Goal: Task Accomplishment & Management: Manage account settings

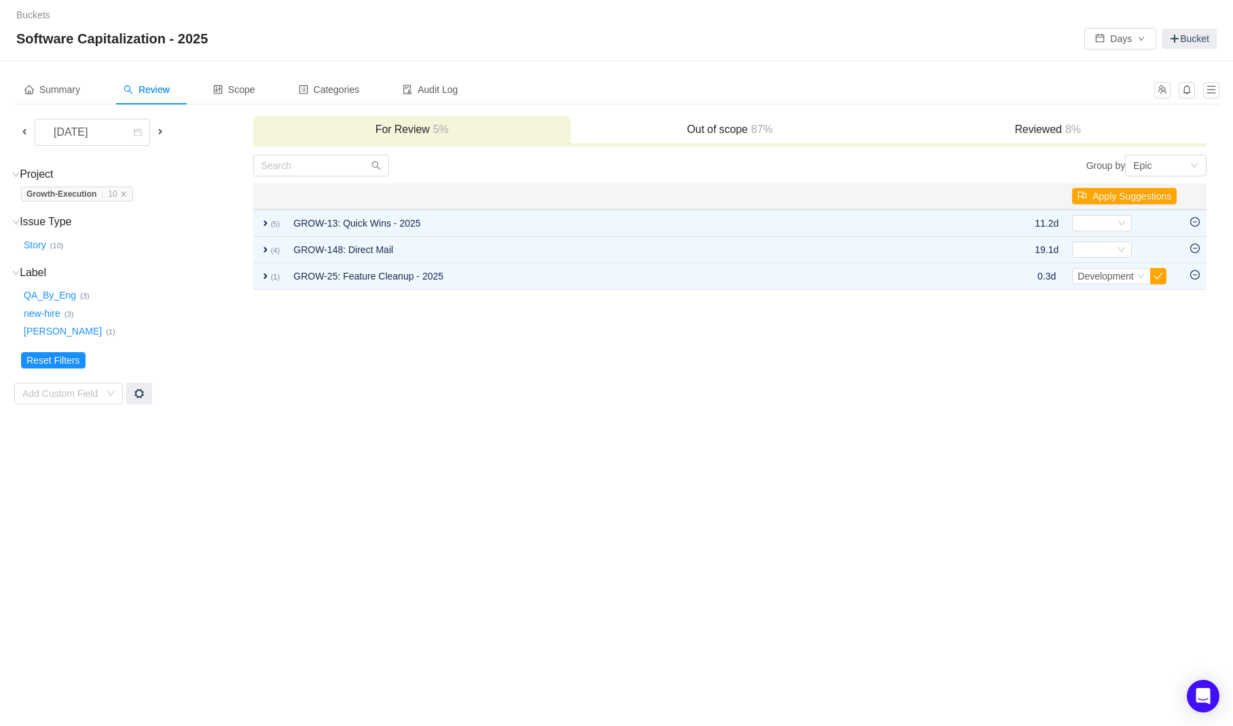
click at [665, 405] on div "Summary Review Scope Categories Audit Log [DATE] For Review 5% Out of scope 87%…" at bounding box center [616, 240] width 1233 height 358
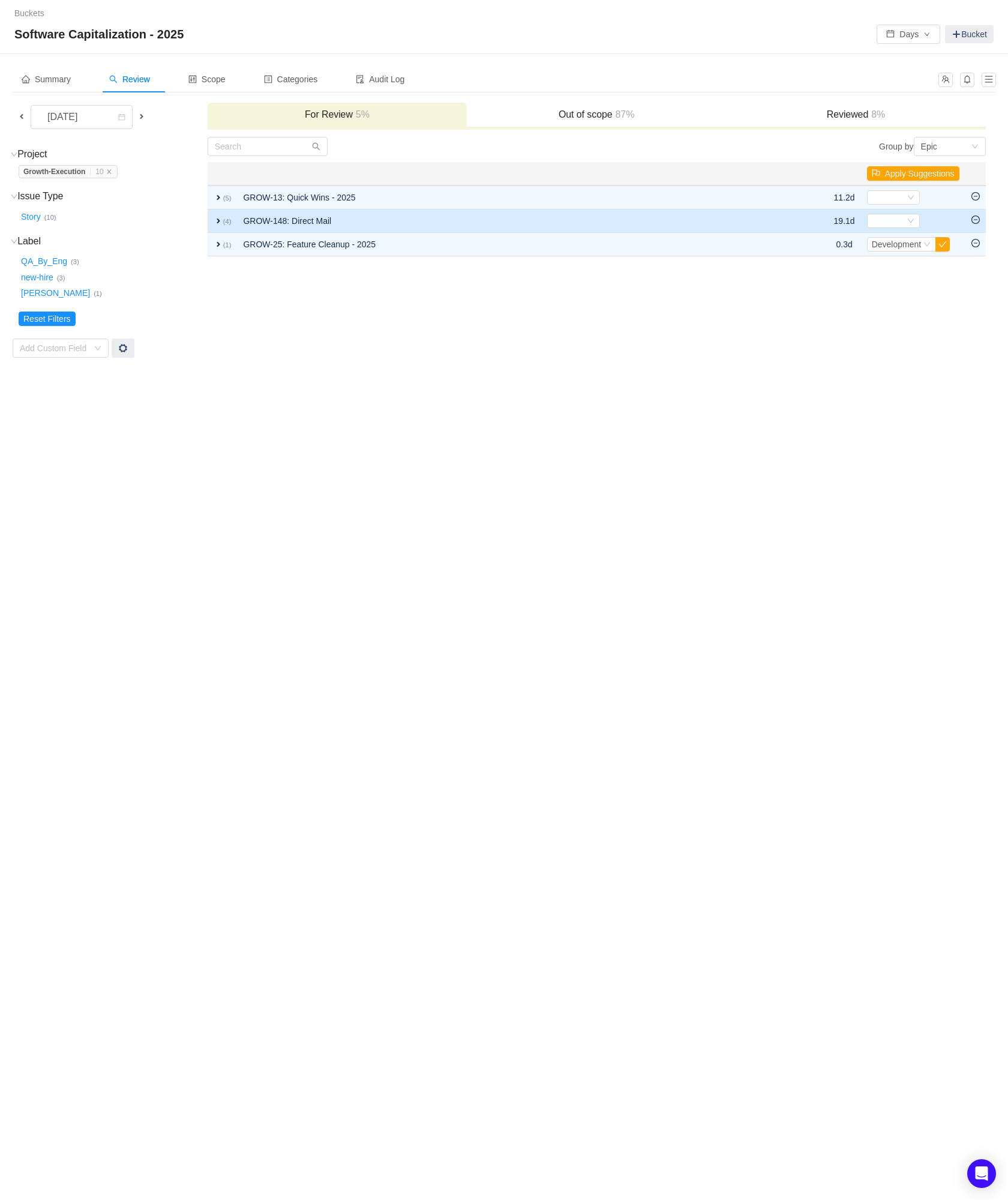
click at [222, 224] on span "expand" at bounding box center [218, 220] width 10 height 10
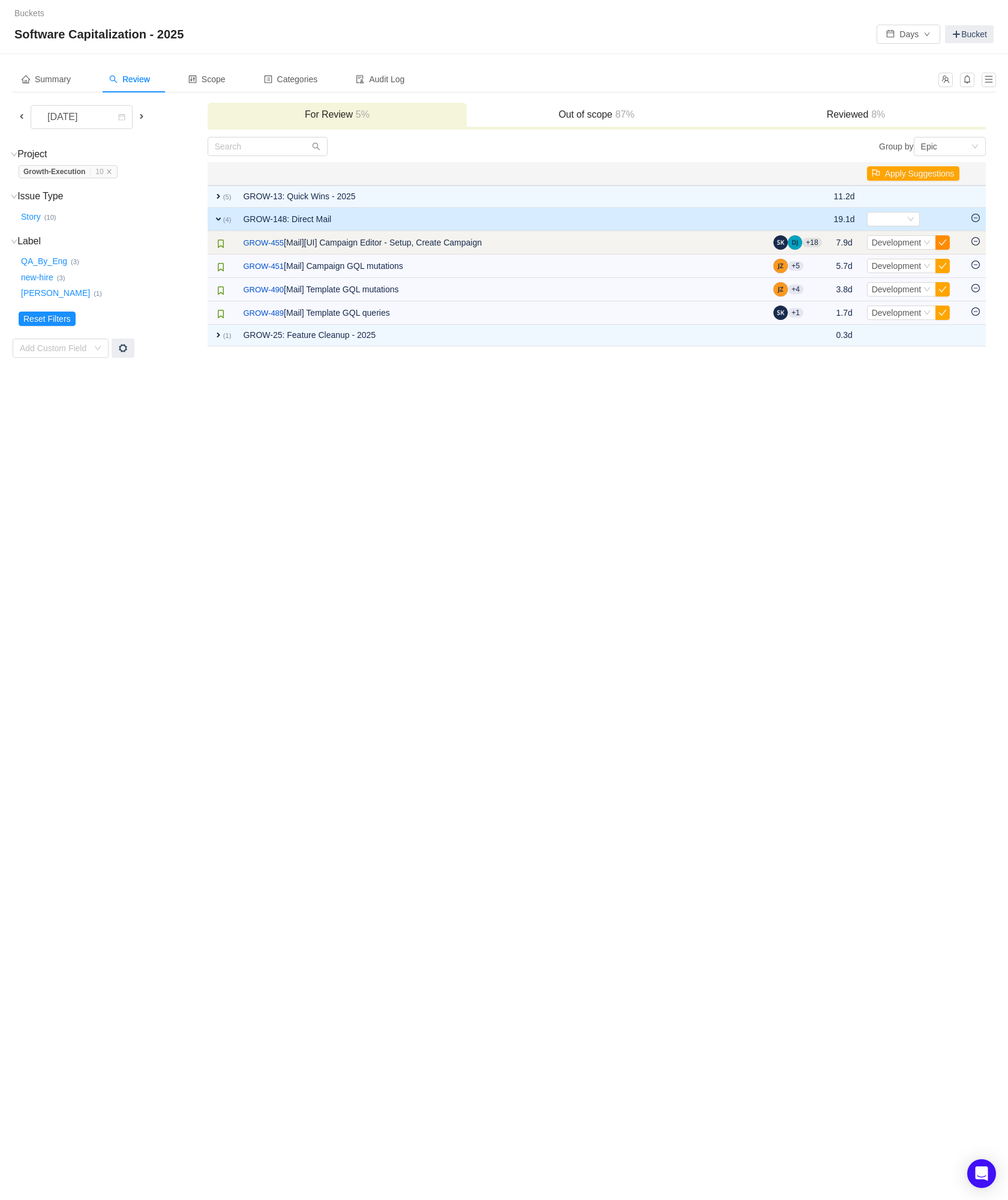
click at [939, 244] on button "button" at bounding box center [943, 242] width 14 height 14
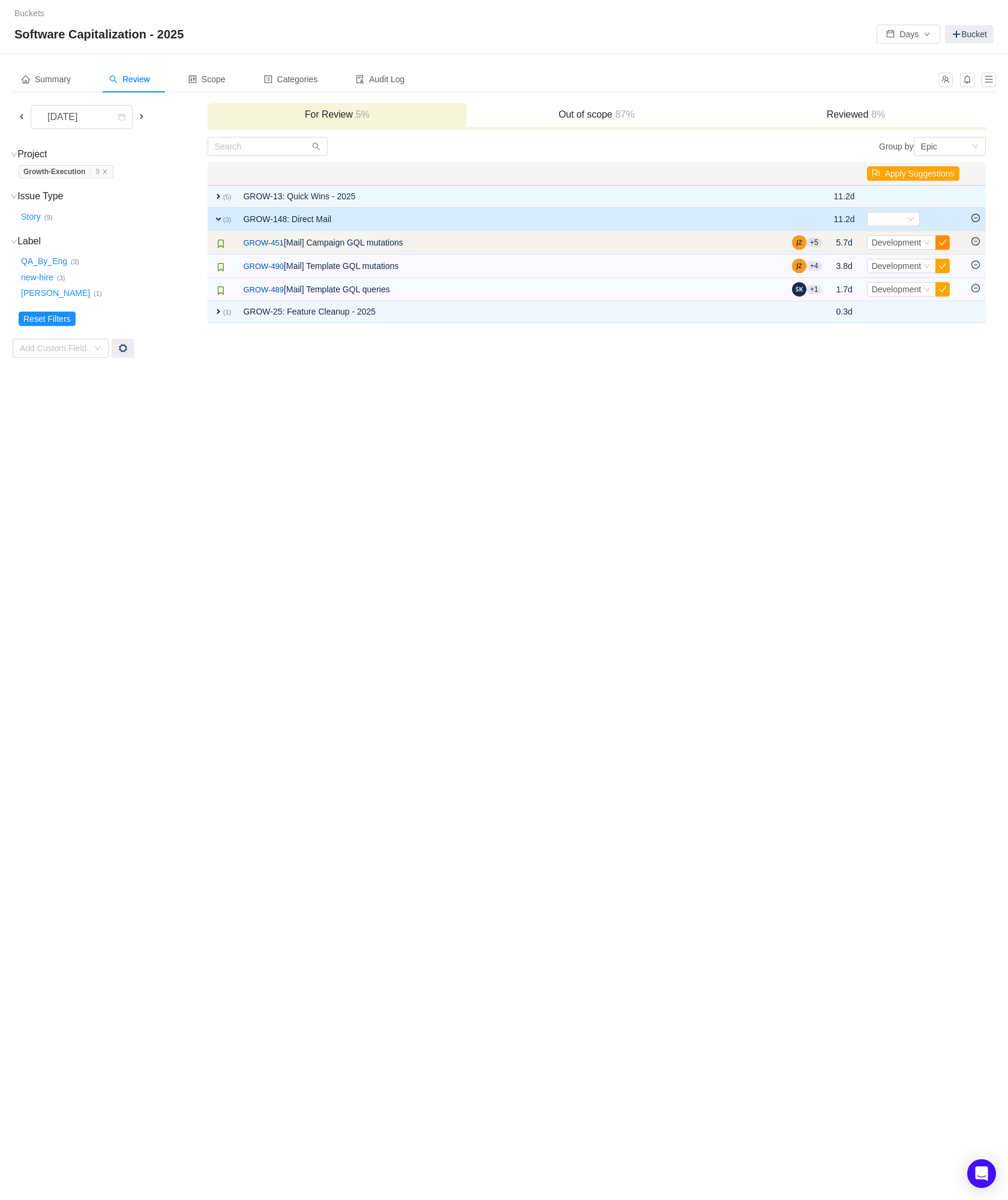
click at [942, 239] on button "button" at bounding box center [943, 242] width 14 height 14
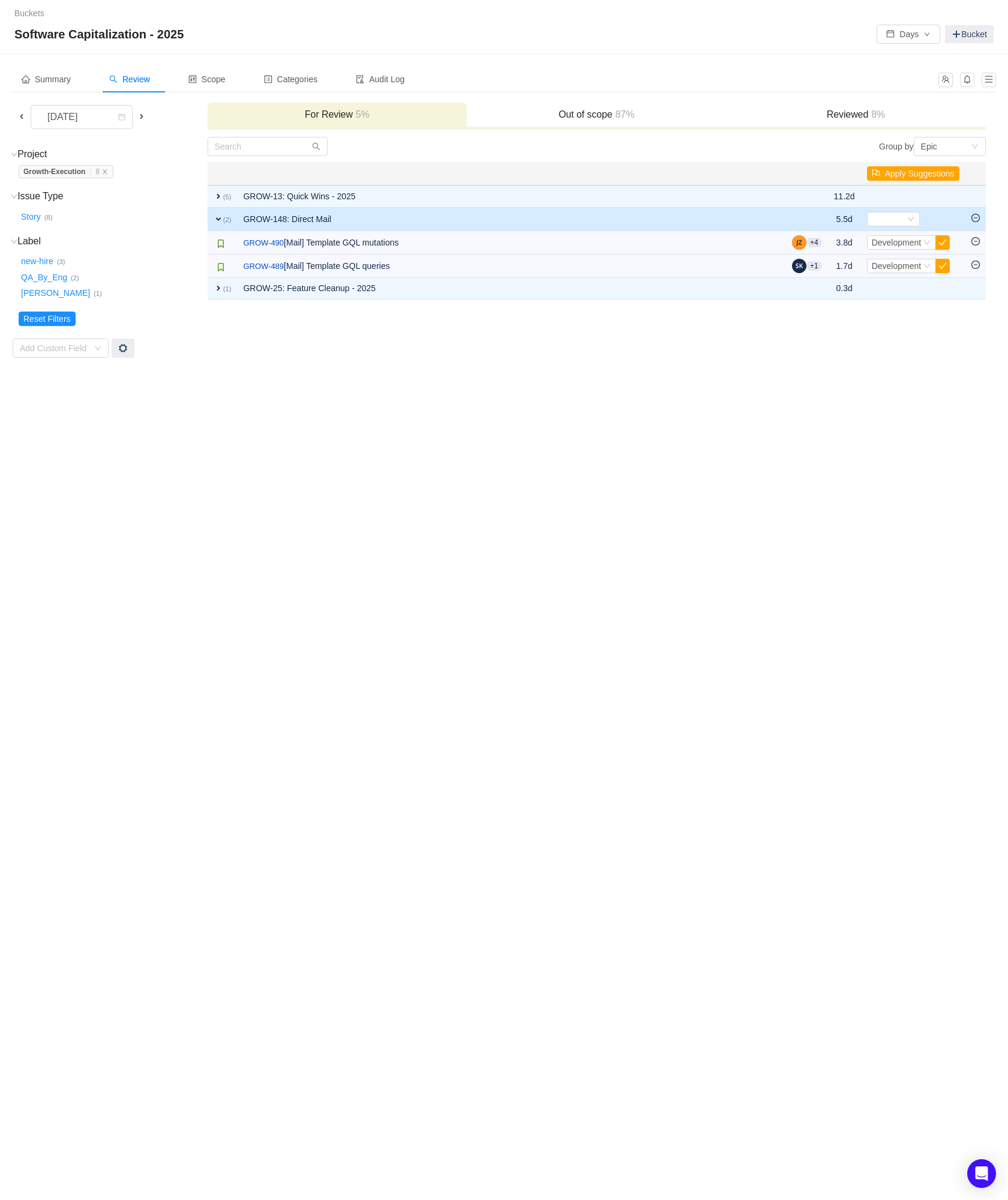
click at [942, 239] on button "button" at bounding box center [943, 242] width 14 height 14
click at [793, 410] on div "Buckets / / Software Capitalization - 2025 Days Bucket Summary Review Scope Cat…" at bounding box center [504, 600] width 1008 height 1200
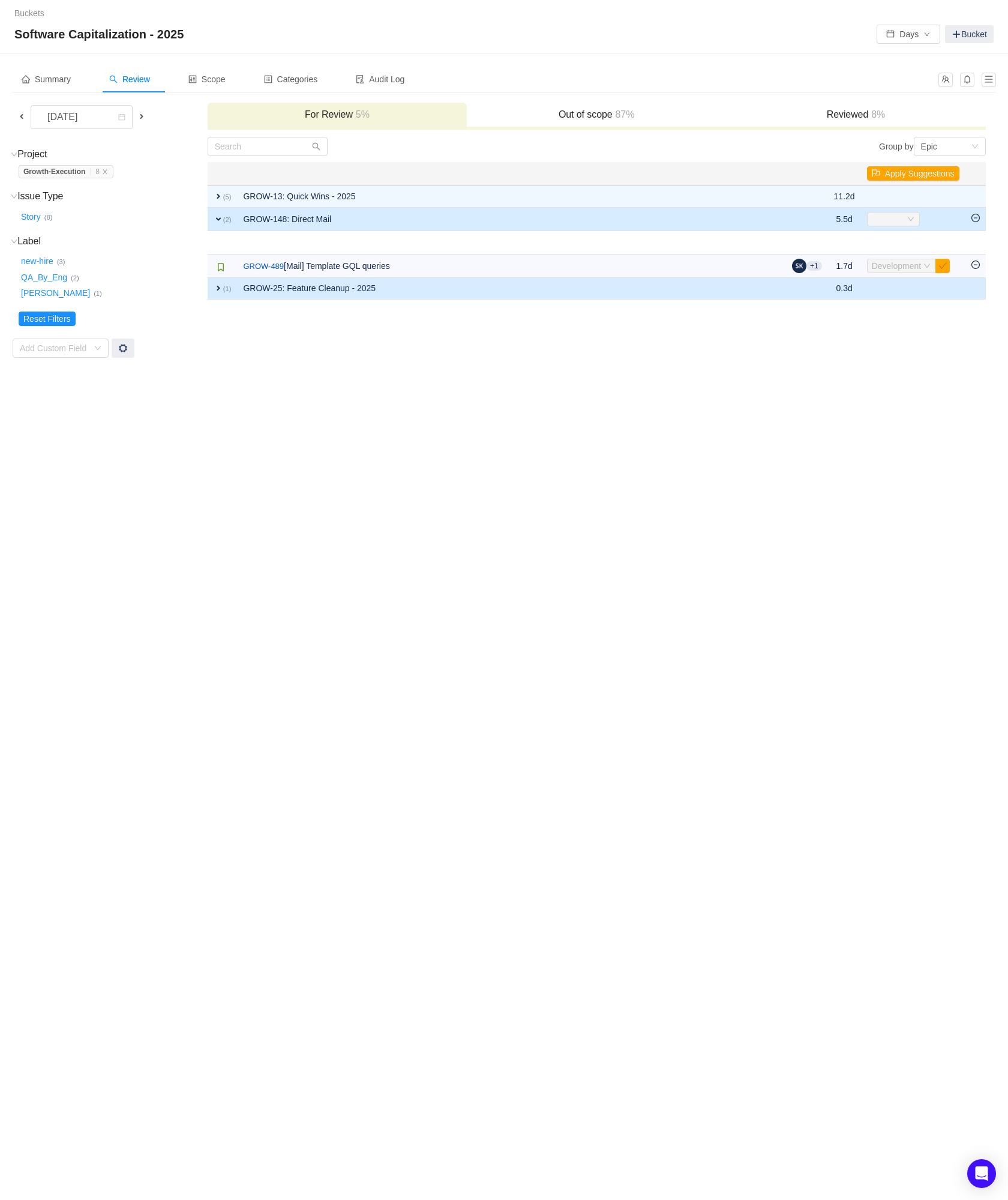
click at [209, 287] on td "expand (1)" at bounding box center [223, 288] width 30 height 21
click at [212, 288] on td "expand (1)" at bounding box center [223, 289] width 30 height 23
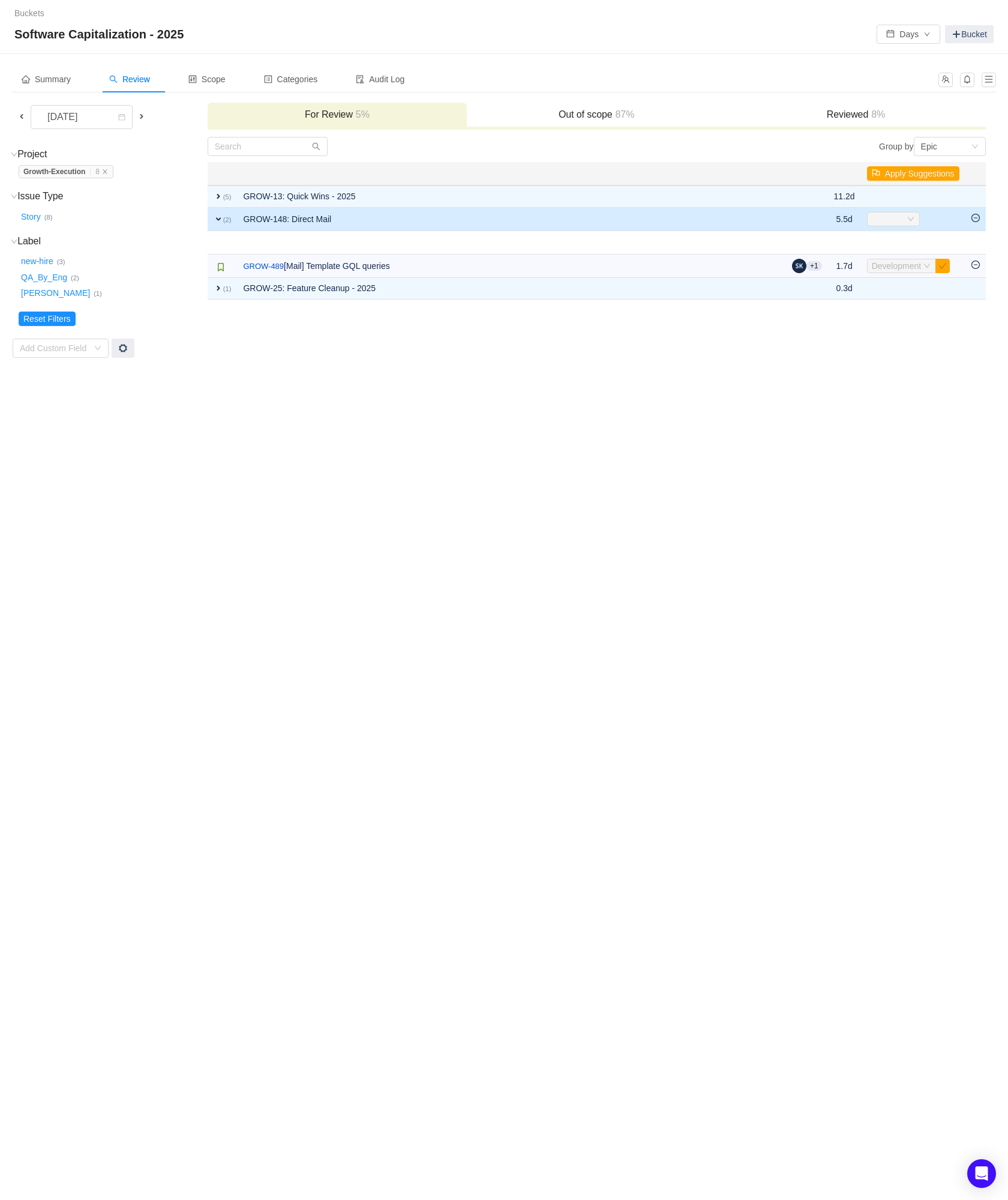
click at [487, 534] on div "Buckets / / Software Capitalization - 2025 Days Bucket Summary Review Scope Cat…" at bounding box center [504, 600] width 1008 height 1200
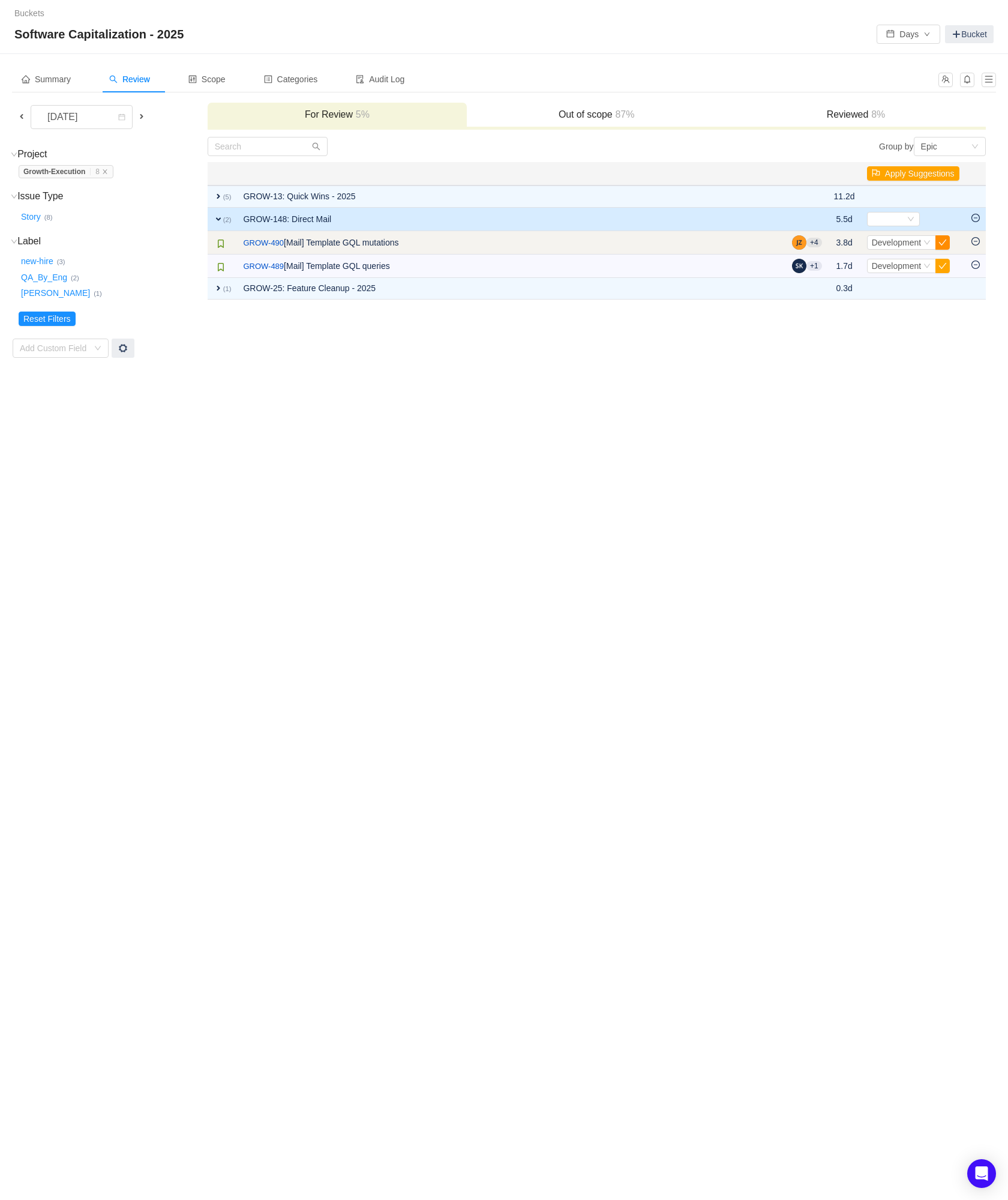
click at [944, 241] on button "button" at bounding box center [943, 242] width 14 height 14
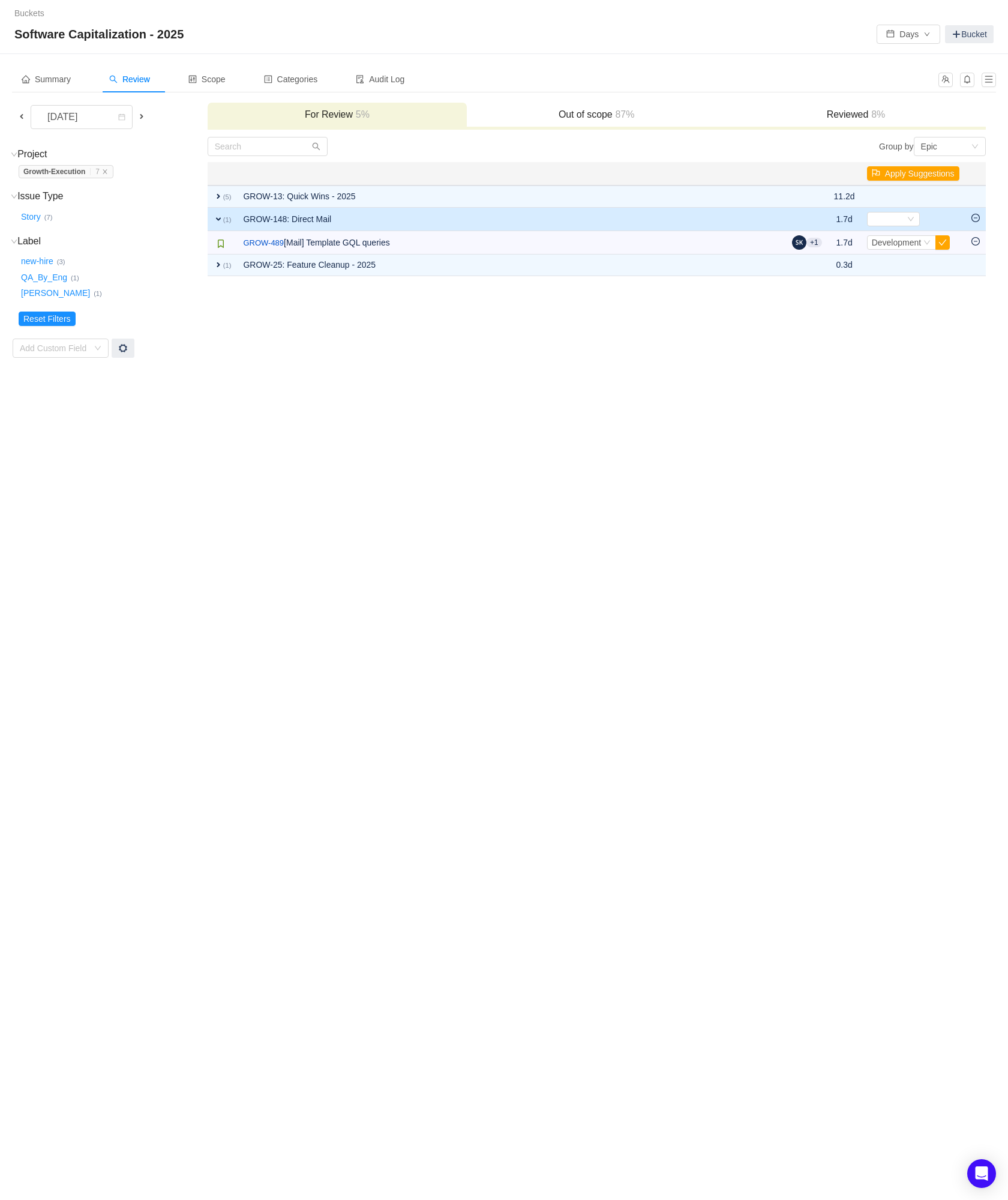
click at [944, 241] on button "button" at bounding box center [943, 242] width 14 height 14
click at [205, 194] on h3 "Issue Type (1) hide" at bounding box center [112, 196] width 187 height 12
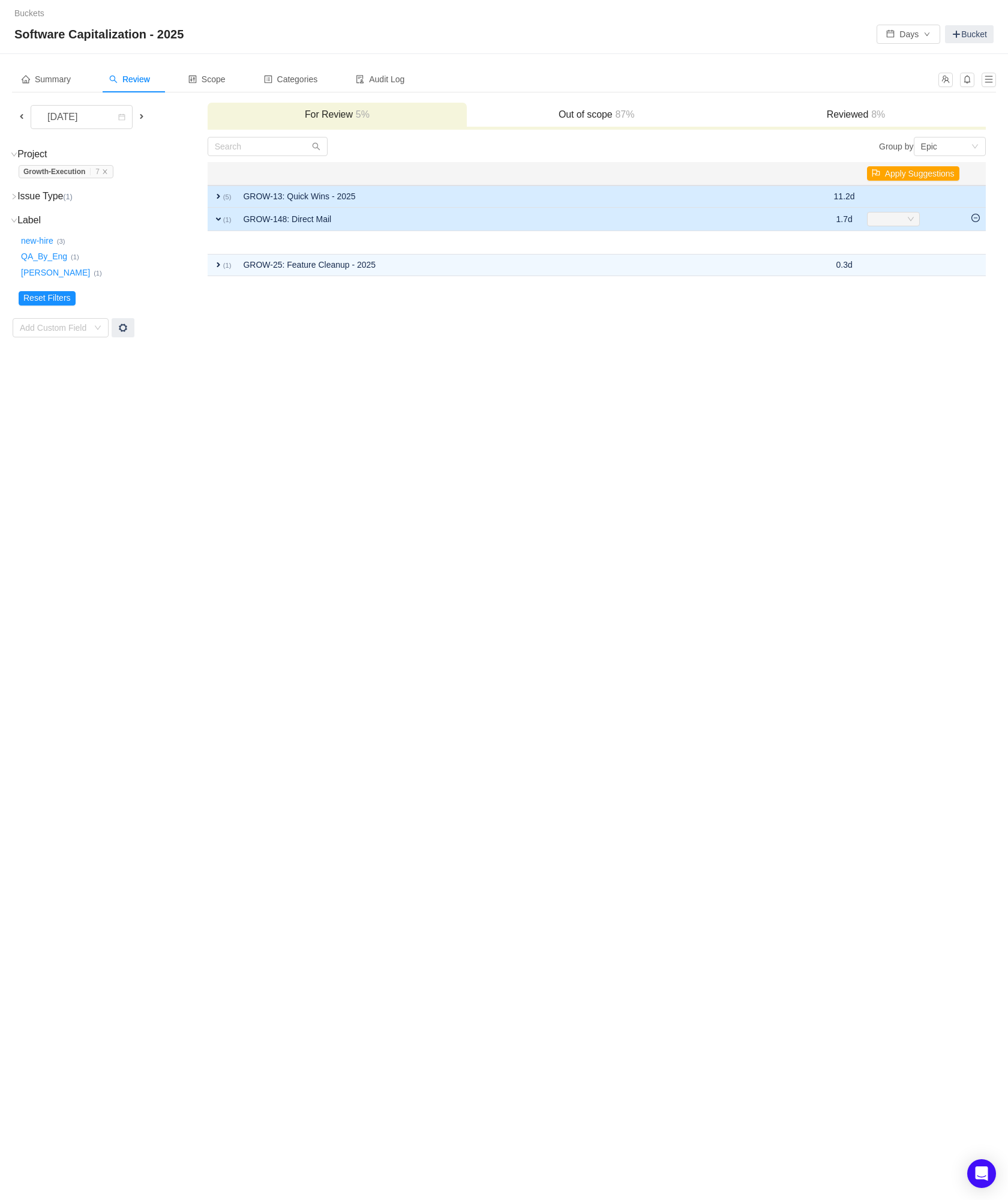
click at [227, 195] on small "(5)" at bounding box center [228, 197] width 9 height 7
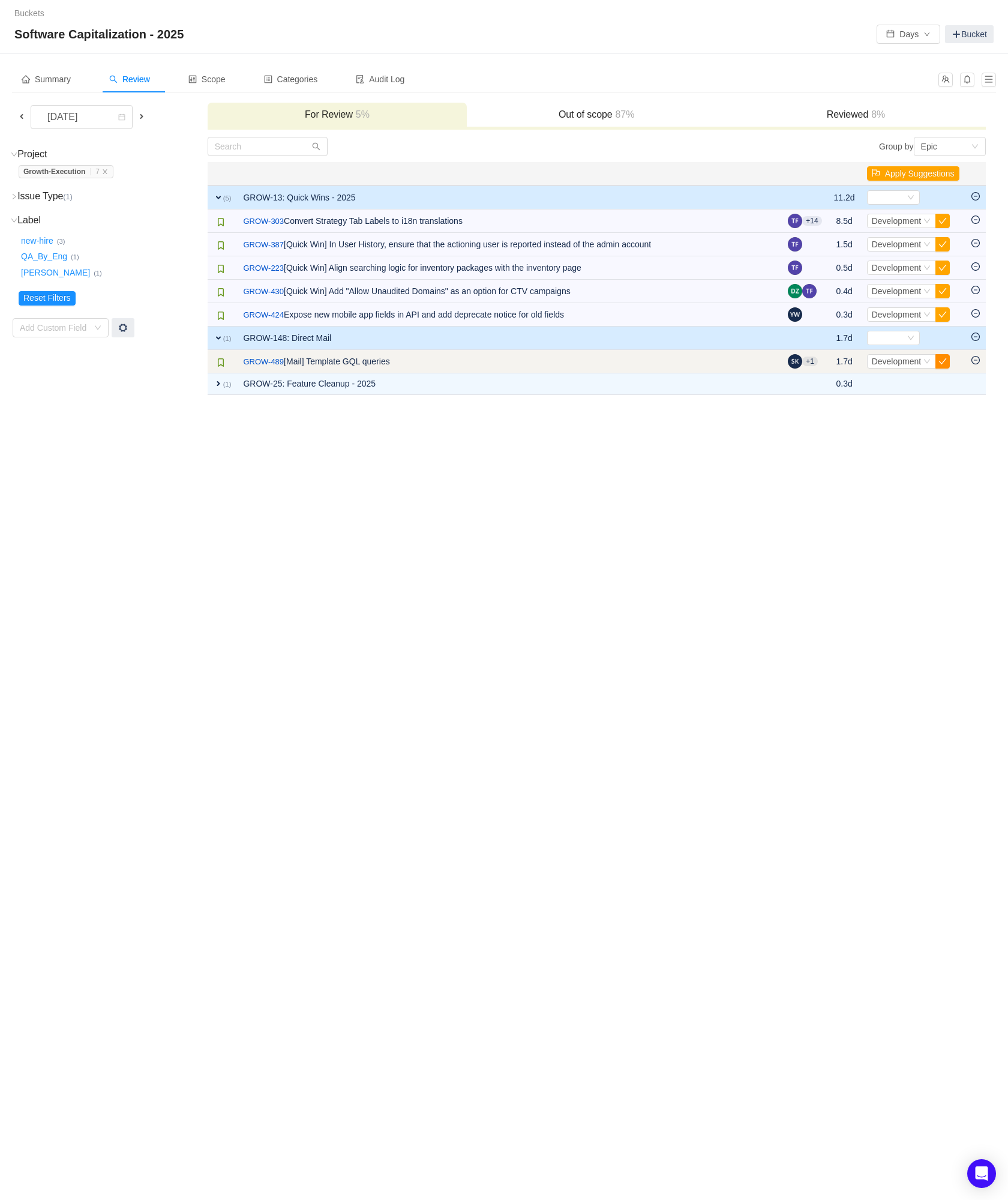
click at [944, 360] on button "button" at bounding box center [943, 361] width 14 height 14
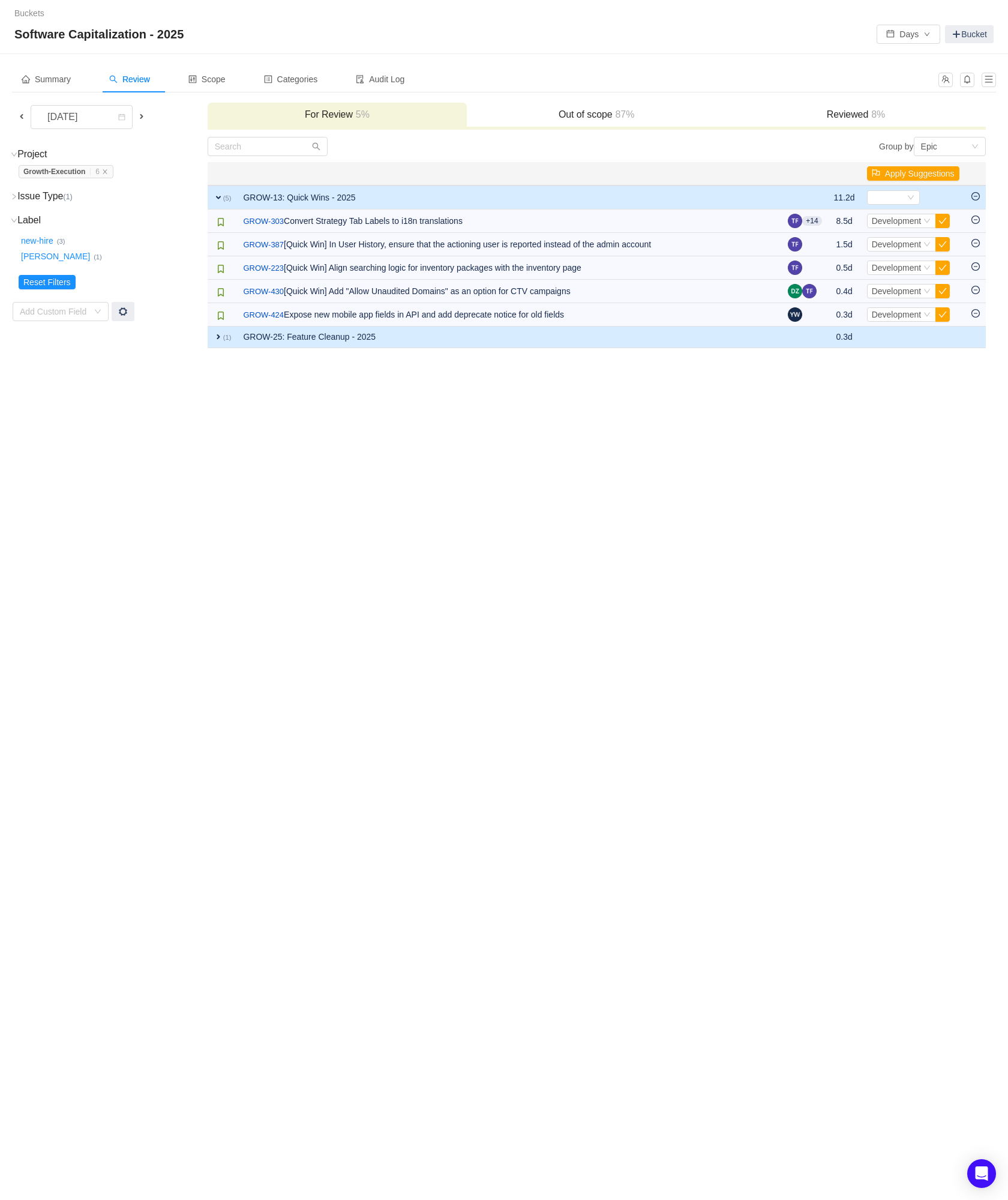
click at [531, 348] on td "GROW-25: Feature Cleanup - 2025" at bounding box center [509, 337] width 545 height 21
click at [978, 198] on icon "icon: minus-circle" at bounding box center [976, 196] width 9 height 9
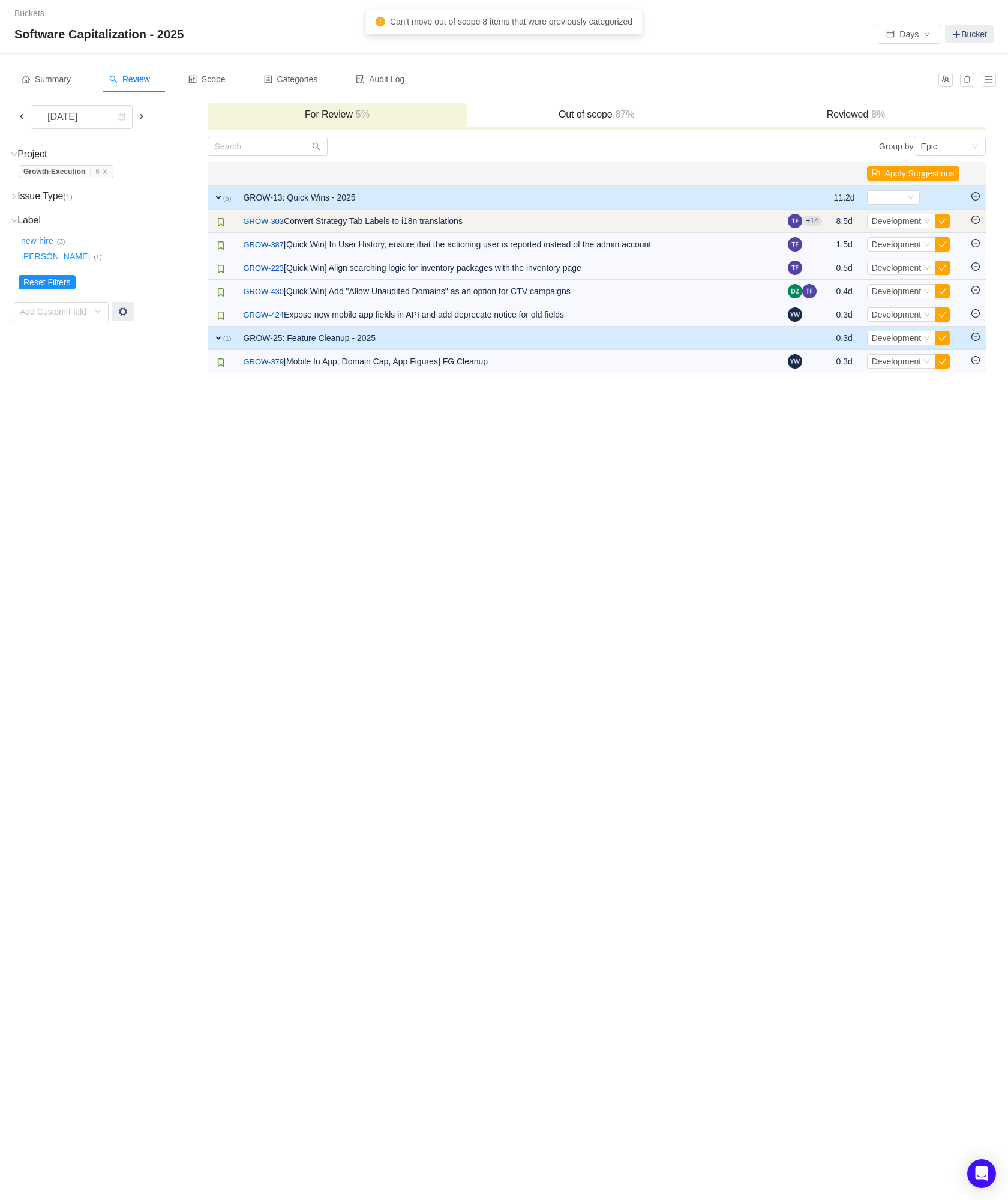
click at [977, 219] on icon "icon: minus-circle" at bounding box center [976, 219] width 4 height 1
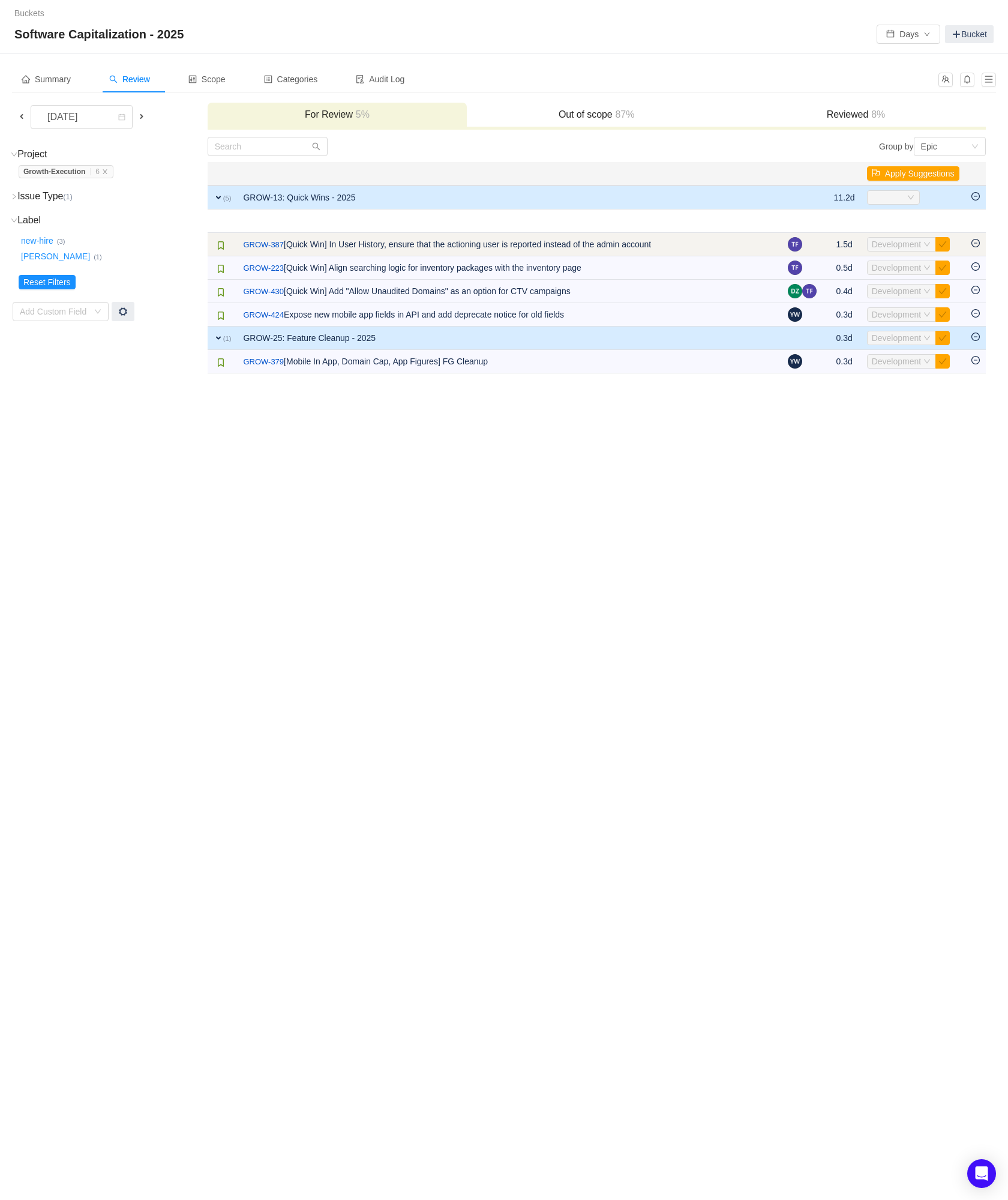
click at [974, 242] on icon "icon: minus-circle" at bounding box center [976, 243] width 9 height 9
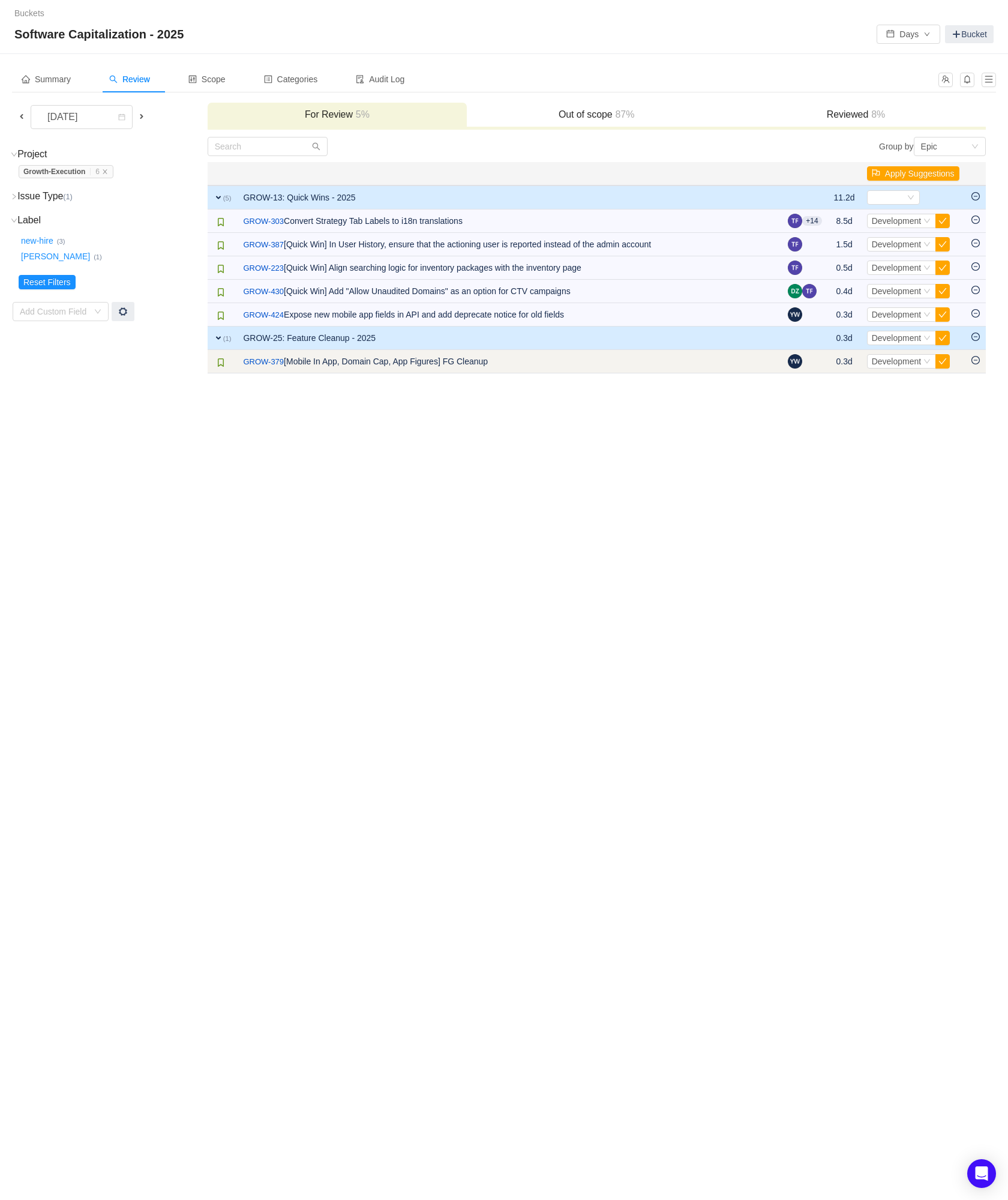
click at [976, 360] on icon "icon: minus-circle" at bounding box center [976, 360] width 4 height 1
click at [976, 336] on icon "icon: minus-circle" at bounding box center [976, 337] width 9 height 9
click at [261, 195] on td "GROW-13: Quick Wins - 2025" at bounding box center [509, 197] width 545 height 24
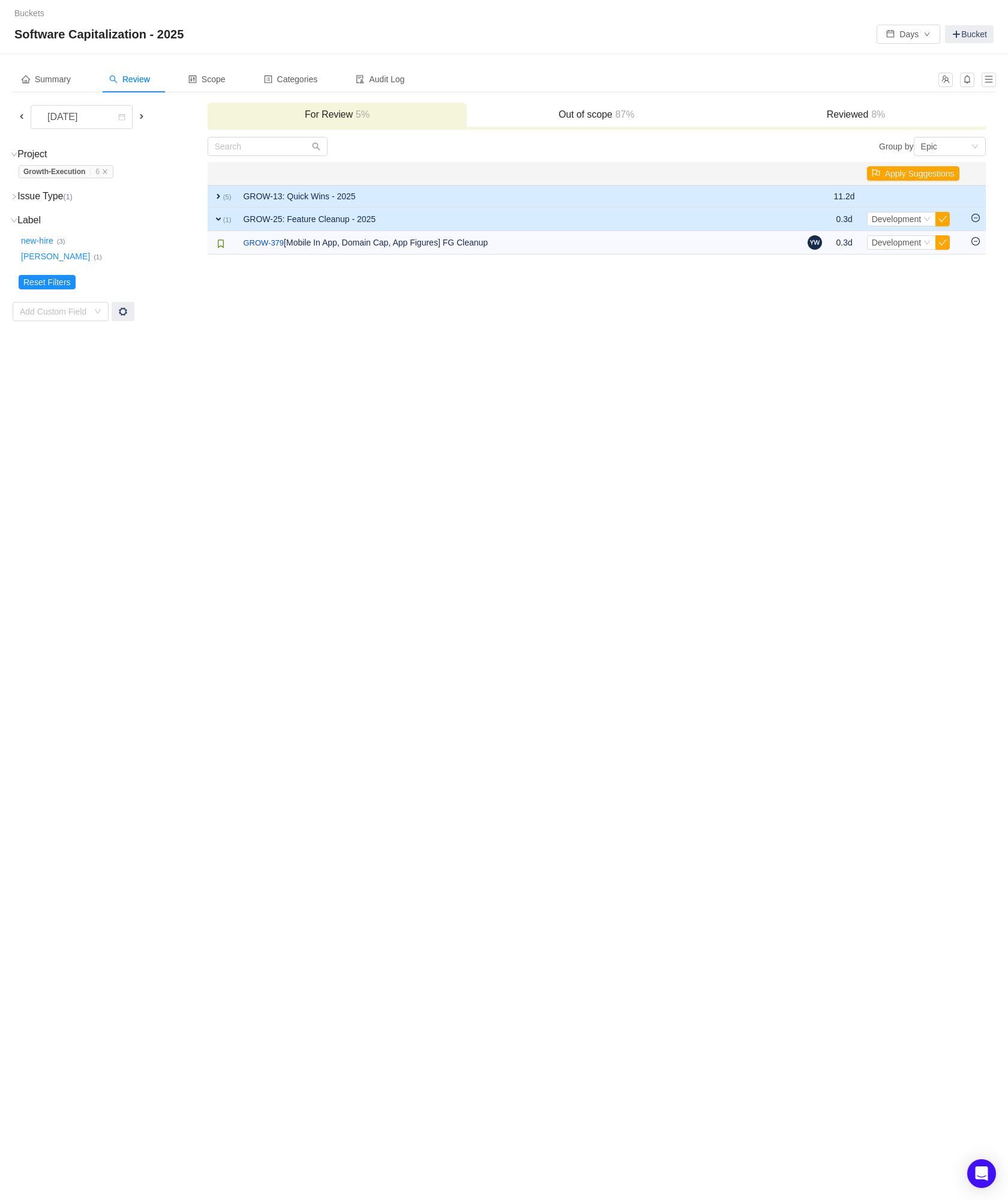
click at [261, 195] on td "GROW-13: Quick Wins - 2025" at bounding box center [519, 196] width 564 height 22
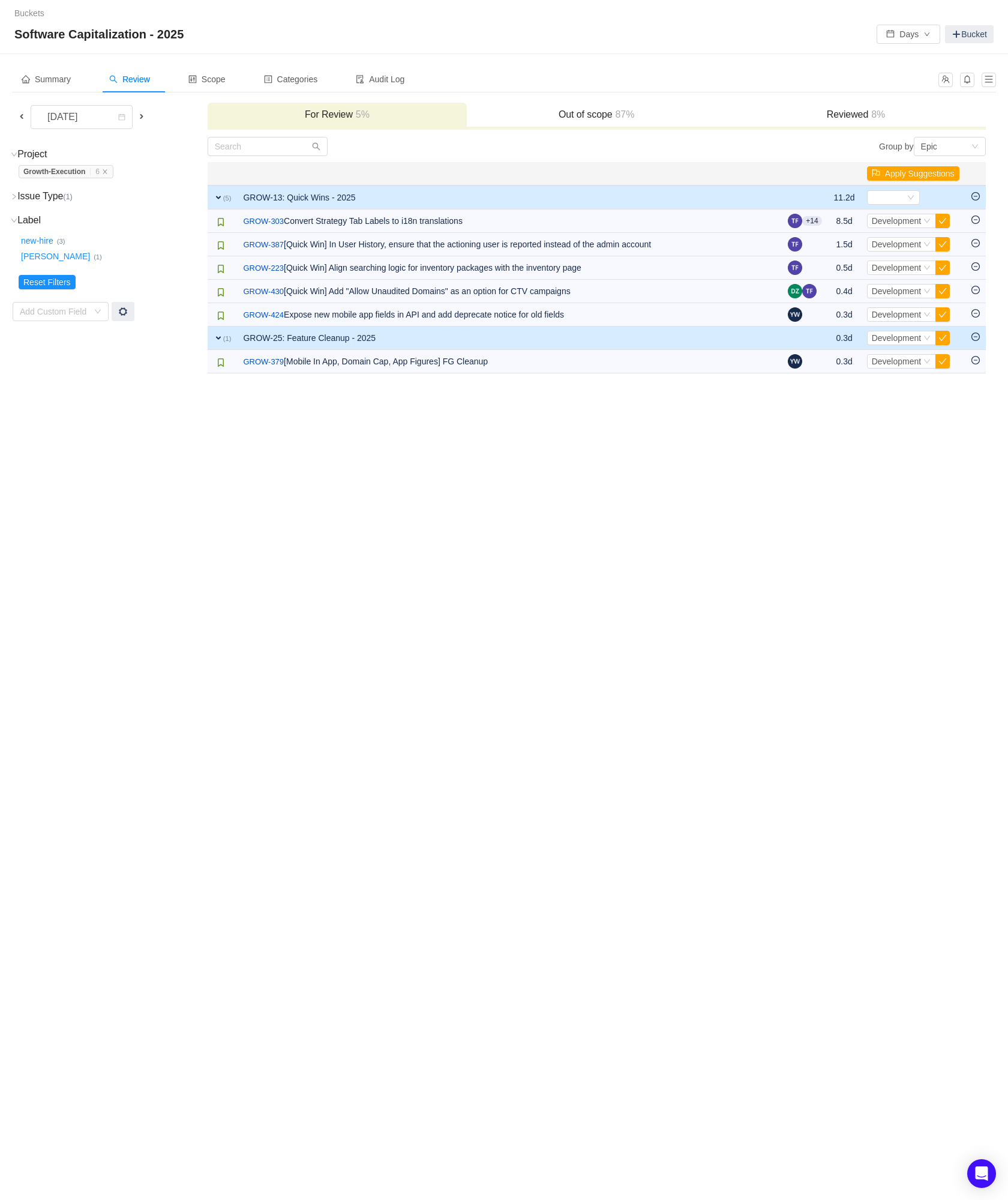
click at [21, 118] on span at bounding box center [21, 116] width 10 height 10
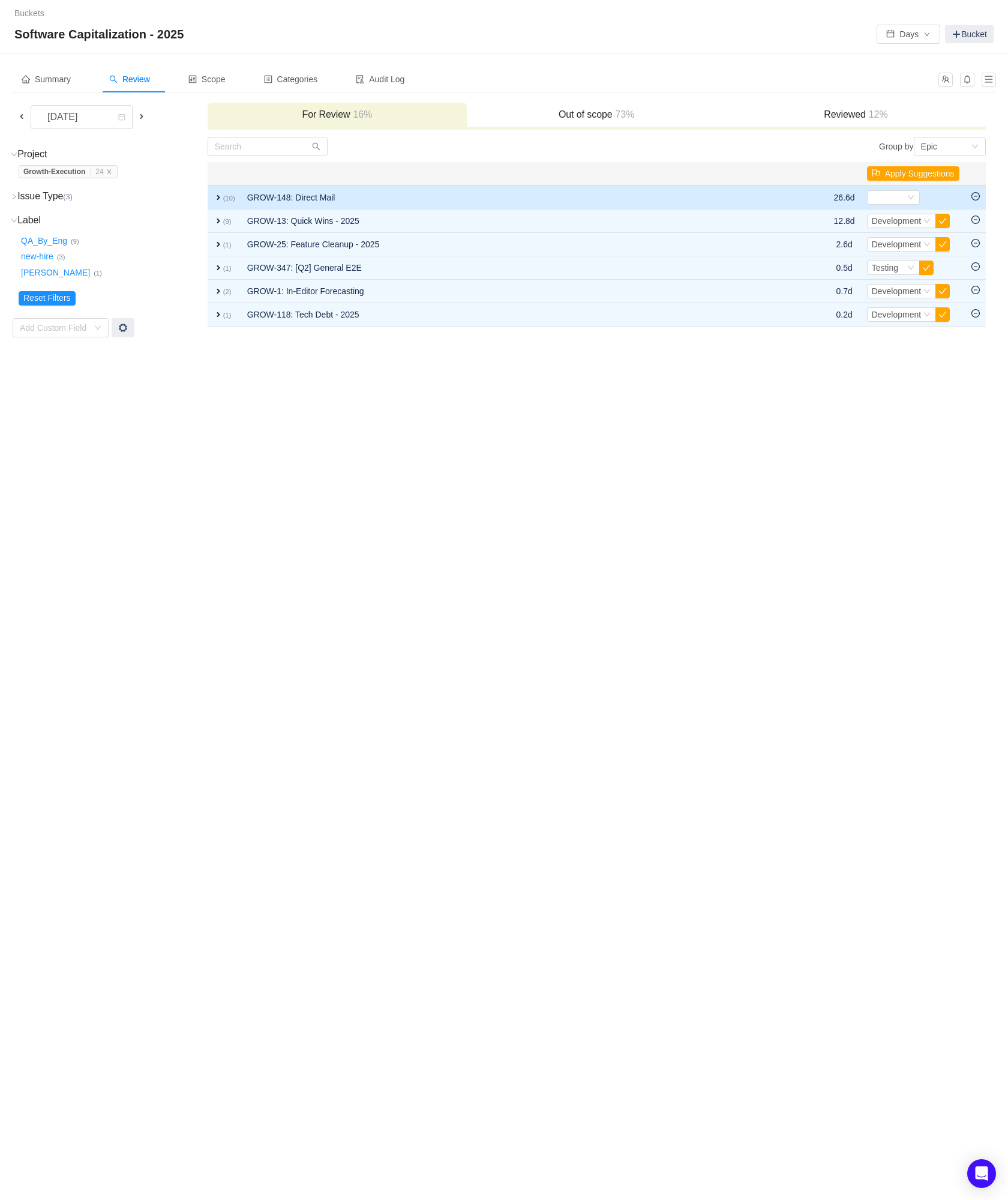
click at [654, 197] on td "GROW-148: Direct Mail" at bounding box center [512, 197] width 542 height 24
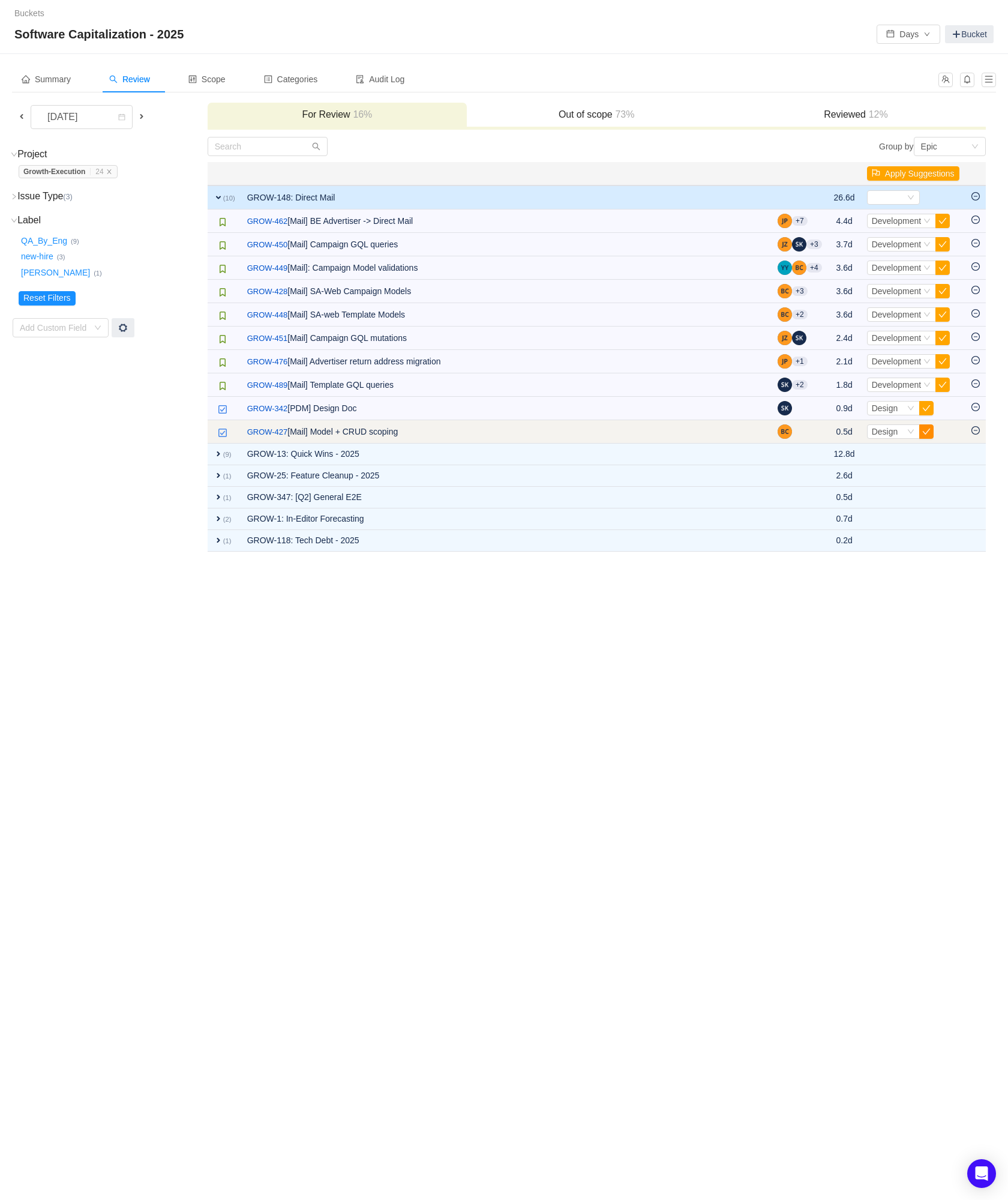
click at [922, 432] on button "button" at bounding box center [927, 432] width 14 height 14
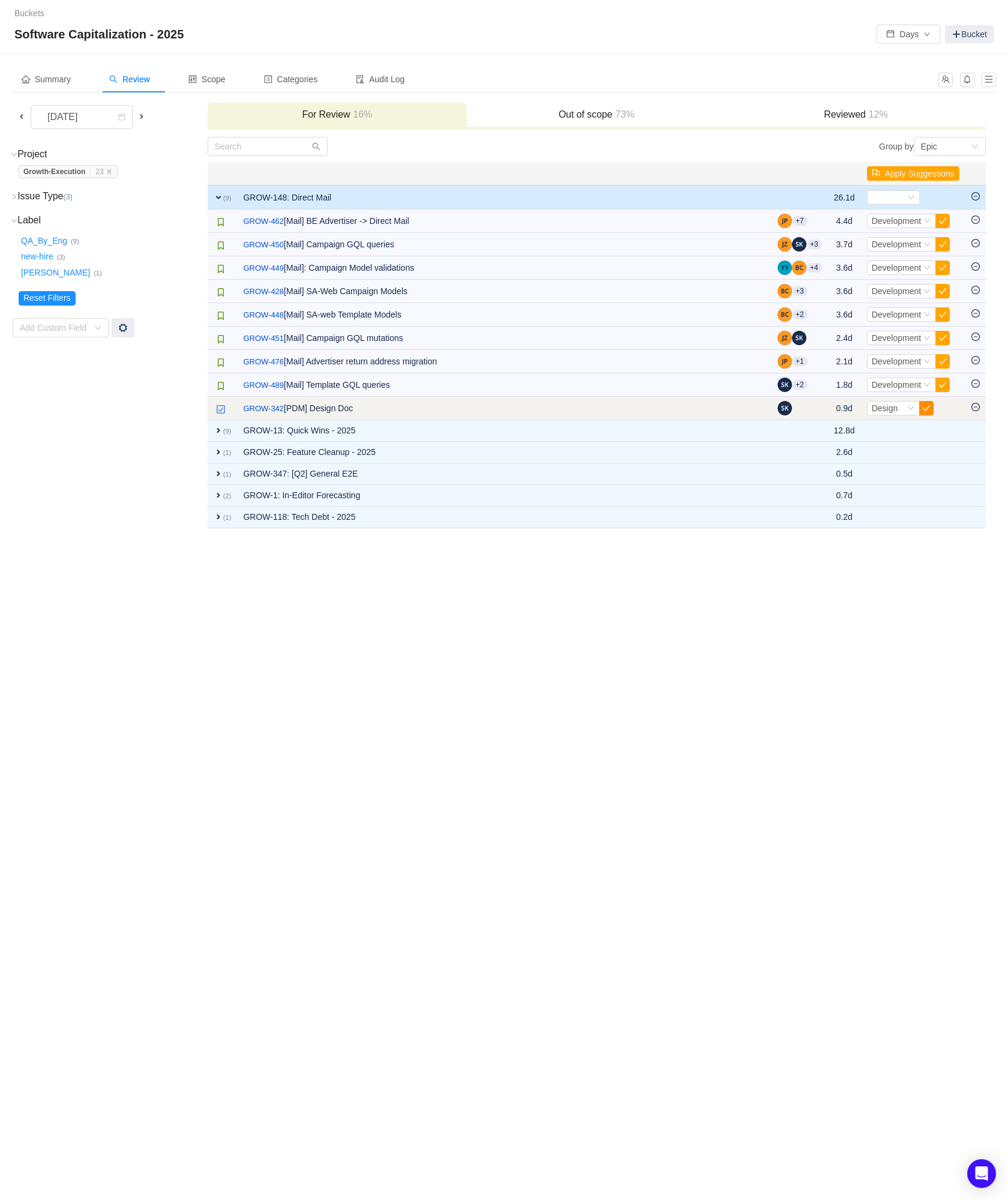
click at [924, 408] on button "button" at bounding box center [927, 408] width 14 height 14
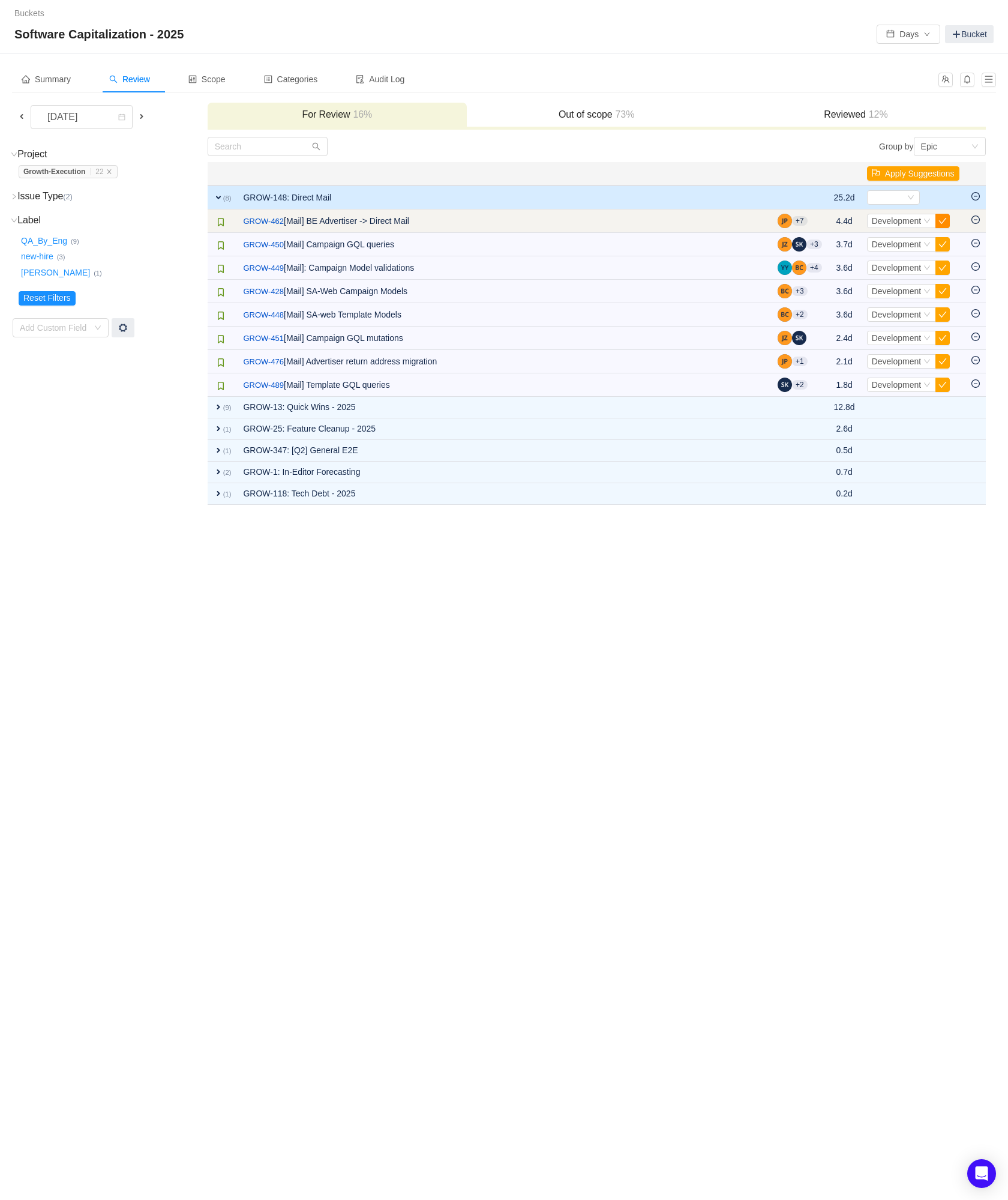
click at [944, 216] on button "button" at bounding box center [943, 221] width 14 height 14
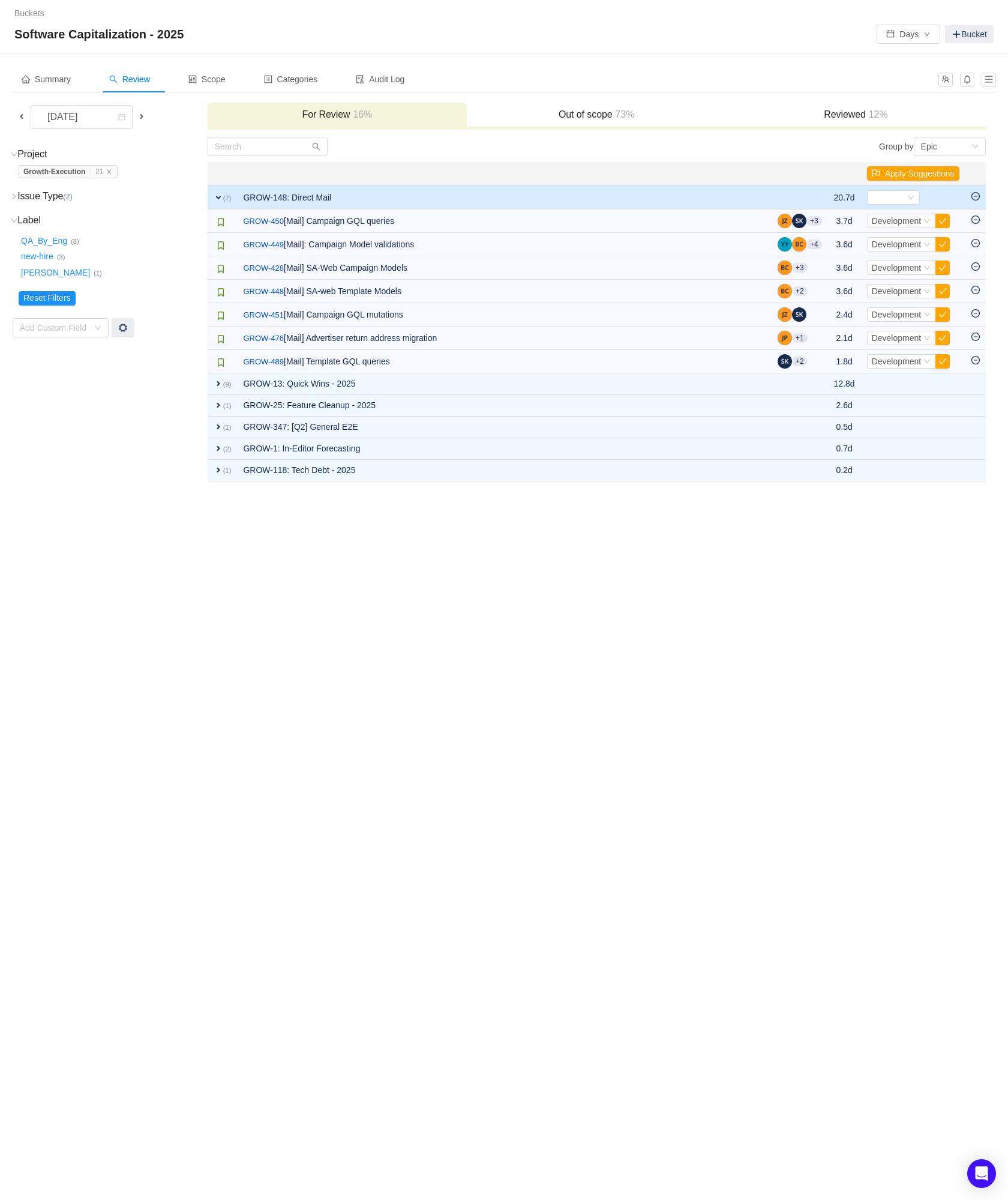
click at [944, 216] on button "button" at bounding box center [943, 221] width 14 height 14
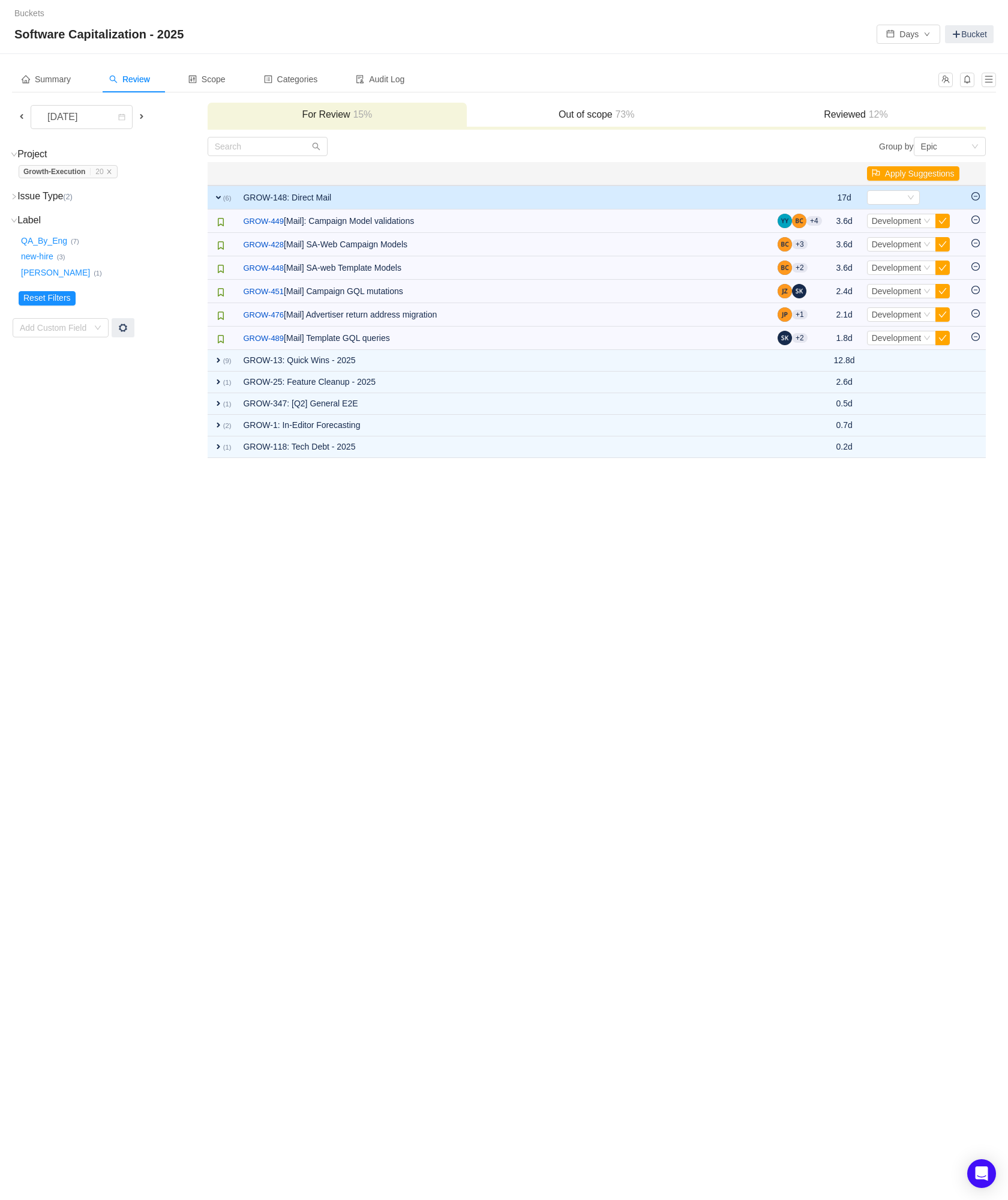
click at [944, 216] on button "button" at bounding box center [943, 221] width 14 height 14
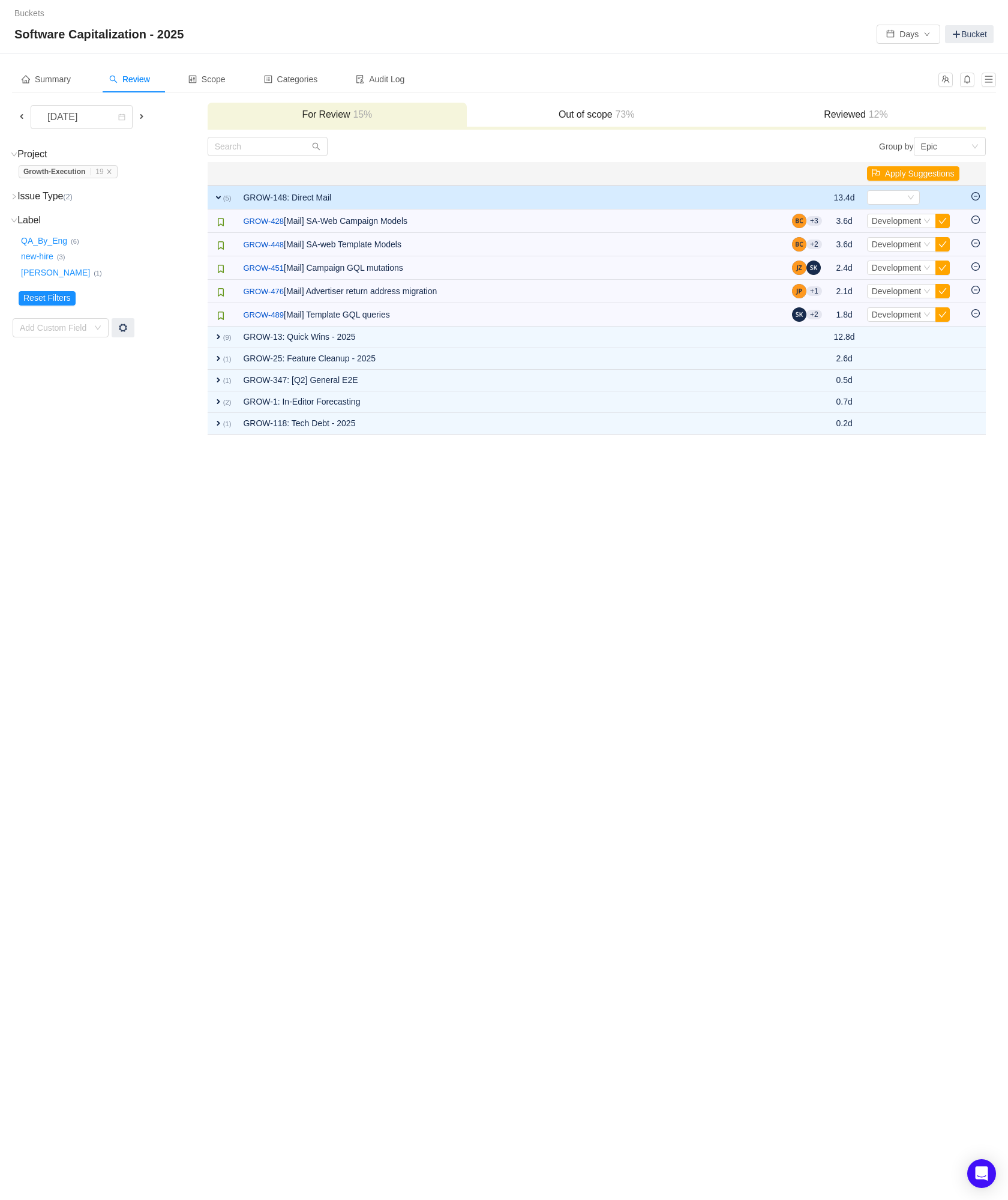
click at [944, 216] on button "button" at bounding box center [943, 221] width 14 height 14
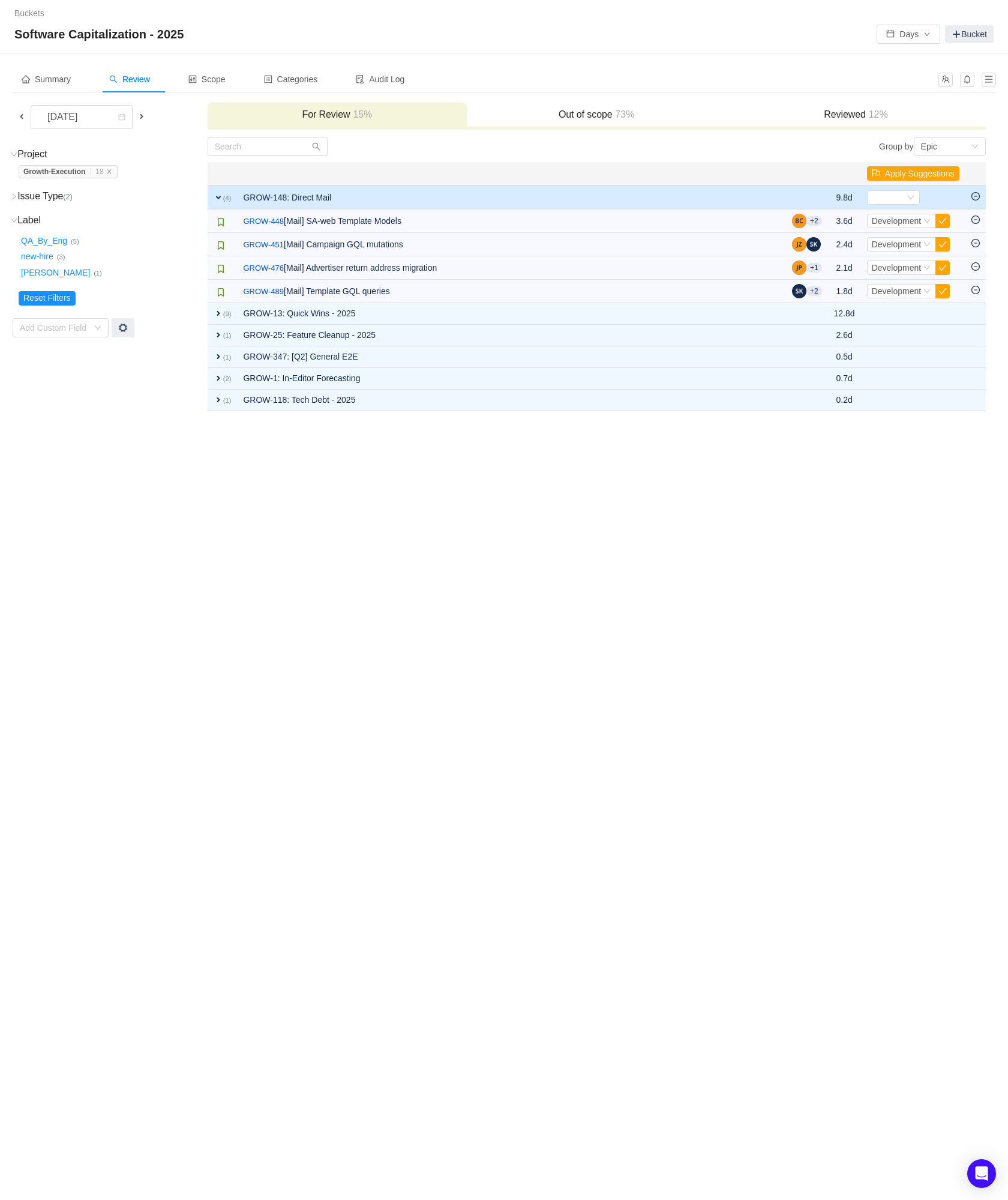
click at [944, 216] on button "button" at bounding box center [943, 221] width 14 height 14
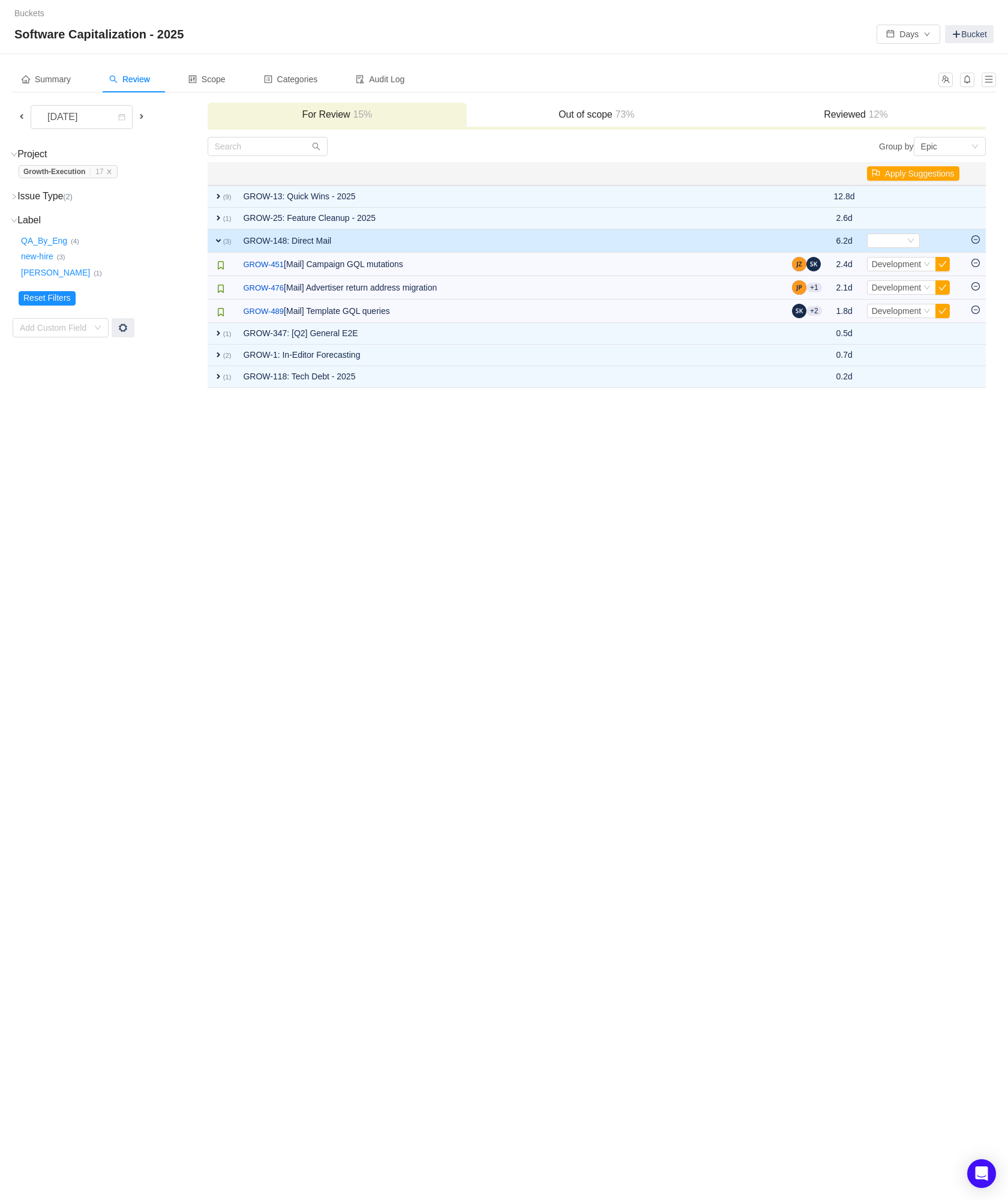
click at [944, 216] on td "Select Development Out of scope" at bounding box center [913, 218] width 104 height 21
click at [939, 263] on button "button" at bounding box center [943, 264] width 14 height 14
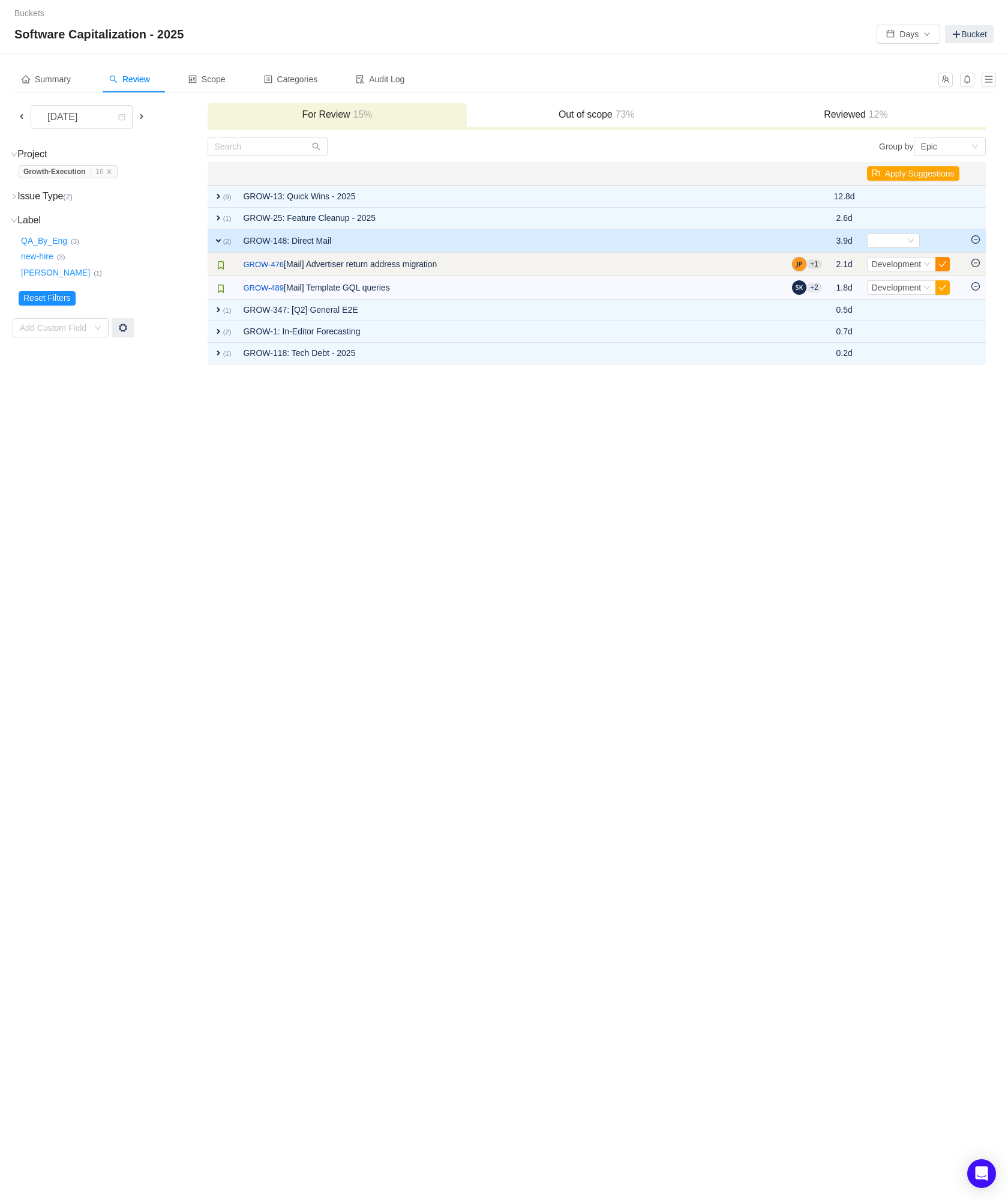
click at [943, 265] on button "button" at bounding box center [943, 264] width 14 height 14
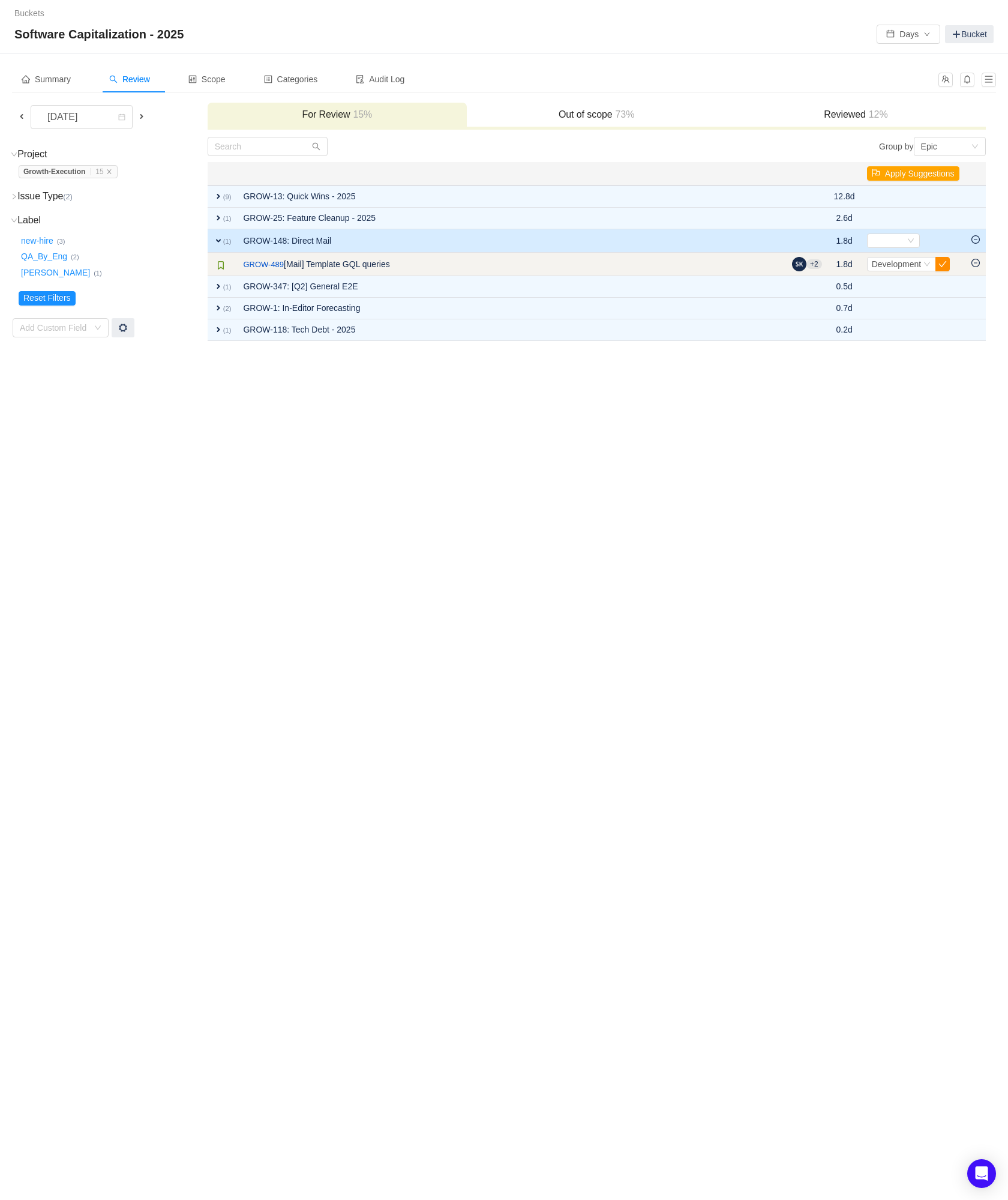
click at [943, 264] on button "button" at bounding box center [943, 264] width 14 height 14
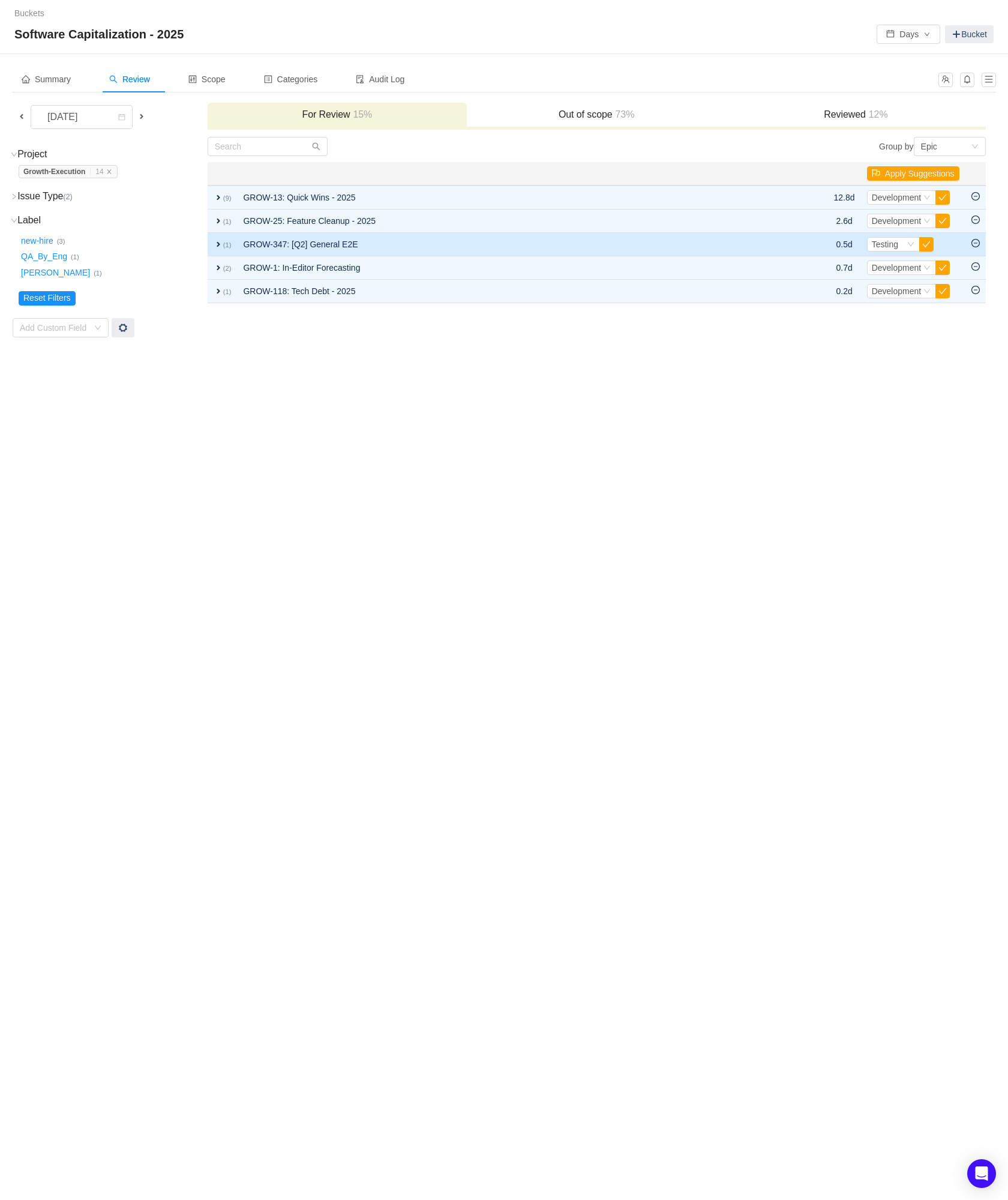
click at [974, 246] on icon "icon: minus-circle" at bounding box center [976, 243] width 9 height 9
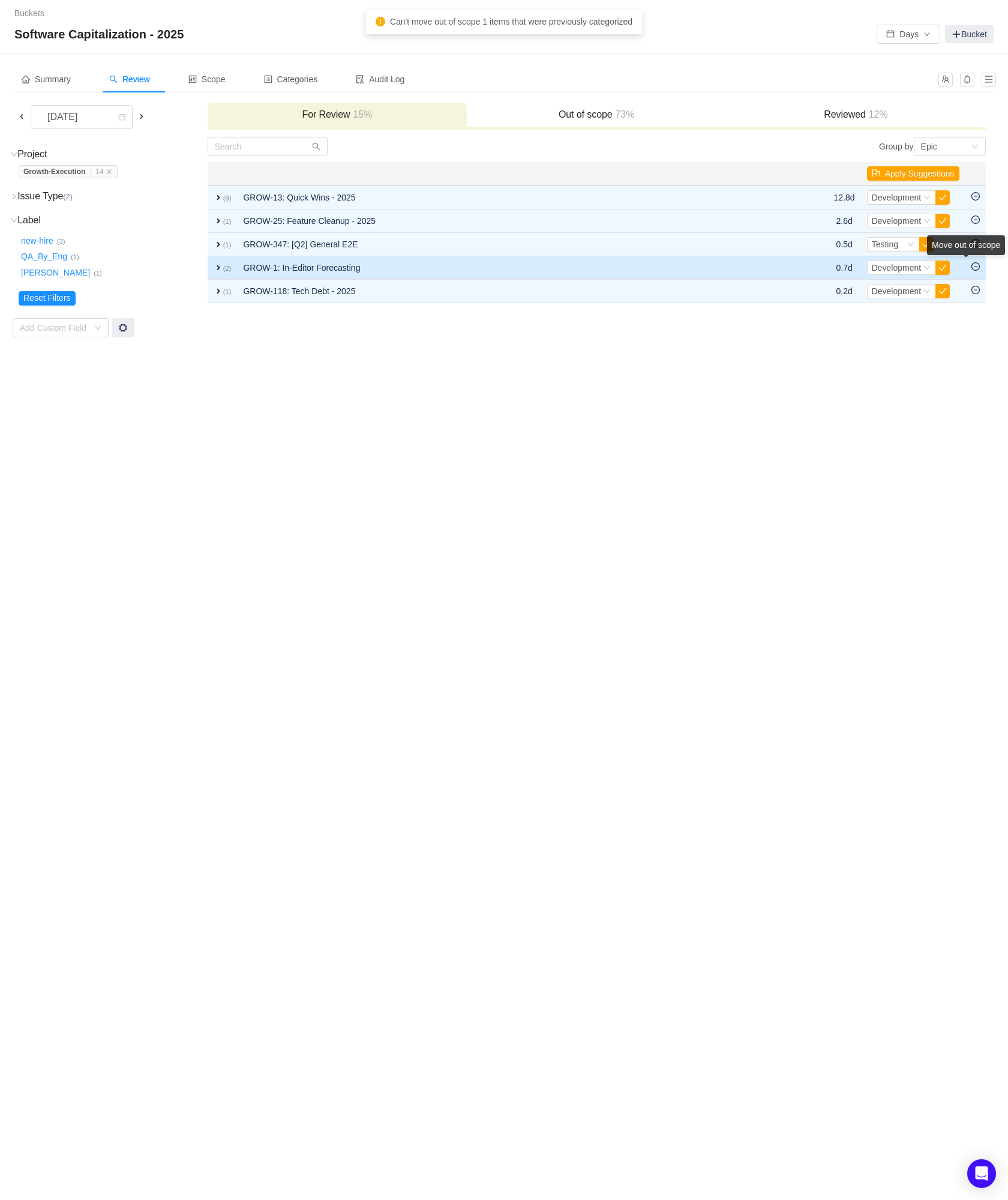
click at [977, 260] on div "Move out of scope" at bounding box center [966, 248] width 78 height 25
click at [975, 271] on td at bounding box center [975, 268] width 20 height 23
click at [976, 268] on icon "icon: minus-circle" at bounding box center [976, 267] width 9 height 9
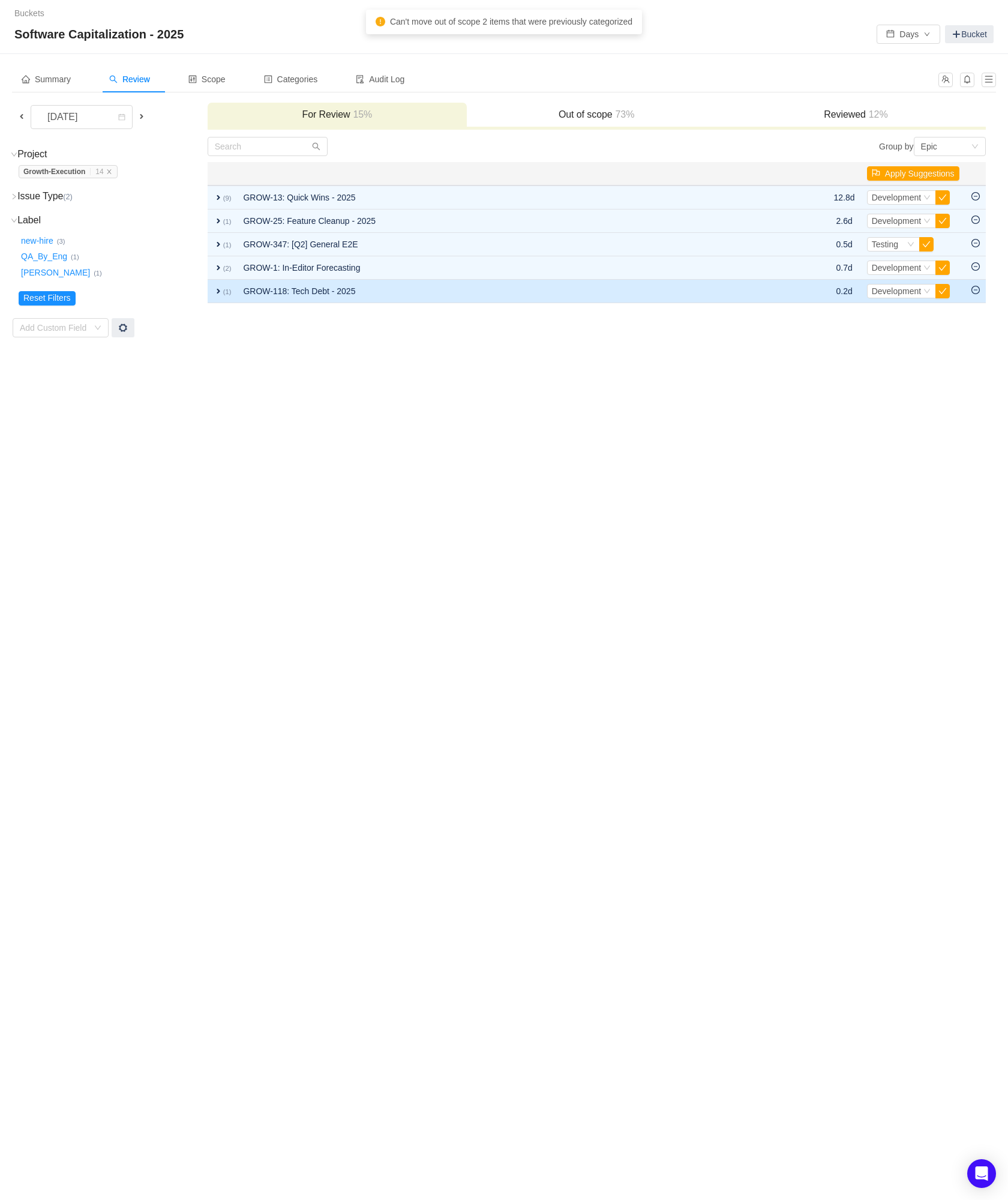
click at [974, 288] on icon "icon: minus-circle" at bounding box center [976, 290] width 9 height 9
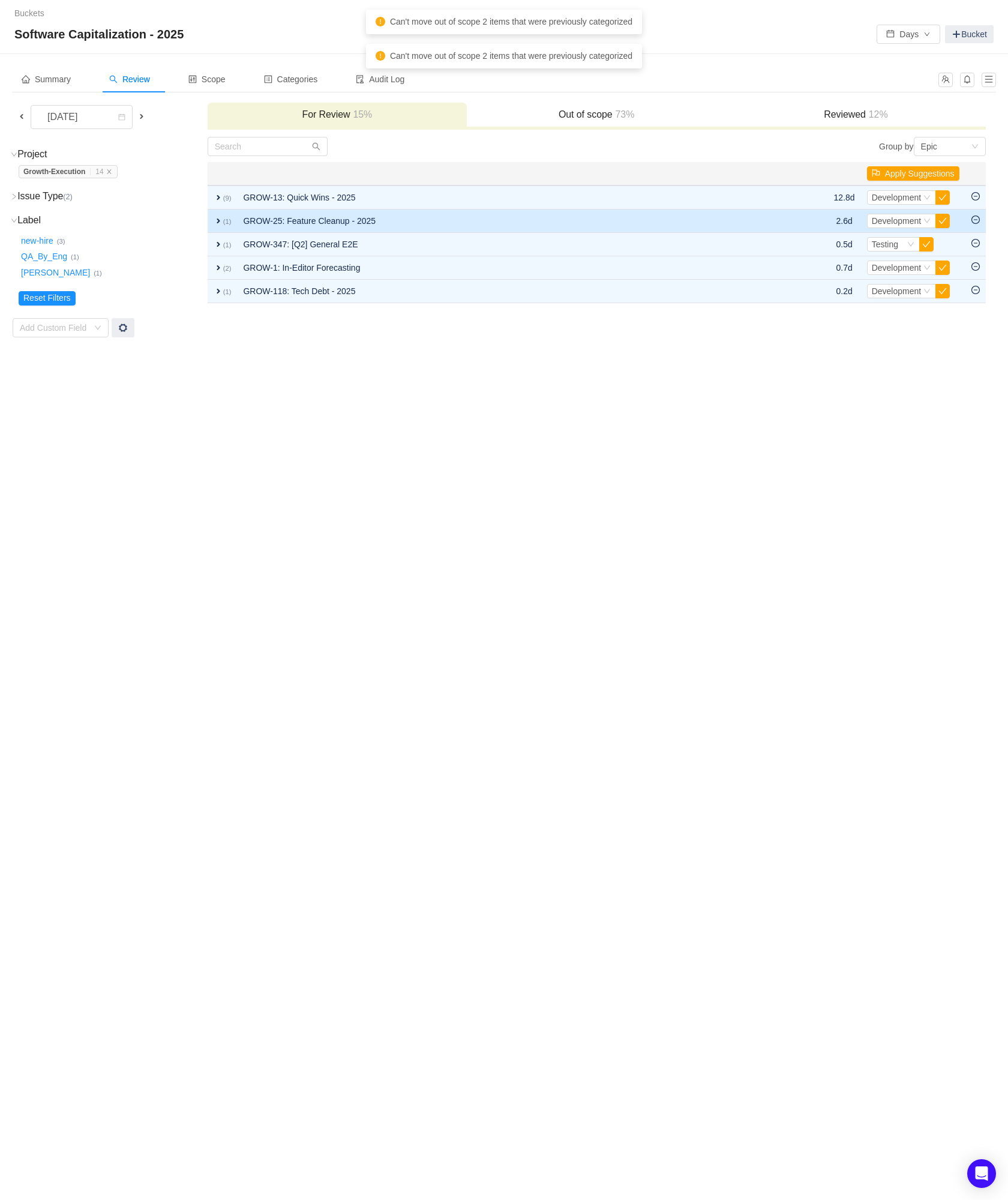
click at [975, 219] on icon "icon: minus-circle" at bounding box center [976, 220] width 9 height 9
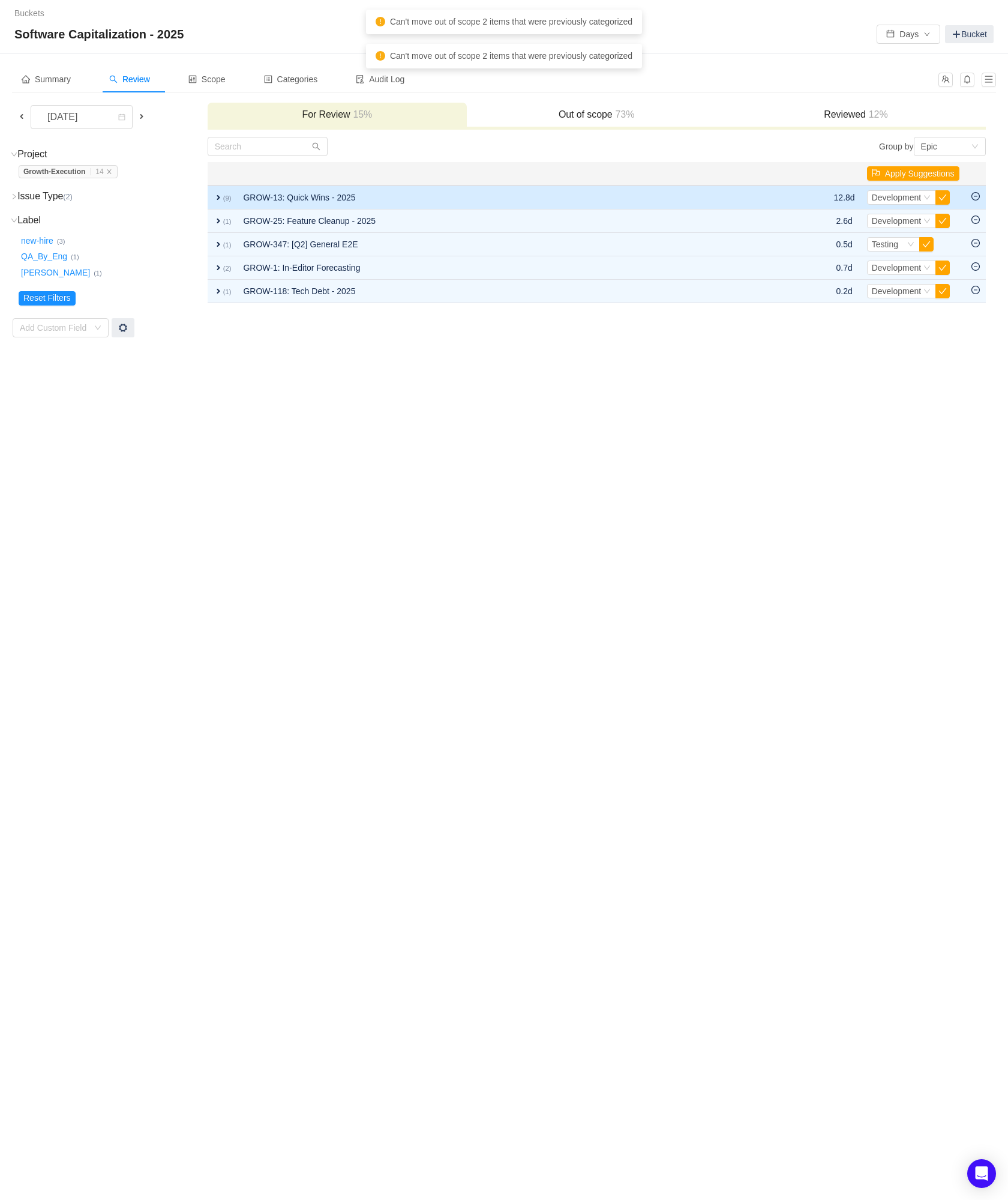
click at [975, 196] on icon "icon: minus-circle" at bounding box center [976, 196] width 9 height 9
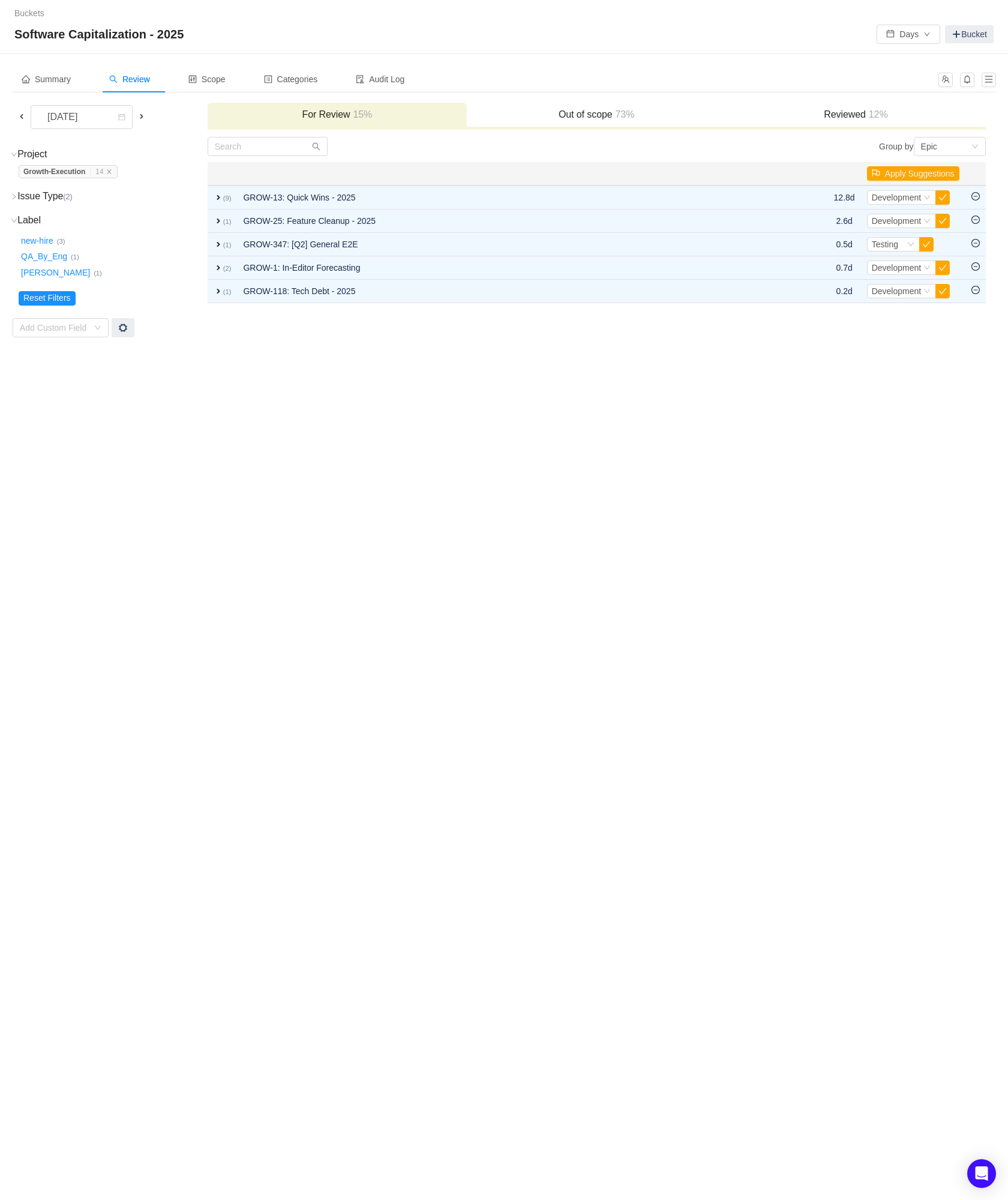
click at [19, 117] on span at bounding box center [21, 116] width 10 height 10
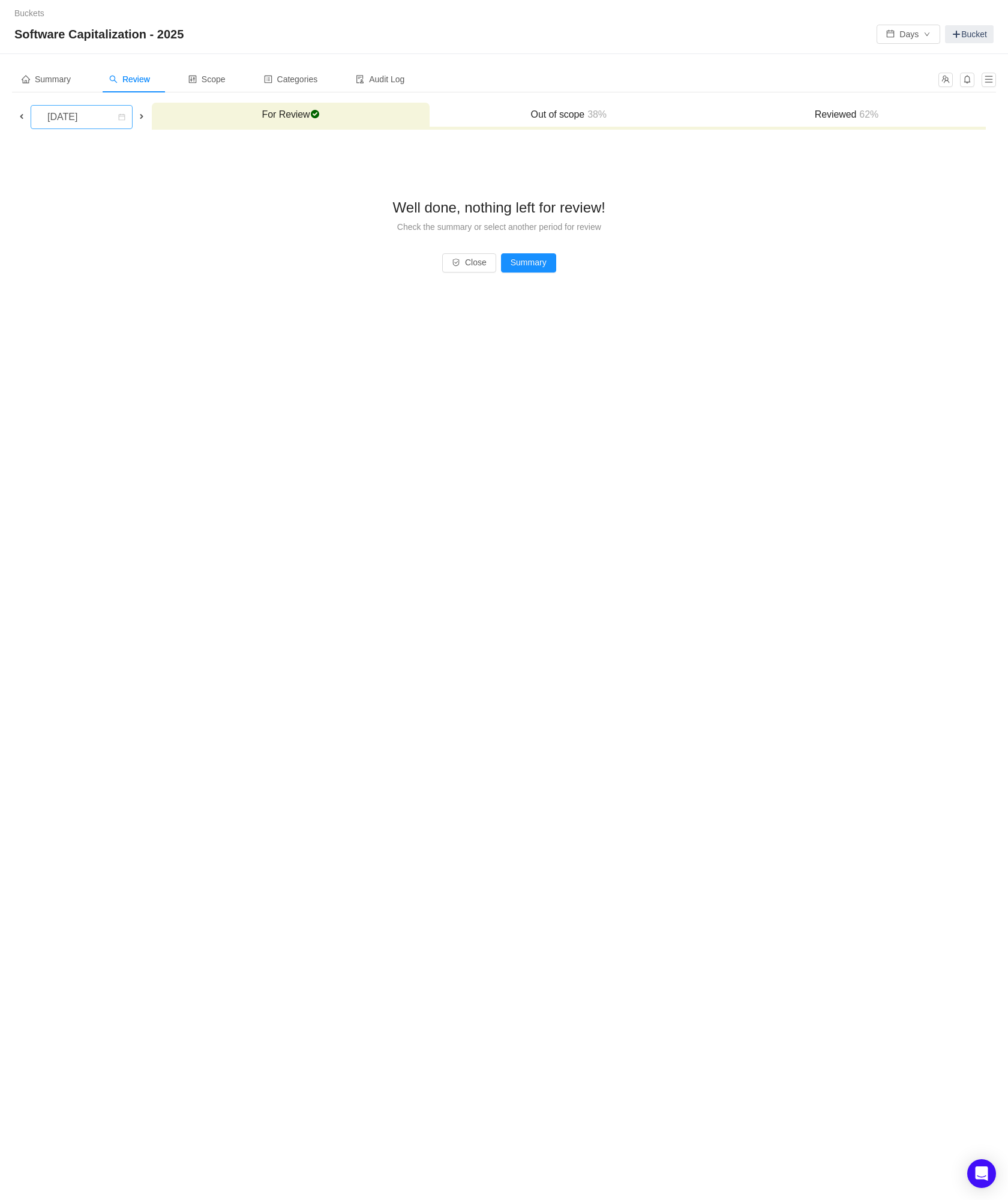
click at [89, 117] on div "[DATE]" at bounding box center [64, 117] width 51 height 23
click at [21, 112] on span at bounding box center [21, 116] width 10 height 10
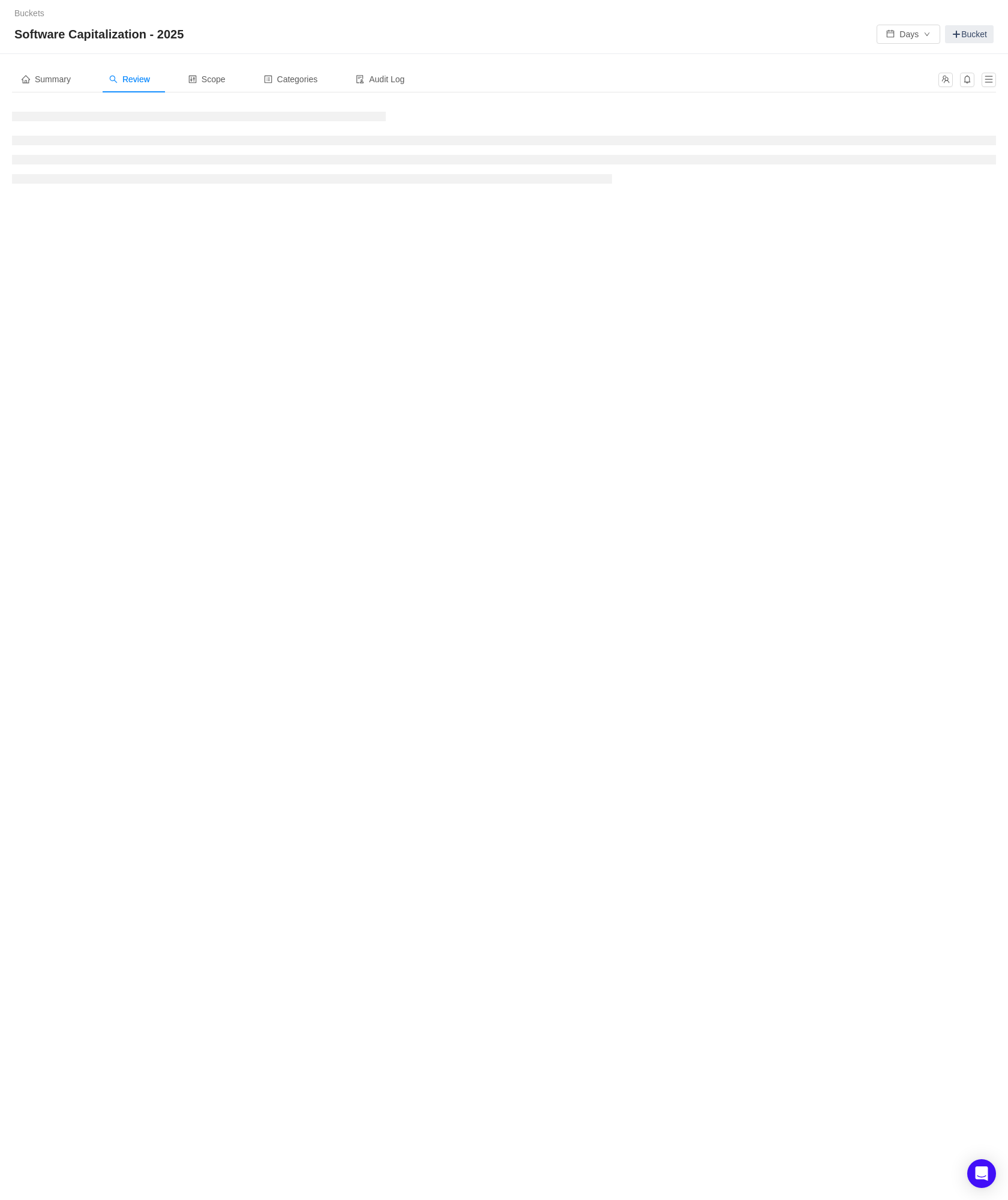
click at [152, 450] on div "Buckets / / Software Capitalization - 2025 Days Bucket Summary Review Scope Cat…" at bounding box center [504, 600] width 1008 height 1200
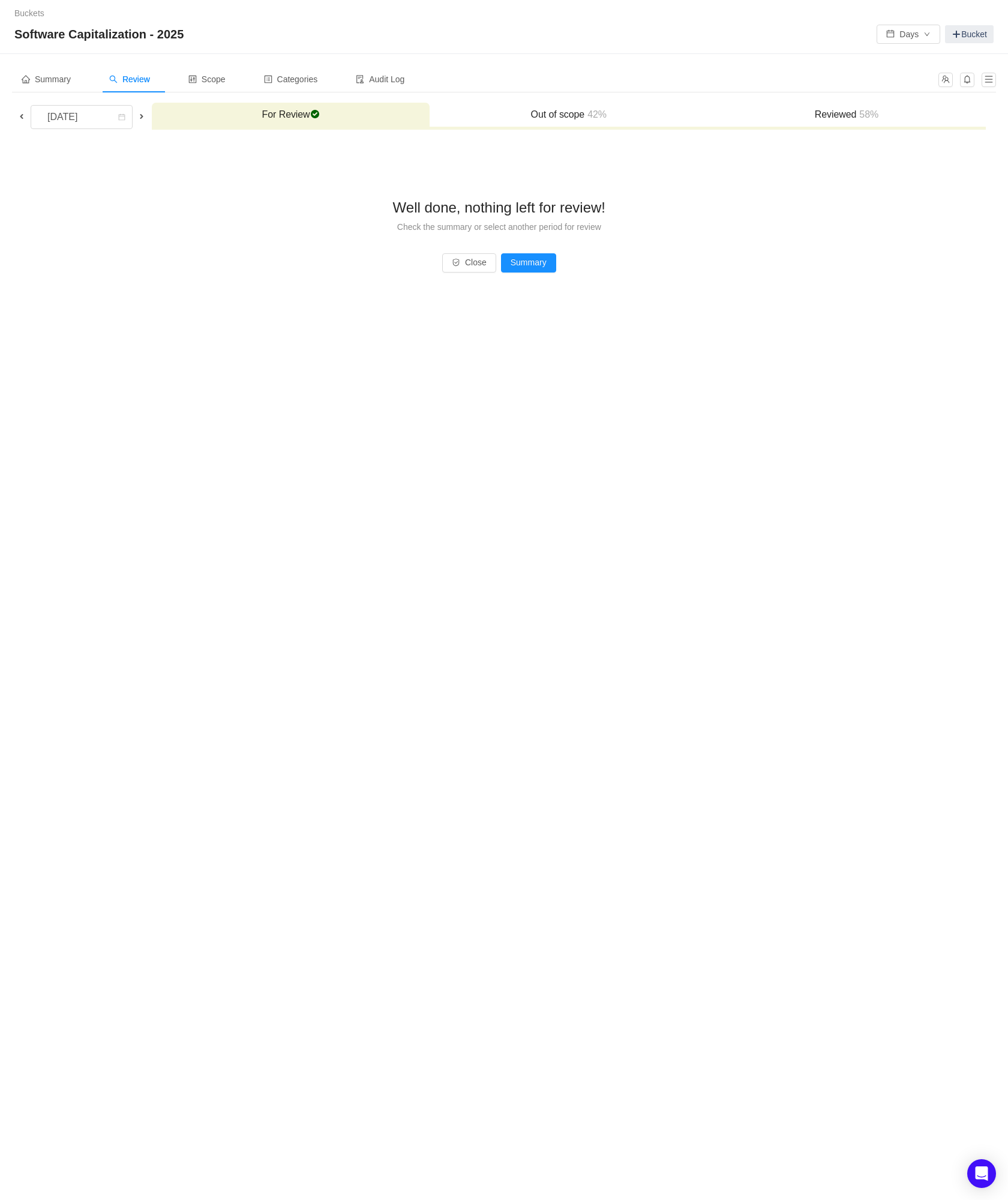
click at [209, 566] on div "Buckets / / Software Capitalization - 2025 Days Bucket Summary Review Scope Cat…" at bounding box center [504, 600] width 1008 height 1200
click at [812, 115] on h3 "Reviewed 58%" at bounding box center [846, 115] width 266 height 12
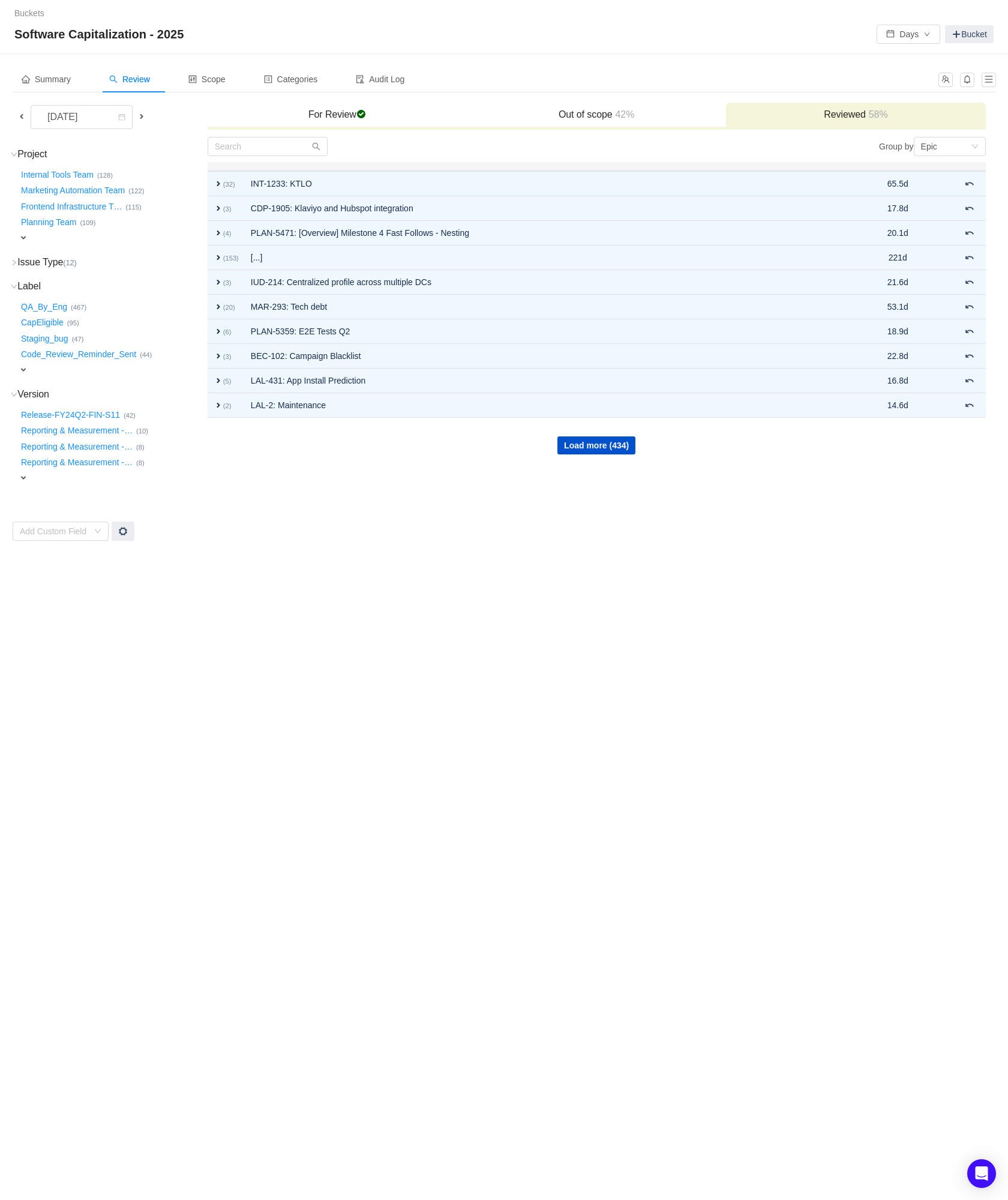
click at [143, 118] on span at bounding box center [141, 116] width 10 height 10
click at [108, 126] on div "[DATE]" at bounding box center [78, 117] width 80 height 23
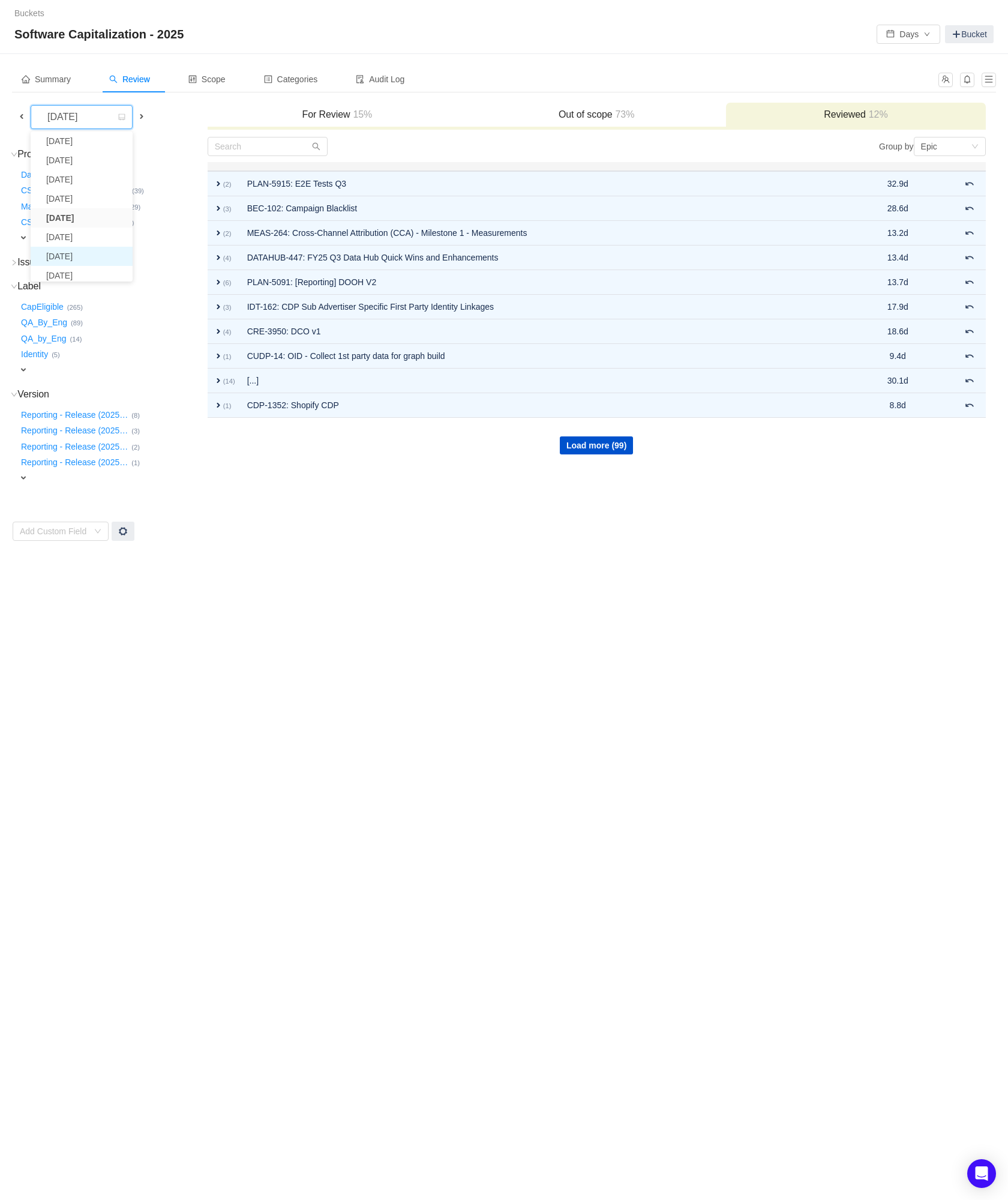
click at [98, 257] on li "[DATE]" at bounding box center [81, 256] width 102 height 19
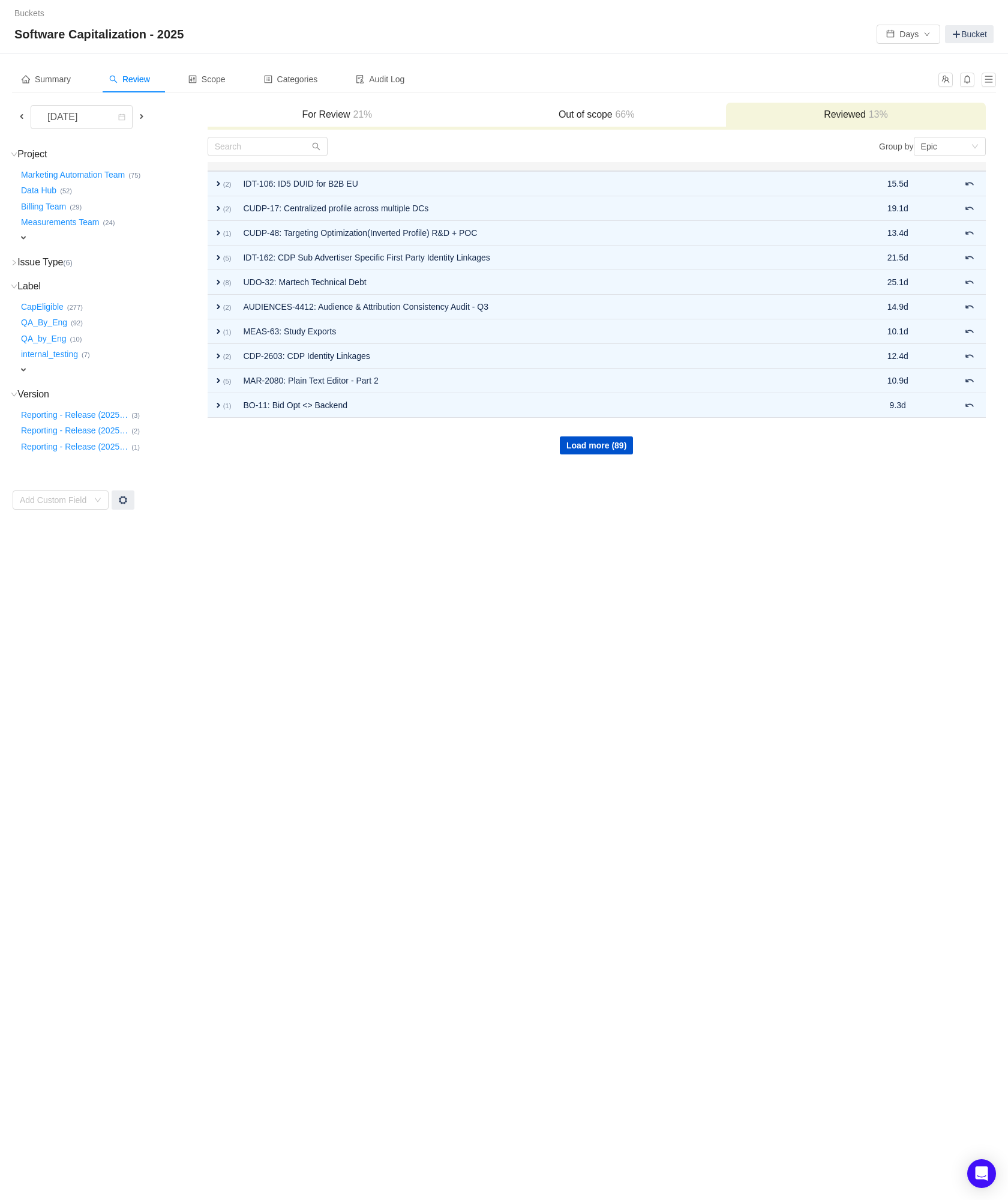
click at [302, 113] on h3 "For Review 21%" at bounding box center [338, 115] width 248 height 12
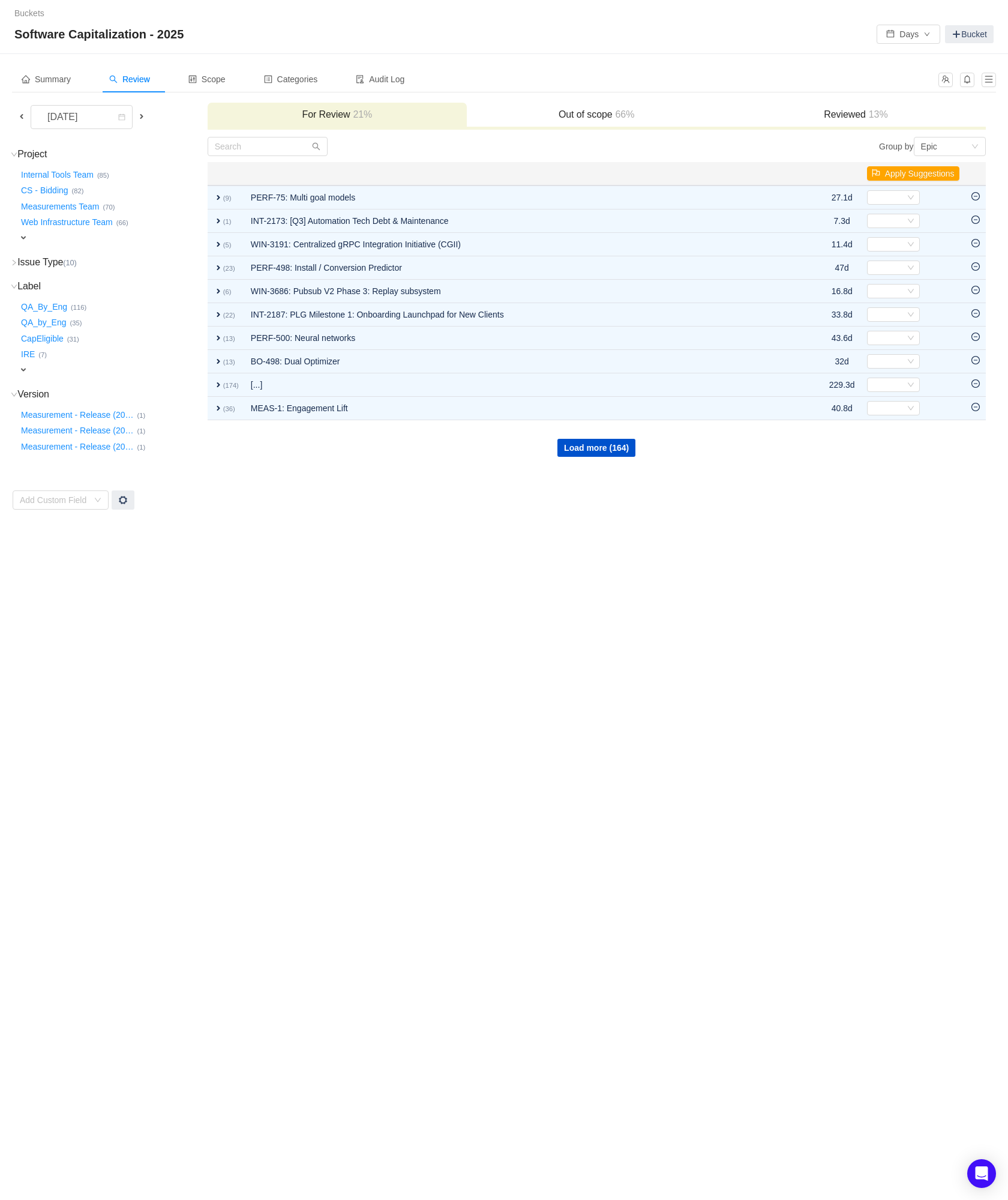
click at [27, 233] on span "expand" at bounding box center [23, 237] width 10 height 10
click at [66, 235] on div "Select value" at bounding box center [70, 239] width 95 height 12
type input "grow"
click at [66, 258] on li "Growth-Execution (60)" at bounding box center [79, 258] width 120 height 19
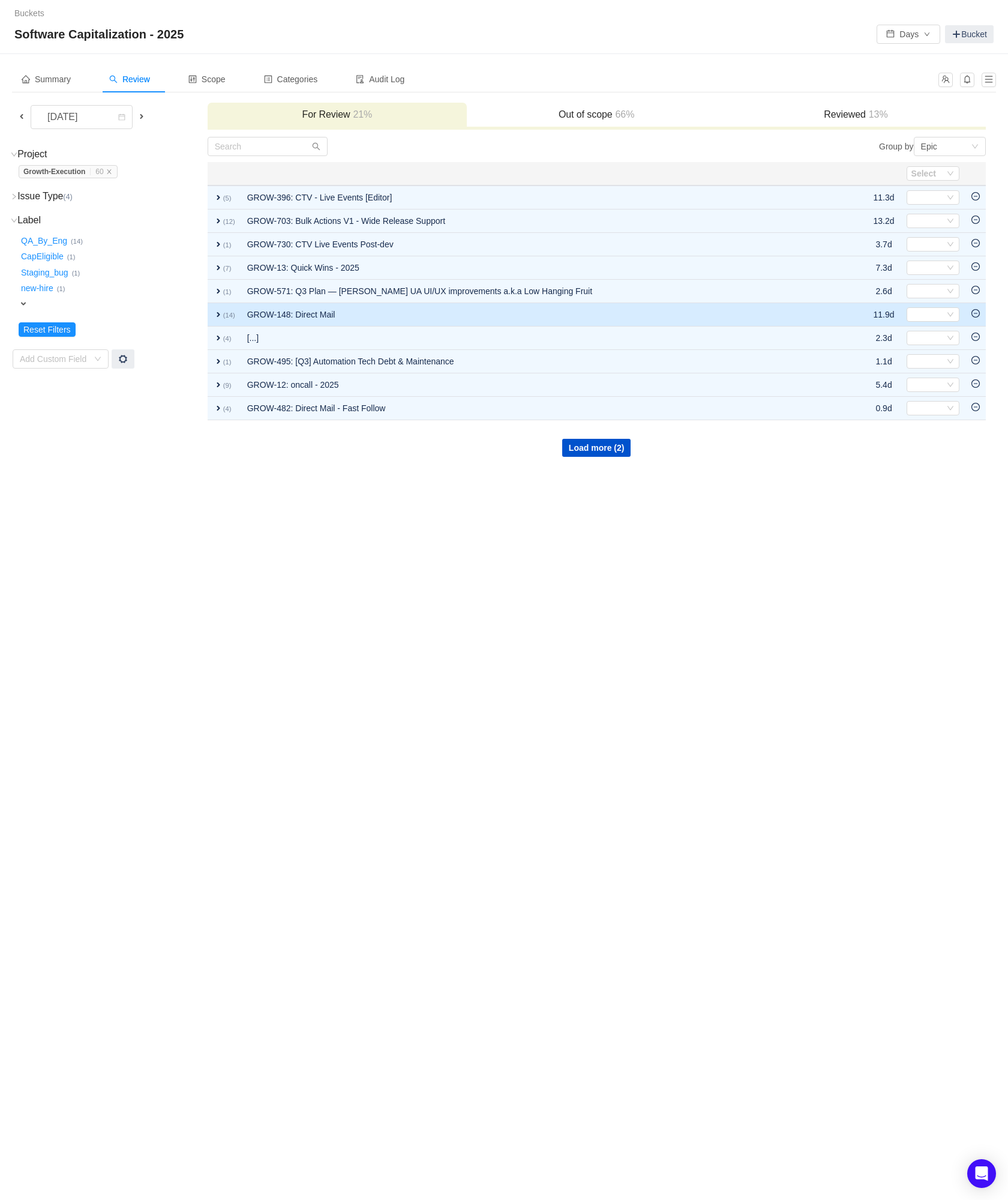
click at [218, 317] on span "expand" at bounding box center [218, 314] width 10 height 10
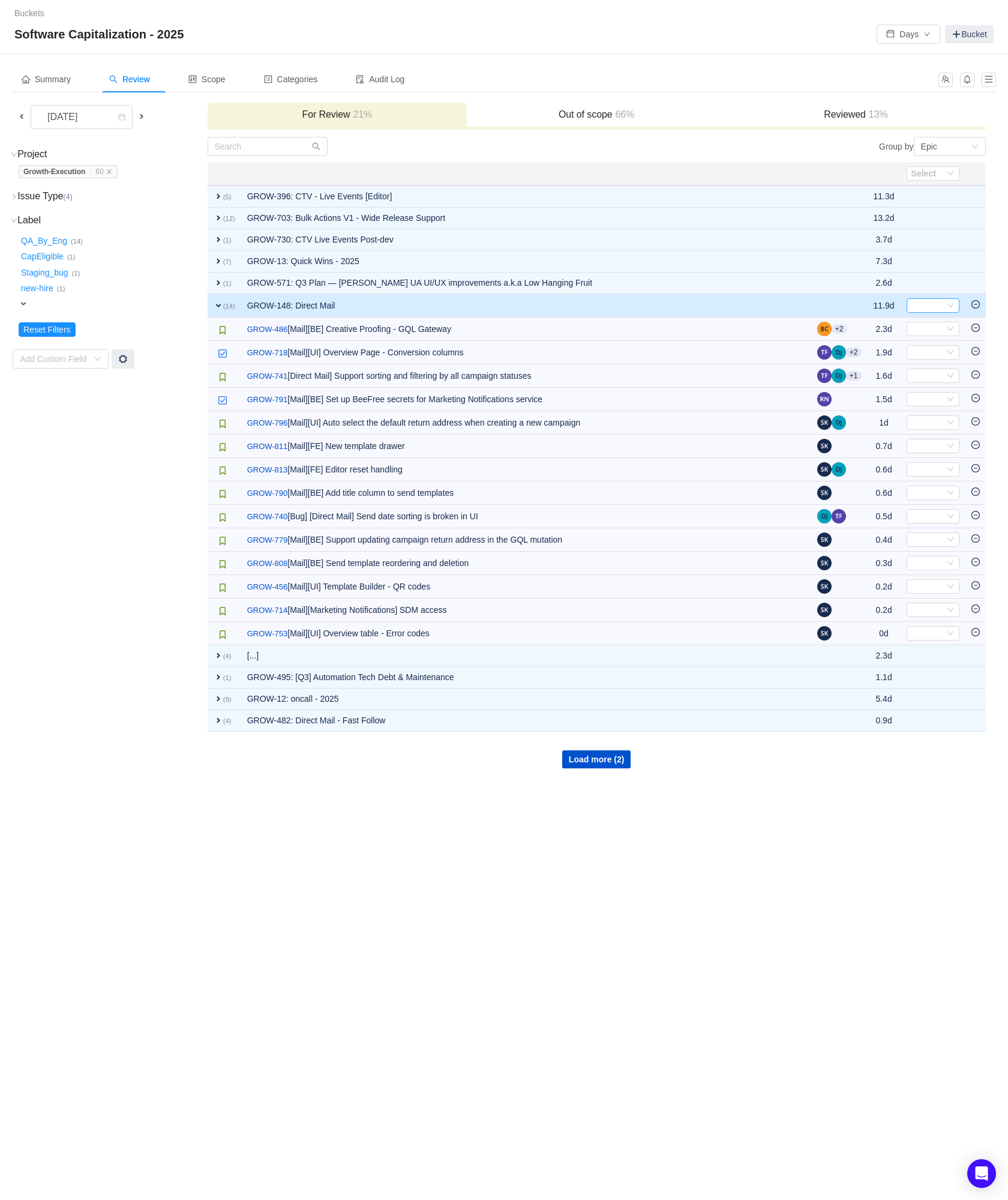
click at [931, 303] on div "Select" at bounding box center [928, 305] width 33 height 13
click at [953, 348] on span "Development" at bounding box center [938, 346] width 50 height 10
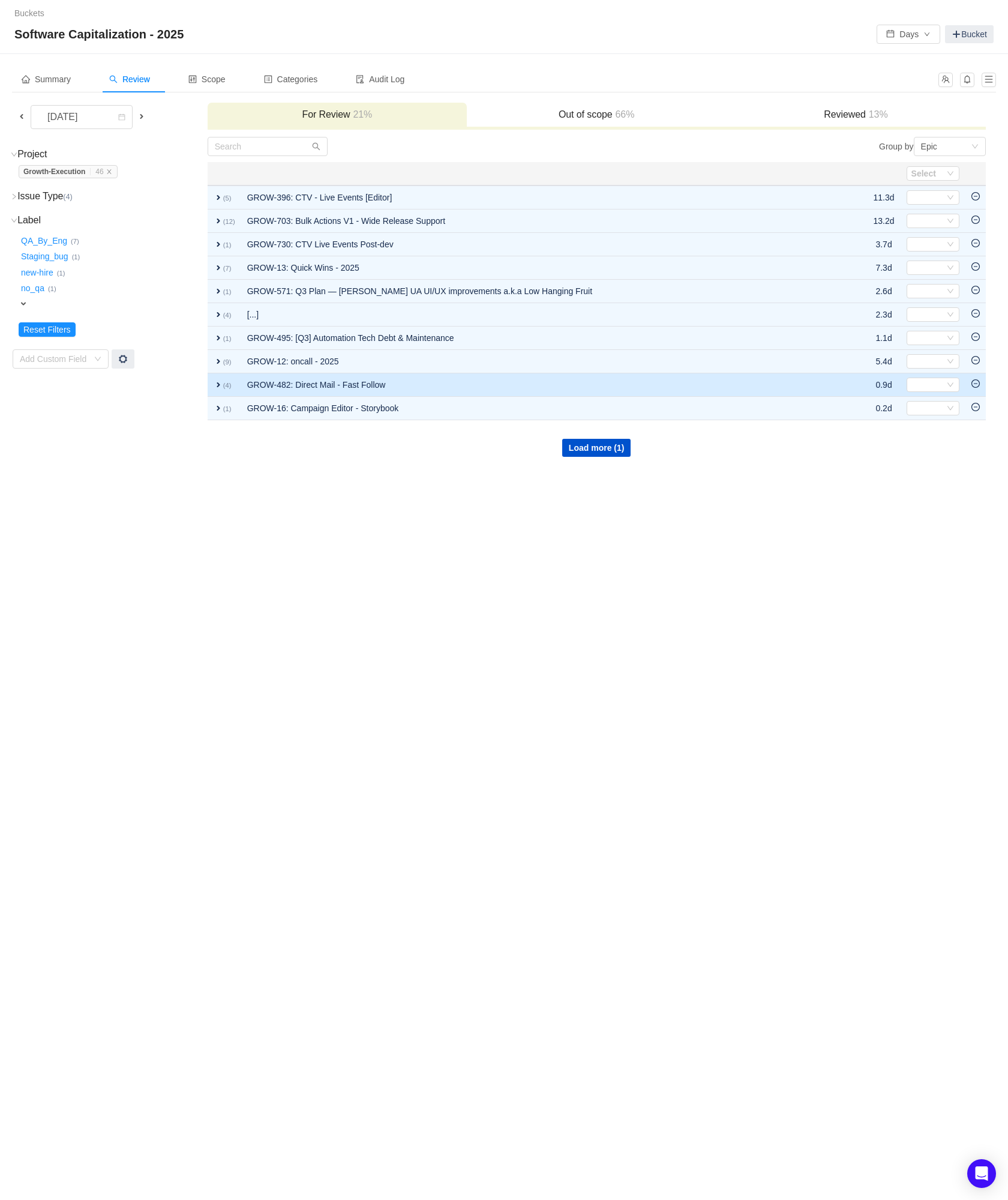
click at [439, 381] on td "GROW-482: Direct Mail - Fast Follow" at bounding box center [545, 385] width 607 height 23
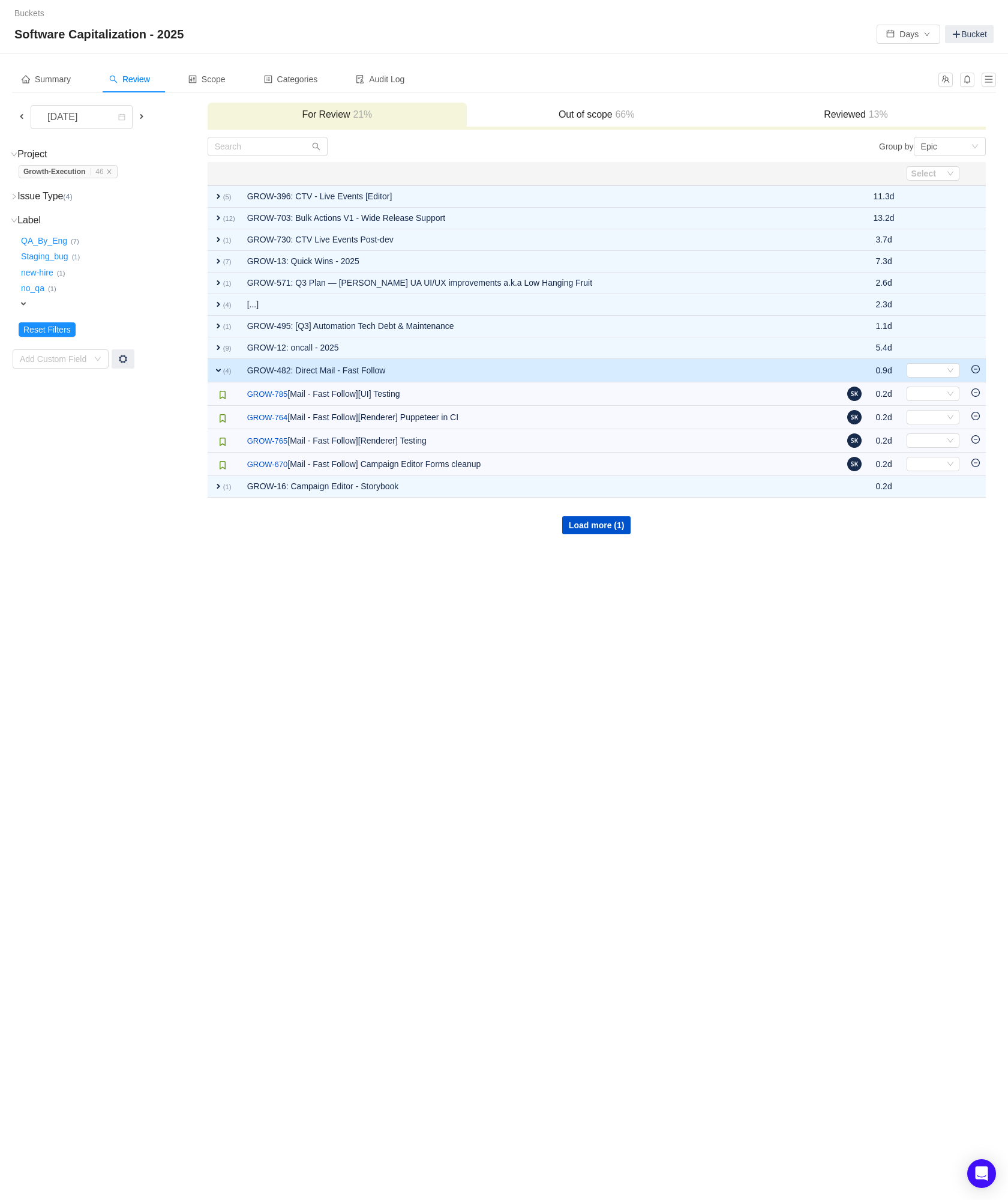
click at [974, 373] on td at bounding box center [975, 371] width 20 height 23
click at [976, 370] on icon "icon: minus-circle" at bounding box center [976, 370] width 9 height 9
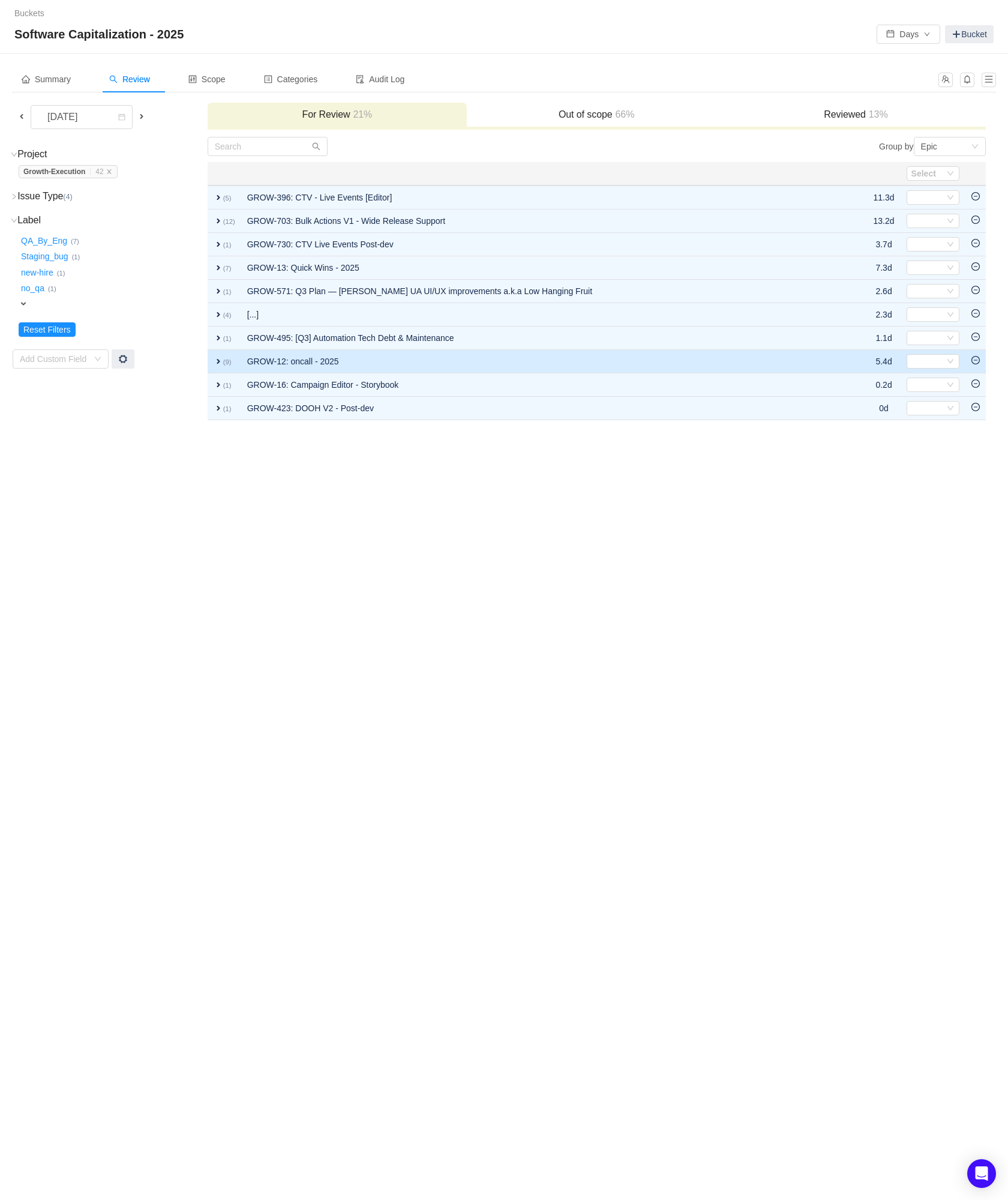
click at [976, 362] on icon "icon: minus-circle" at bounding box center [976, 361] width 9 height 9
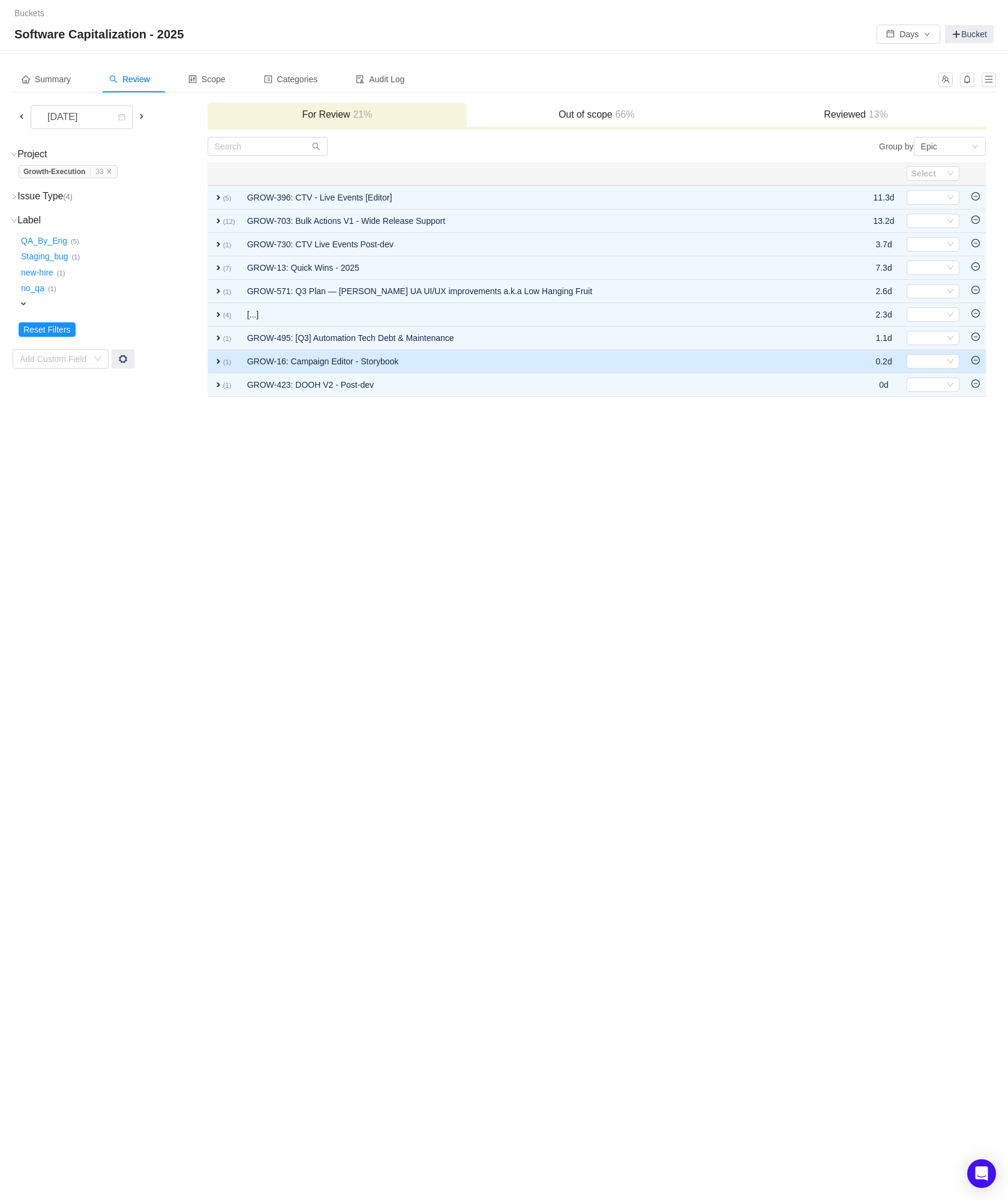
click at [977, 363] on icon "icon: minus-circle" at bounding box center [976, 361] width 9 height 9
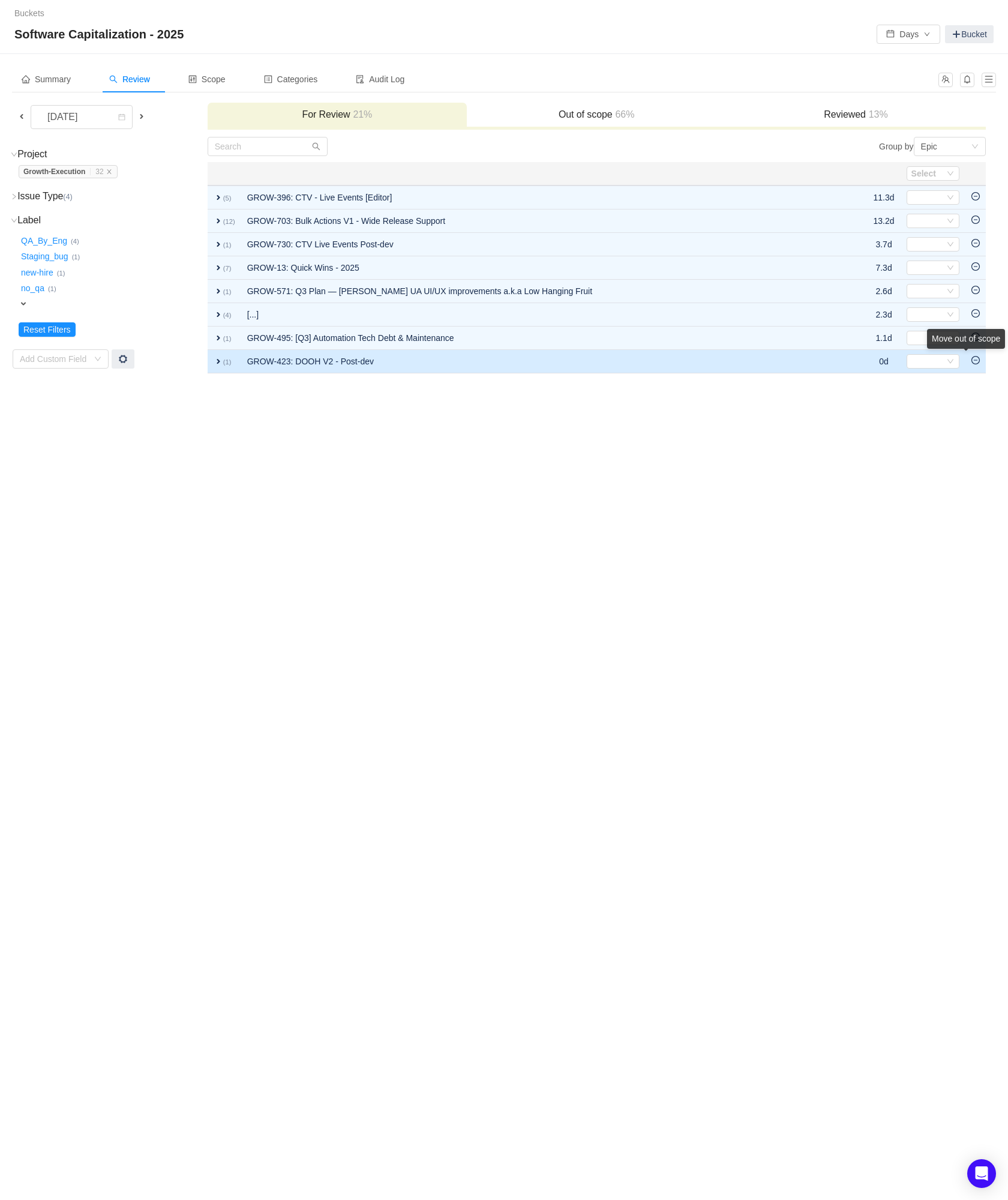
click at [977, 354] on div "Move out of scope" at bounding box center [966, 341] width 78 height 25
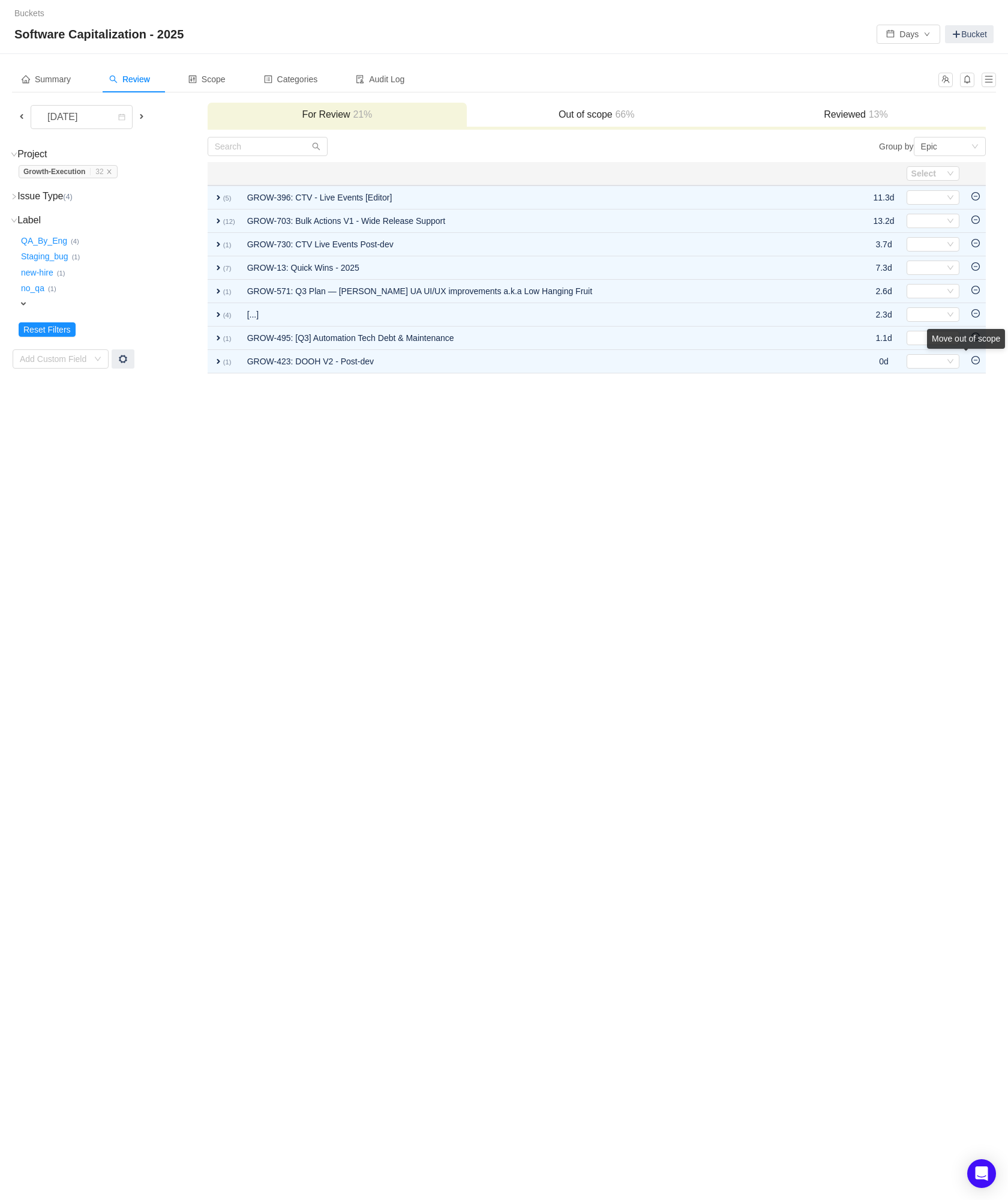
click at [978, 348] on div "Move out of scope" at bounding box center [966, 339] width 78 height 19
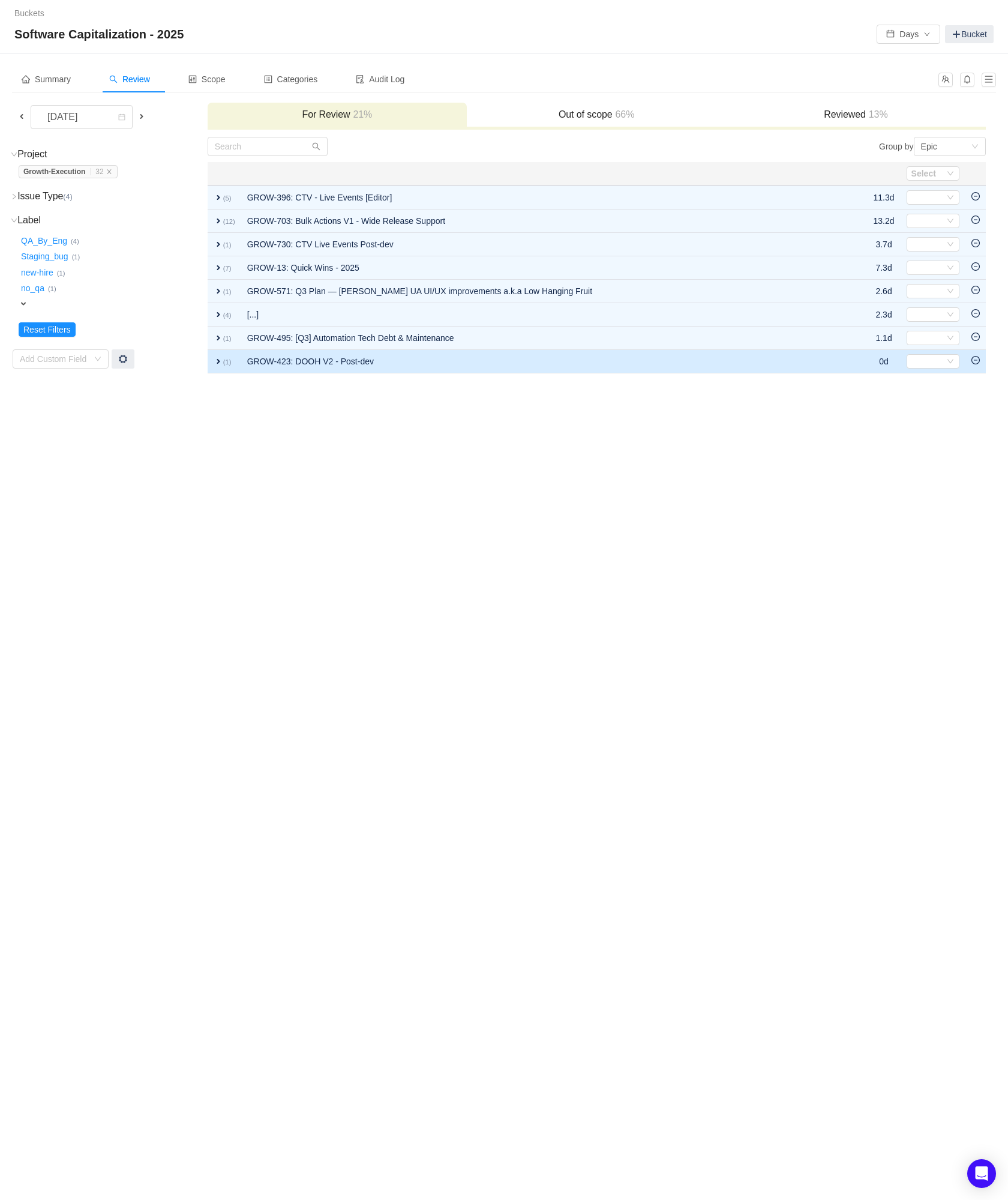
click at [976, 363] on icon "icon: minus-circle" at bounding box center [976, 361] width 9 height 9
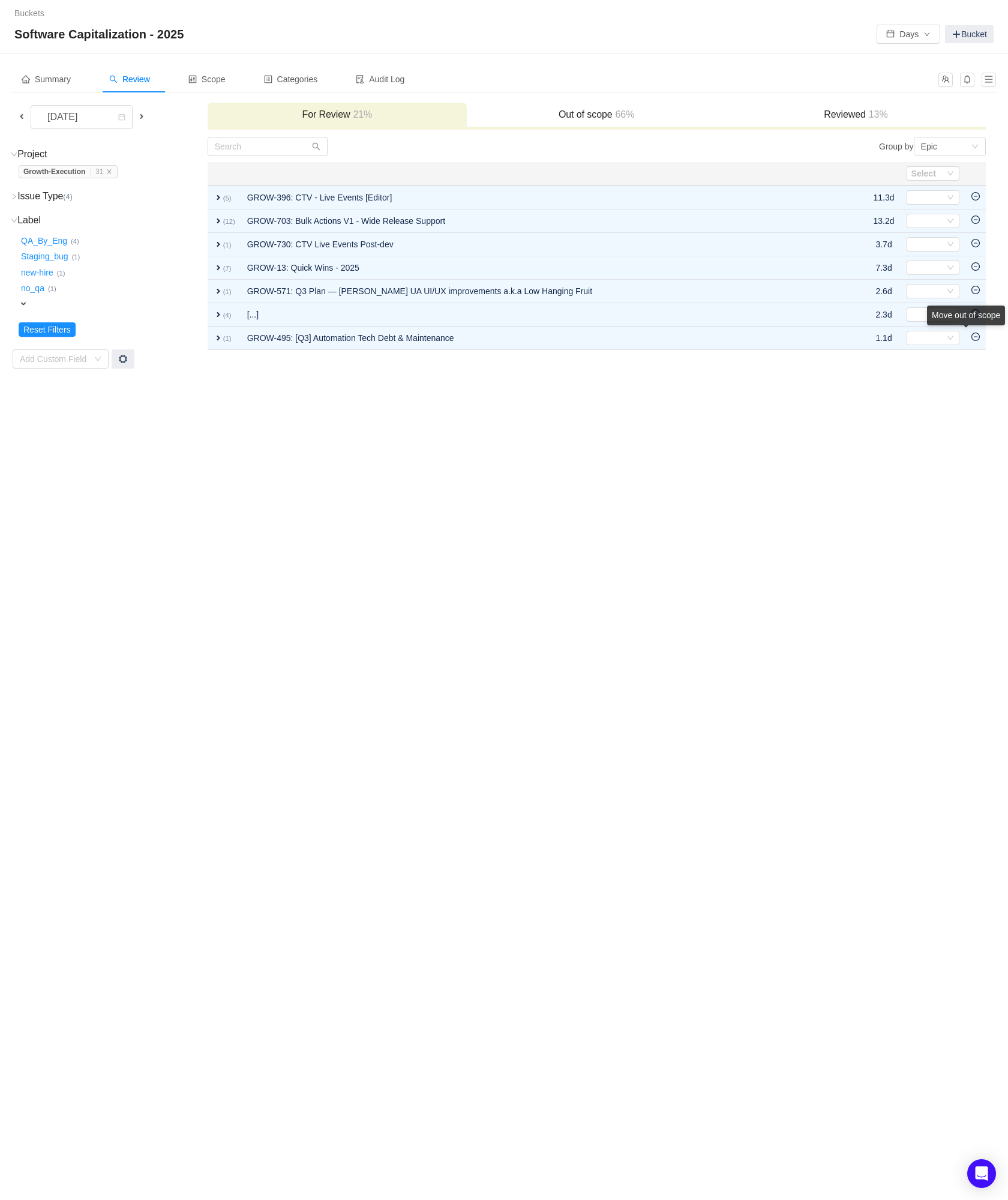
click at [976, 325] on div "Move out of scope" at bounding box center [966, 316] width 78 height 19
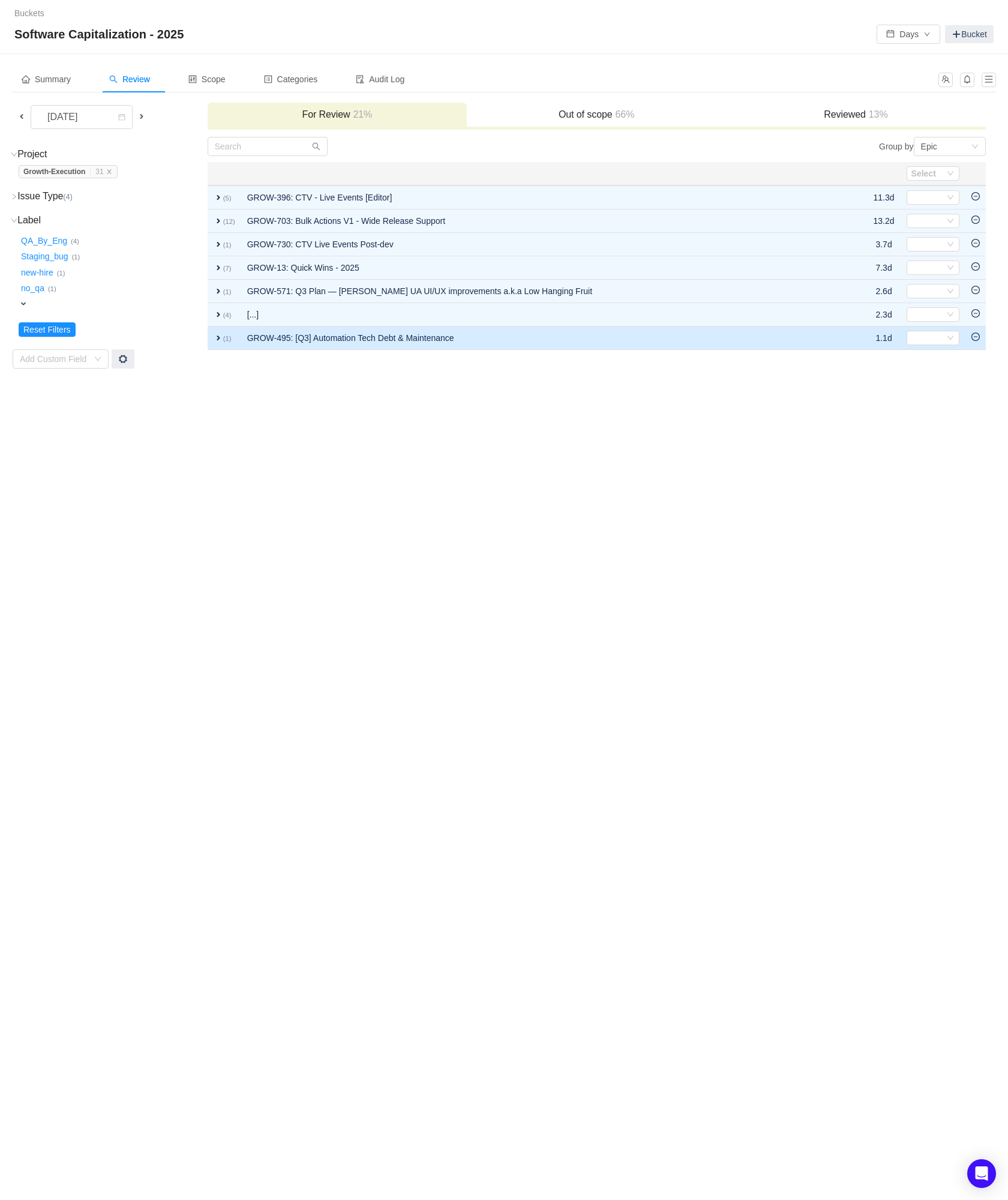
click at [974, 340] on icon "icon: minus-circle" at bounding box center [976, 337] width 9 height 9
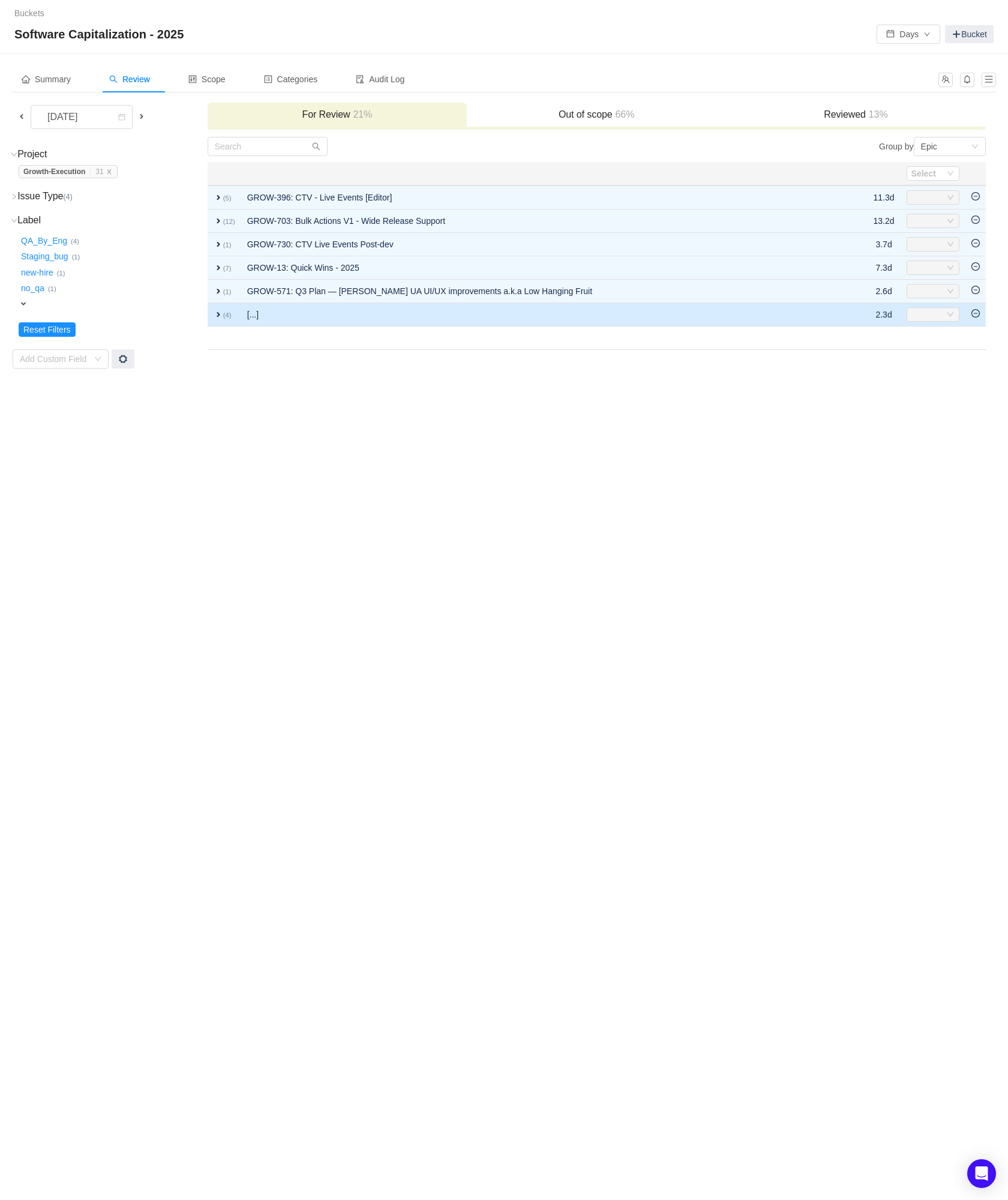
click at [214, 310] on span "expand" at bounding box center [218, 314] width 10 height 10
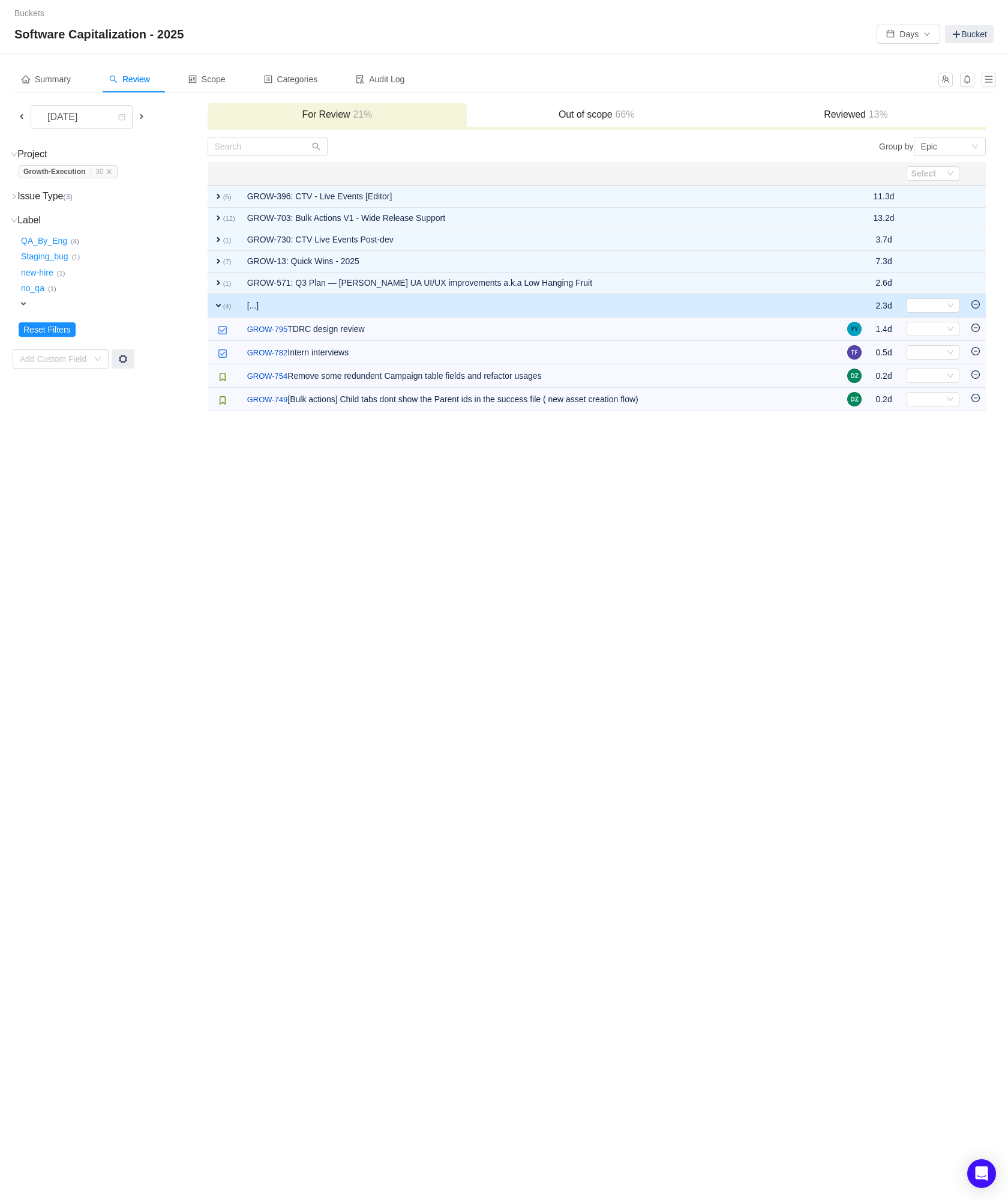
click at [976, 306] on icon "icon: minus-circle" at bounding box center [976, 304] width 9 height 9
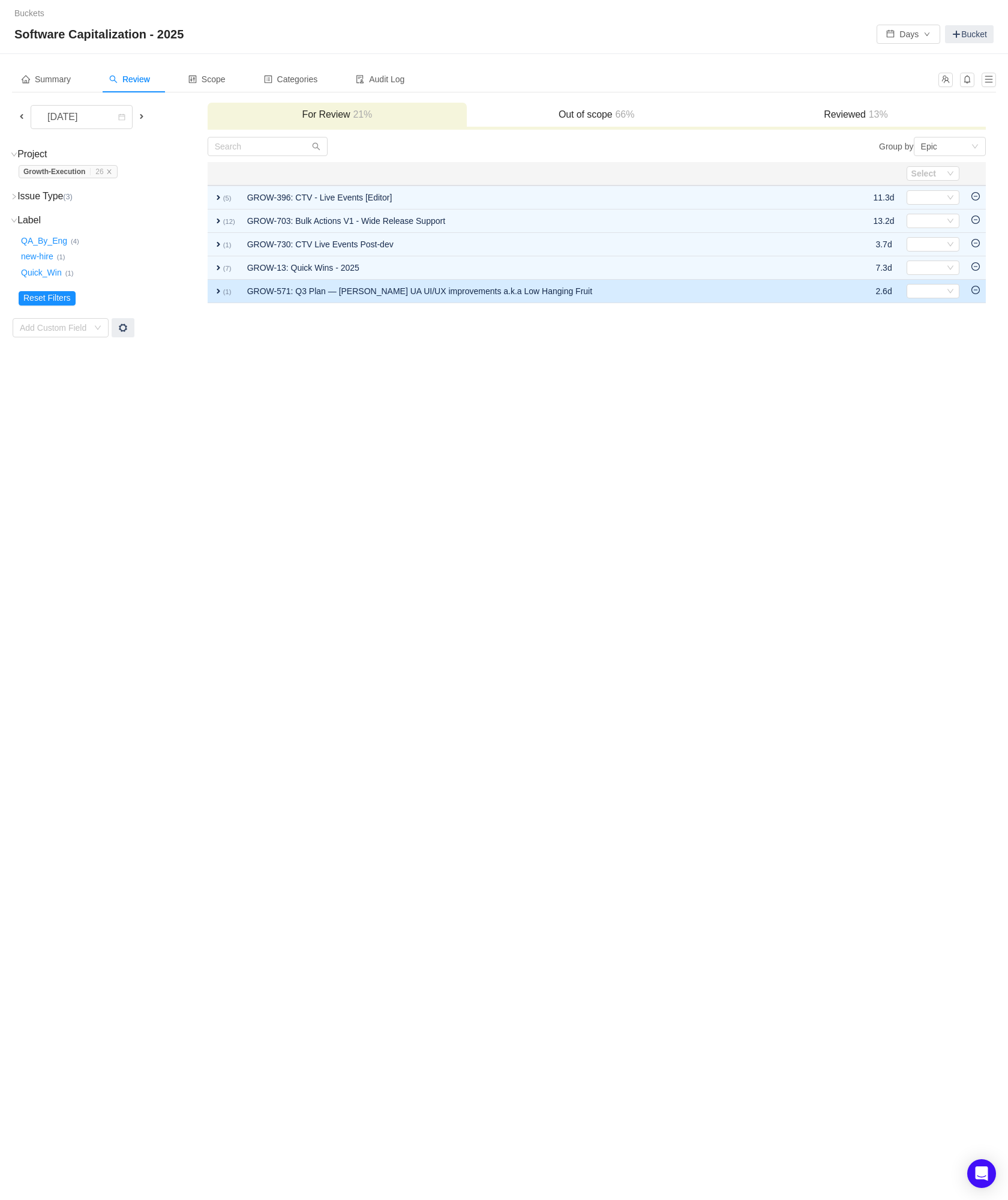
click at [974, 291] on icon "icon: minus-circle" at bounding box center [976, 290] width 9 height 9
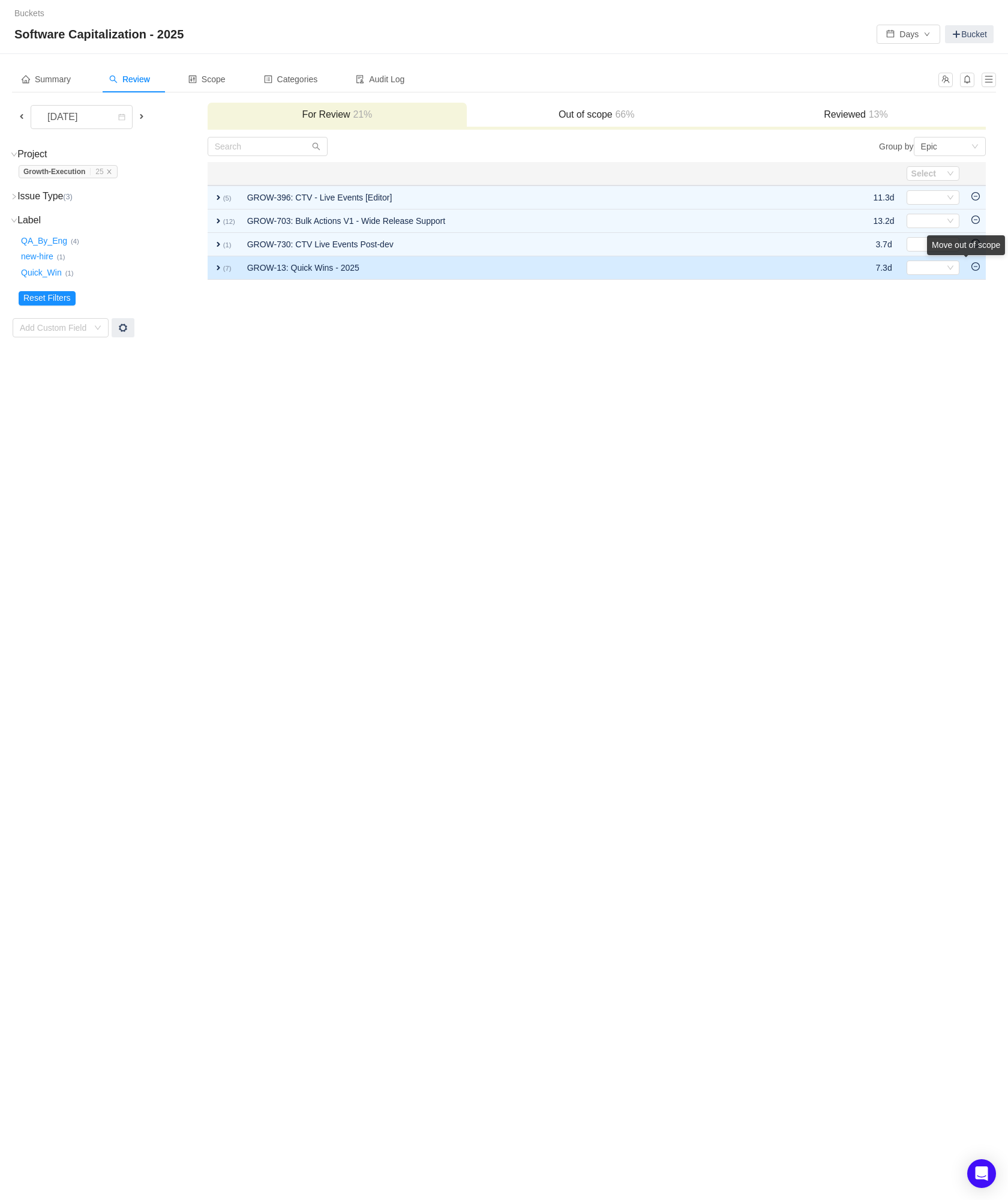
click at [974, 255] on div "Move out of scope" at bounding box center [966, 245] width 78 height 19
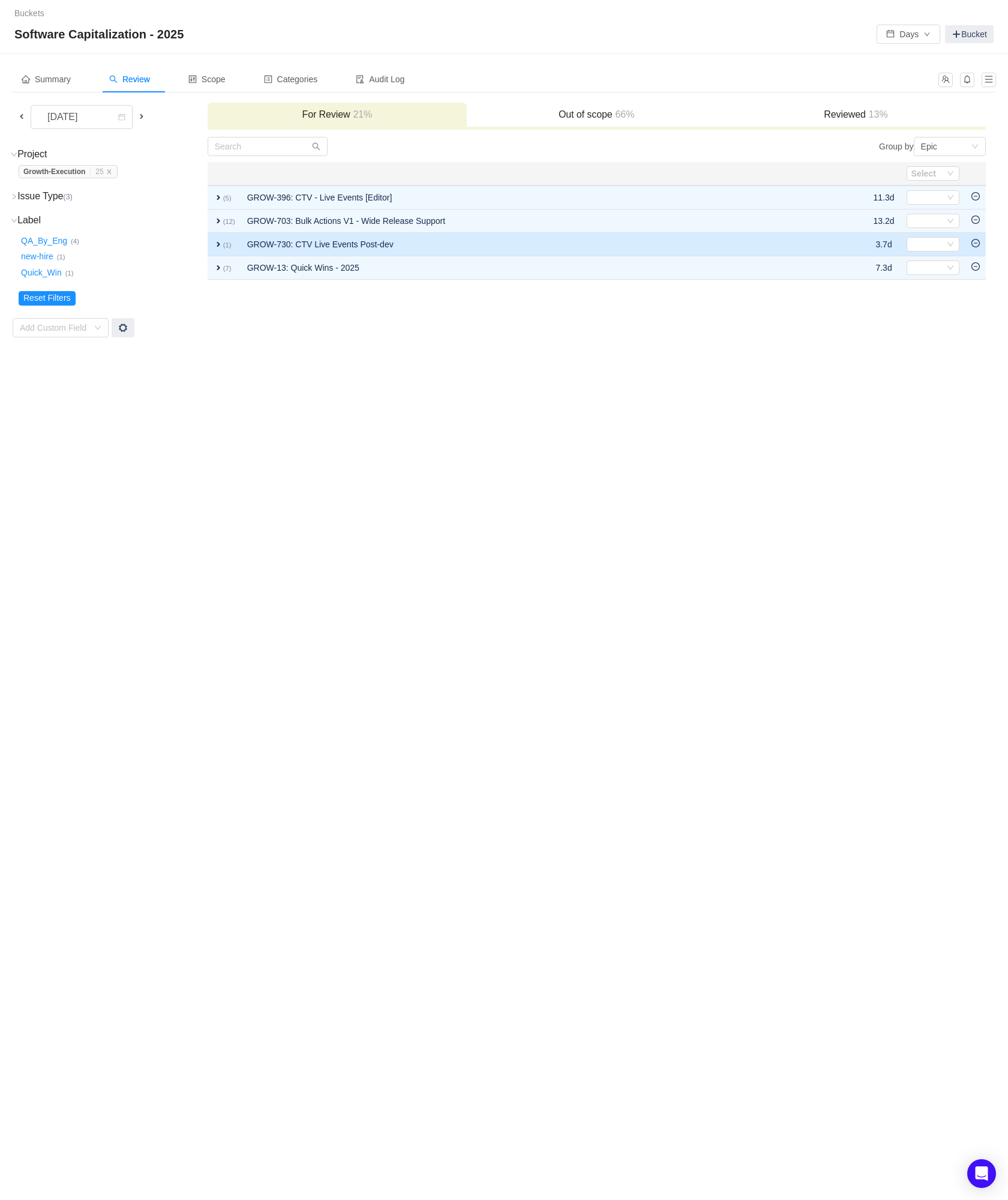
click at [978, 243] on icon "icon: minus-circle" at bounding box center [976, 243] width 9 height 9
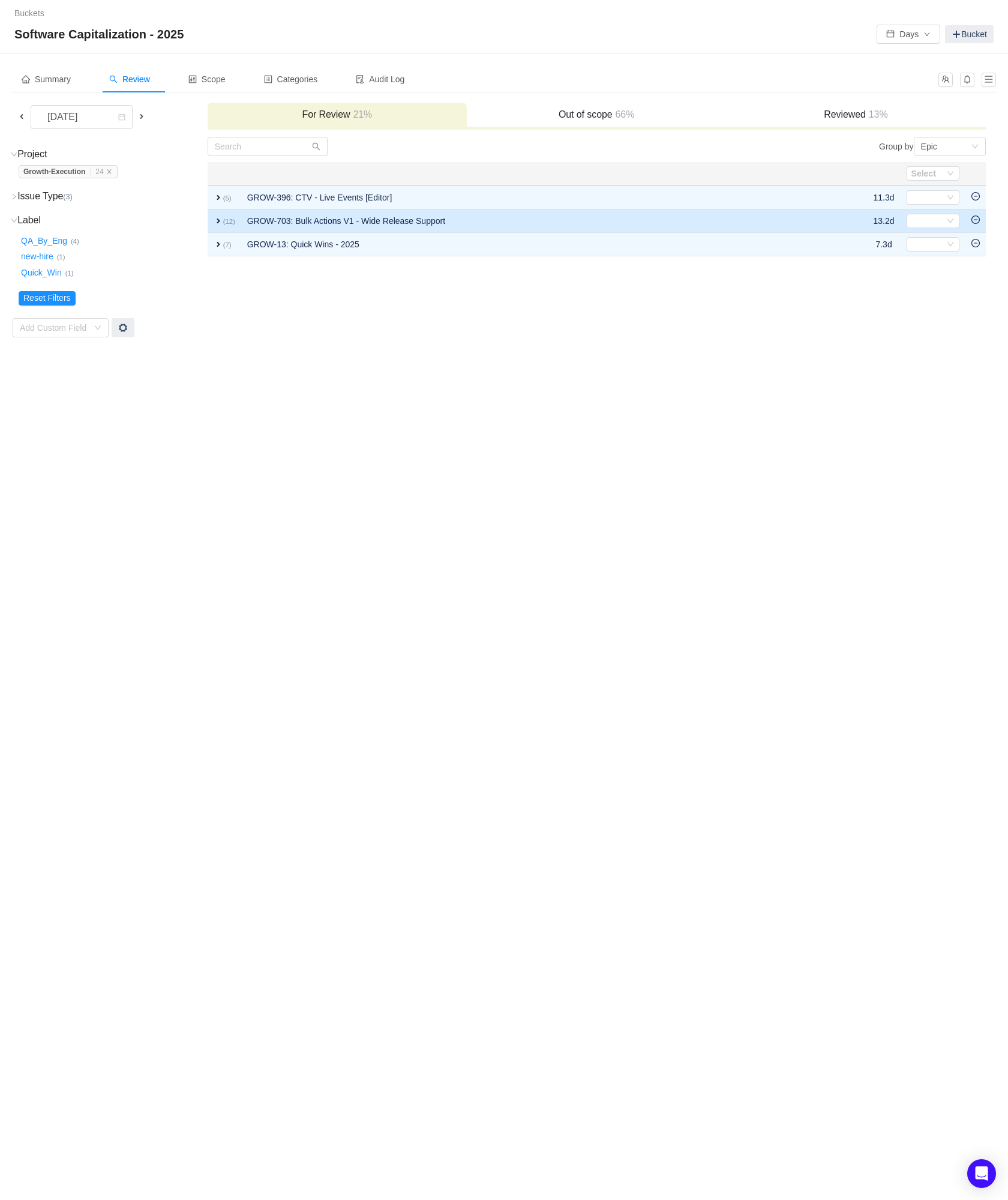
click at [977, 219] on icon "icon: minus-circle" at bounding box center [976, 219] width 4 height 1
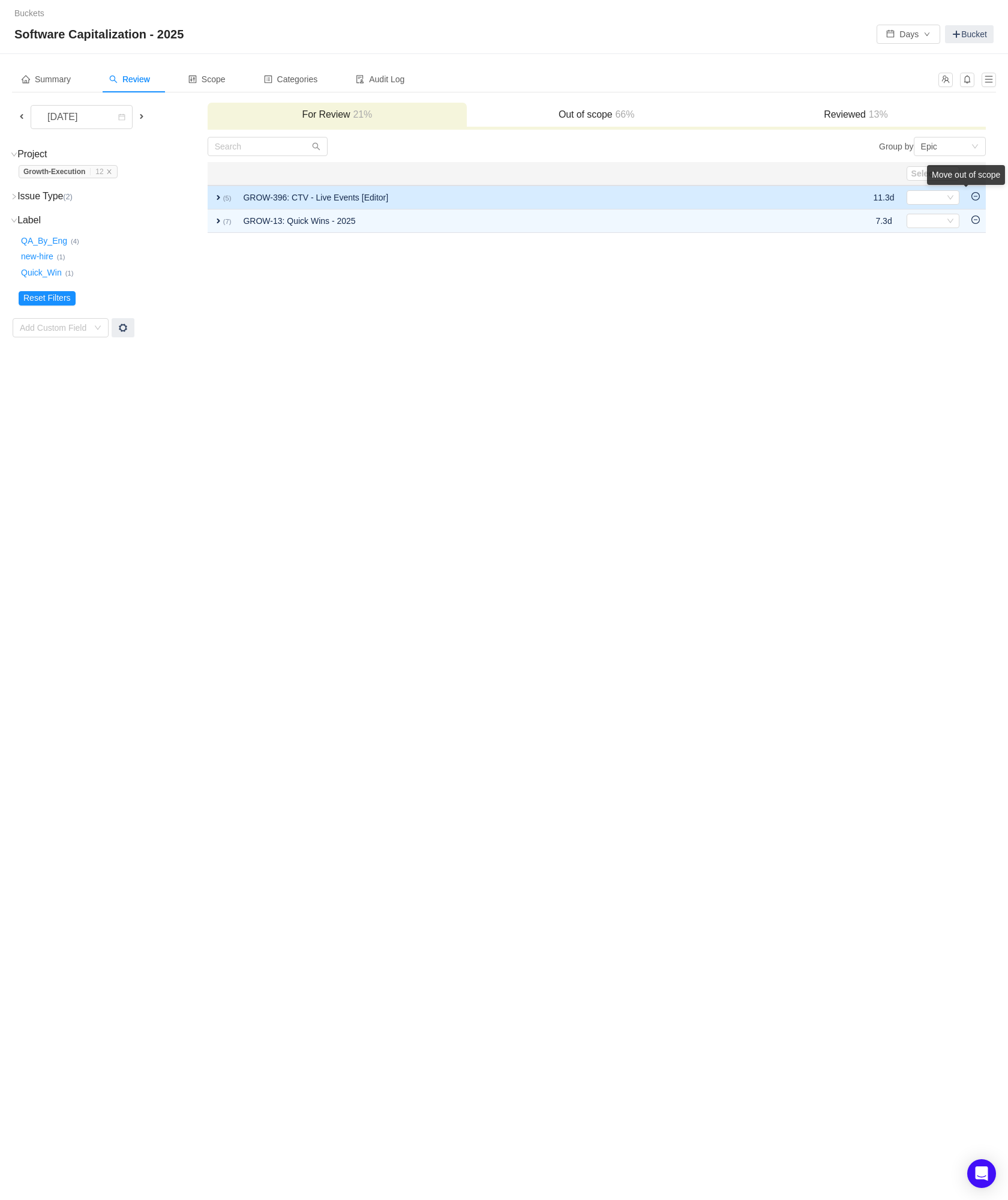
click at [975, 185] on div "Move out of scope" at bounding box center [966, 175] width 78 height 19
click at [975, 195] on icon "icon: minus-circle" at bounding box center [976, 196] width 9 height 9
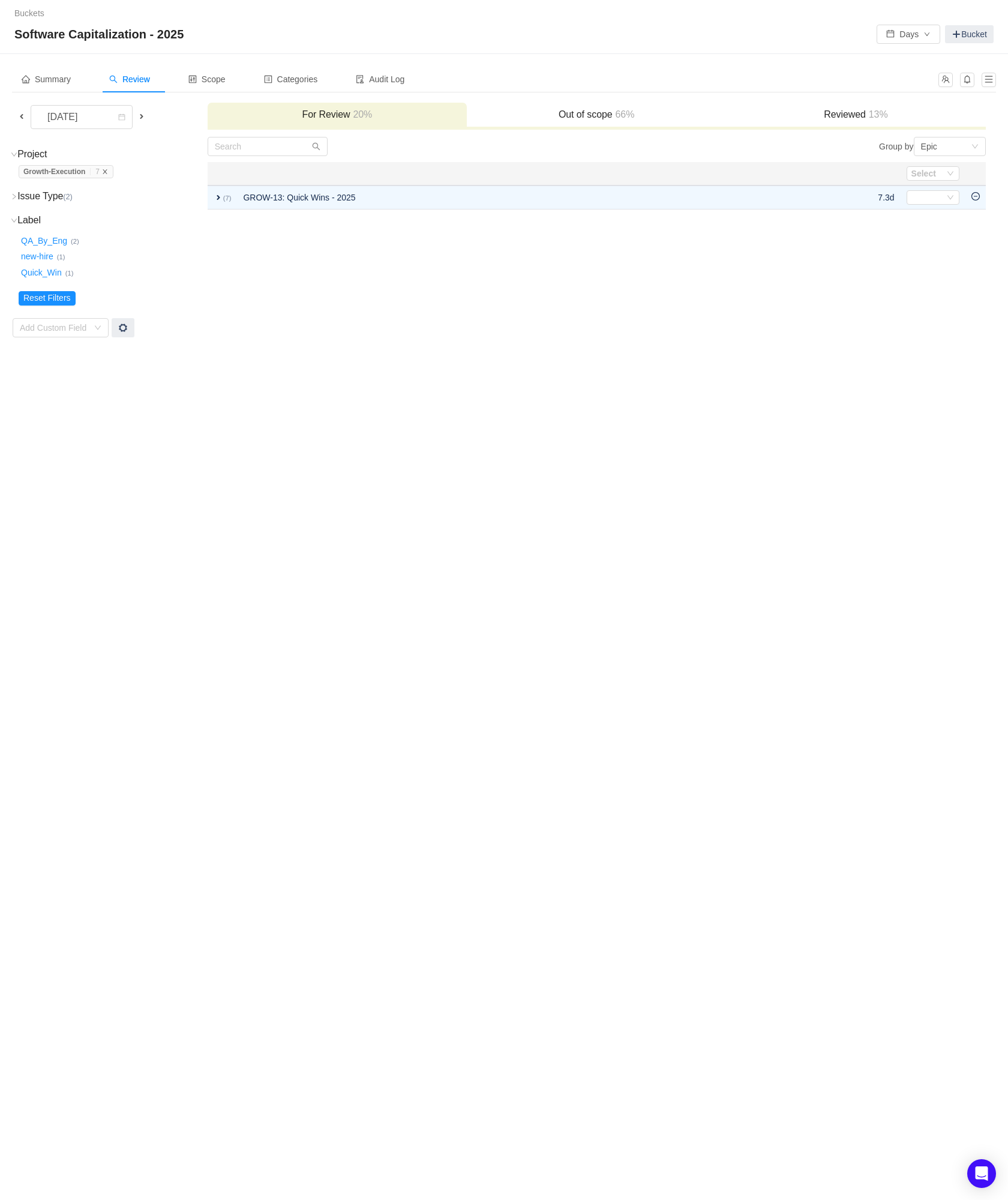
click at [108, 171] on icon "icon: close" at bounding box center [104, 172] width 6 height 6
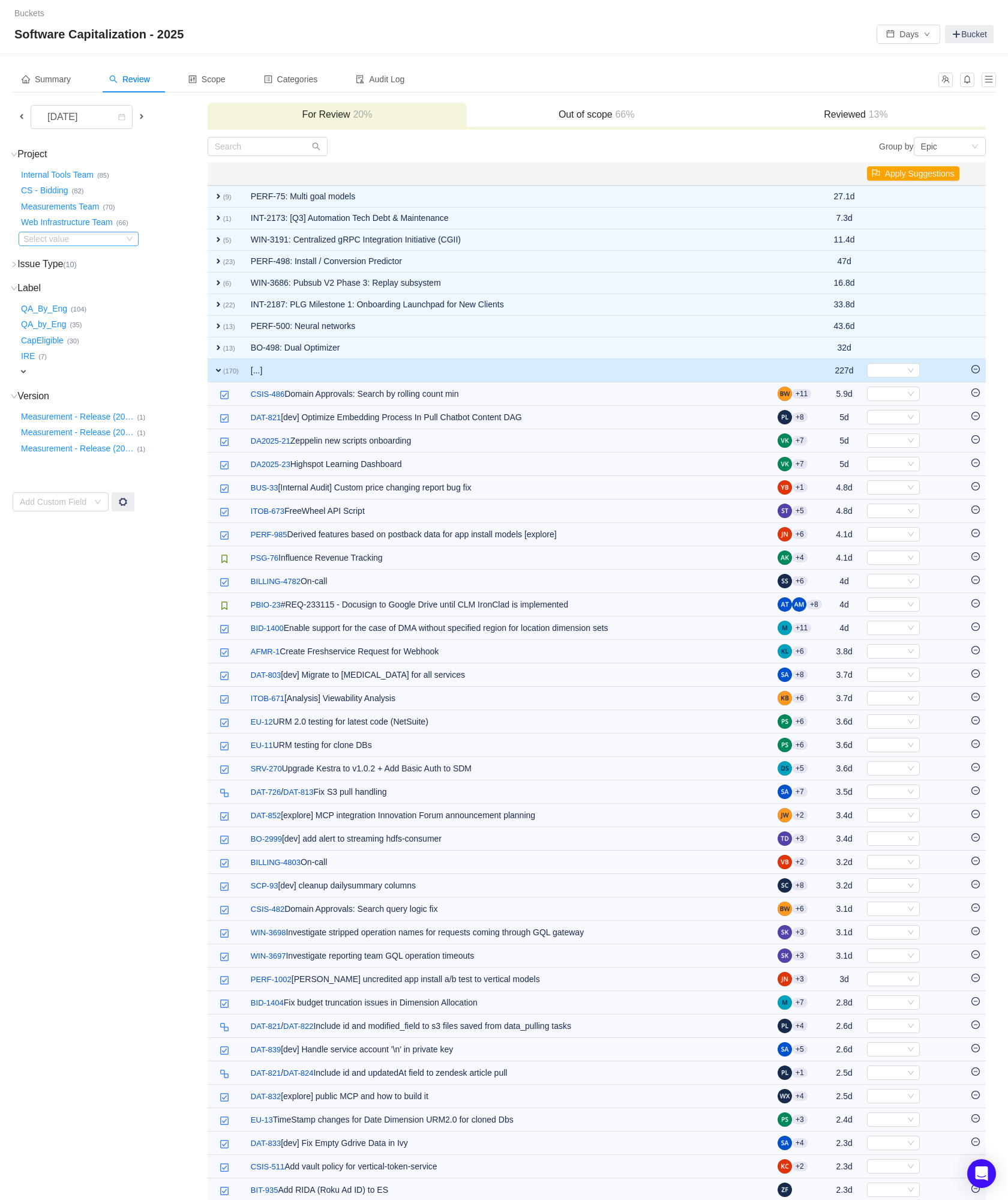
click at [57, 236] on div "Select value" at bounding box center [70, 239] width 95 height 12
click at [65, 302] on li "Platform Inventory (60)" at bounding box center [119, 296] width 202 height 19
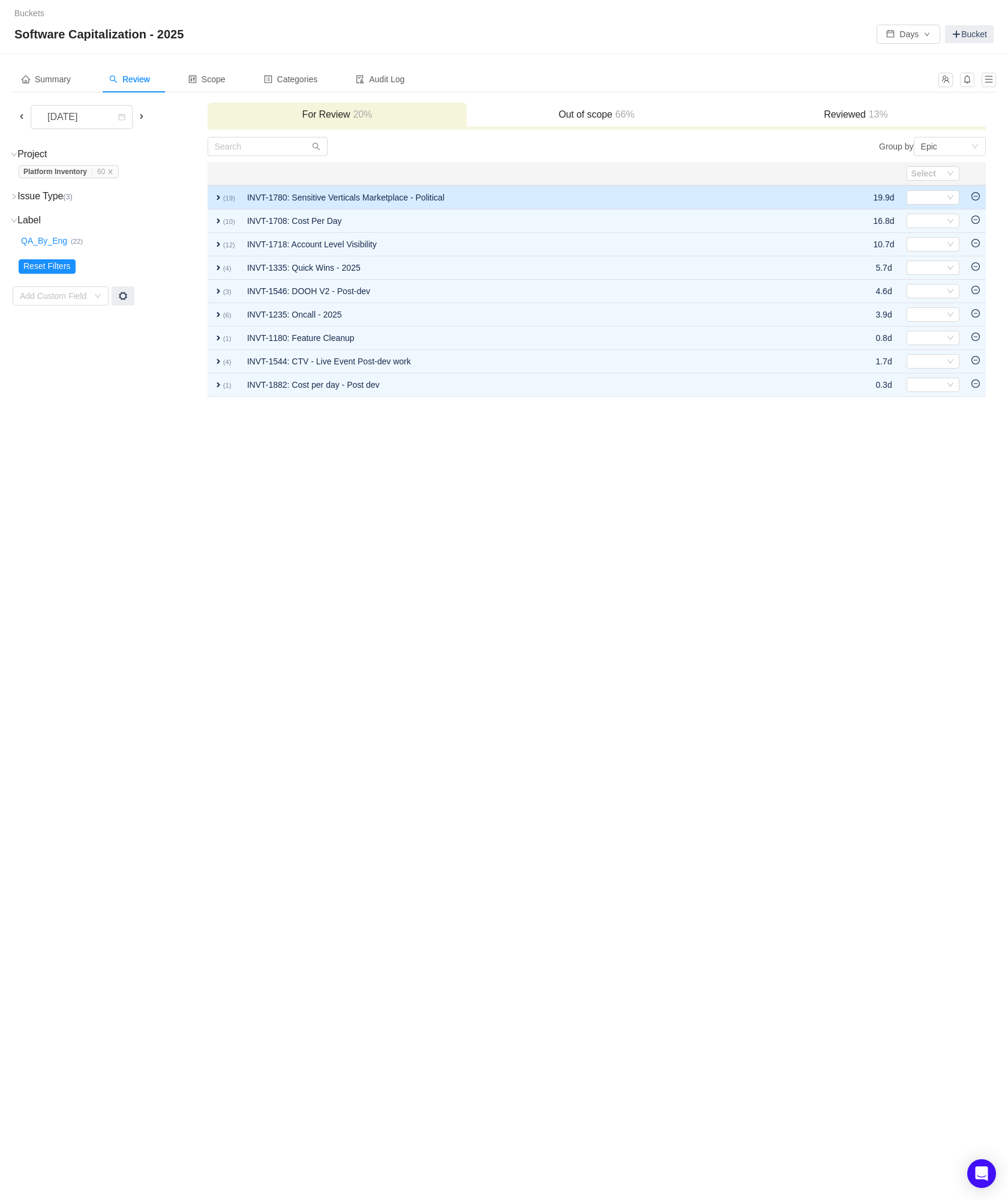
click at [977, 195] on icon "icon: minus-circle" at bounding box center [976, 196] width 9 height 9
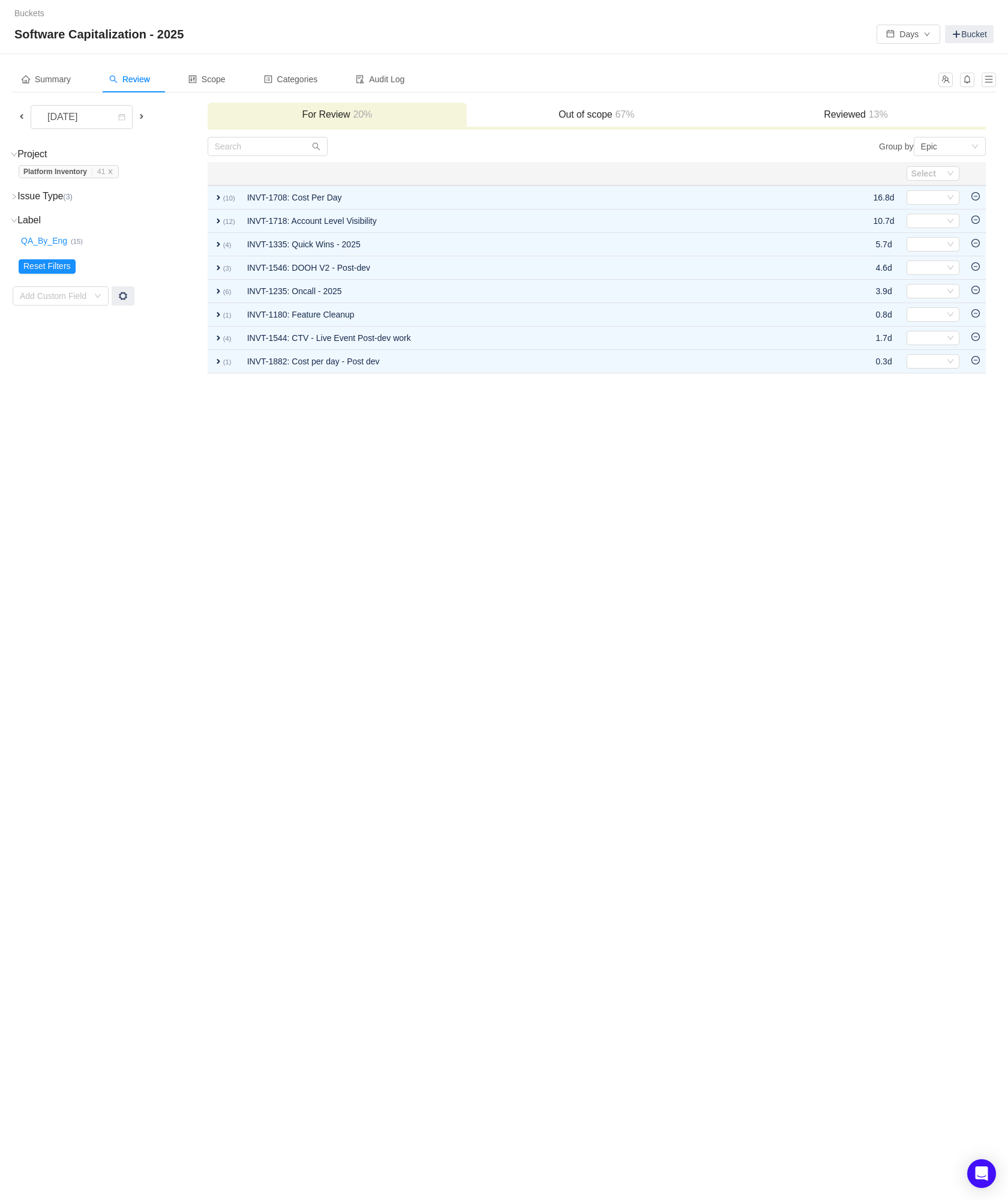
click at [977, 195] on icon "icon: minus-circle" at bounding box center [976, 196] width 9 height 9
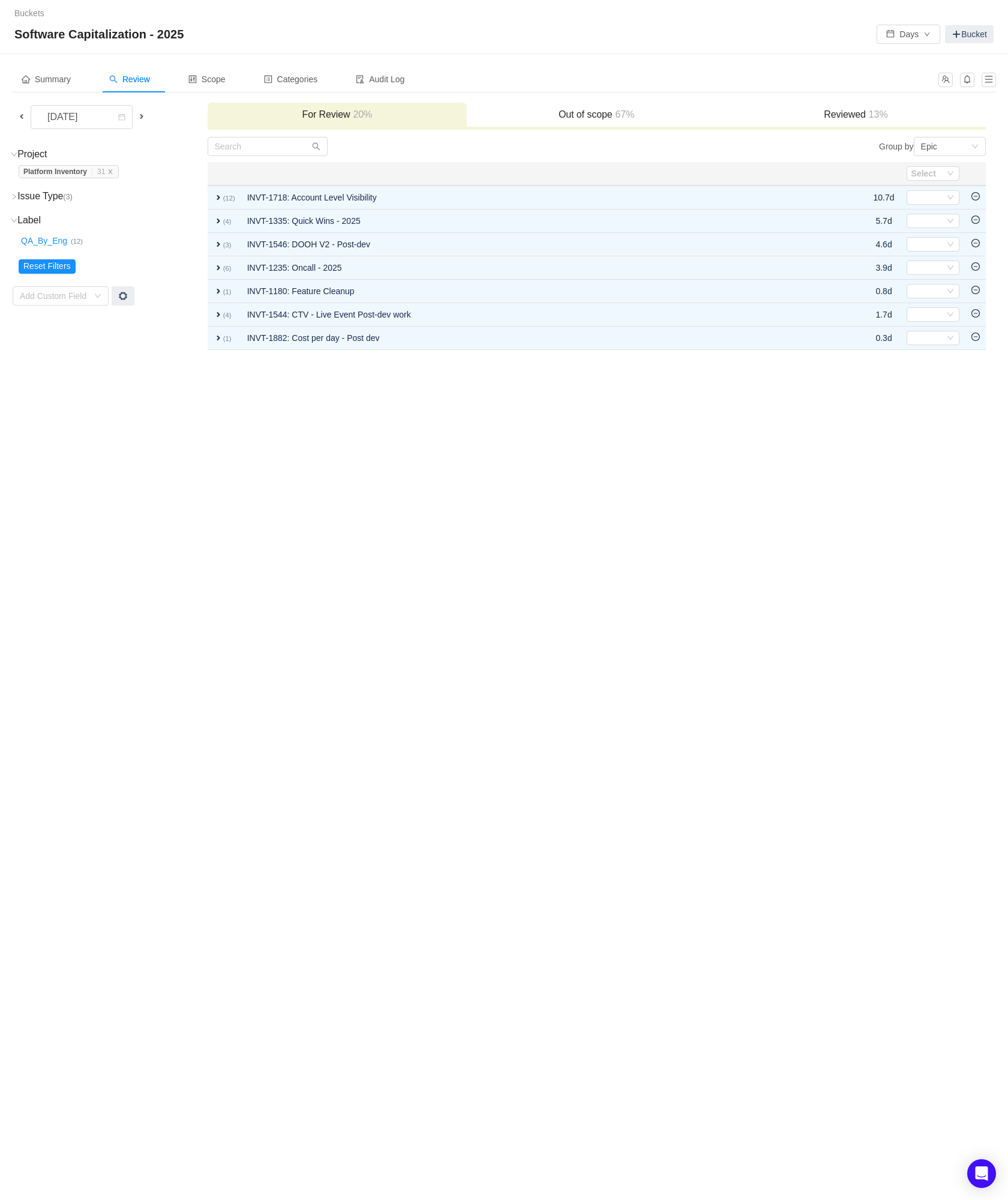
click at [977, 195] on icon "icon: minus-circle" at bounding box center [976, 196] width 9 height 9
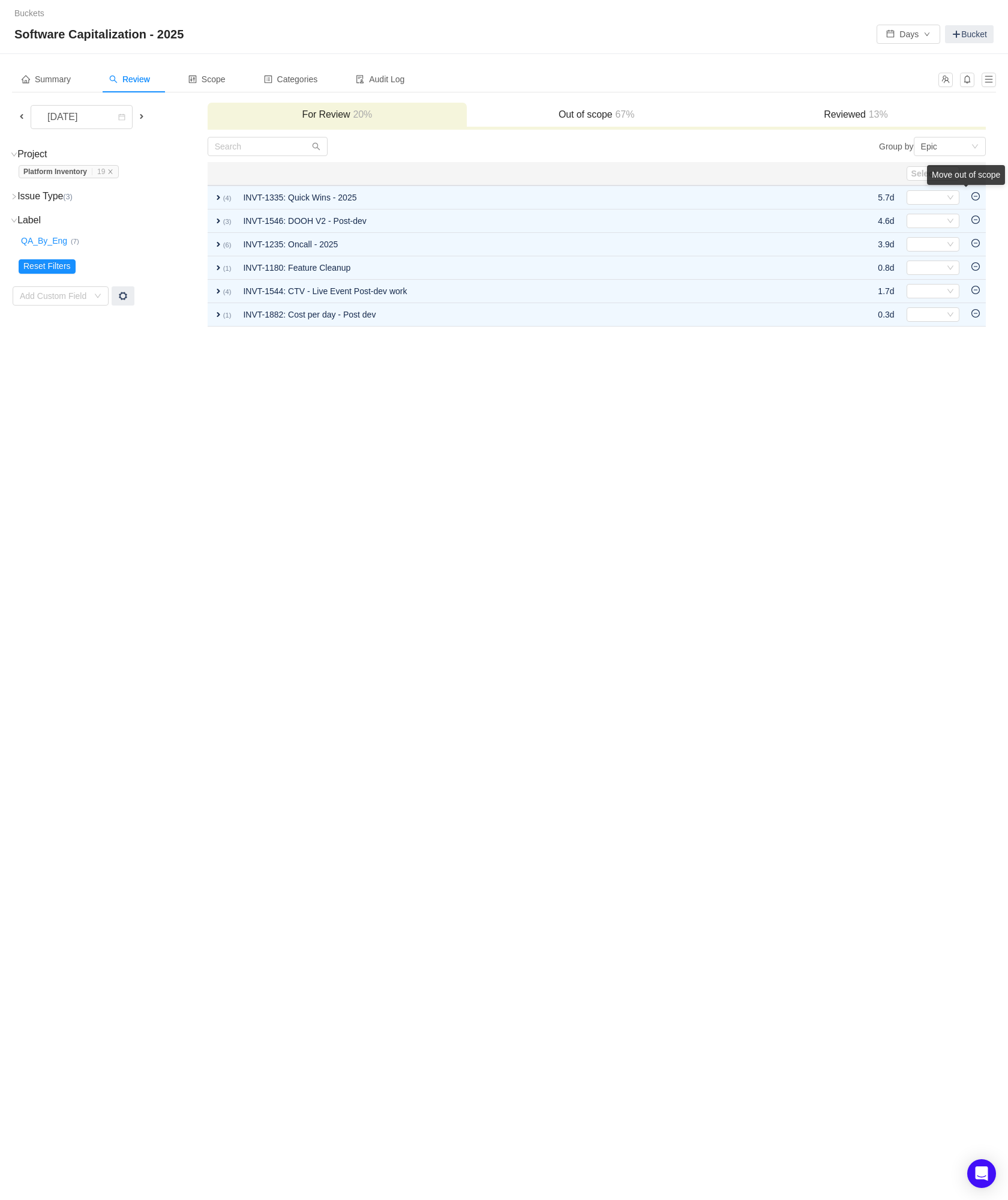
click at [977, 185] on div "Move out of scope" at bounding box center [966, 175] width 78 height 19
click at [974, 185] on div "Move out of scope" at bounding box center [966, 175] width 78 height 19
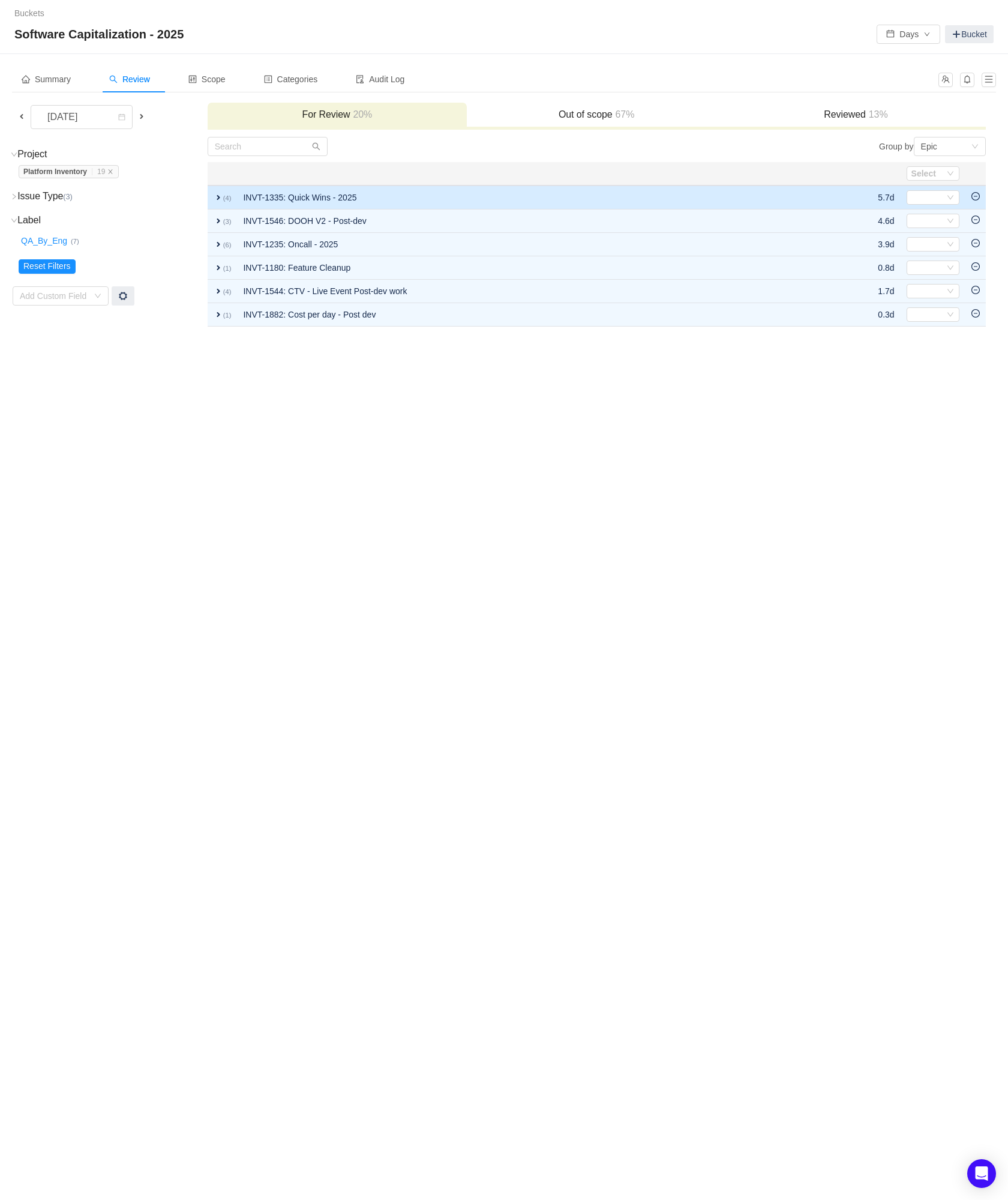
click at [978, 196] on icon "icon: minus-circle" at bounding box center [976, 196] width 9 height 9
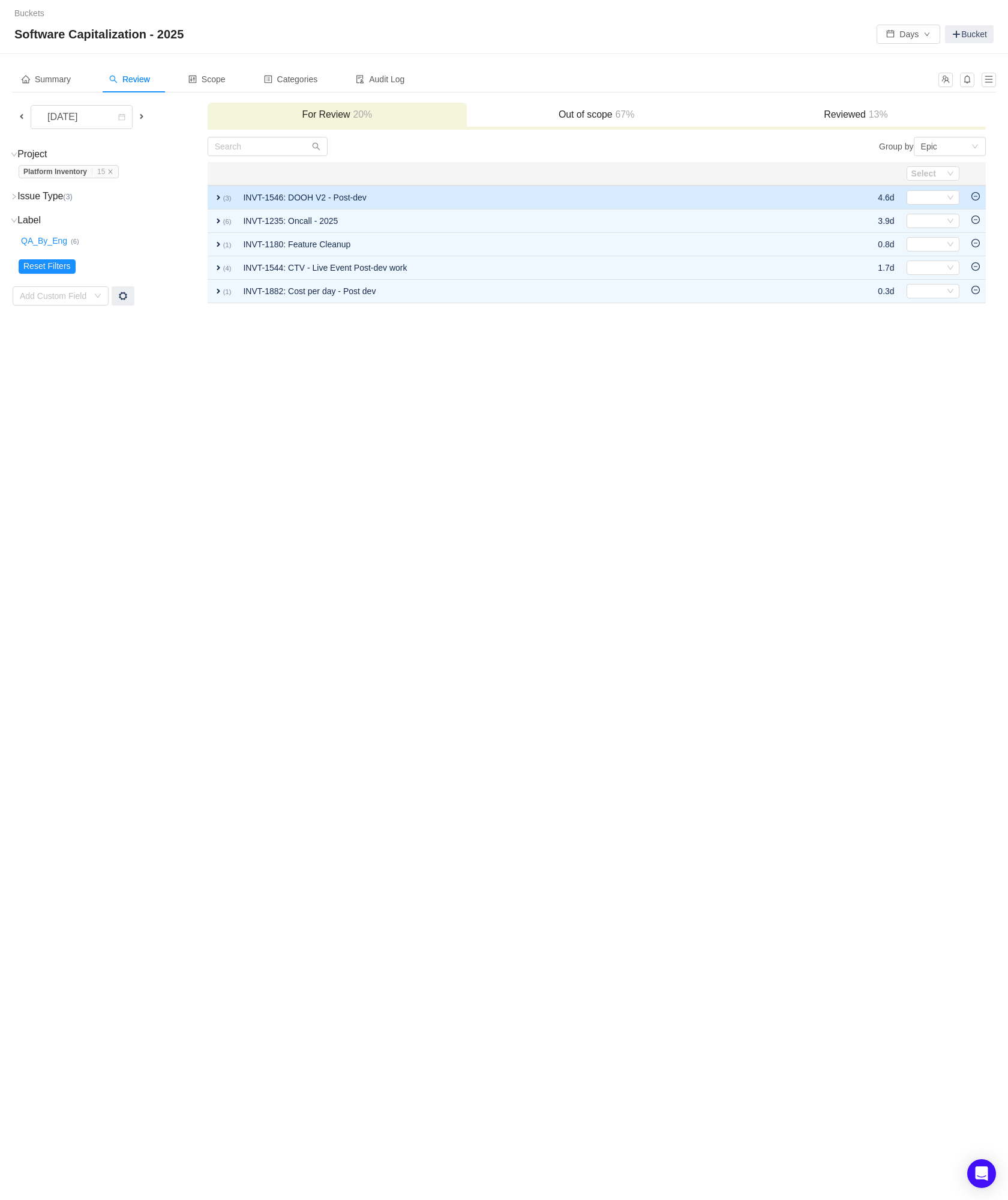
click at [978, 197] on icon "icon: minus-circle" at bounding box center [976, 196] width 9 height 9
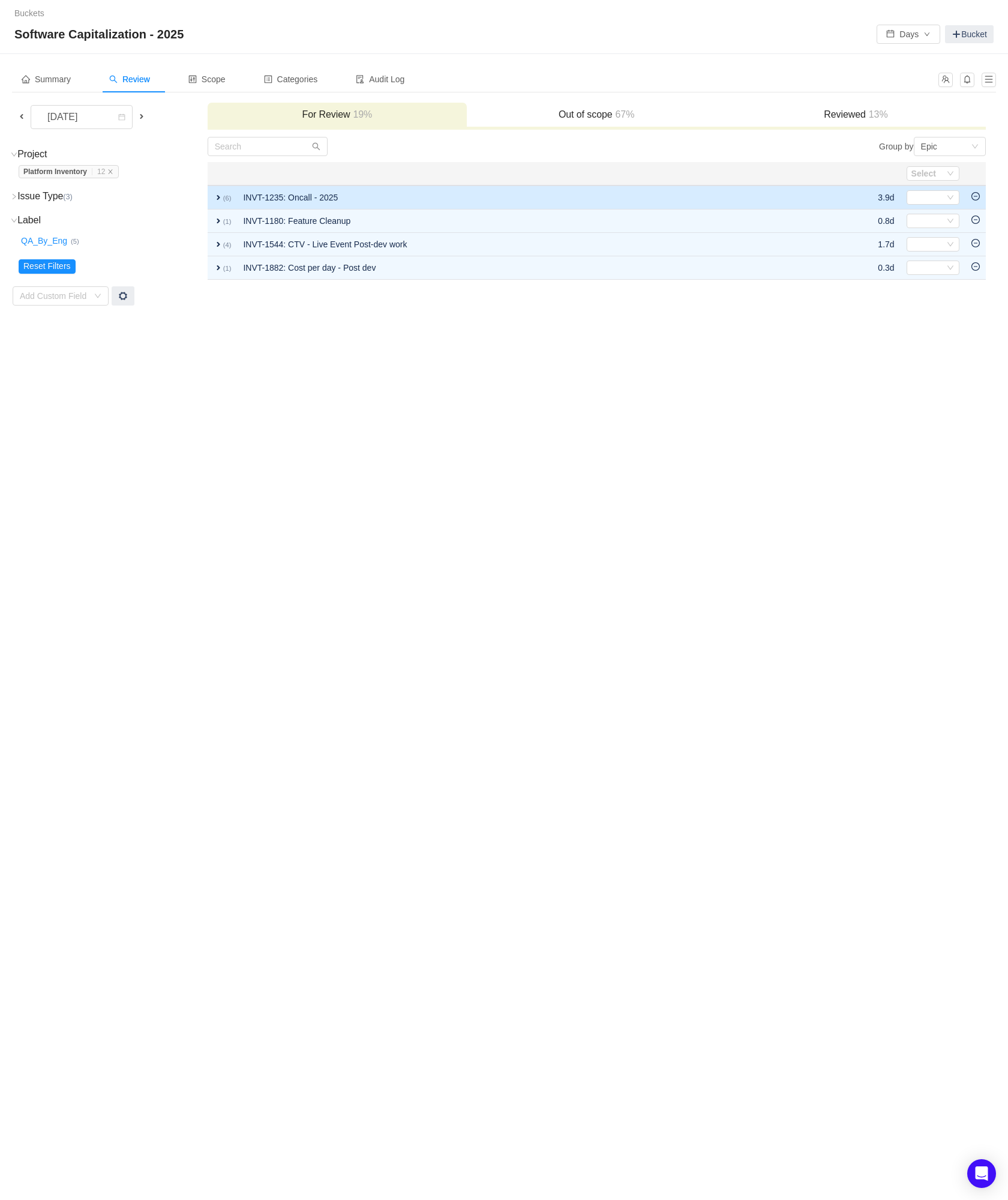
click at [978, 196] on icon "icon: minus-circle" at bounding box center [976, 196] width 9 height 9
click at [975, 194] on icon "icon: minus-circle" at bounding box center [976, 196] width 9 height 9
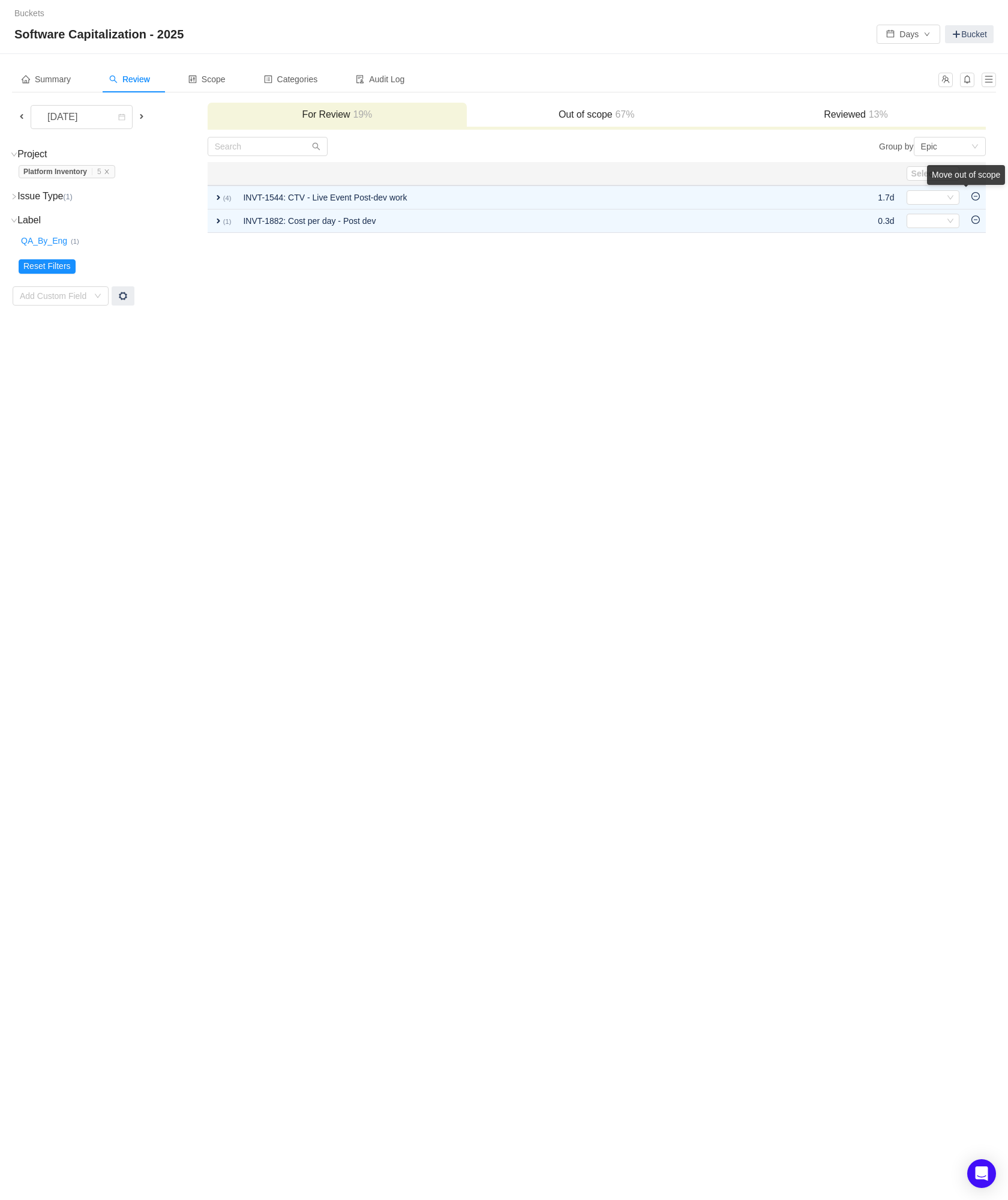
click at [975, 185] on div "Move out of scope" at bounding box center [966, 175] width 78 height 19
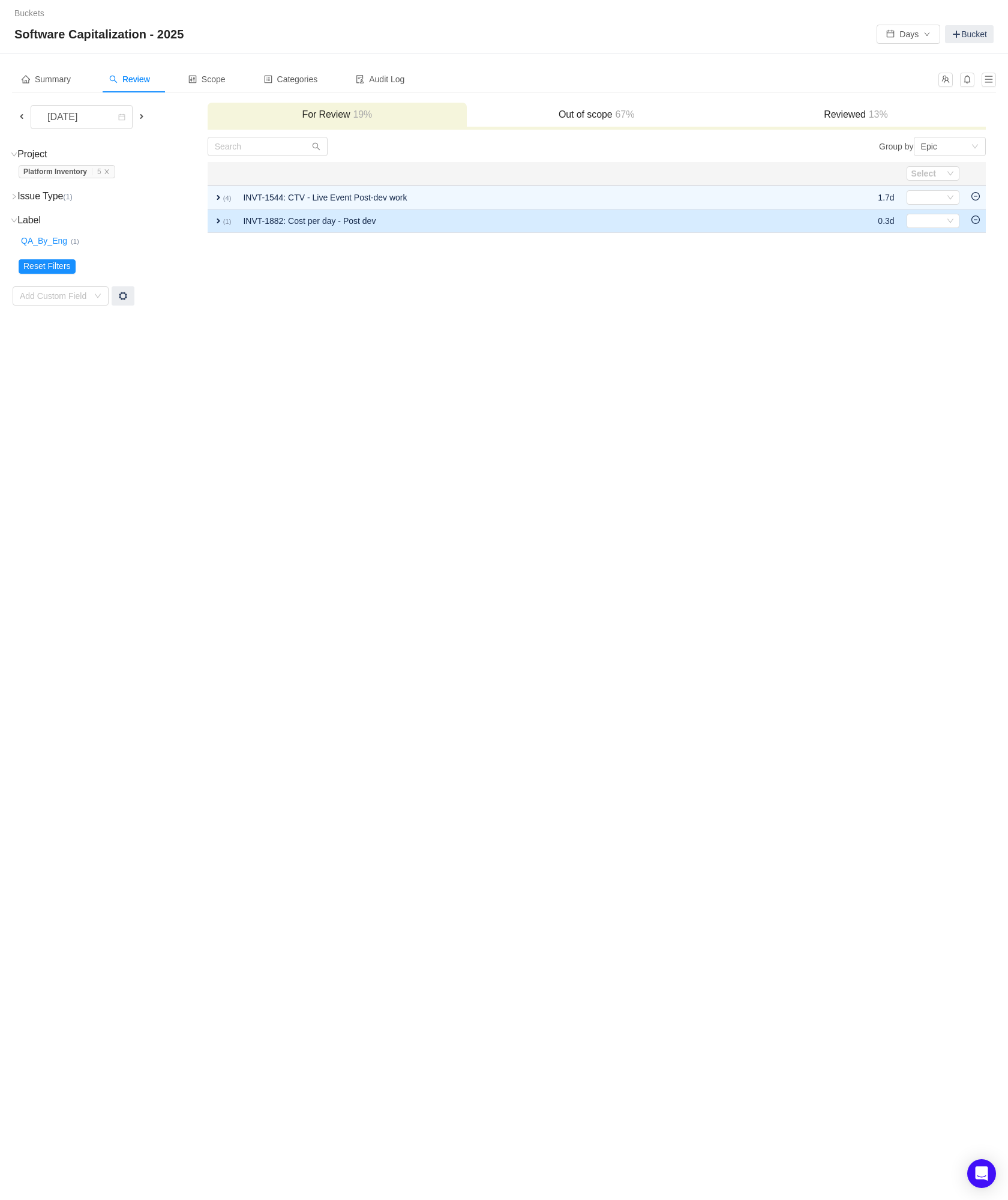
click at [976, 219] on icon "icon: minus-circle" at bounding box center [976, 220] width 9 height 9
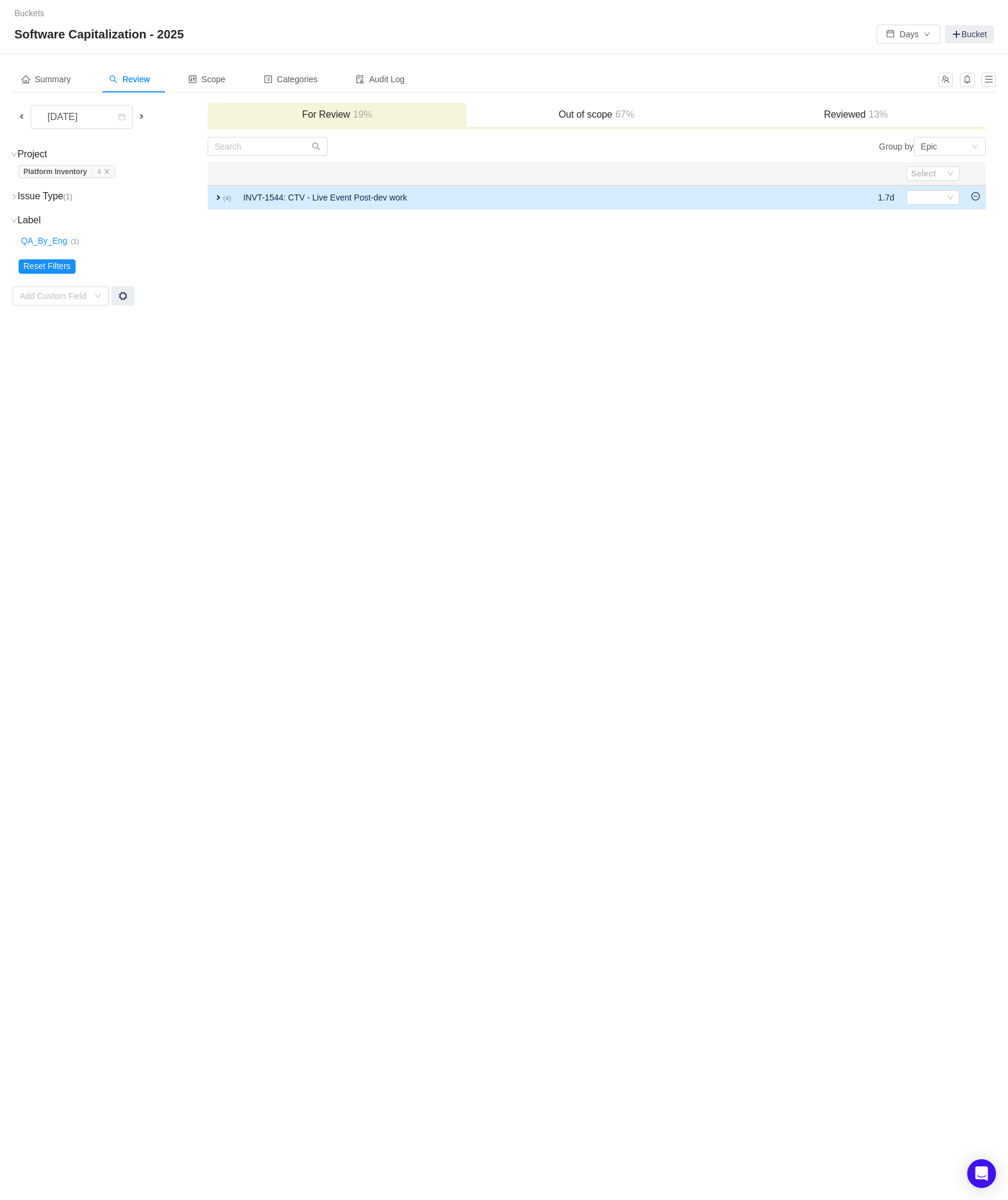
click at [978, 198] on icon "icon: minus-circle" at bounding box center [976, 196] width 9 height 9
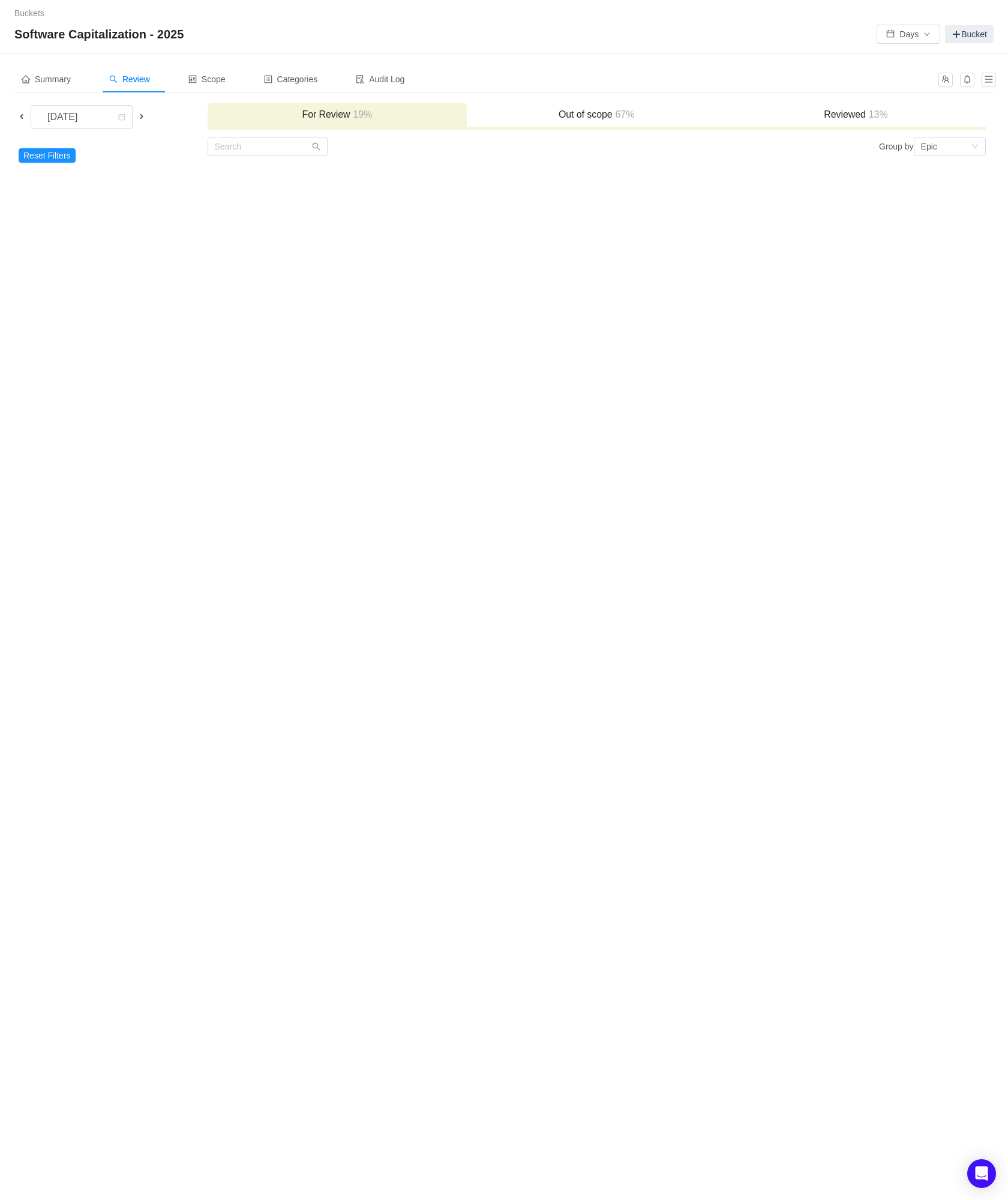
click at [21, 119] on span at bounding box center [21, 116] width 10 height 10
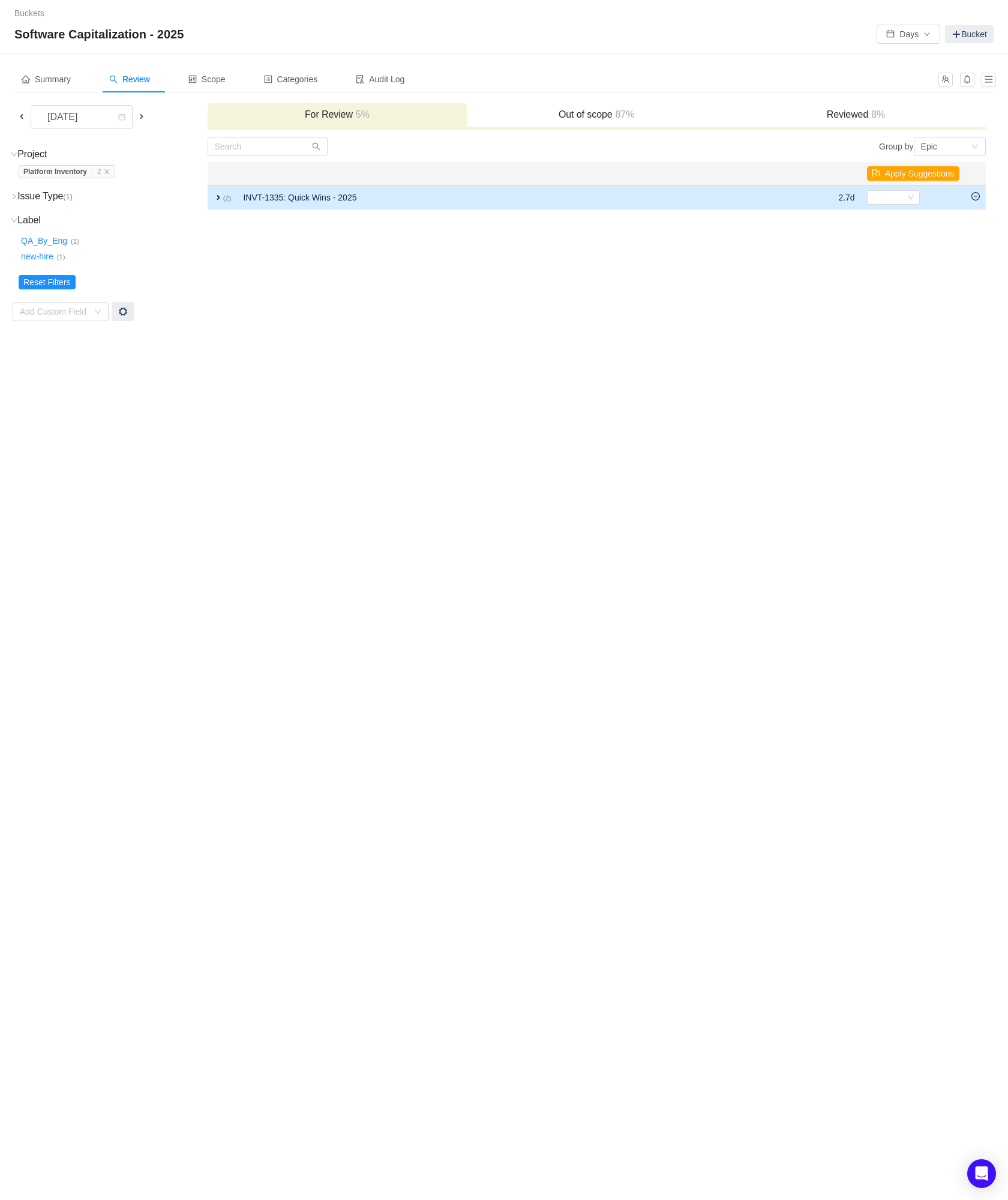
click at [974, 198] on icon "icon: minus-circle" at bounding box center [976, 196] width 9 height 9
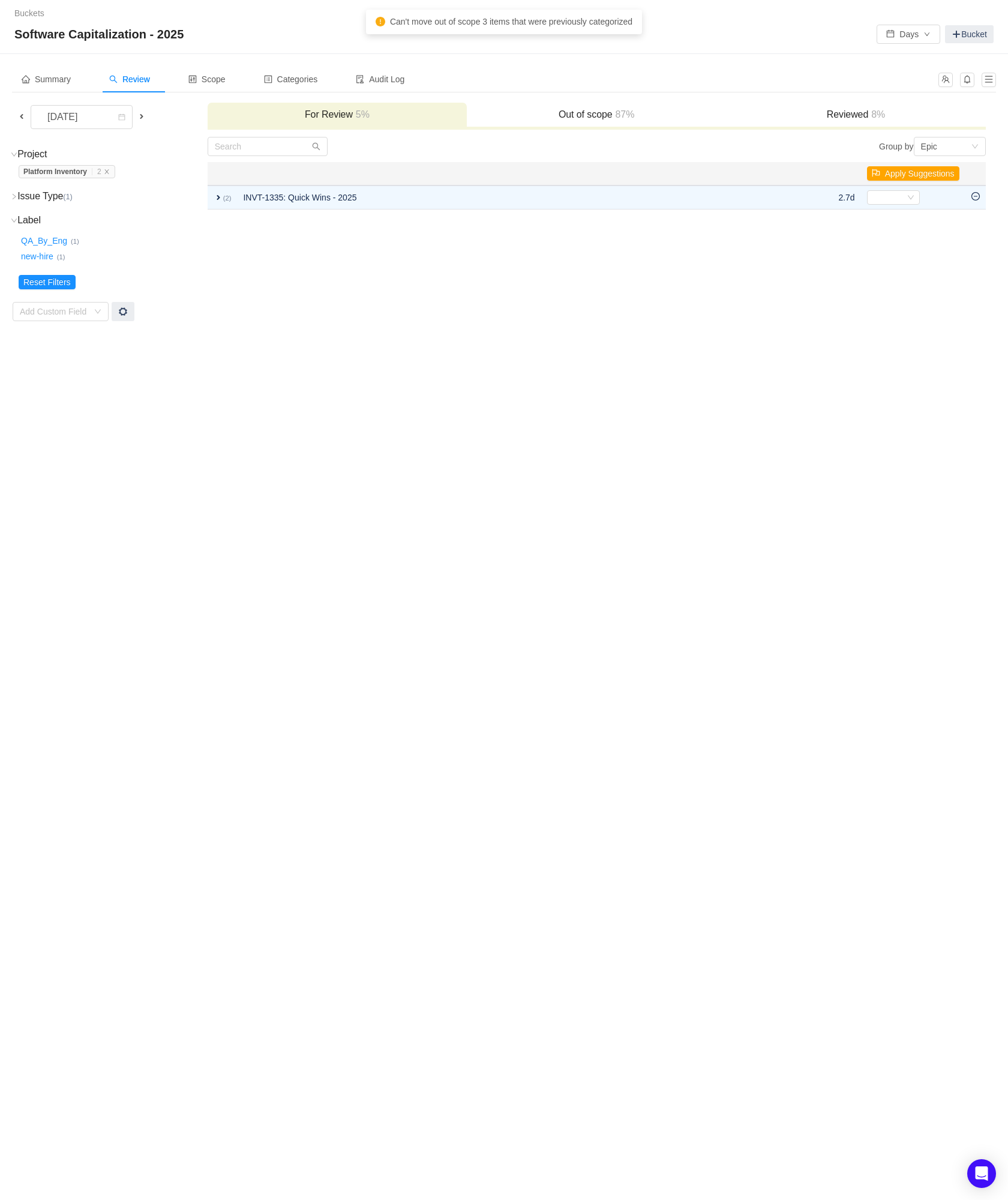
click at [22, 118] on span at bounding box center [21, 116] width 10 height 10
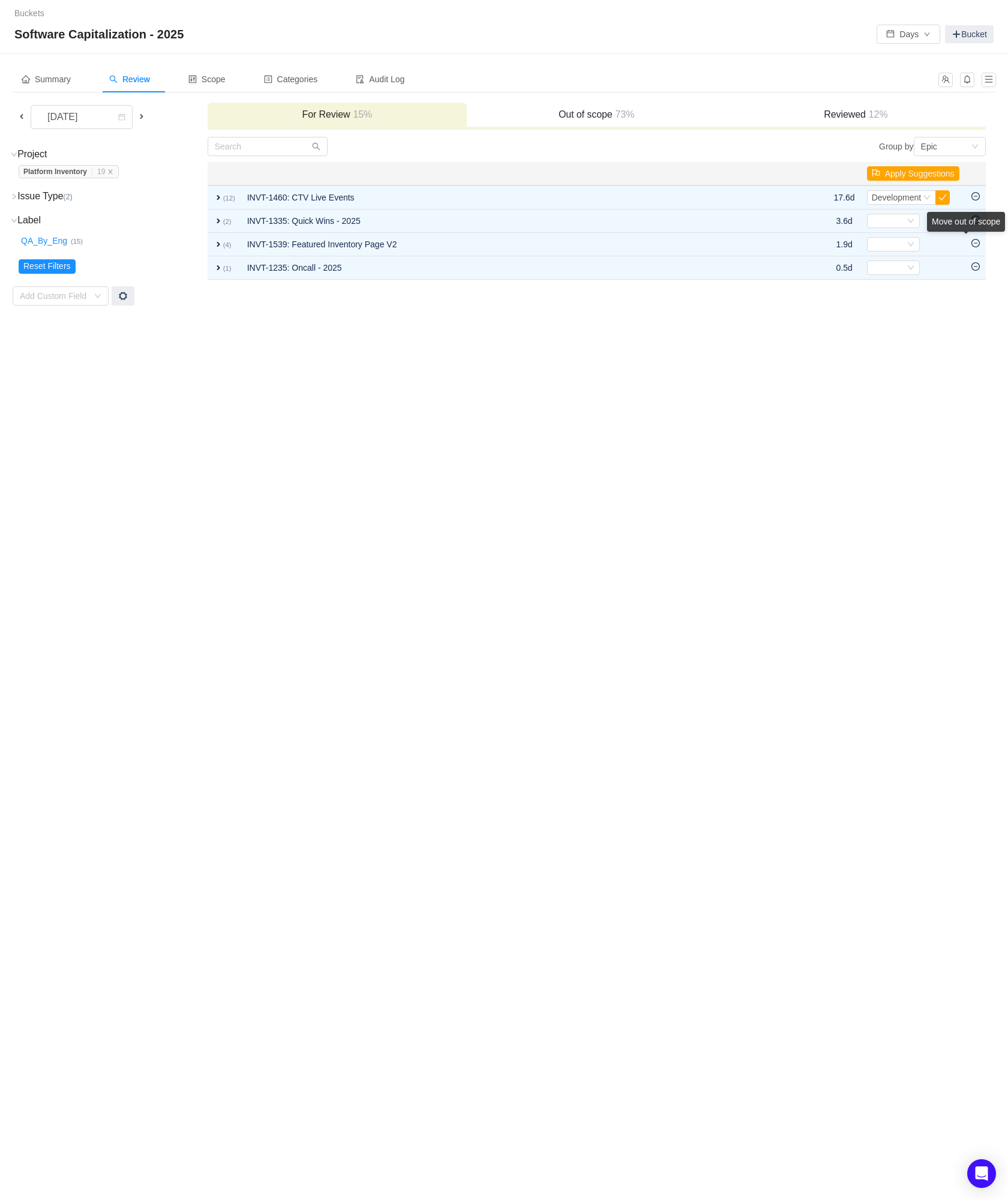
click at [974, 232] on div "Move out of scope" at bounding box center [966, 222] width 78 height 19
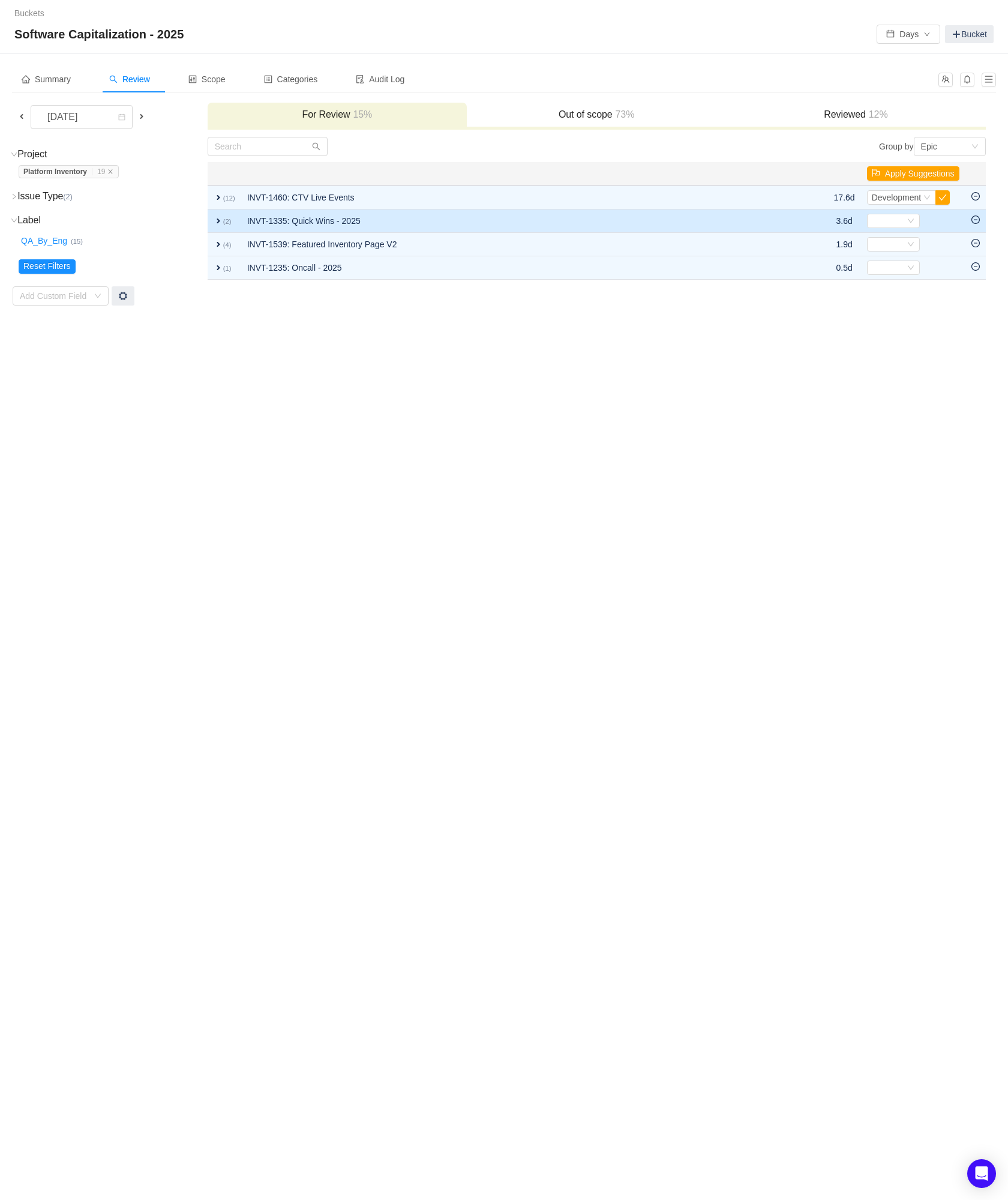
click at [974, 218] on icon "icon: minus-circle" at bounding box center [976, 220] width 9 height 9
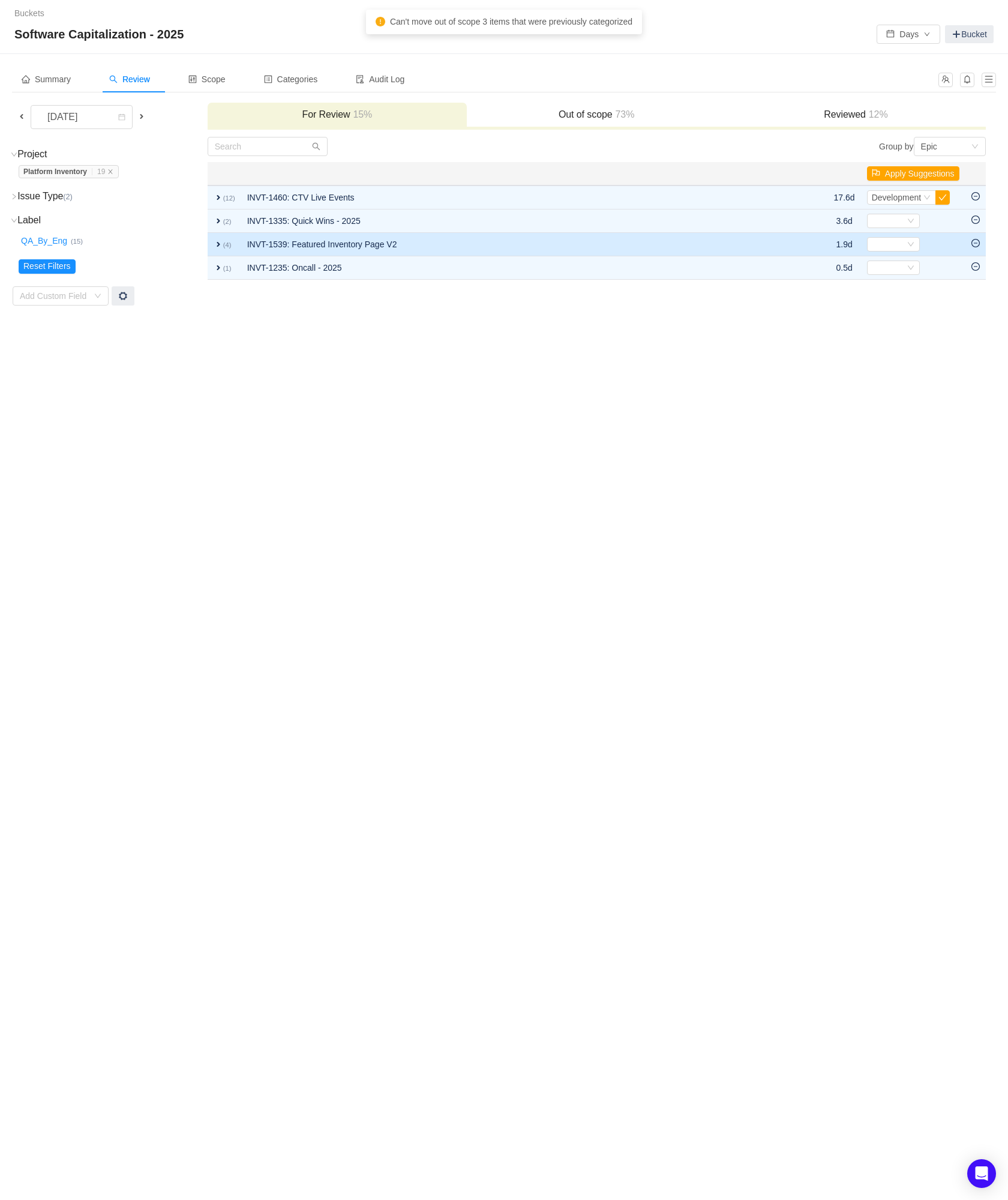
click at [978, 244] on icon "icon: minus-circle" at bounding box center [976, 243] width 9 height 9
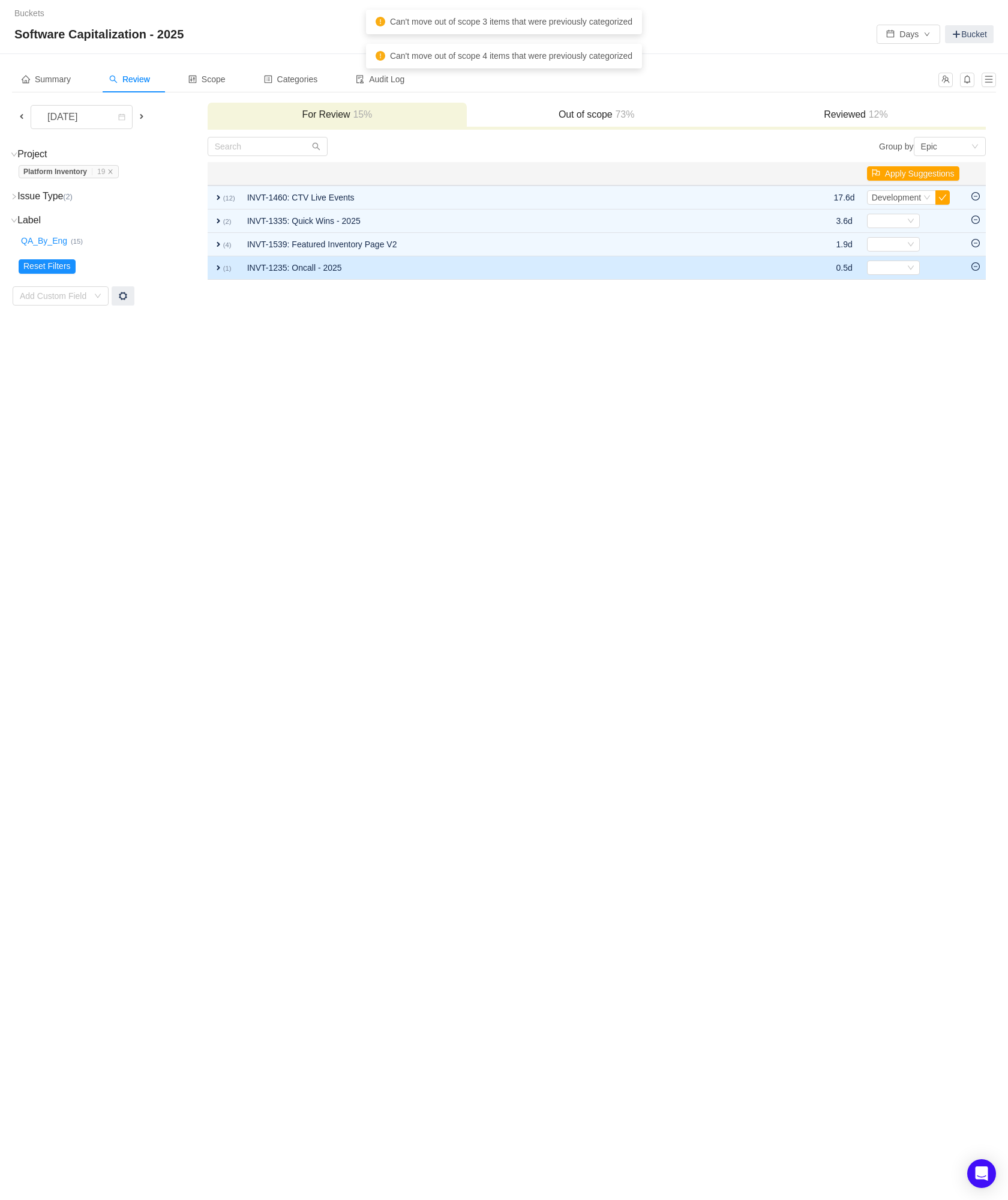
click at [976, 270] on icon "icon: minus-circle" at bounding box center [976, 267] width 9 height 9
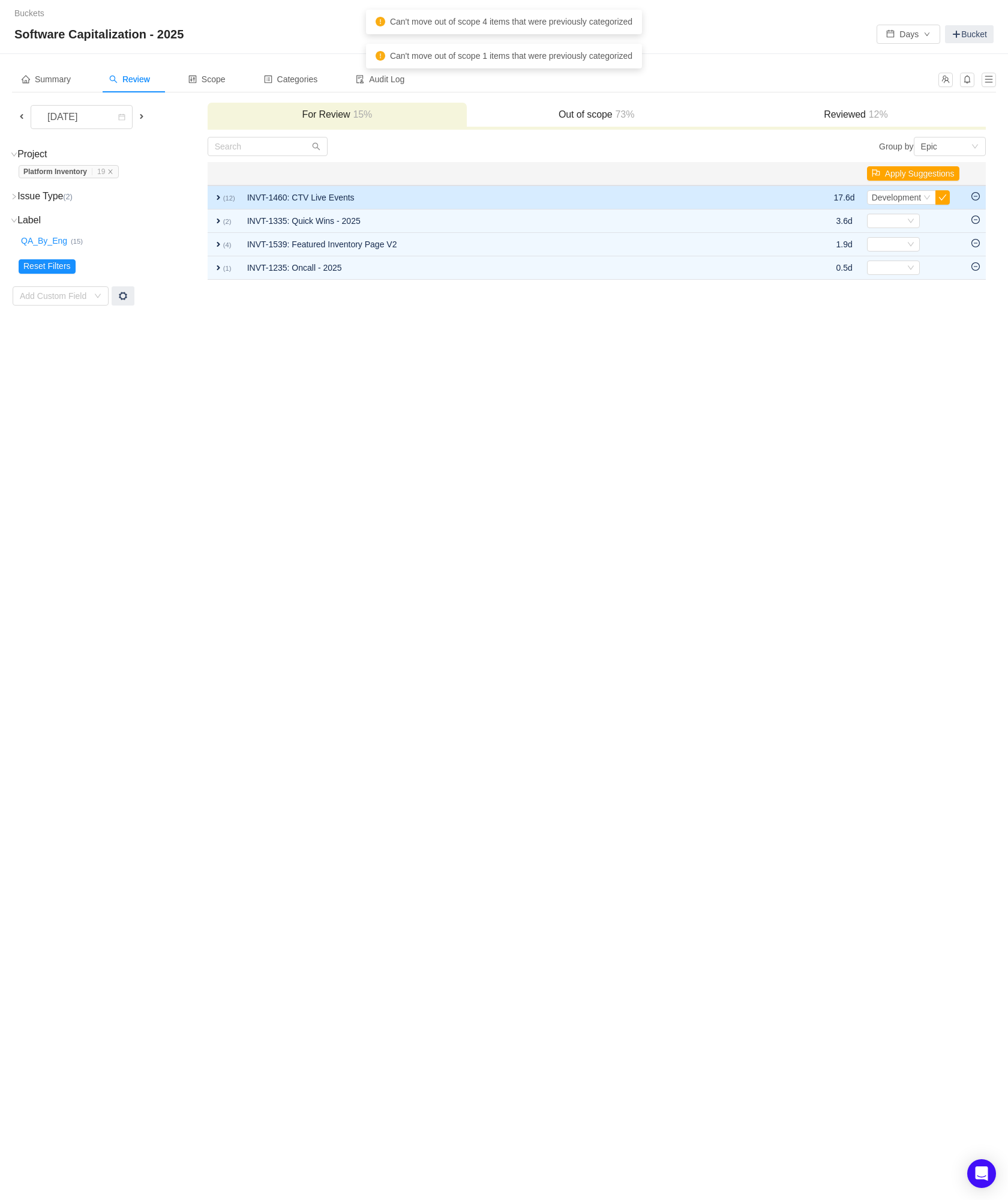
click at [979, 199] on icon "icon: minus-circle" at bounding box center [976, 196] width 9 height 9
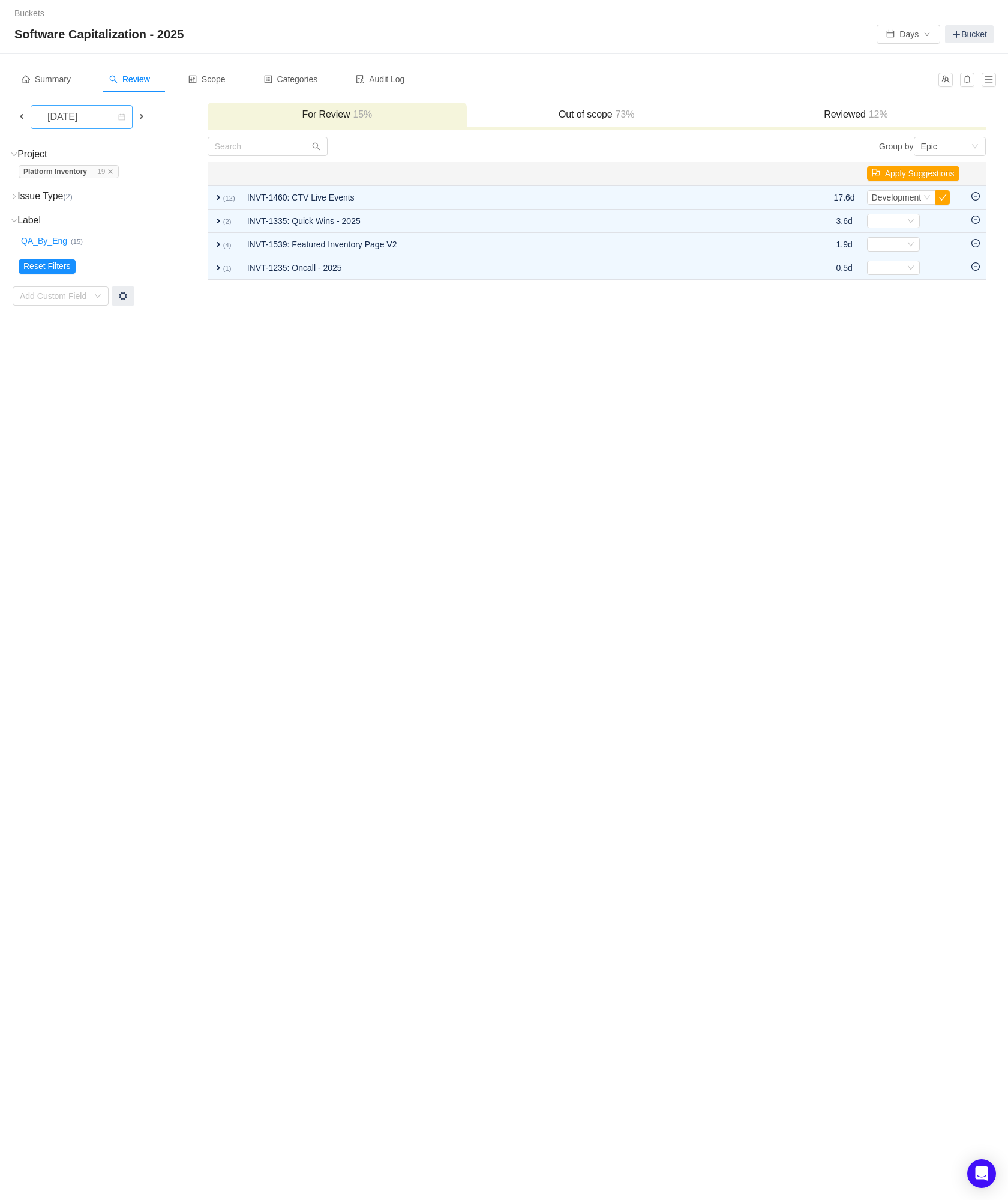
click at [89, 114] on div "[DATE]" at bounding box center [64, 117] width 51 height 23
click at [162, 172] on div "Platform Inventory … 19 Platform Inventory … (19)" at bounding box center [112, 172] width 187 height 13
click at [113, 173] on icon "icon: close" at bounding box center [111, 172] width 6 height 6
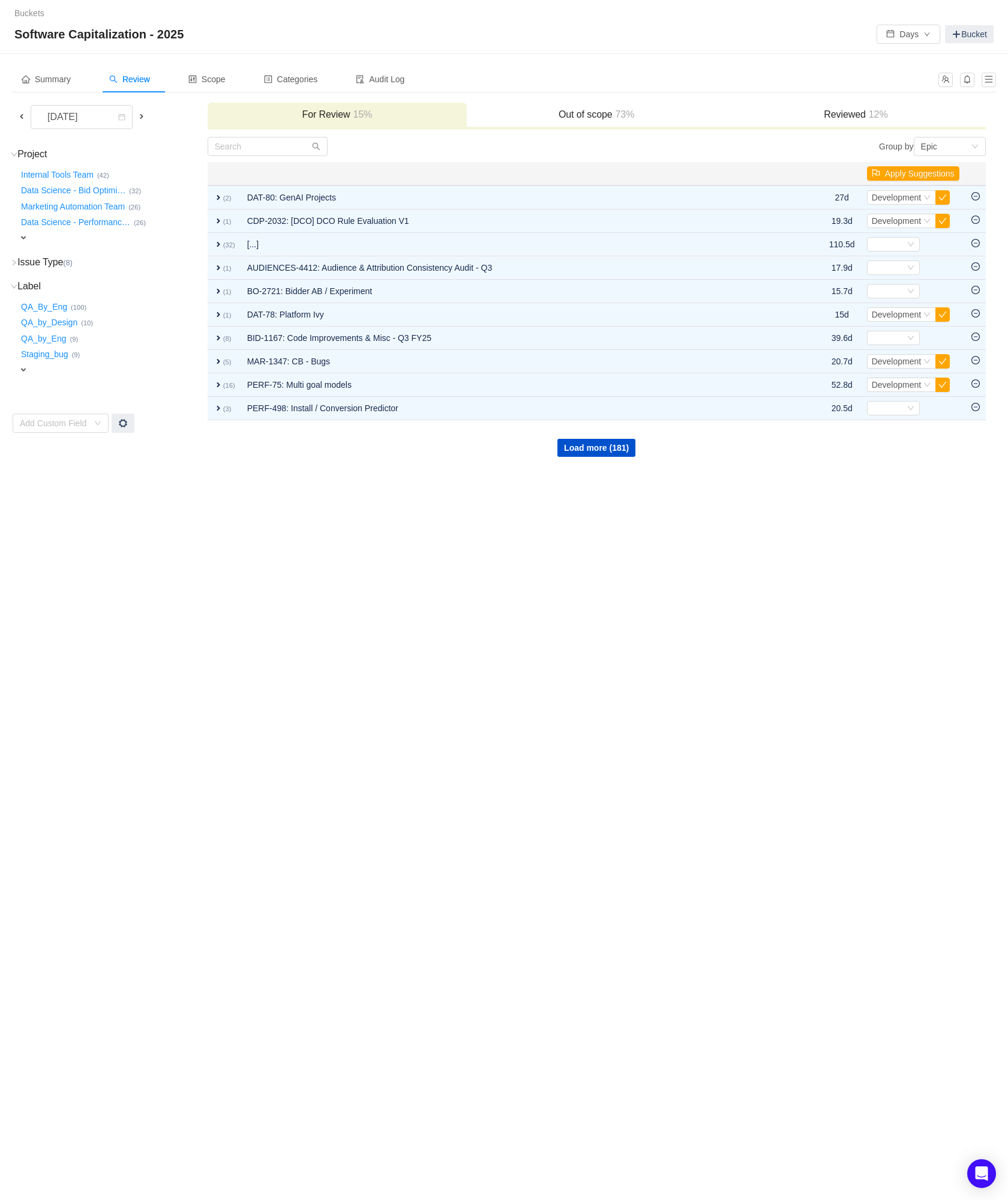
click at [27, 237] on span "expand" at bounding box center [23, 237] width 10 height 10
click at [48, 238] on div "Select value" at bounding box center [70, 239] width 95 height 12
type input "grow"
click at [57, 261] on li "Growth-Execution (14)" at bounding box center [79, 258] width 120 height 19
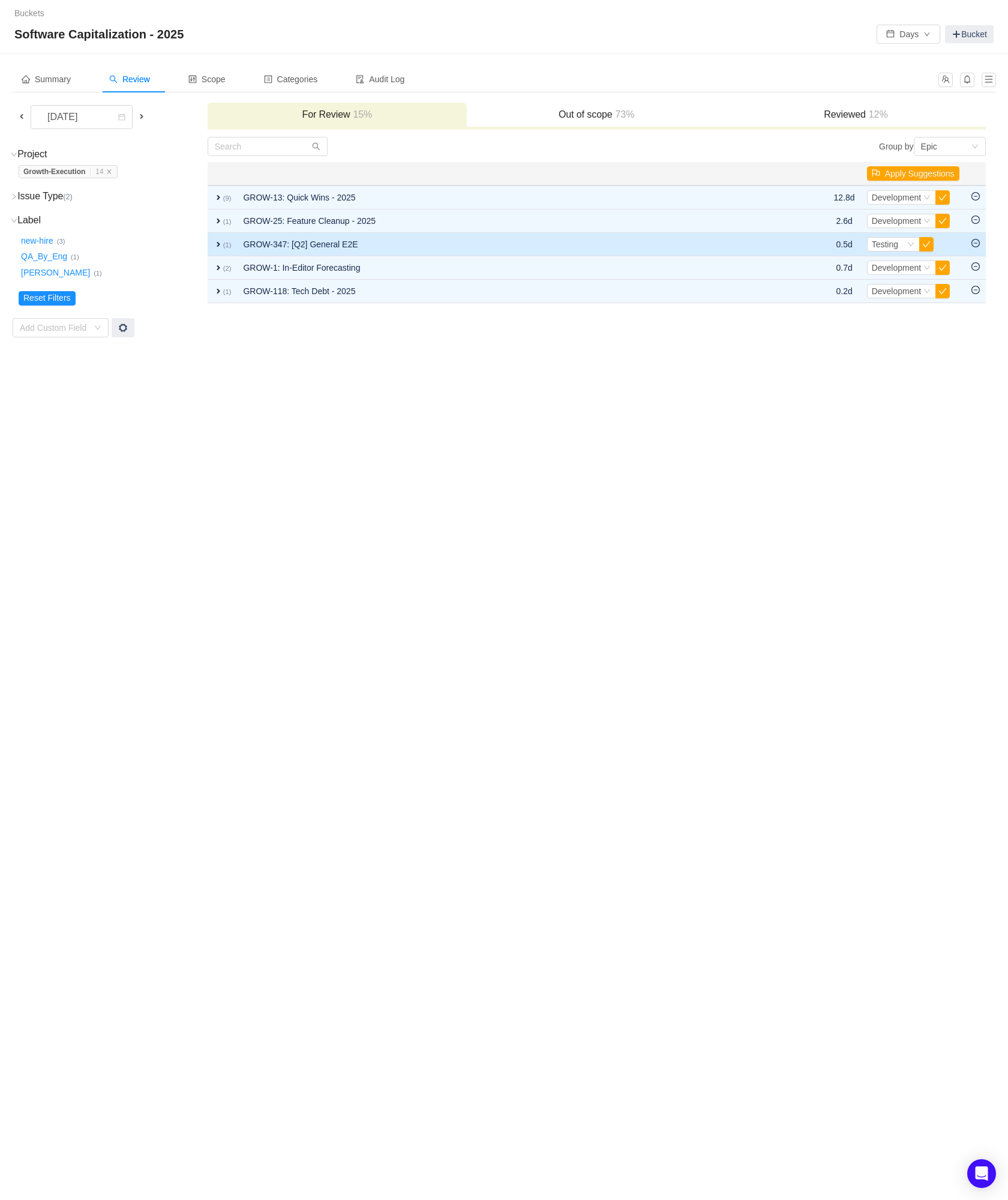
click at [978, 244] on icon "icon: minus-circle" at bounding box center [976, 243] width 9 height 9
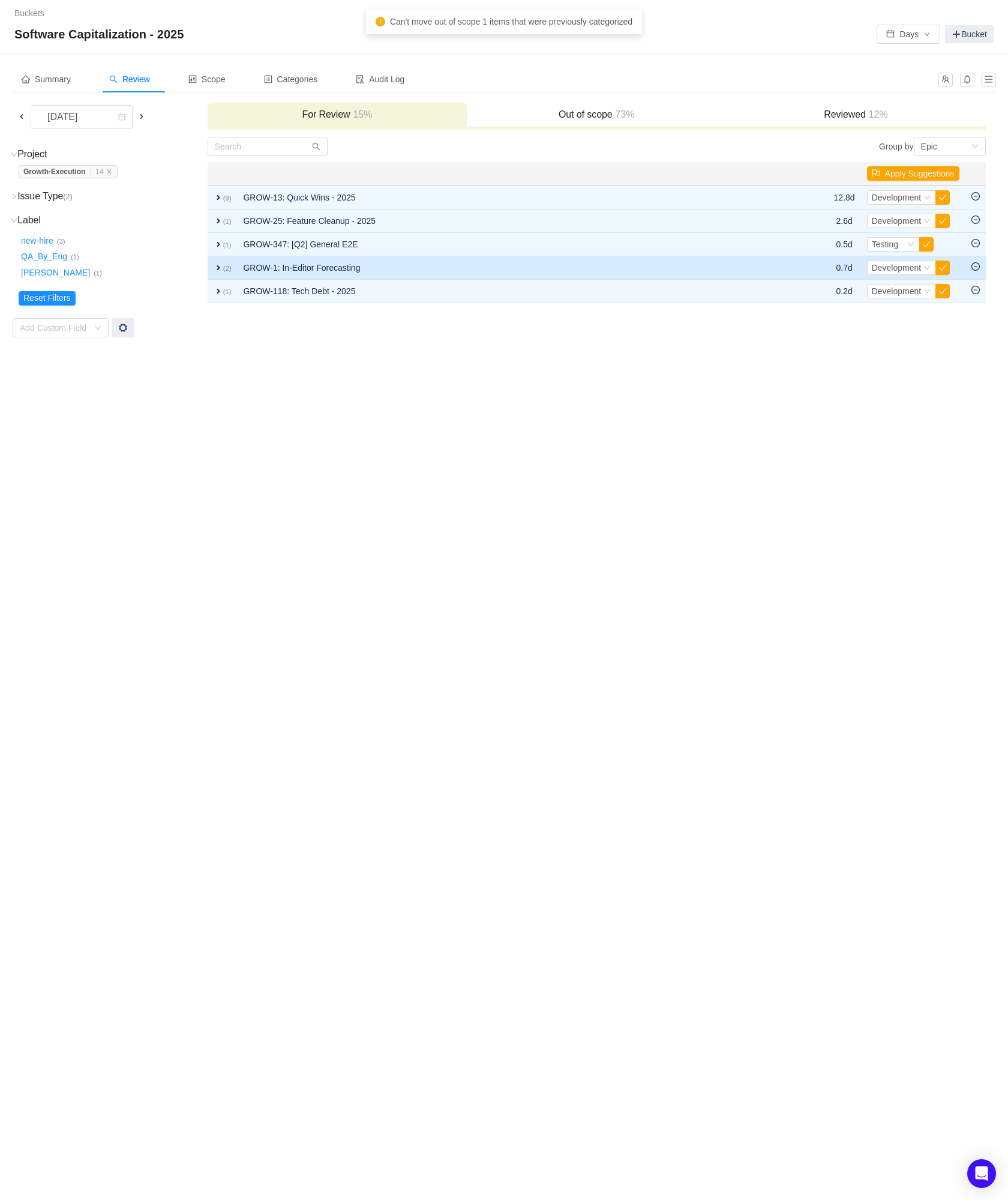
click at [976, 268] on icon "icon: minus-circle" at bounding box center [976, 267] width 9 height 9
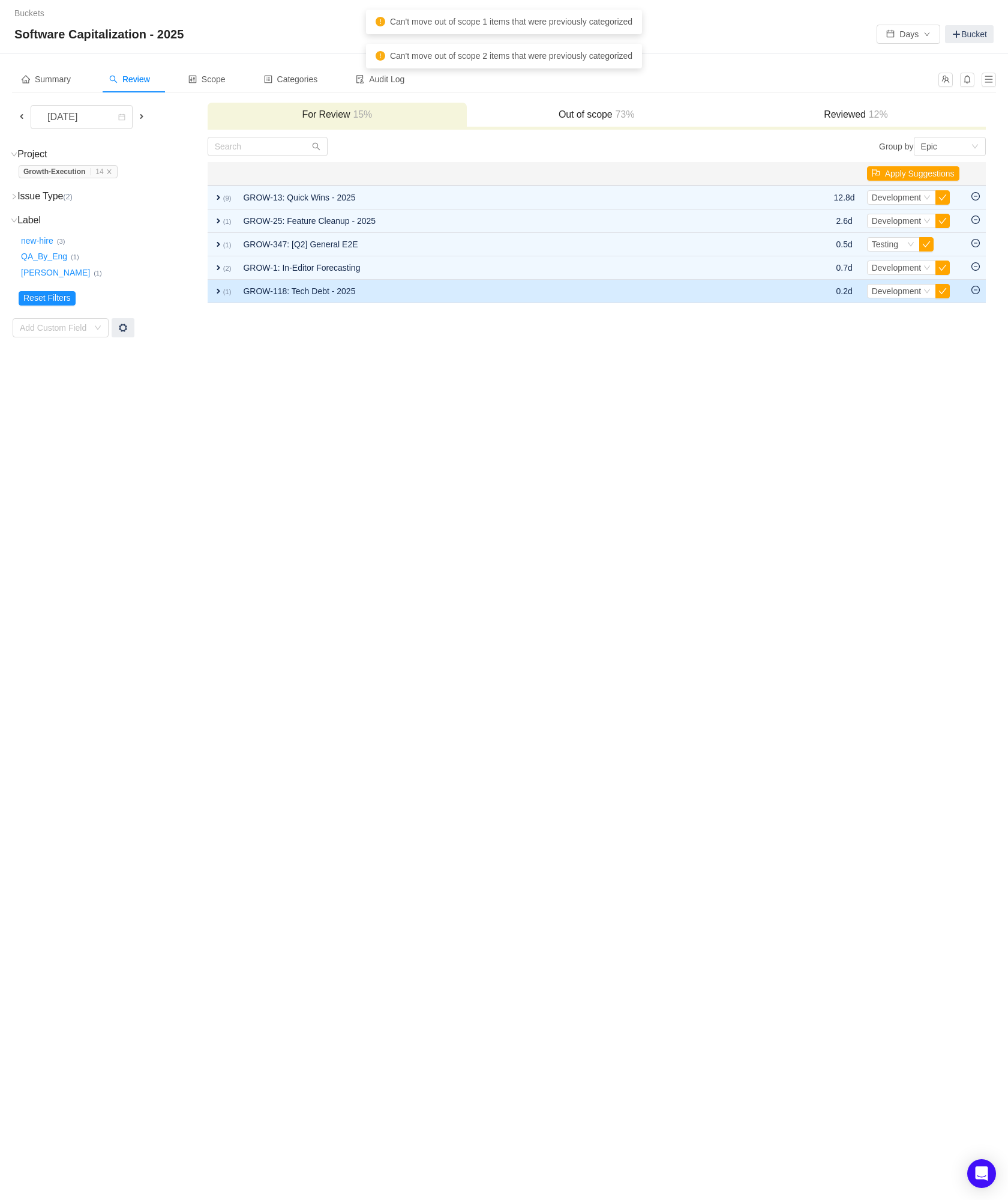
click at [975, 287] on icon "icon: minus-circle" at bounding box center [976, 290] width 9 height 9
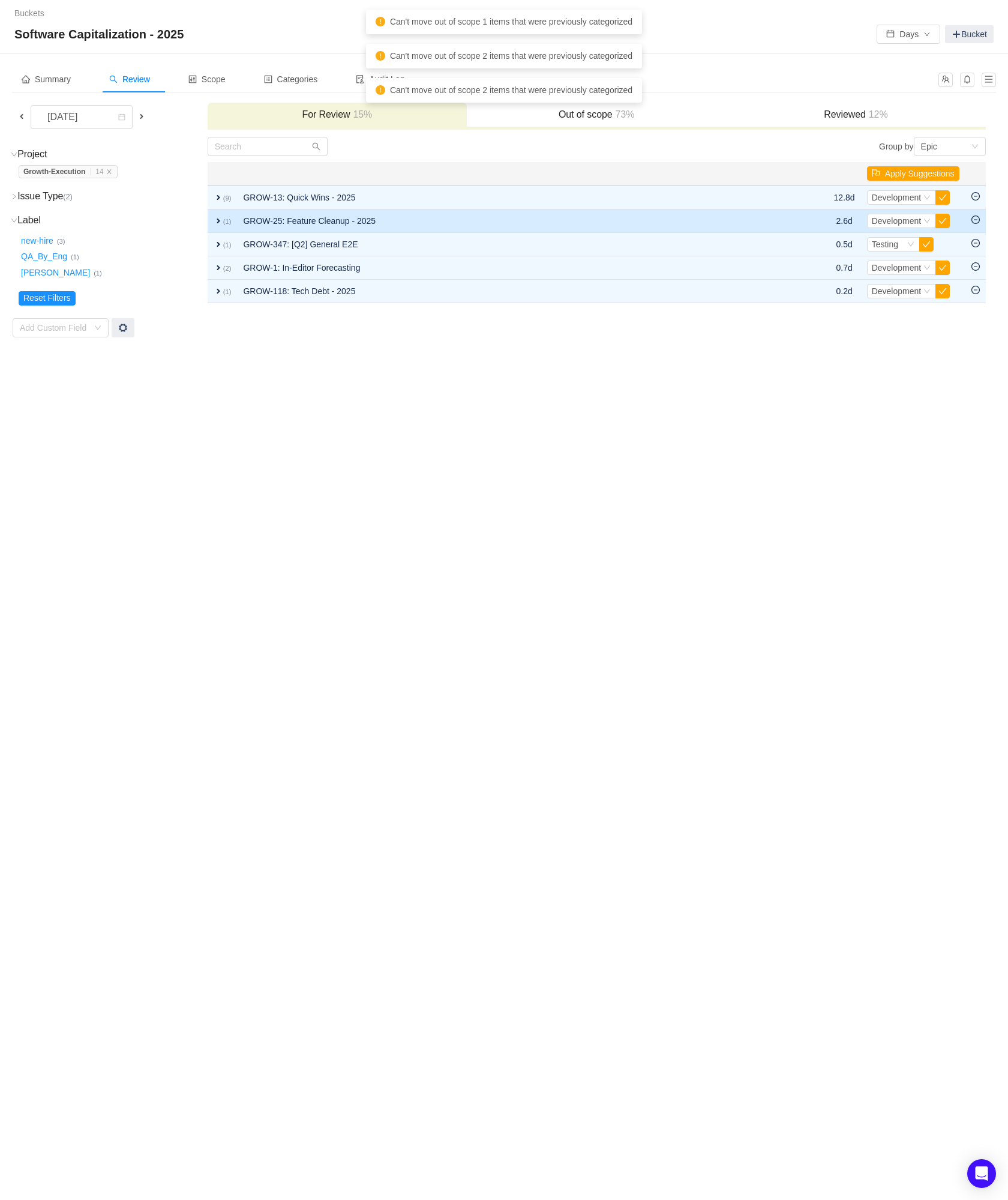
click at [976, 222] on icon "icon: minus-circle" at bounding box center [976, 220] width 9 height 9
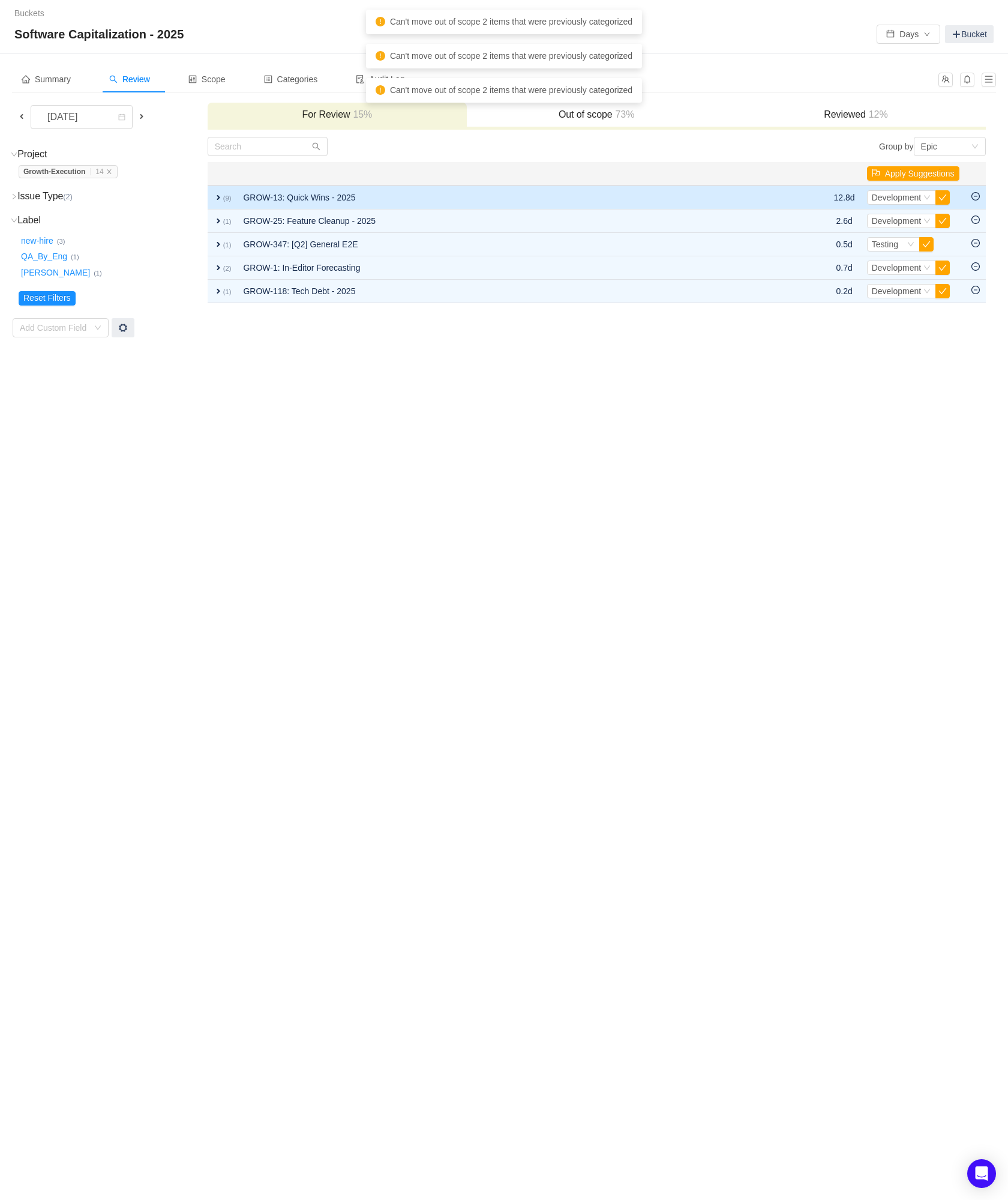
click at [976, 199] on icon "icon: minus-circle" at bounding box center [976, 196] width 9 height 9
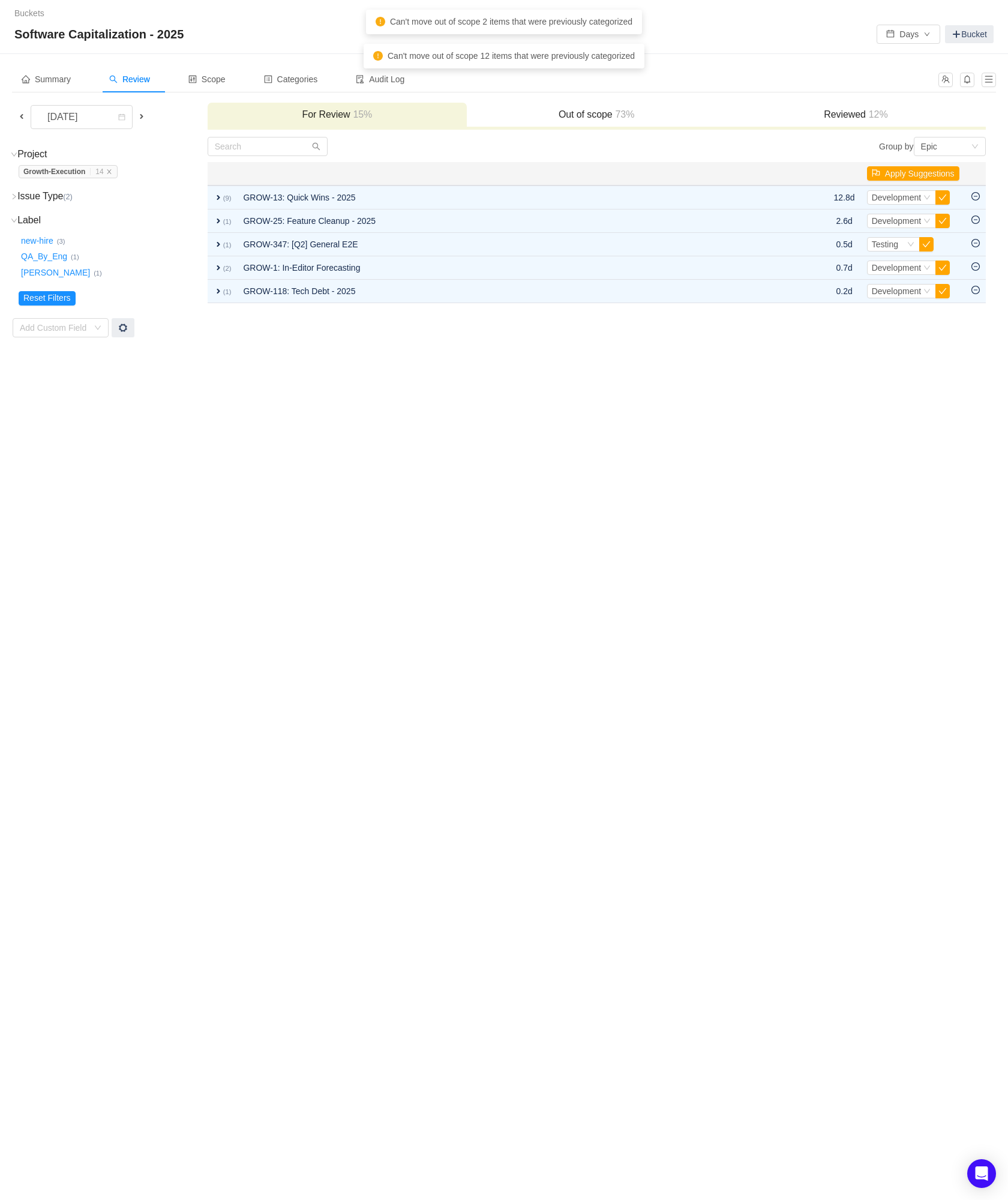
click at [752, 115] on h3 "Reviewed 12%" at bounding box center [856, 115] width 248 height 12
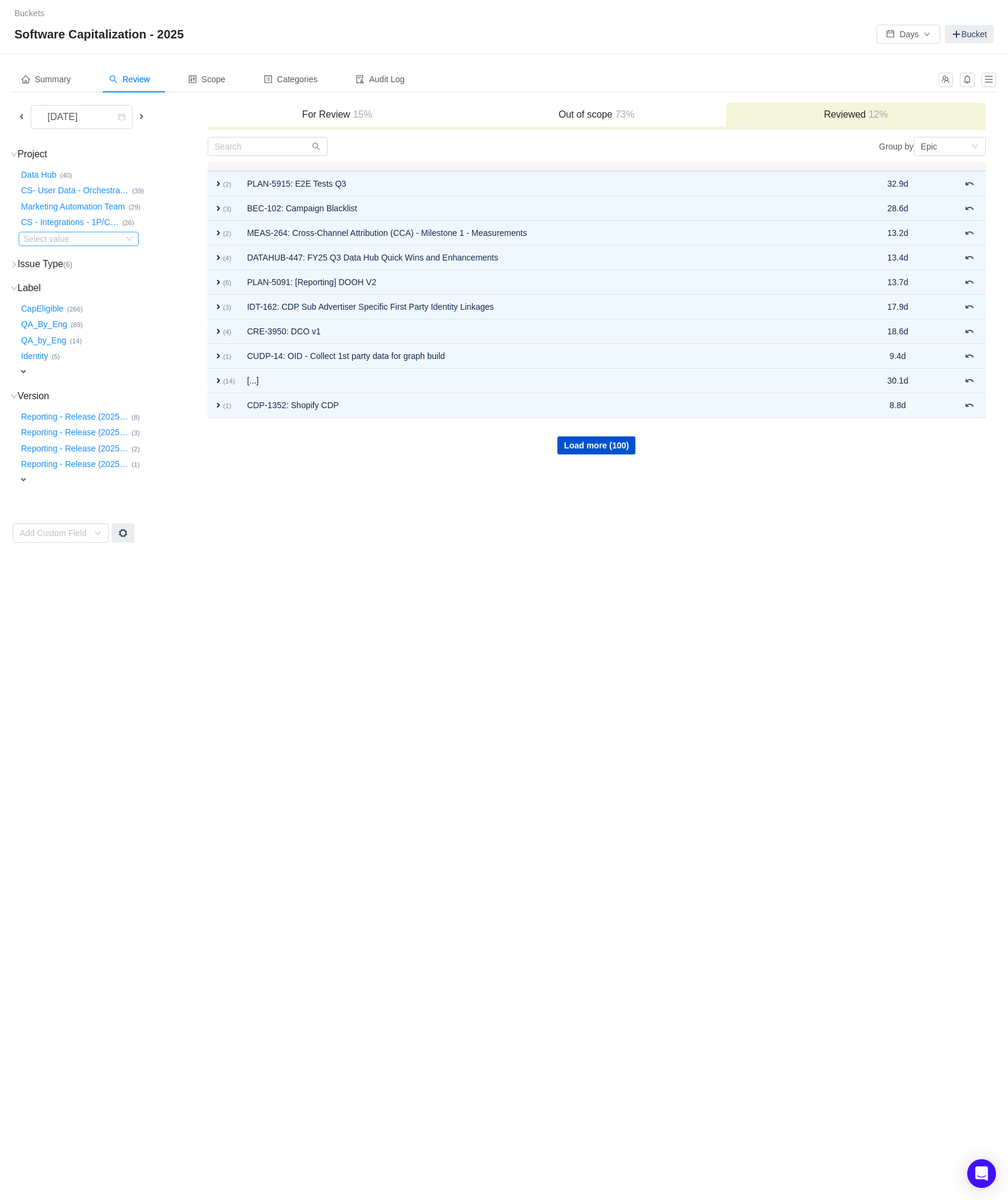
click at [70, 233] on div "Select value" at bounding box center [70, 239] width 95 height 12
type input "grow"
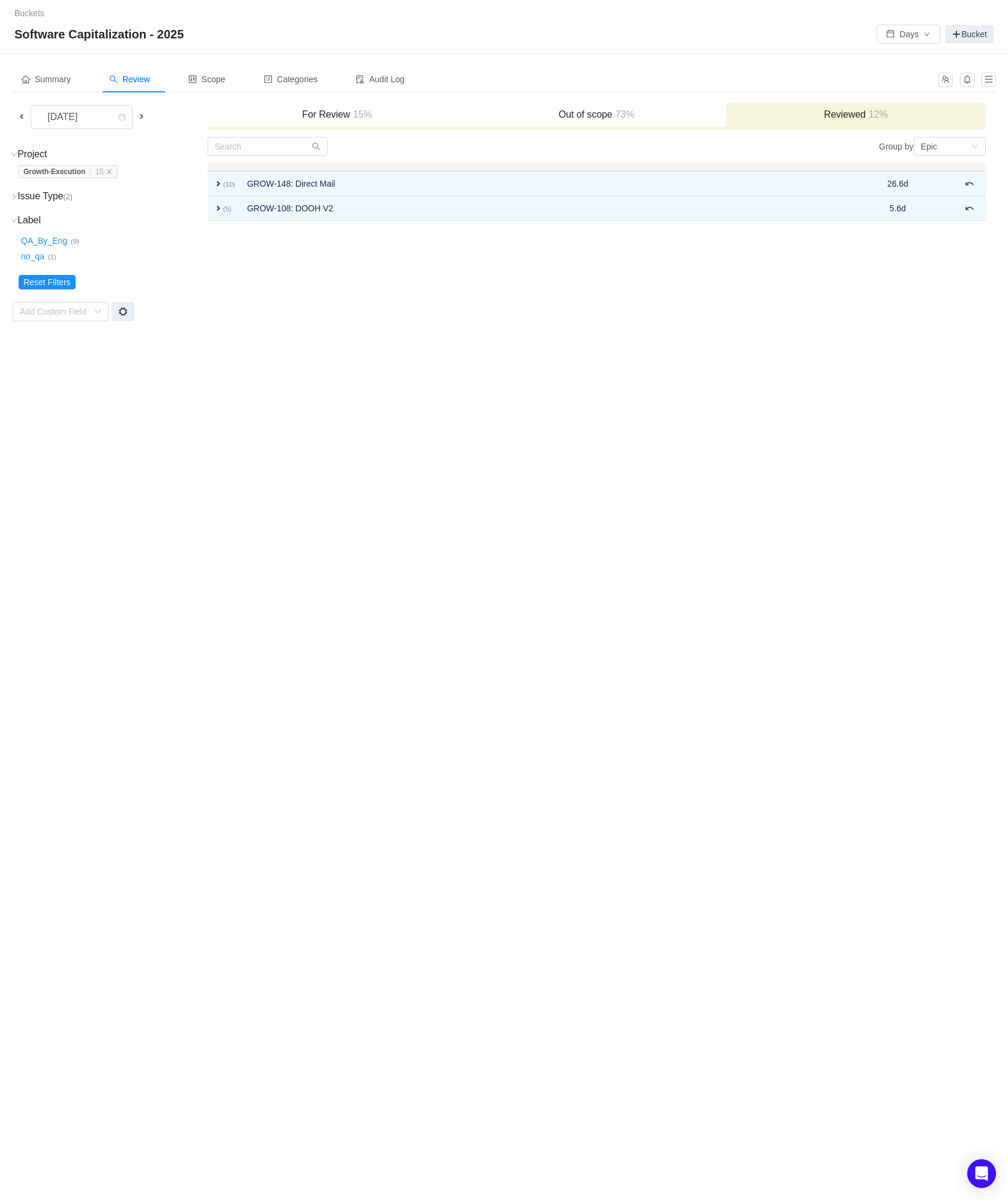
click at [17, 120] on span at bounding box center [21, 116] width 10 height 10
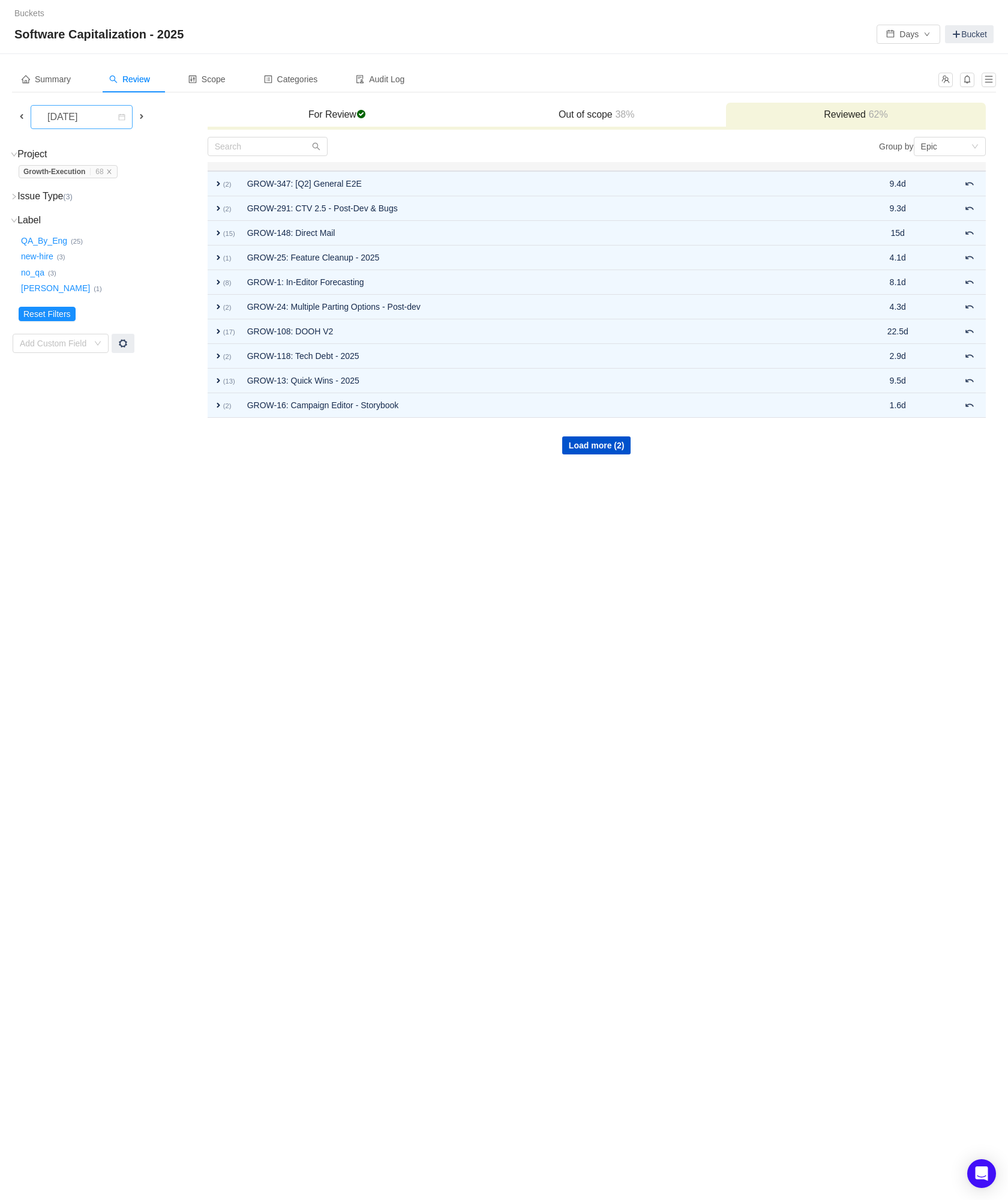
click at [89, 124] on div "[DATE]" at bounding box center [64, 117] width 51 height 23
click at [81, 147] on li "[DATE]" at bounding box center [81, 143] width 102 height 19
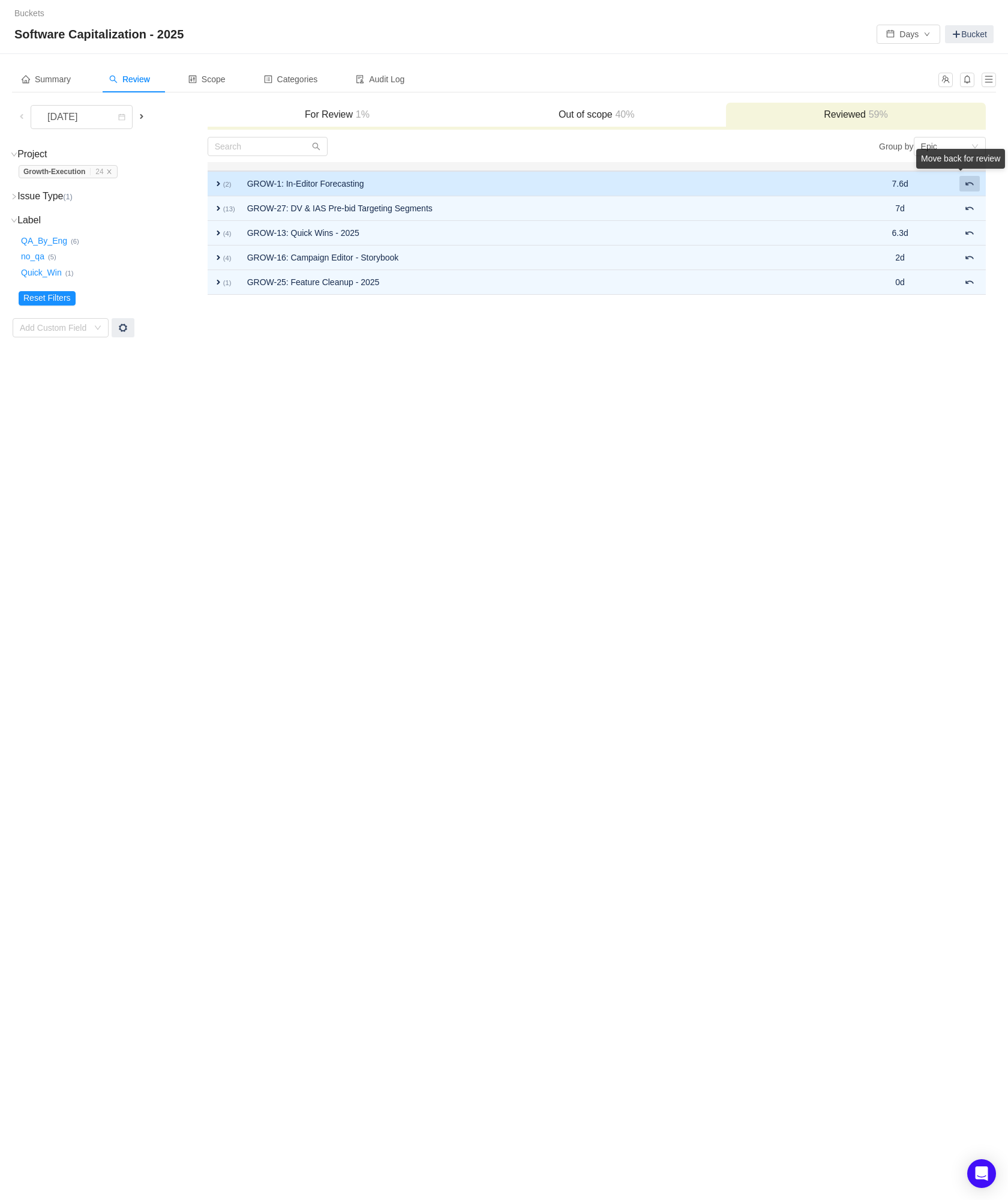
click at [968, 187] on button at bounding box center [969, 184] width 20 height 16
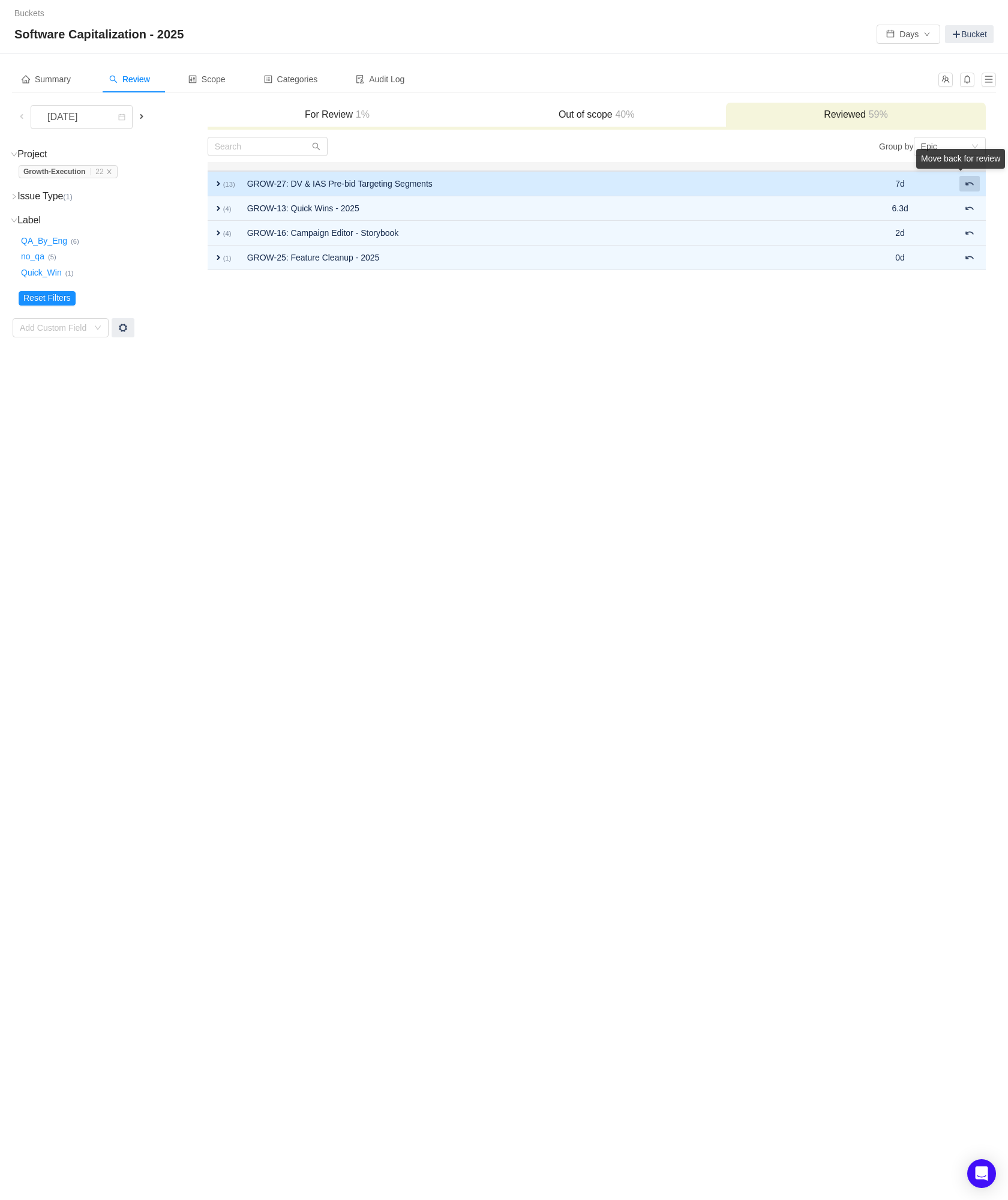
click at [967, 187] on span at bounding box center [970, 183] width 10 height 10
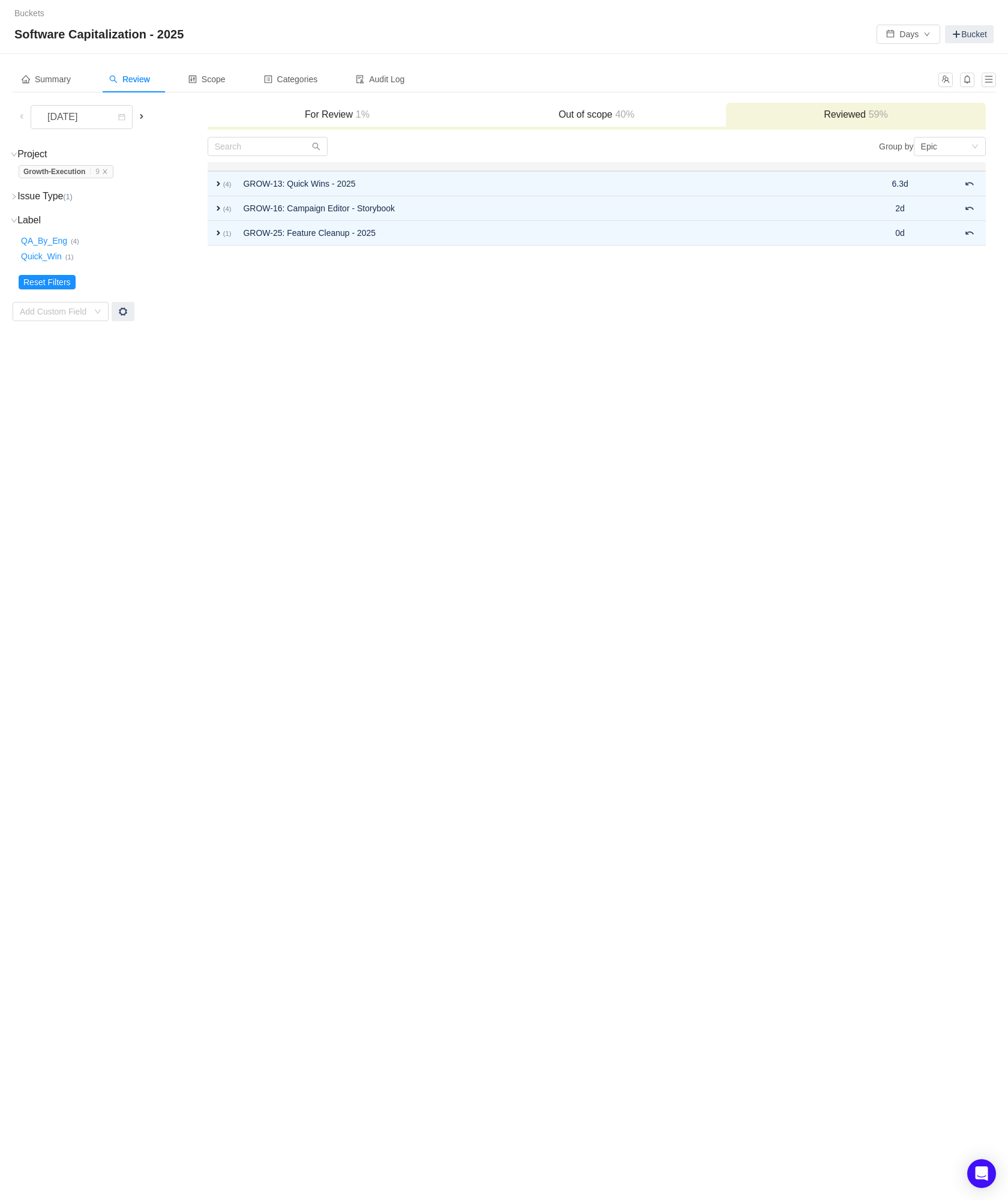
click at [967, 187] on span at bounding box center [970, 183] width 10 height 10
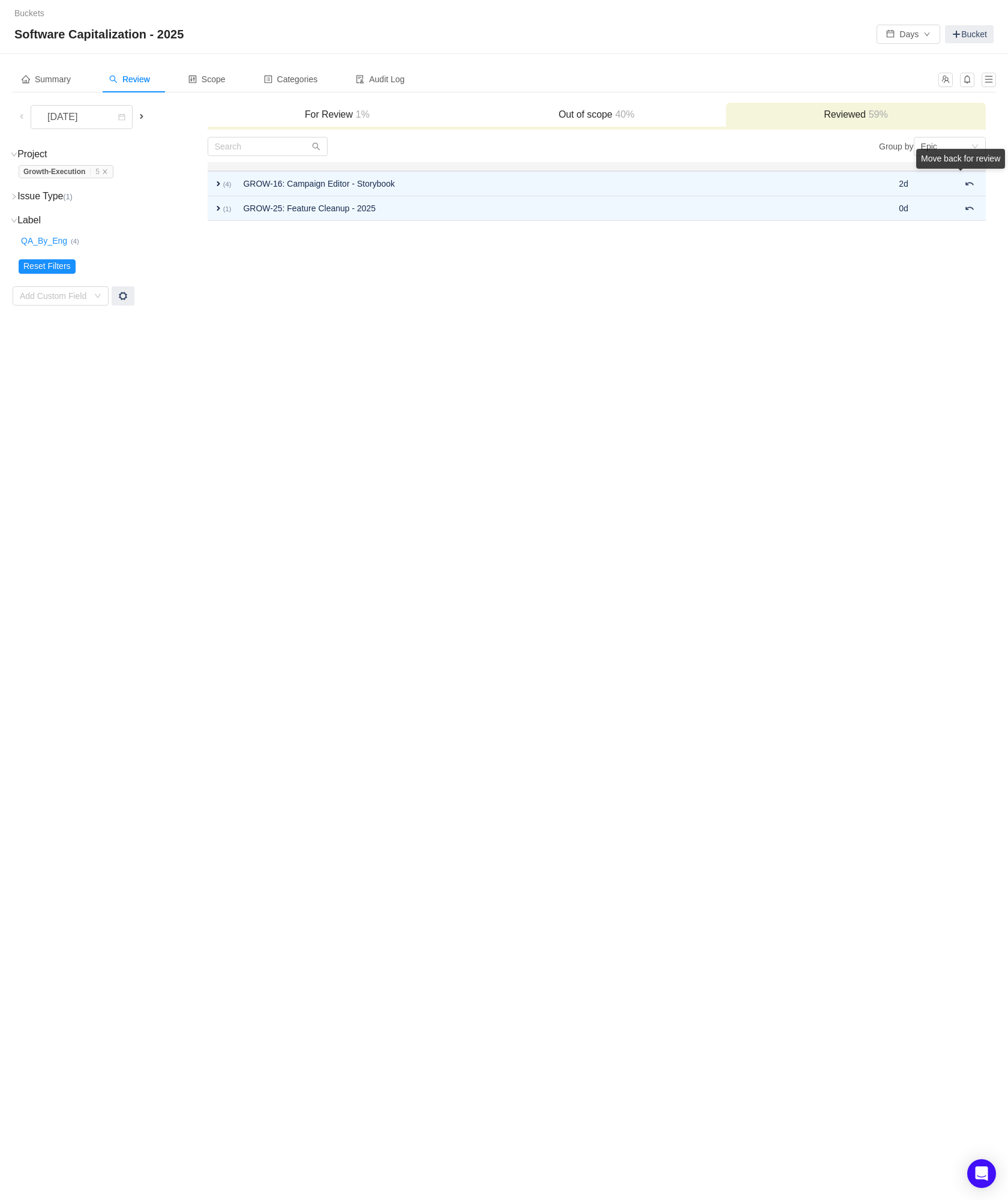
click at [967, 187] on span at bounding box center [970, 183] width 10 height 10
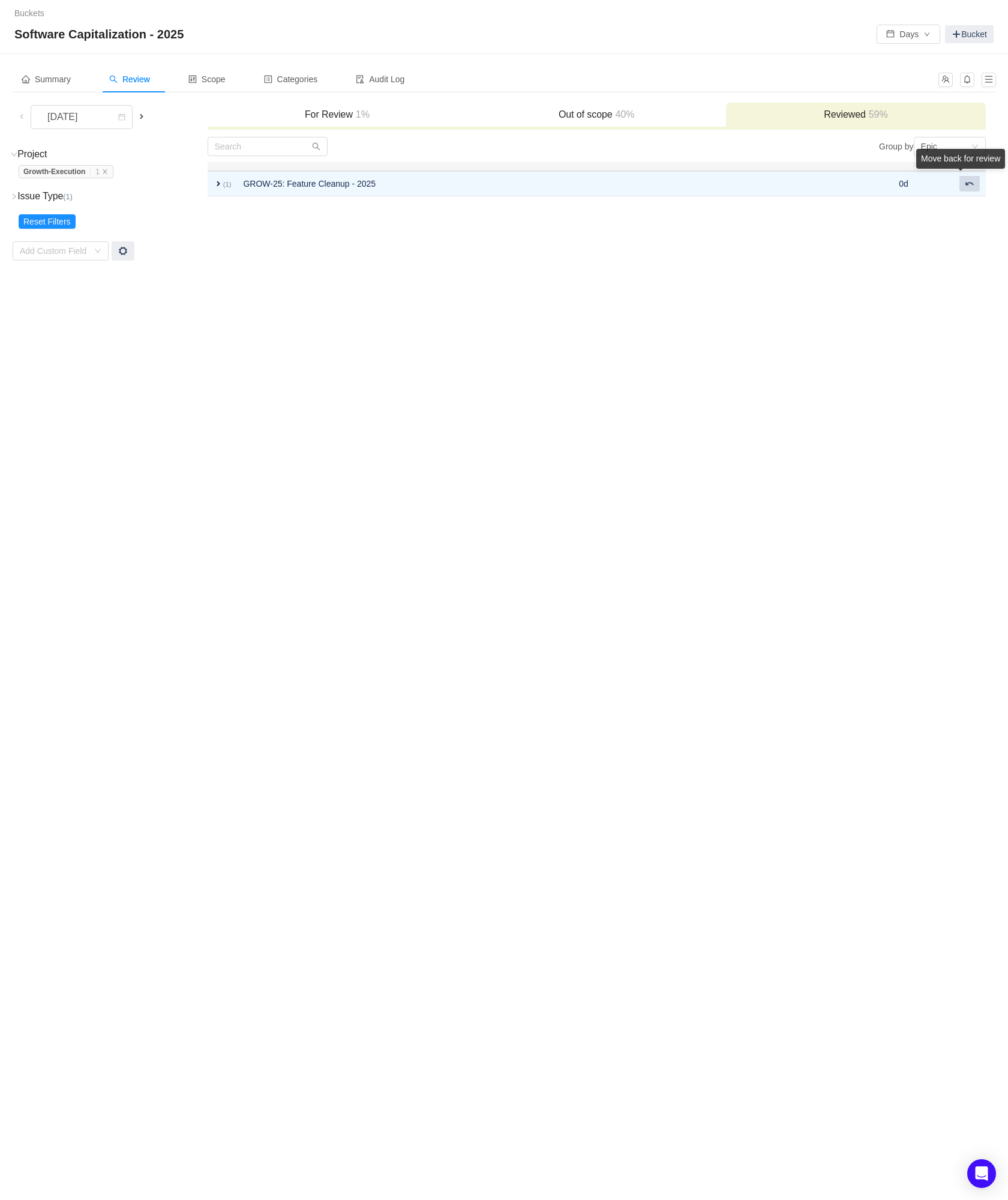
click at [967, 187] on span at bounding box center [970, 183] width 10 height 10
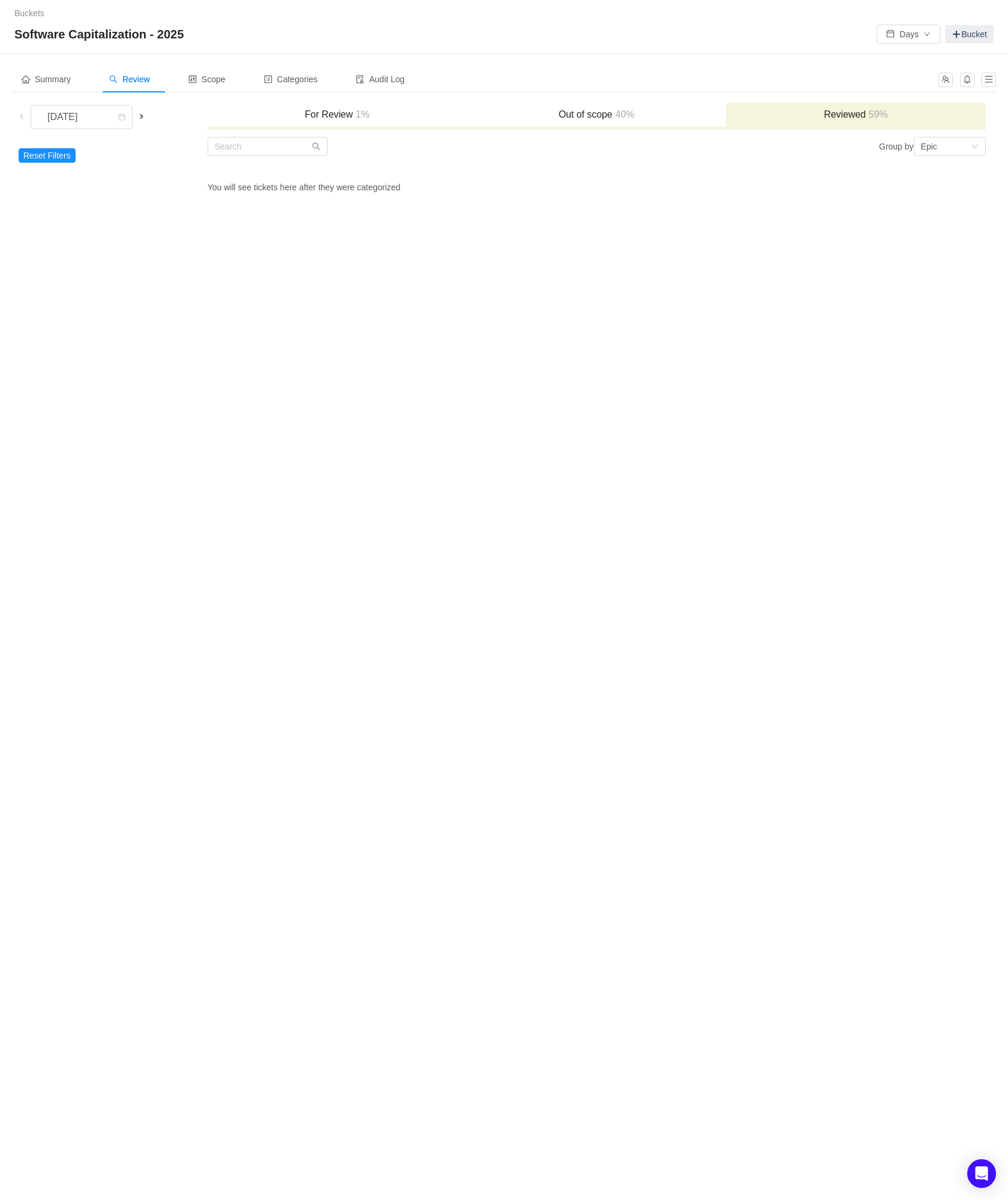
click at [147, 119] on span at bounding box center [141, 116] width 10 height 10
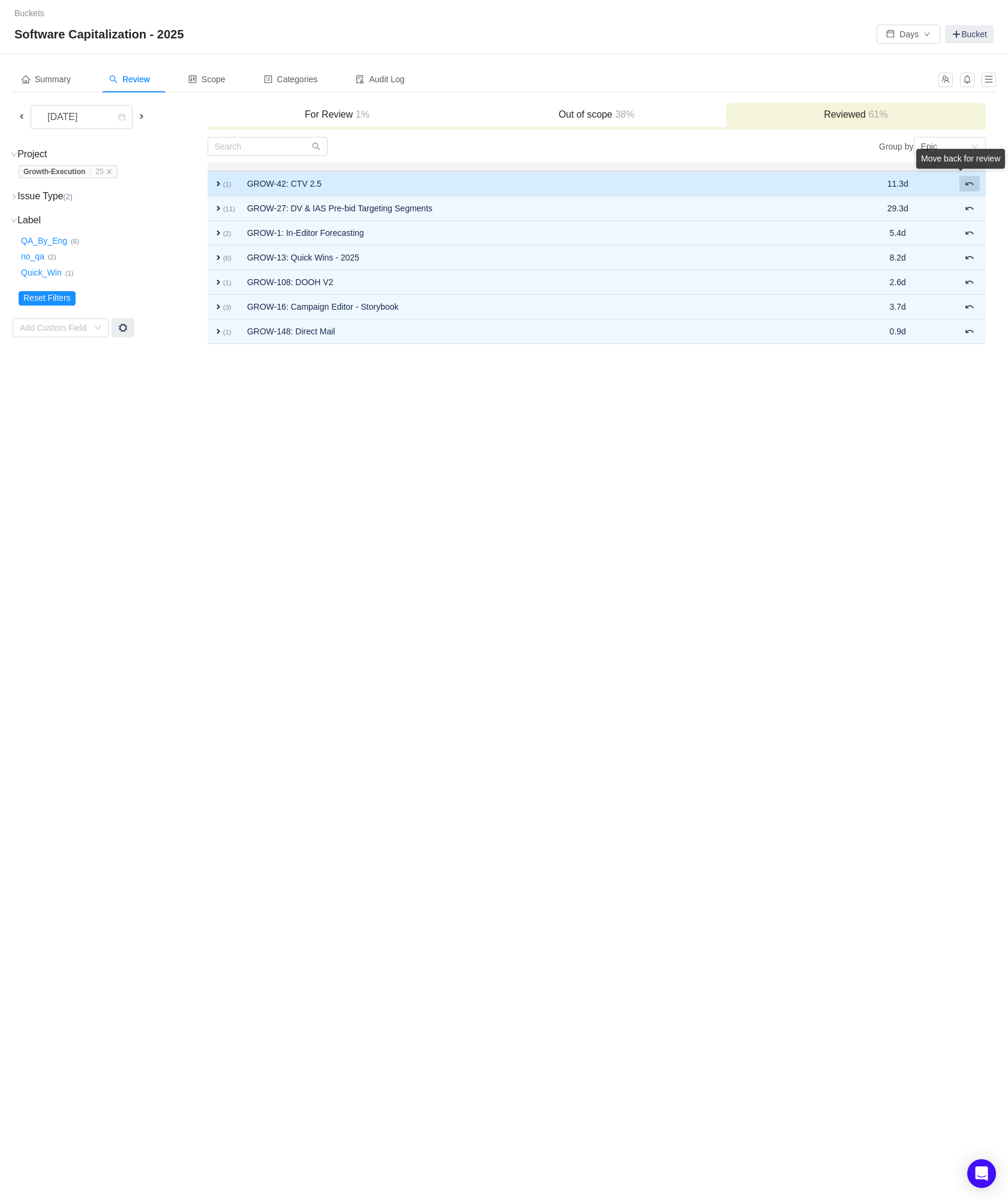
click at [968, 173] on div "Move back for review" at bounding box center [961, 161] width 88 height 25
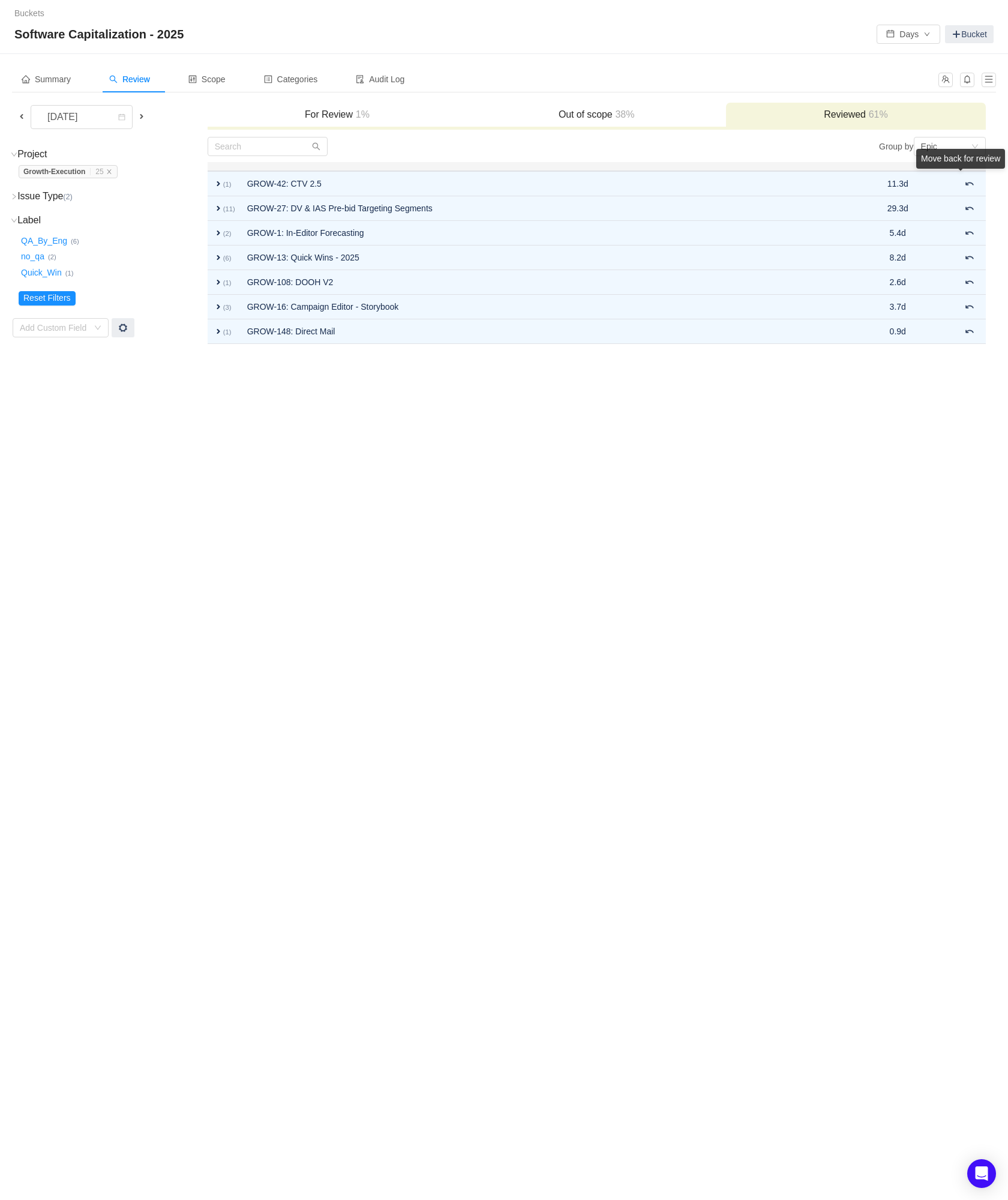
click at [970, 173] on div "Move back for review" at bounding box center [961, 161] width 88 height 25
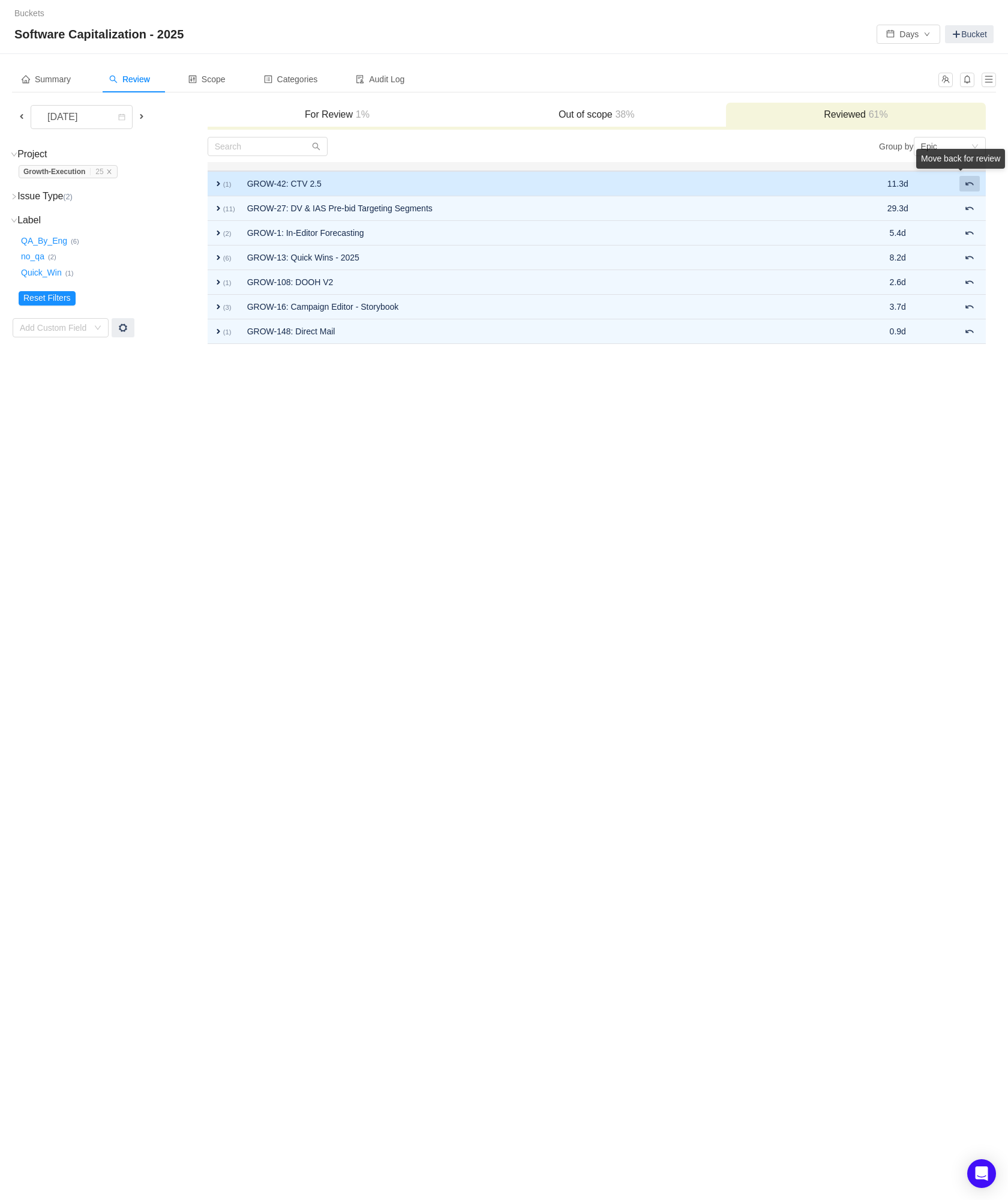
click at [971, 187] on span at bounding box center [970, 183] width 10 height 10
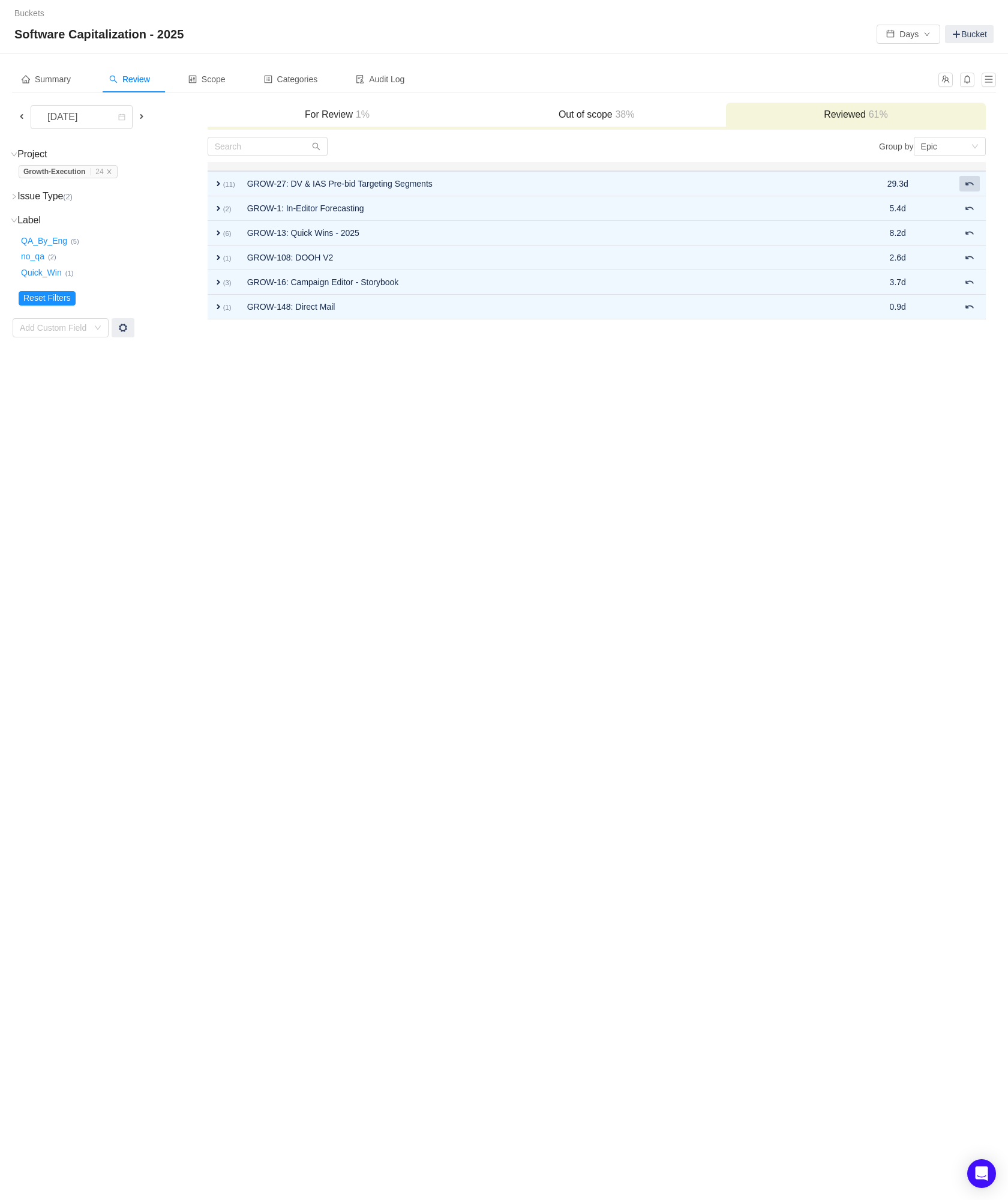
click at [971, 187] on span at bounding box center [970, 183] width 10 height 10
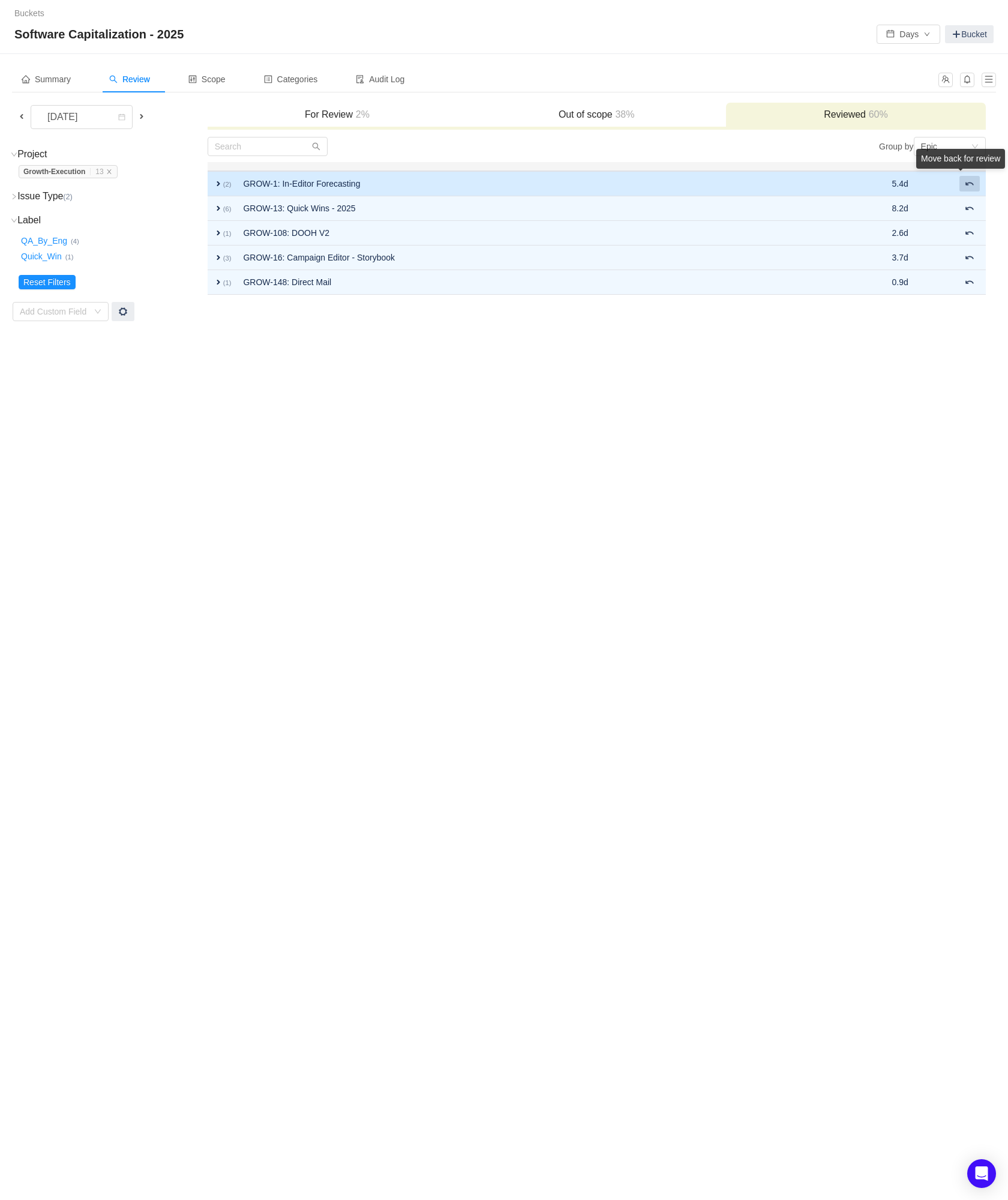
click at [971, 187] on span at bounding box center [970, 183] width 10 height 10
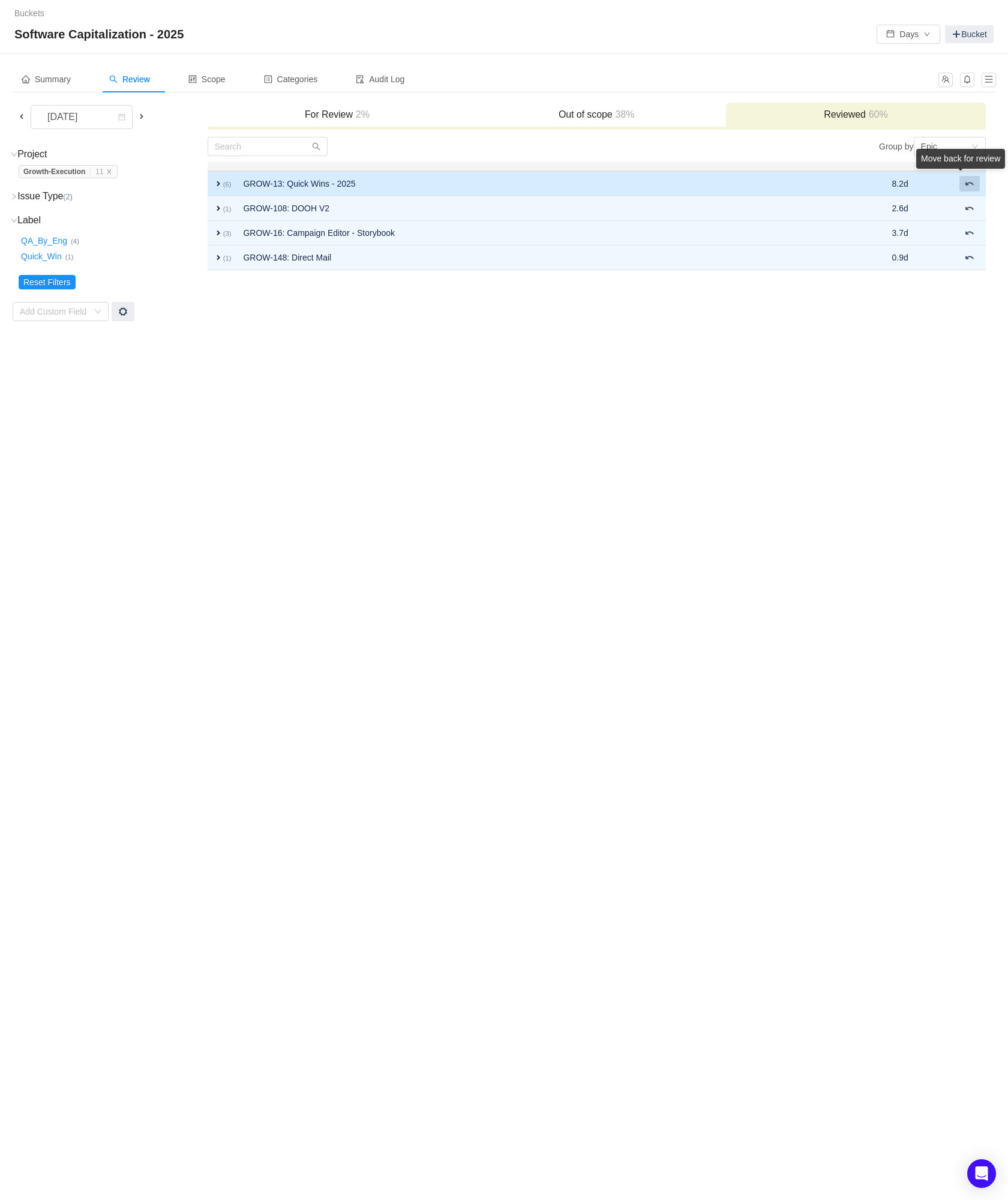
click at [971, 189] on button at bounding box center [969, 184] width 20 height 16
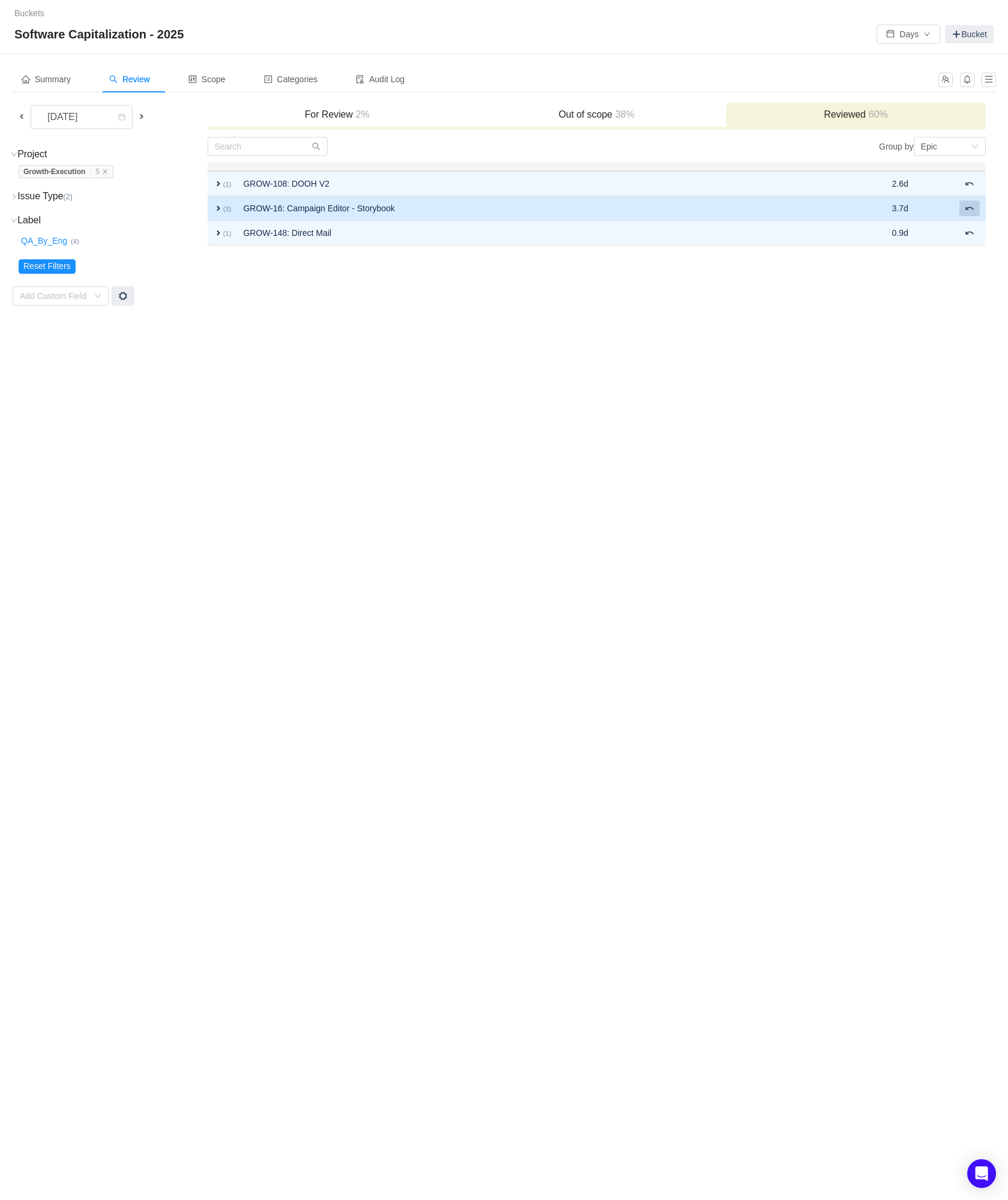
click at [974, 213] on button at bounding box center [969, 209] width 20 height 16
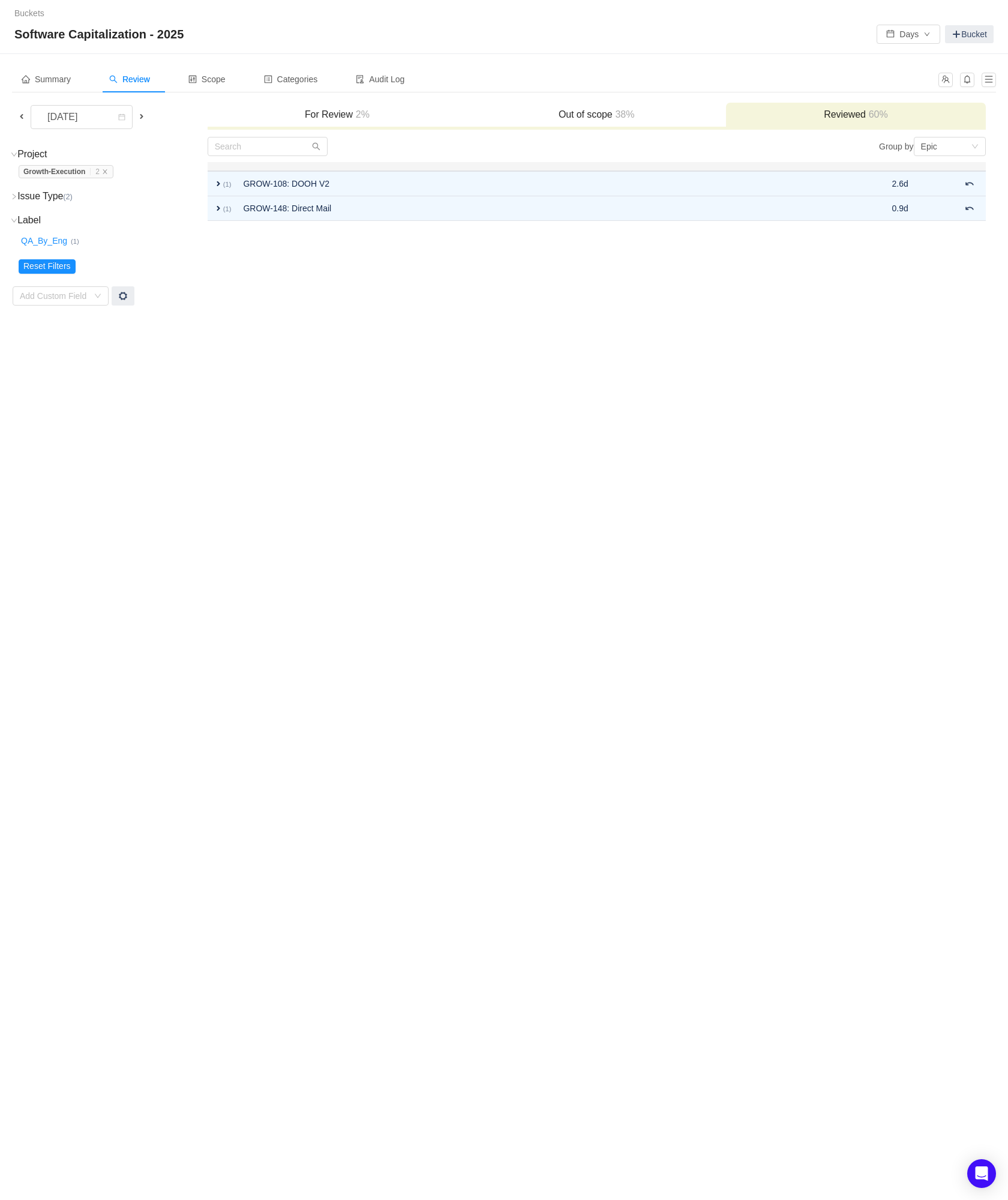
click at [149, 114] on span at bounding box center [141, 117] width 14 height 14
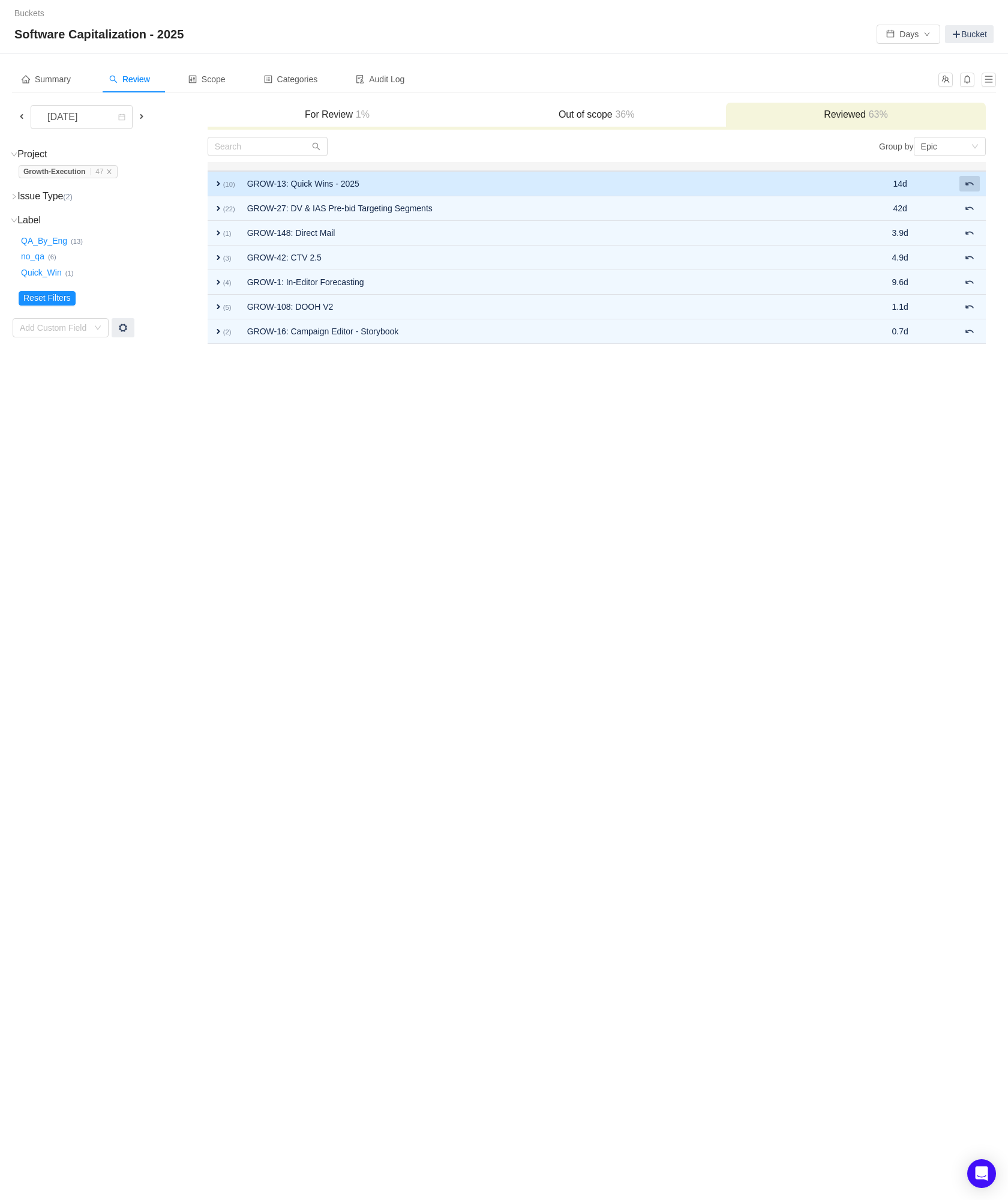
click at [971, 188] on button at bounding box center [969, 184] width 20 height 16
click at [972, 188] on button at bounding box center [969, 184] width 20 height 16
click at [971, 187] on span at bounding box center [970, 183] width 10 height 10
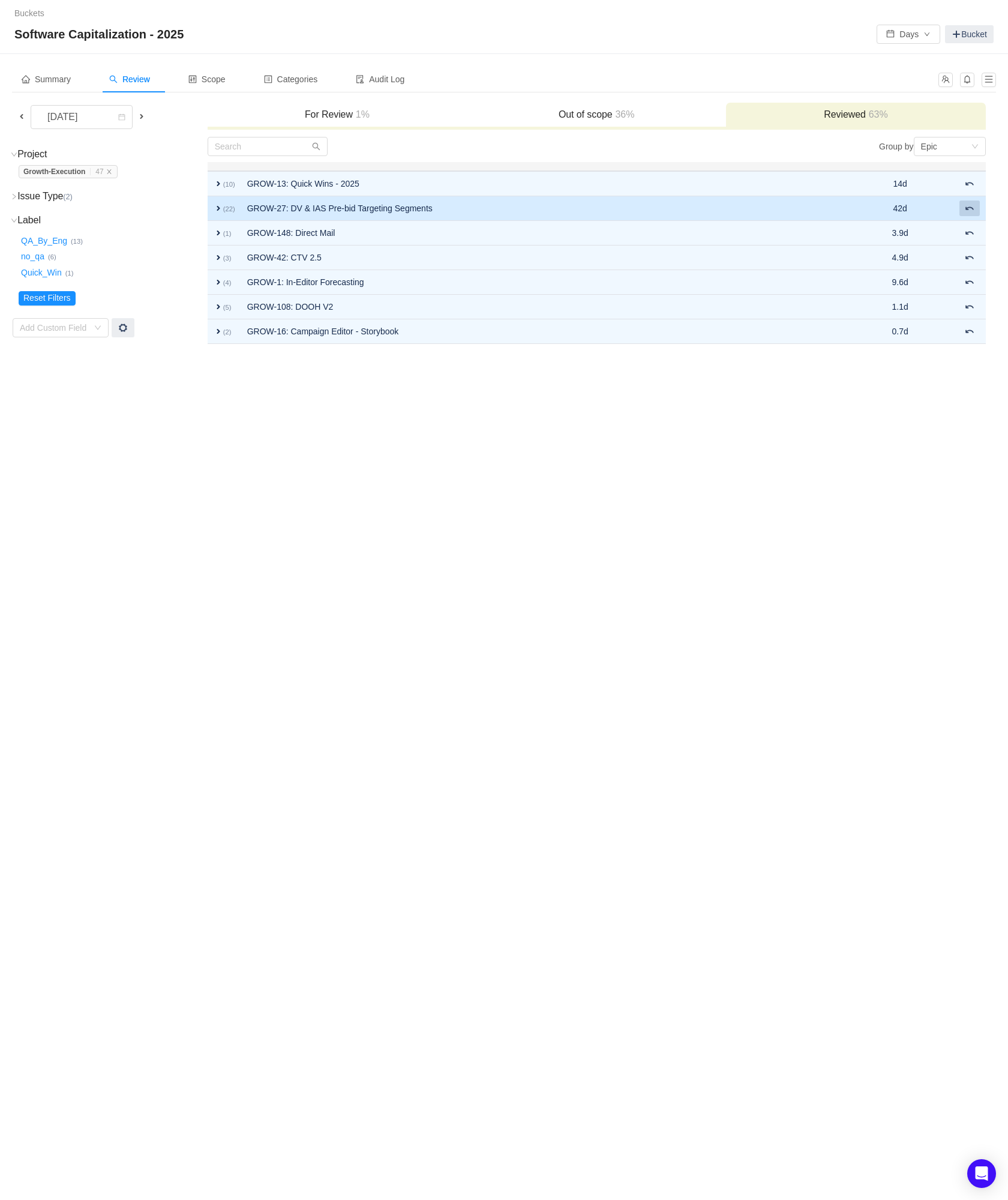
click at [973, 209] on span at bounding box center [970, 208] width 10 height 10
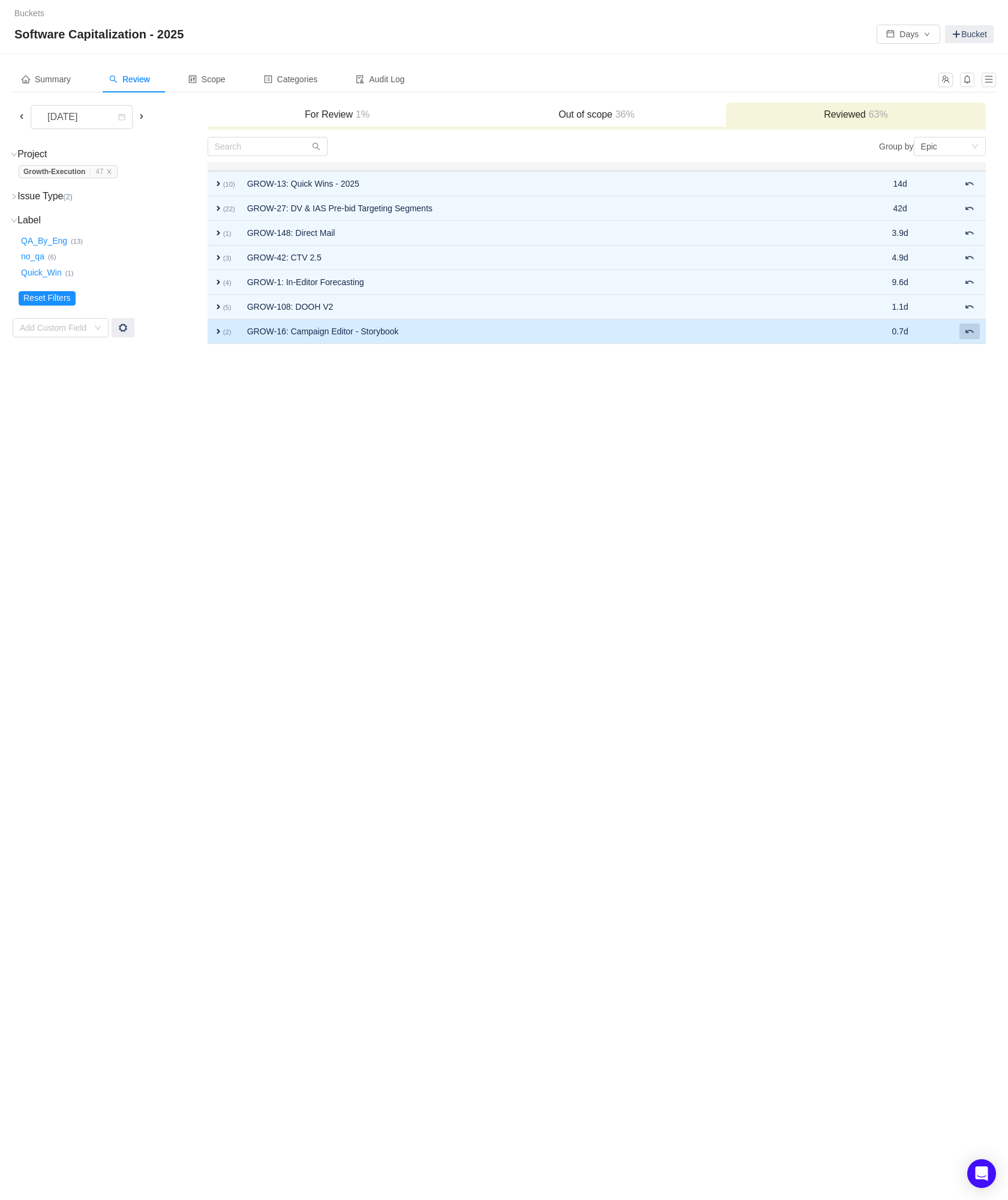
click at [967, 332] on span at bounding box center [970, 331] width 10 height 10
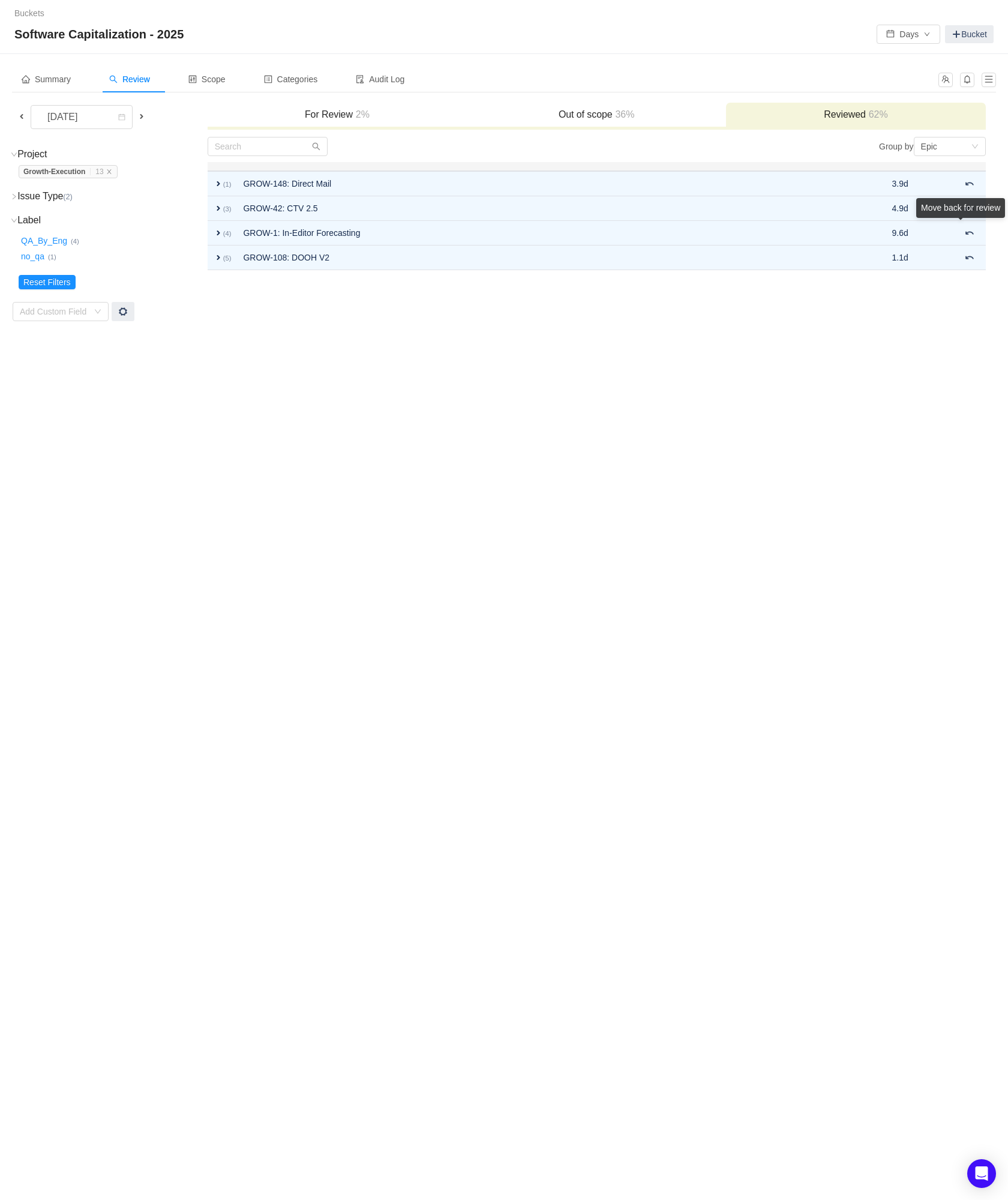
click at [966, 223] on div "Move back for review" at bounding box center [961, 210] width 88 height 25
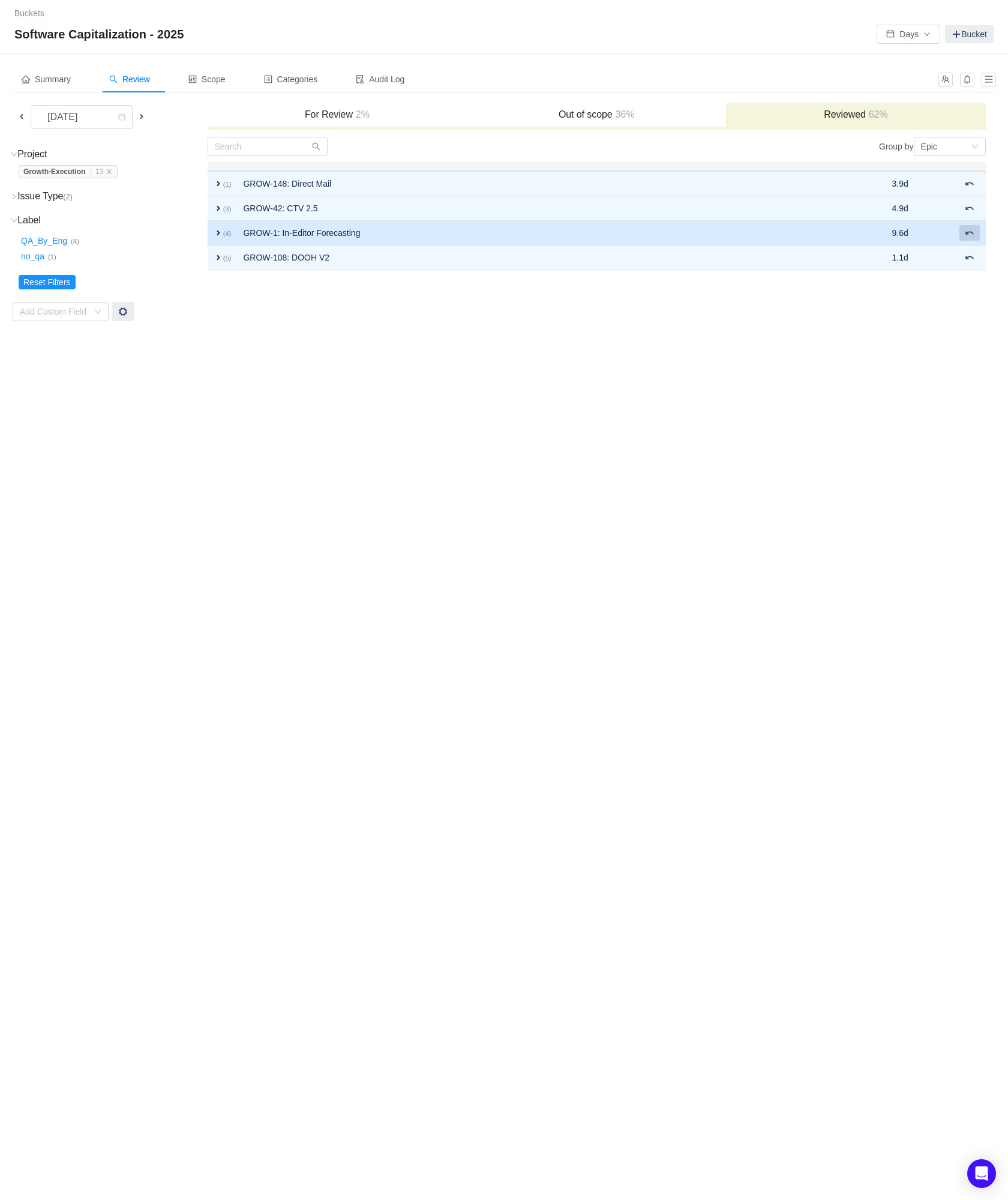
click at [974, 236] on span at bounding box center [970, 233] width 10 height 10
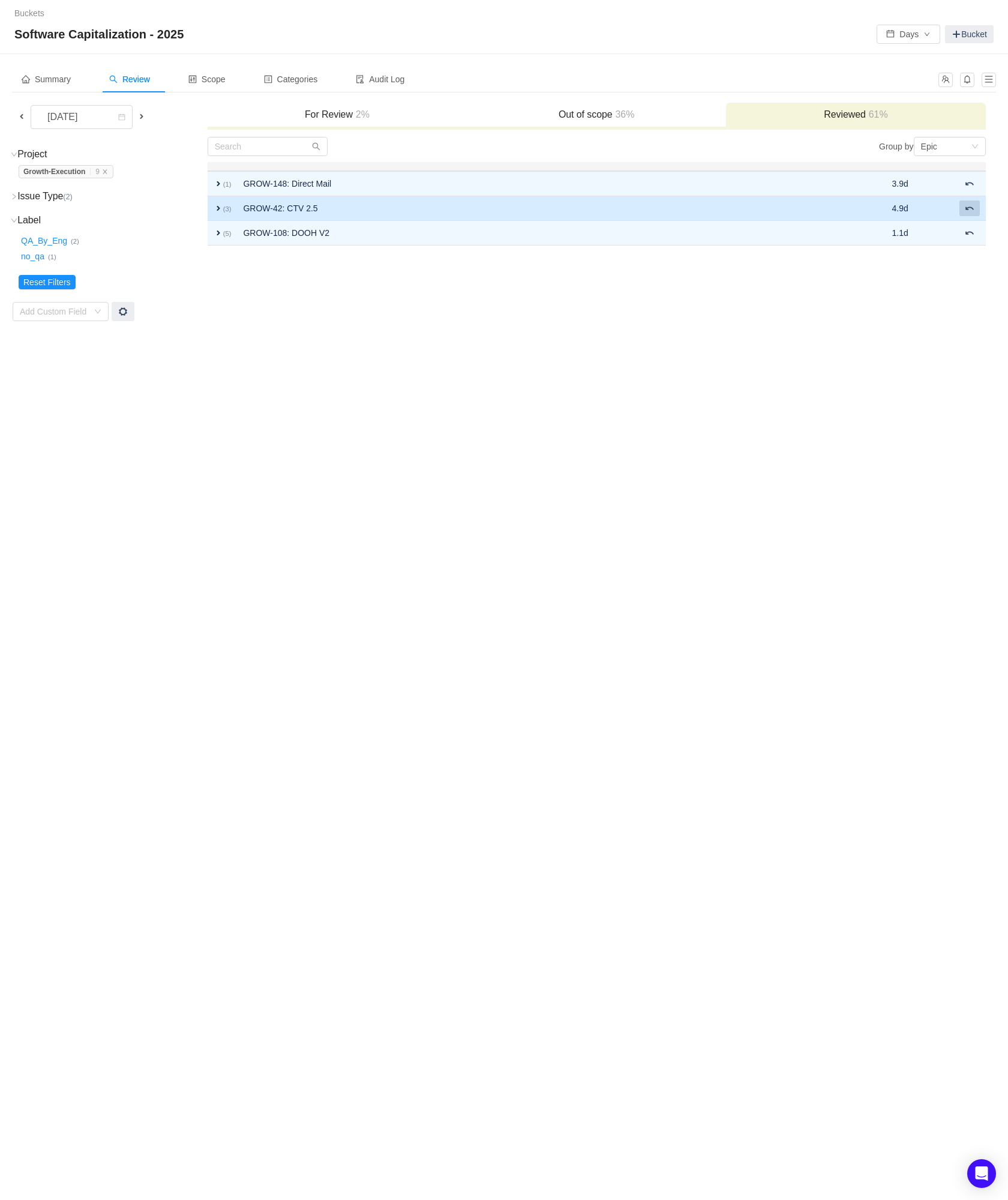
click at [967, 205] on span at bounding box center [970, 208] width 10 height 10
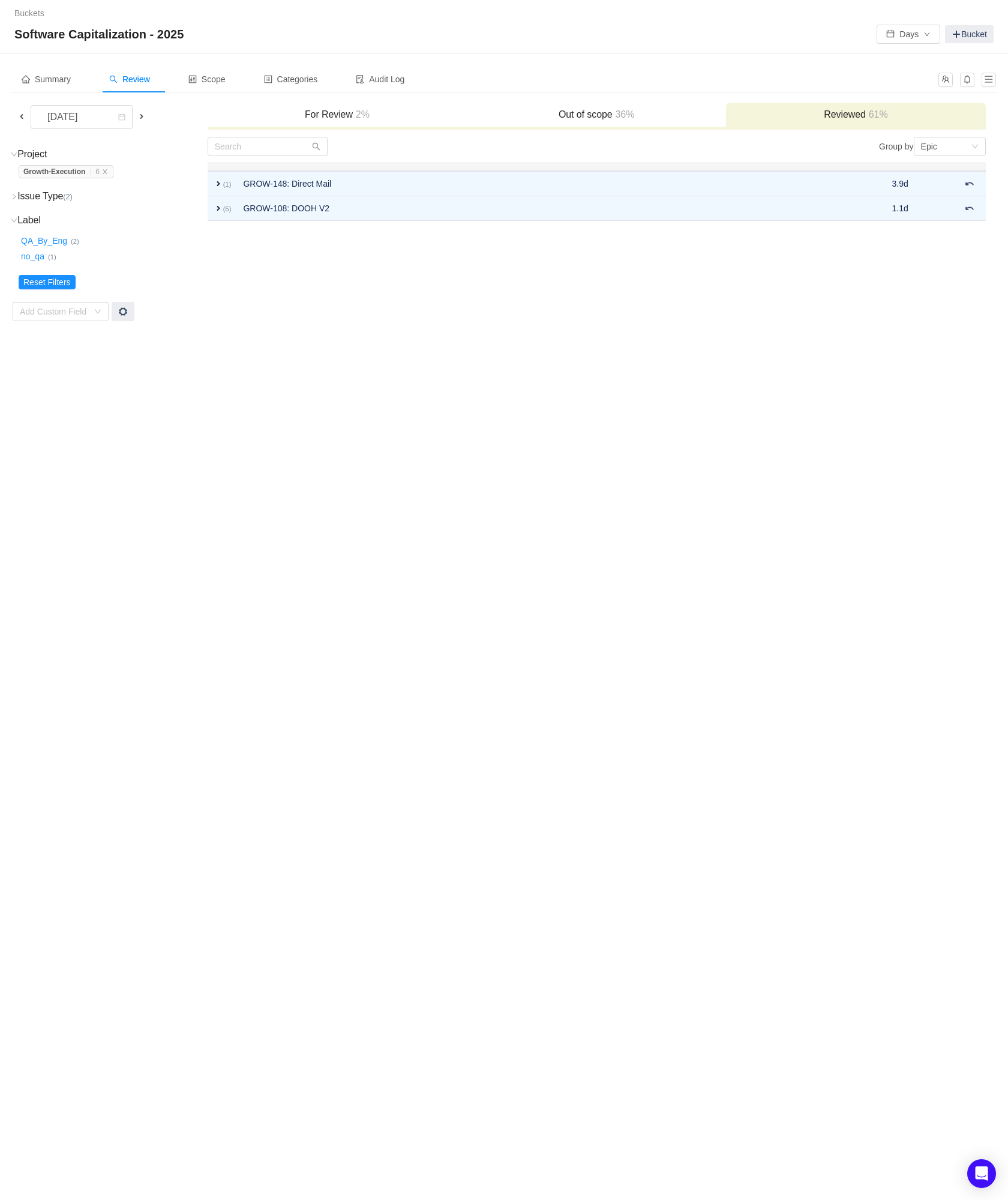
click at [147, 116] on span at bounding box center [141, 117] width 14 height 14
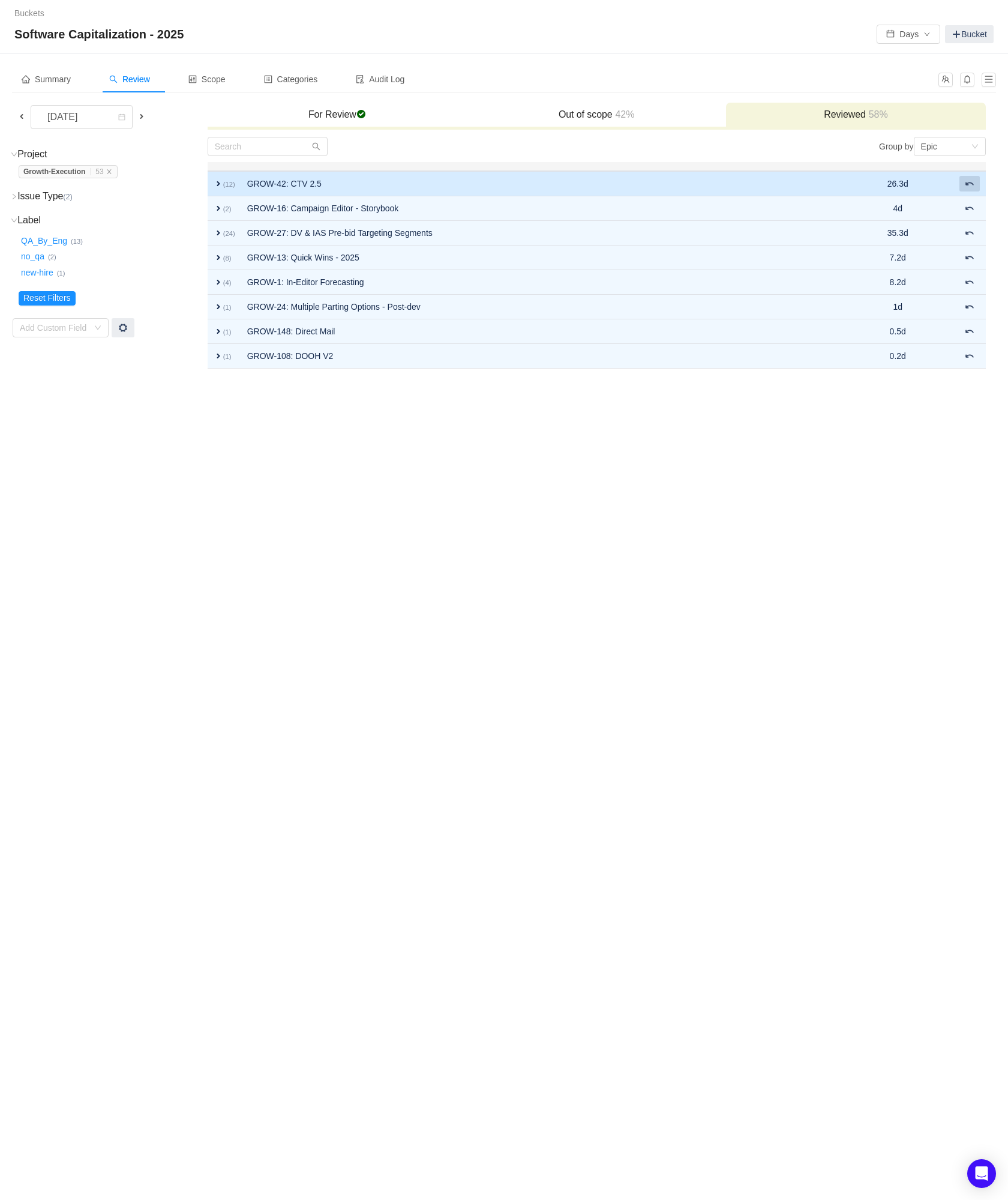
click at [968, 185] on span at bounding box center [970, 183] width 10 height 10
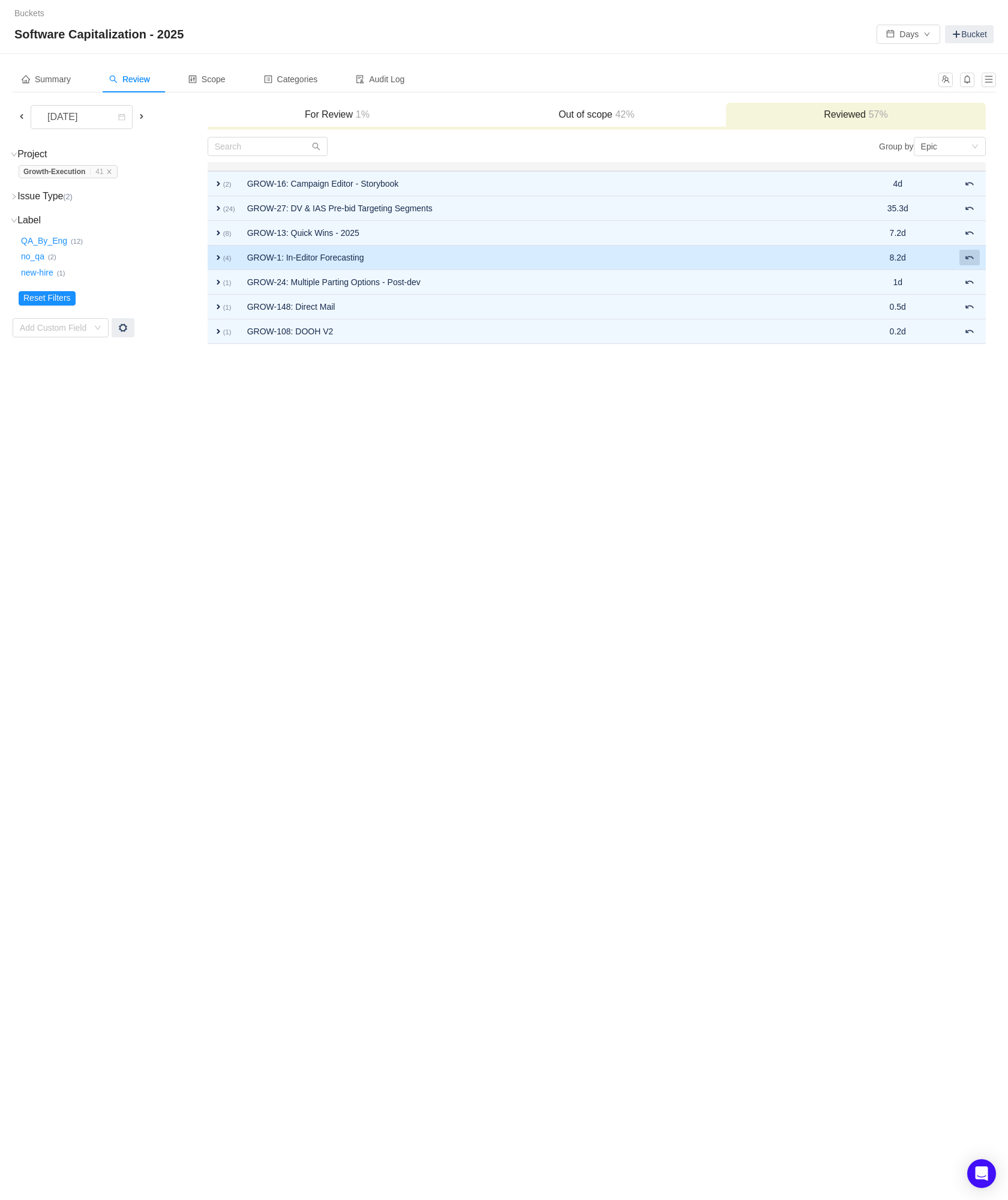
click at [974, 257] on span at bounding box center [970, 257] width 10 height 10
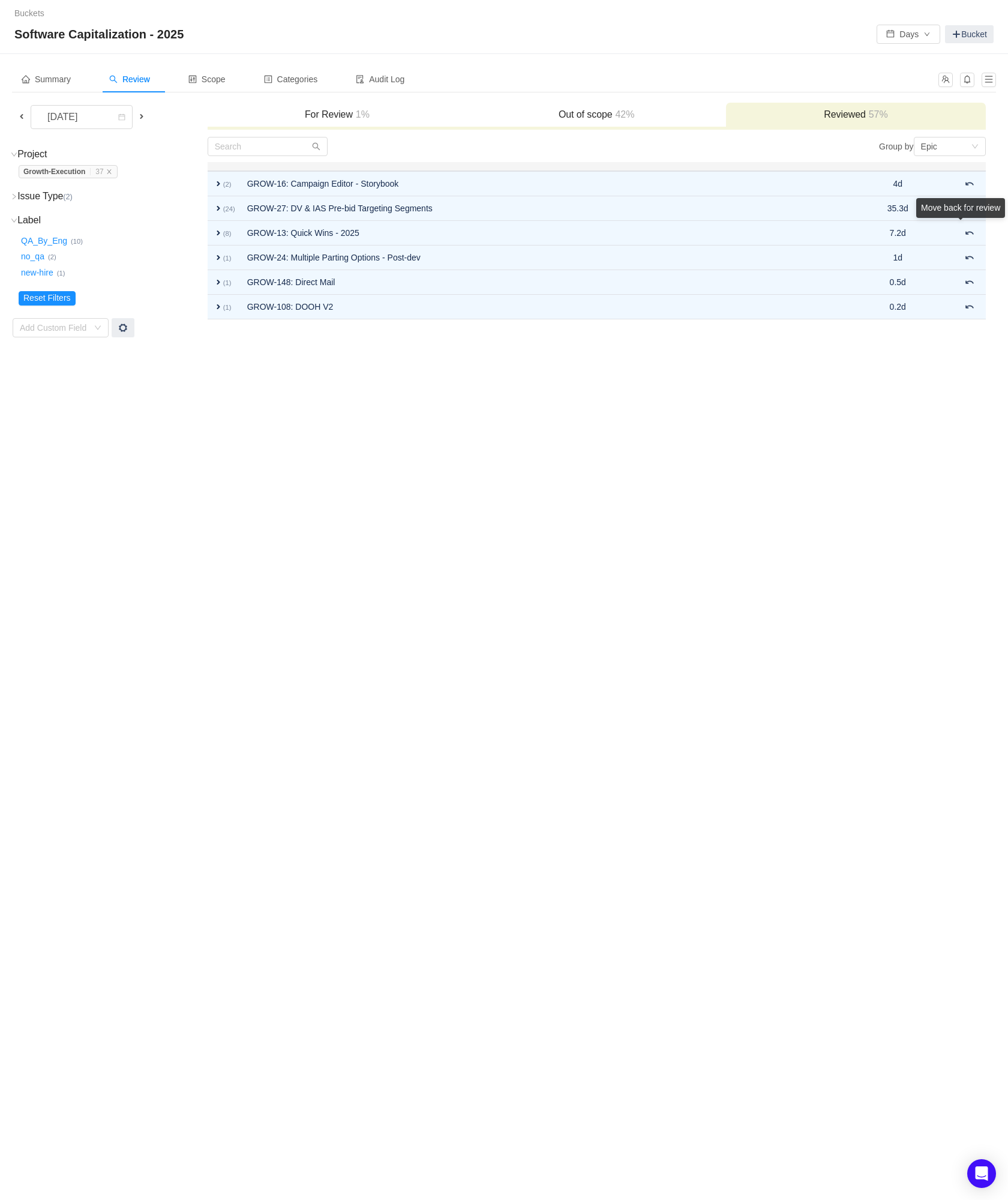
click at [967, 223] on div "Move back for review" at bounding box center [961, 210] width 88 height 25
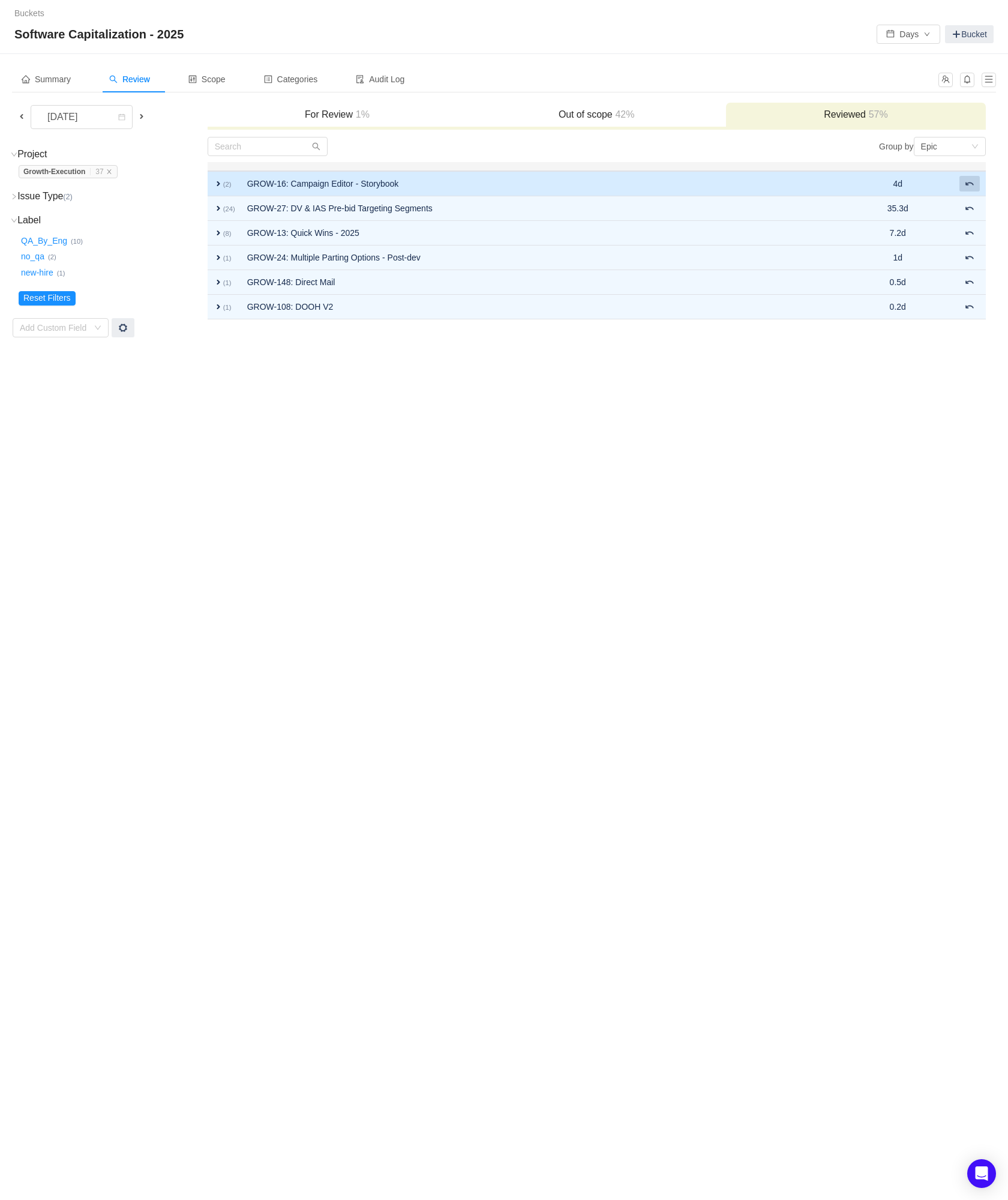
click at [967, 184] on span at bounding box center [970, 183] width 10 height 10
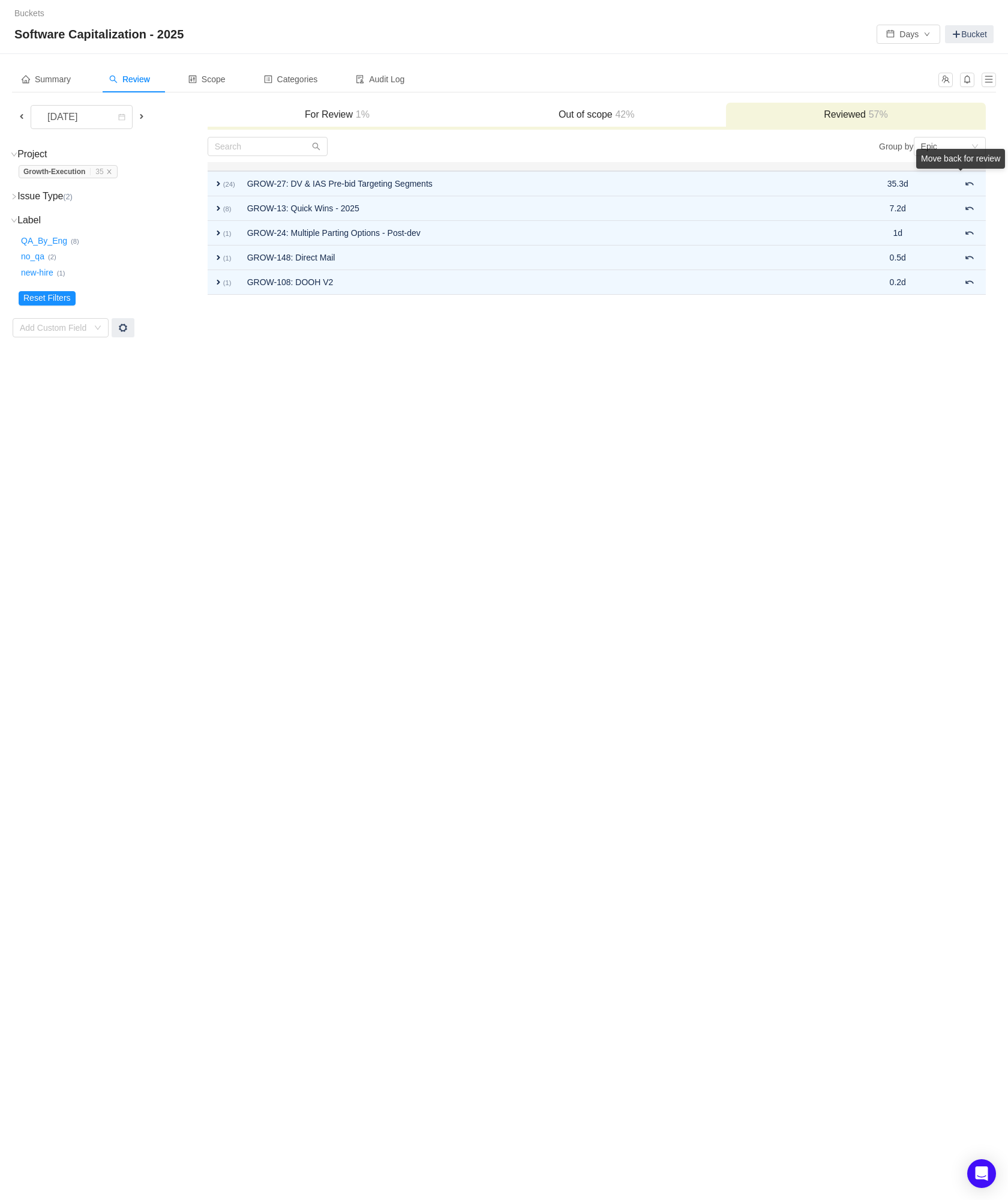
click at [967, 173] on div "Move back for review" at bounding box center [961, 161] width 88 height 25
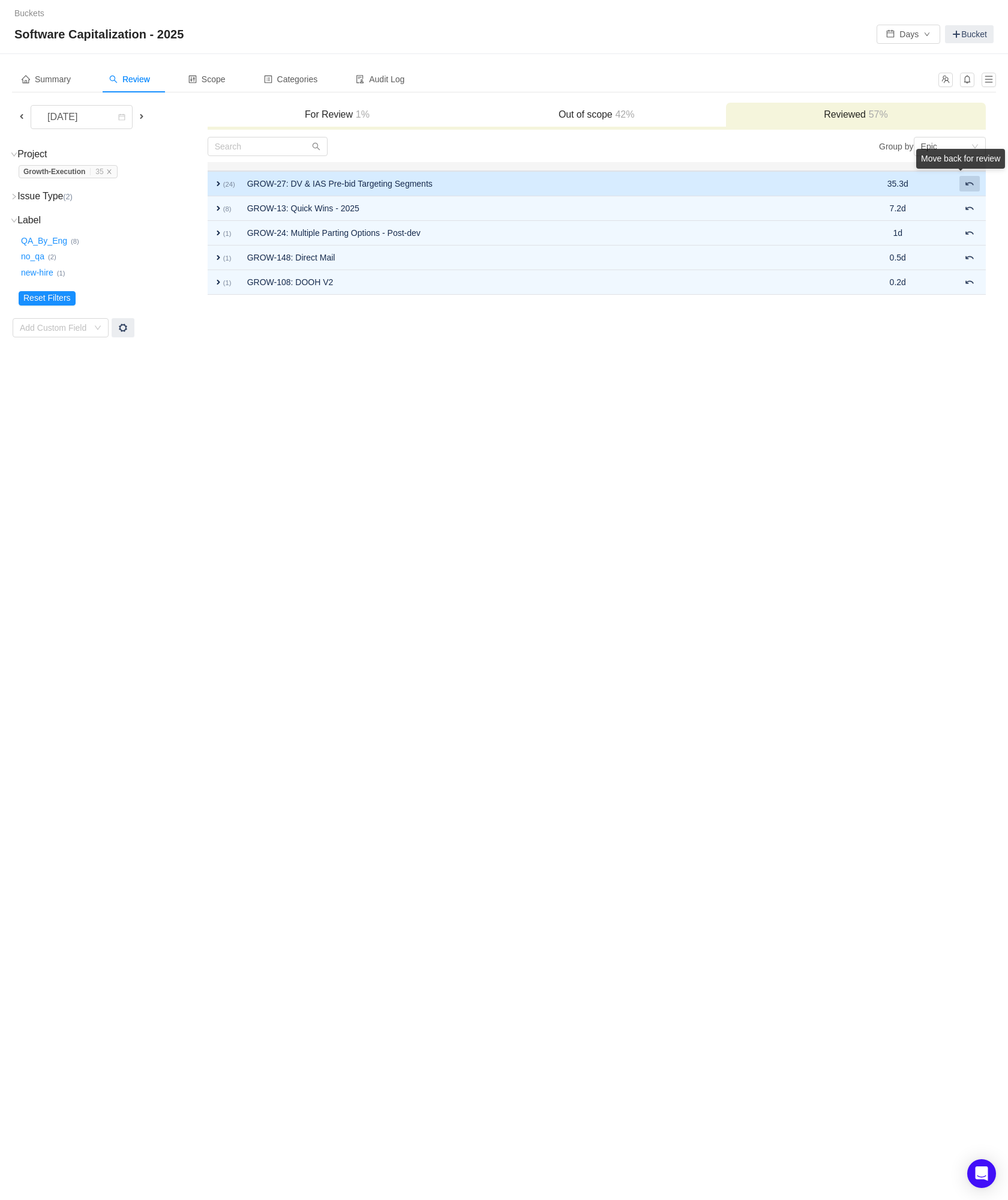
click at [969, 187] on span at bounding box center [970, 183] width 10 height 10
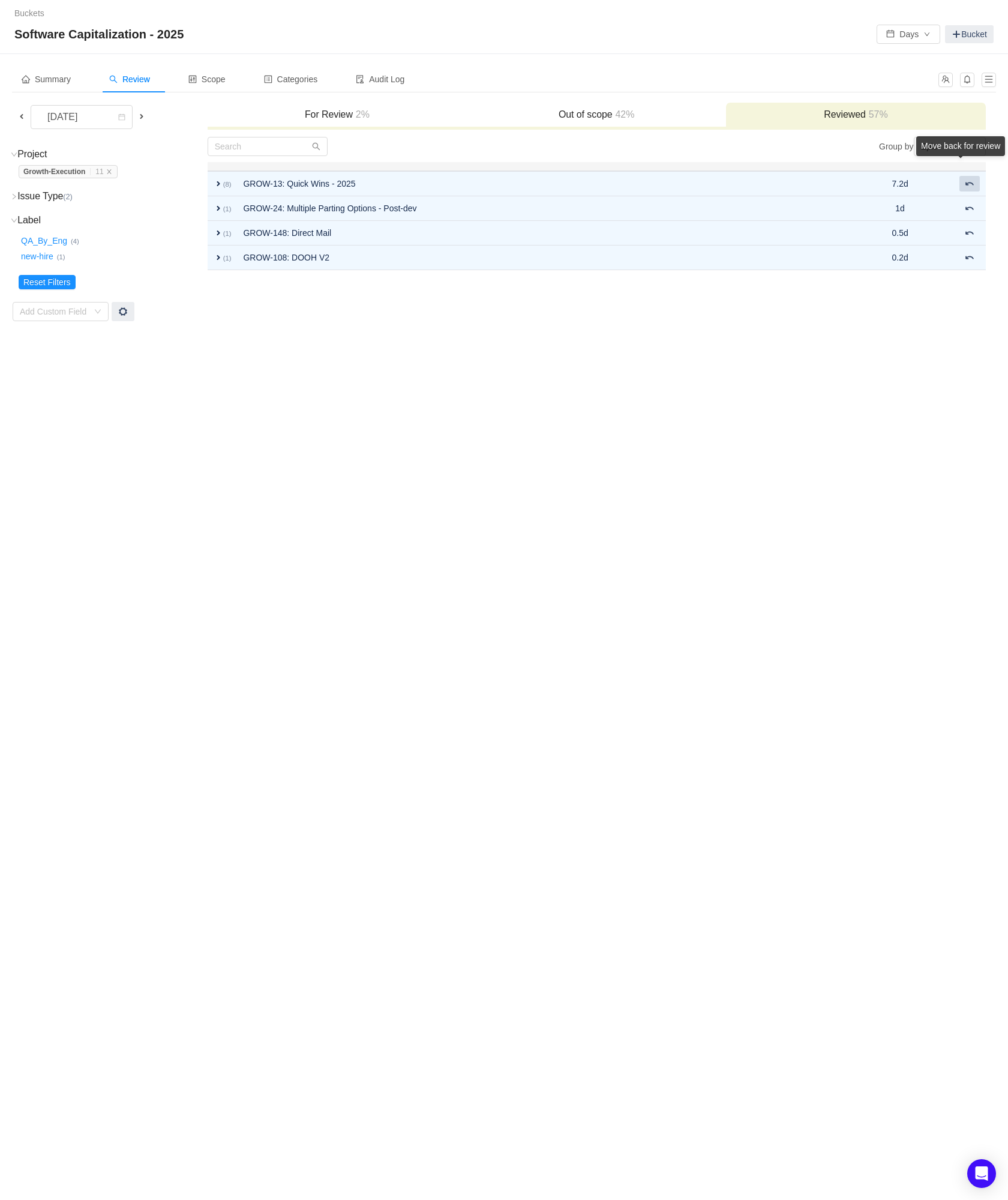
click at [969, 187] on span at bounding box center [970, 183] width 10 height 10
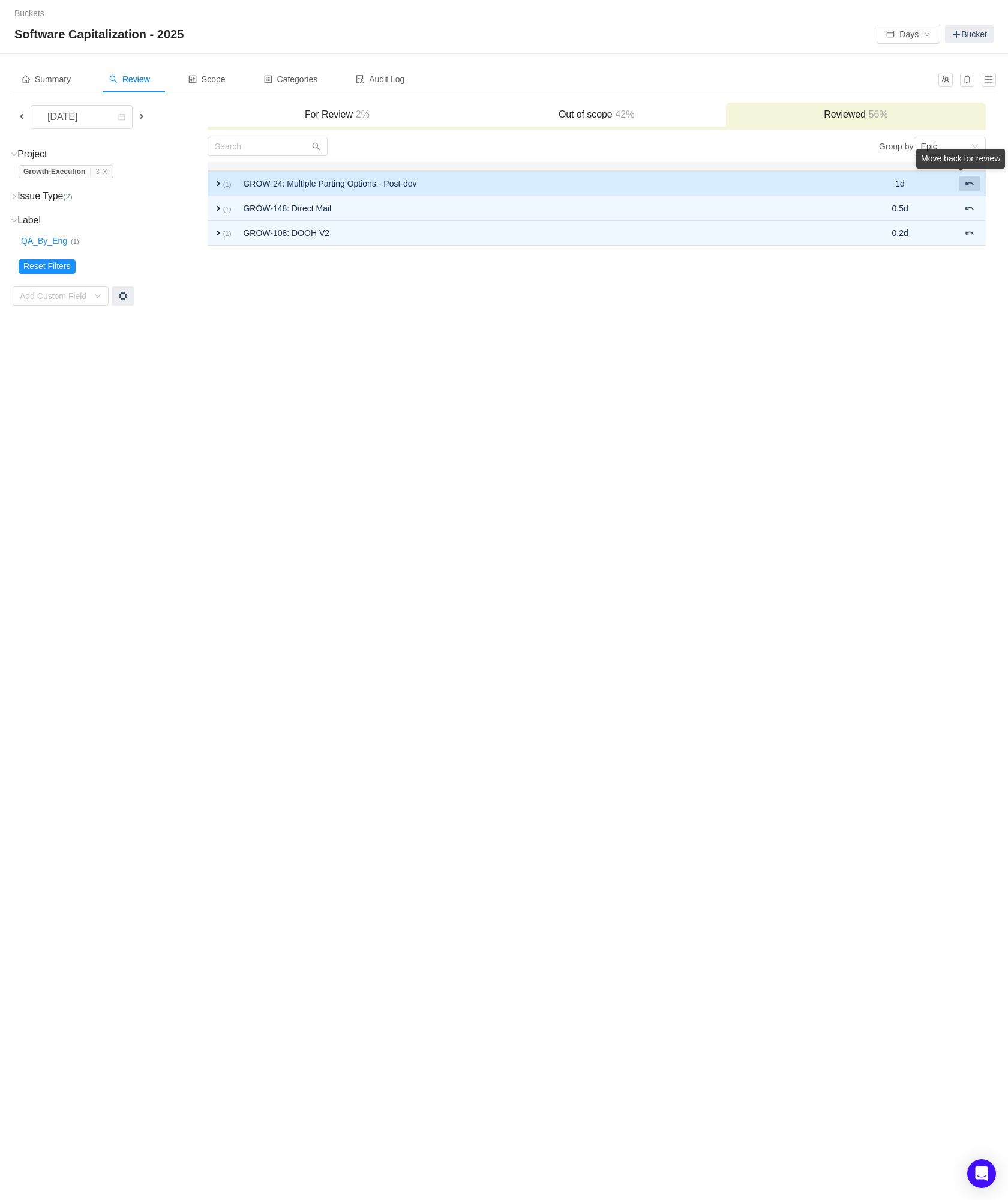
click at [969, 189] on button at bounding box center [969, 184] width 20 height 16
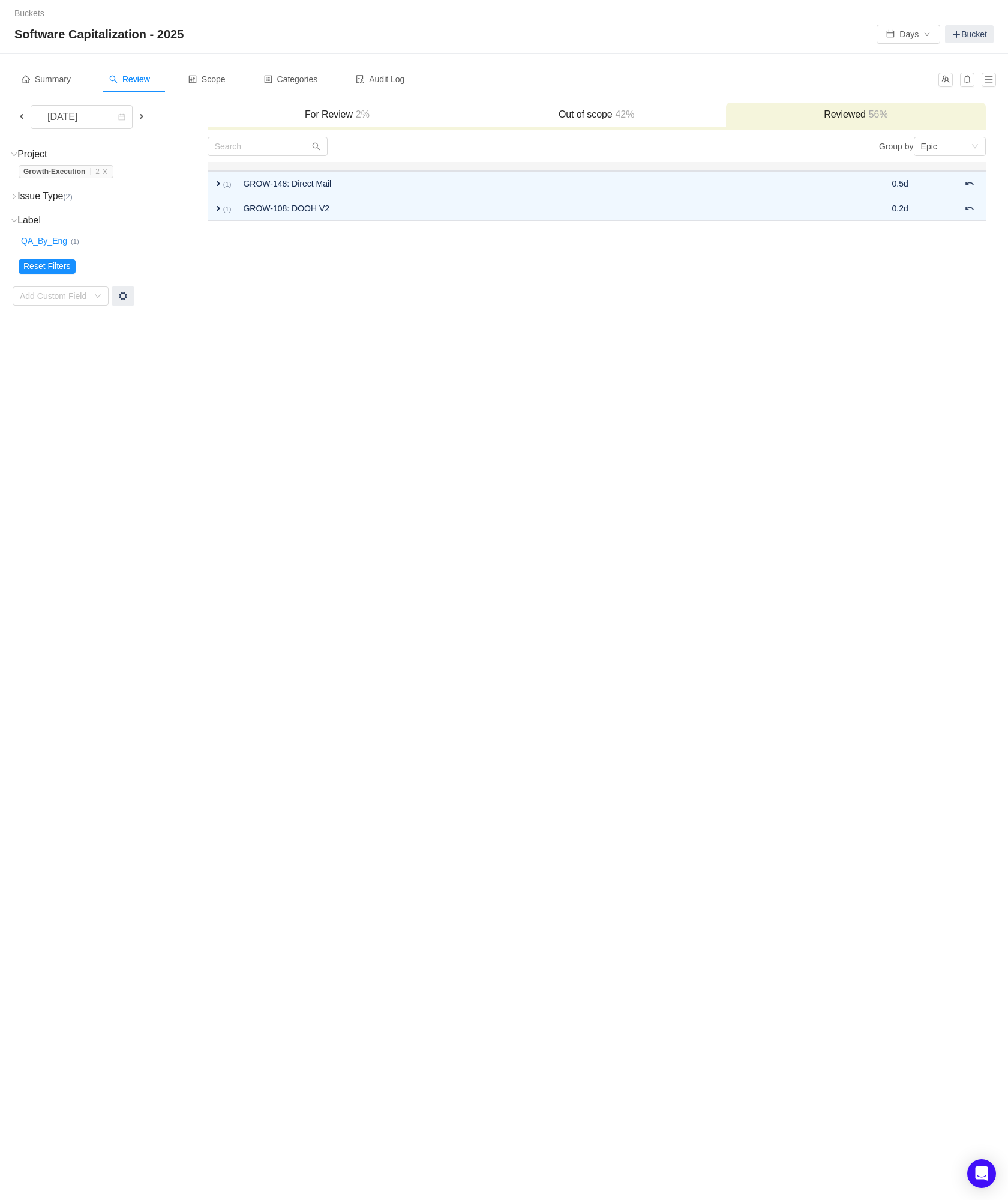
click at [149, 113] on div "[DATE]" at bounding box center [109, 117] width 194 height 24
click at [141, 114] on span at bounding box center [141, 116] width 10 height 10
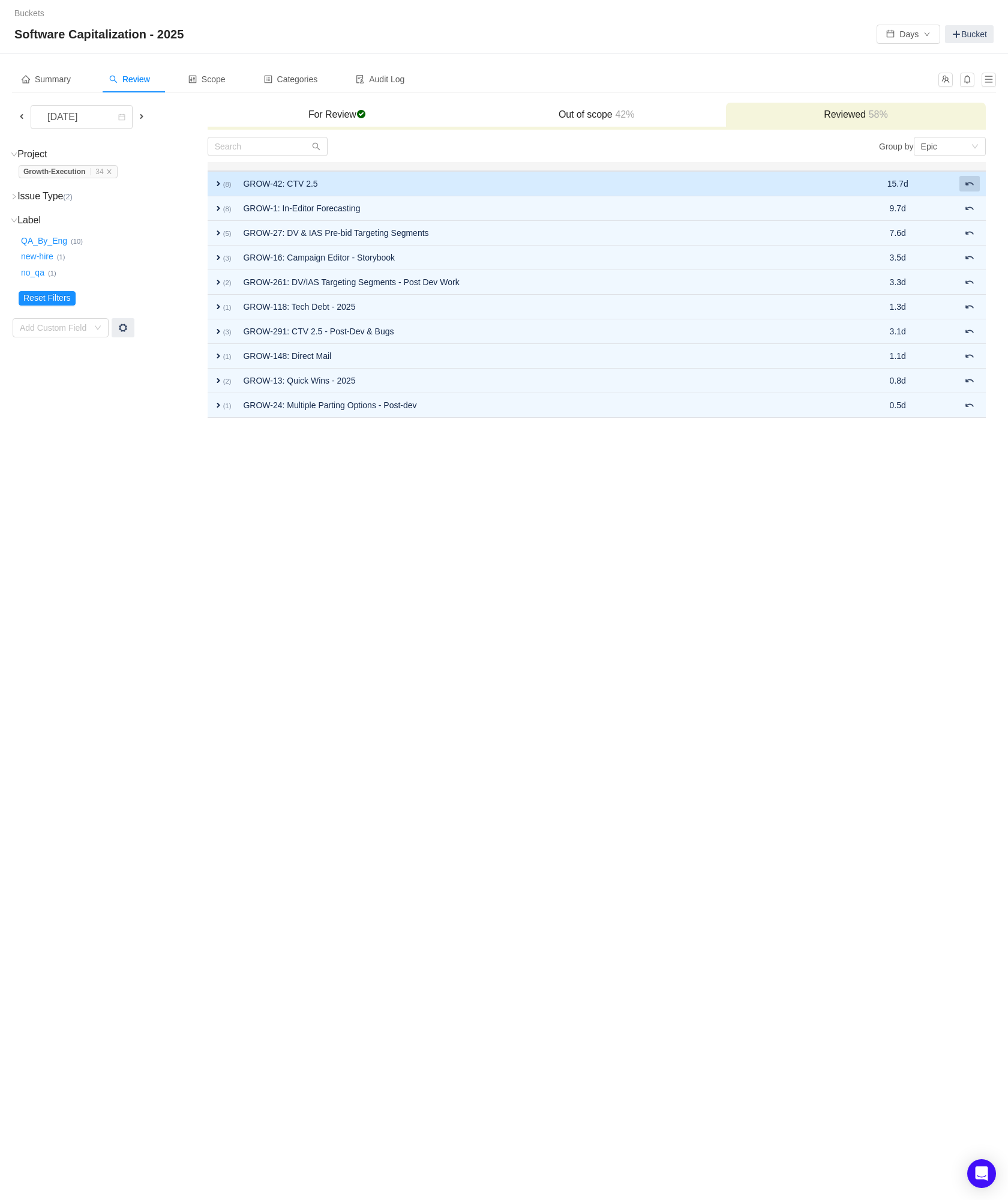
click at [973, 184] on span at bounding box center [970, 183] width 10 height 10
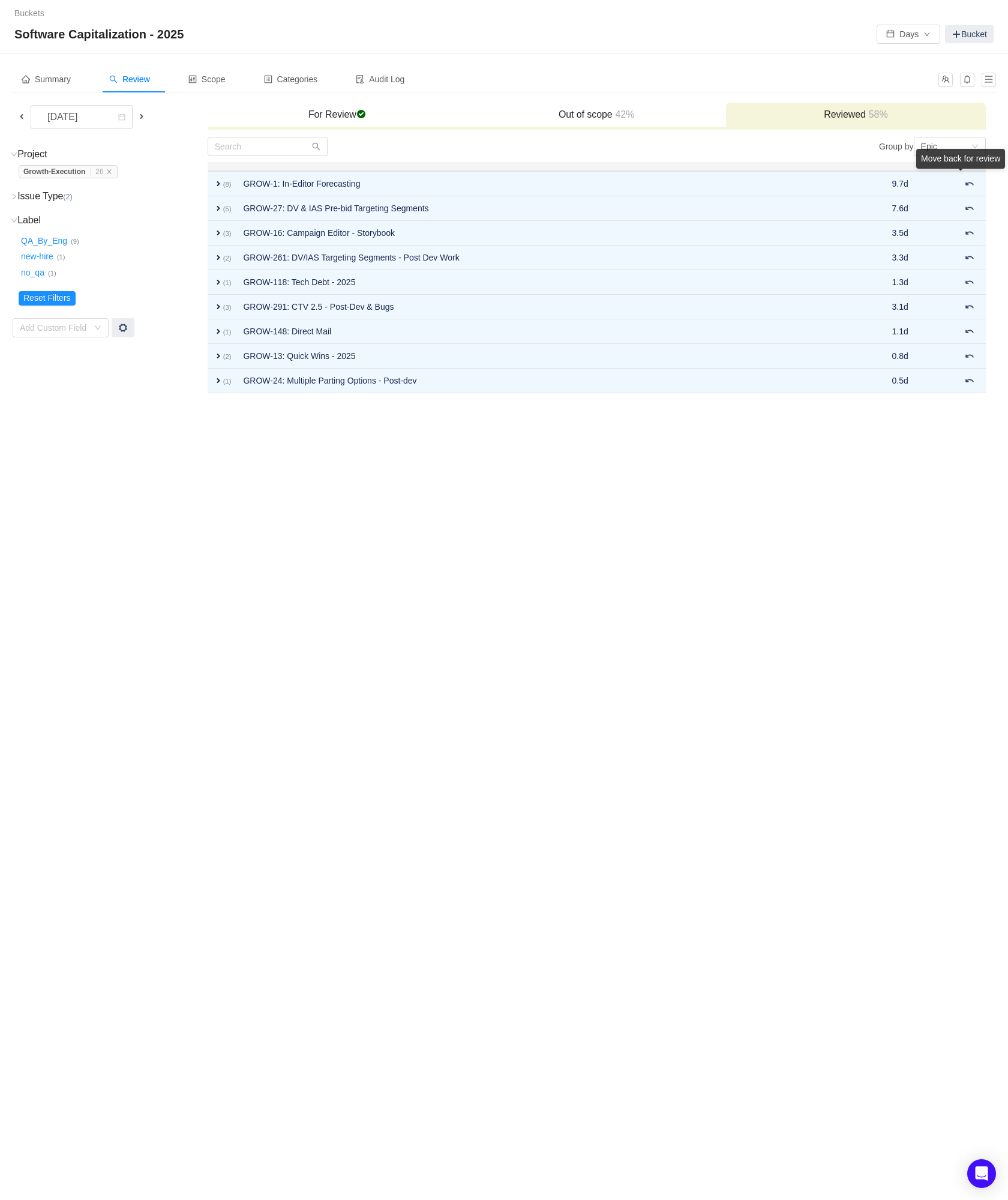
click at [973, 173] on div "Move back for review" at bounding box center [961, 161] width 88 height 25
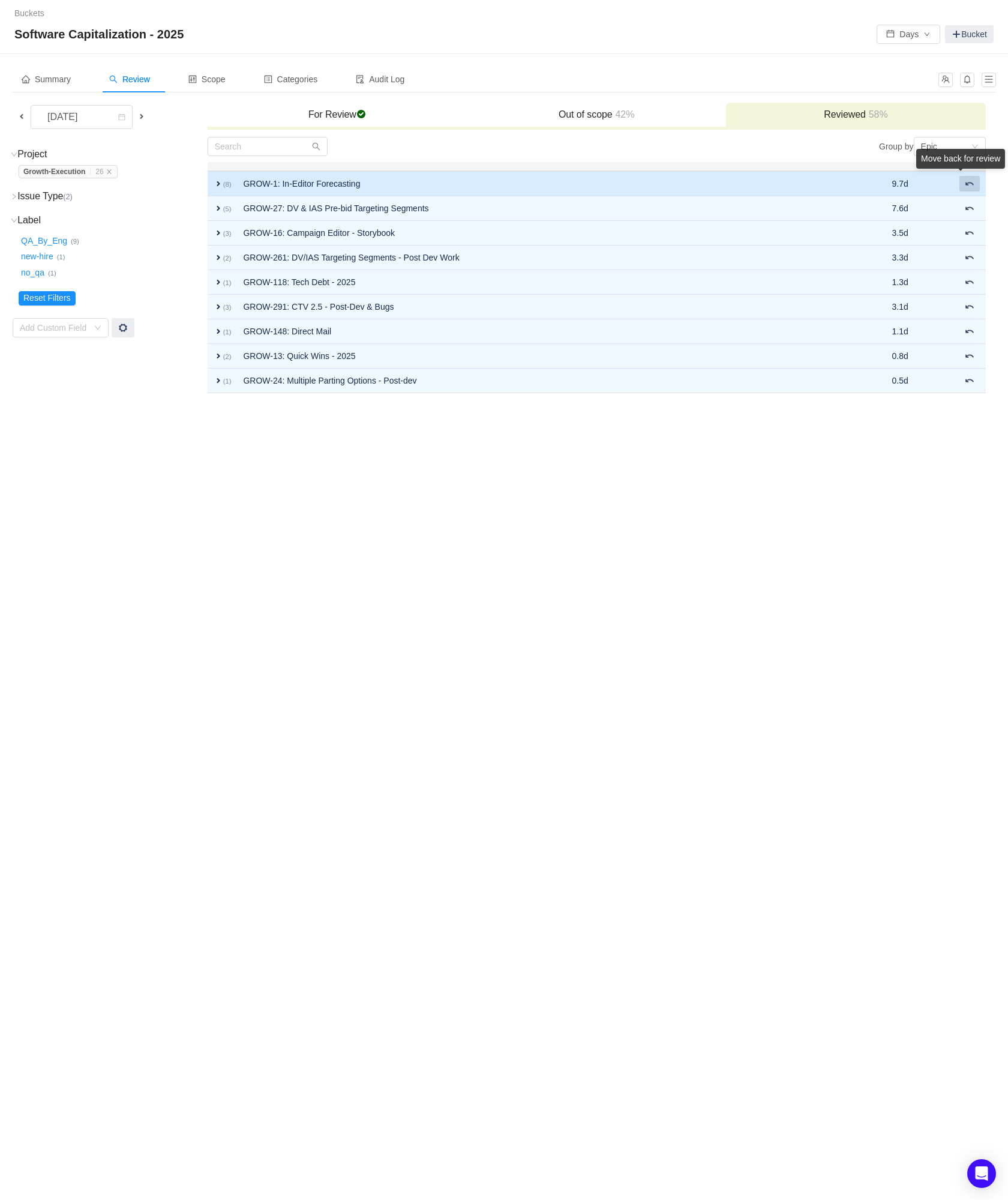
click at [963, 187] on button at bounding box center [969, 184] width 20 height 16
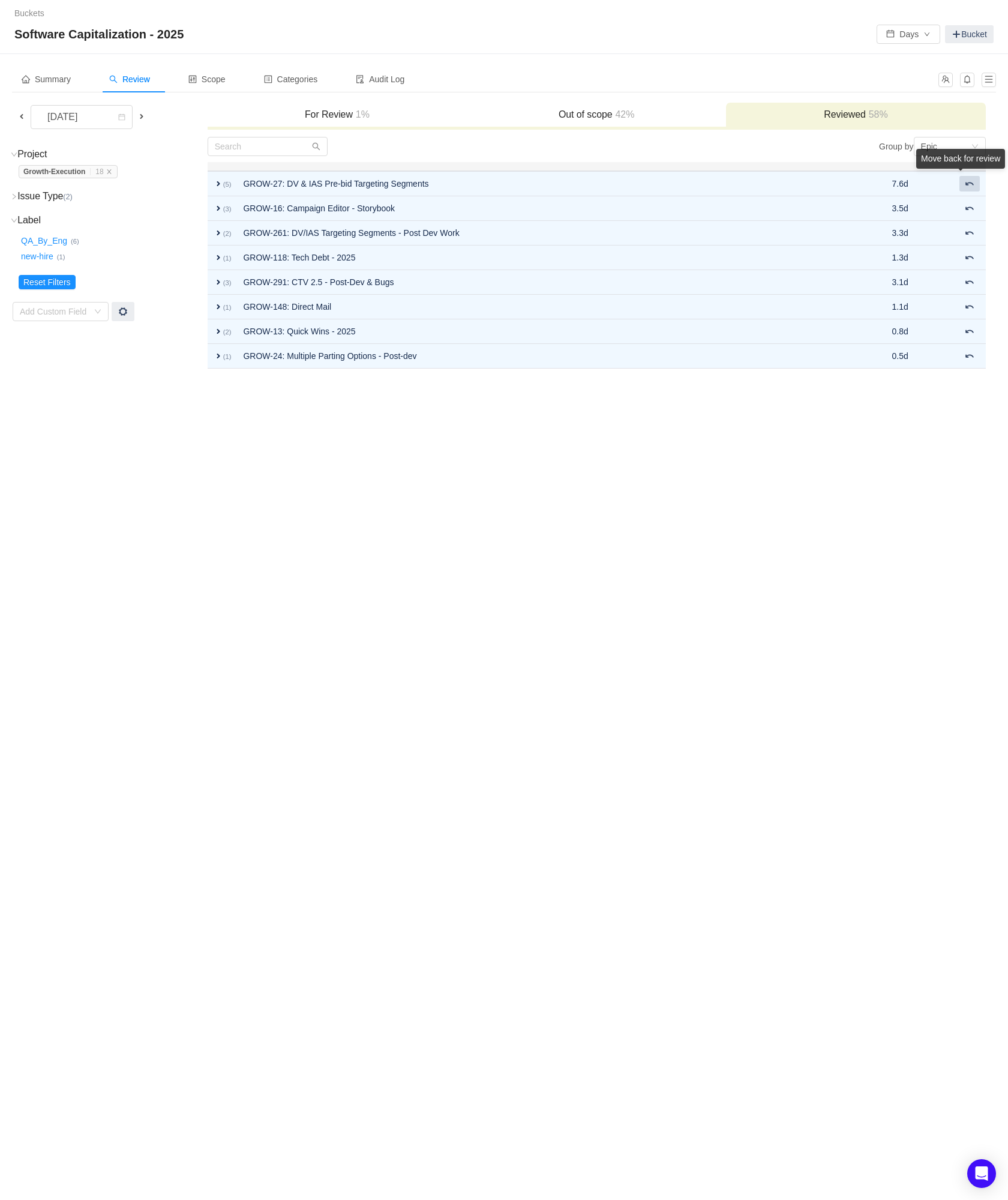
click at [963, 187] on button at bounding box center [969, 184] width 20 height 16
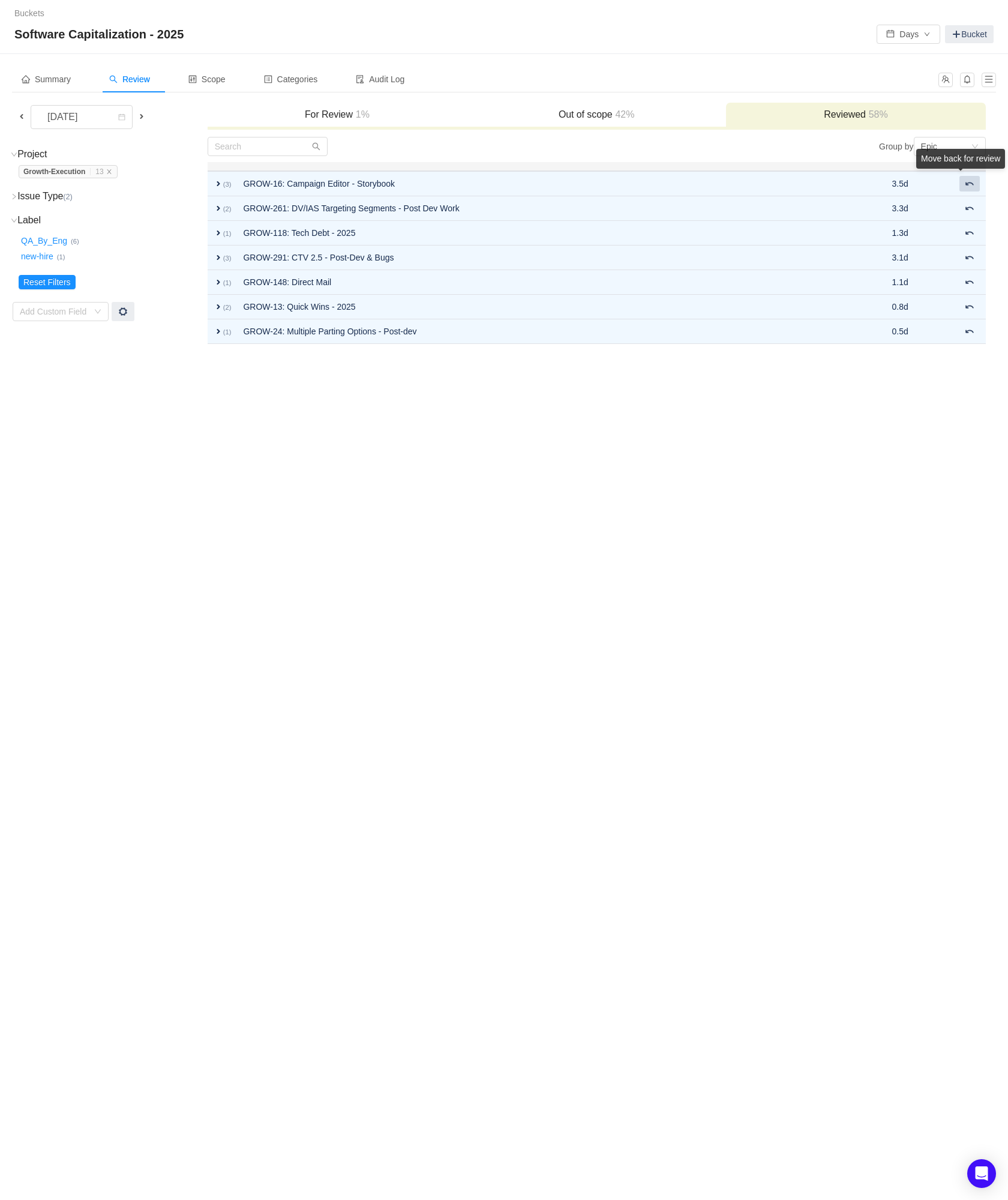
click at [963, 187] on button at bounding box center [969, 184] width 20 height 16
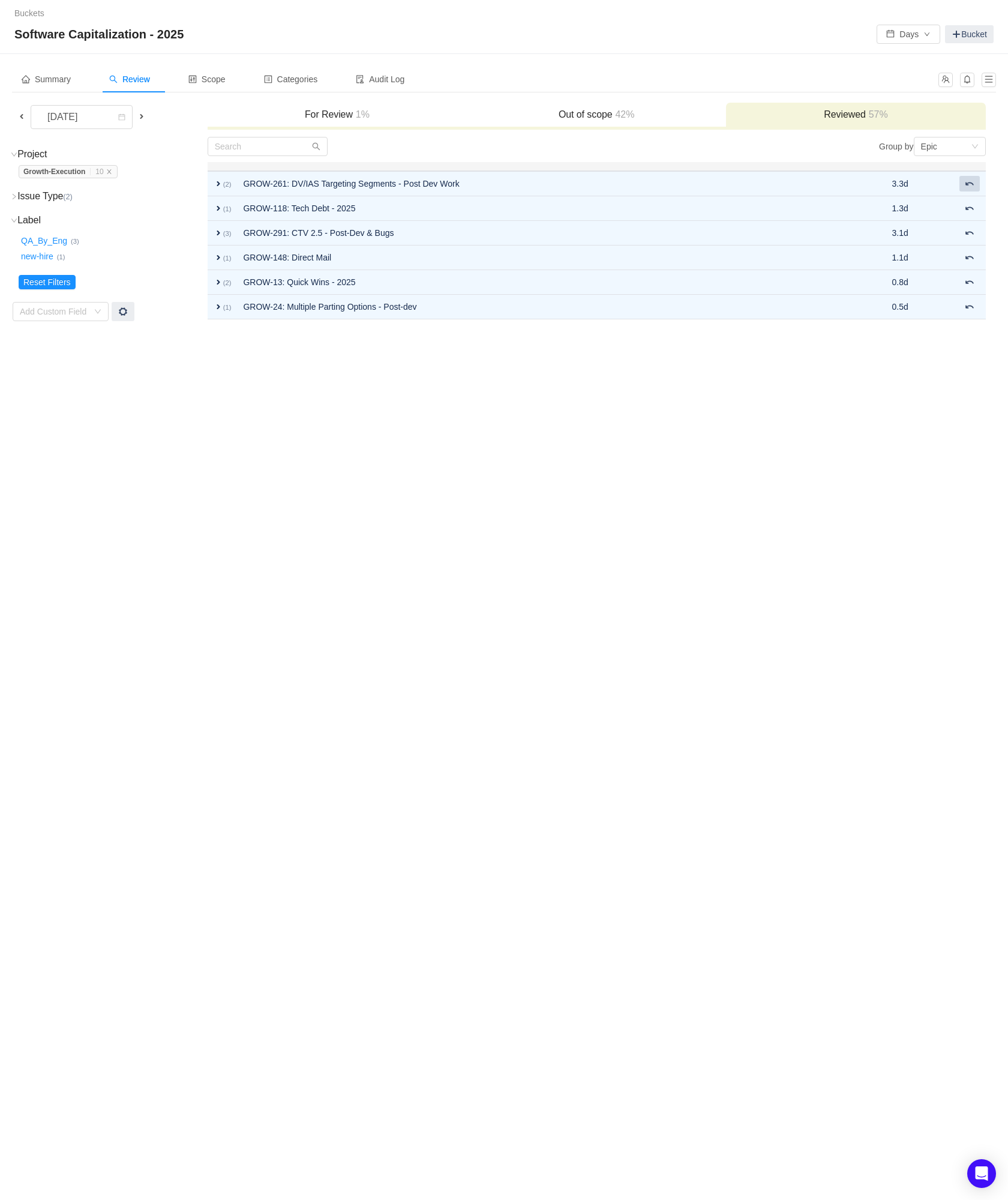
click at [963, 187] on button at bounding box center [969, 184] width 20 height 16
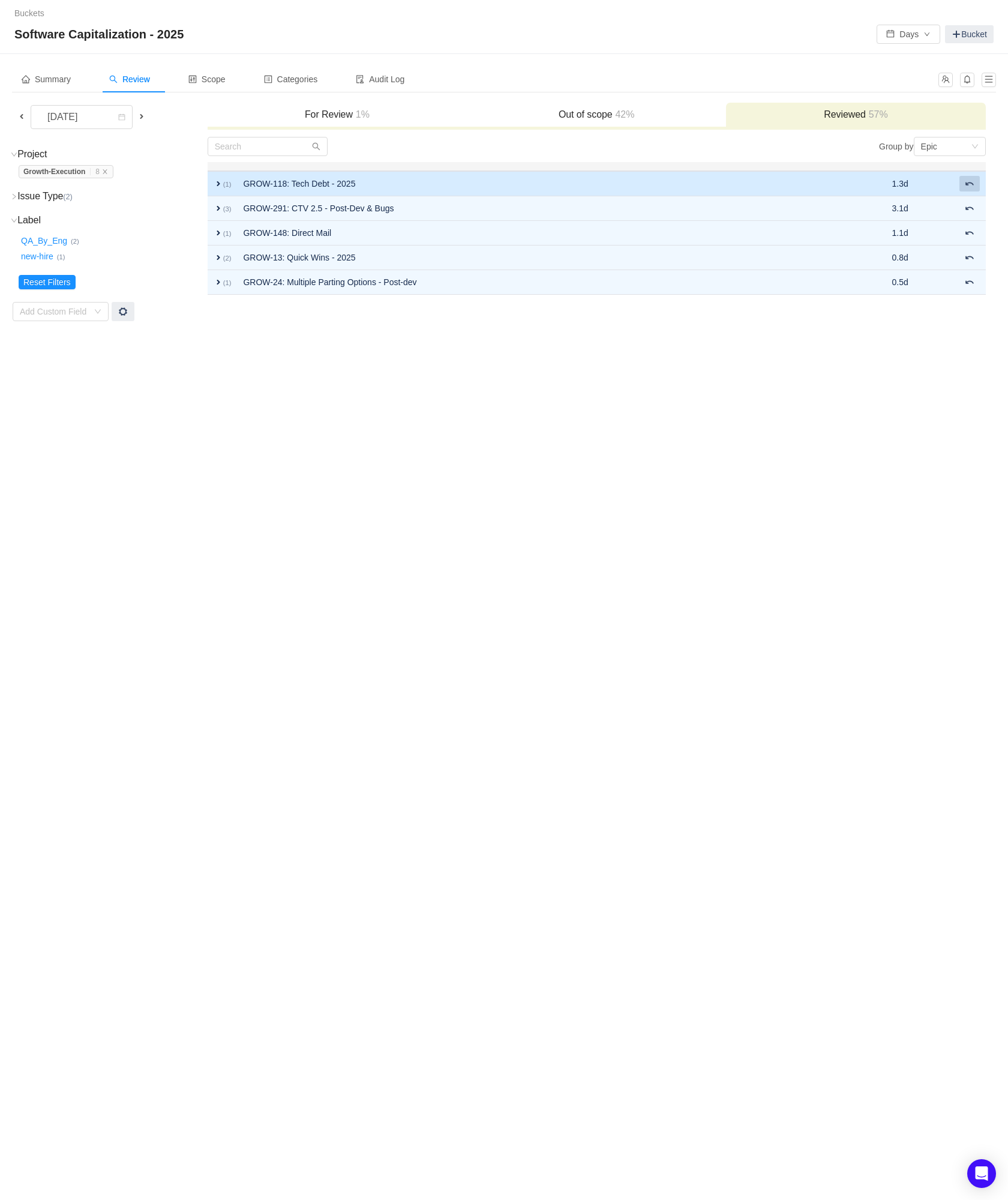
click at [966, 188] on button at bounding box center [969, 184] width 20 height 16
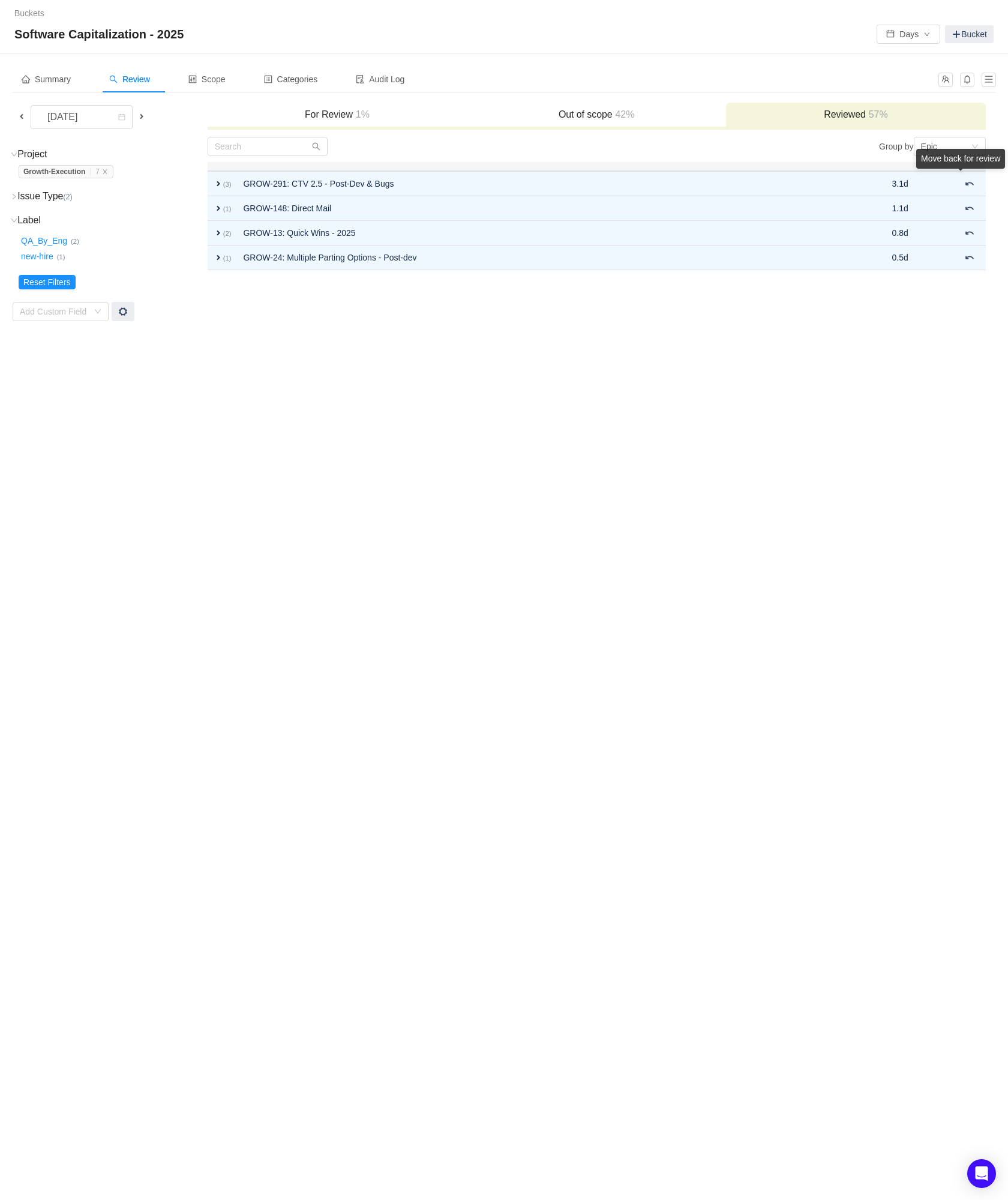
click at [966, 188] on button at bounding box center [969, 184] width 20 height 16
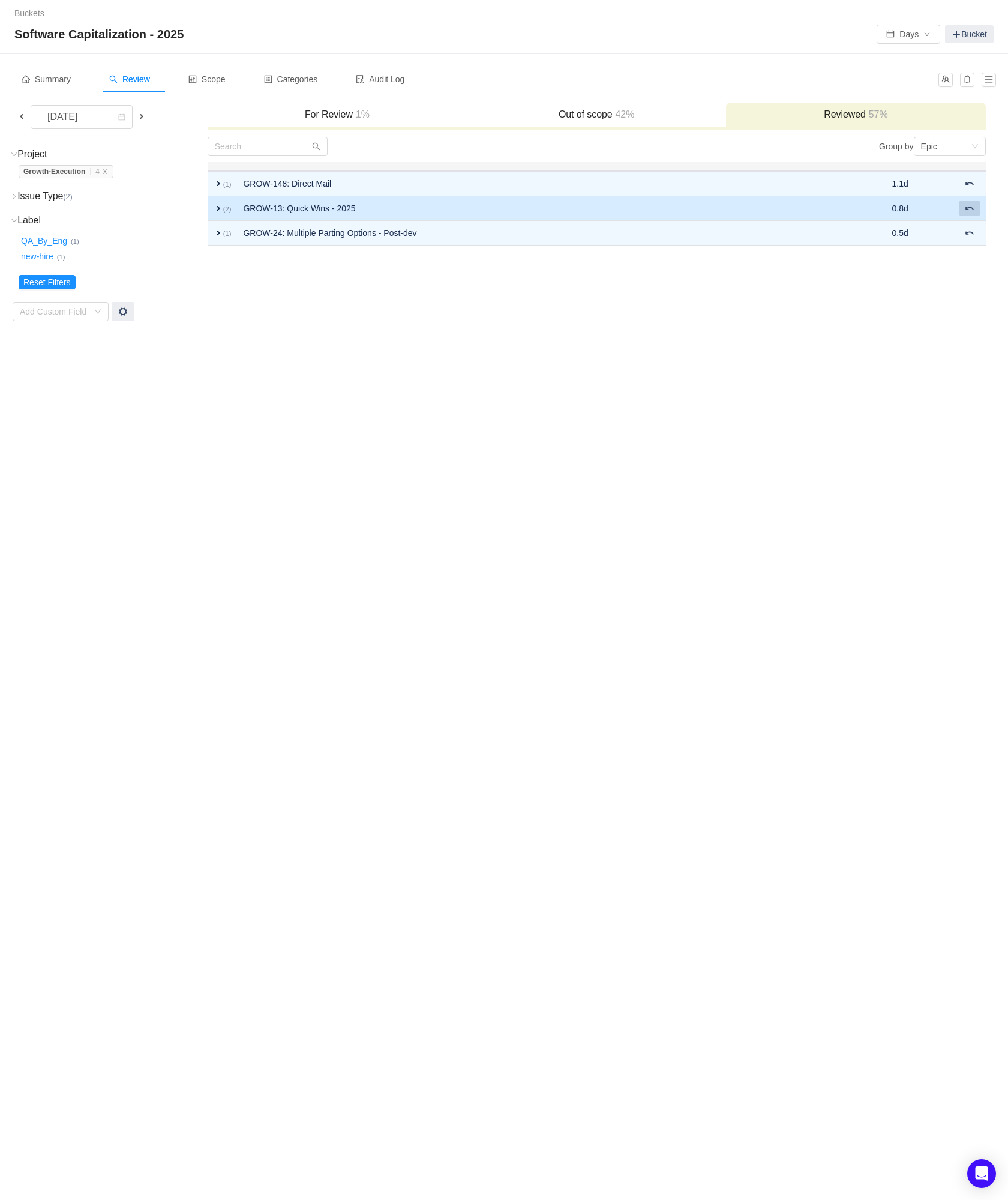
click at [969, 210] on span at bounding box center [970, 208] width 10 height 10
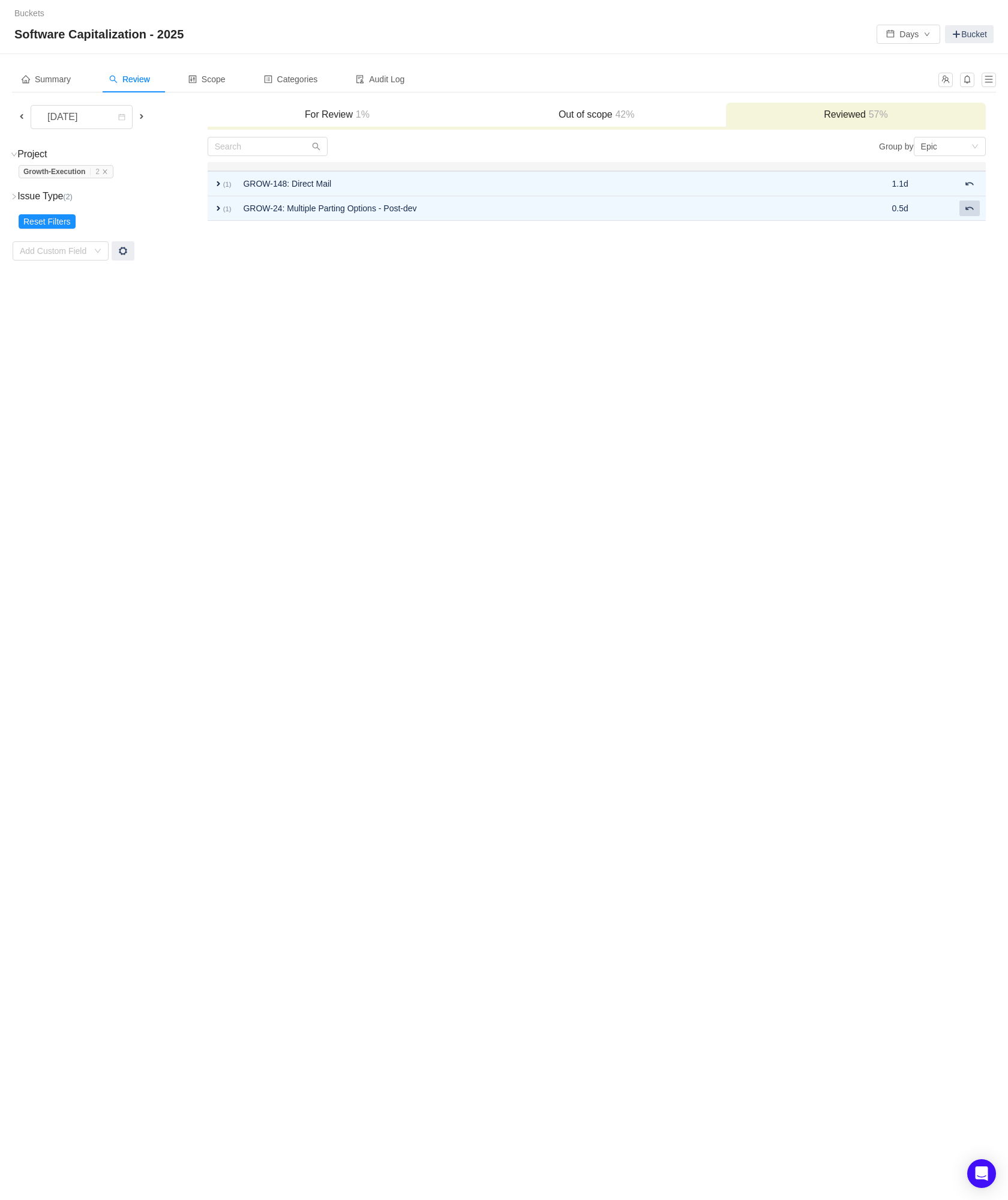
click at [969, 210] on span at bounding box center [970, 208] width 10 height 10
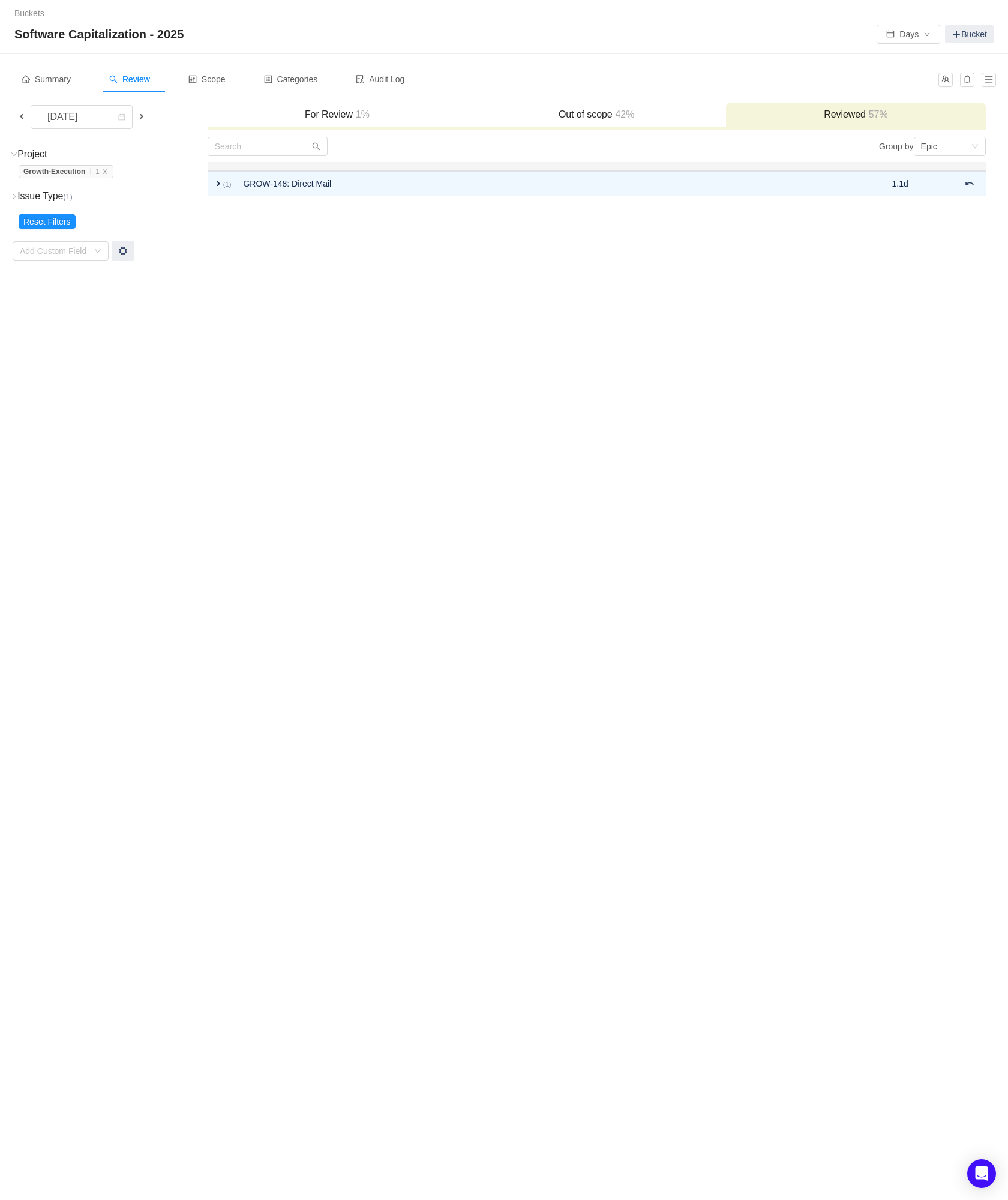
click at [145, 117] on span at bounding box center [141, 116] width 10 height 10
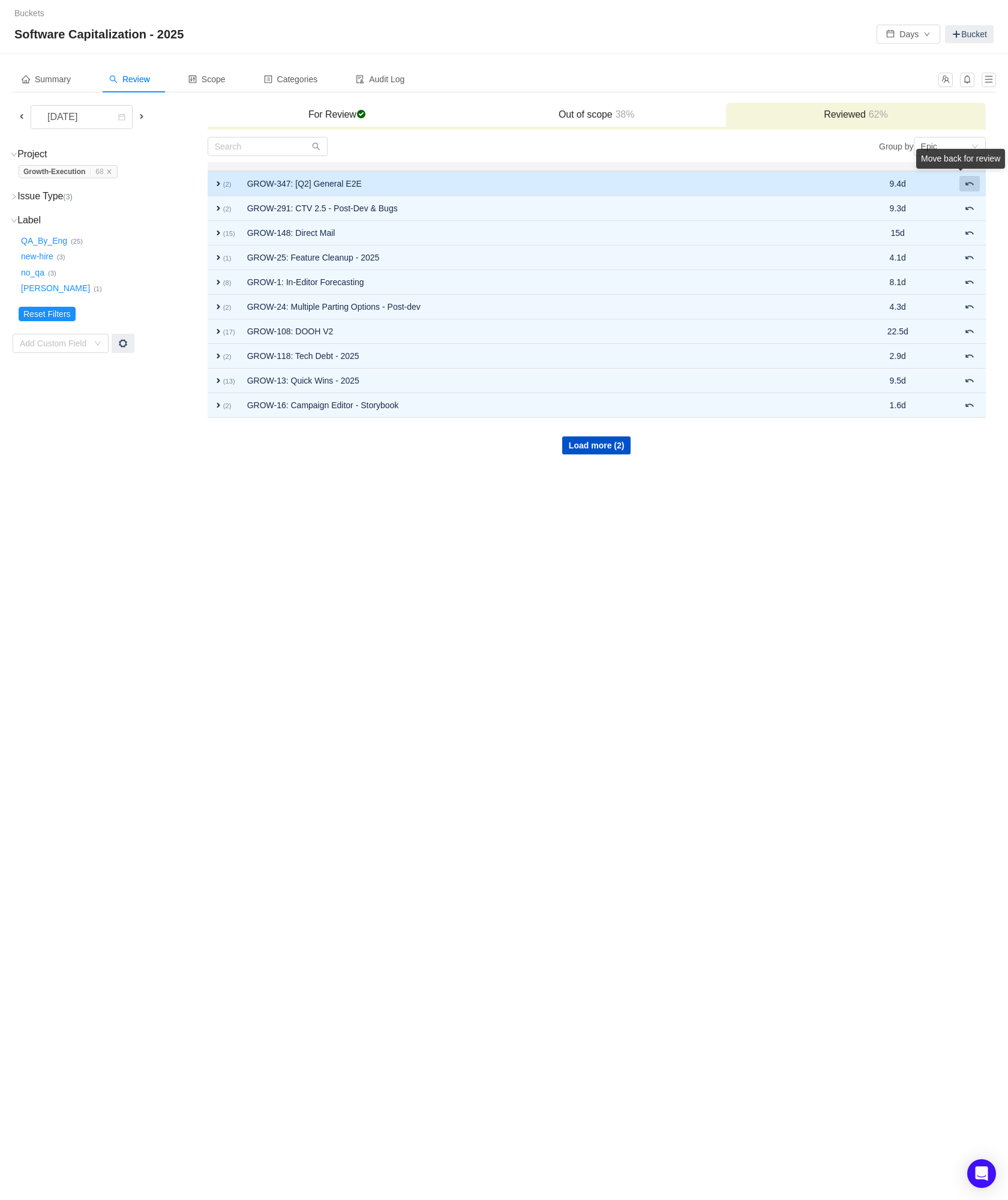
click at [967, 173] on div "Move back for review" at bounding box center [961, 161] width 88 height 25
click at [972, 187] on span at bounding box center [970, 183] width 10 height 10
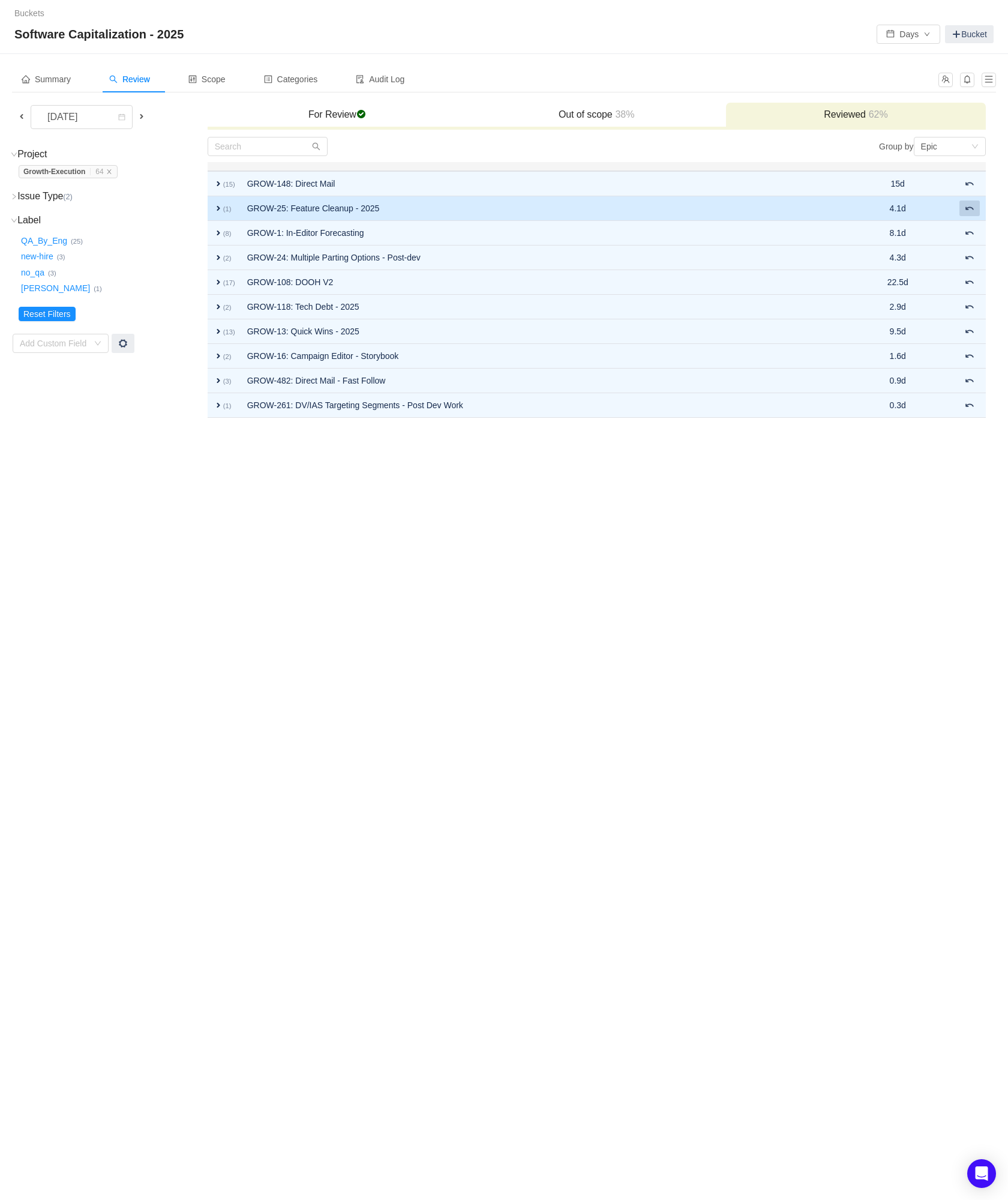
click at [969, 207] on span at bounding box center [970, 208] width 10 height 10
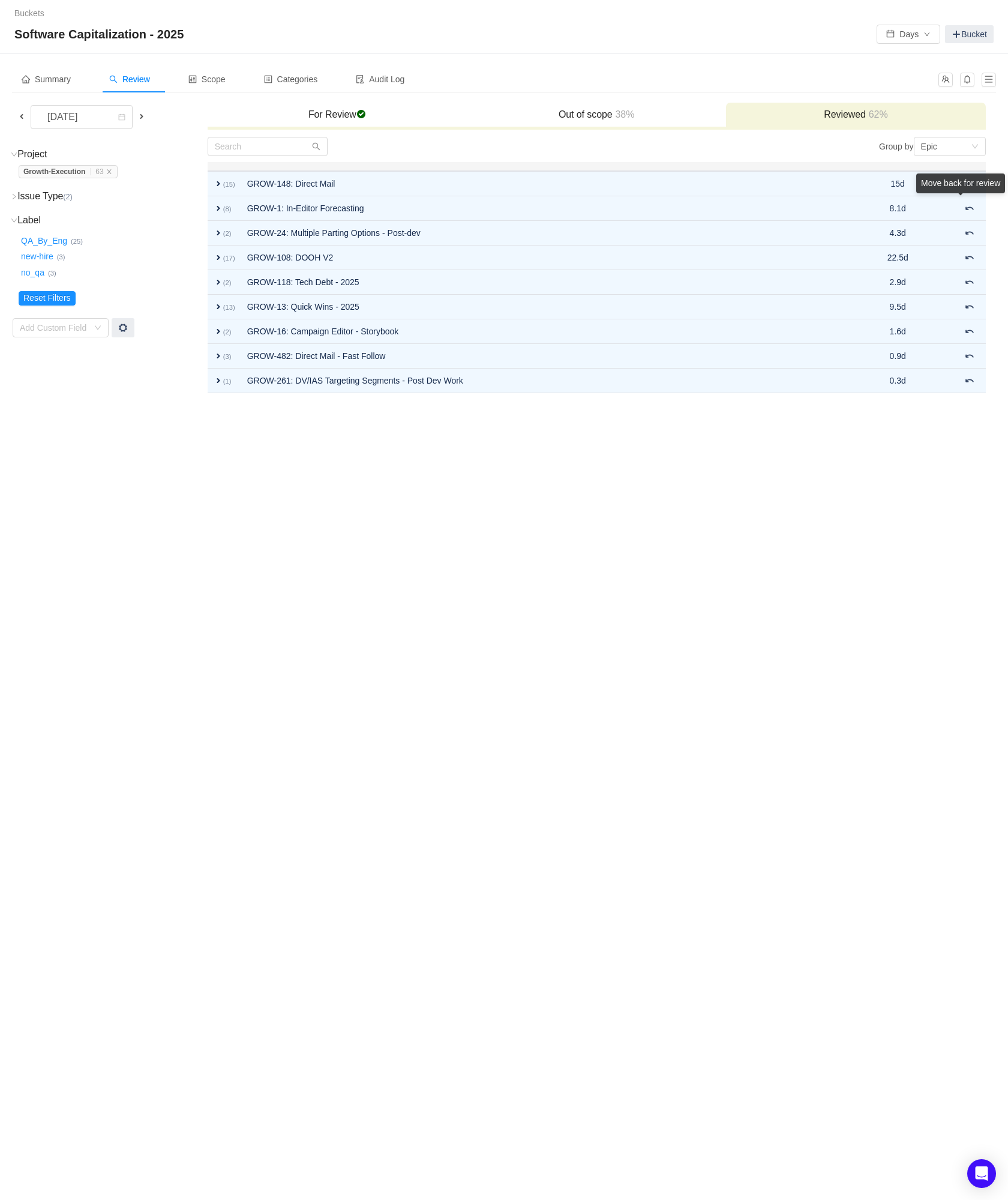
click at [969, 198] on div "Move back for review" at bounding box center [961, 186] width 88 height 25
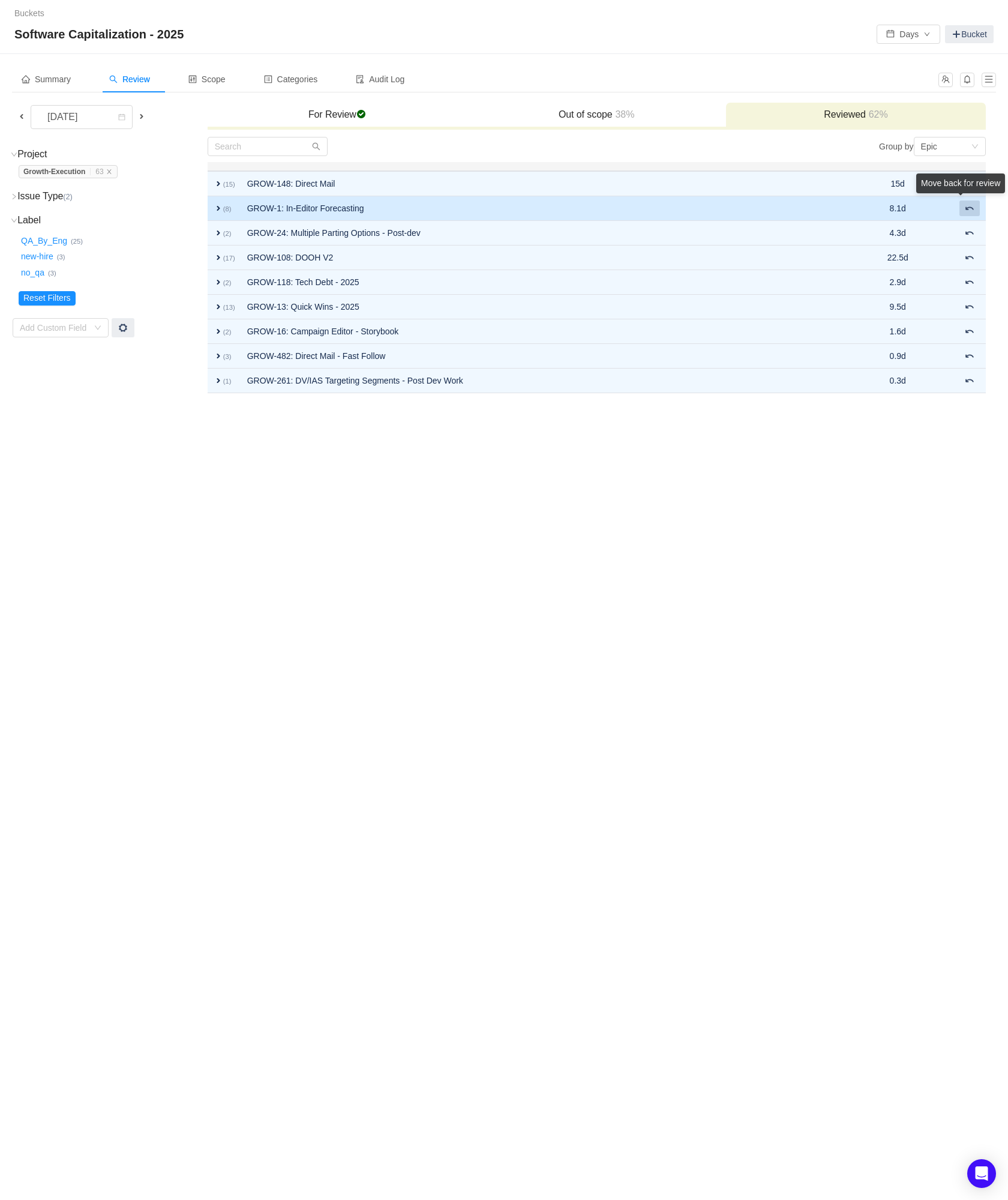
click at [967, 214] on button at bounding box center [969, 209] width 20 height 16
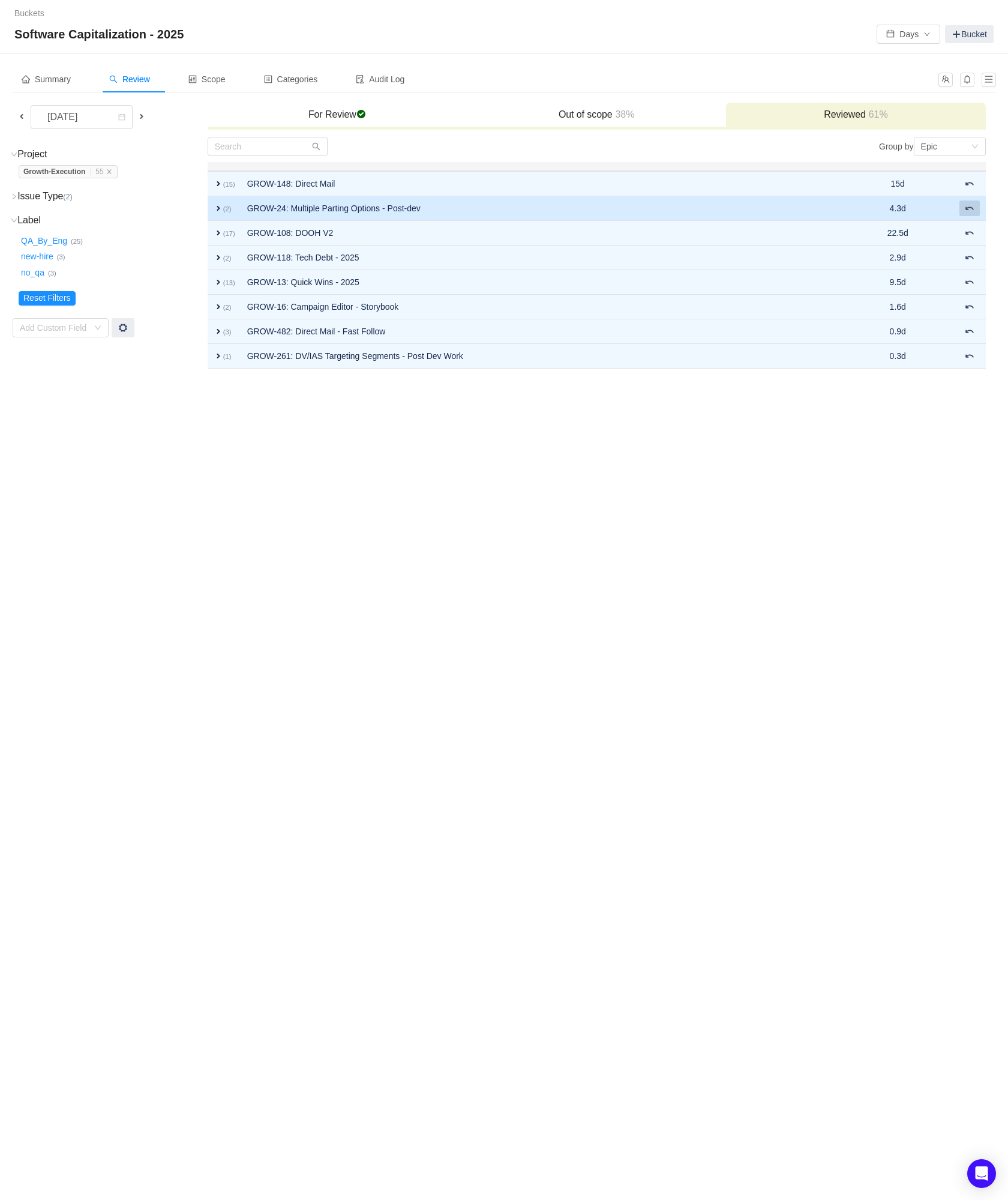
click at [967, 214] on button at bounding box center [969, 209] width 20 height 16
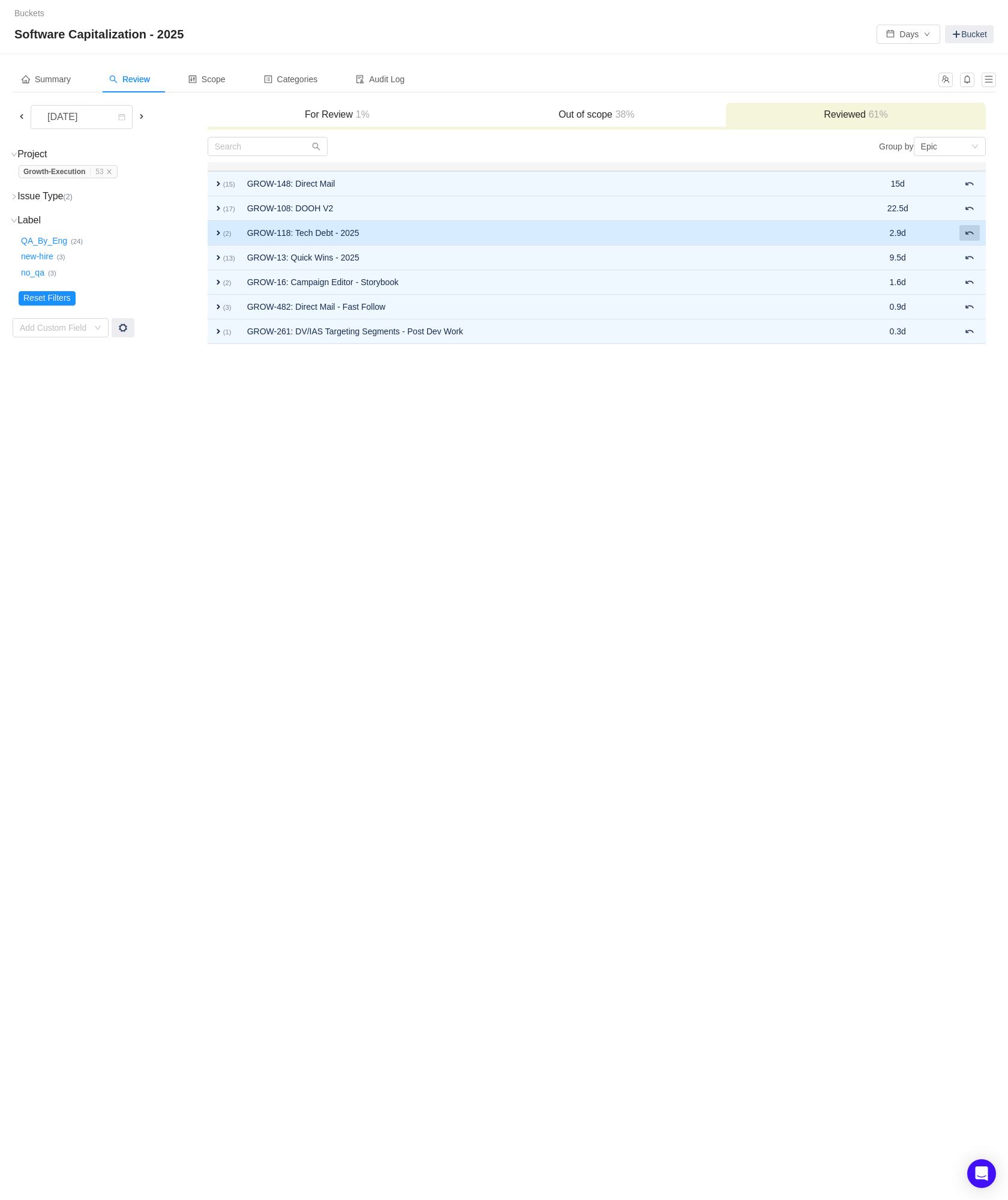
click at [967, 233] on span at bounding box center [970, 233] width 10 height 10
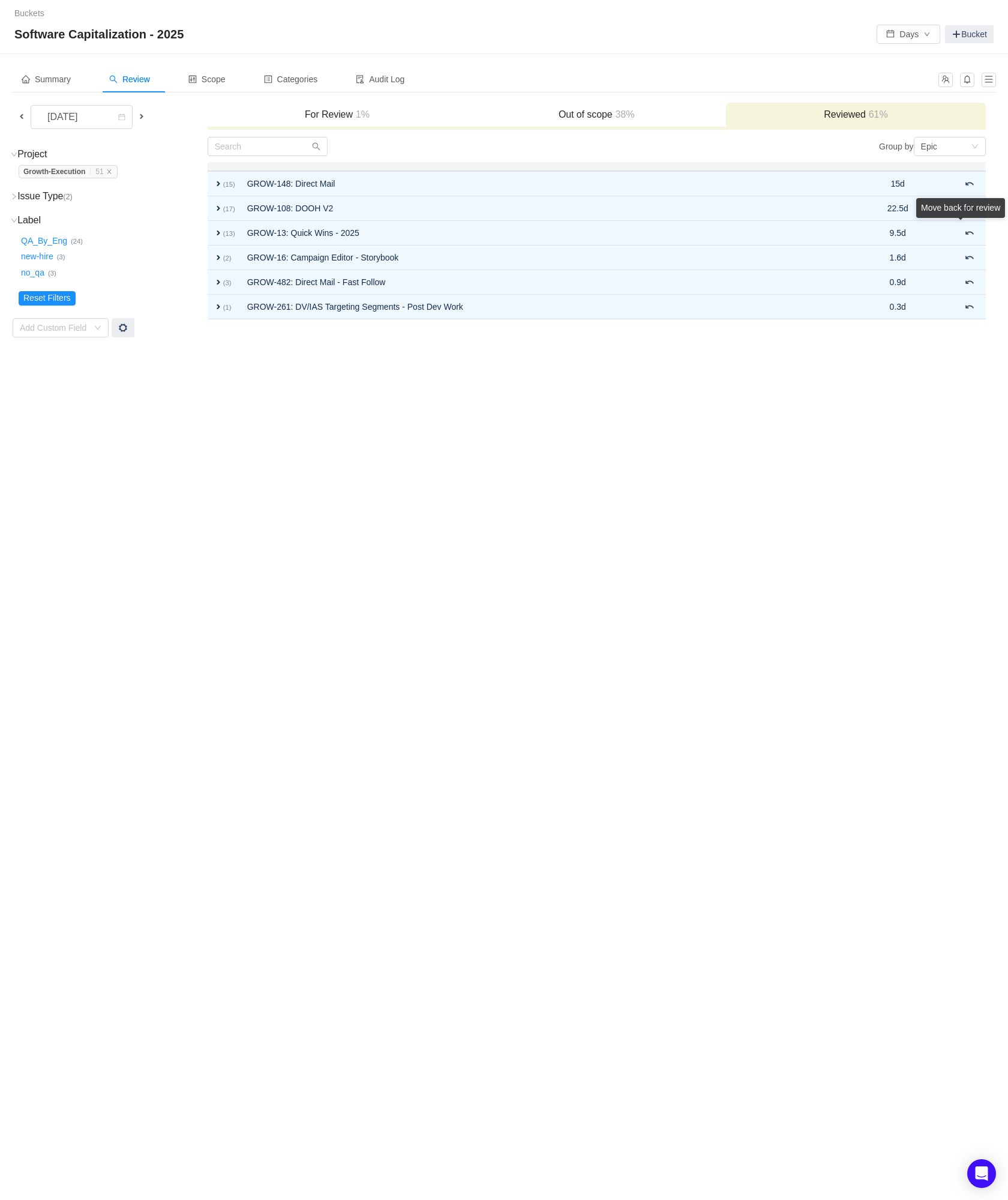
click at [967, 223] on div "Move back for review" at bounding box center [961, 210] width 88 height 25
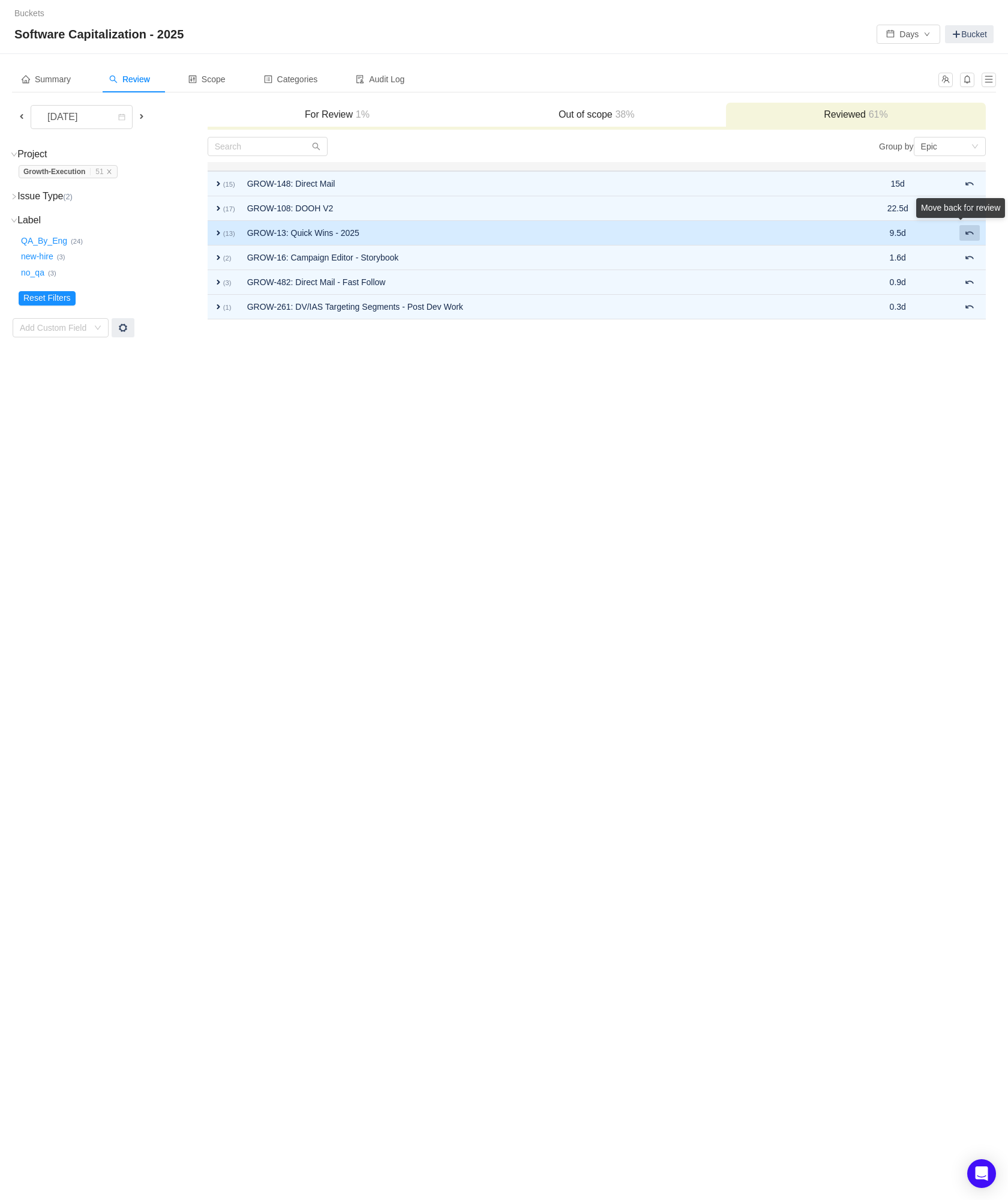
click at [967, 236] on span at bounding box center [970, 233] width 10 height 10
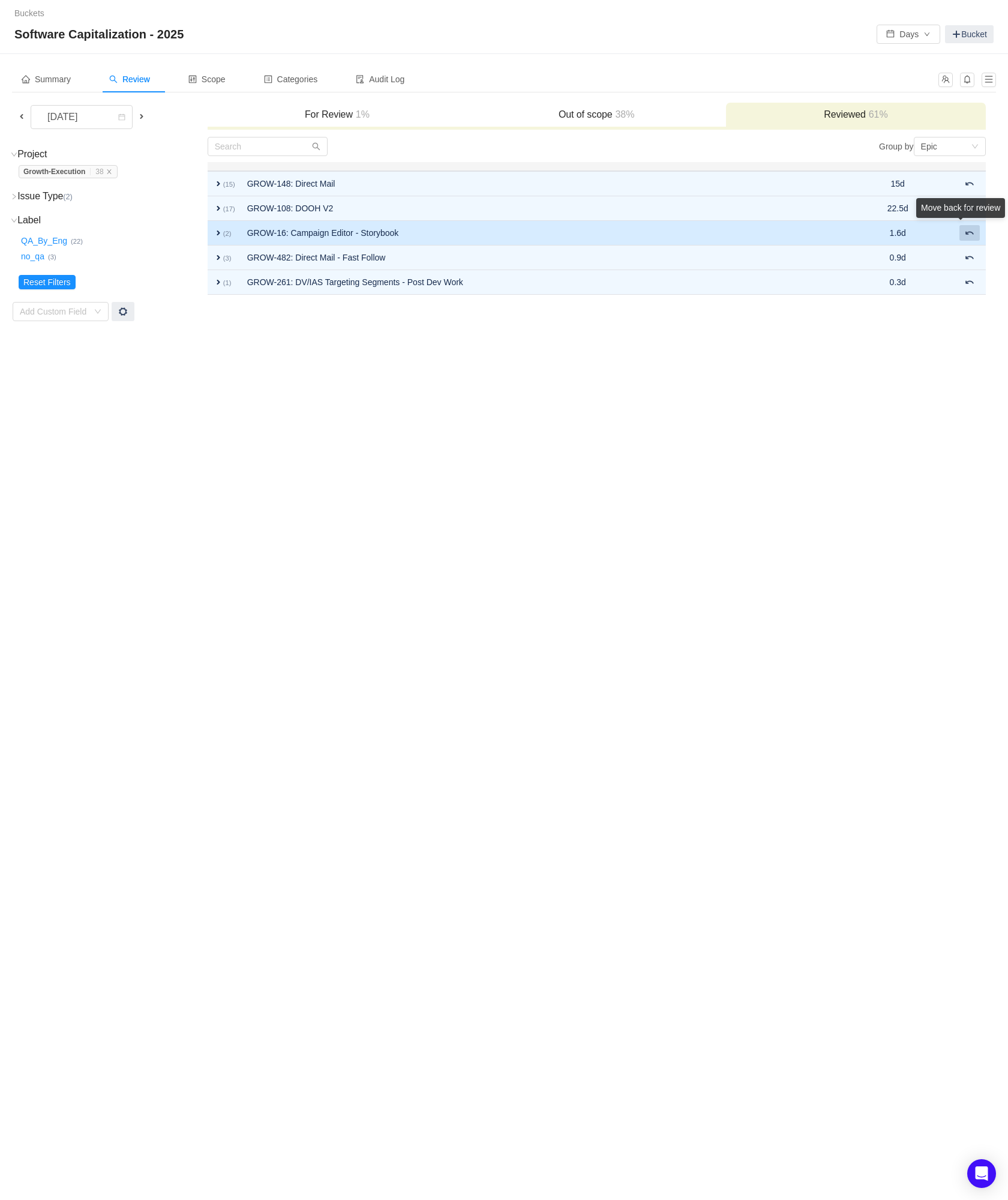
click at [968, 240] on button at bounding box center [969, 233] width 20 height 16
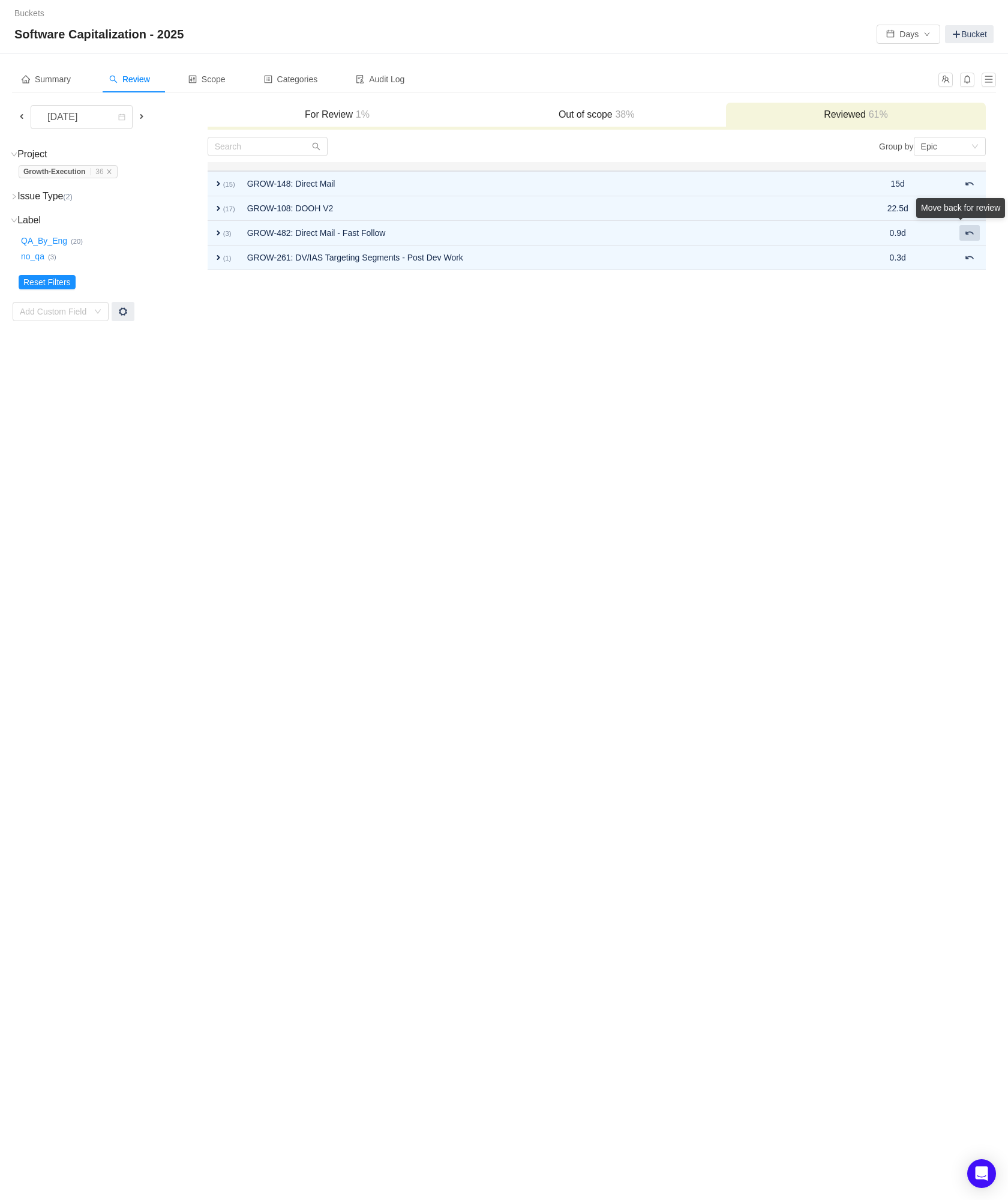
click at [968, 240] on button at bounding box center [969, 233] width 20 height 16
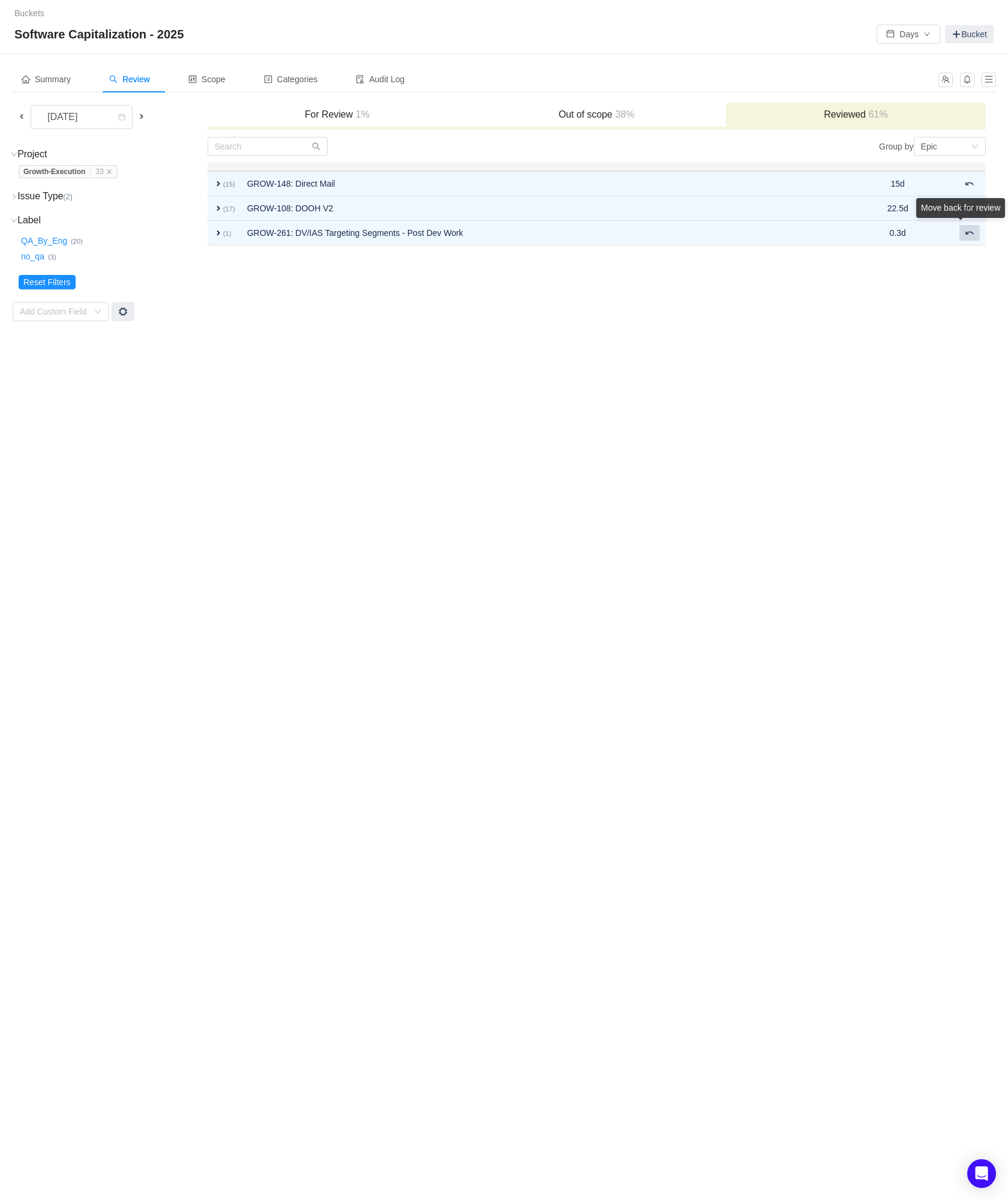
click at [968, 240] on button at bounding box center [969, 233] width 20 height 16
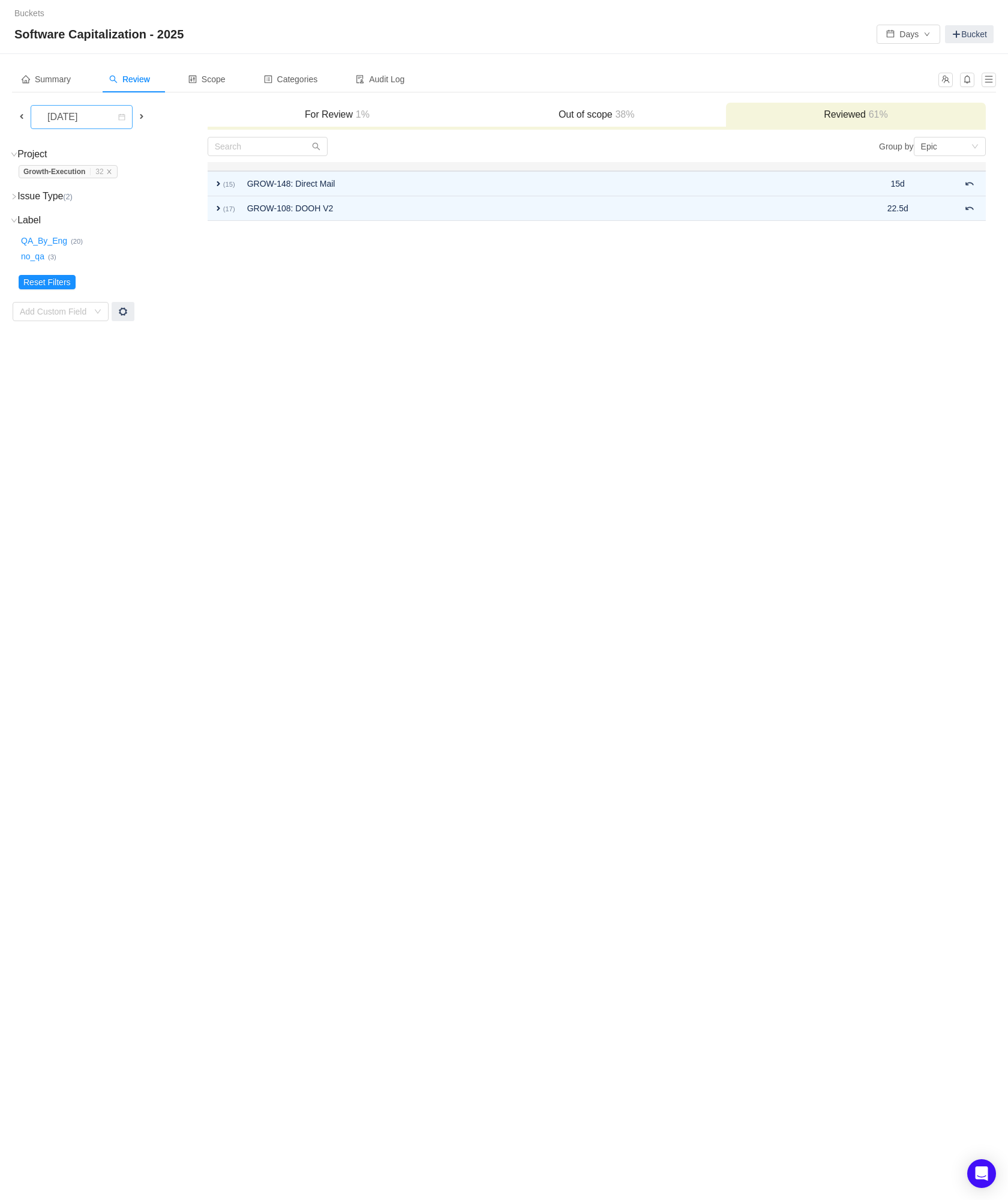
click at [89, 119] on div "[DATE]" at bounding box center [64, 117] width 51 height 23
click at [76, 256] on li "[DATE]" at bounding box center [81, 259] width 102 height 19
click at [337, 120] on div "For Review 15%" at bounding box center [337, 115] width 259 height 26
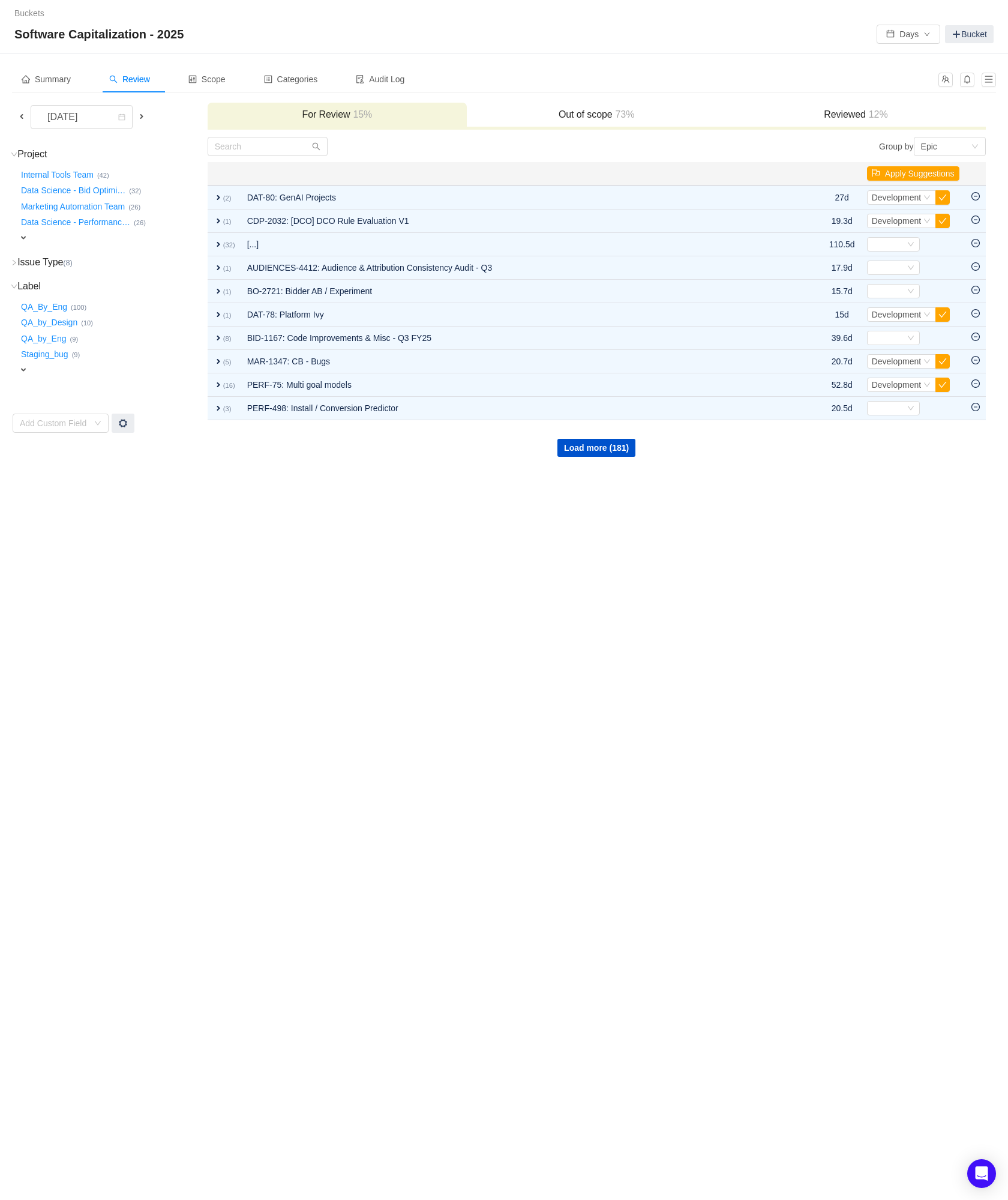
click at [29, 234] on div "expand" at bounding box center [94, 238] width 150 height 12
click at [32, 234] on div "Select value" at bounding box center [70, 239] width 95 height 12
type input "growth"
click at [40, 252] on li "Growth-Execution (14)" at bounding box center [79, 258] width 120 height 19
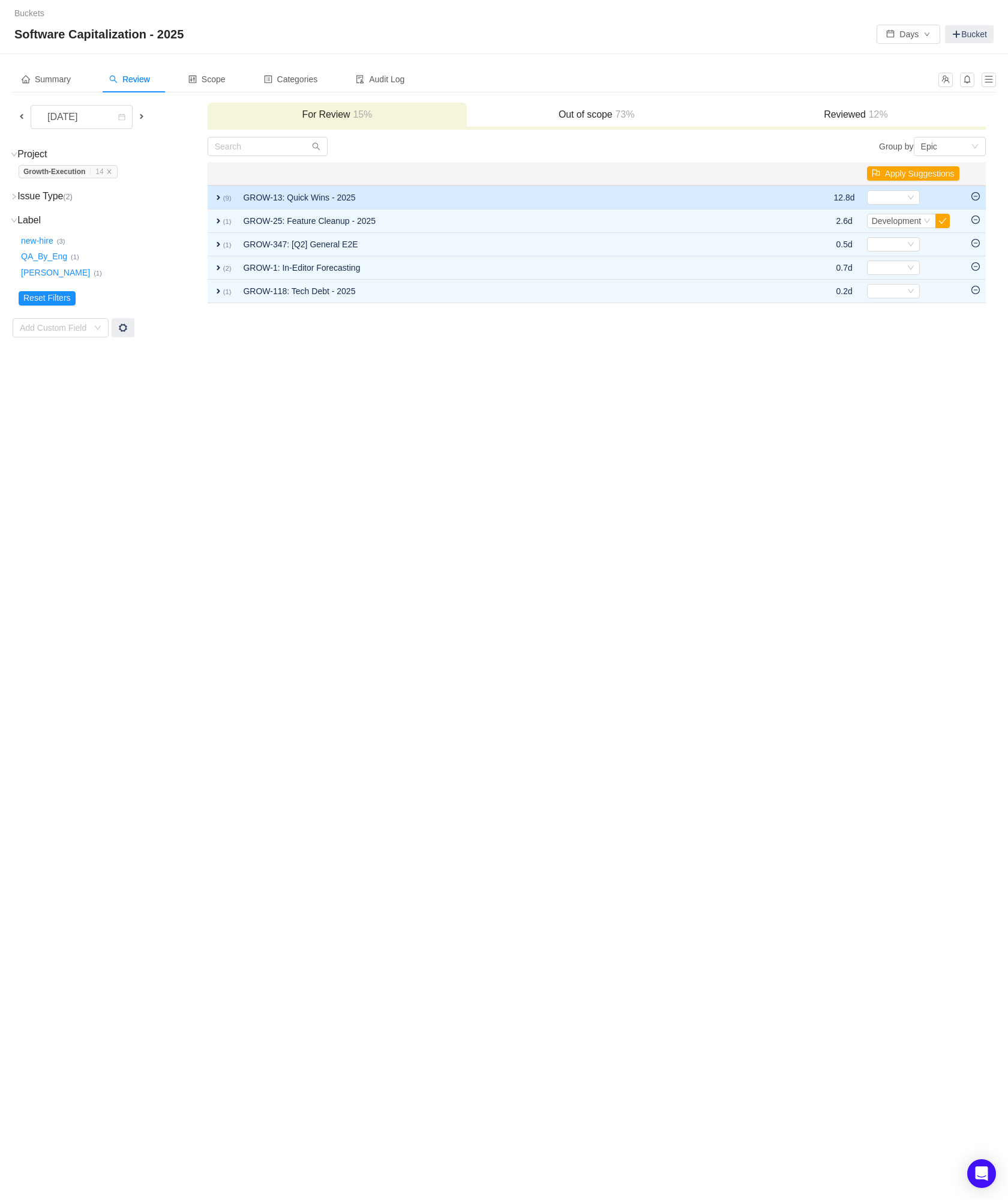
click at [974, 200] on icon "icon: minus-circle" at bounding box center [976, 196] width 9 height 9
click at [218, 197] on span "expand" at bounding box center [218, 197] width 10 height 10
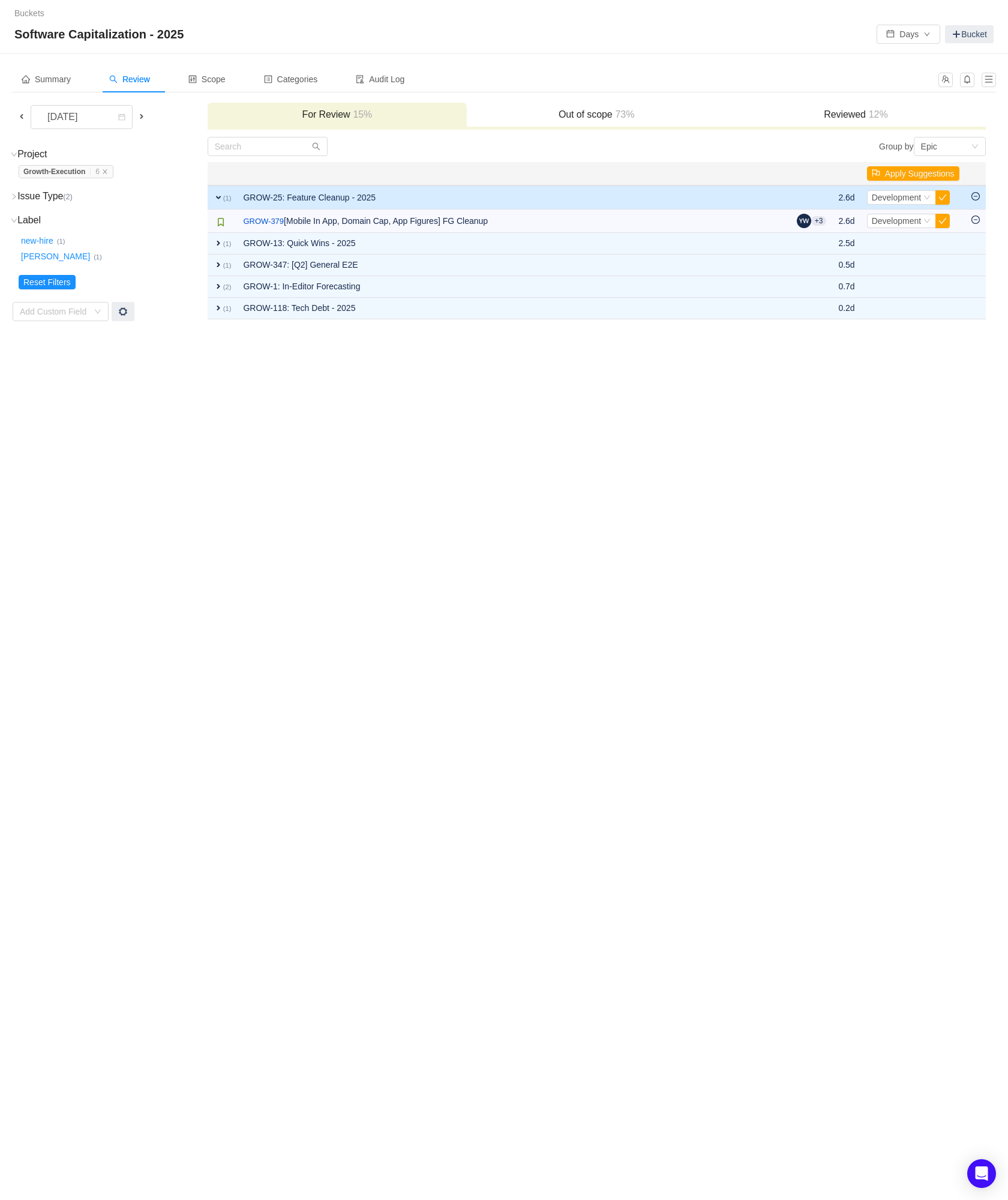
click at [218, 195] on span "expand" at bounding box center [218, 197] width 10 height 10
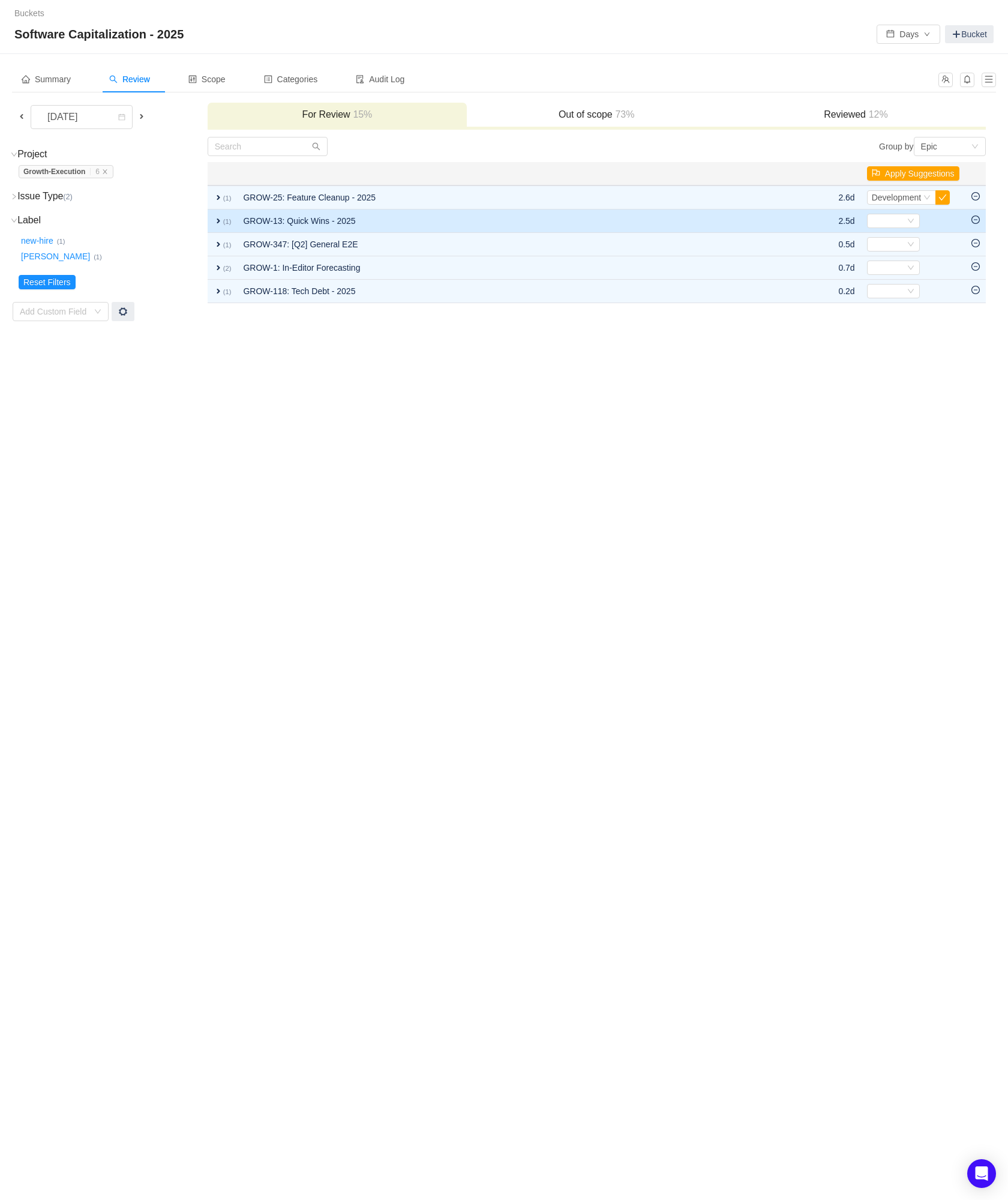
click at [973, 218] on icon "icon: minus-circle" at bounding box center [976, 220] width 9 height 9
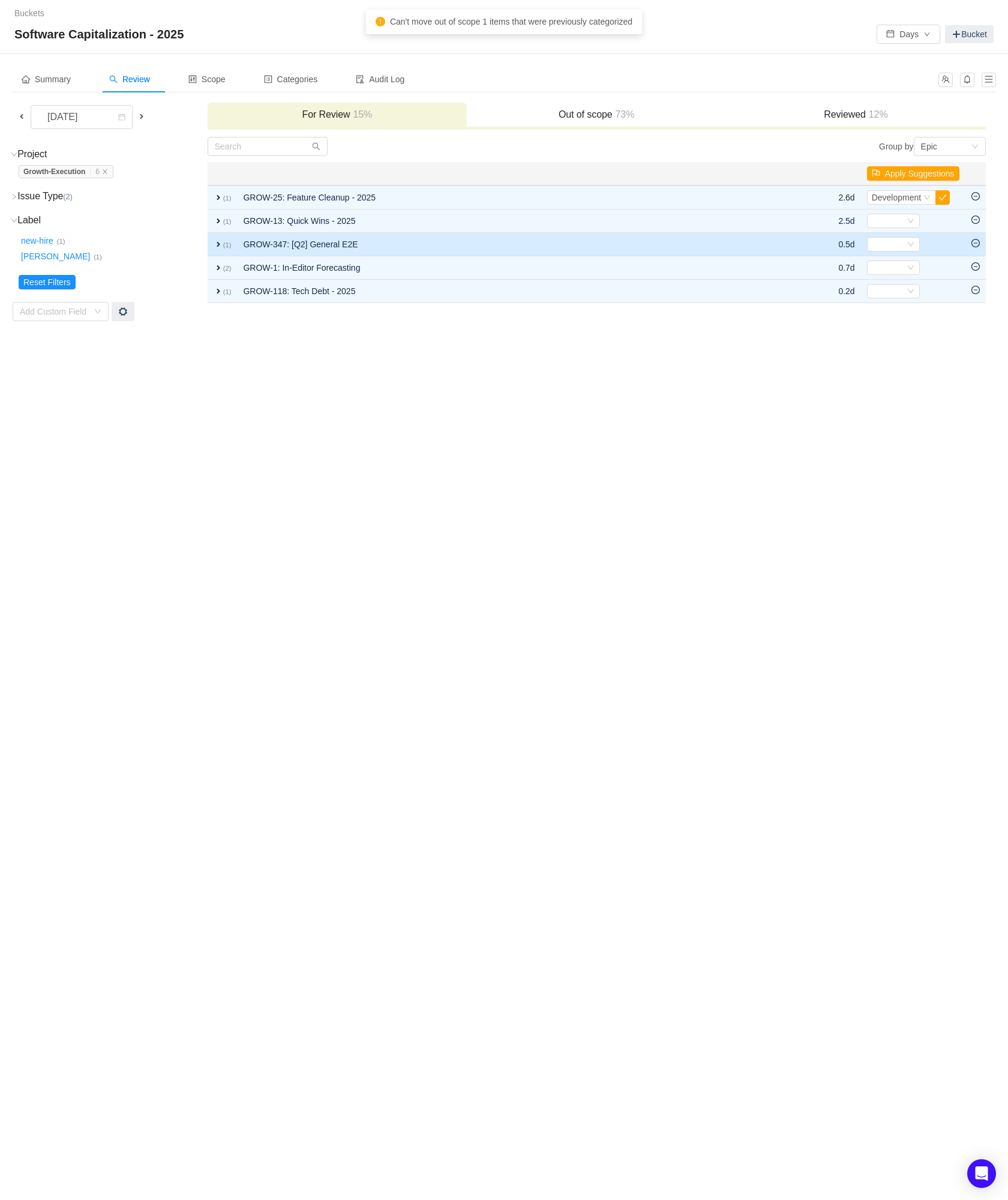
click at [976, 241] on icon "icon: minus-circle" at bounding box center [976, 243] width 9 height 9
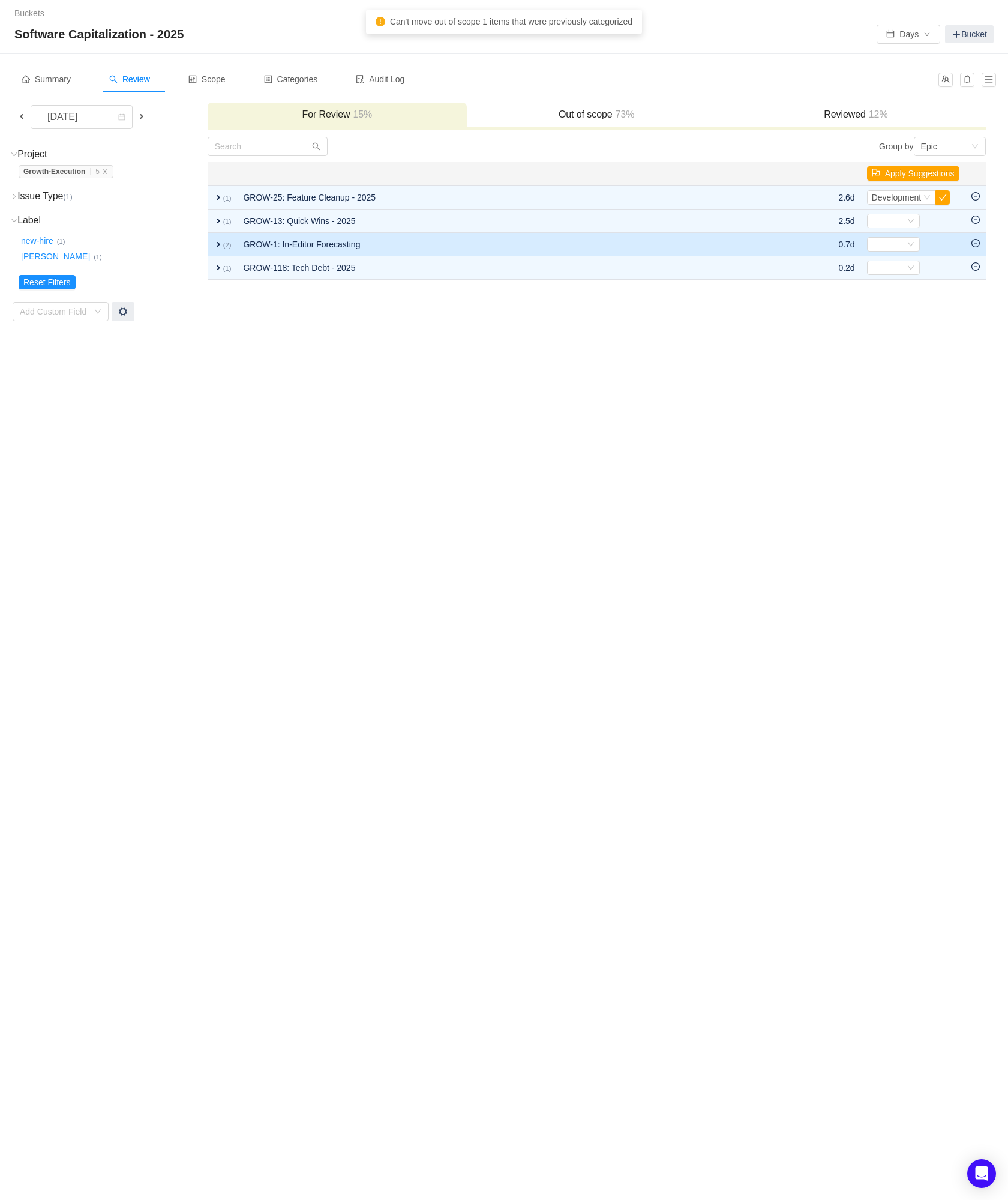
click at [977, 244] on icon "icon: minus-circle" at bounding box center [976, 243] width 9 height 9
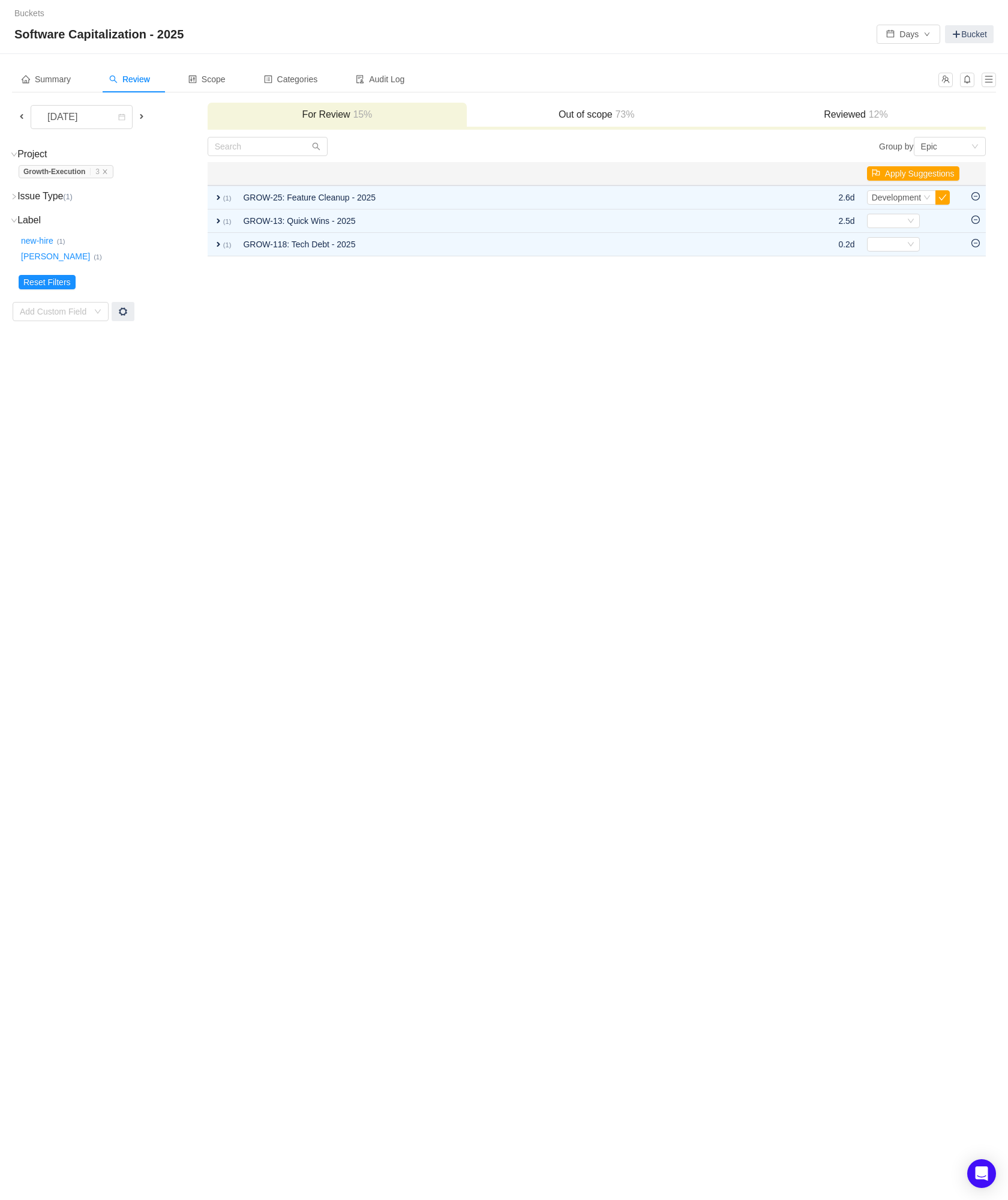
click at [977, 244] on icon "icon: minus-circle" at bounding box center [976, 243] width 9 height 9
click at [107, 172] on icon "icon: close" at bounding box center [104, 171] width 4 height 4
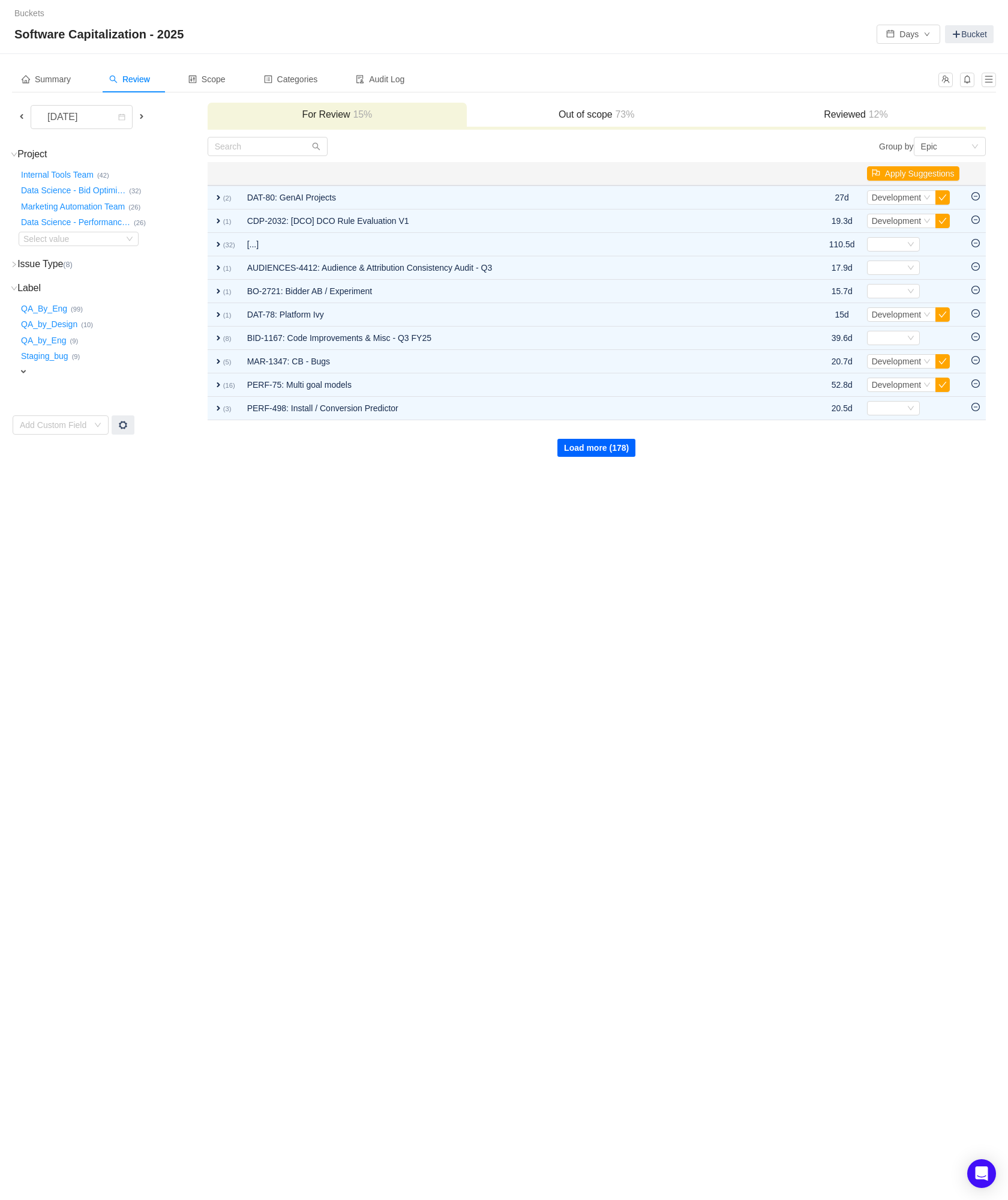
click at [604, 452] on button "Load more (178)" at bounding box center [597, 447] width 78 height 18
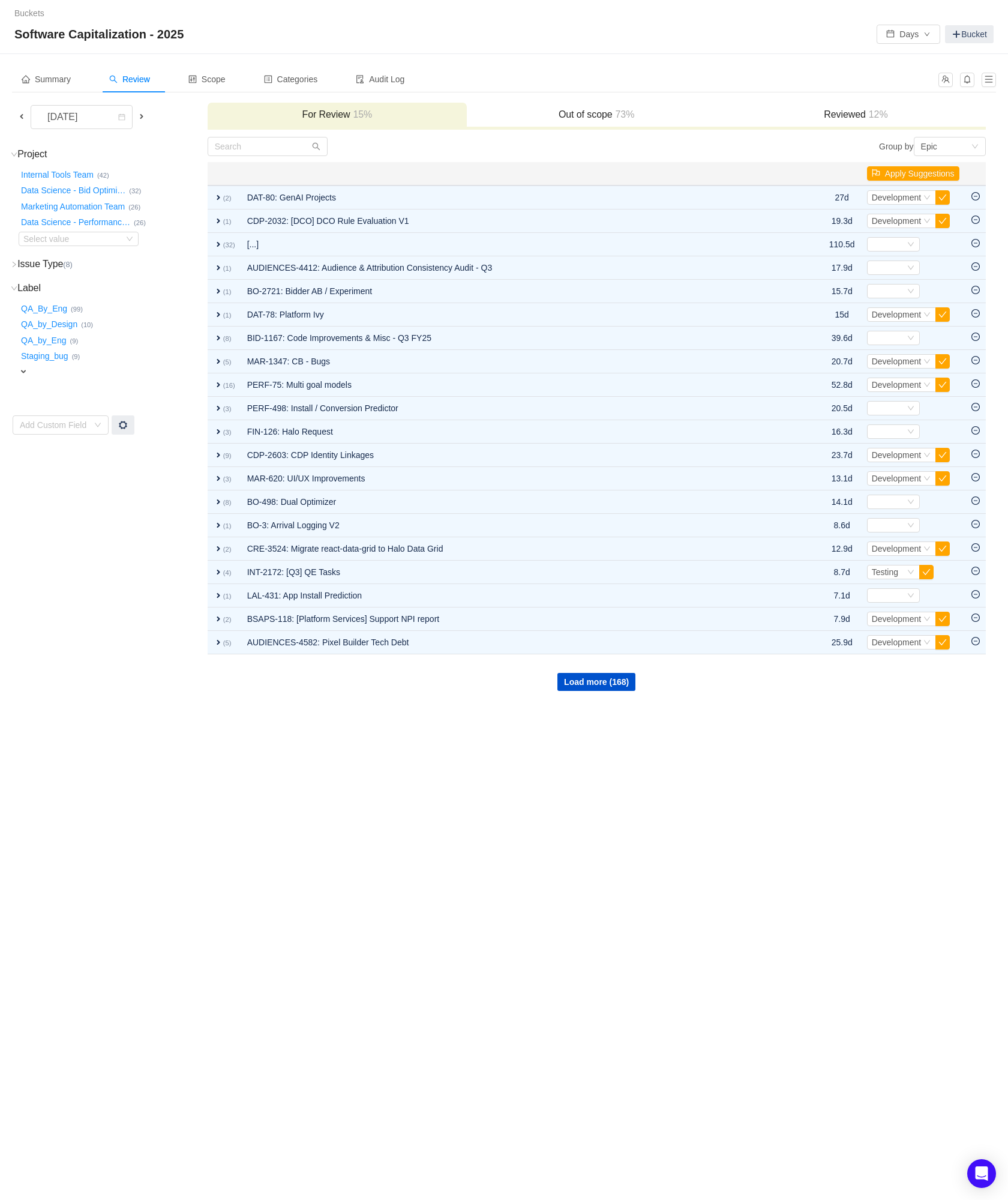
click at [33, 268] on td "Project (36) hide Internal Tools Team … (42) Data Science - Bid Optimi … (32) M…" at bounding box center [110, 414] width 195 height 556
click at [12, 263] on icon "icon: right" at bounding box center [13, 264] width 6 height 6
click at [21, 343] on span "expand" at bounding box center [23, 348] width 10 height 10
click at [44, 343] on div "Select value" at bounding box center [70, 349] width 95 height 12
click at [19, 453] on span "expand" at bounding box center [23, 457] width 10 height 10
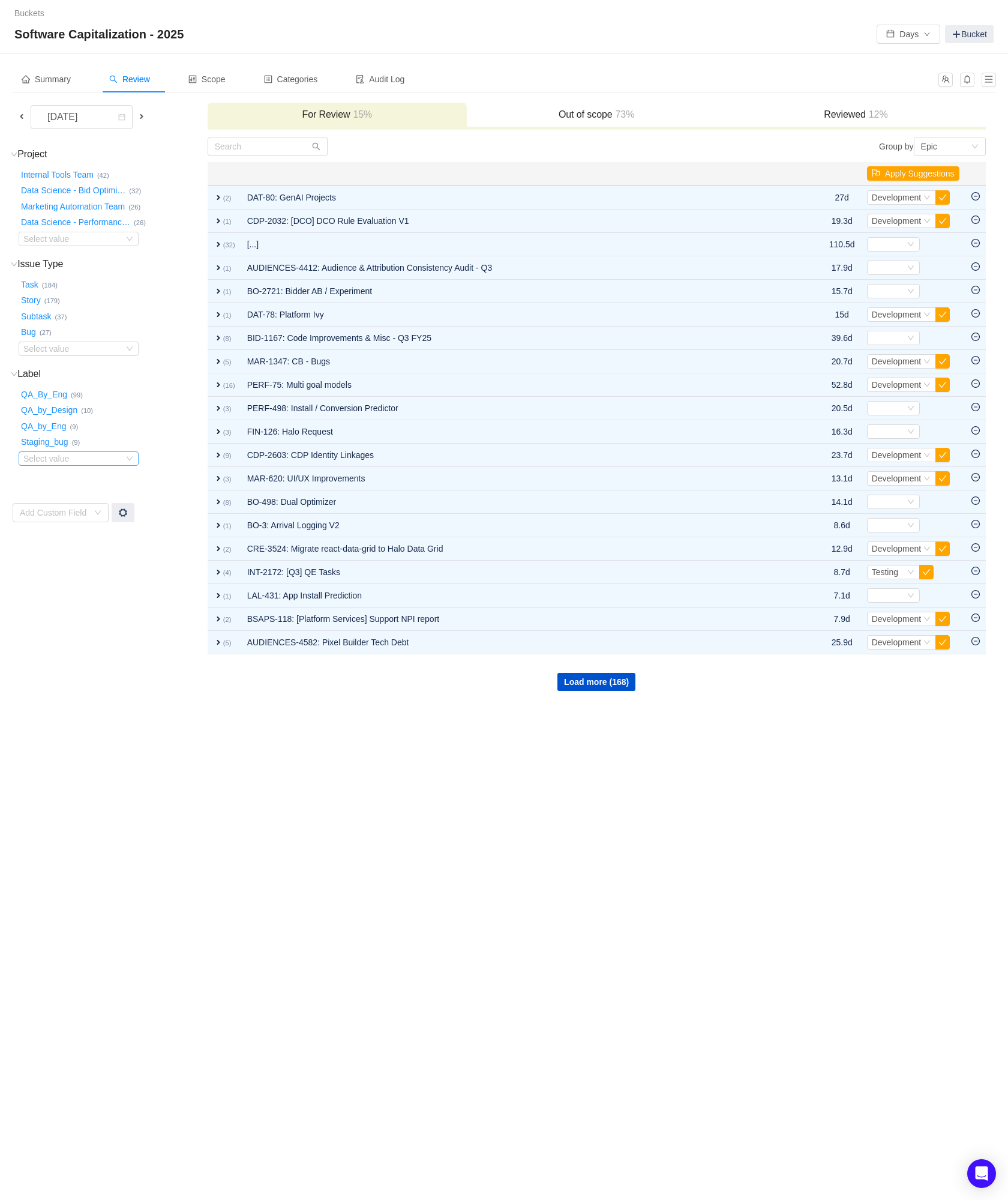
click at [55, 453] on div "Select value" at bounding box center [70, 459] width 95 height 12
click at [114, 642] on td "Project (36) hide Internal Tools Team … (42) Data Science - Bid Optimi … (32) M…" at bounding box center [110, 414] width 195 height 556
click at [88, 237] on div "Select value" at bounding box center [70, 239] width 95 height 12
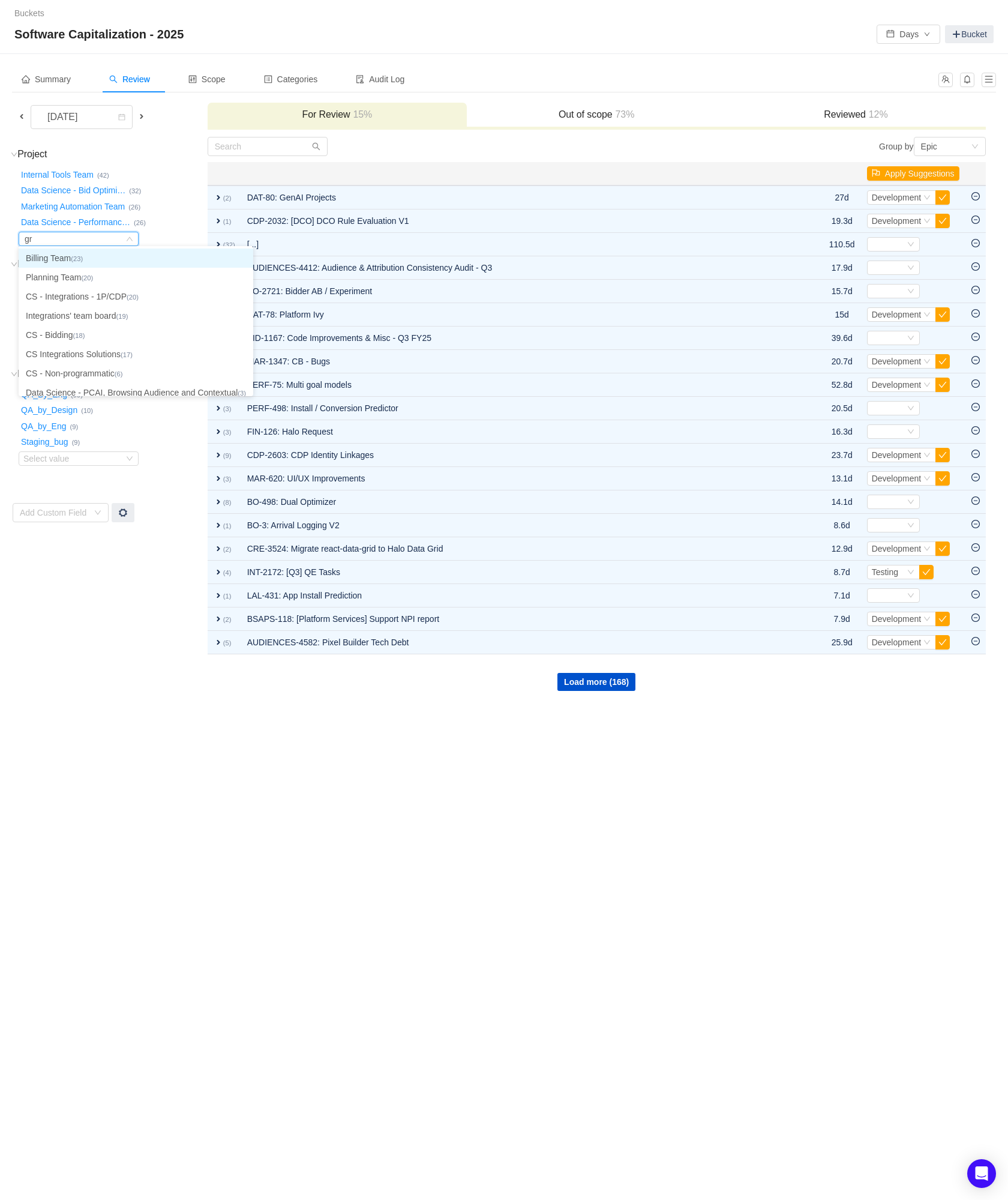
type input "gro"
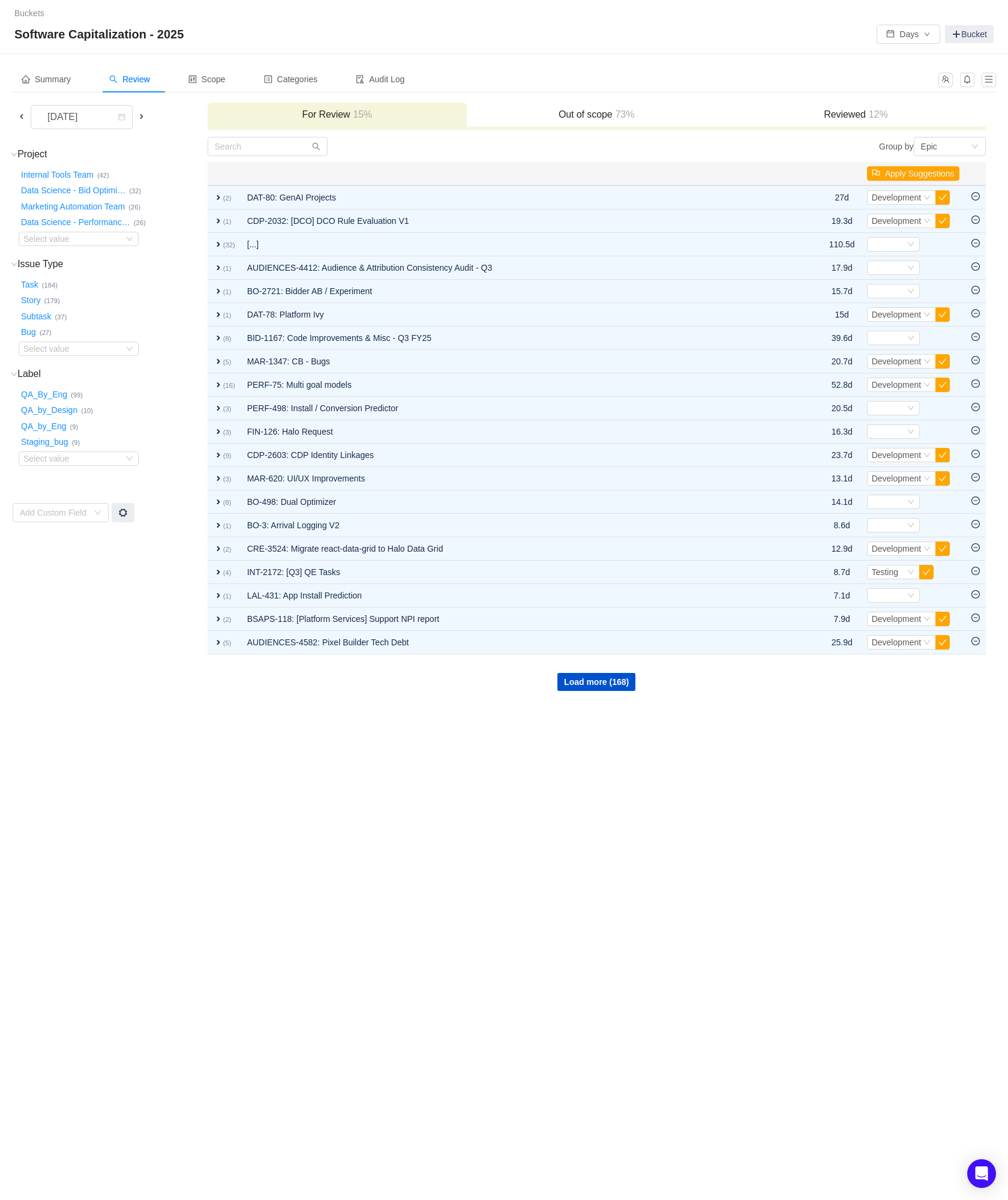
click at [26, 118] on span at bounding box center [21, 116] width 10 height 10
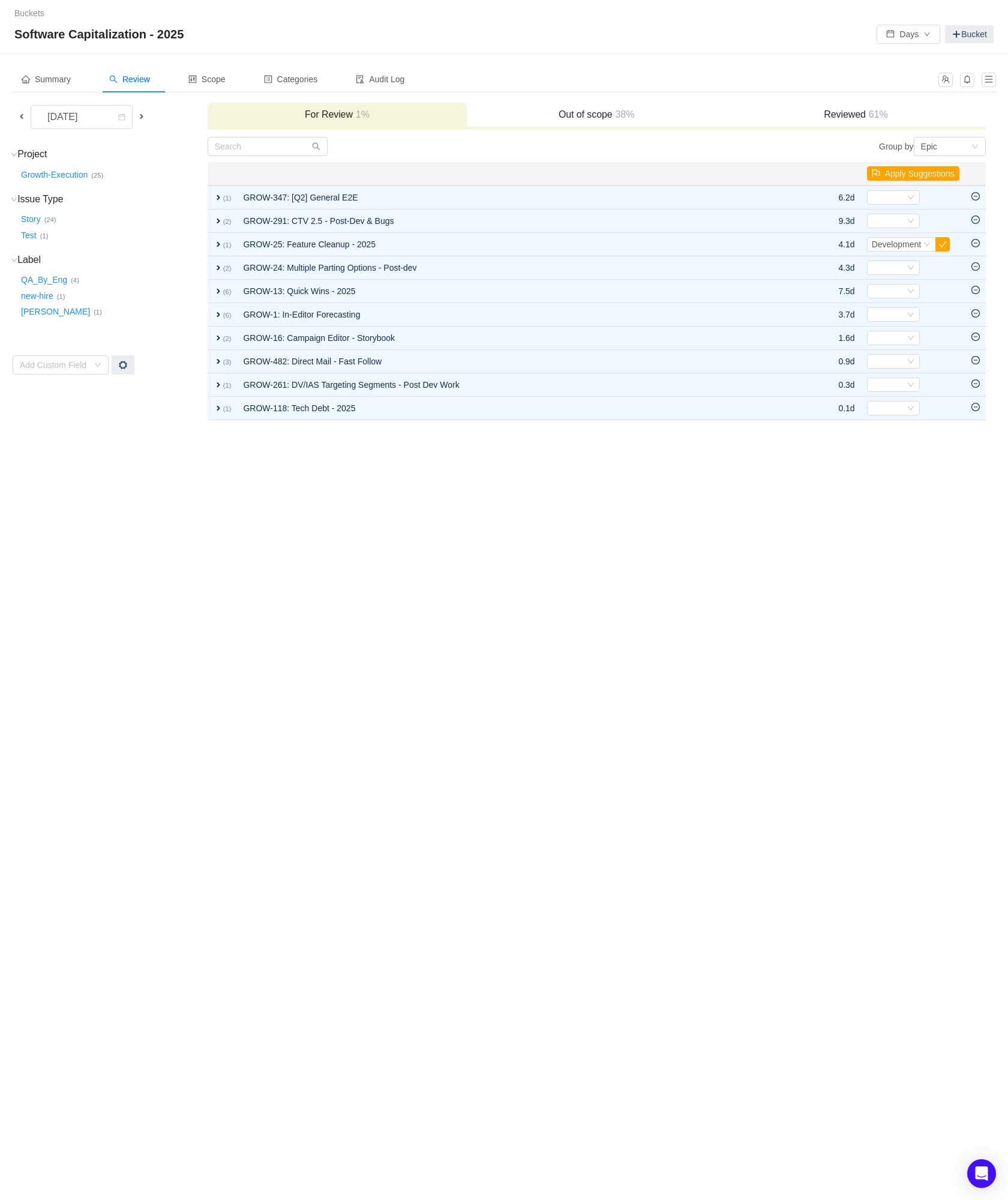
click at [831, 120] on div "Reviewed 61%" at bounding box center [855, 115] width 259 height 26
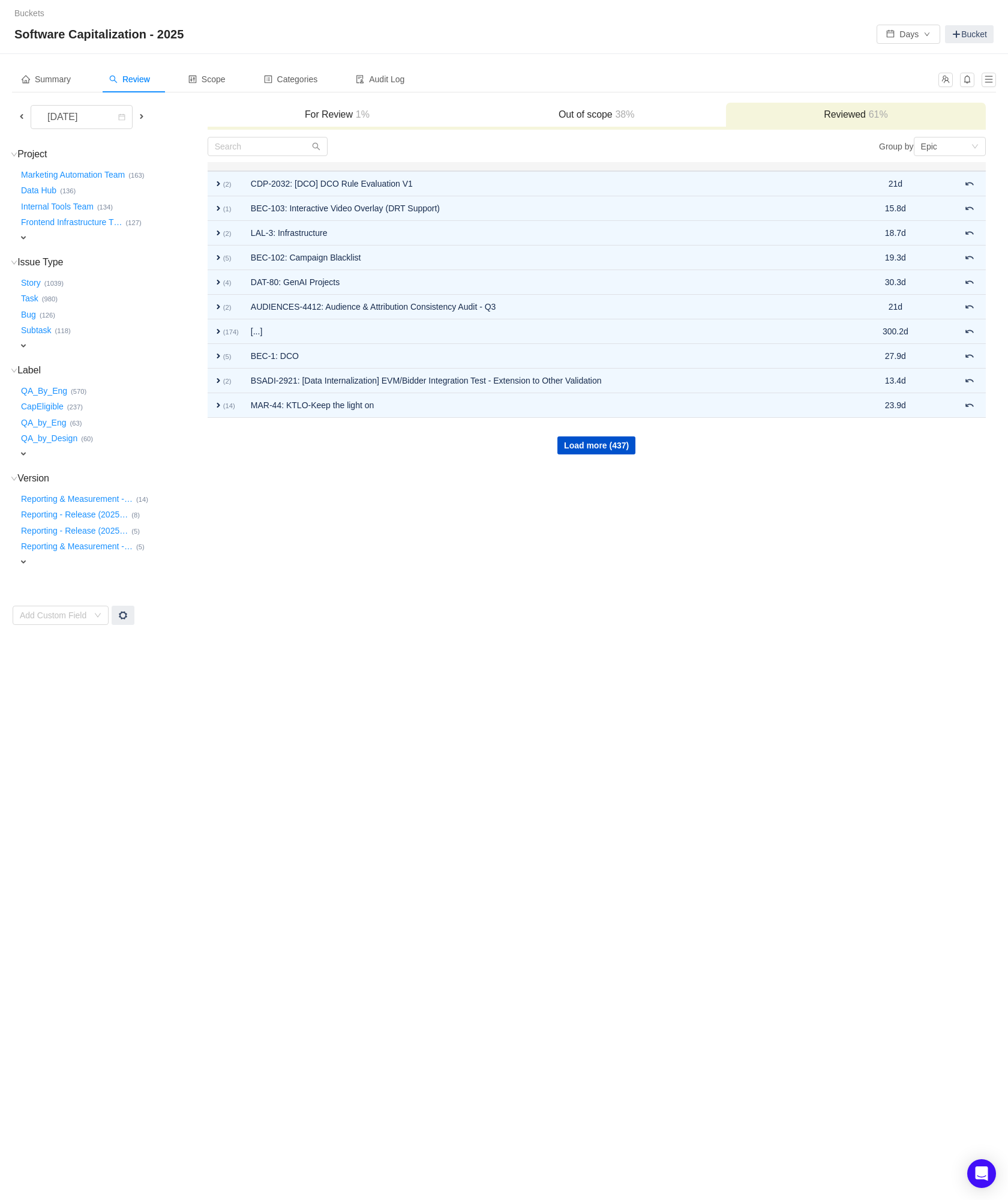
click at [25, 236] on span "expand" at bounding box center [23, 237] width 10 height 10
click at [65, 236] on div "Select value" at bounding box center [70, 239] width 95 height 12
type input "grow"
click at [66, 253] on li "Growth-Execution (32)" at bounding box center [79, 258] width 120 height 19
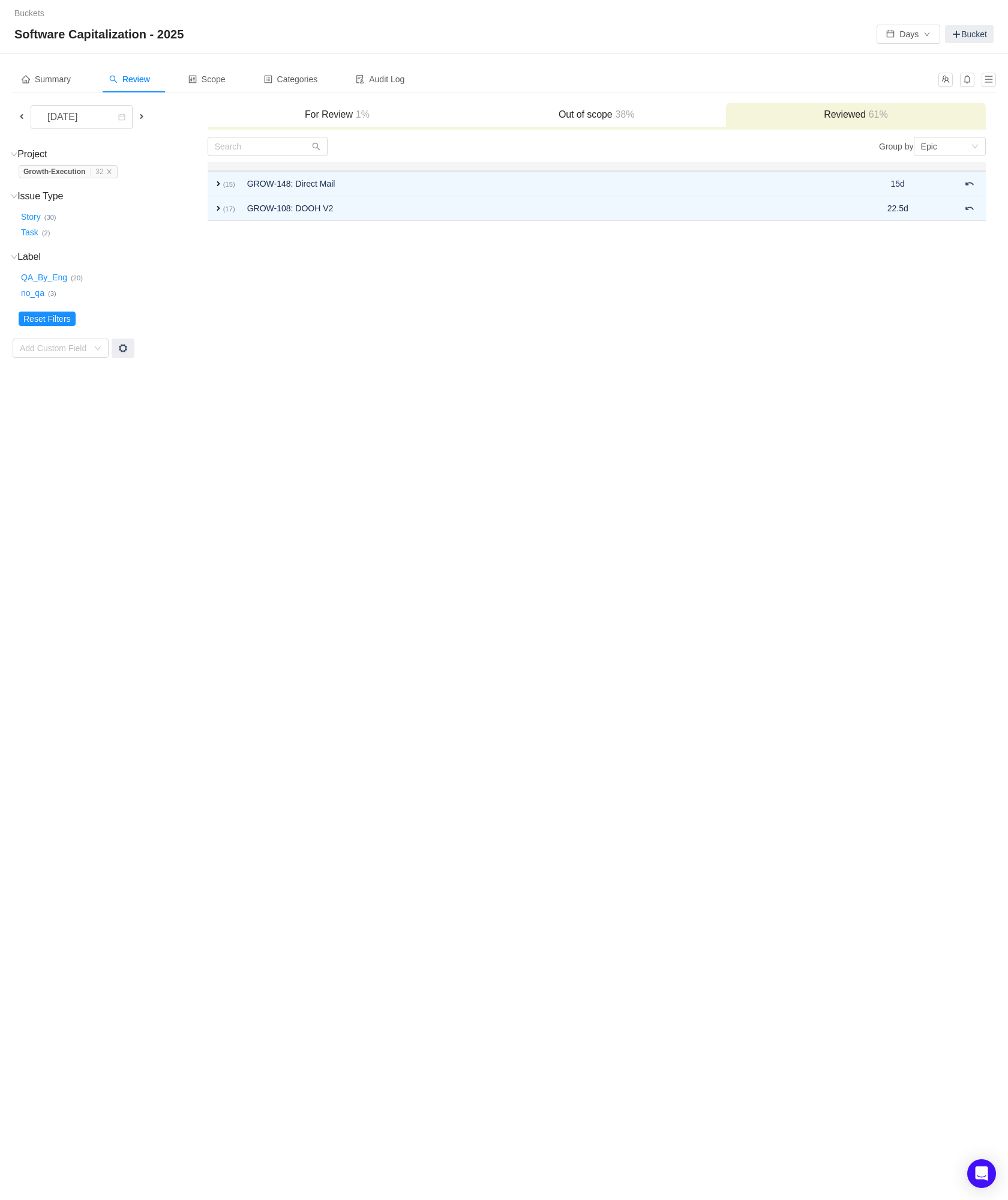
click at [19, 118] on span at bounding box center [21, 116] width 10 height 10
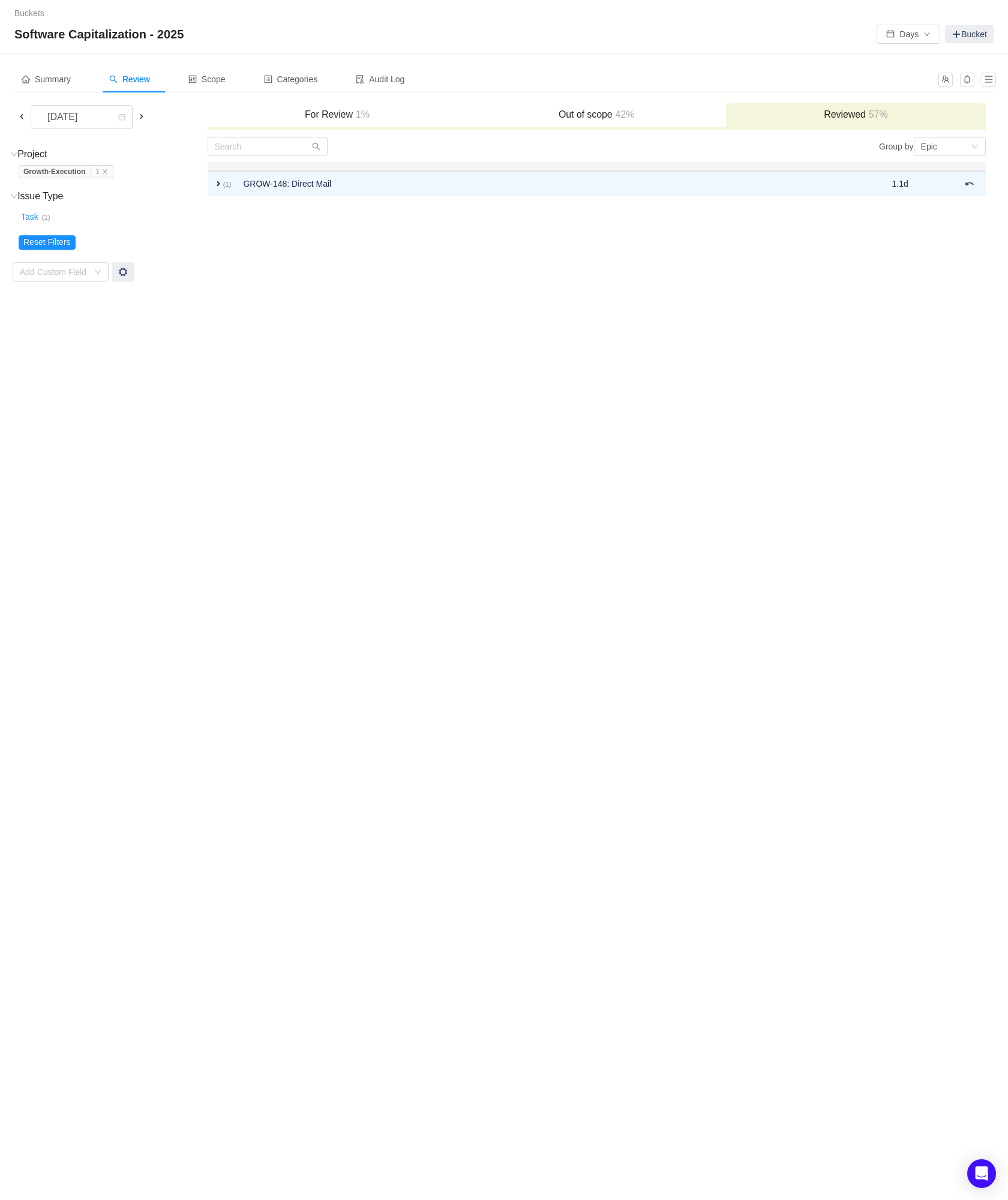
click at [23, 118] on span at bounding box center [21, 116] width 10 height 10
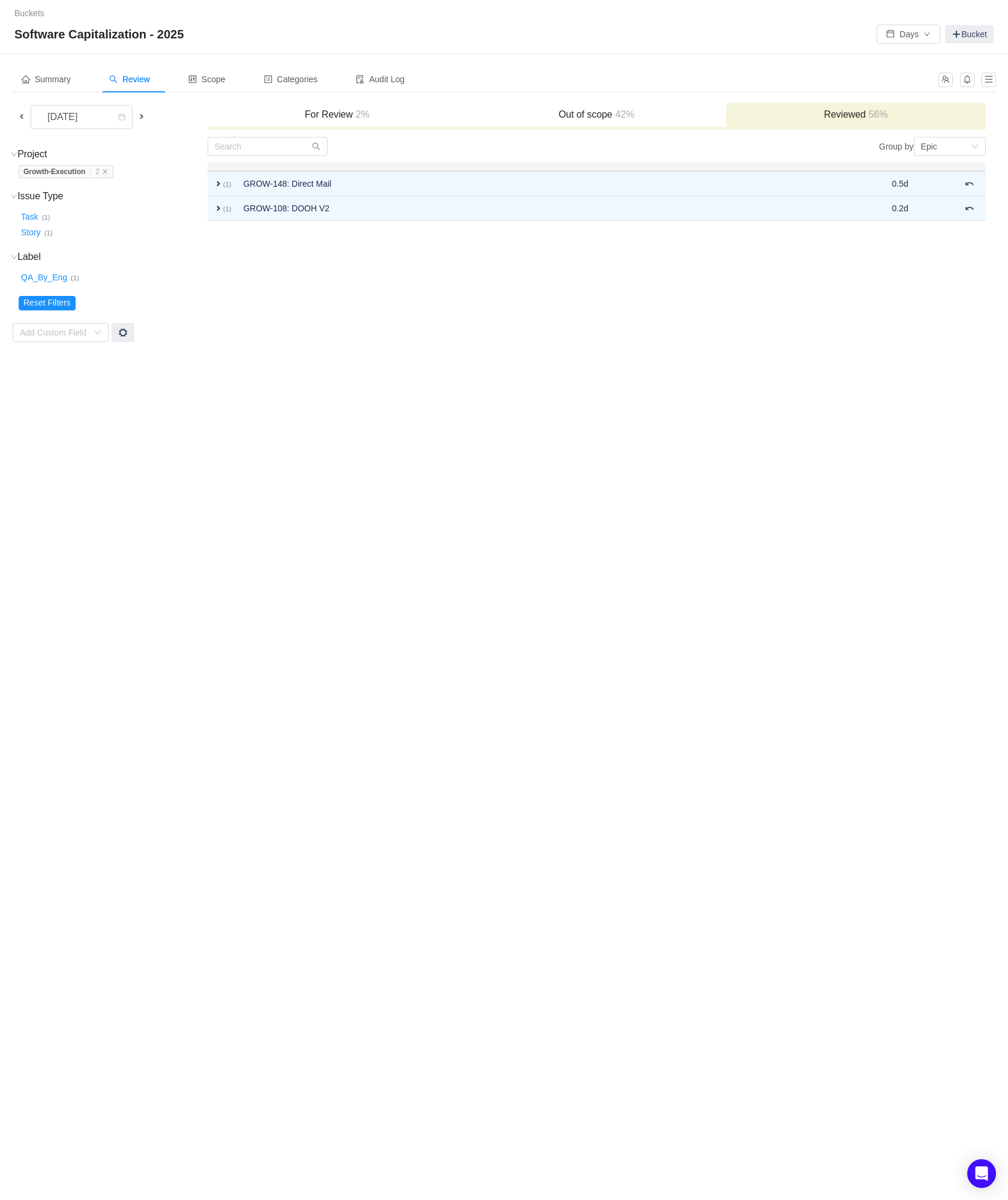
click at [19, 115] on span at bounding box center [21, 116] width 10 height 10
click at [143, 118] on span at bounding box center [141, 116] width 10 height 10
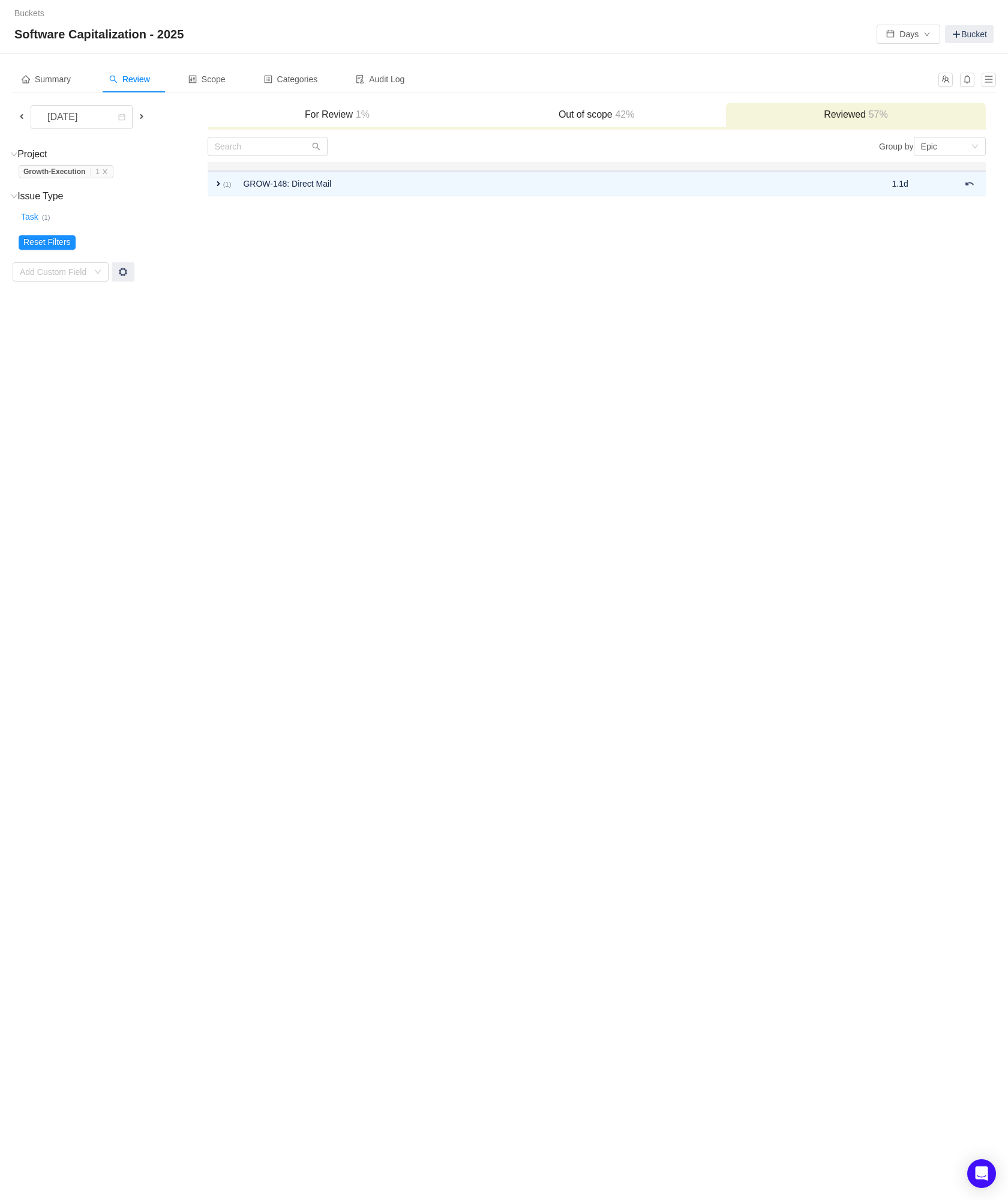
click at [143, 118] on span at bounding box center [141, 116] width 10 height 10
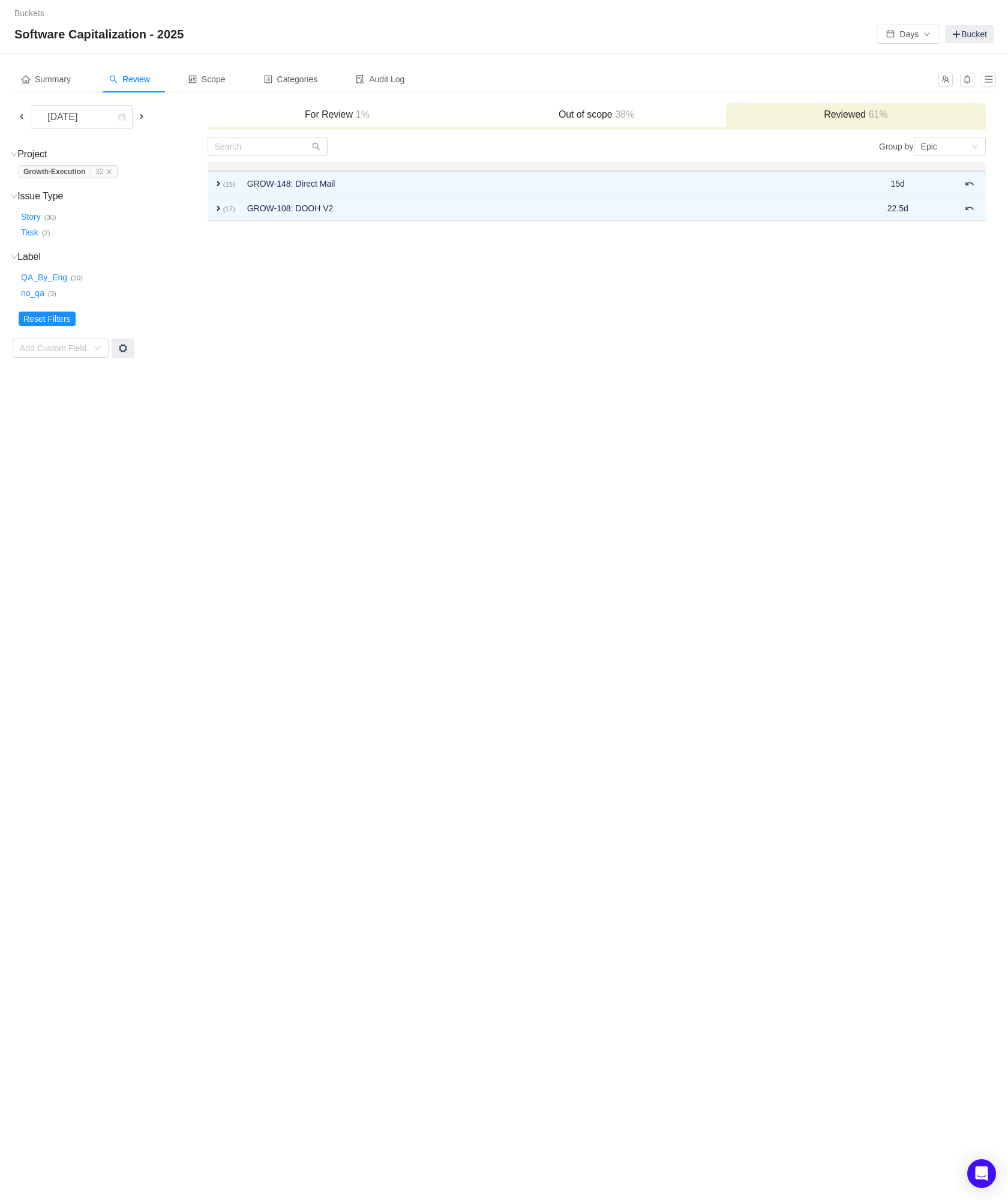
click at [143, 118] on span at bounding box center [141, 116] width 10 height 10
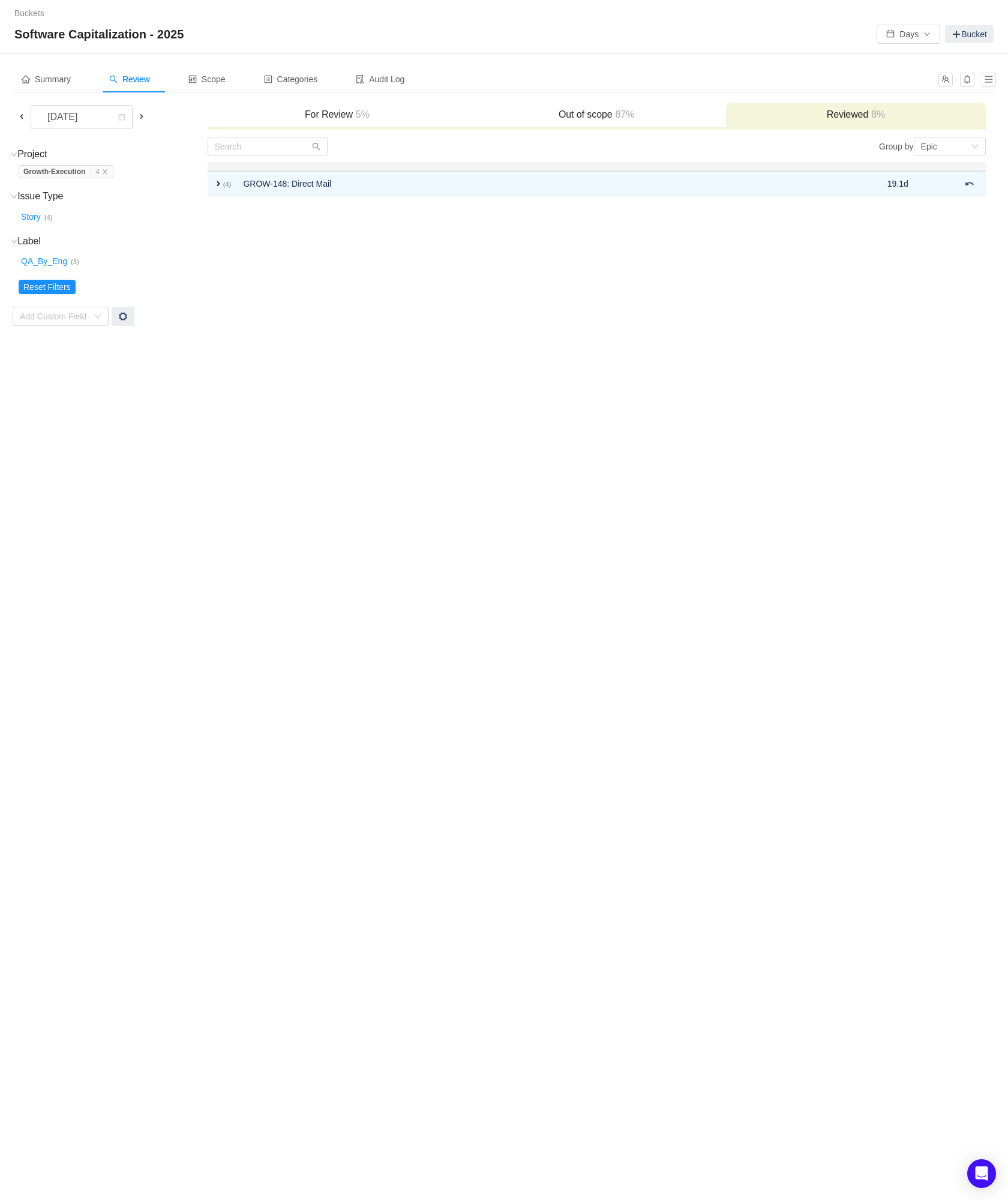
click at [143, 118] on span at bounding box center [141, 116] width 10 height 10
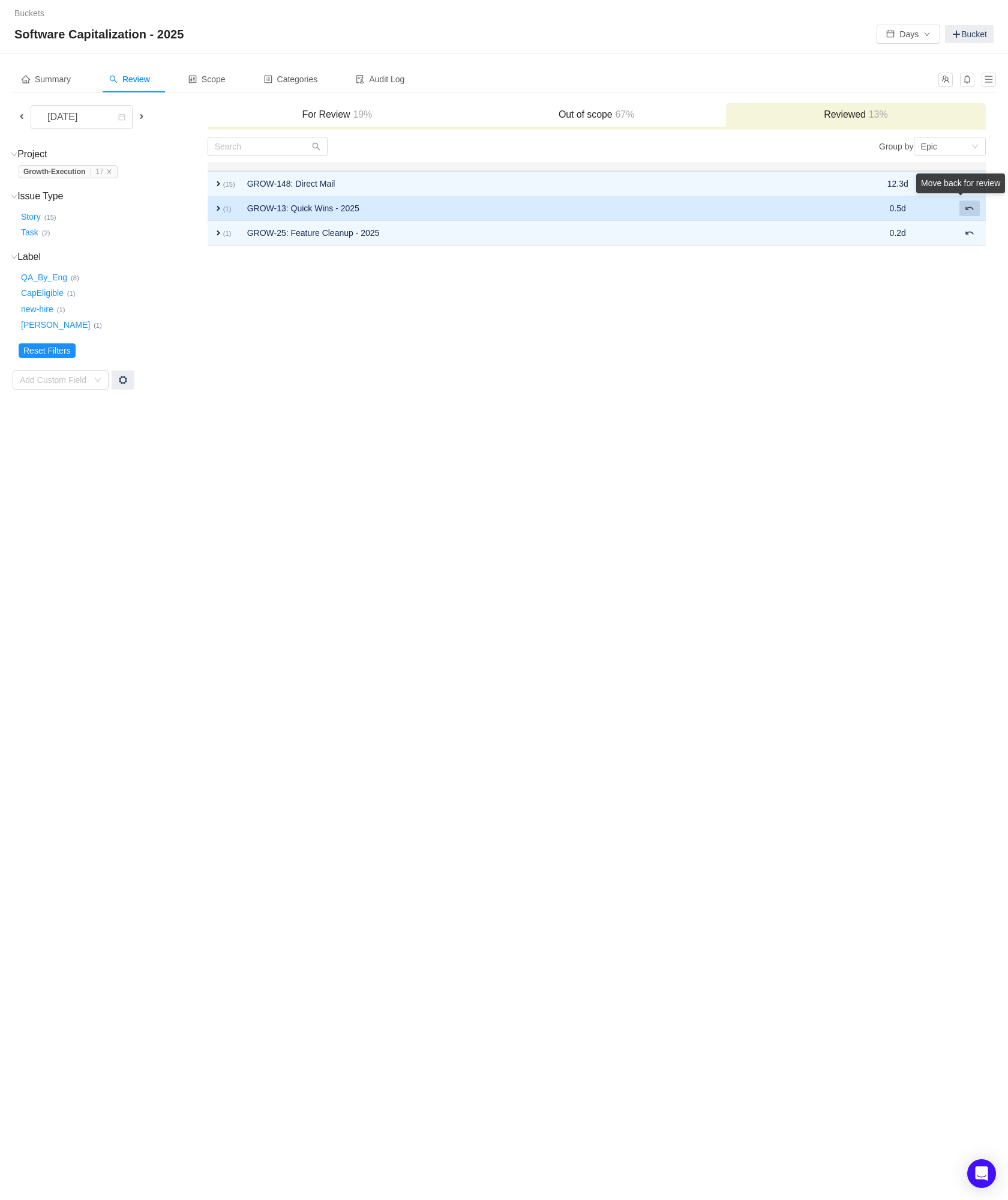
click at [967, 194] on div "Move back for review" at bounding box center [961, 183] width 88 height 19
click at [969, 214] on button at bounding box center [969, 209] width 20 height 16
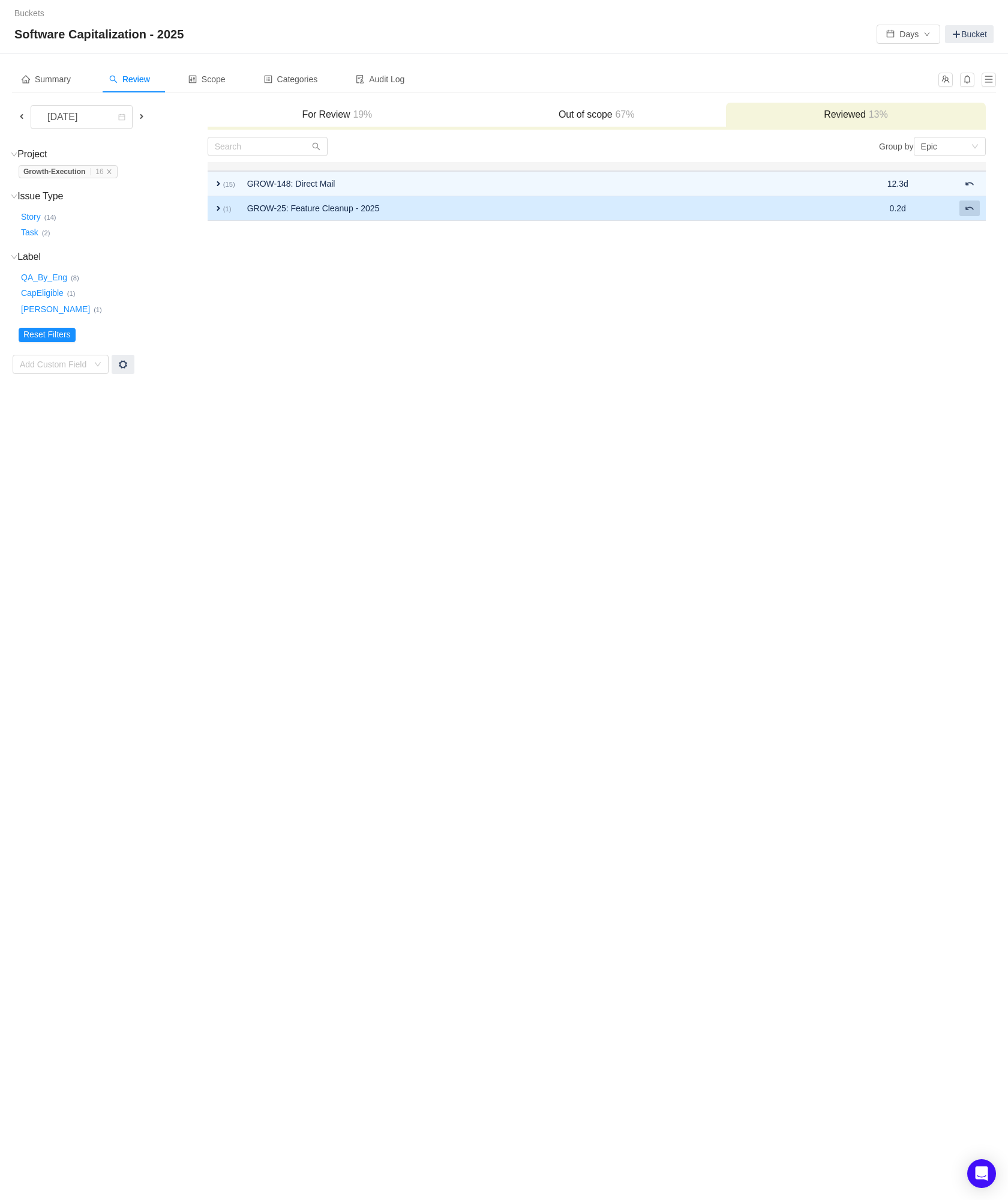
click at [970, 207] on span at bounding box center [970, 208] width 10 height 10
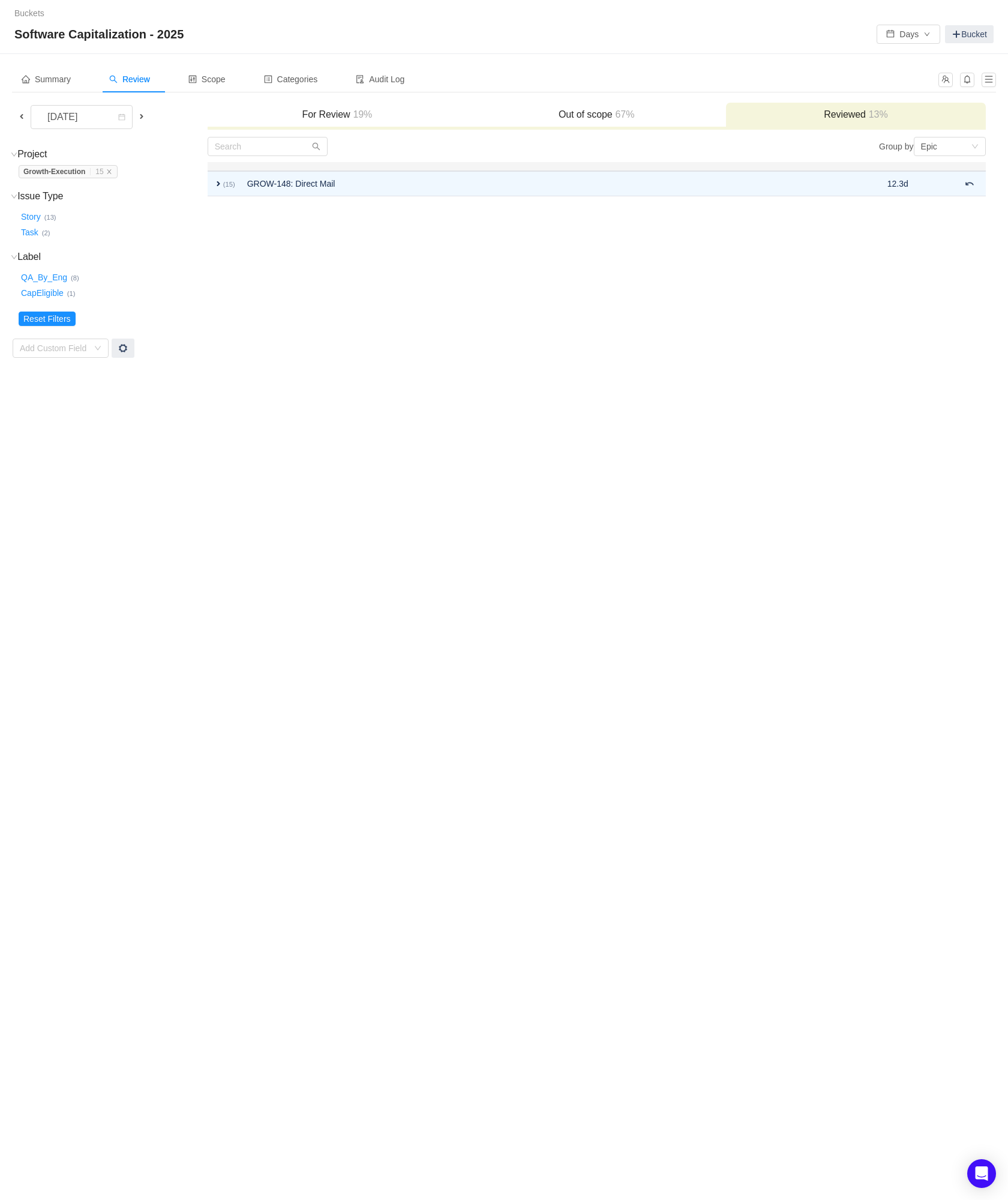
click at [333, 114] on h3 "For Review 19%" at bounding box center [338, 115] width 248 height 12
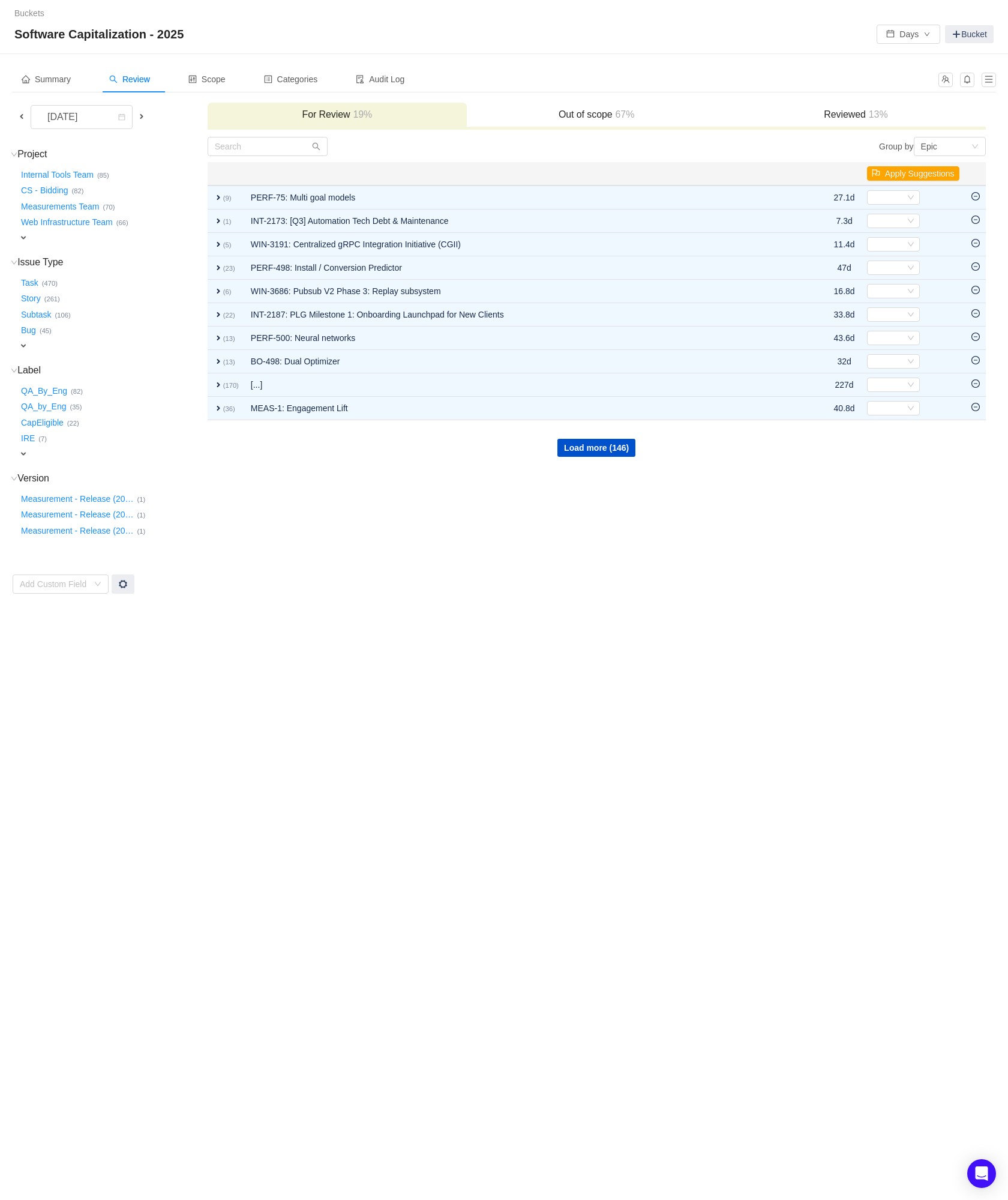
click at [24, 234] on span "expand" at bounding box center [23, 237] width 10 height 10
click at [33, 235] on div "Select value" at bounding box center [70, 239] width 95 height 12
type input "growth"
click at [53, 257] on li "Growth-Execution (9)" at bounding box center [79, 258] width 120 height 19
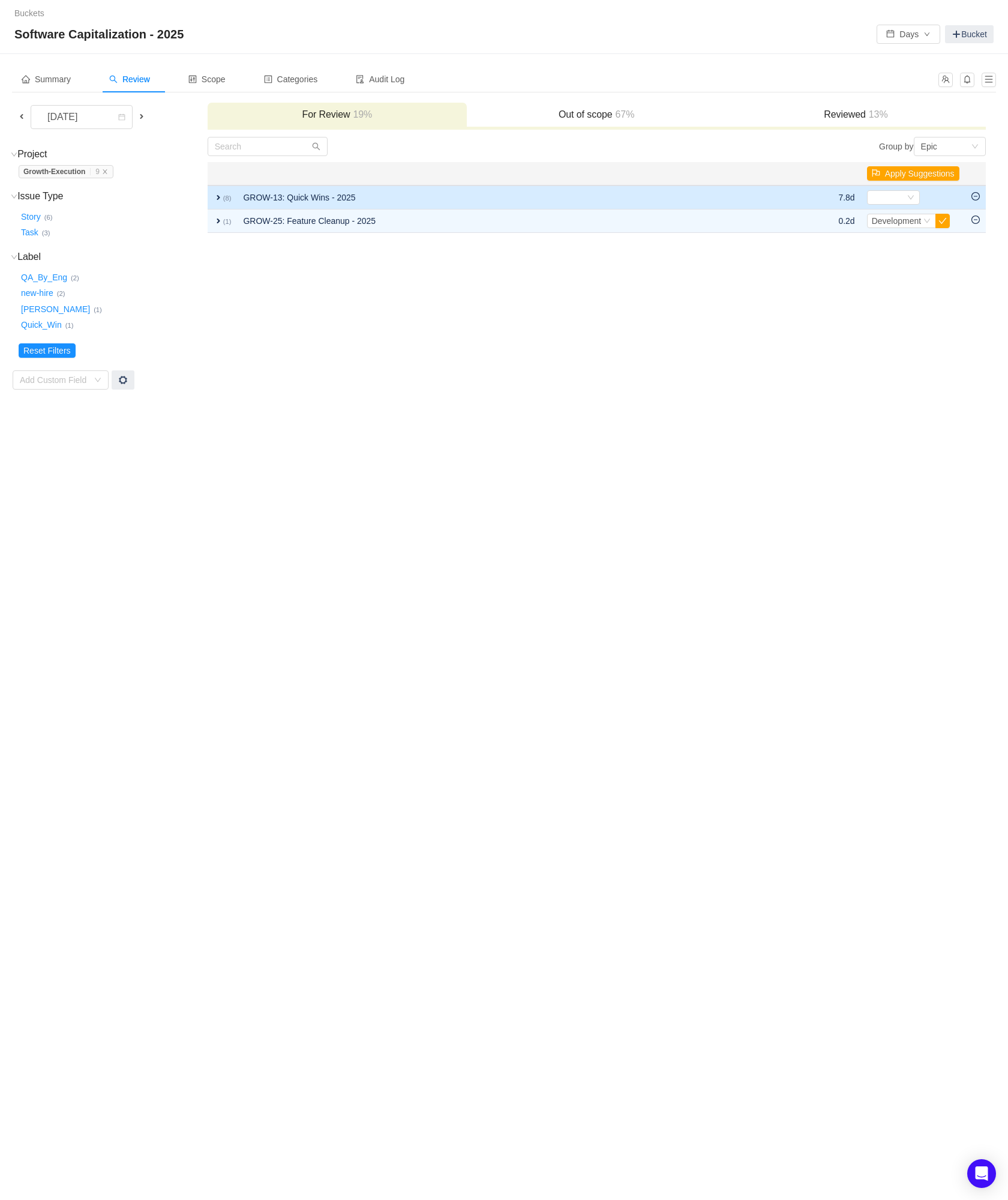
click at [977, 194] on icon "icon: minus-circle" at bounding box center [976, 196] width 9 height 9
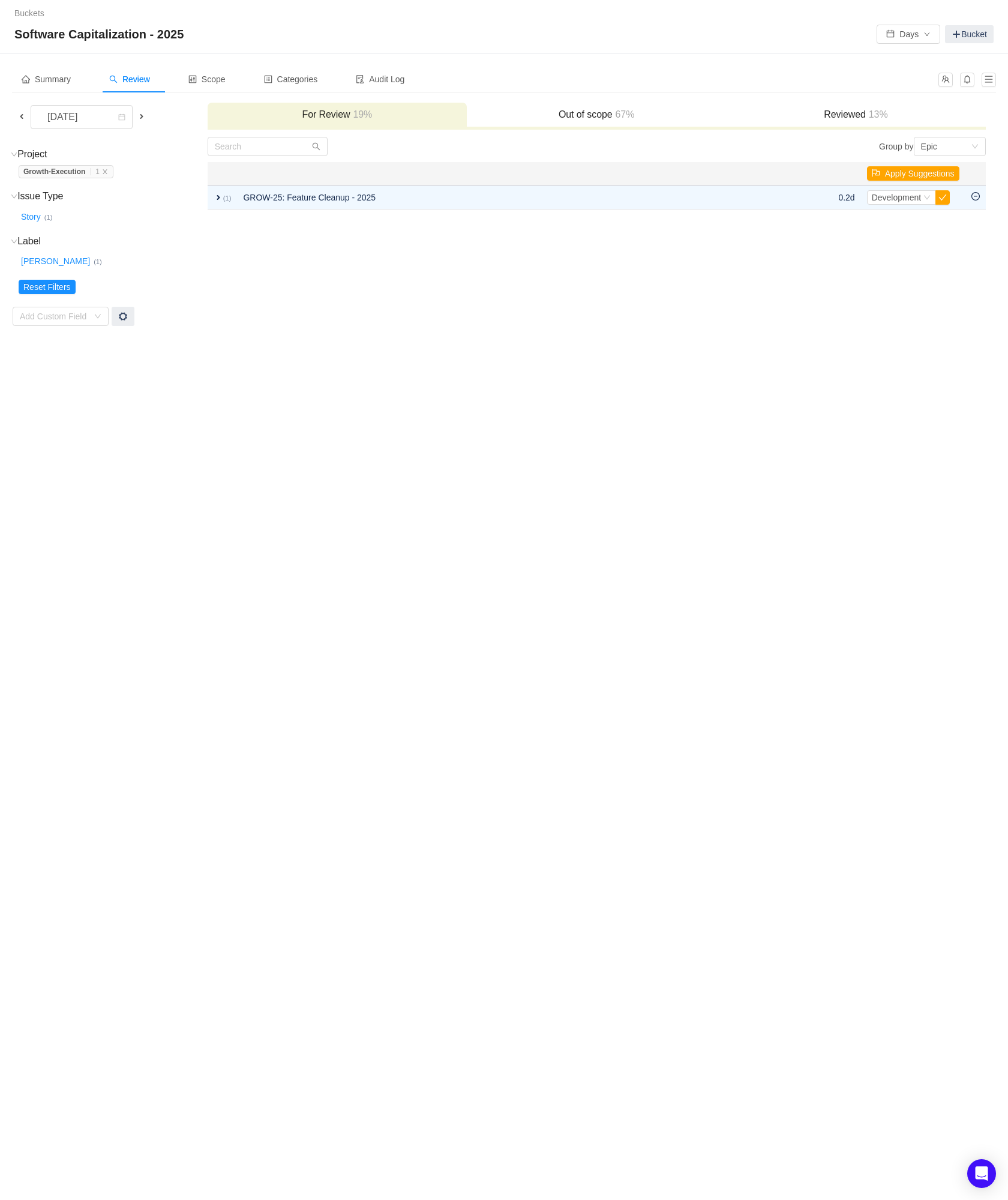
click at [977, 194] on icon "icon: minus-circle" at bounding box center [976, 196] width 9 height 9
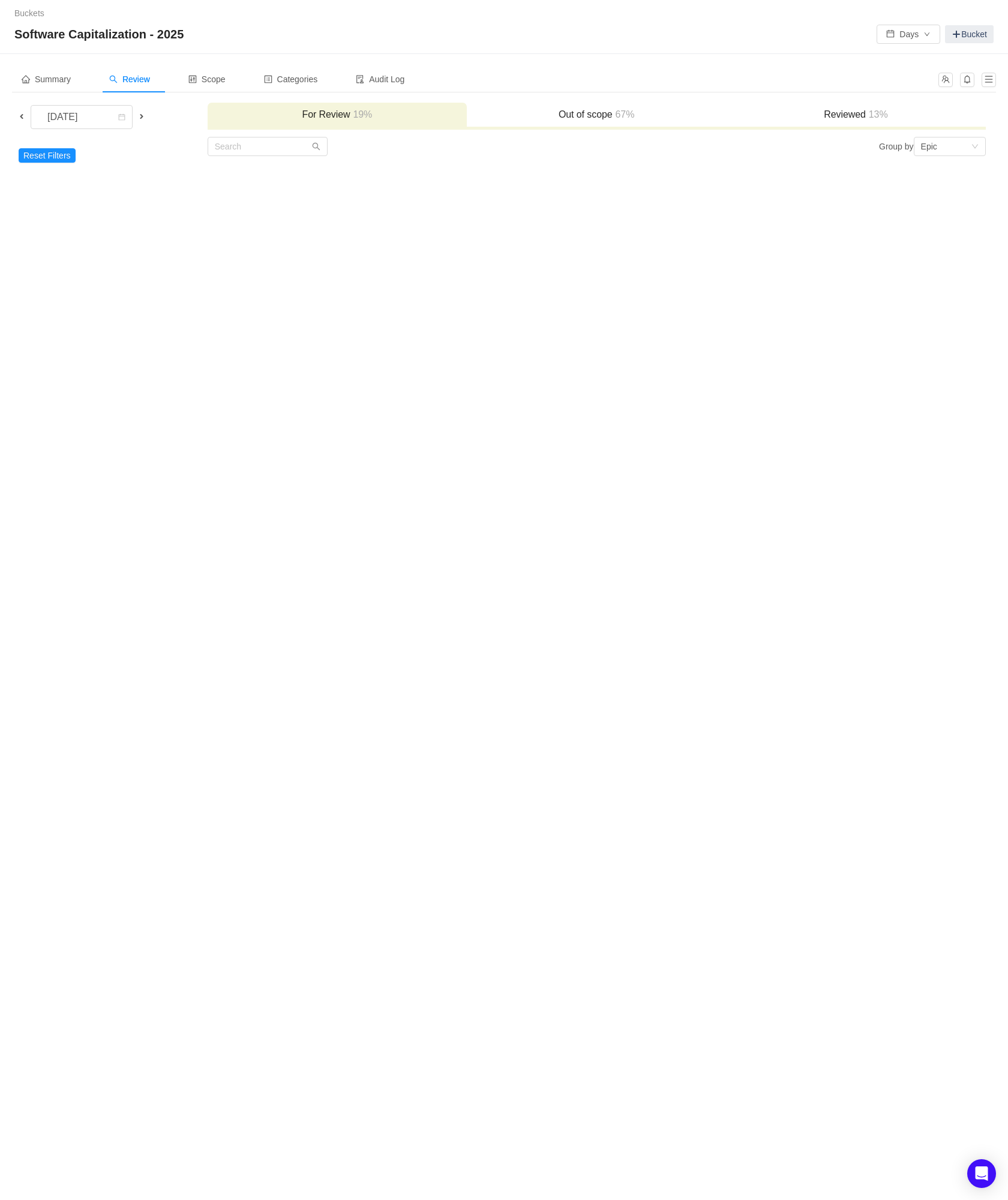
click at [21, 113] on span at bounding box center [21, 116] width 10 height 10
click at [303, 124] on div "For Review 5%" at bounding box center [337, 115] width 259 height 26
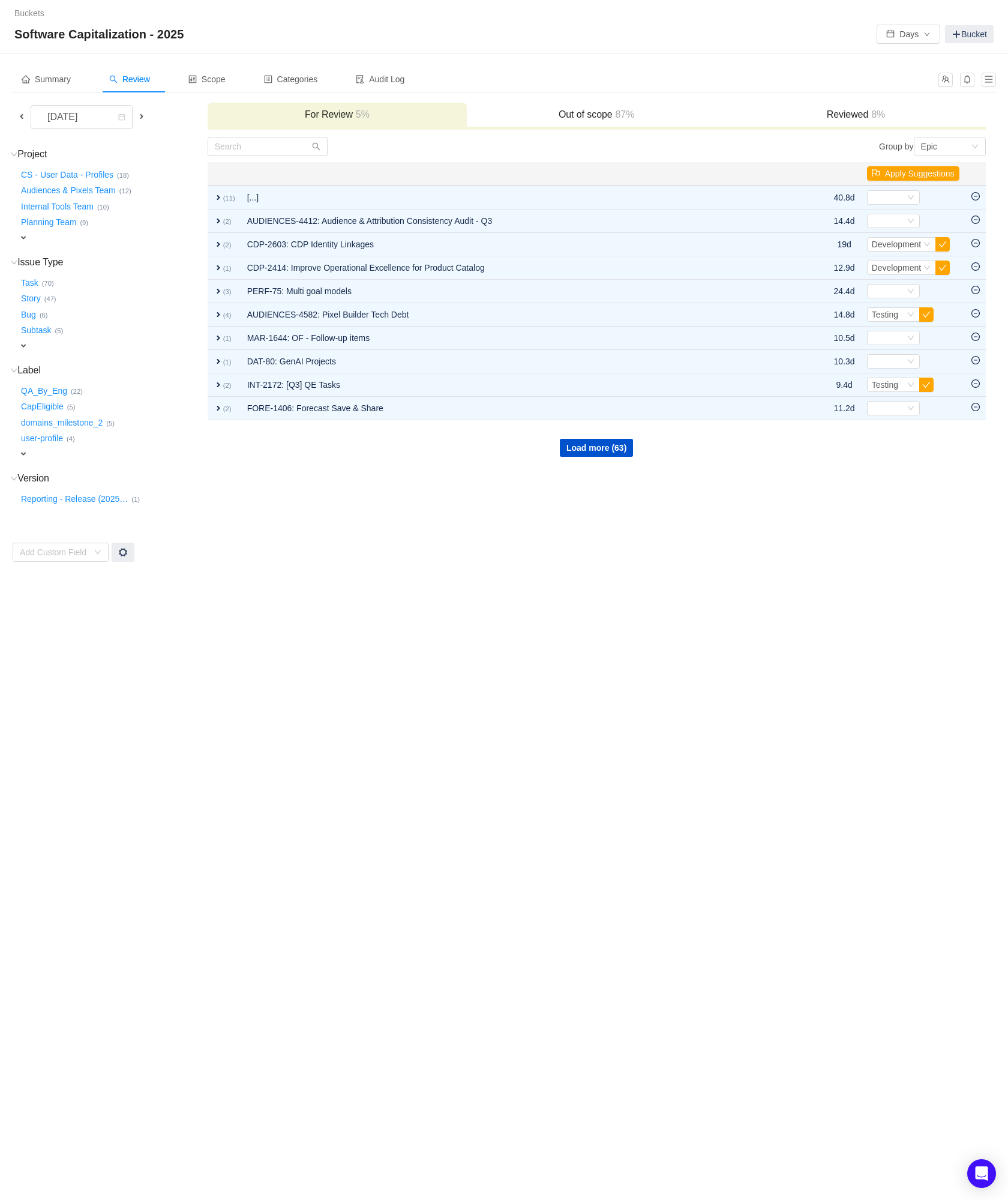
click at [22, 233] on span "expand" at bounding box center [23, 237] width 10 height 10
click at [36, 236] on div "Select value" at bounding box center [70, 239] width 95 height 12
type input "g"
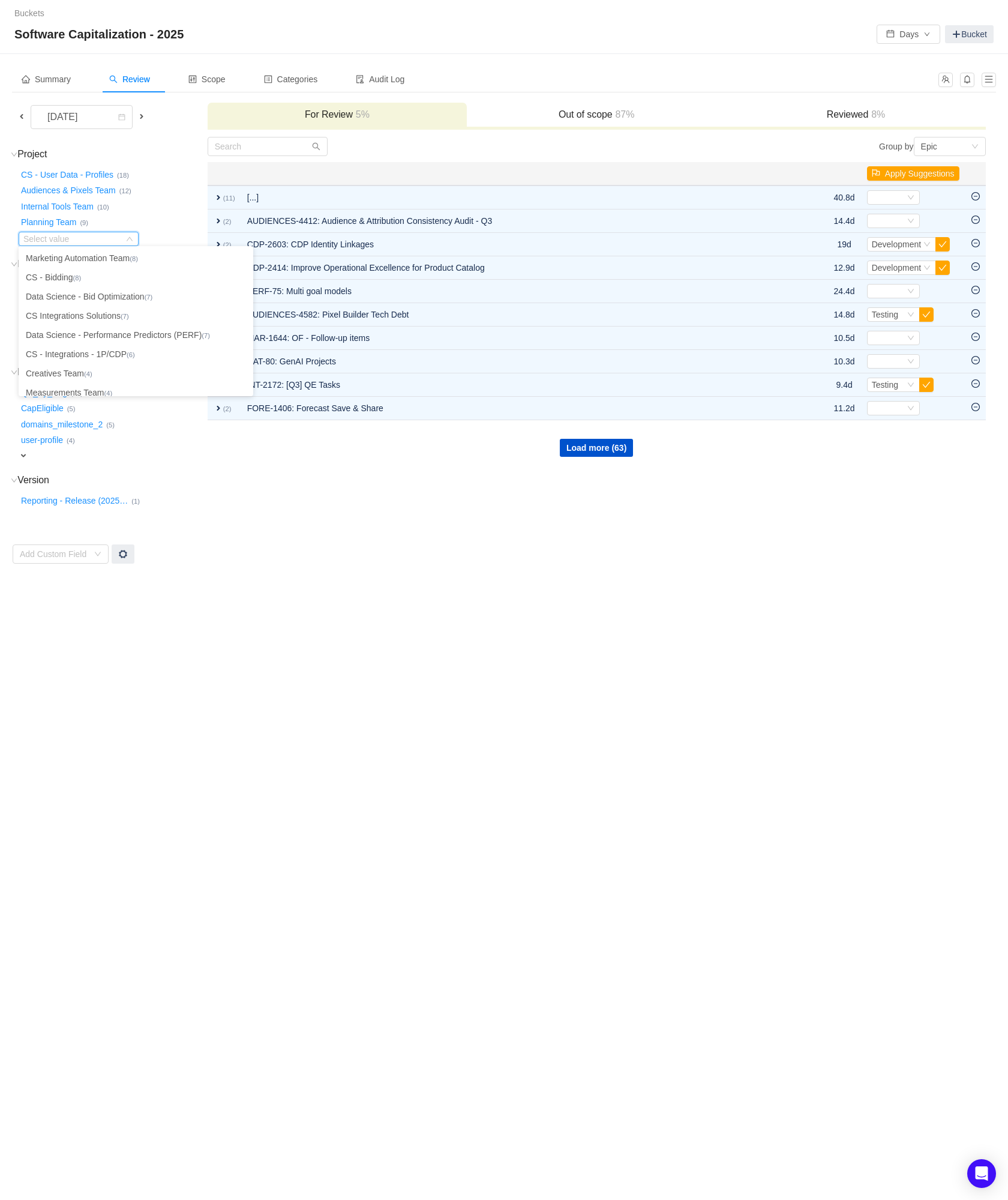
click at [23, 110] on span at bounding box center [21, 117] width 14 height 14
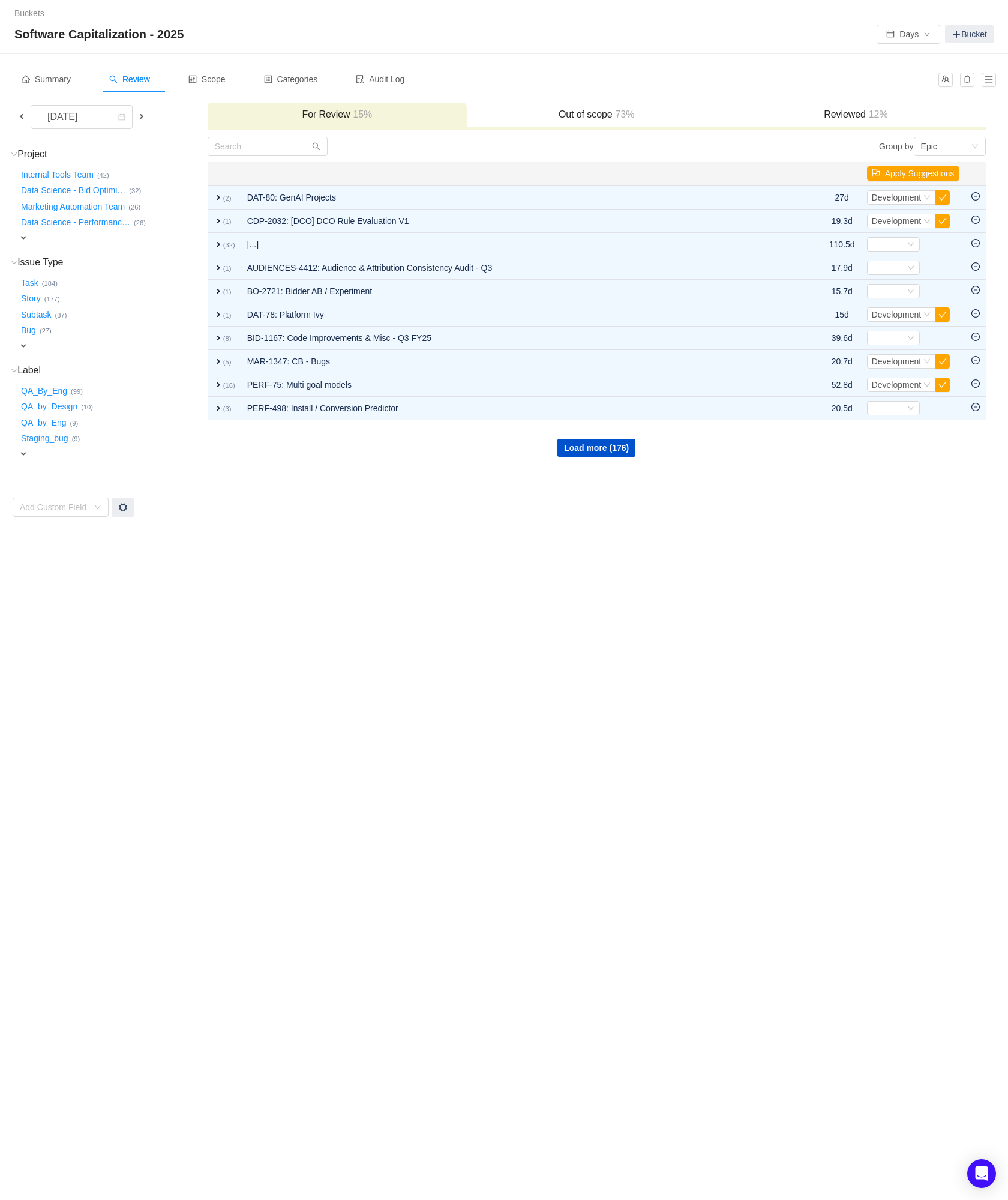
click at [27, 233] on span "expand" at bounding box center [23, 237] width 10 height 10
click at [27, 233] on div "Select value" at bounding box center [70, 239] width 95 height 12
type input "gro"
click at [21, 125] on div "[DATE]" at bounding box center [109, 117] width 194 height 24
click at [21, 120] on span at bounding box center [21, 116] width 10 height 10
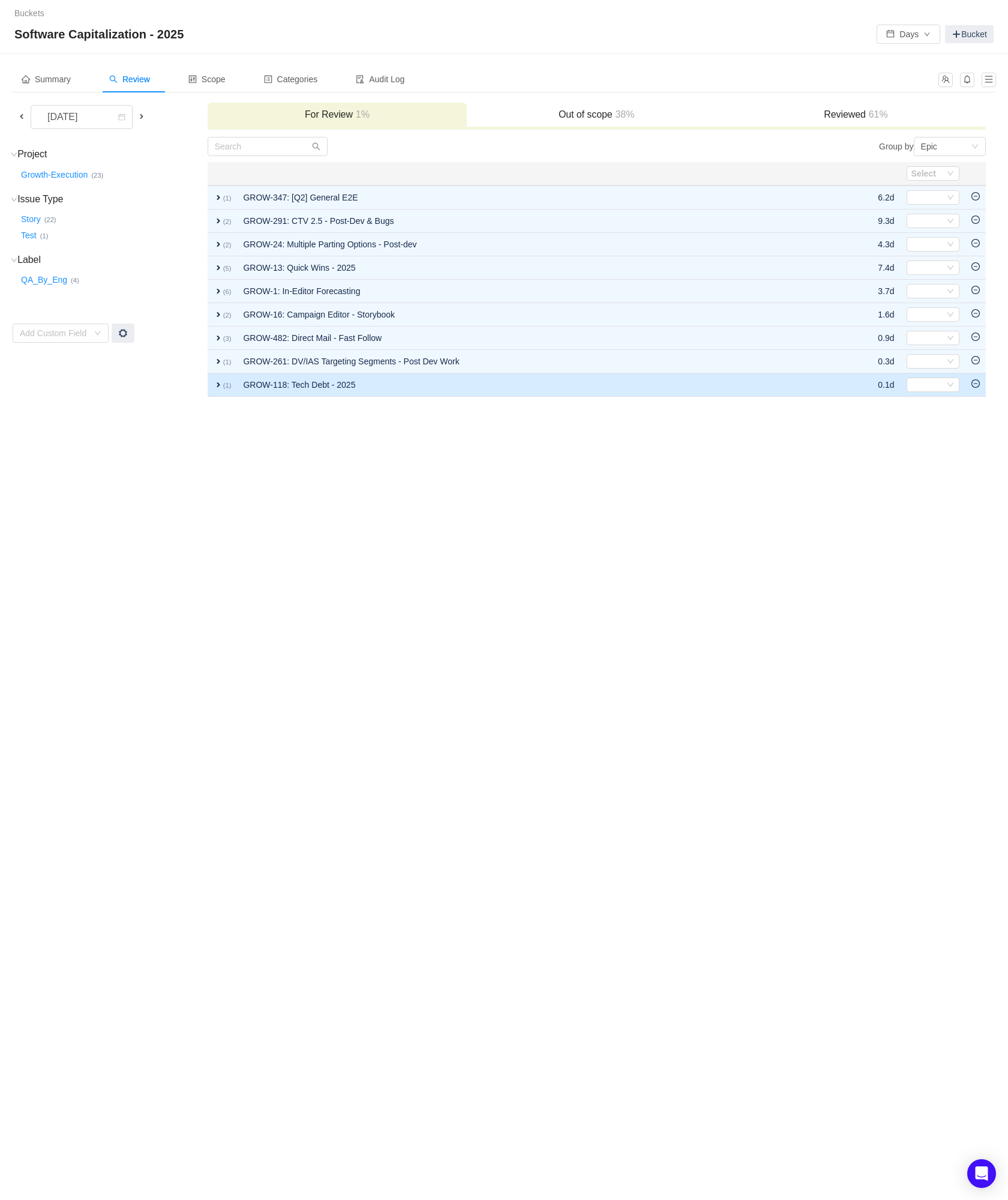
click at [975, 386] on icon "icon: minus-circle" at bounding box center [976, 384] width 9 height 9
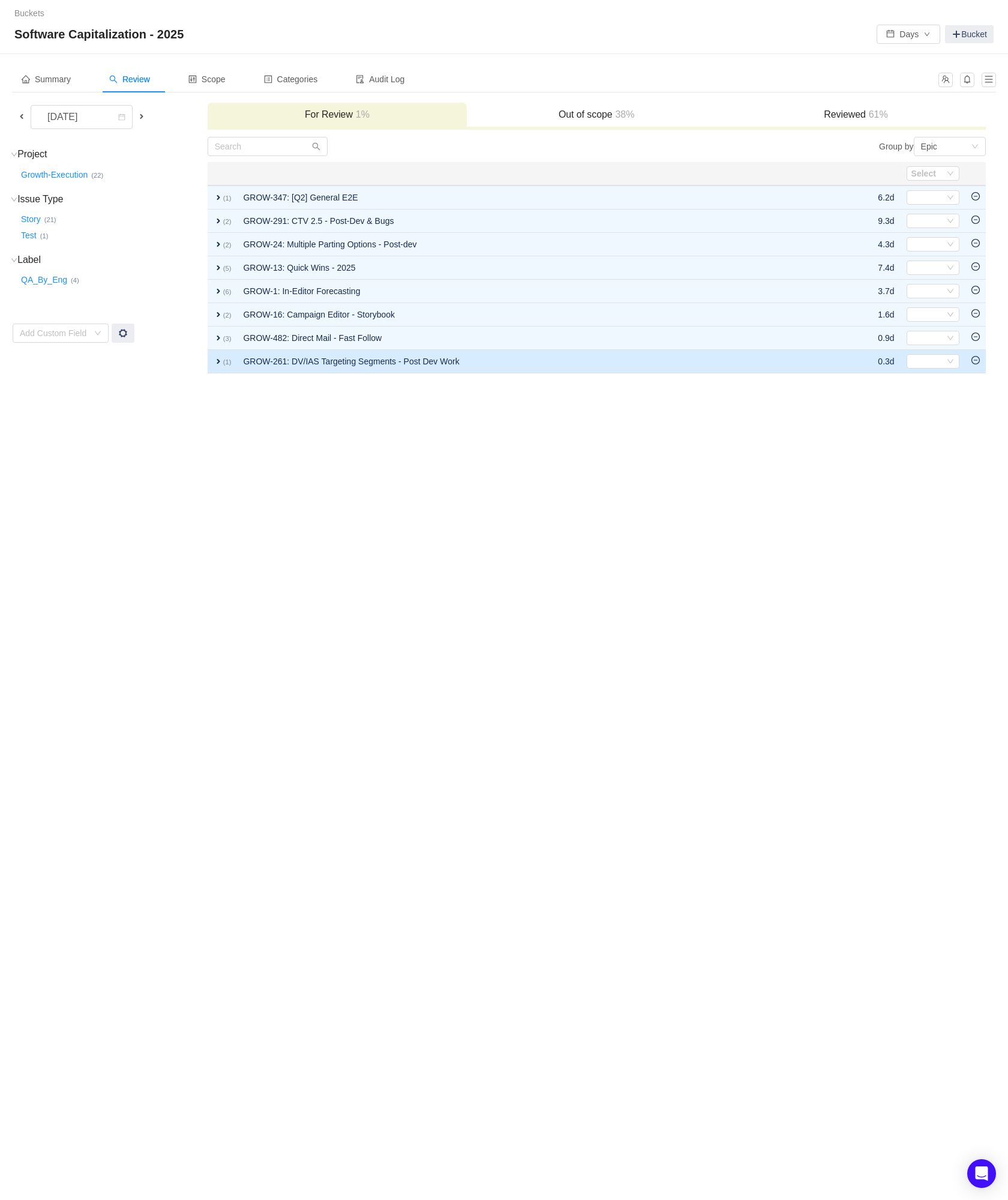
click at [975, 359] on icon "icon: minus-circle" at bounding box center [976, 361] width 9 height 9
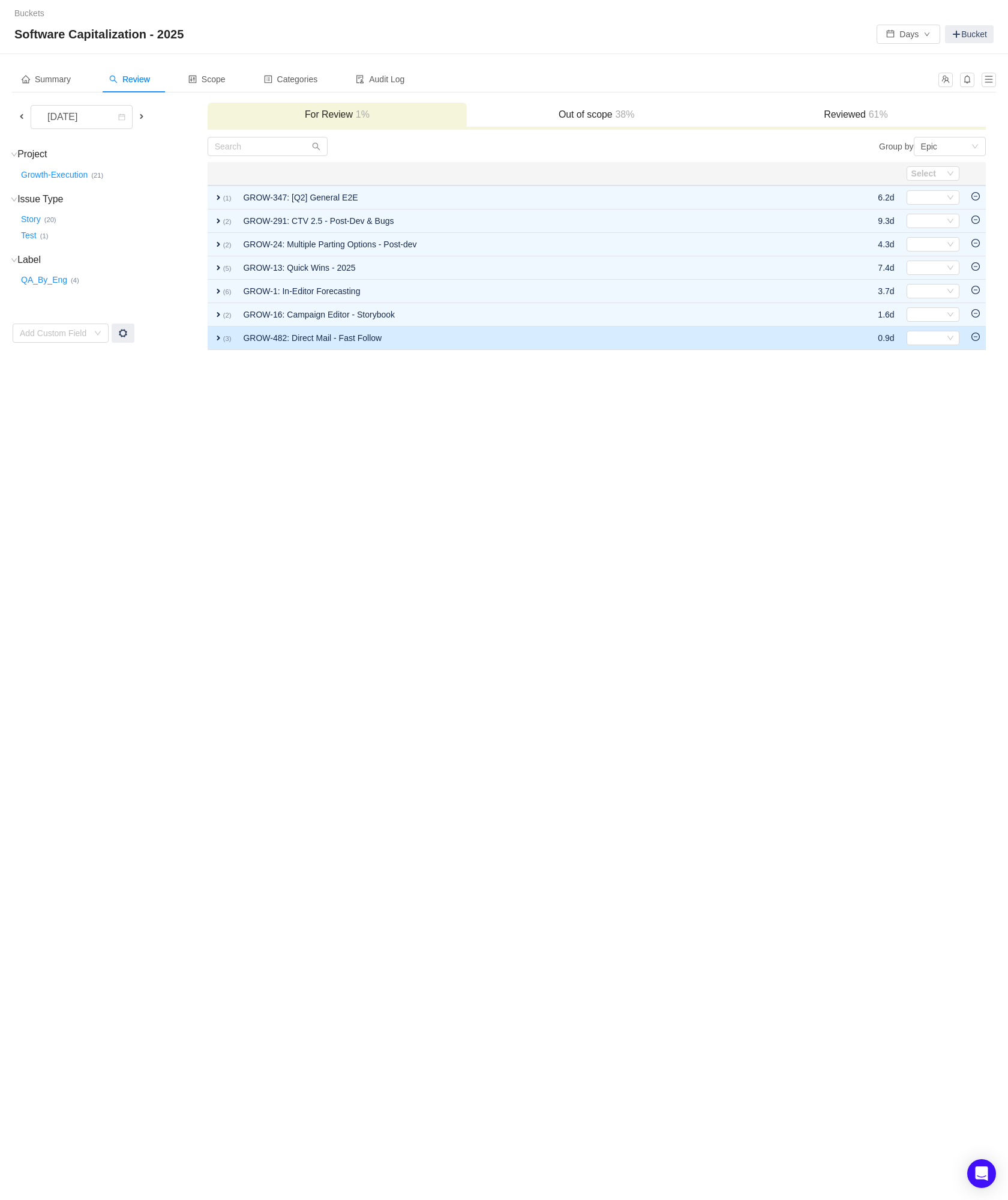
click at [974, 336] on icon "icon: minus-circle" at bounding box center [976, 337] width 9 height 9
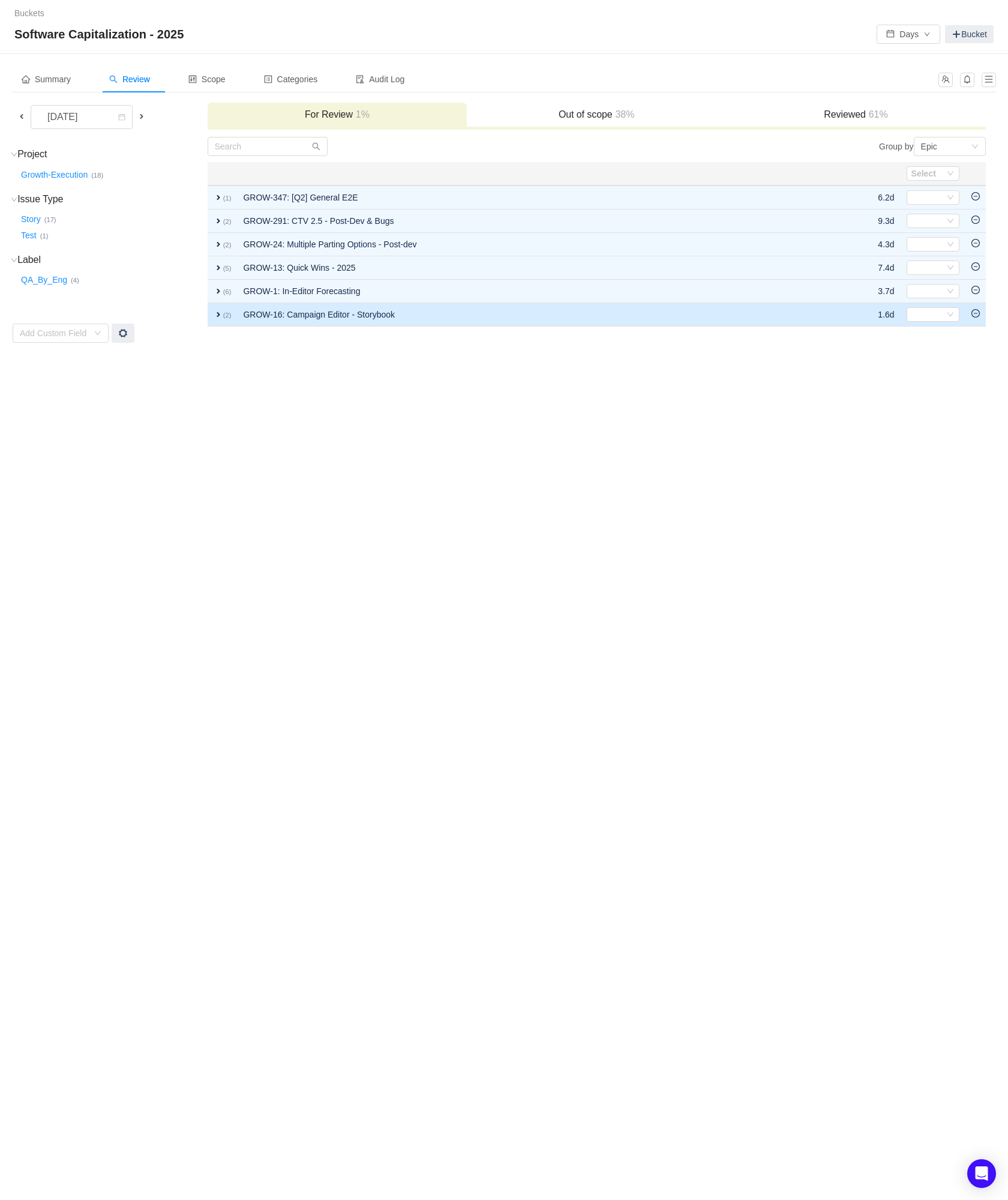
click at [979, 315] on icon "icon: minus-circle" at bounding box center [976, 314] width 9 height 9
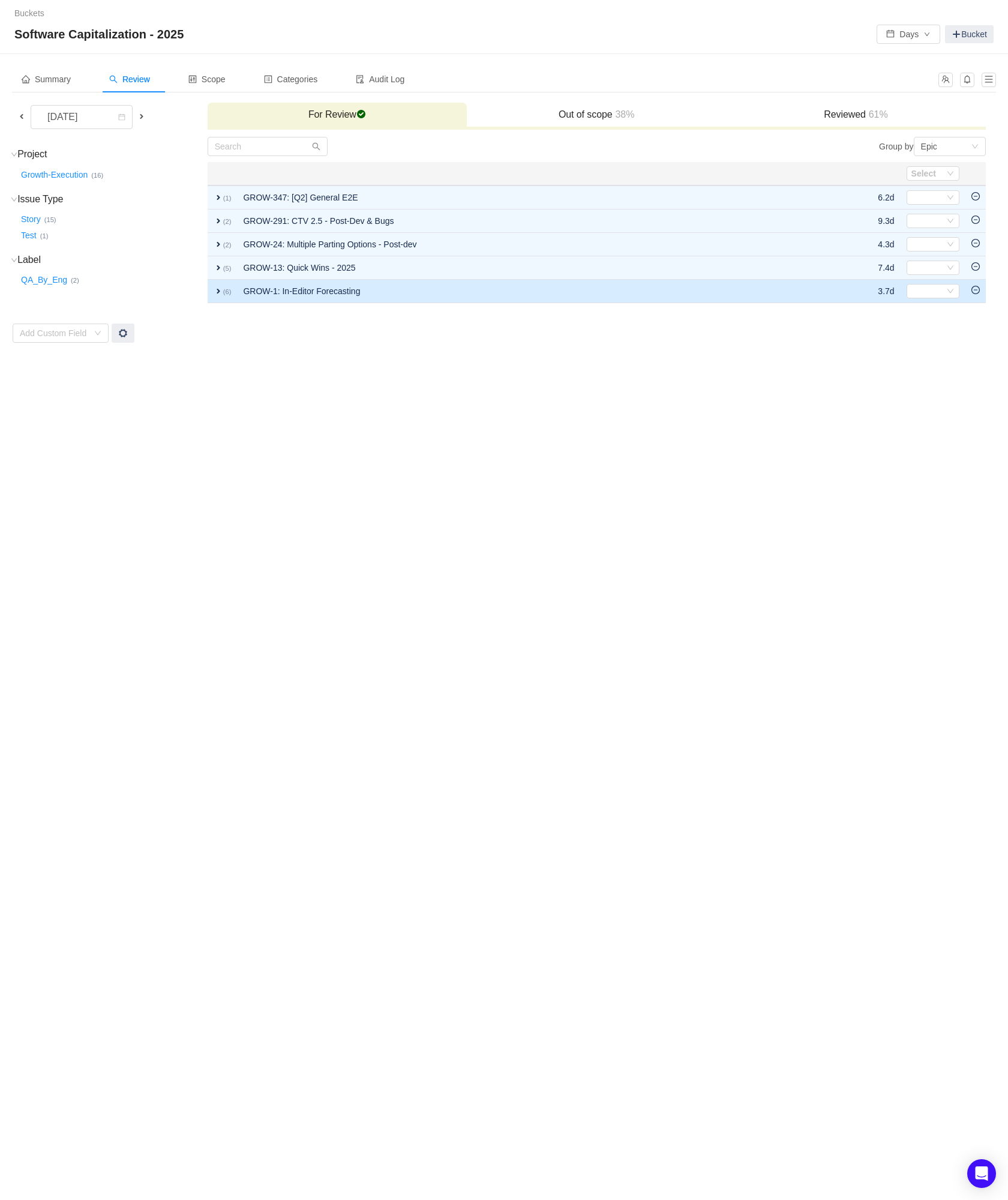
click at [976, 289] on icon "icon: minus-circle" at bounding box center [976, 290] width 9 height 9
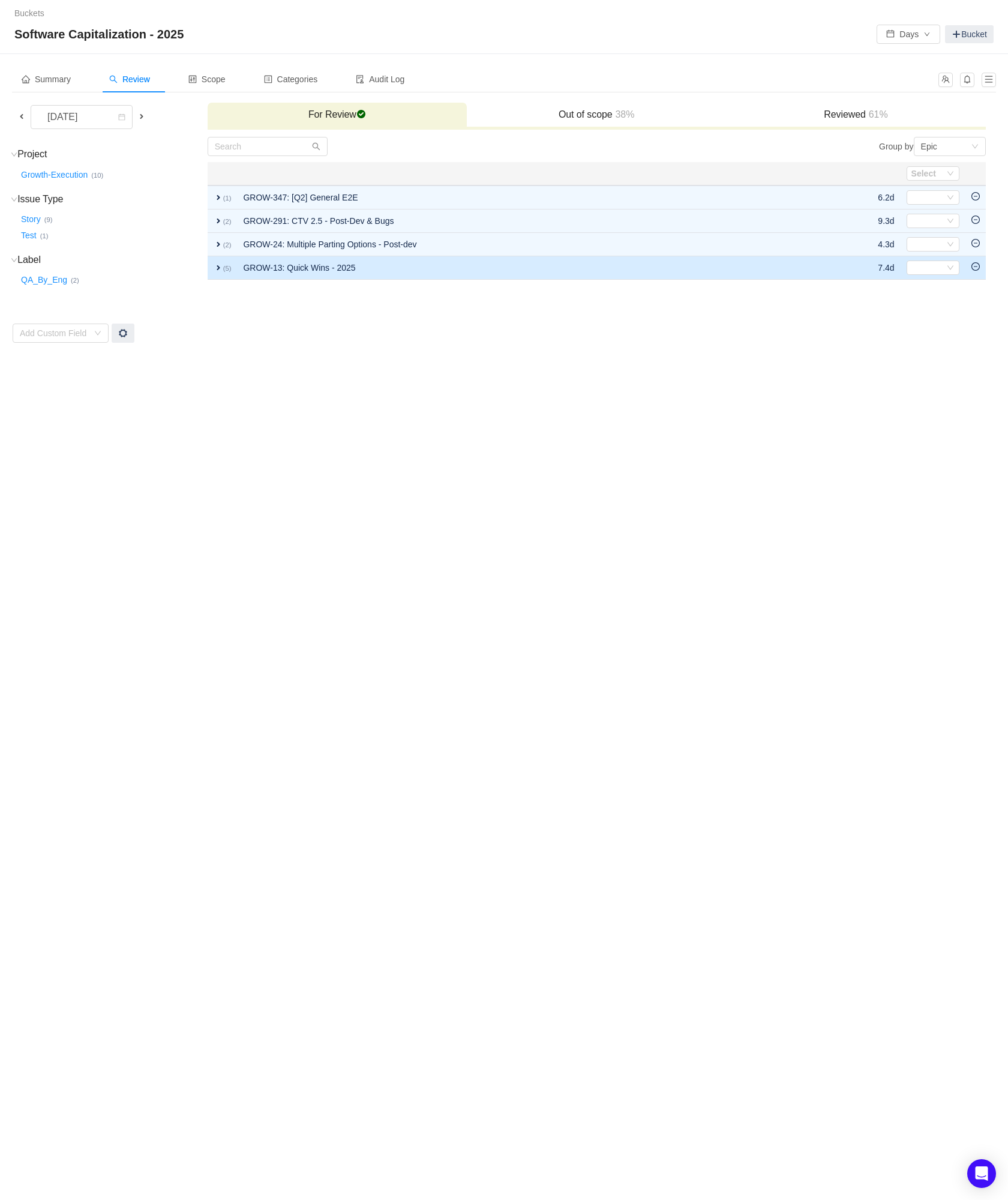
click at [976, 264] on icon "icon: minus-circle" at bounding box center [976, 267] width 9 height 9
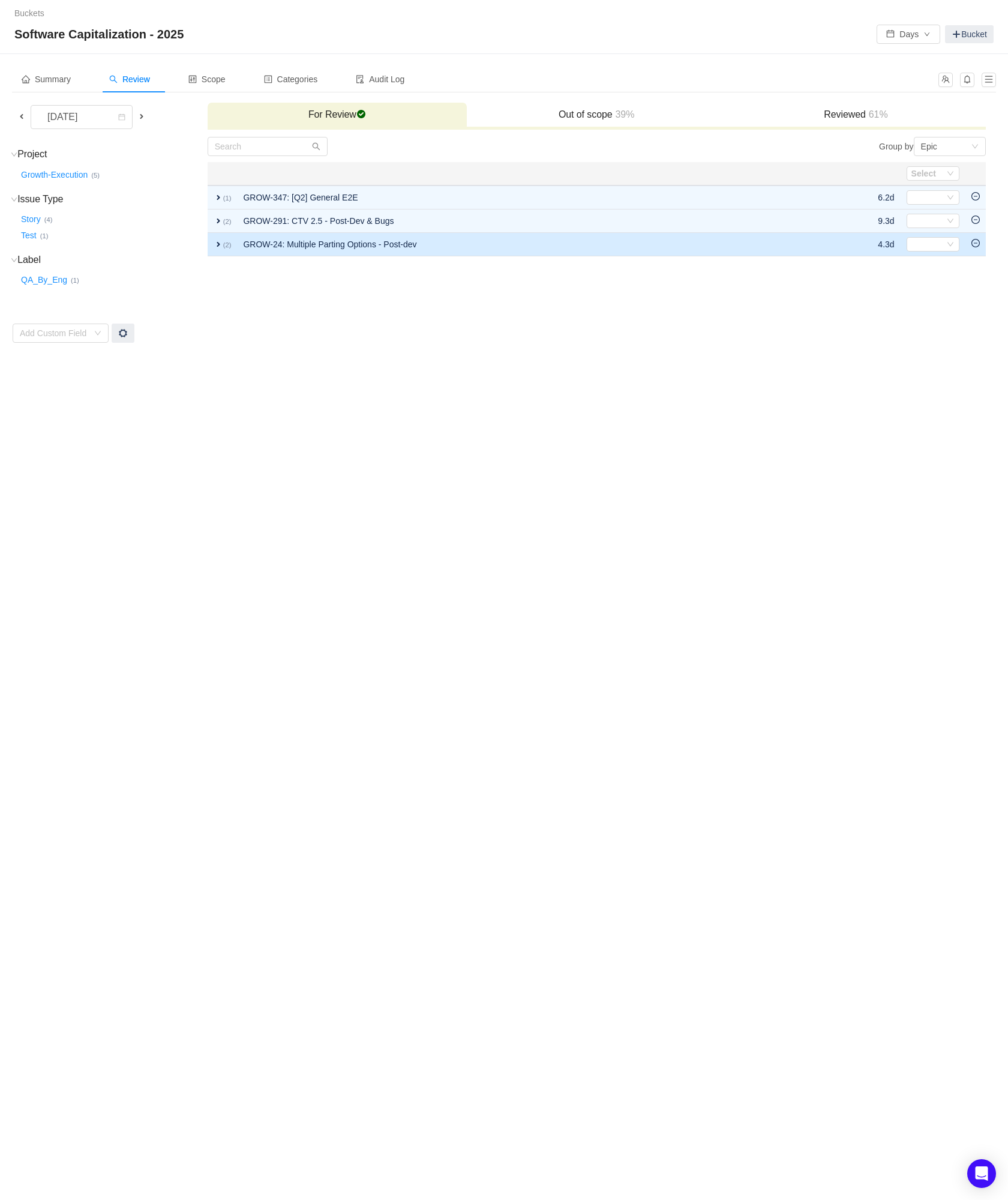
click at [976, 241] on icon "icon: minus-circle" at bounding box center [976, 243] width 9 height 9
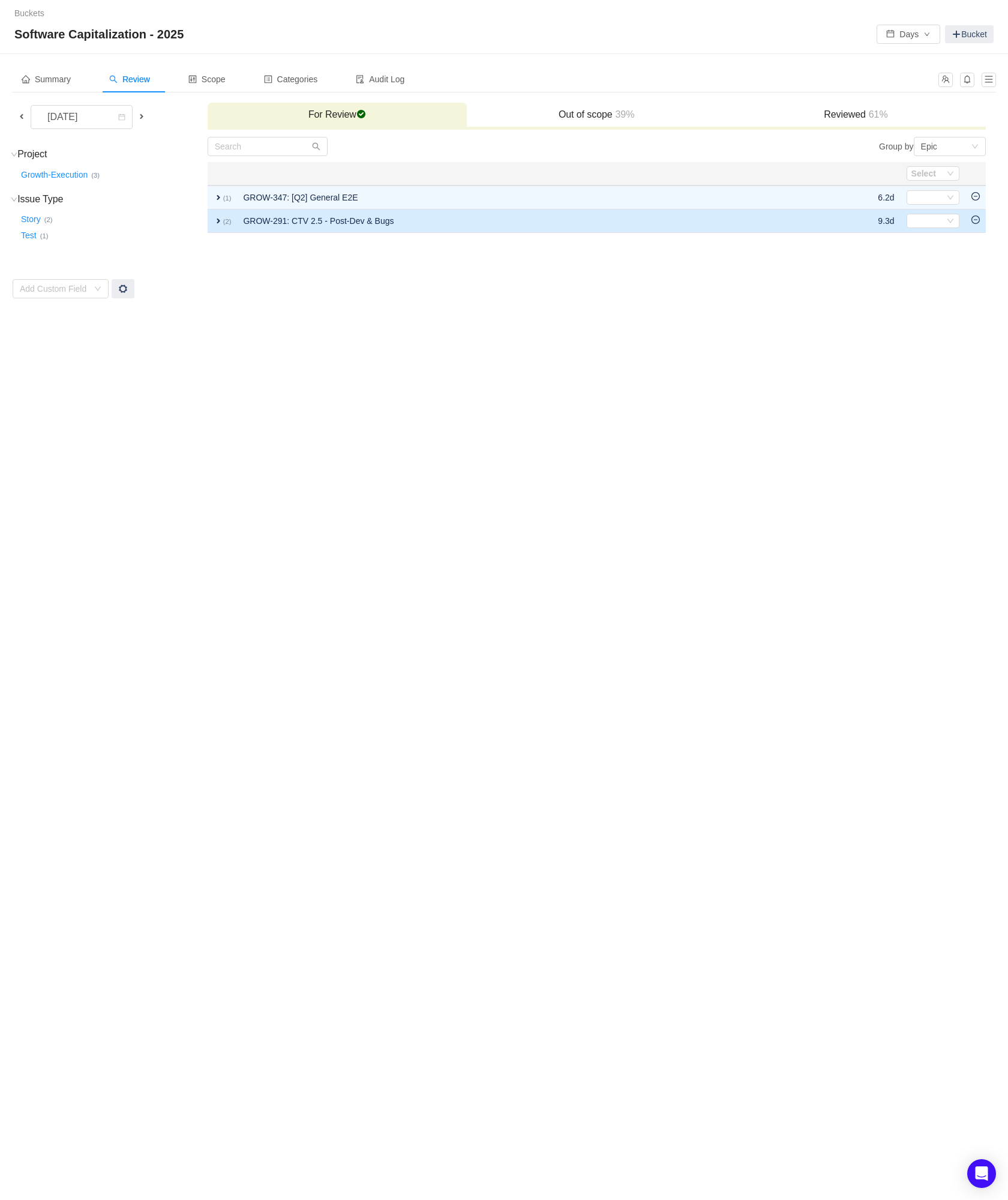
click at [976, 215] on td at bounding box center [975, 221] width 20 height 23
click at [976, 219] on icon "icon: minus-circle" at bounding box center [976, 220] width 9 height 9
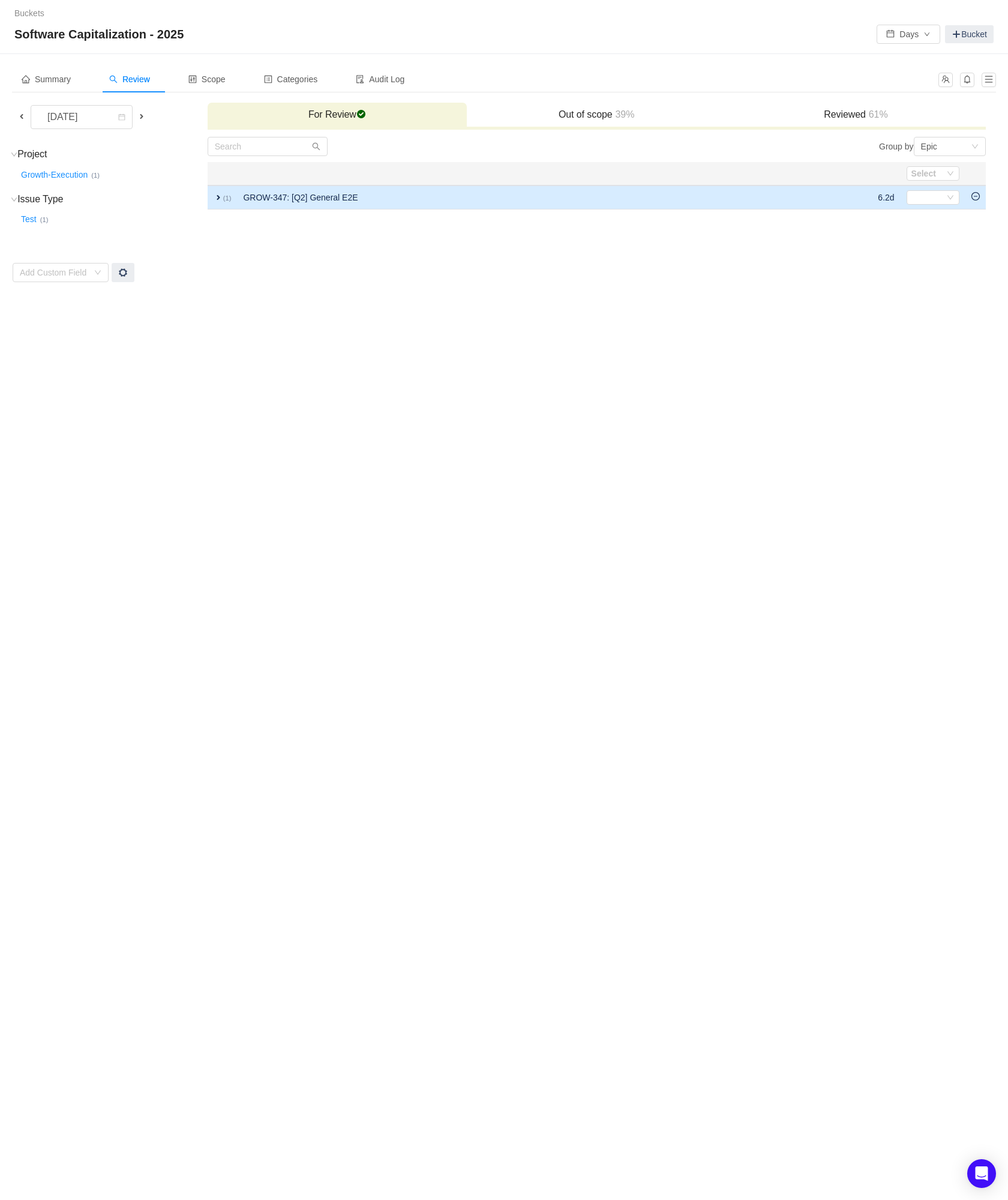
click at [976, 197] on icon "icon: minus-circle" at bounding box center [976, 196] width 9 height 9
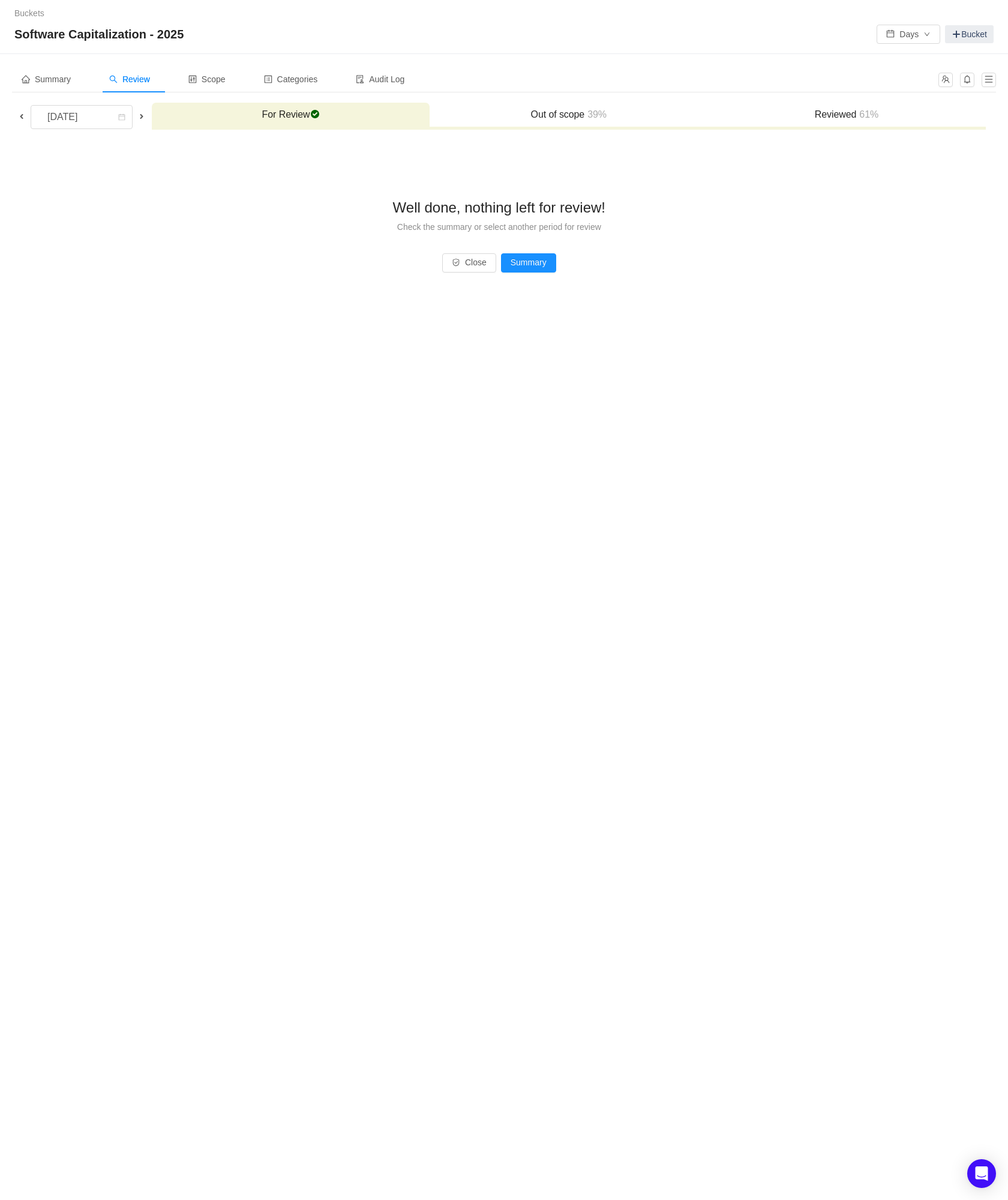
click at [23, 117] on span at bounding box center [21, 116] width 10 height 10
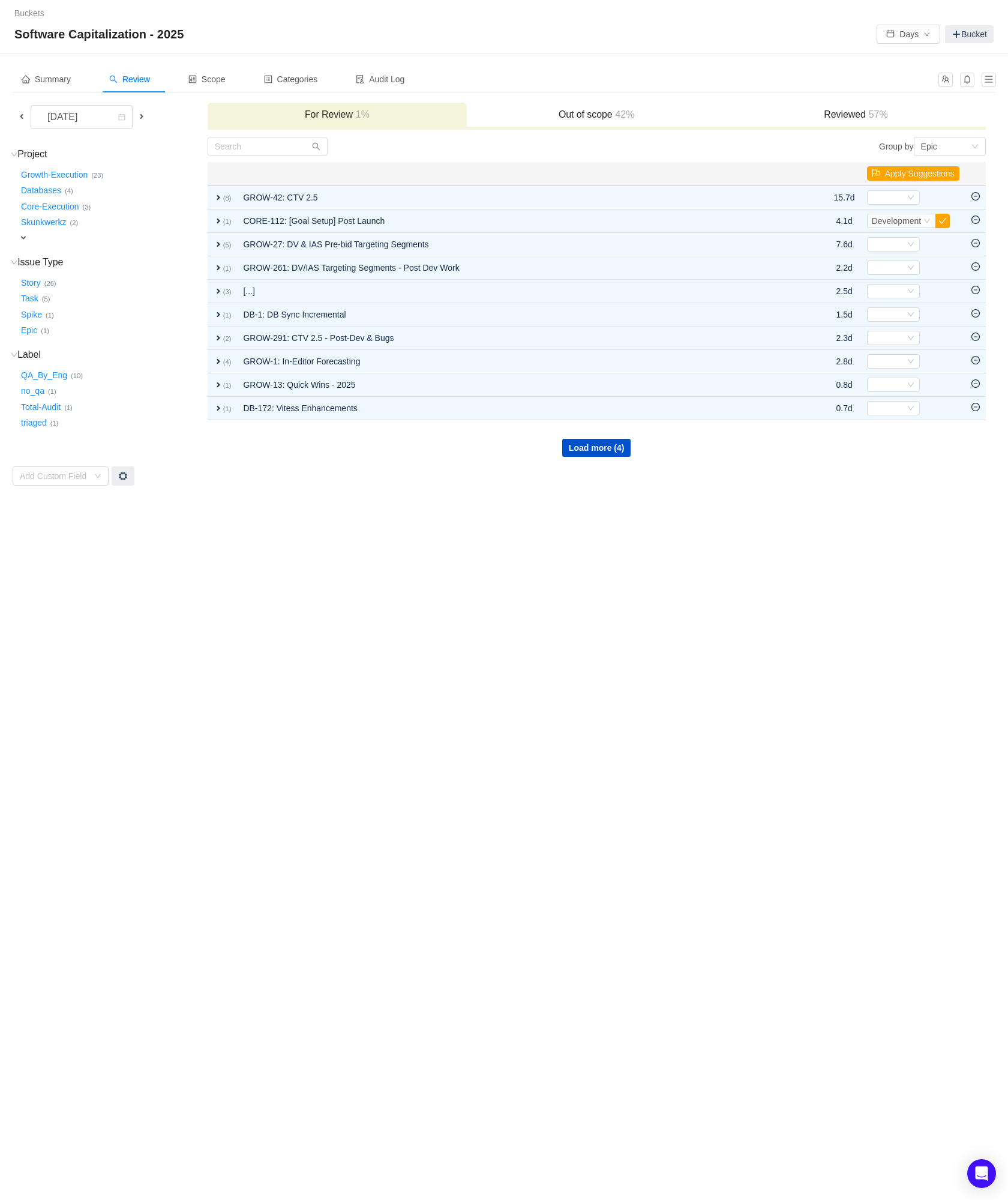
click at [23, 235] on span "expand" at bounding box center [23, 237] width 10 height 10
click at [63, 171] on button "Growth-Execution …" at bounding box center [55, 175] width 73 height 19
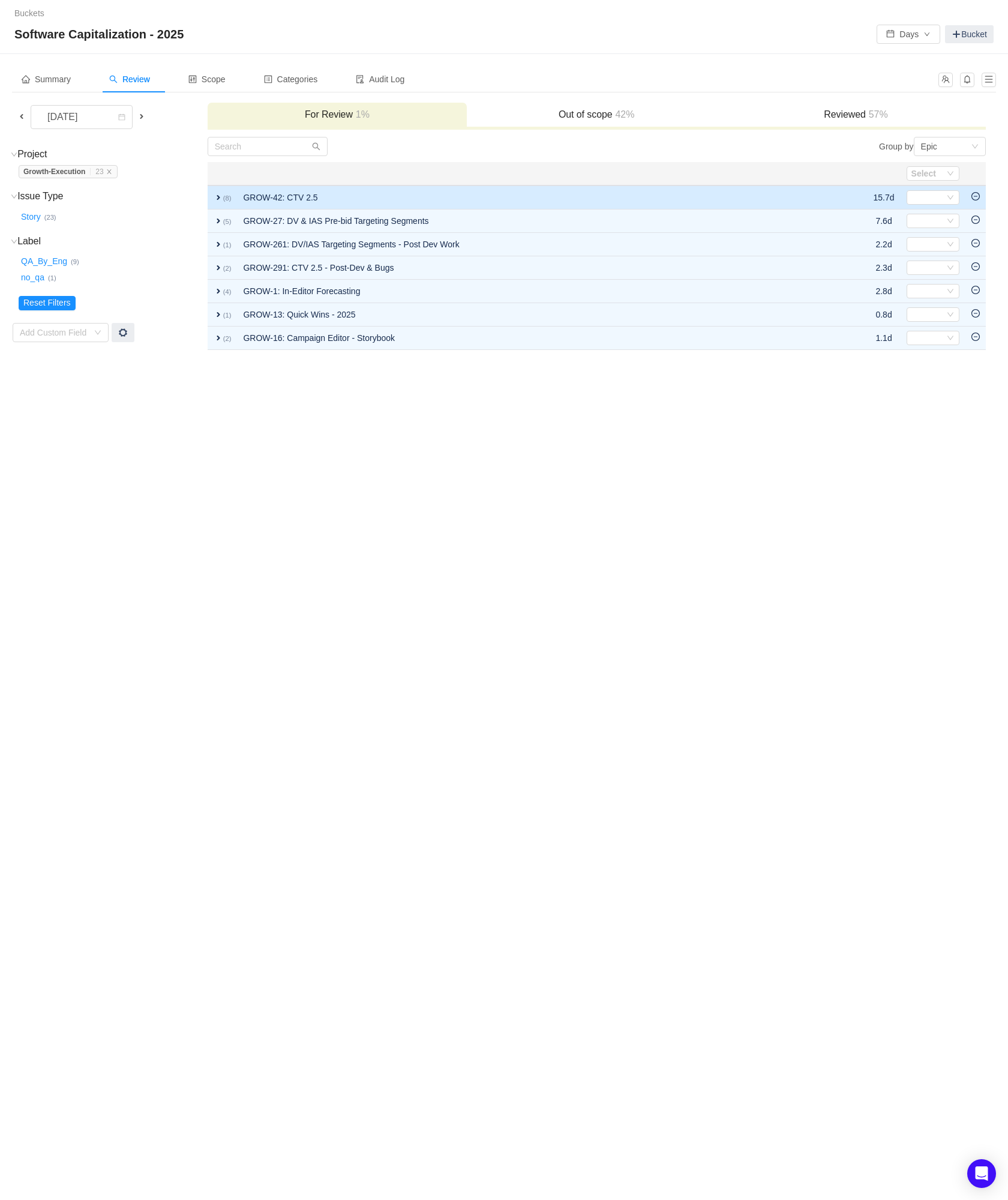
click at [976, 197] on icon "icon: minus-circle" at bounding box center [976, 196] width 9 height 9
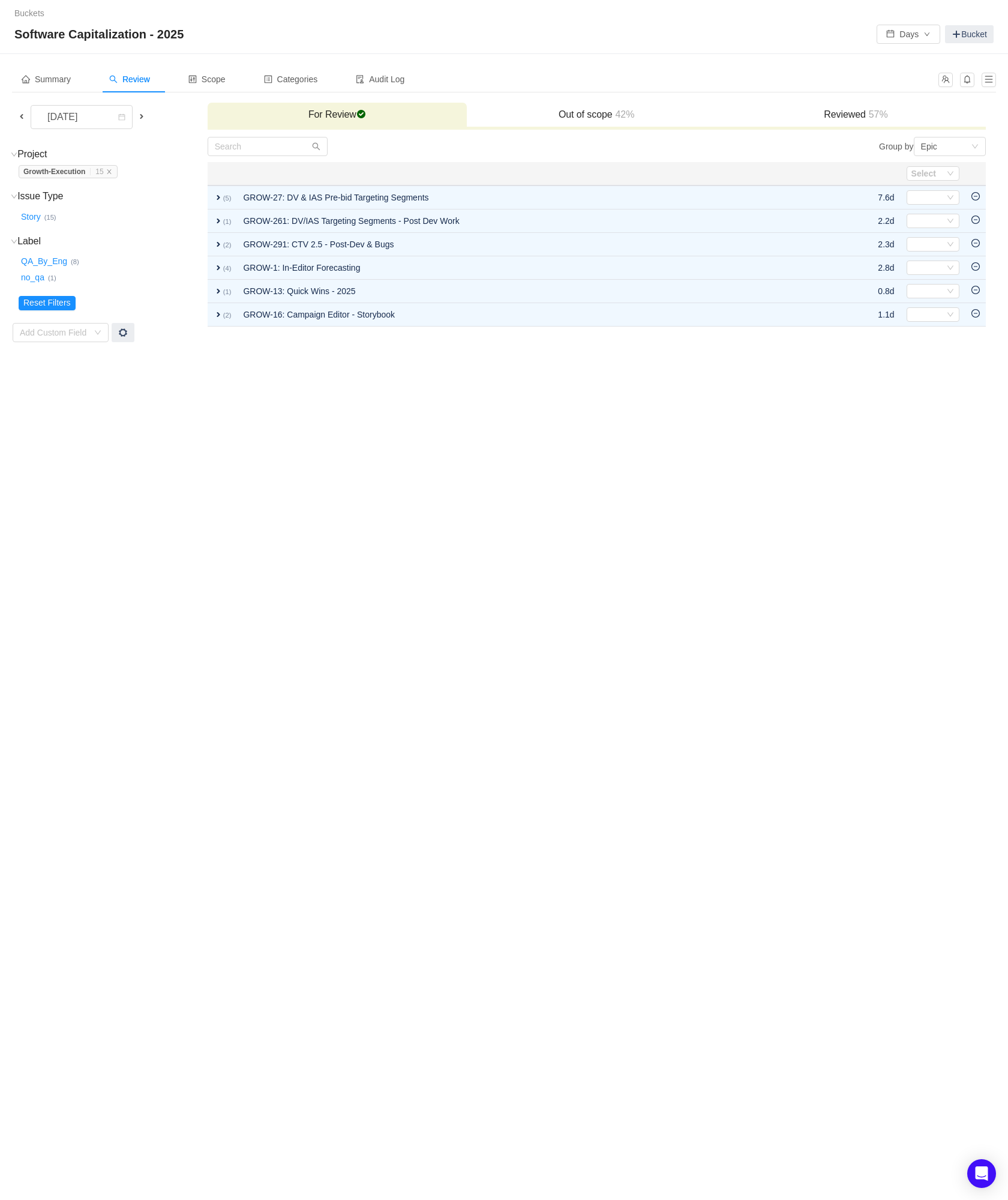
click at [976, 197] on icon "icon: minus-circle" at bounding box center [976, 196] width 9 height 9
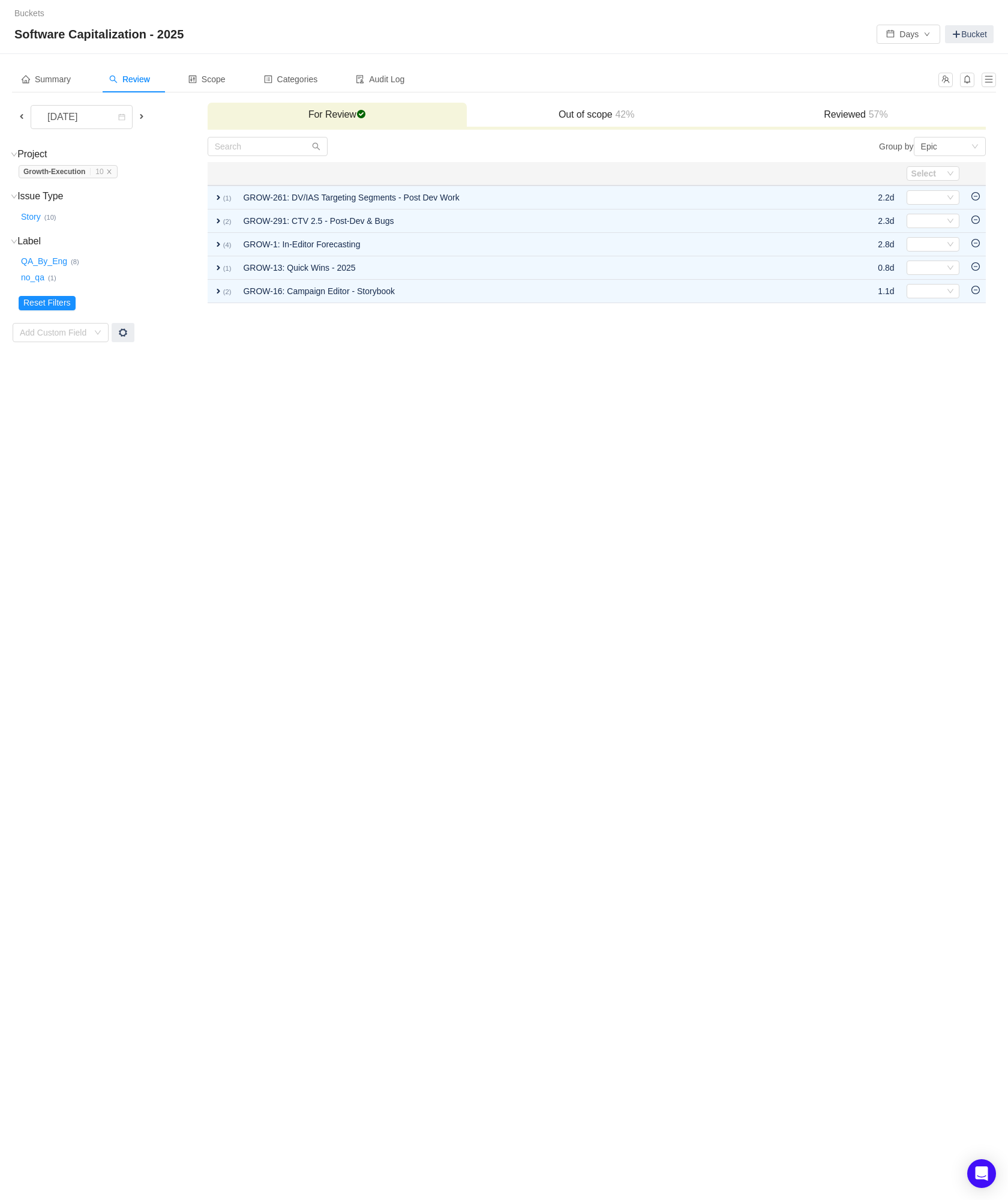
click at [976, 197] on icon "icon: minus-circle" at bounding box center [976, 196] width 9 height 9
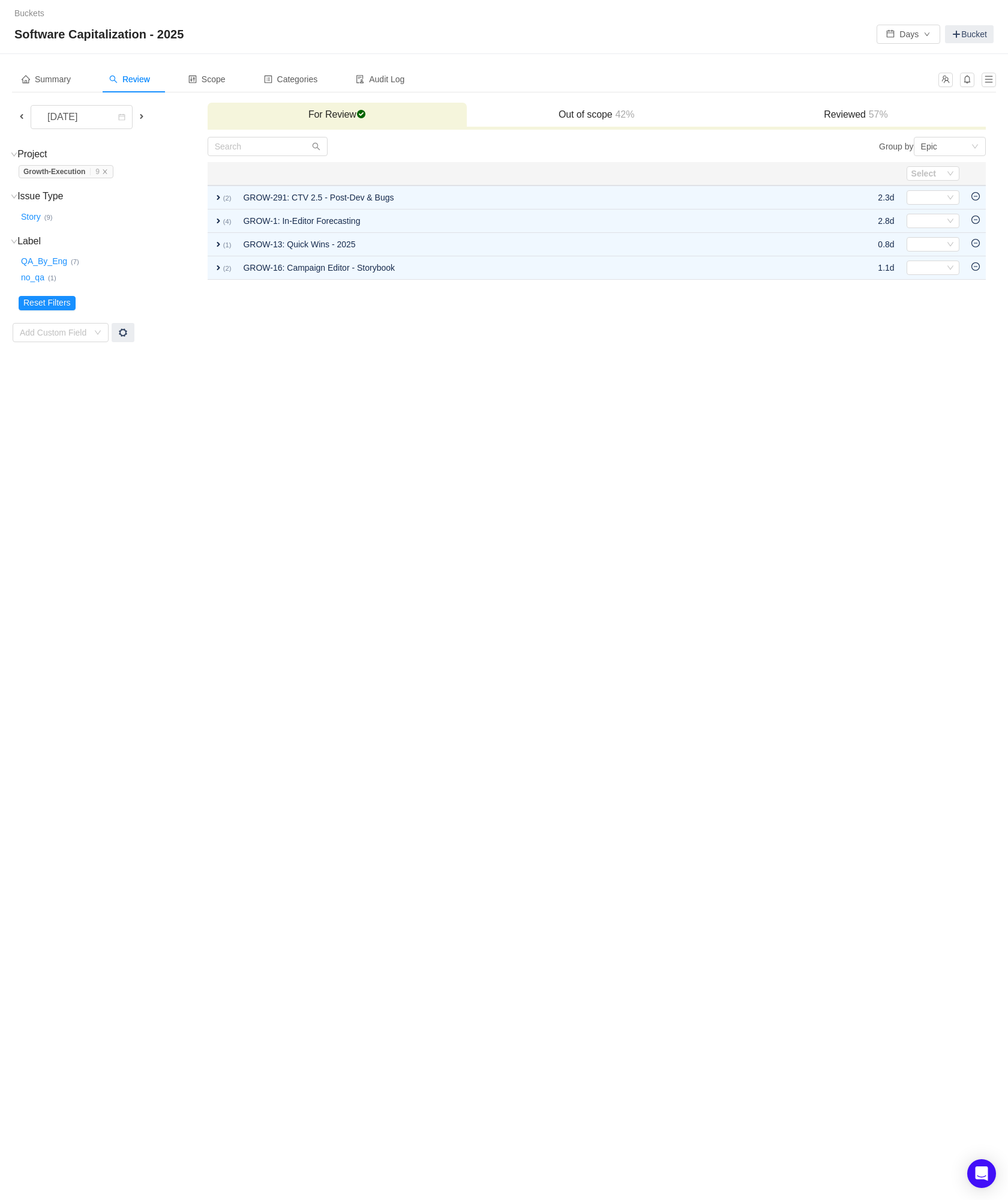
click at [976, 197] on icon "icon: minus-circle" at bounding box center [976, 196] width 9 height 9
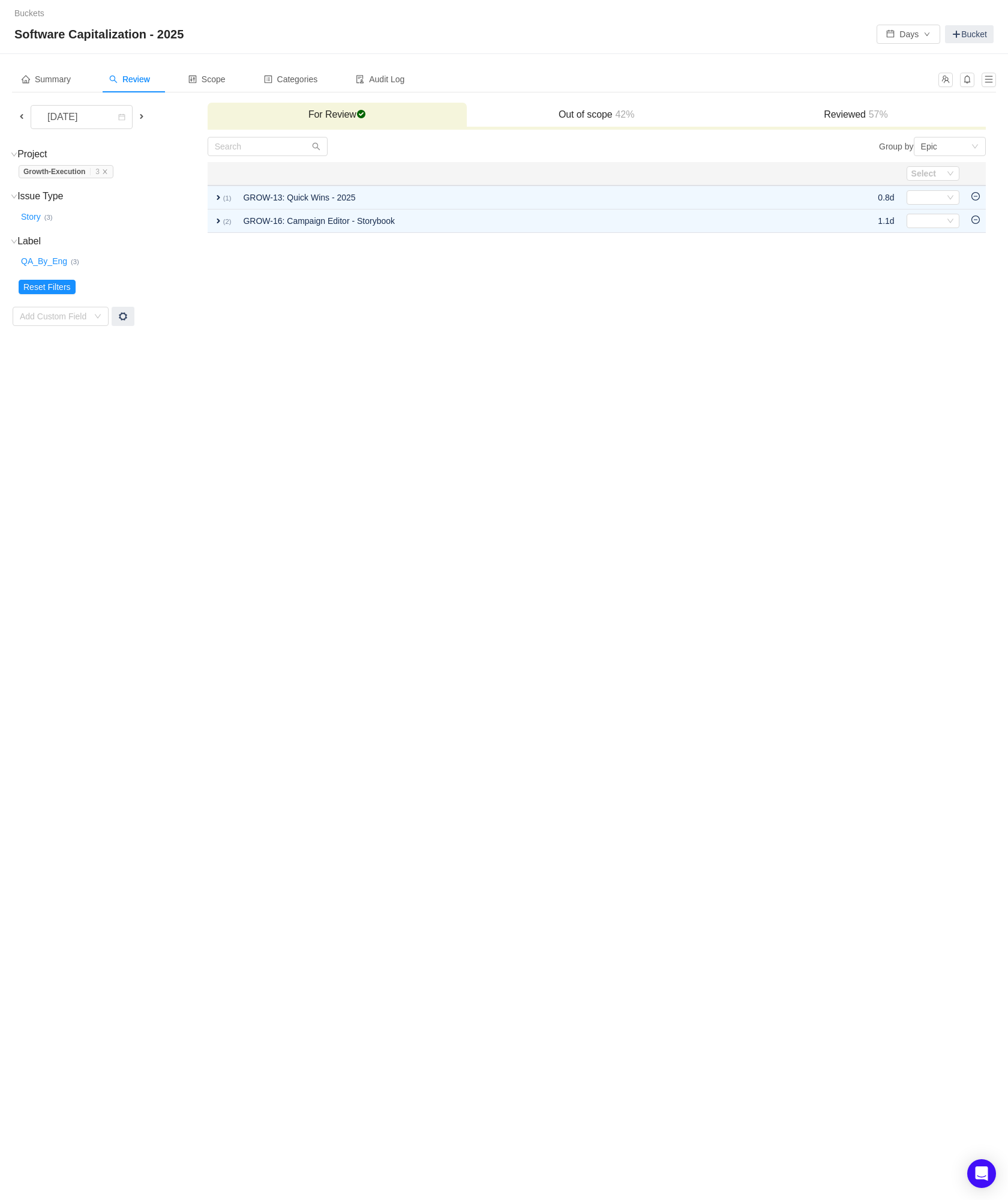
click at [976, 197] on icon "icon: minus-circle" at bounding box center [976, 196] width 9 height 9
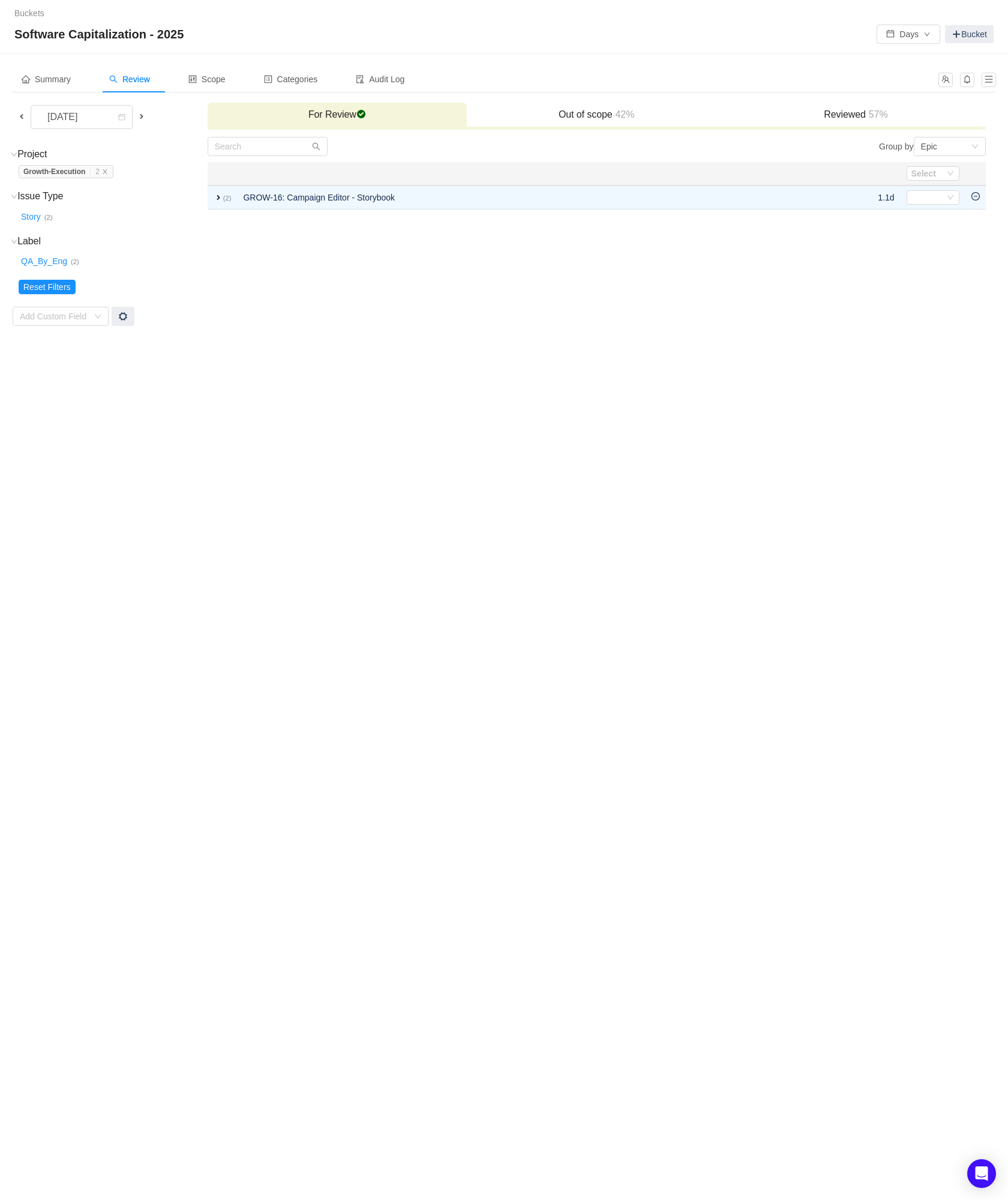
click at [976, 197] on icon "icon: minus-circle" at bounding box center [976, 196] width 9 height 9
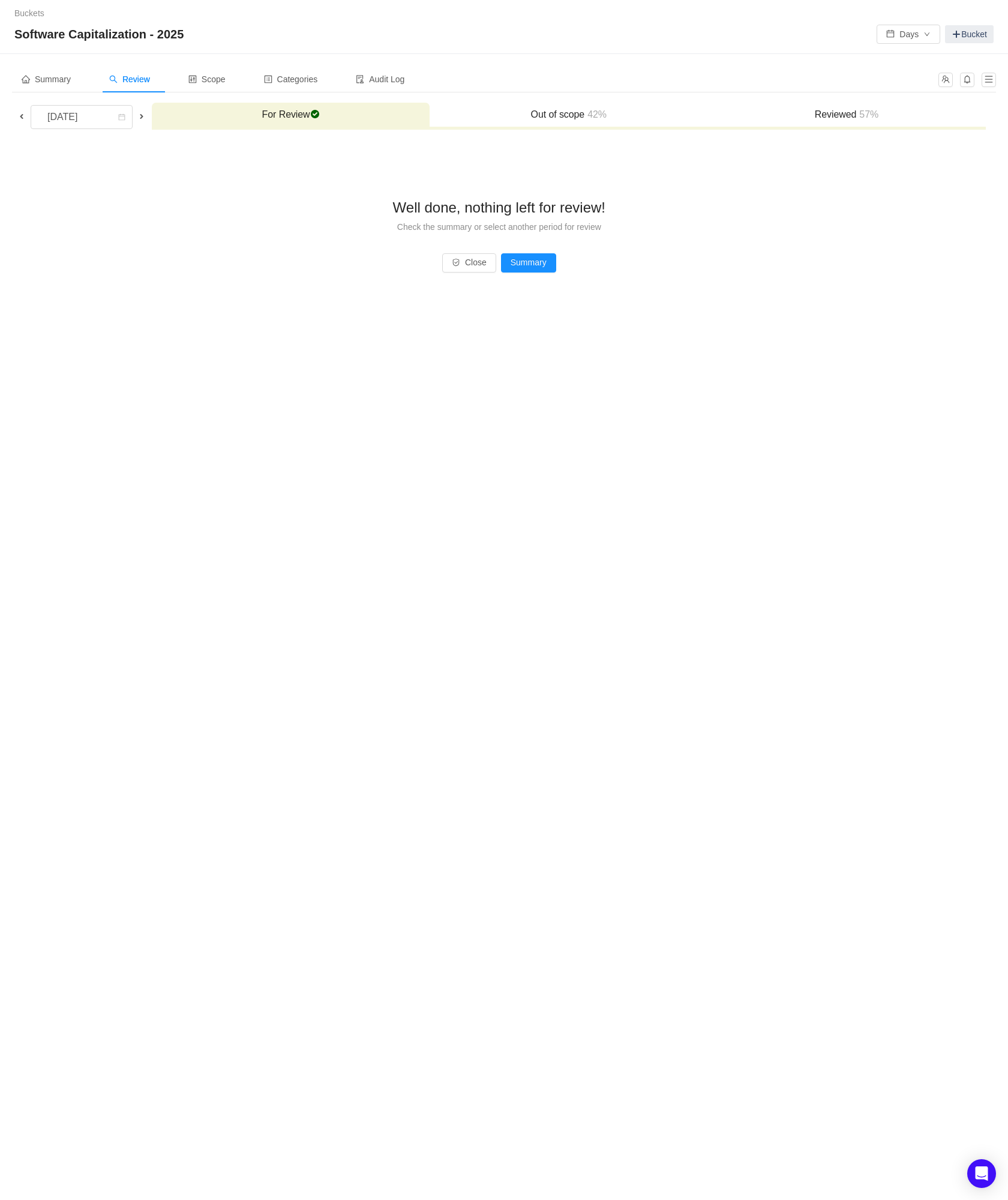
click at [21, 113] on span at bounding box center [21, 116] width 10 height 10
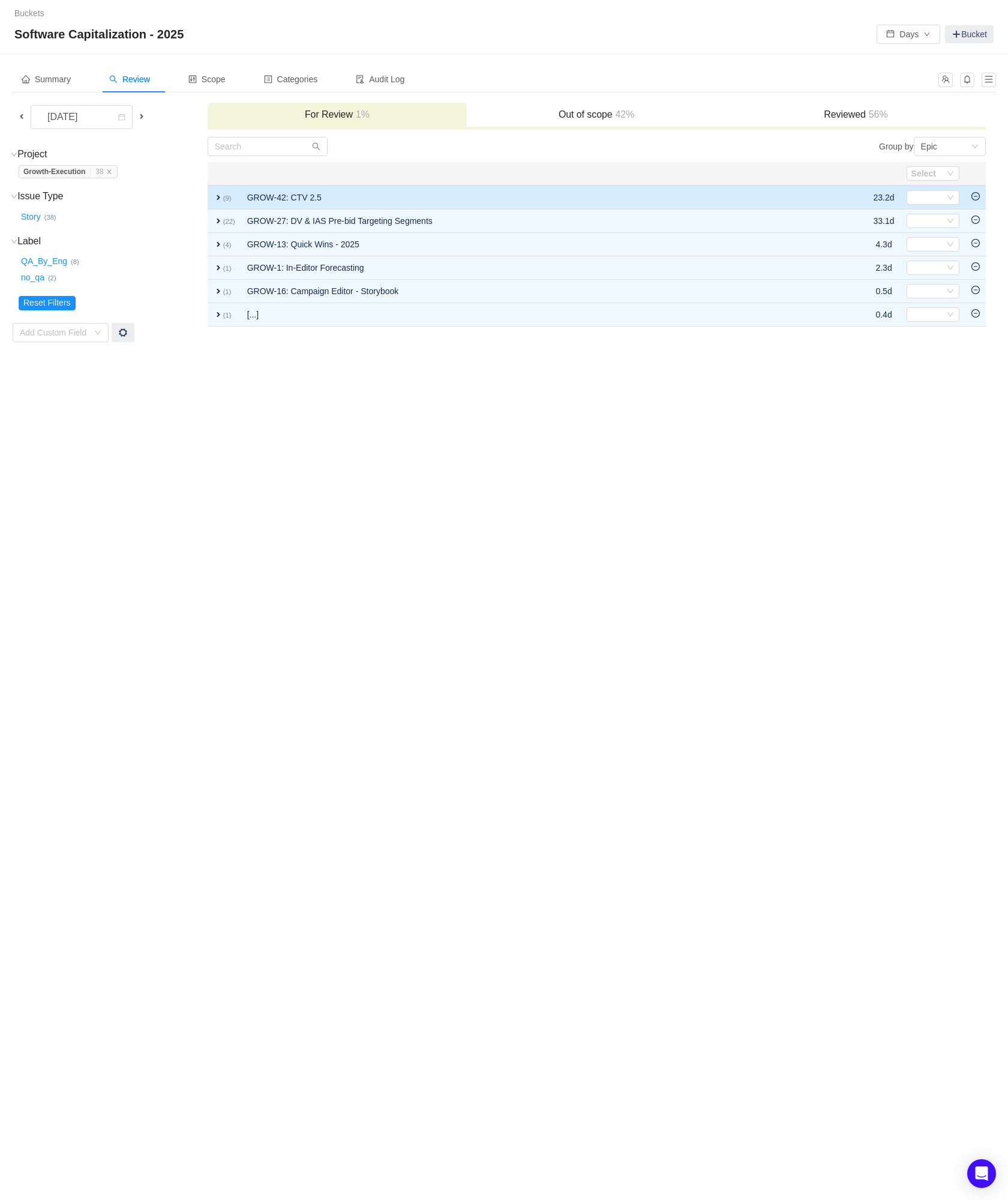
click at [970, 195] on td at bounding box center [975, 197] width 20 height 24
click at [973, 195] on icon "icon: minus-circle" at bounding box center [976, 196] width 9 height 9
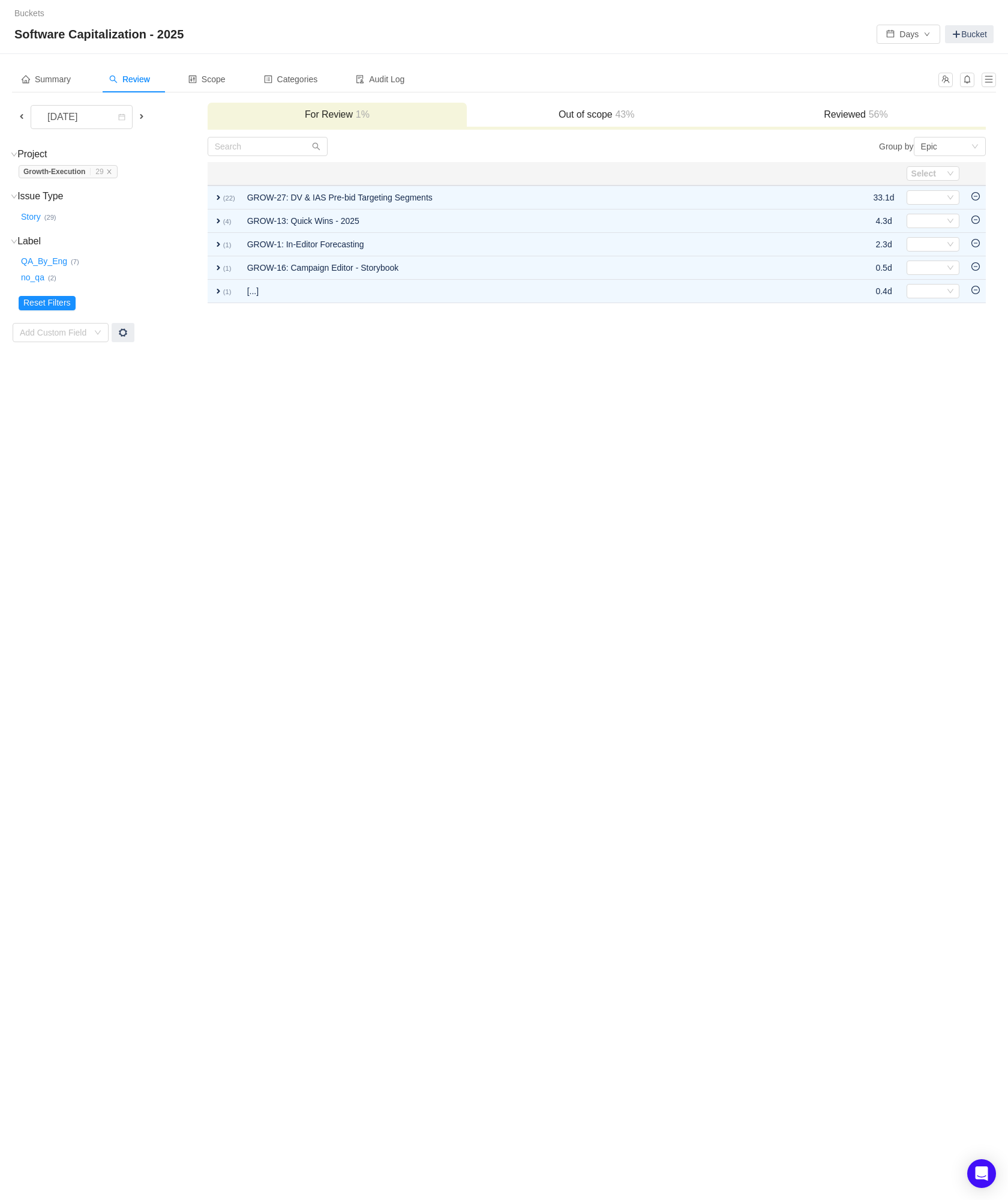
click at [973, 195] on icon "icon: minus-circle" at bounding box center [976, 196] width 9 height 9
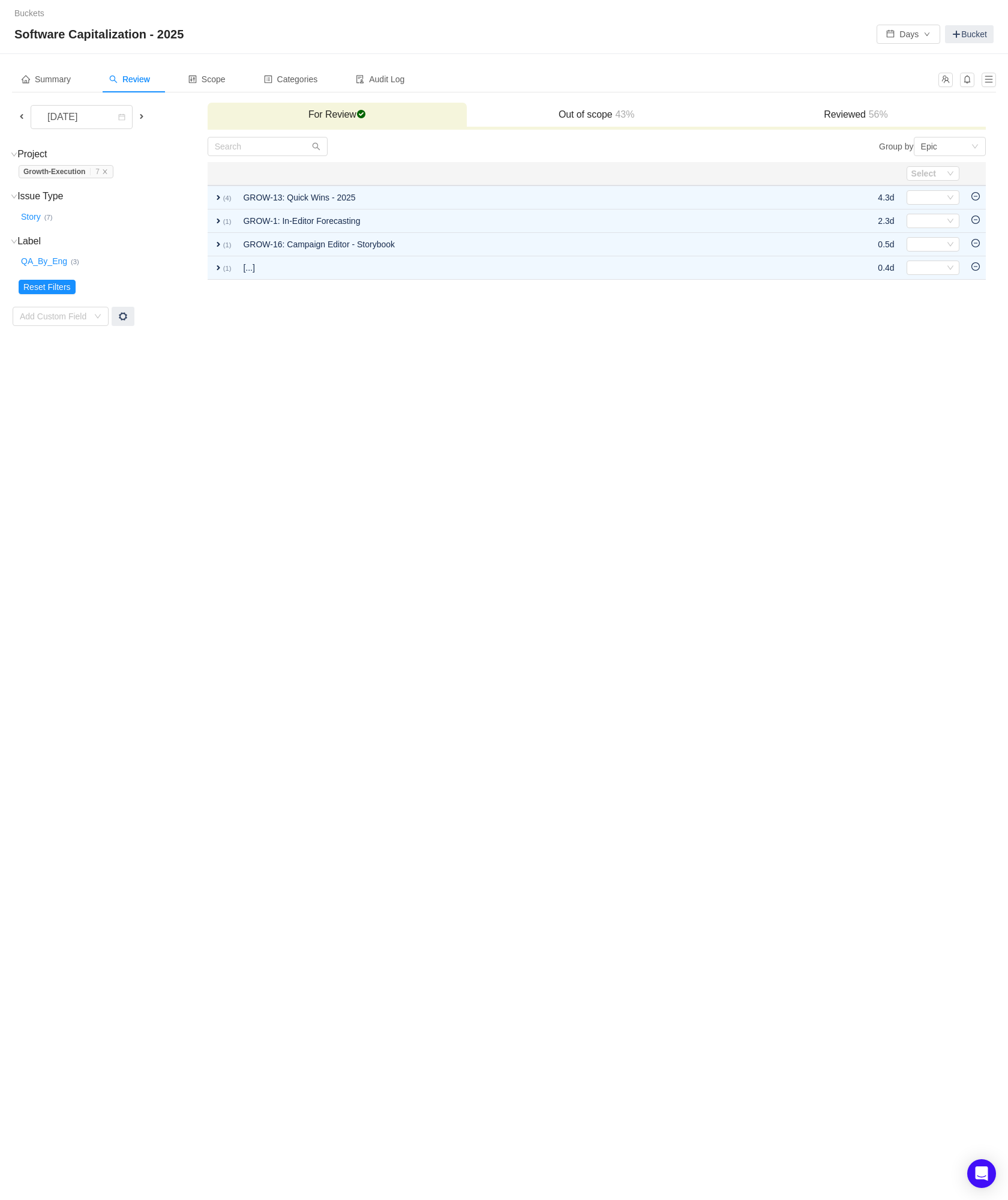
click at [973, 195] on icon "icon: minus-circle" at bounding box center [976, 196] width 9 height 9
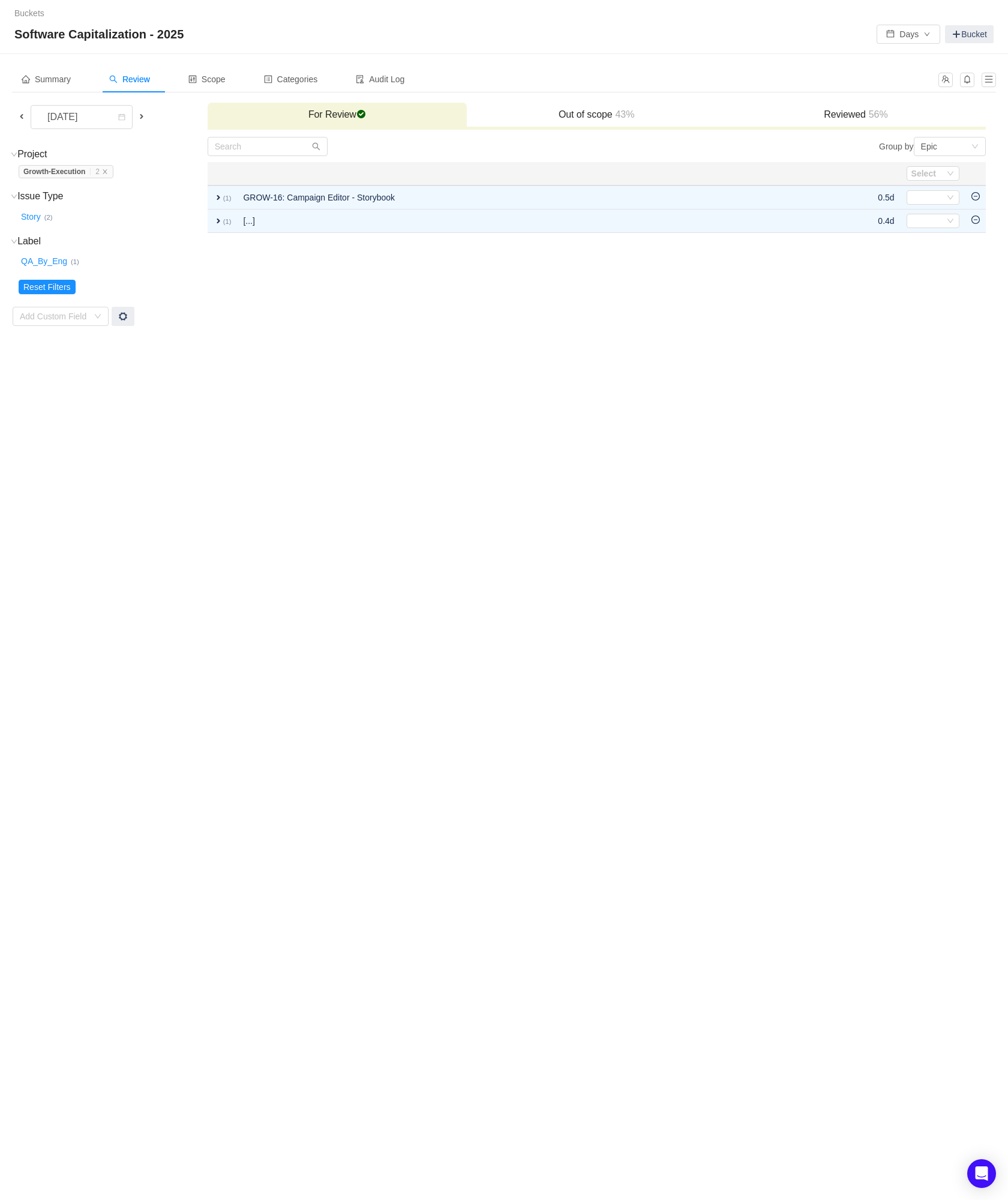
click at [973, 195] on icon "icon: minus-circle" at bounding box center [976, 196] width 9 height 9
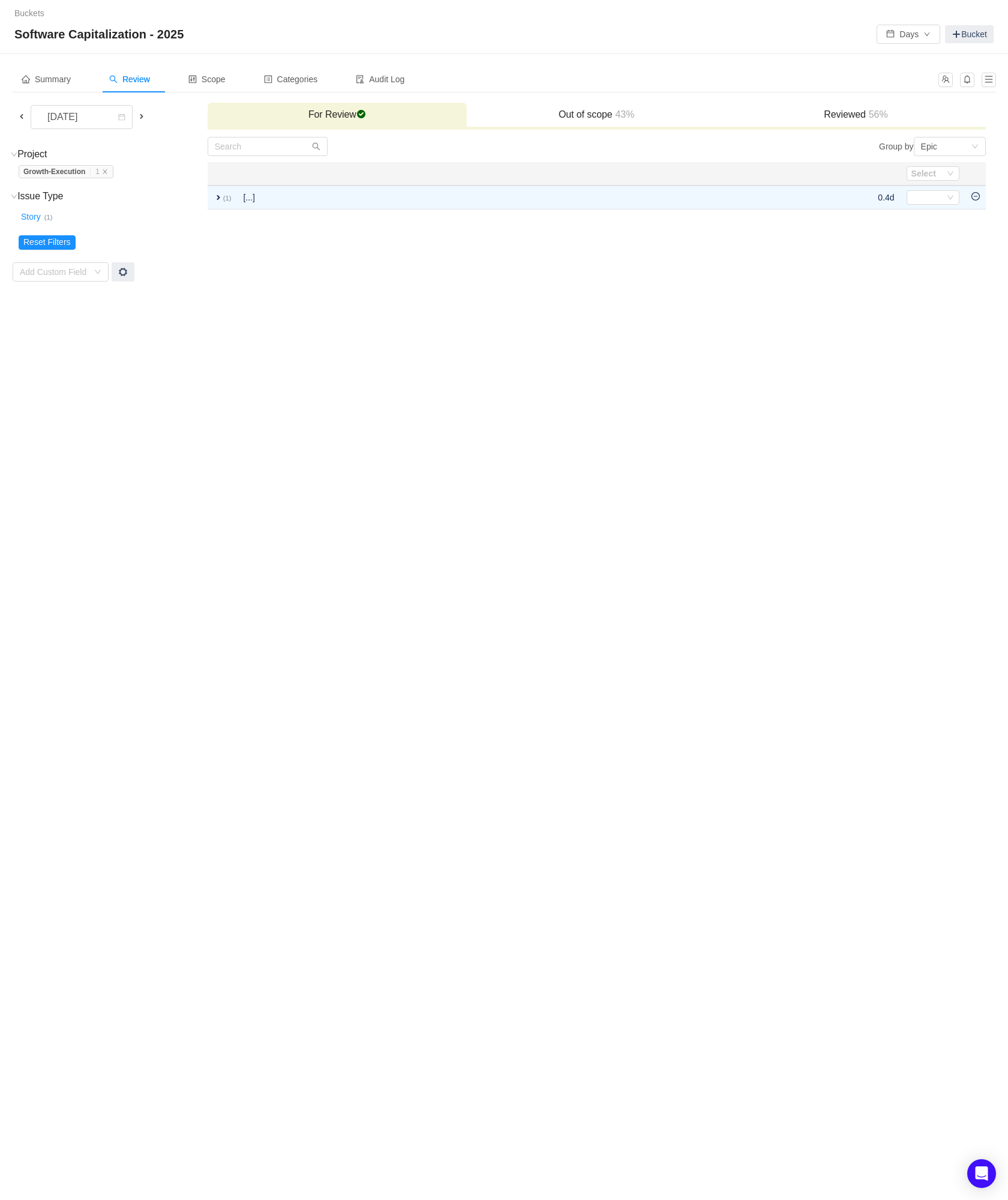
click at [973, 195] on icon "icon: minus-circle" at bounding box center [976, 196] width 9 height 9
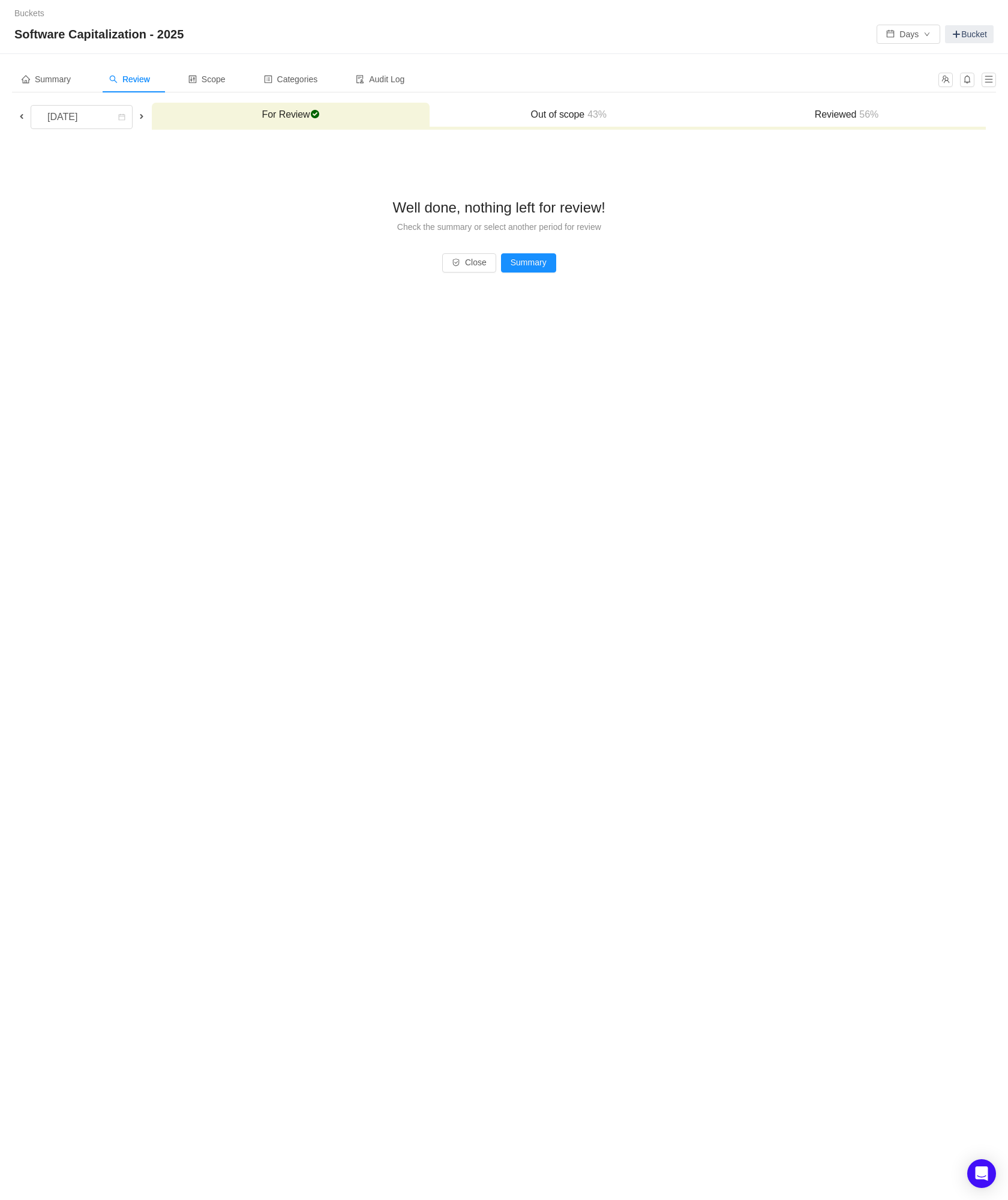
click at [24, 118] on span at bounding box center [21, 116] width 10 height 10
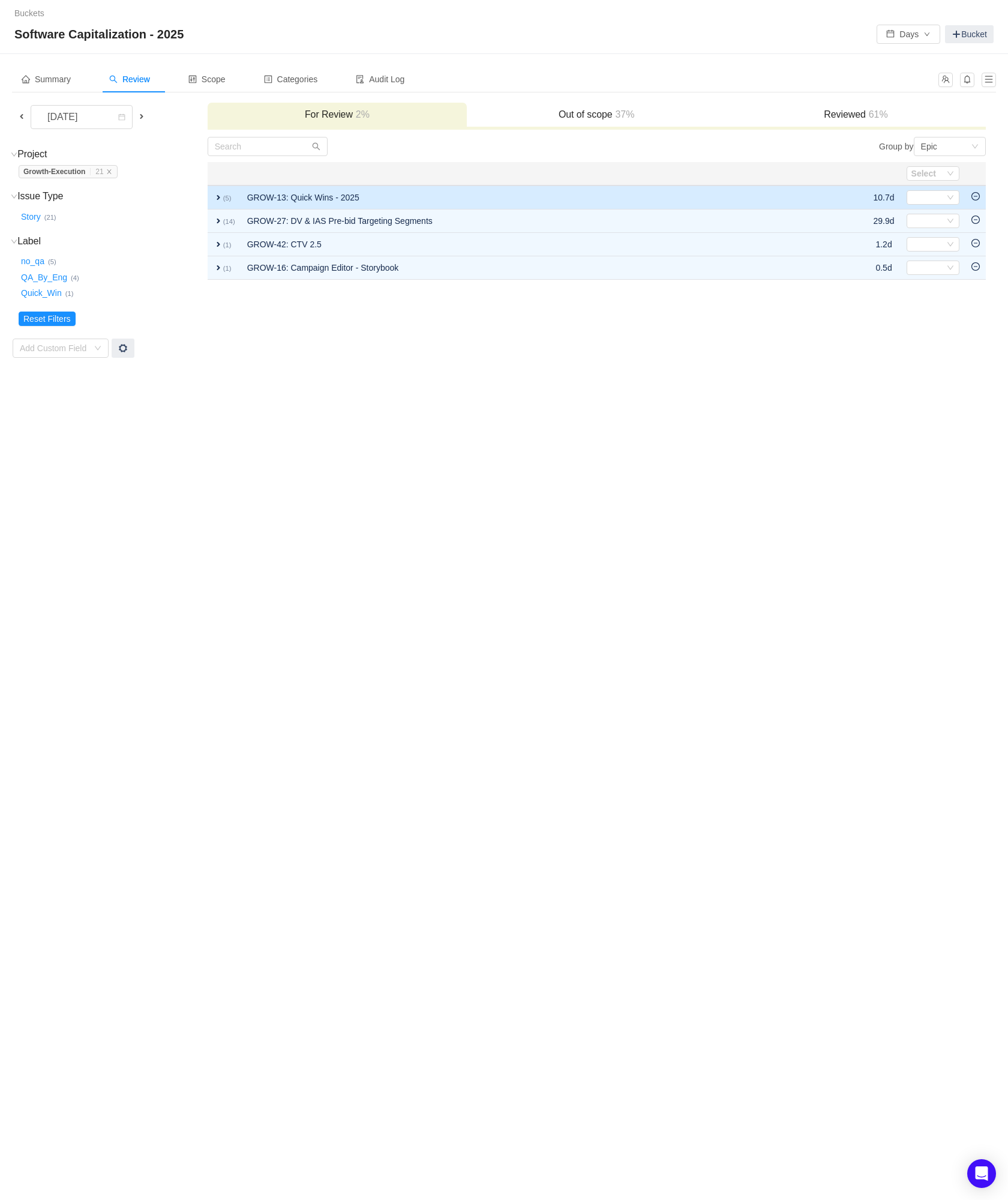
click at [977, 195] on icon "icon: minus-circle" at bounding box center [976, 196] width 9 height 9
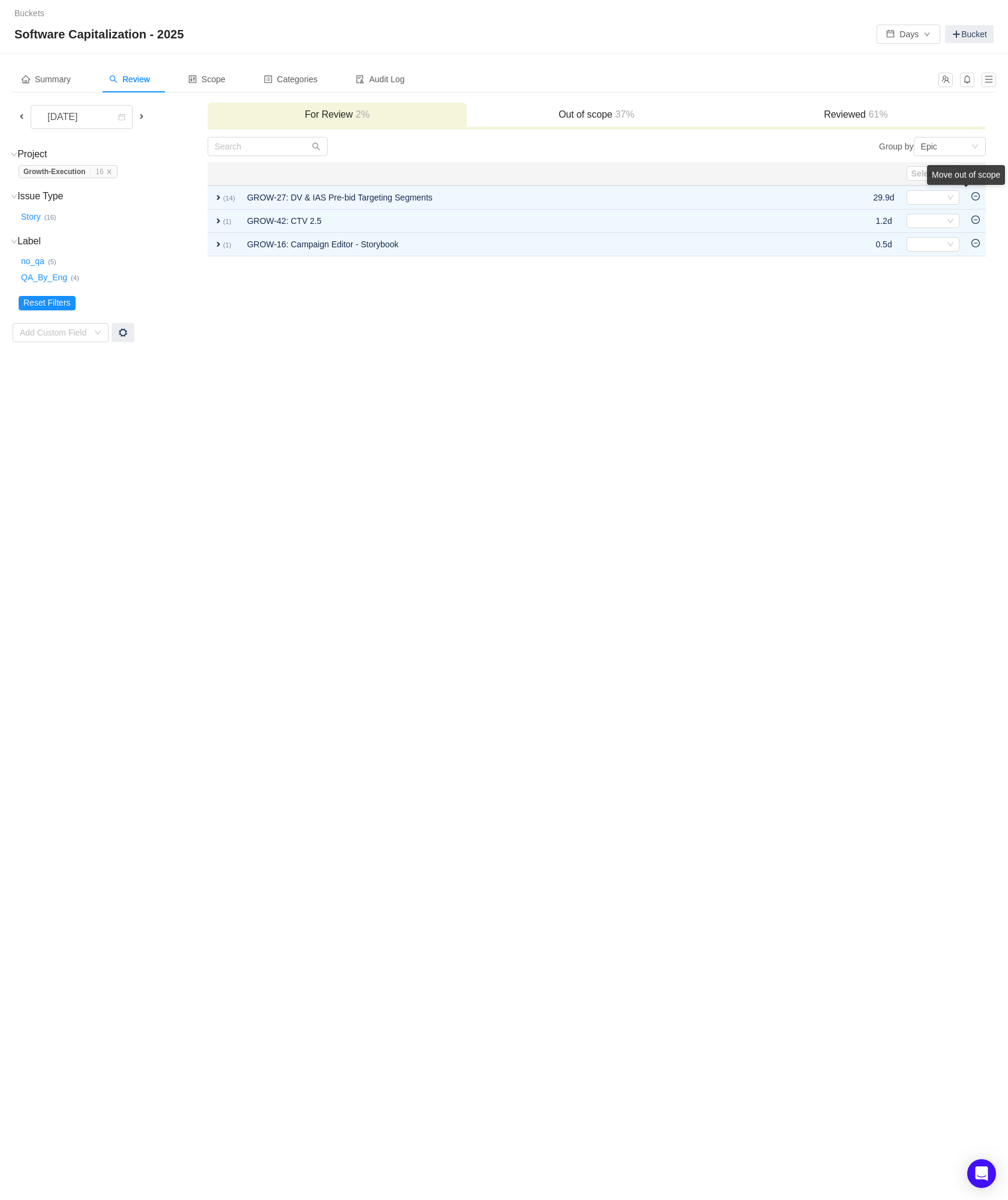
click at [977, 185] on div "Move out of scope" at bounding box center [966, 175] width 78 height 19
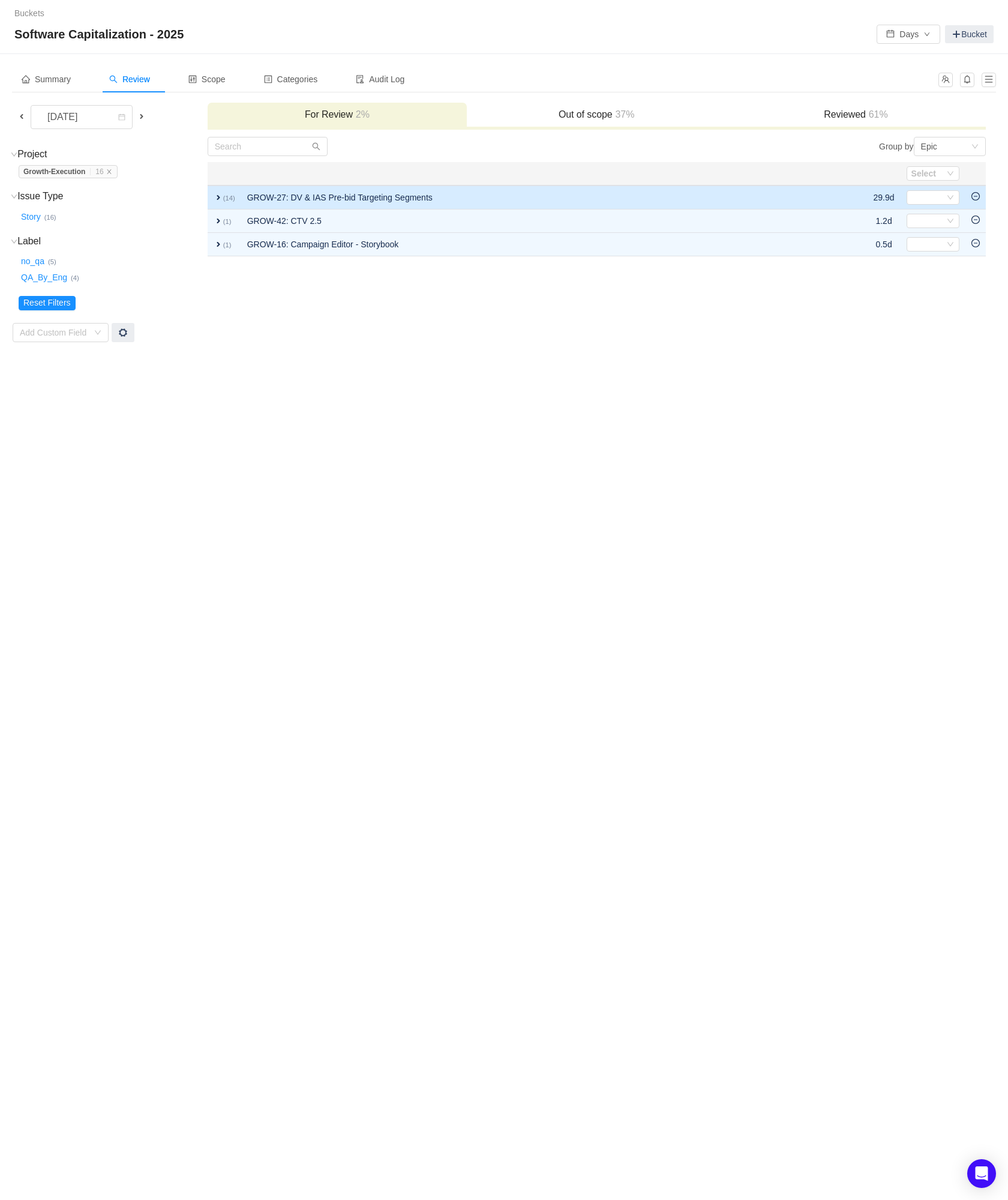
click at [976, 201] on icon "icon: minus-circle" at bounding box center [976, 196] width 9 height 9
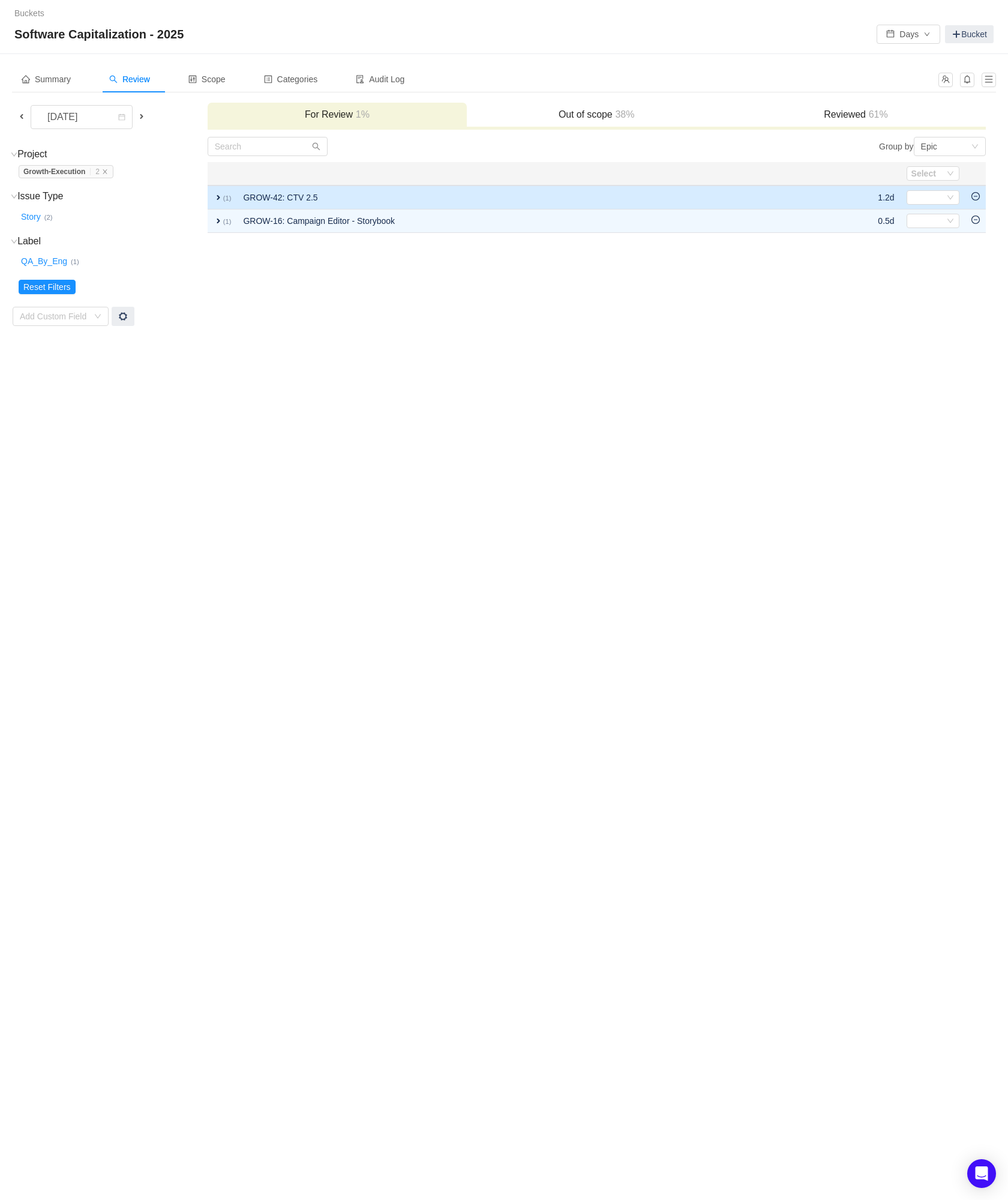
click at [976, 195] on icon "icon: minus-circle" at bounding box center [976, 196] width 9 height 9
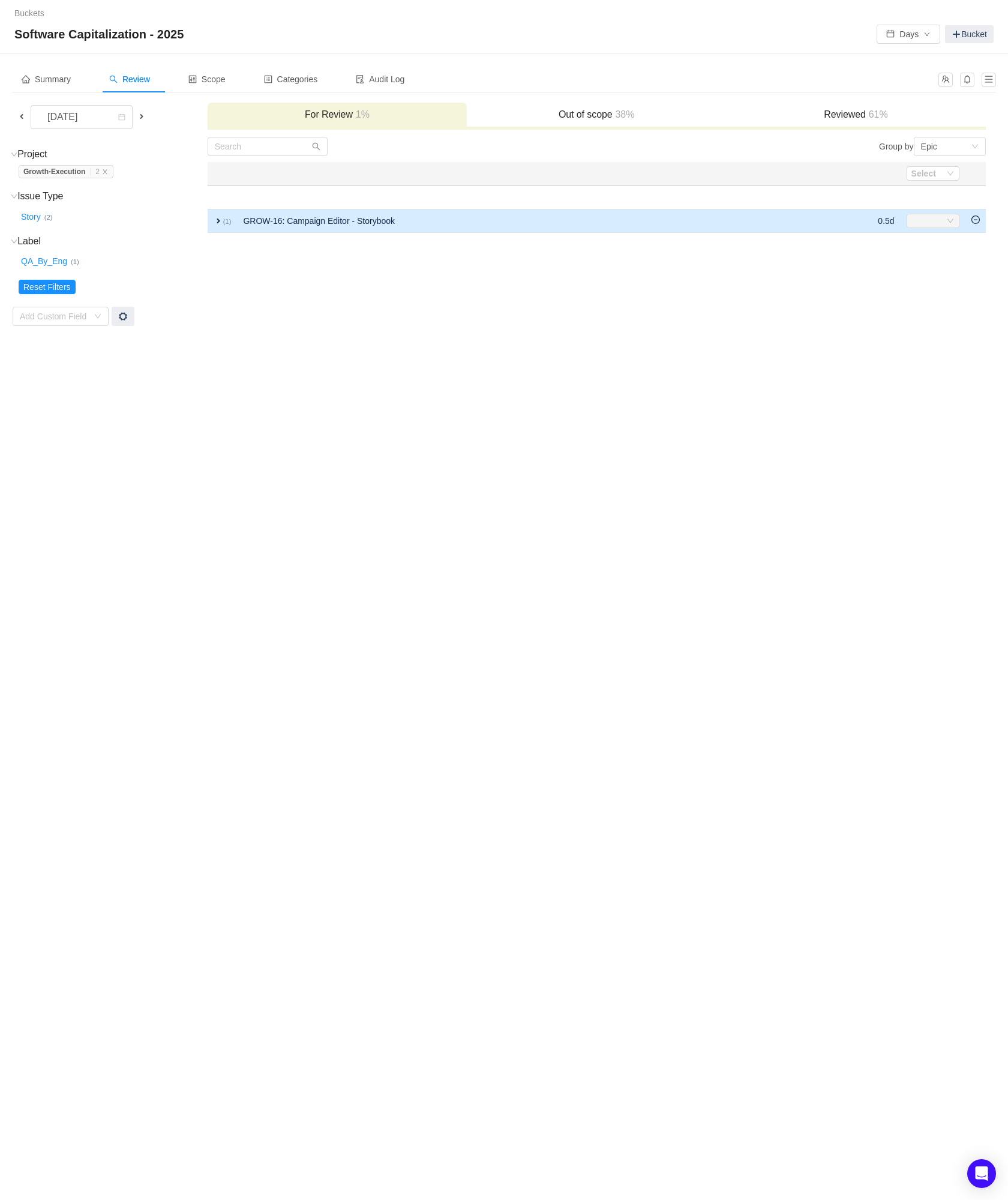
click at [977, 218] on icon "icon: minus-circle" at bounding box center [976, 220] width 9 height 9
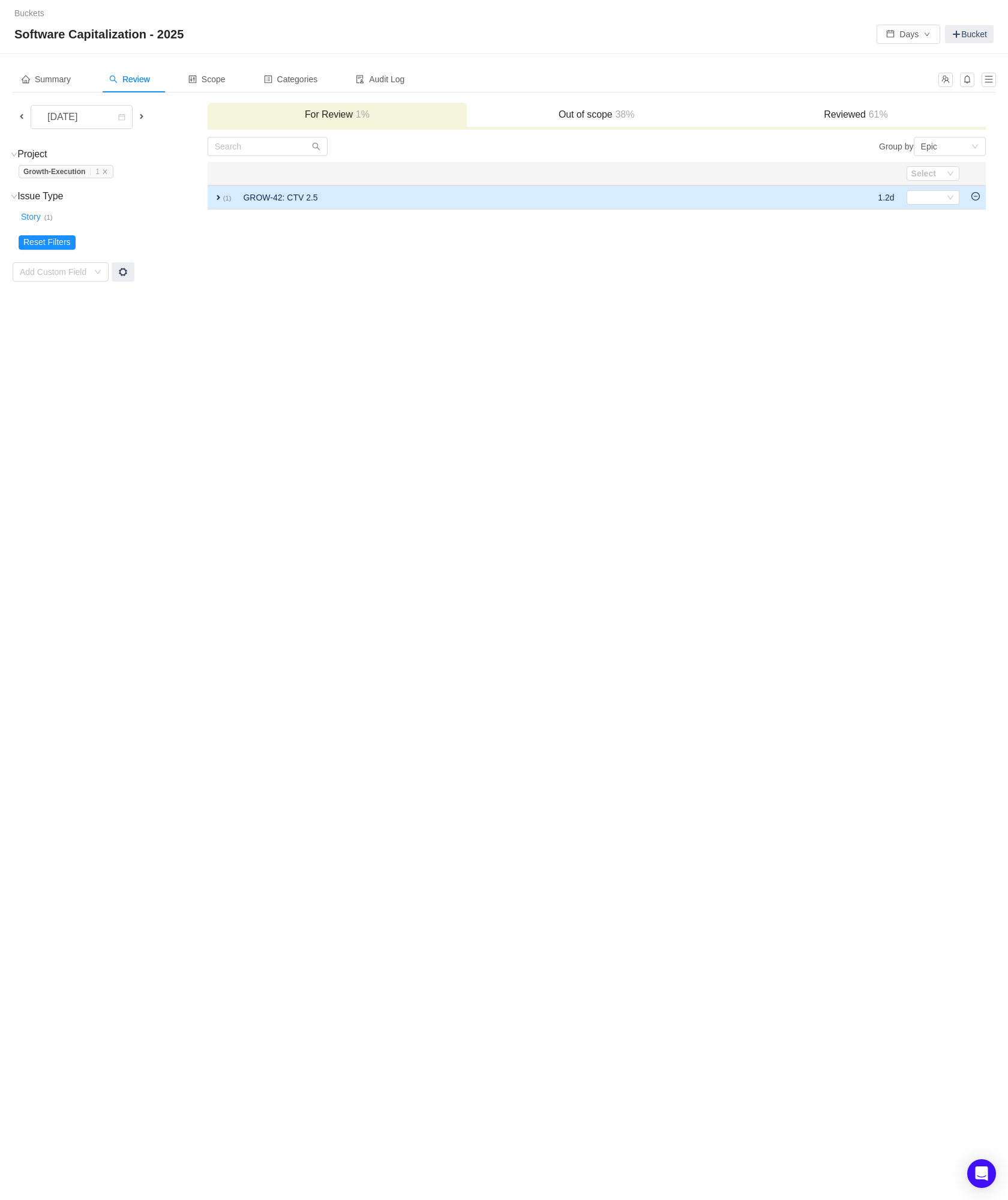
click at [977, 199] on icon "icon: minus-circle" at bounding box center [976, 196] width 9 height 9
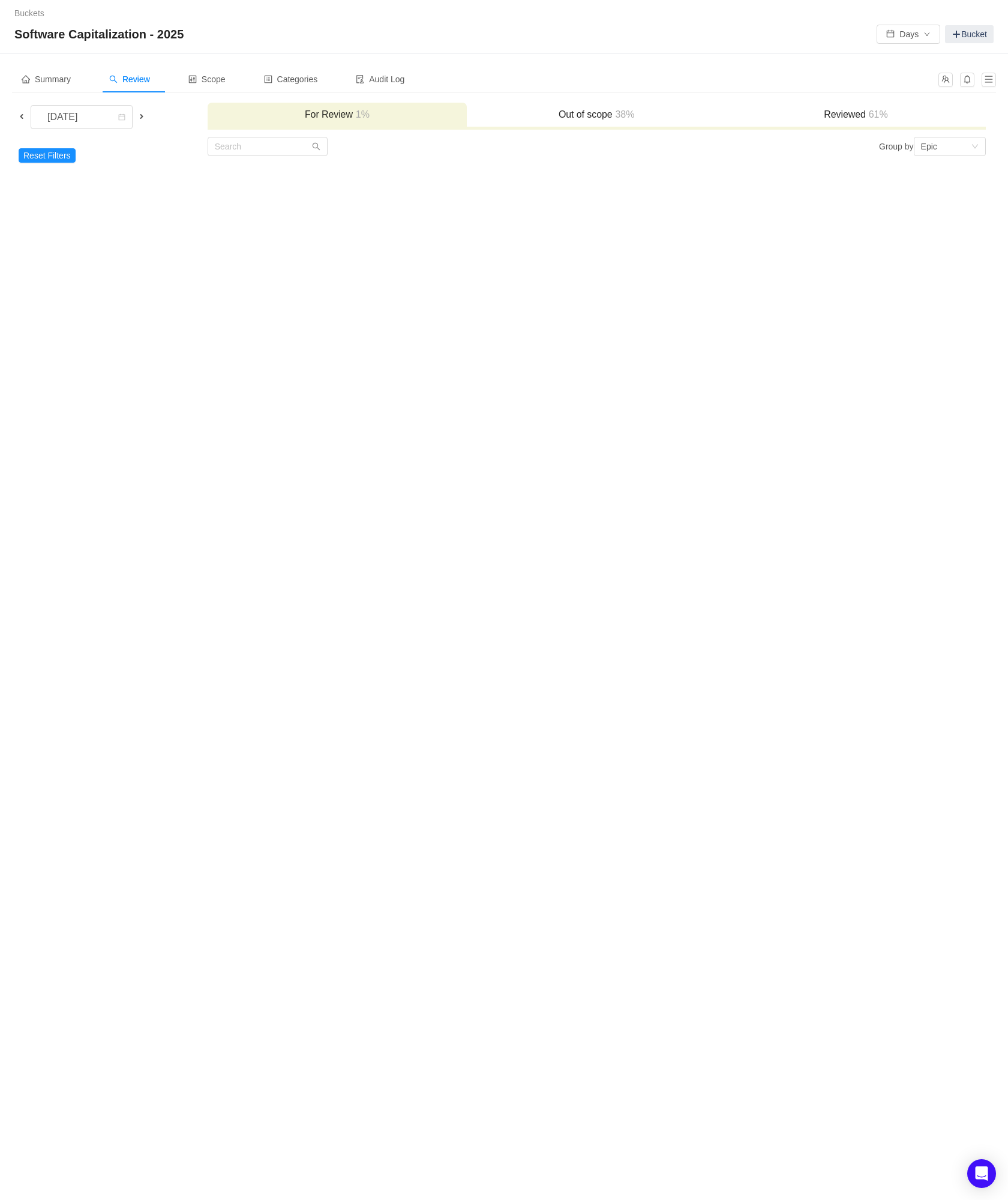
click at [20, 114] on span at bounding box center [21, 116] width 10 height 10
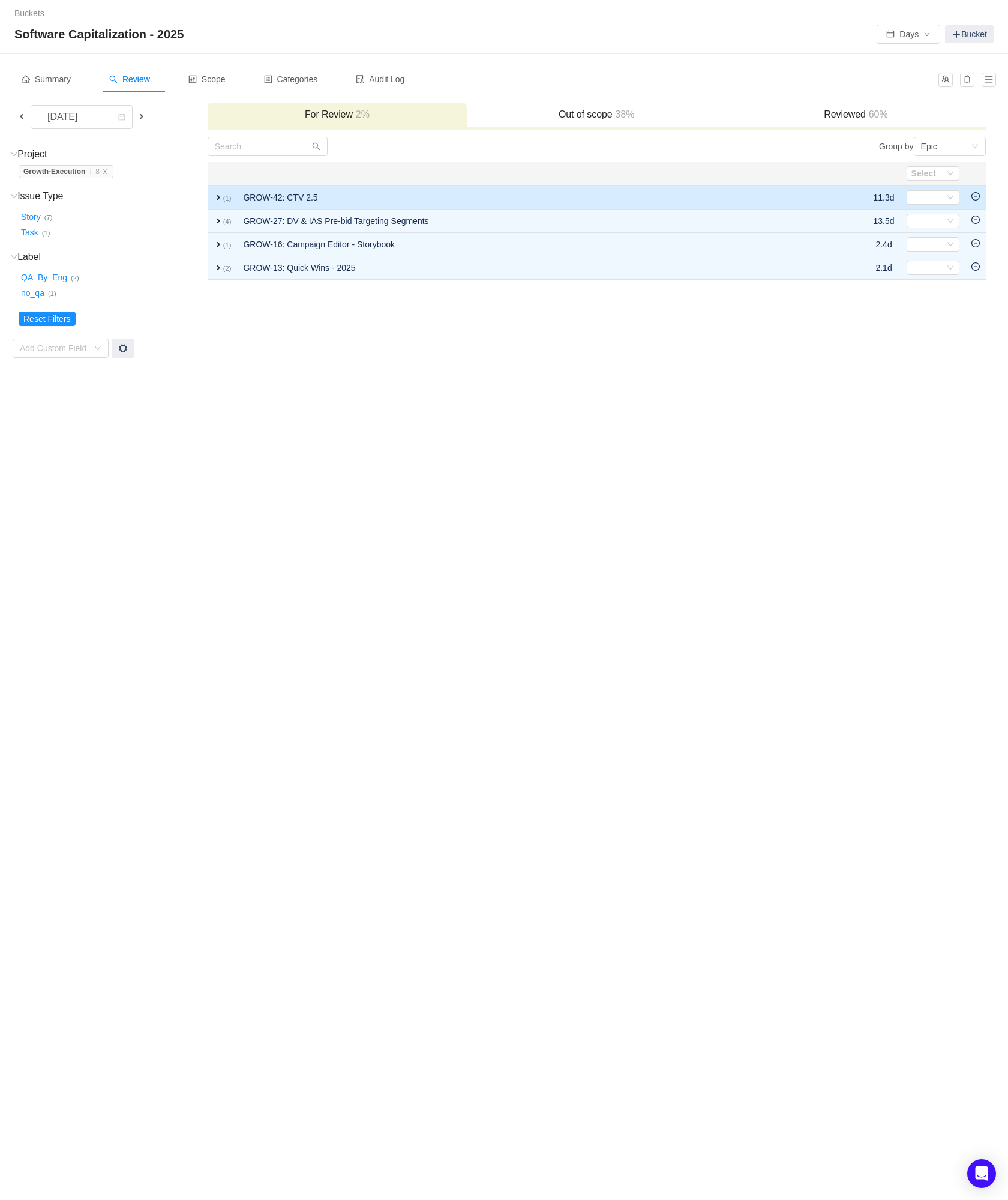
click at [974, 199] on icon "icon: minus-circle" at bounding box center [976, 196] width 9 height 9
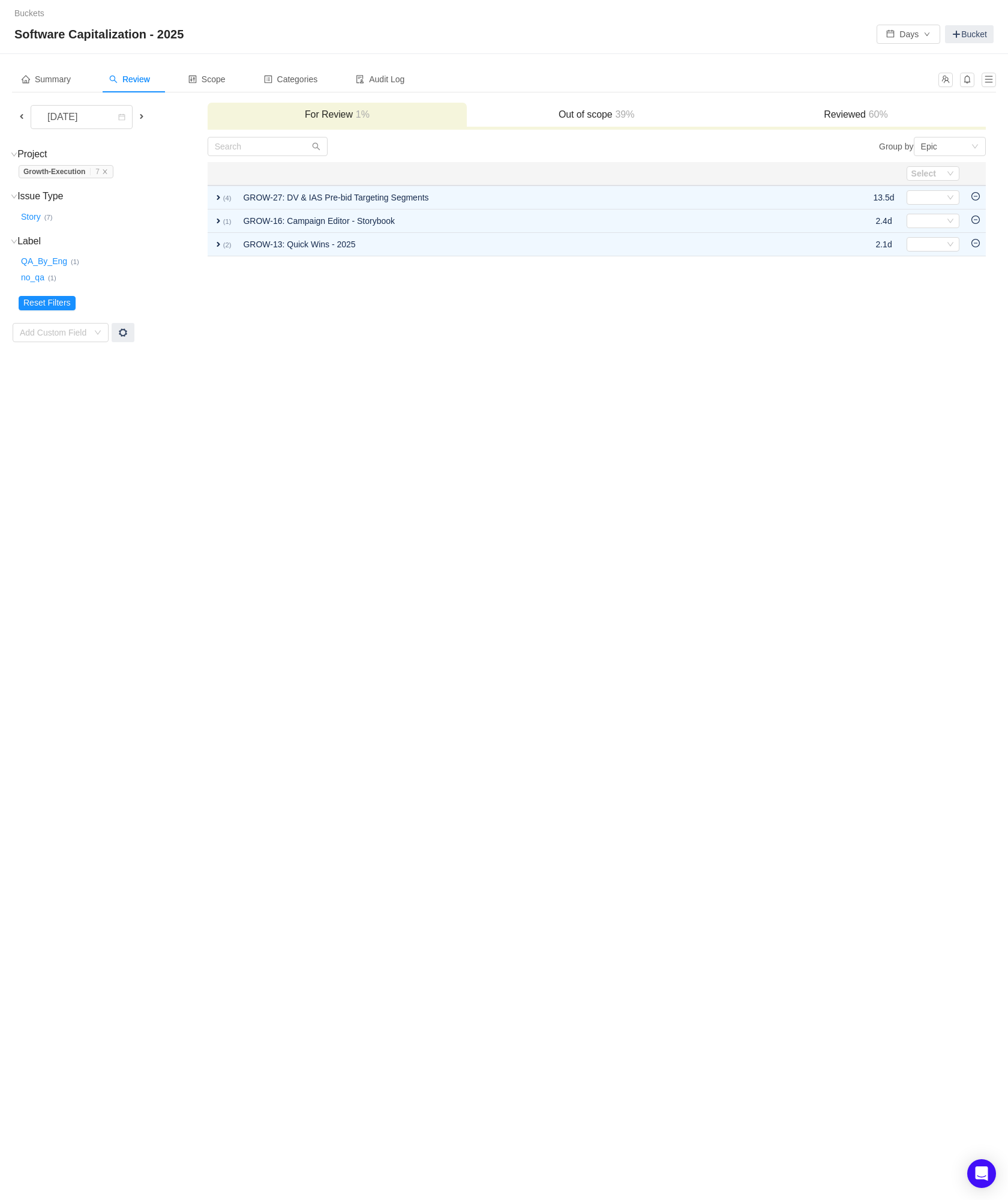
click at [974, 199] on icon "icon: minus-circle" at bounding box center [976, 196] width 9 height 9
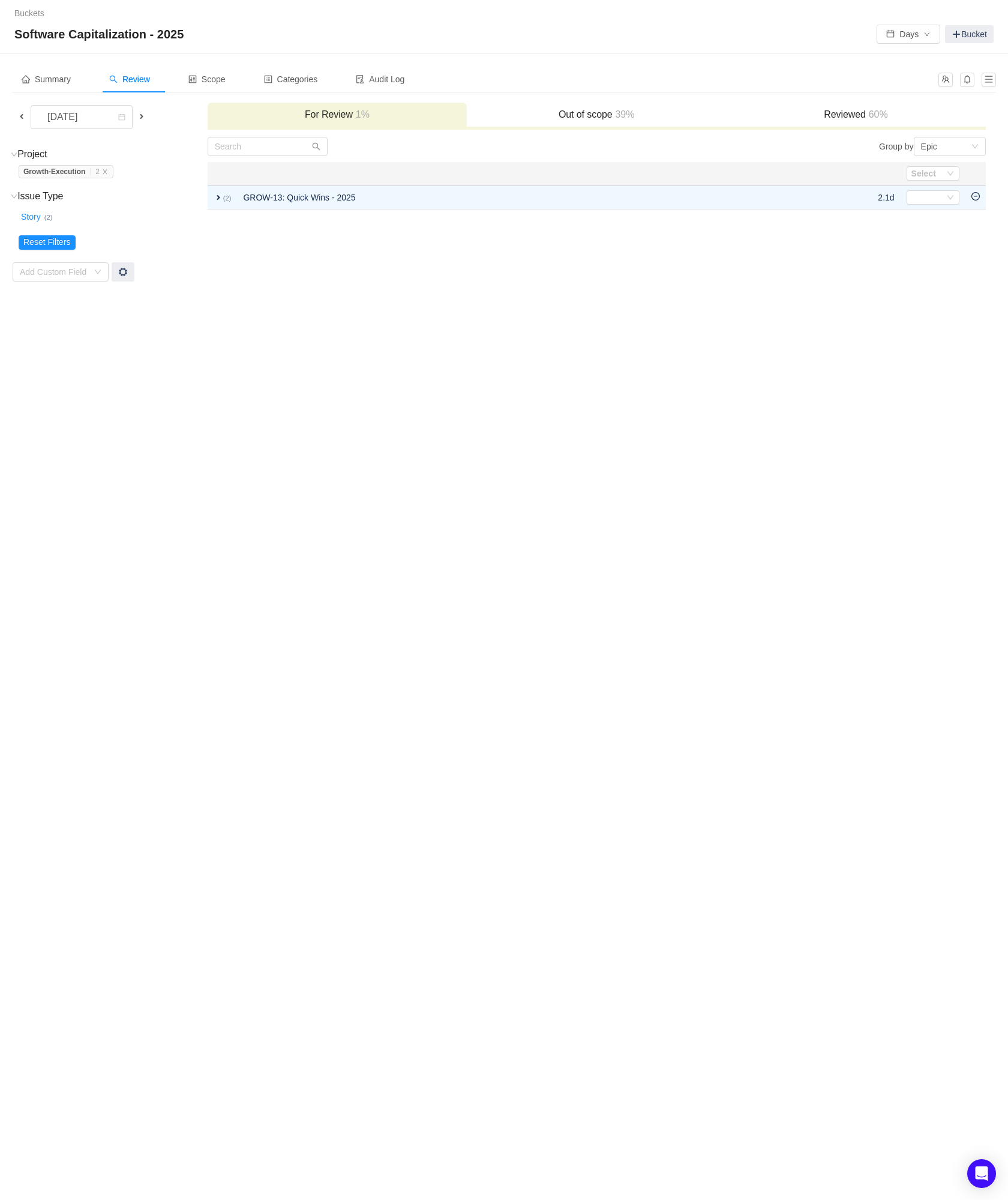
click at [974, 199] on icon "icon: minus-circle" at bounding box center [976, 196] width 9 height 9
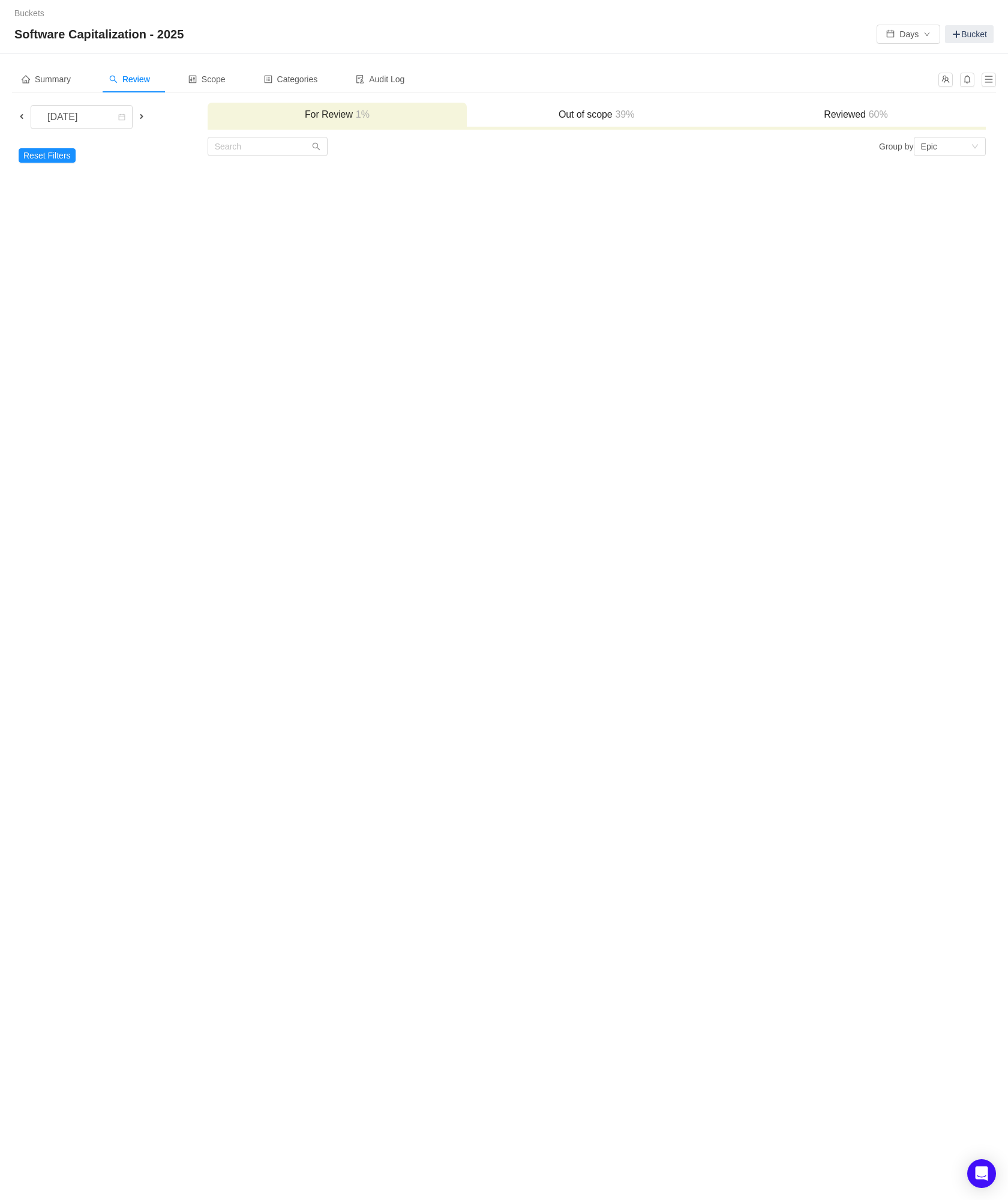
click at [24, 116] on span at bounding box center [21, 116] width 10 height 10
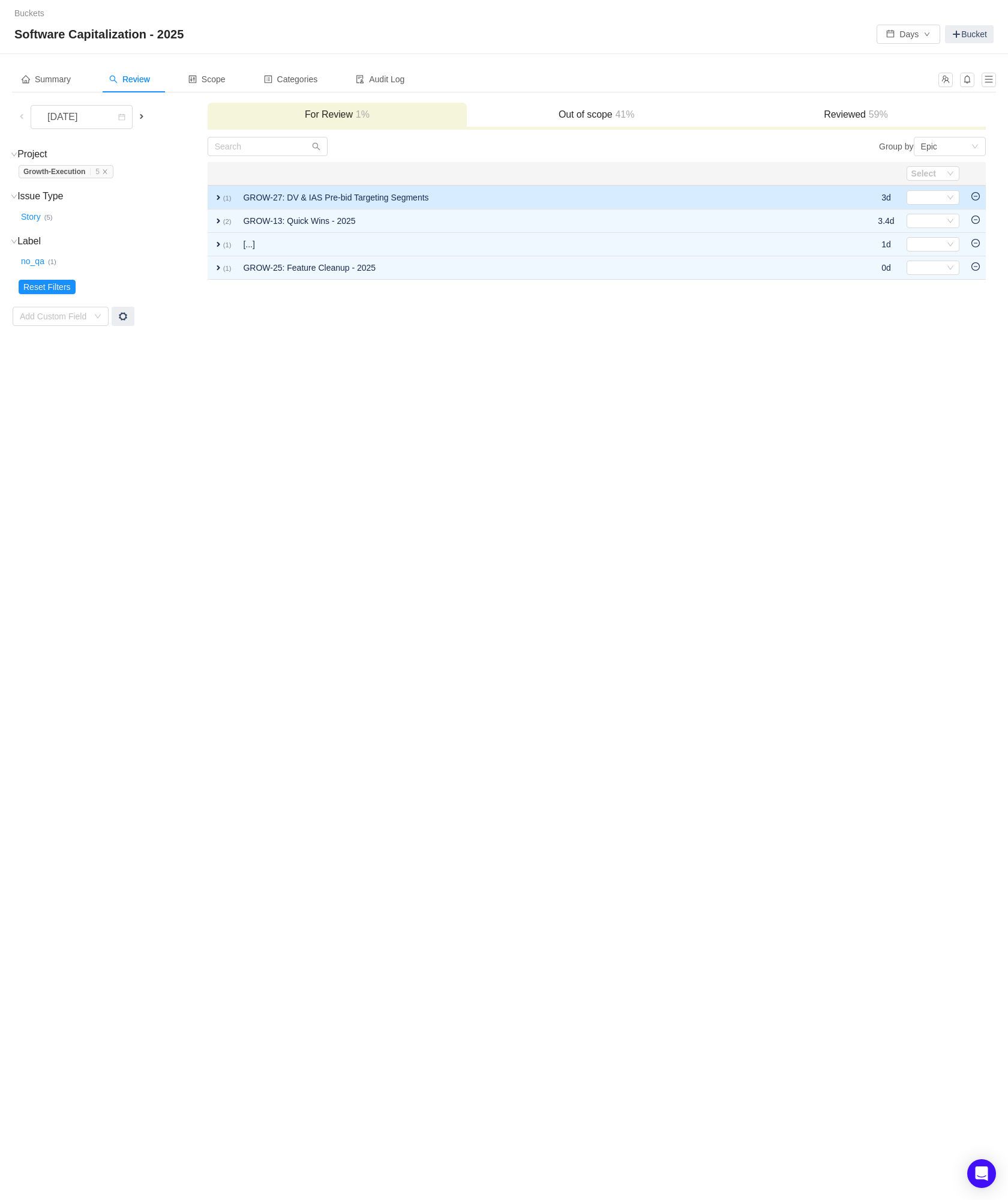
click at [977, 197] on icon "icon: minus-circle" at bounding box center [976, 196] width 9 height 9
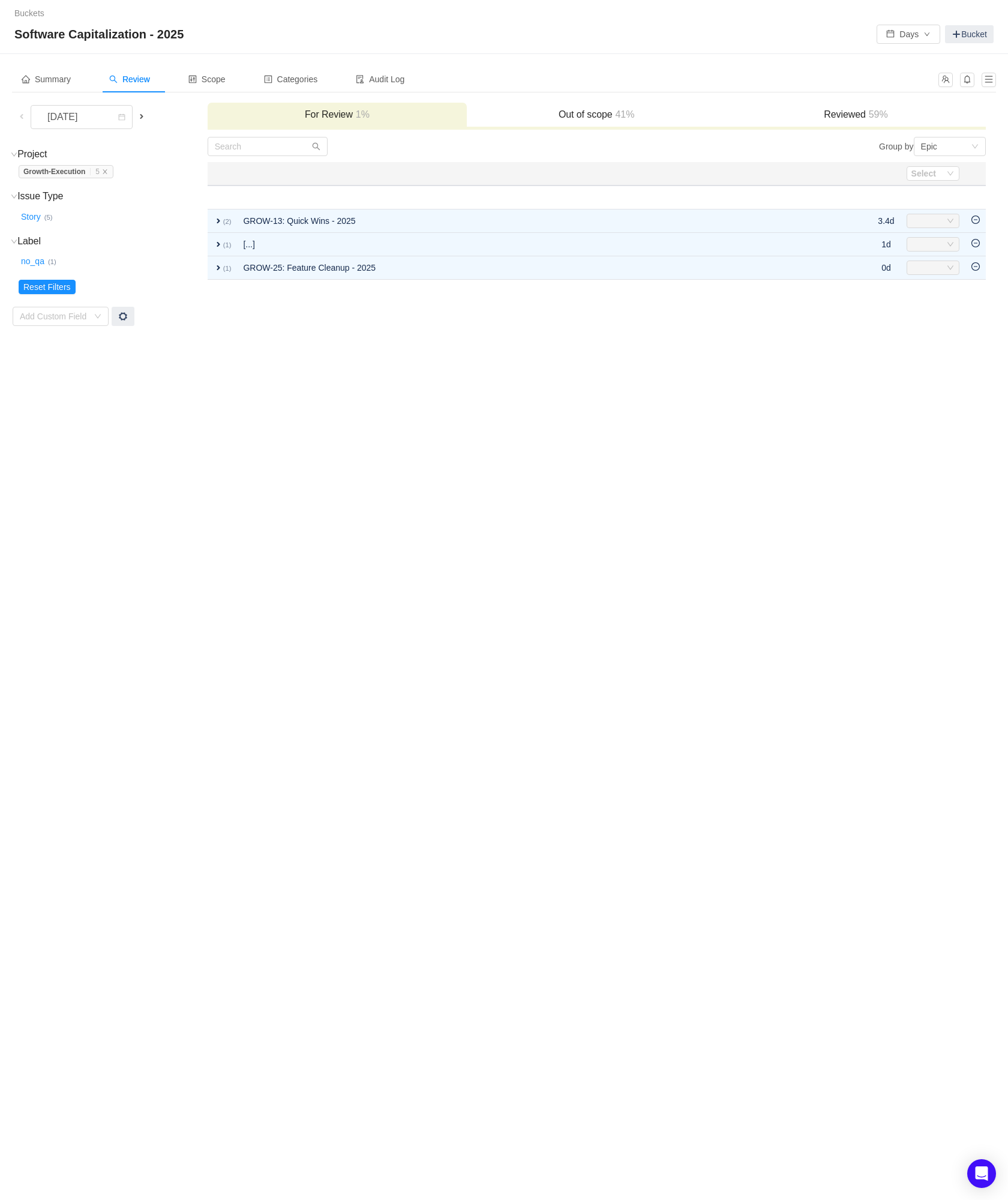
click at [977, 197] on table "Select Apply Suggestions expand (1) GROW-27: DV & IAS Pre-bid Targeting Segment…" at bounding box center [597, 220] width 778 height 118
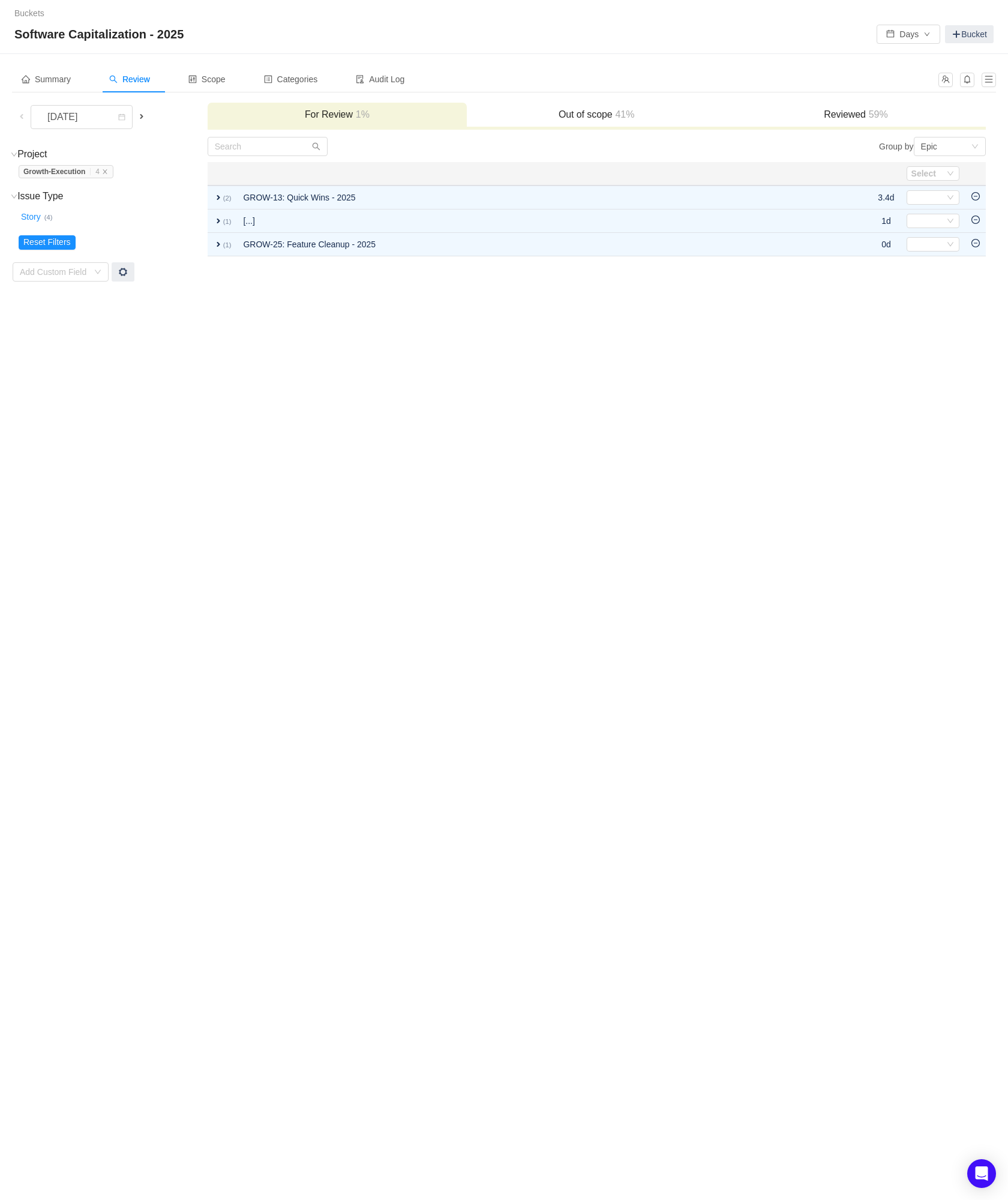
click at [977, 197] on icon "icon: minus-circle" at bounding box center [976, 196] width 9 height 9
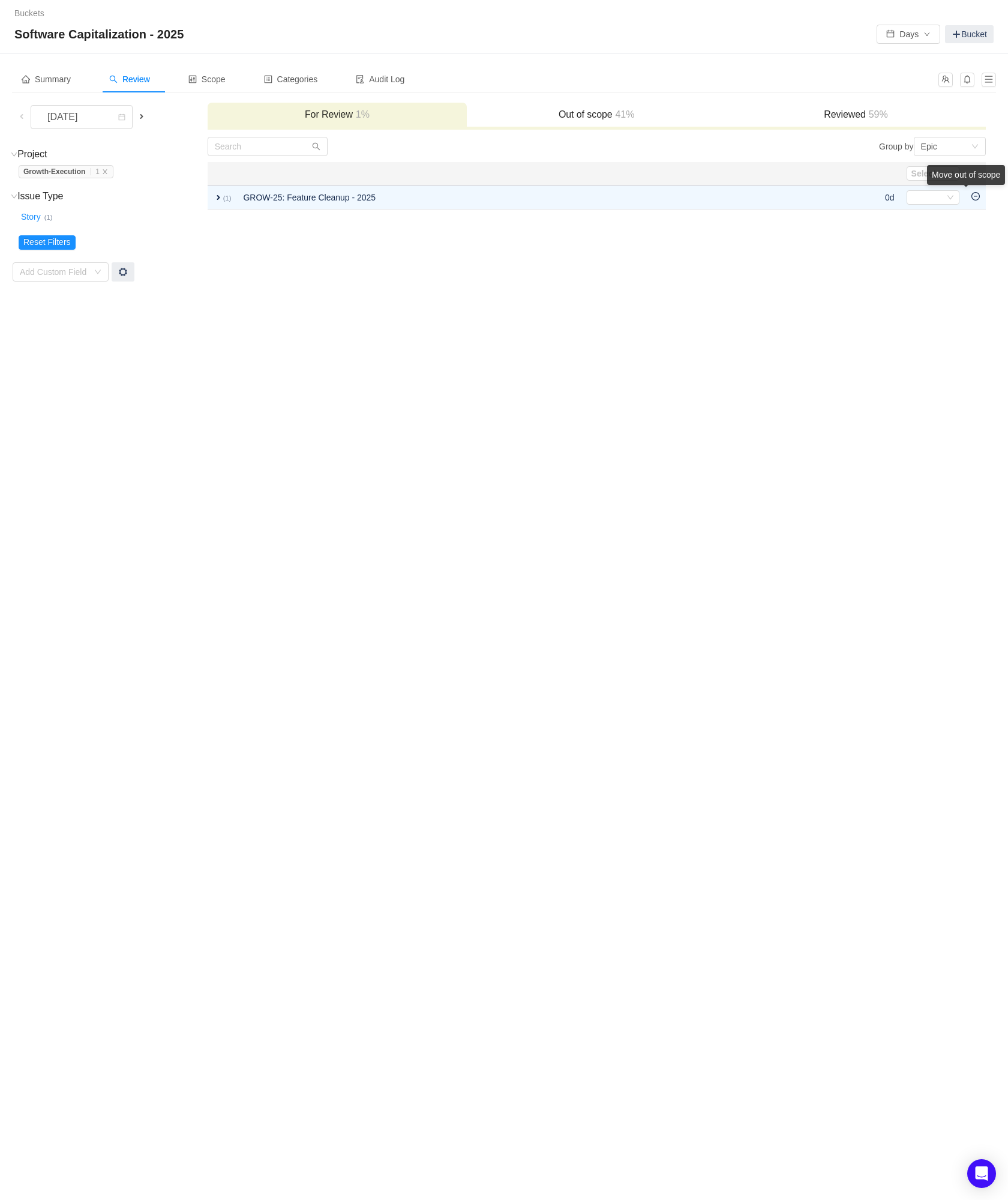
click at [977, 185] on div "Move out of scope" at bounding box center [966, 175] width 78 height 19
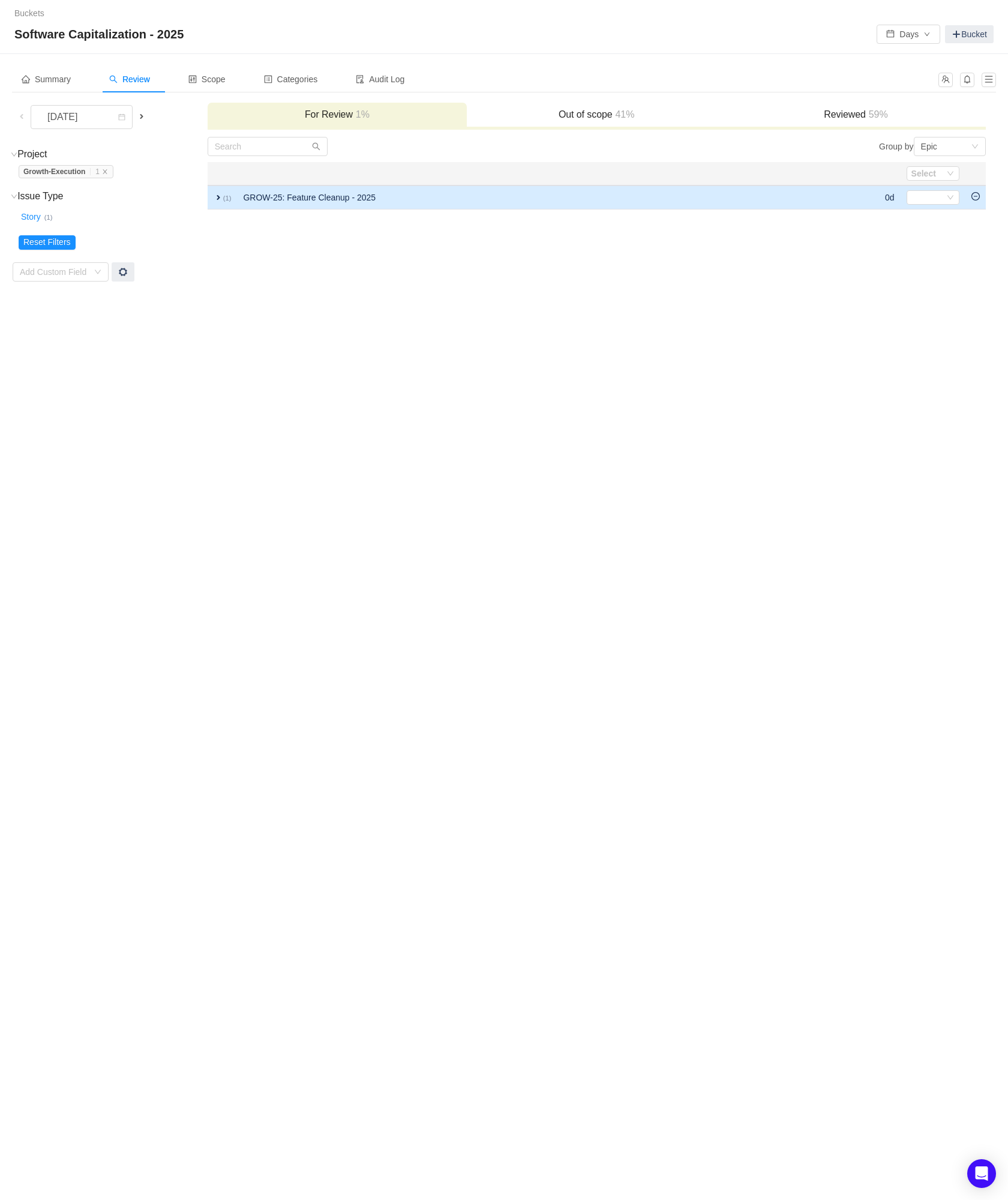
click at [974, 200] on icon "icon: minus-circle" at bounding box center [976, 196] width 9 height 9
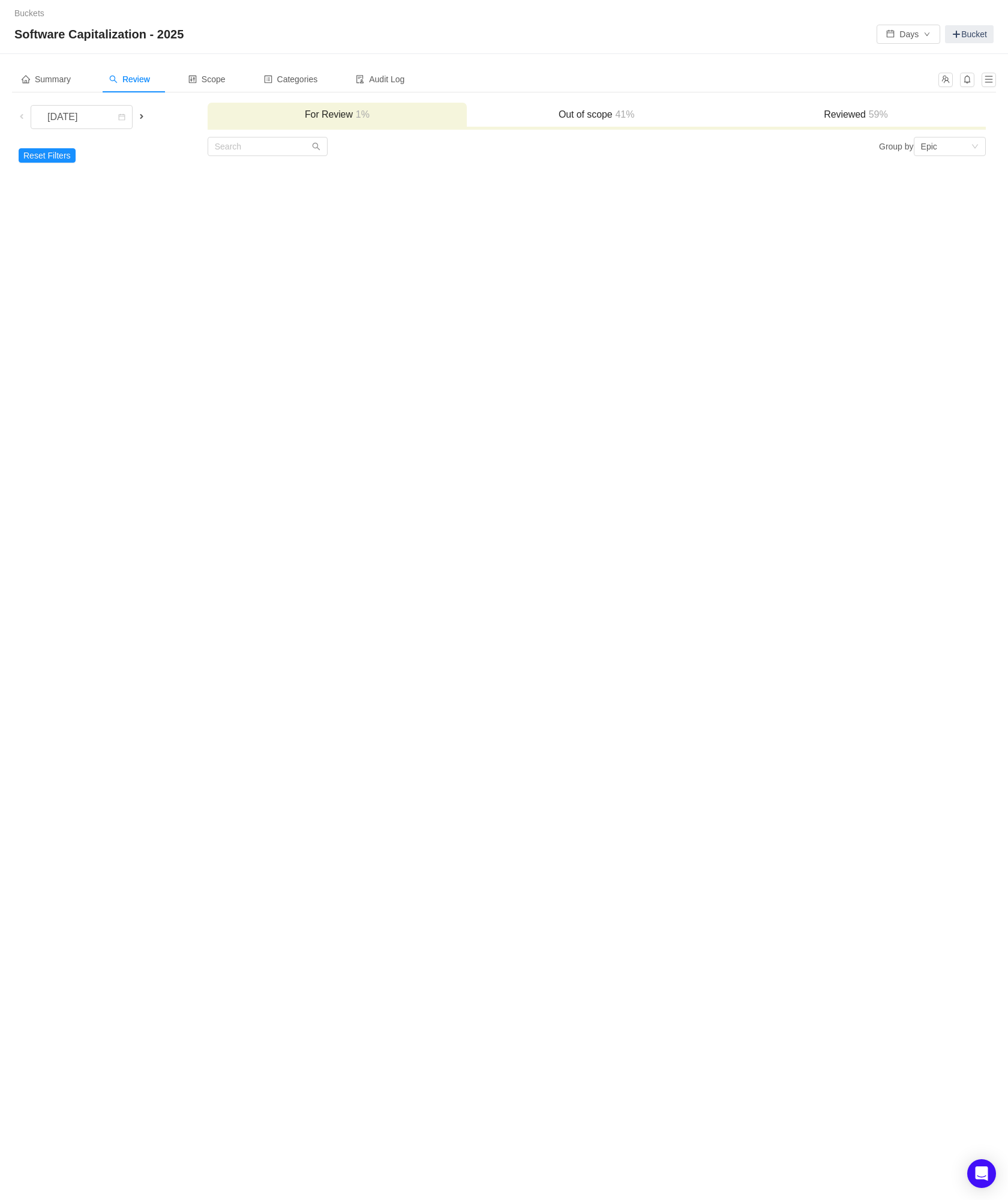
click at [860, 116] on h3 "Reviewed 59%" at bounding box center [856, 115] width 248 height 12
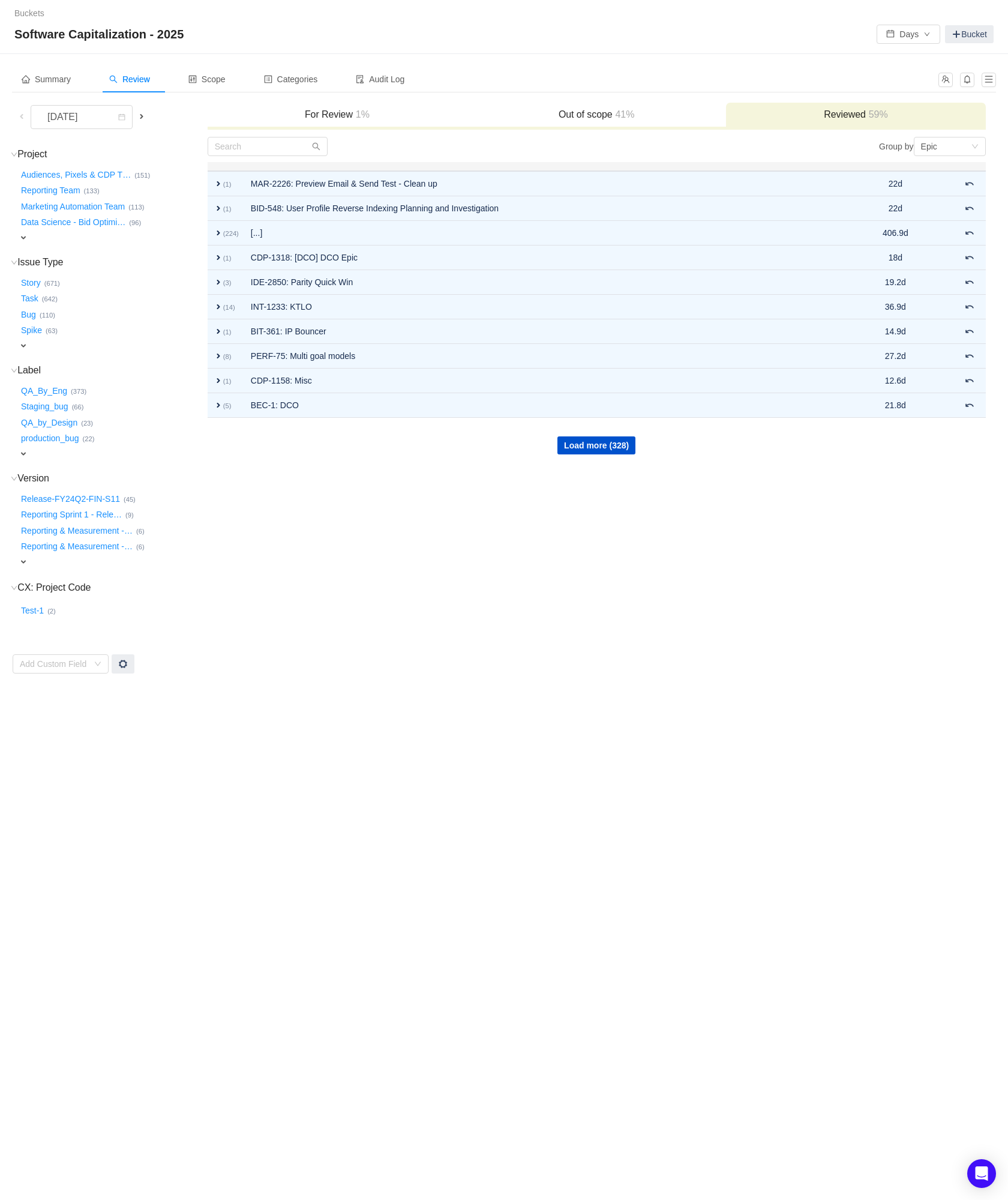
click at [23, 233] on span "expand" at bounding box center [23, 237] width 10 height 10
click at [62, 233] on div "Select value" at bounding box center [70, 239] width 95 height 12
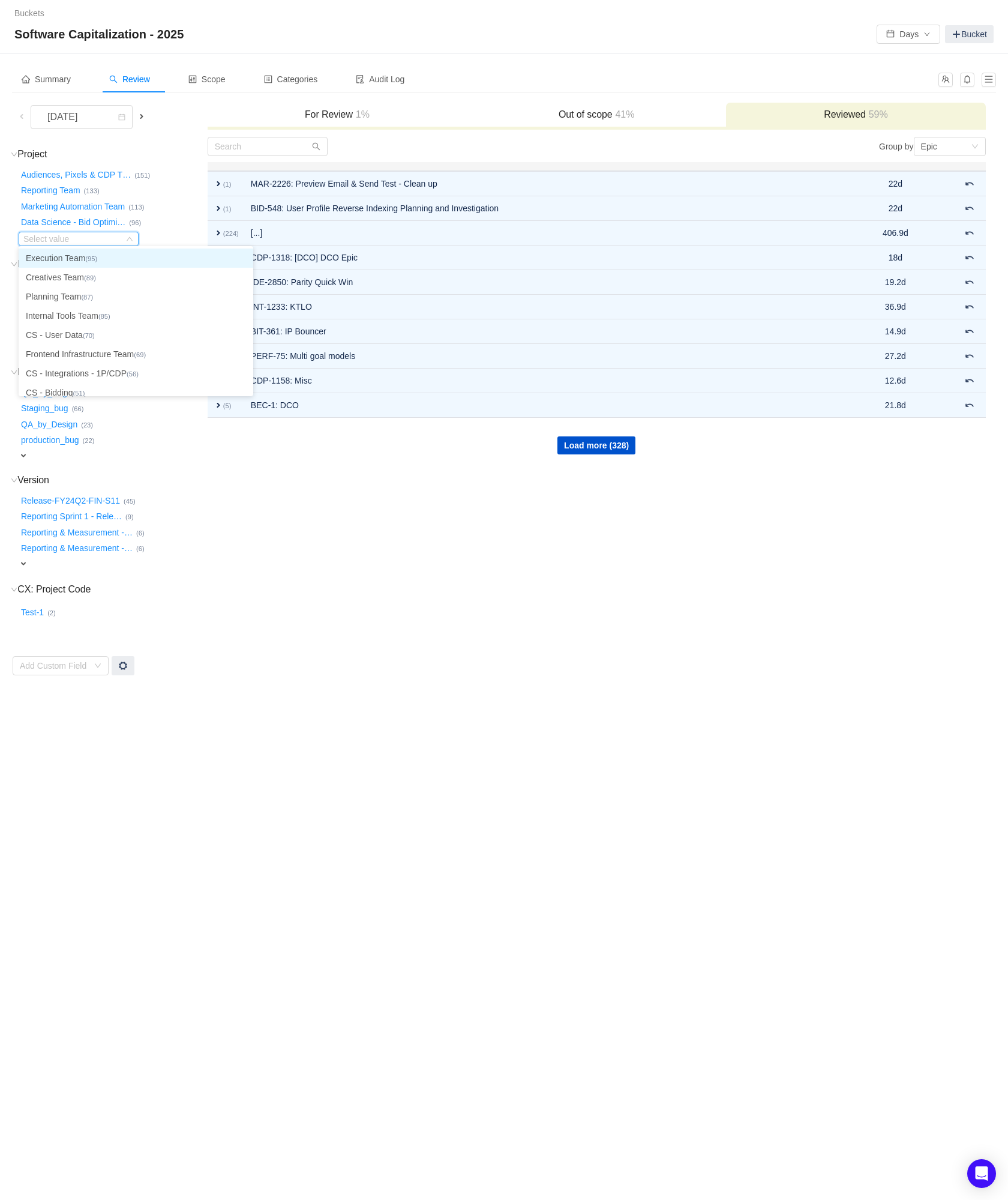
click at [62, 233] on input at bounding box center [73, 239] width 100 height 13
type input "inv"
click at [82, 260] on li "Platform Inventory (30)" at bounding box center [79, 258] width 120 height 19
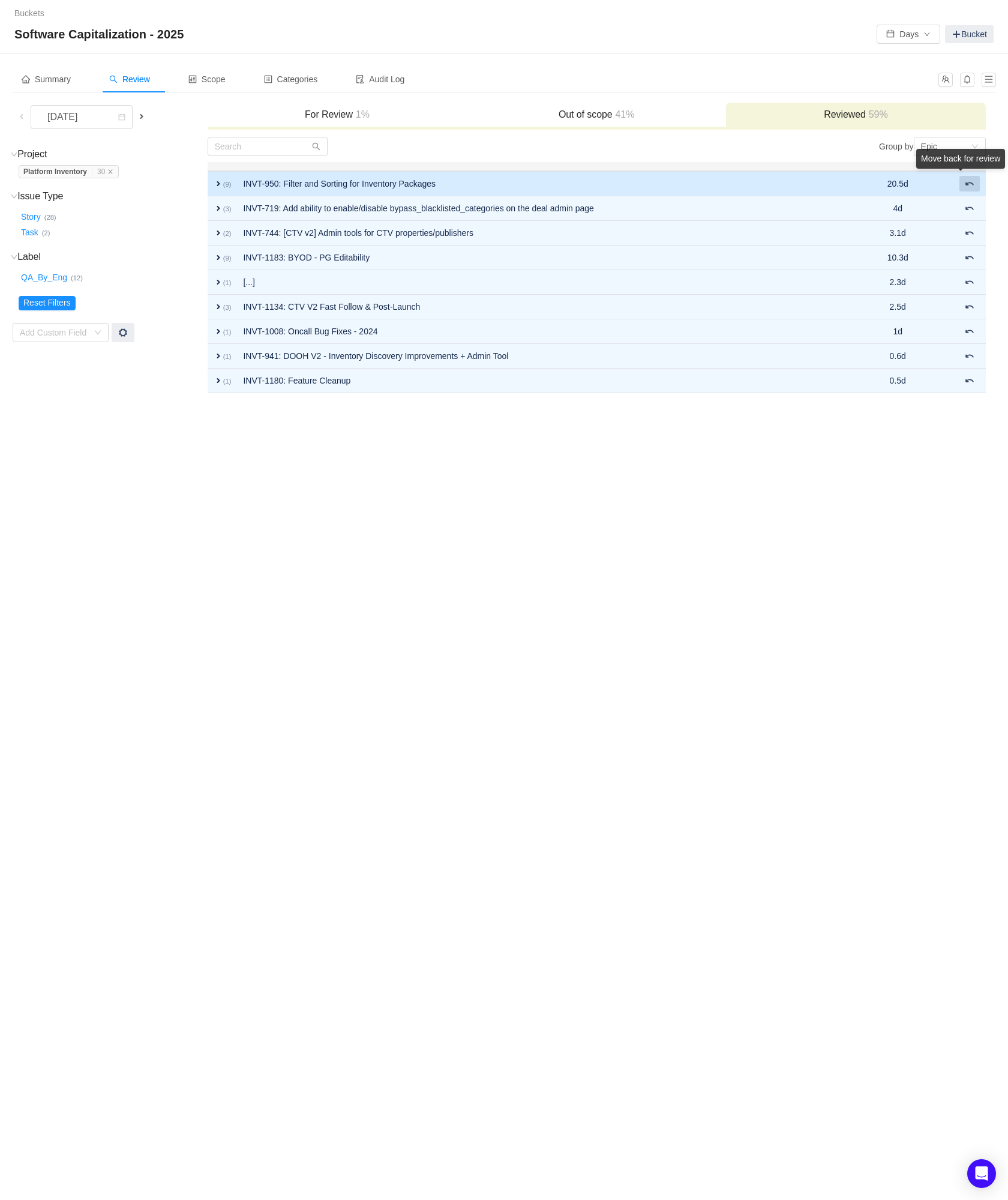
click at [969, 186] on span at bounding box center [970, 183] width 10 height 10
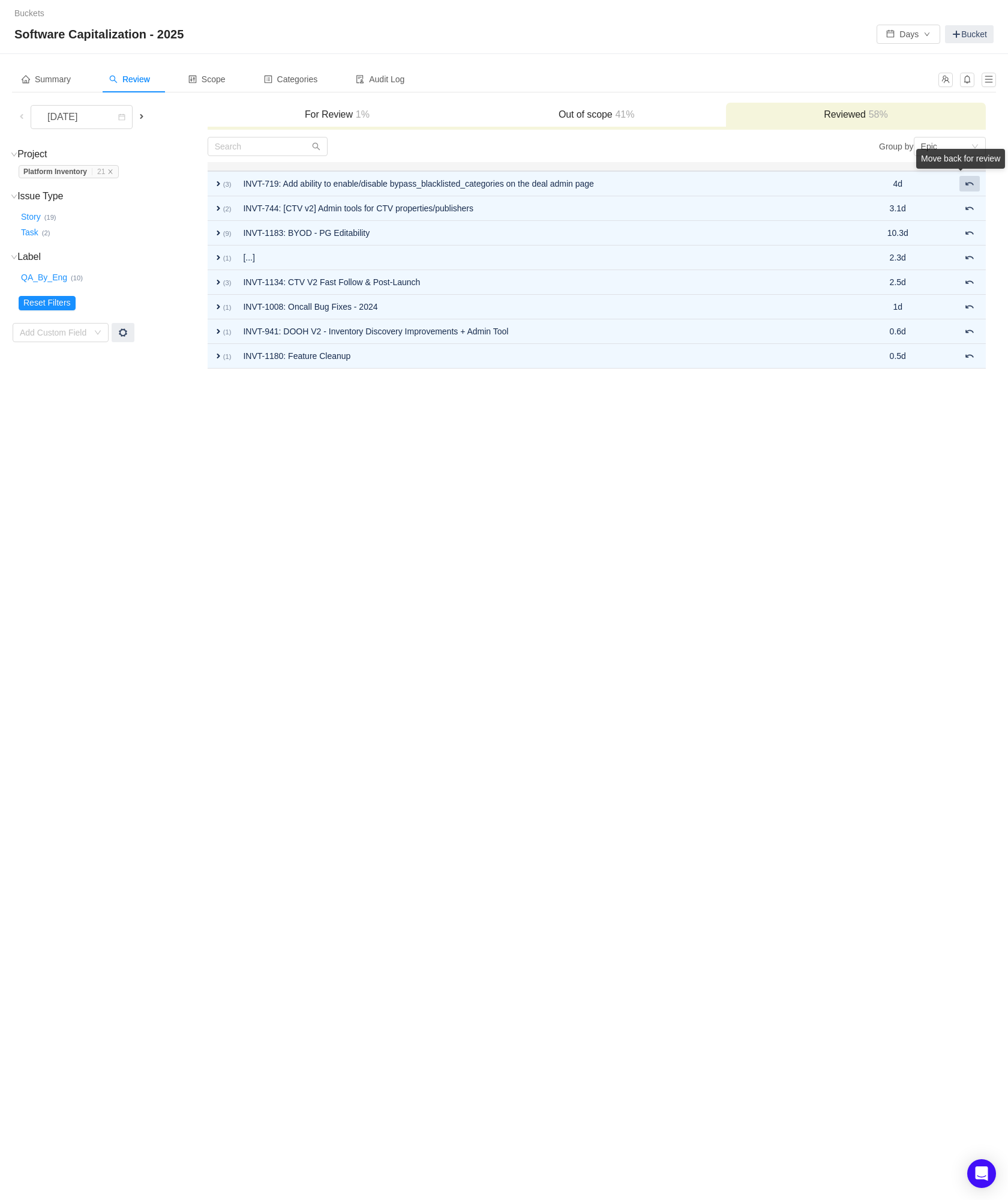
click at [969, 186] on span at bounding box center [970, 183] width 10 height 10
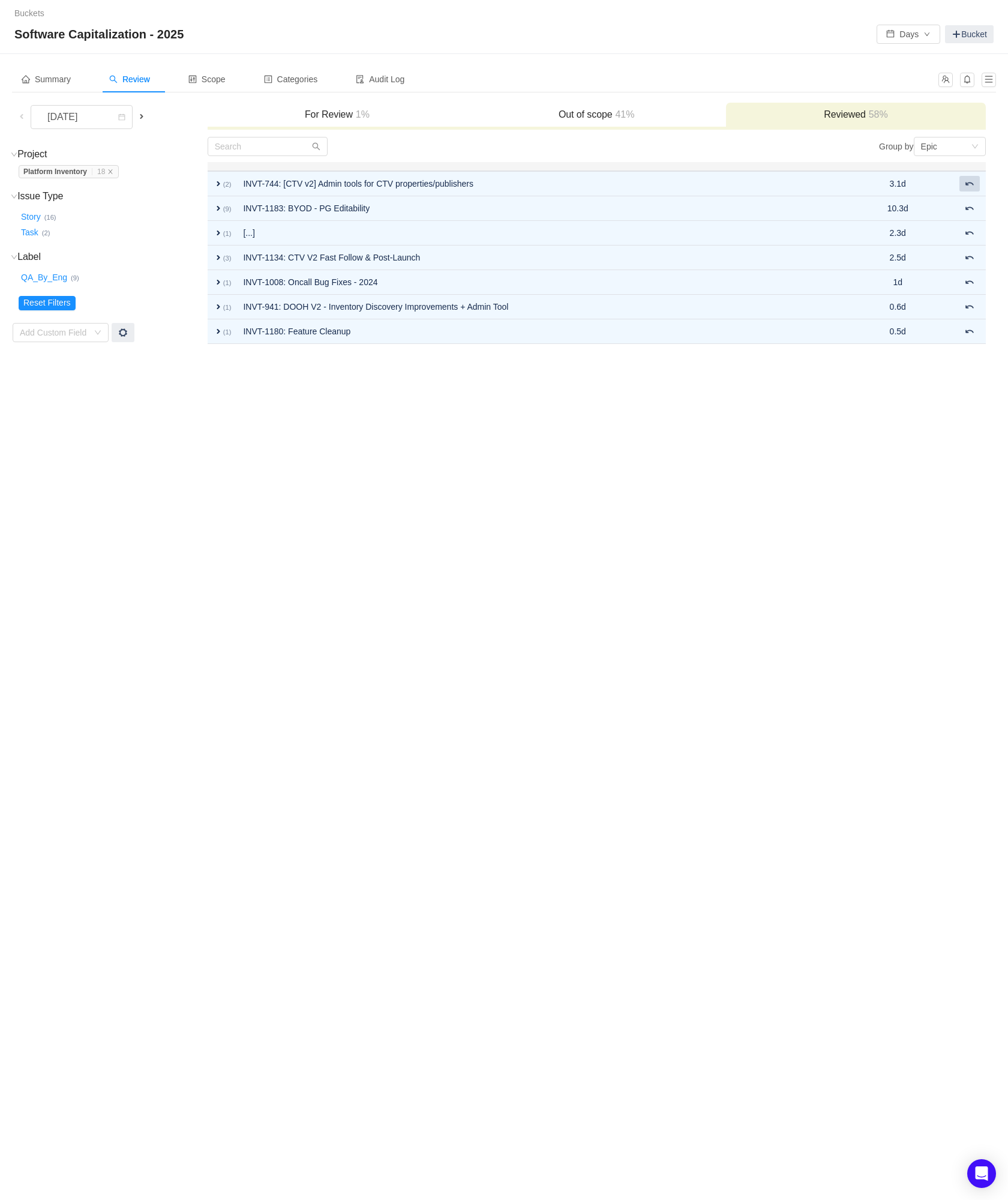
click at [969, 186] on span at bounding box center [970, 183] width 10 height 10
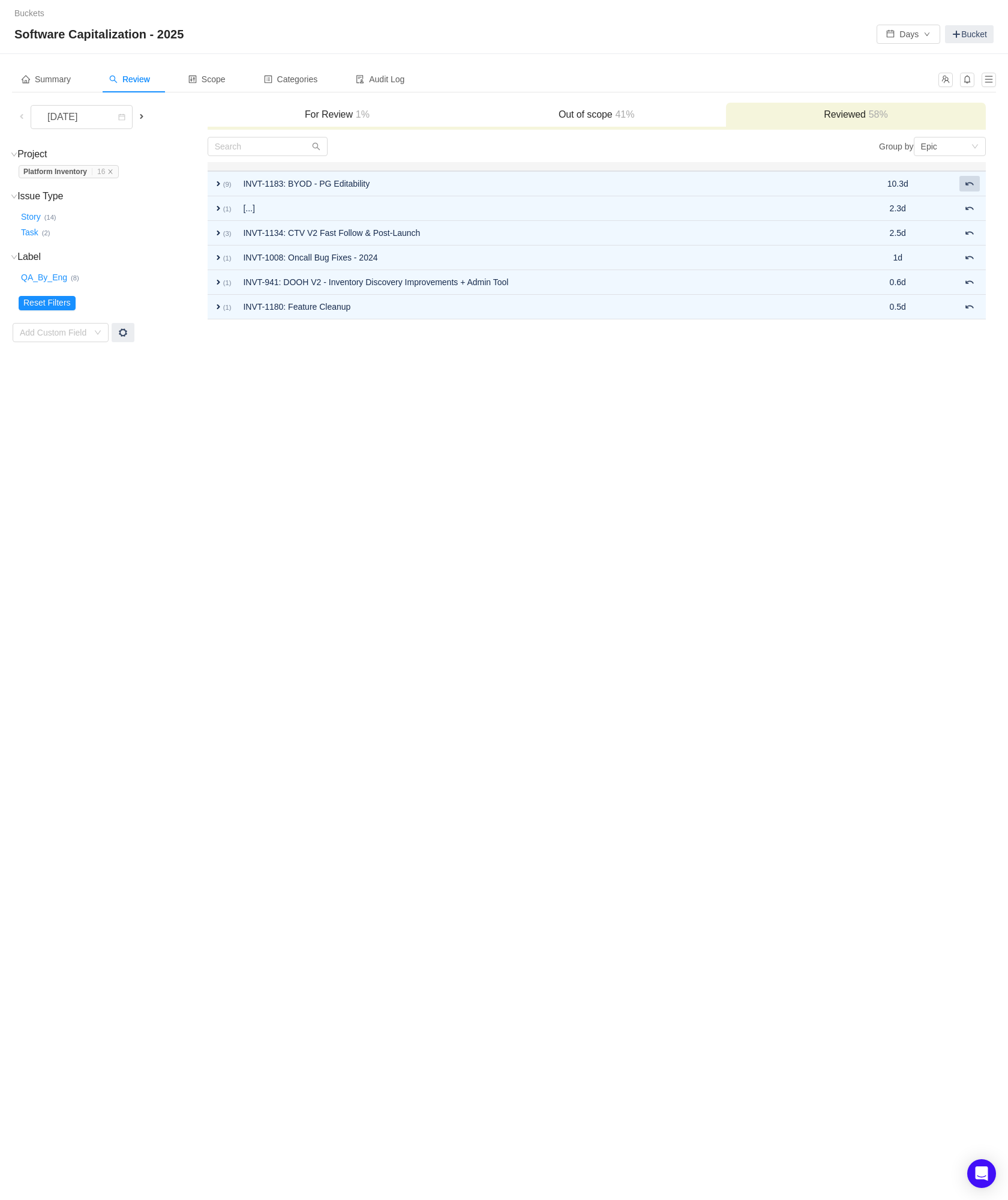
click at [969, 186] on span at bounding box center [970, 183] width 10 height 10
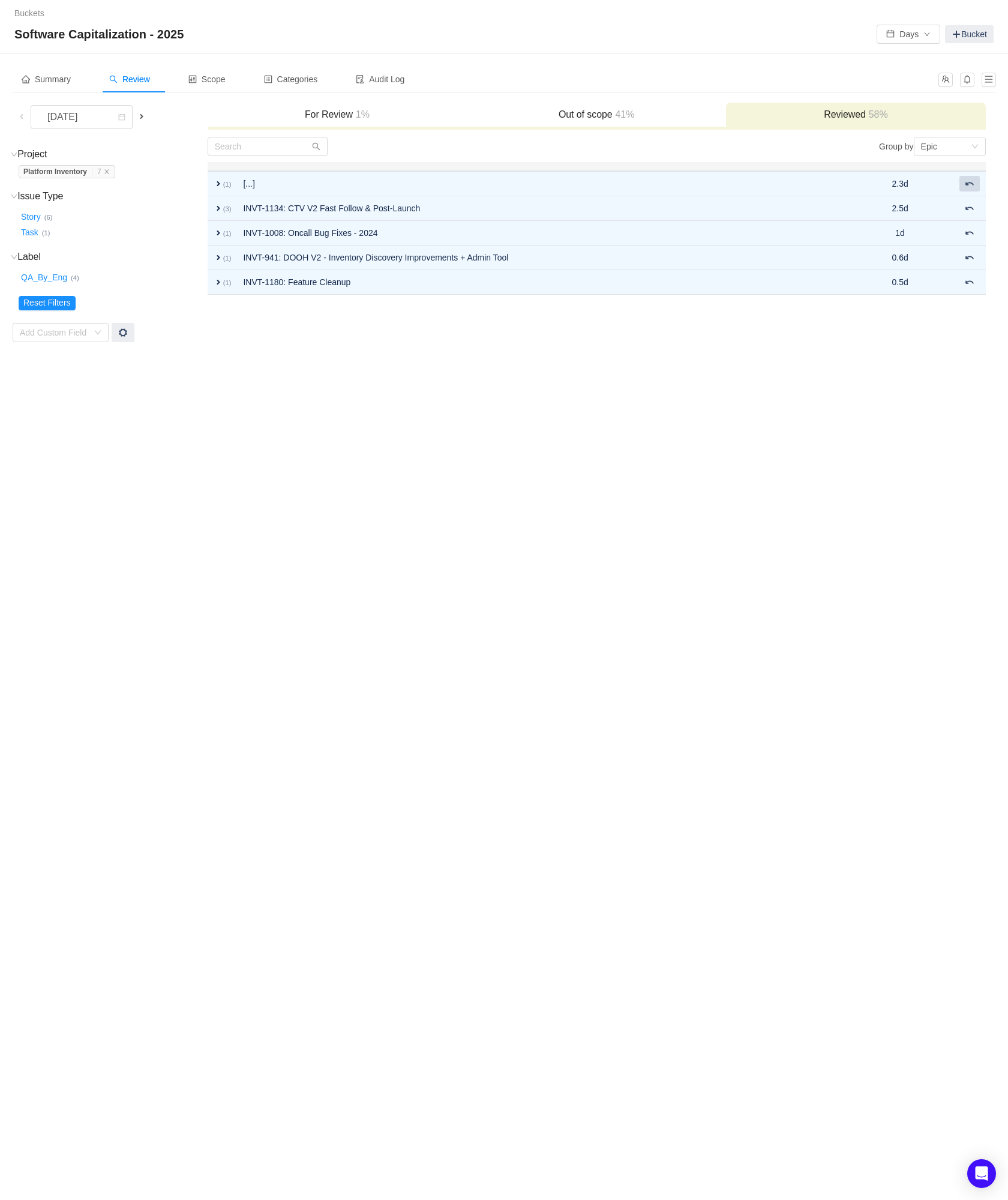
click at [969, 186] on span at bounding box center [970, 183] width 10 height 10
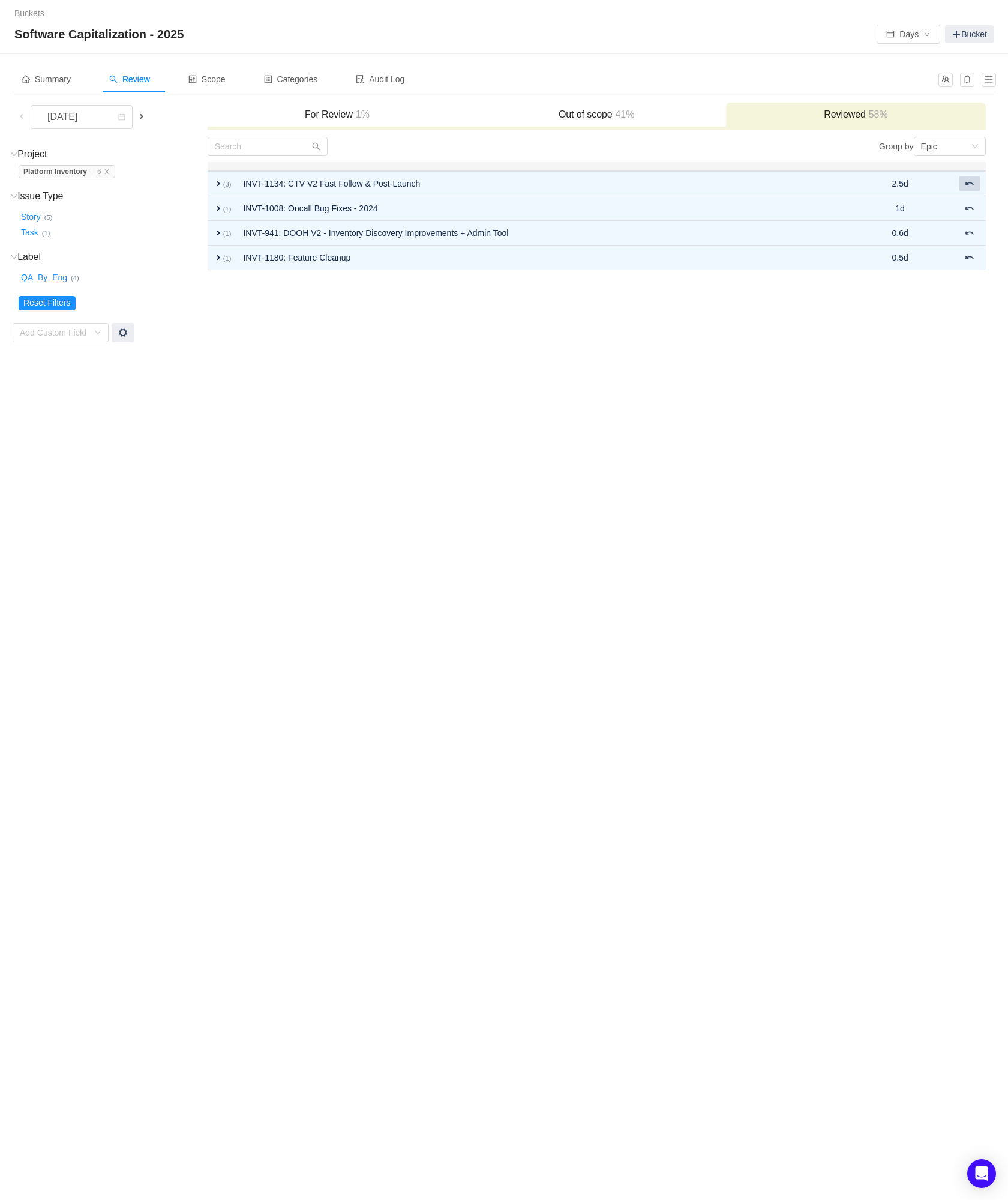
click at [969, 186] on span at bounding box center [970, 183] width 10 height 10
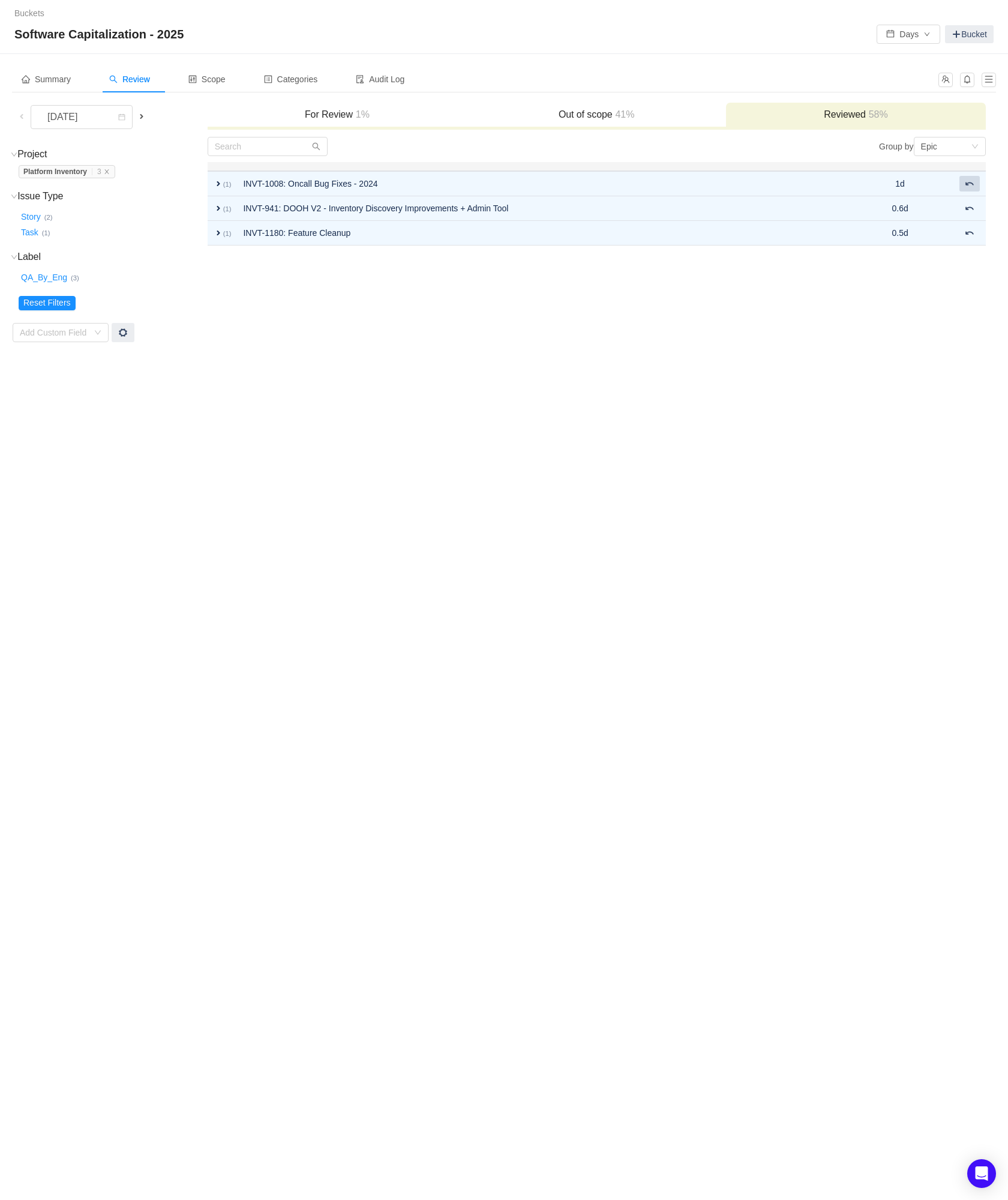
click at [969, 186] on span at bounding box center [970, 183] width 10 height 10
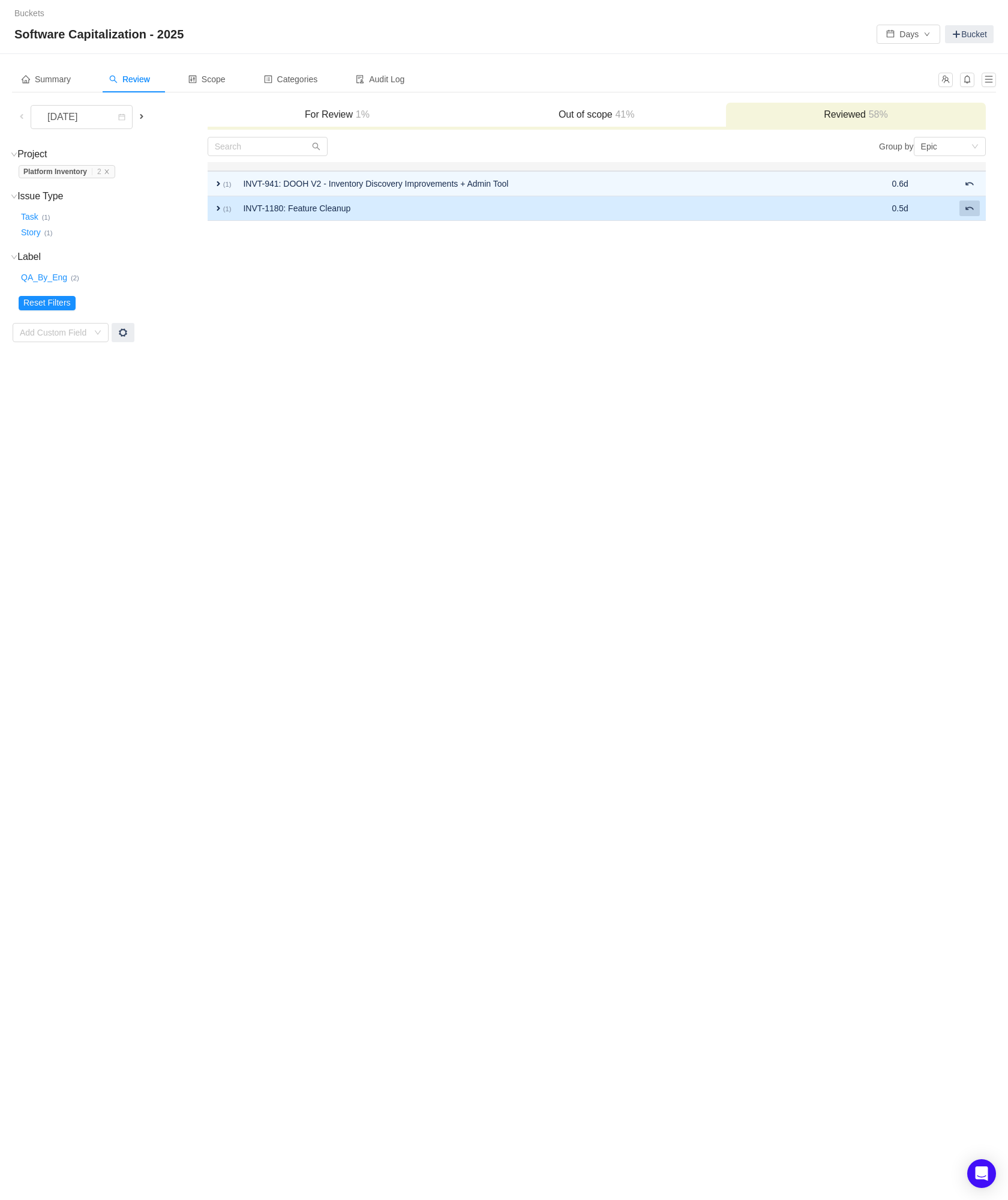
click at [971, 213] on button at bounding box center [969, 209] width 20 height 16
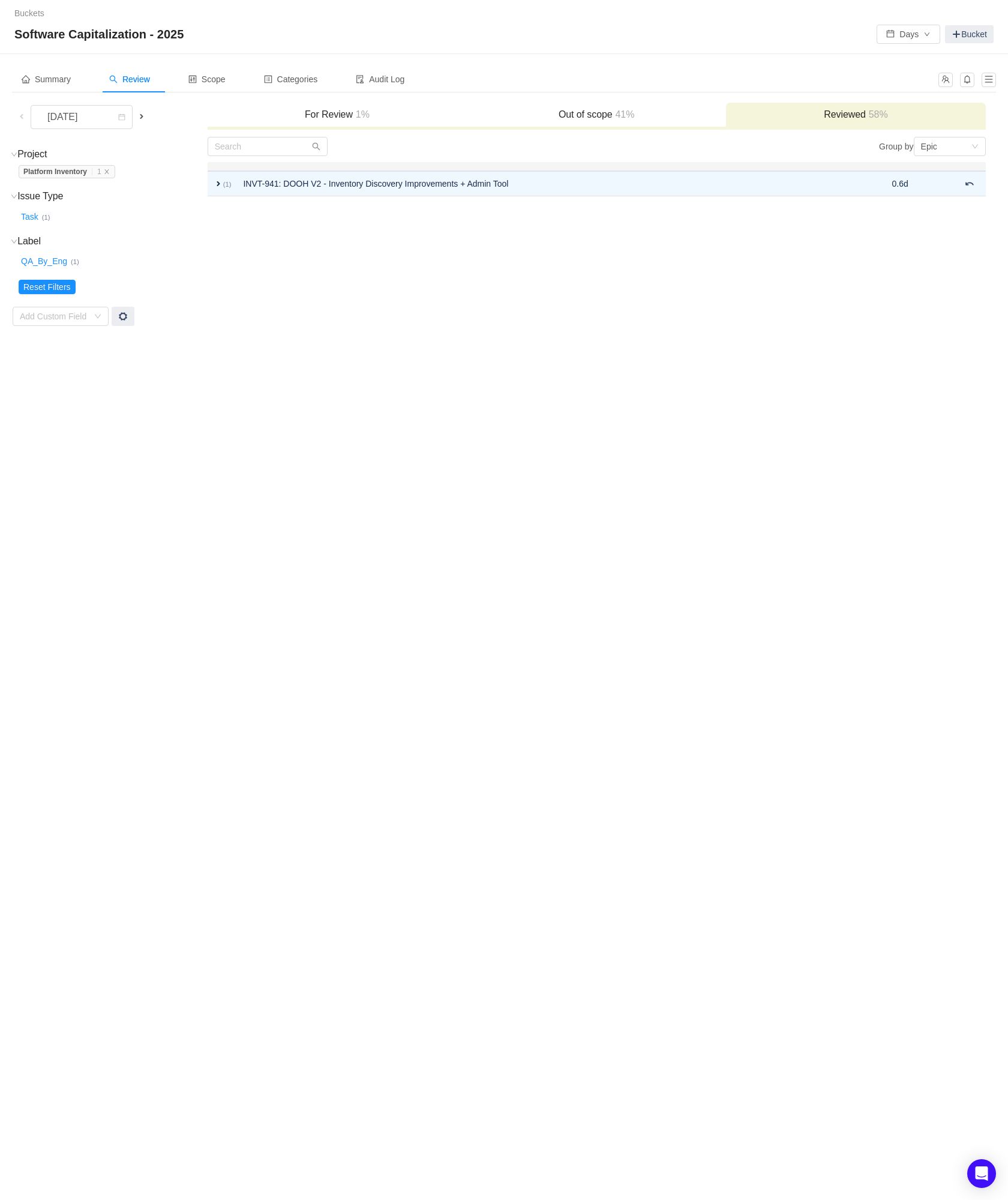
click at [143, 122] on span at bounding box center [141, 117] width 14 height 14
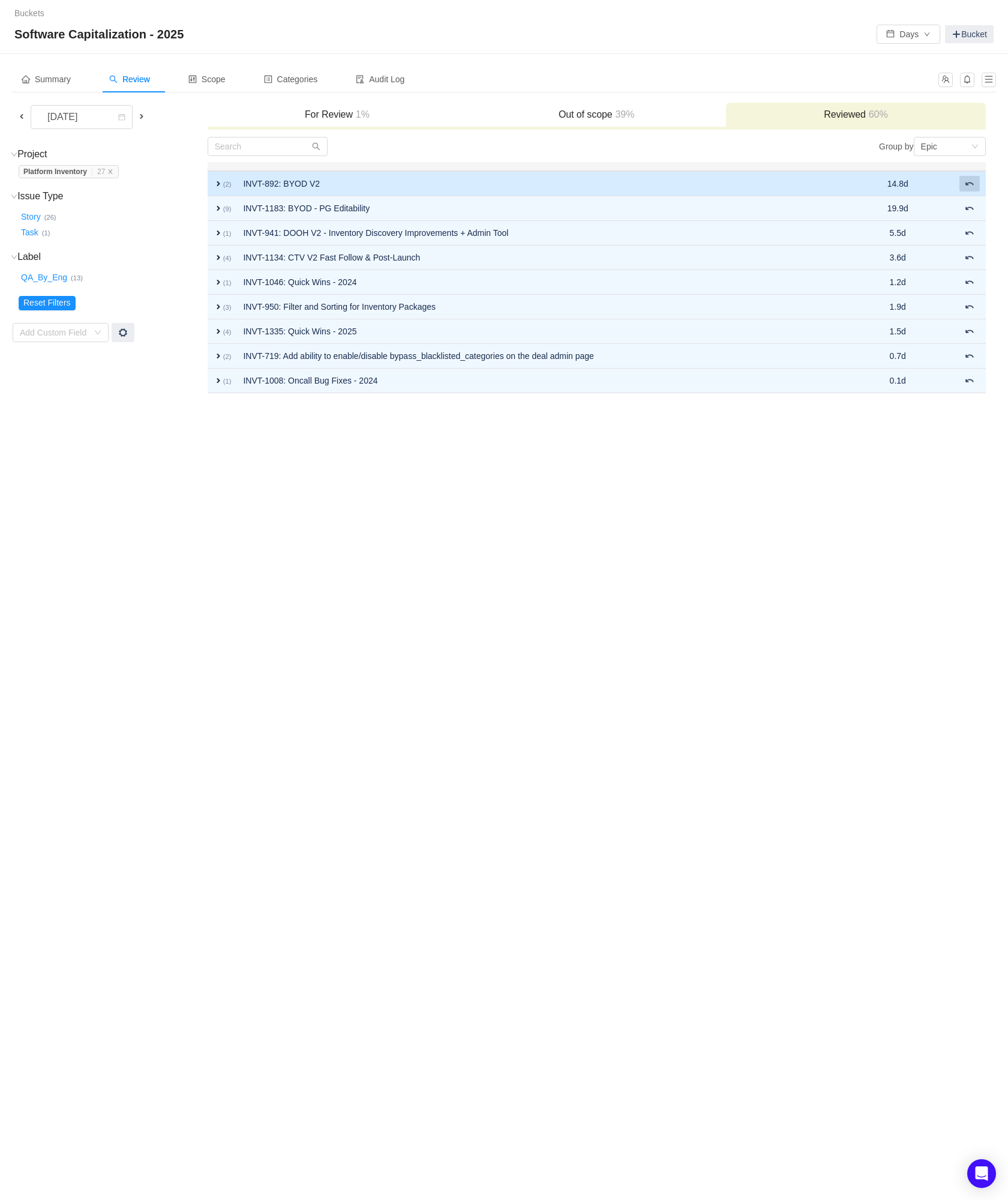
click at [975, 187] on button at bounding box center [969, 184] width 20 height 16
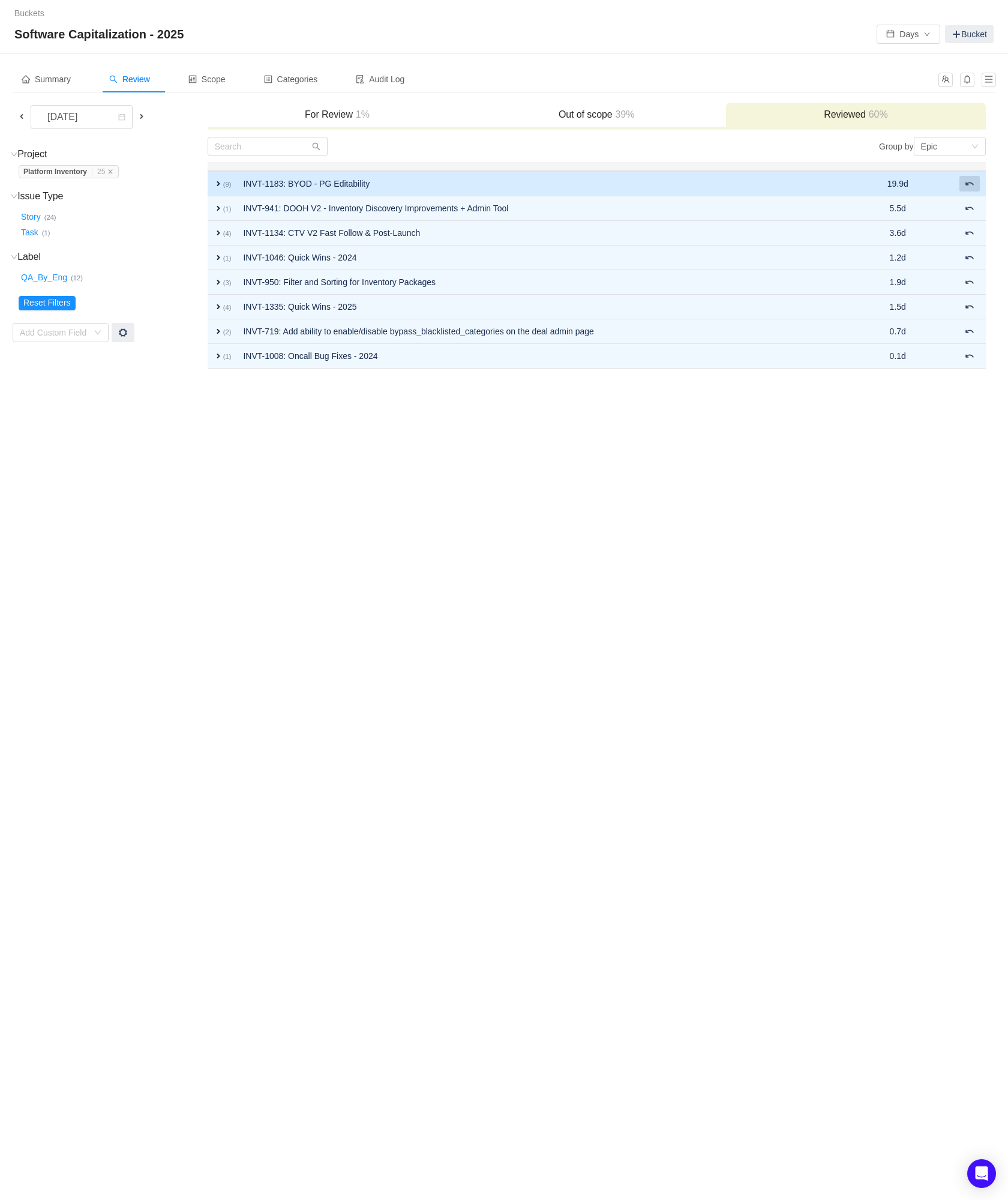
click at [975, 187] on button at bounding box center [969, 184] width 20 height 16
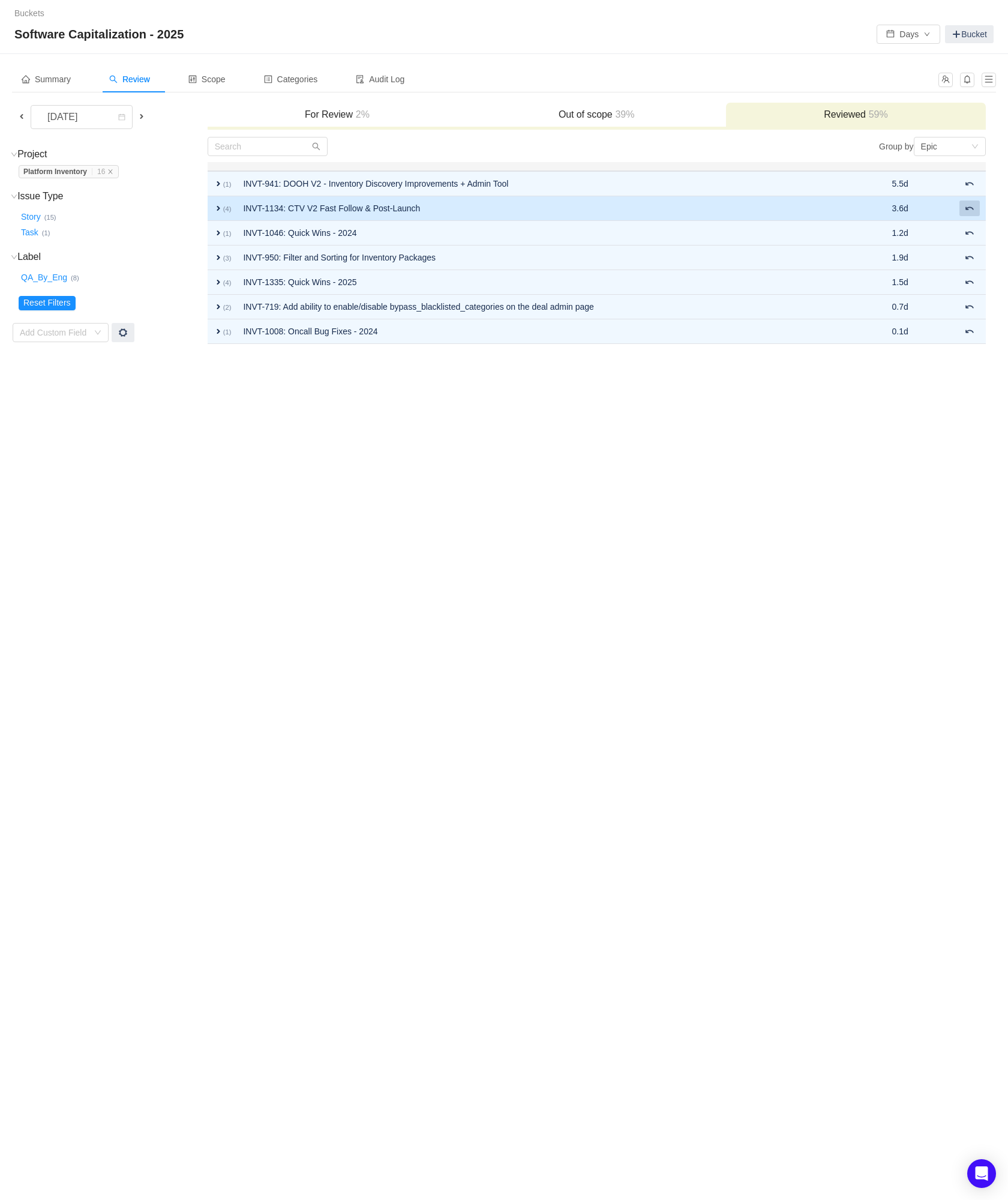
click at [977, 212] on button at bounding box center [969, 209] width 20 height 16
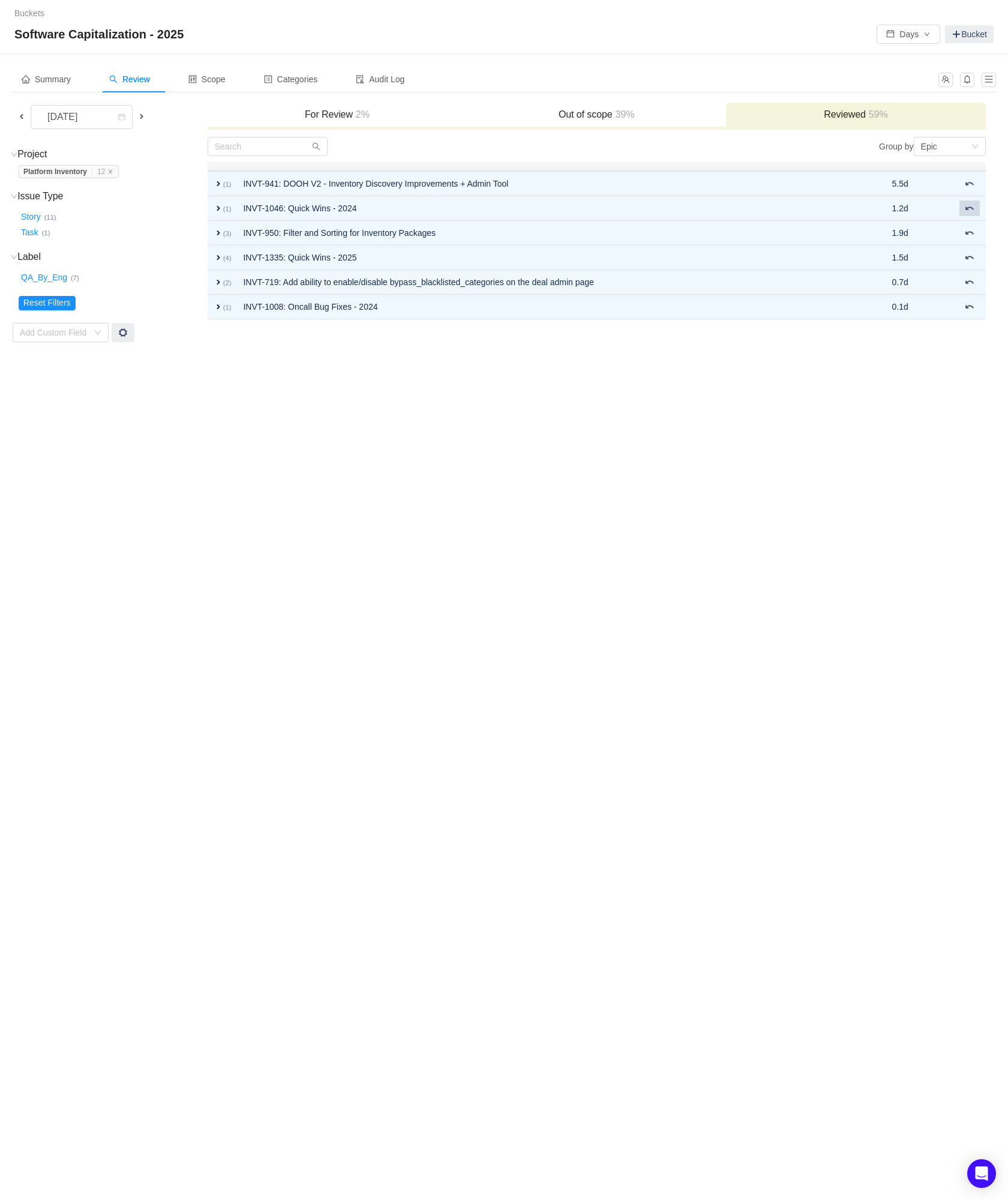
click at [977, 212] on button at bounding box center [969, 209] width 20 height 16
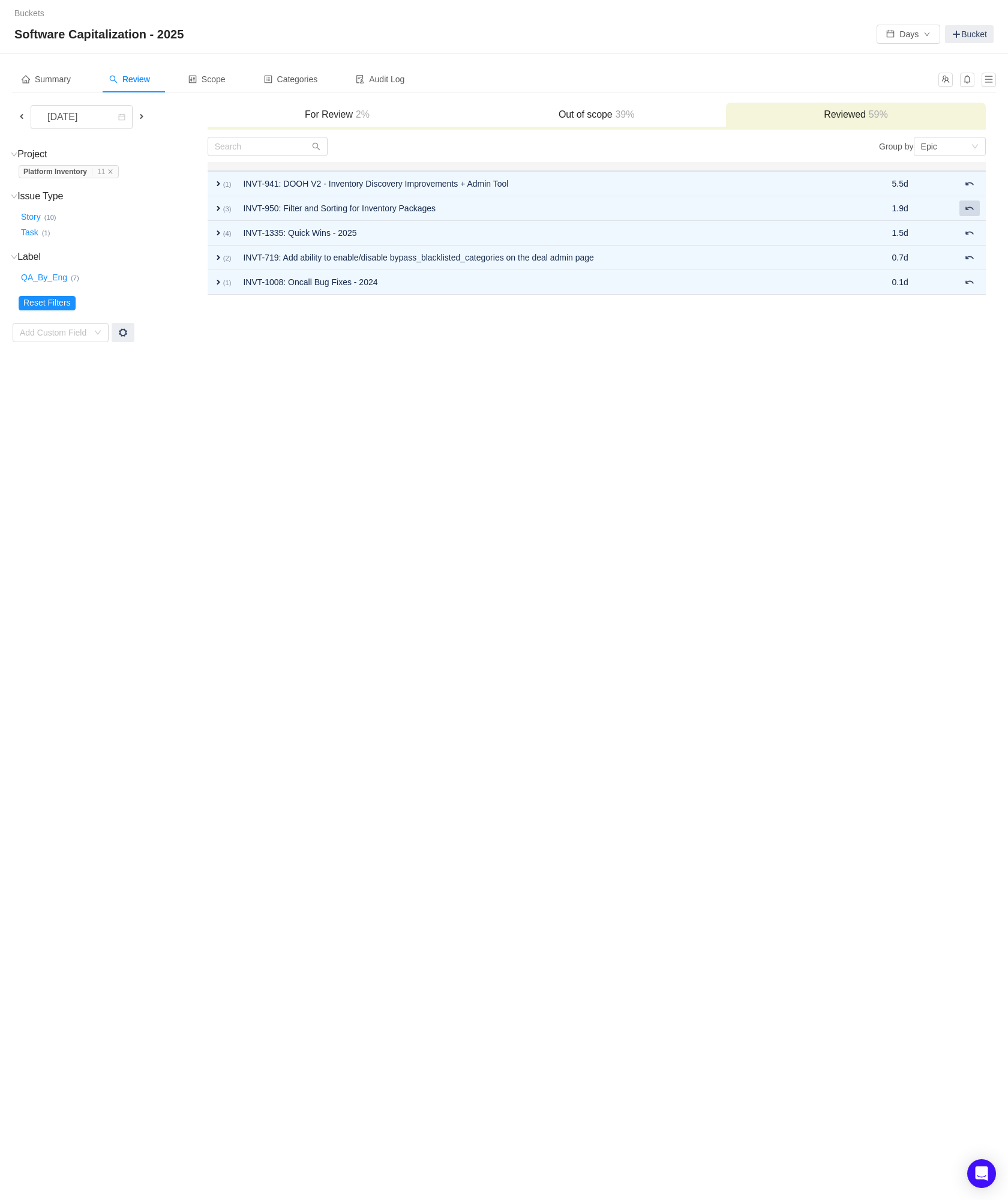
click at [977, 212] on button at bounding box center [969, 209] width 20 height 16
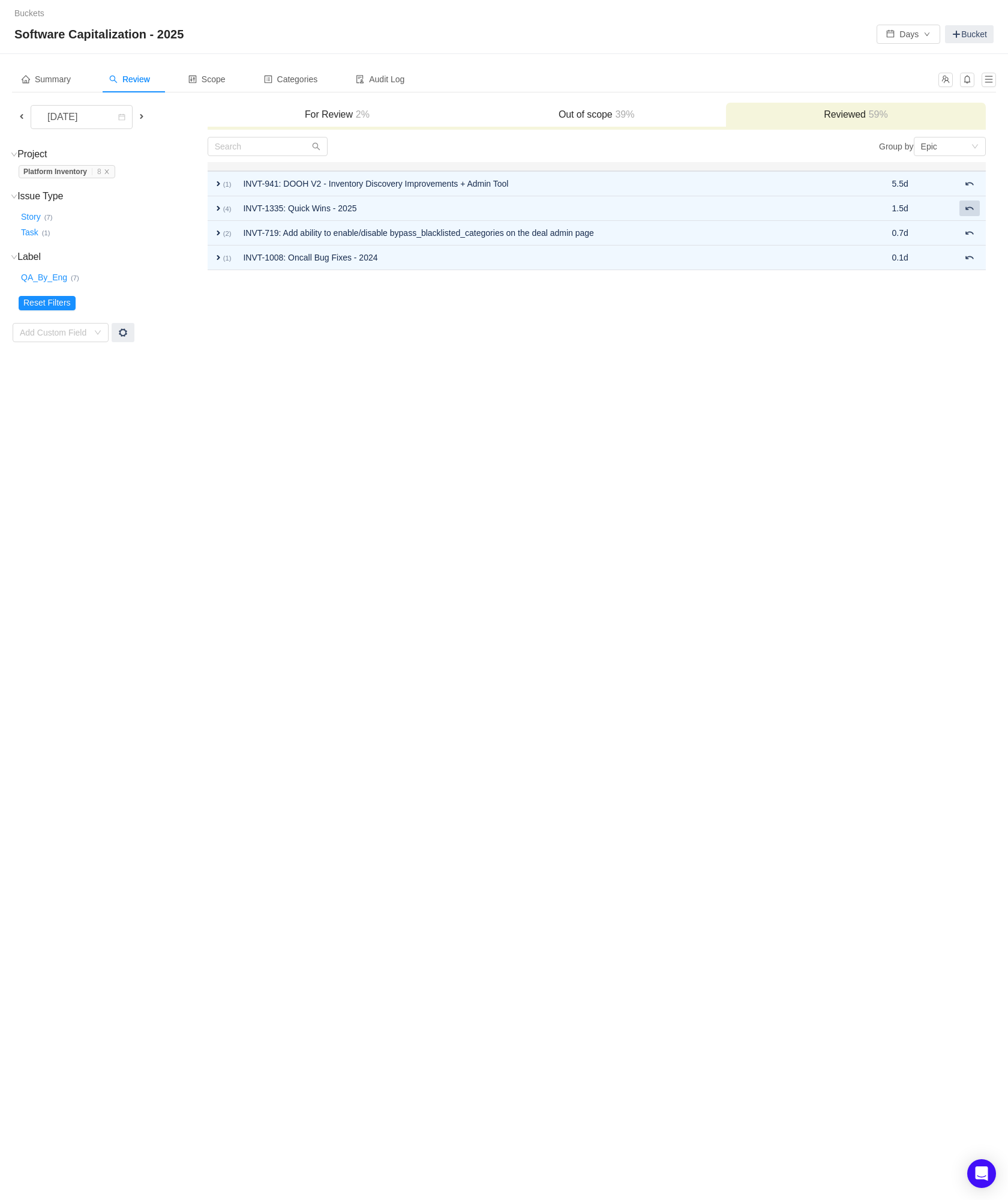
click at [977, 212] on button at bounding box center [969, 209] width 20 height 16
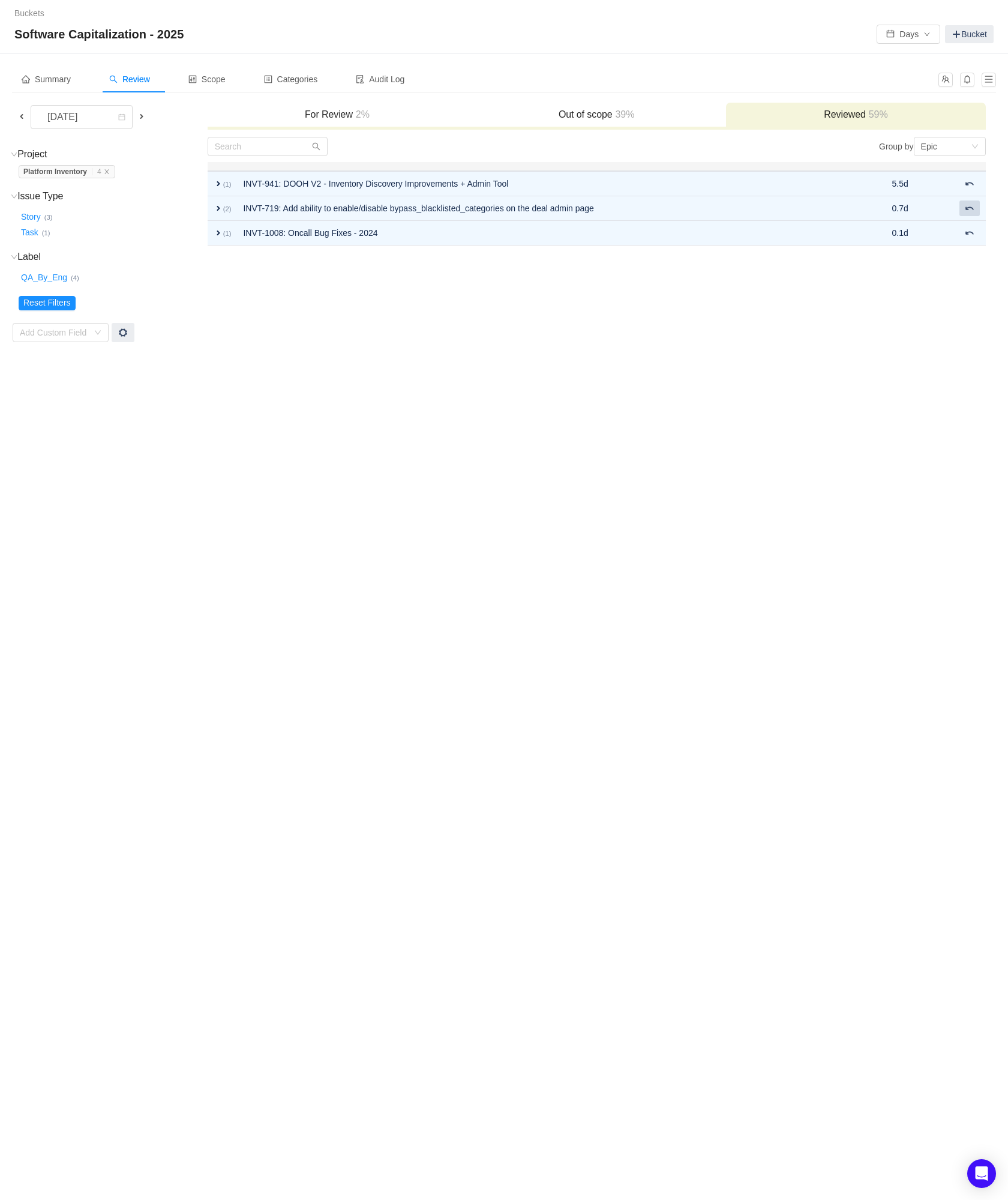
click at [977, 212] on button at bounding box center [969, 209] width 20 height 16
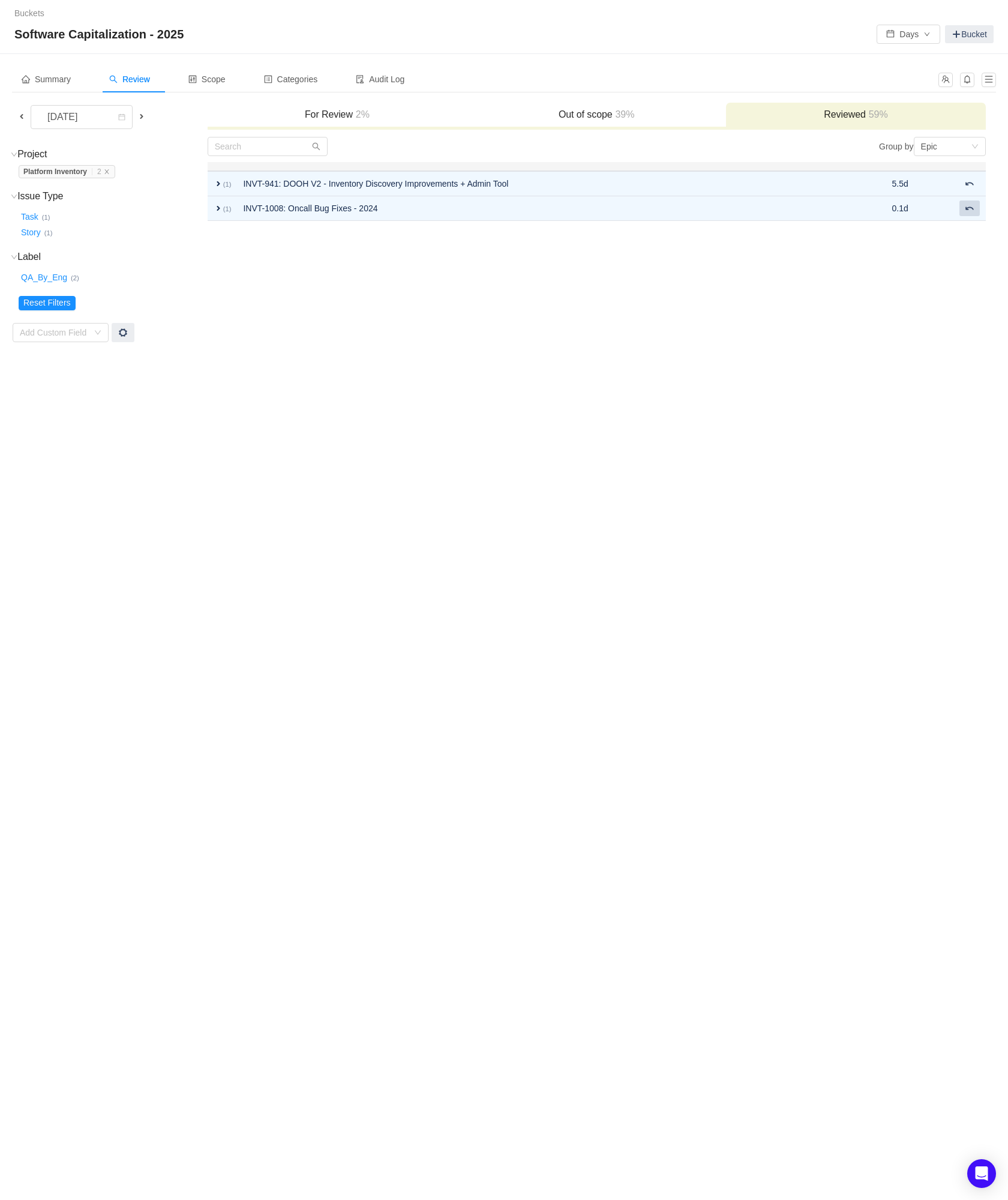
click at [977, 212] on button at bounding box center [969, 209] width 20 height 16
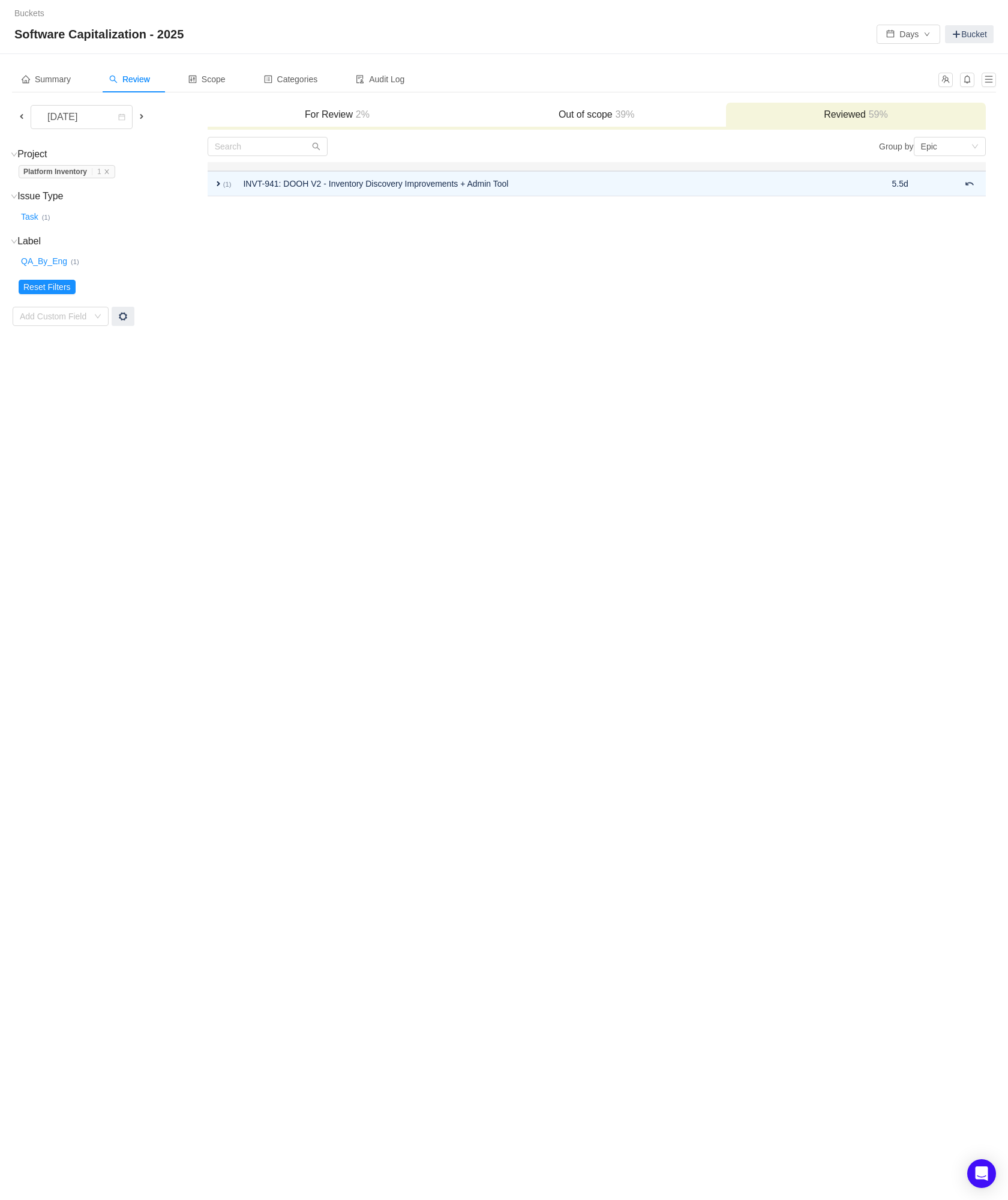
click at [147, 117] on span at bounding box center [141, 116] width 10 height 10
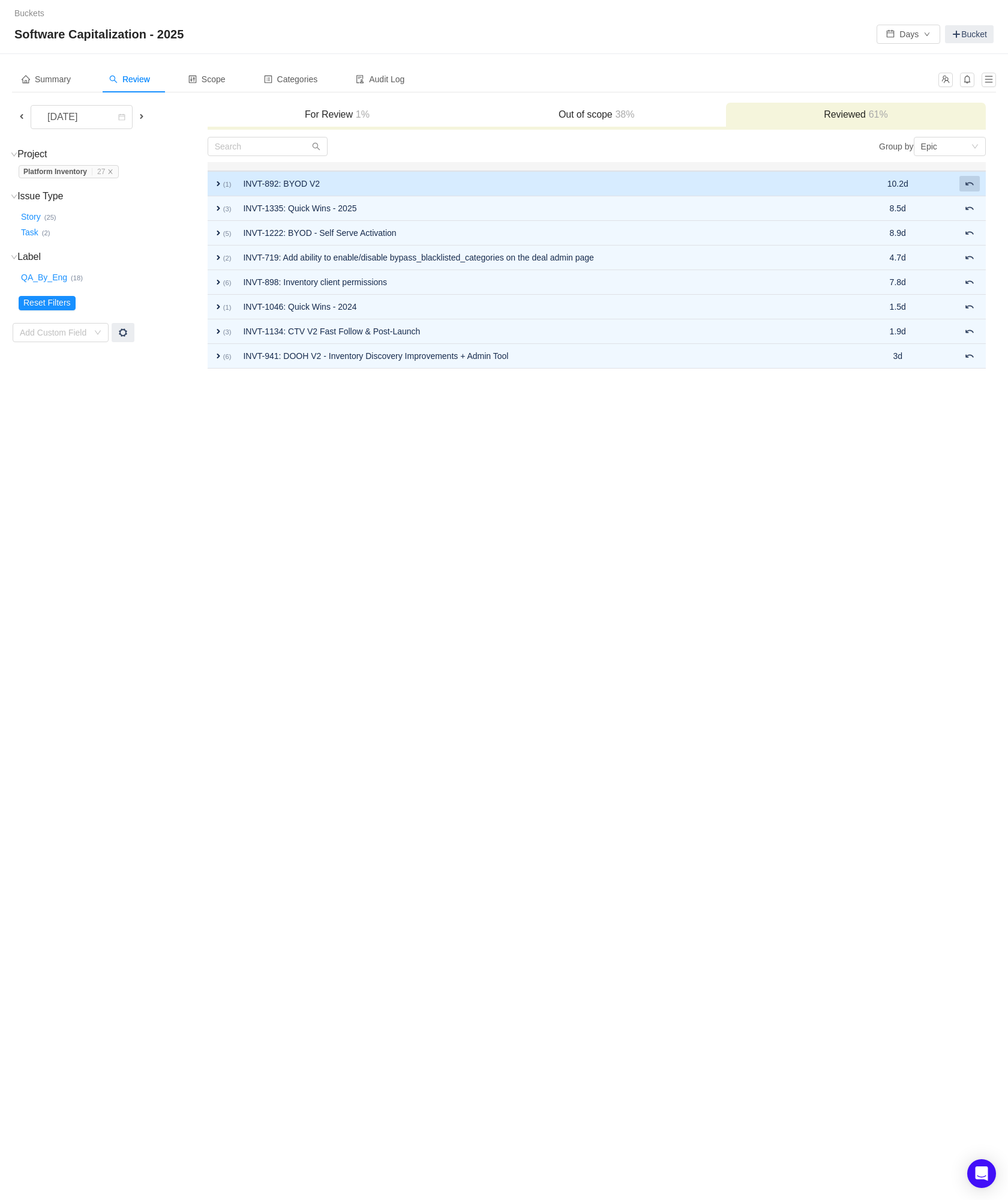
click at [972, 184] on span at bounding box center [970, 183] width 10 height 10
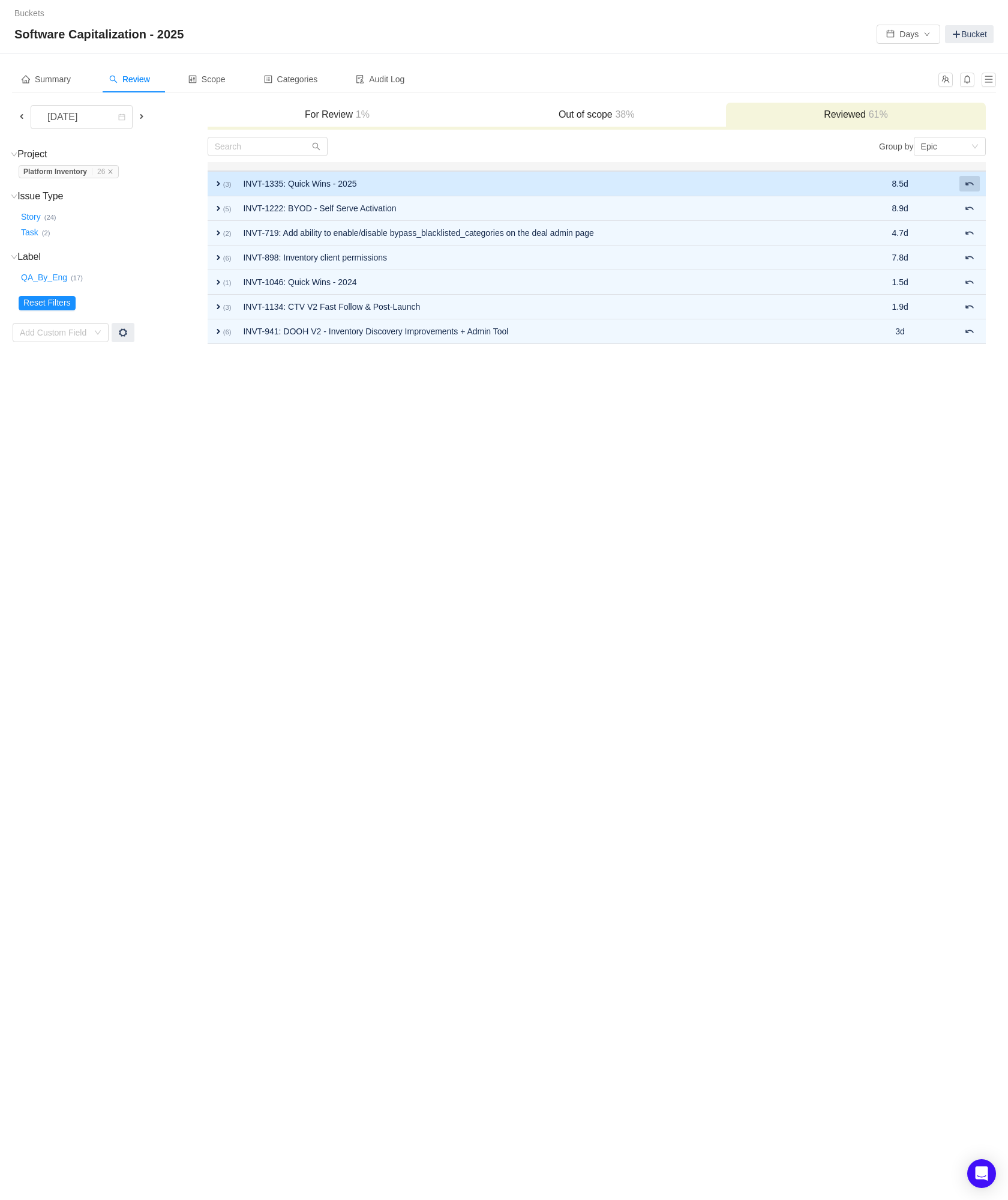
click at [972, 184] on span at bounding box center [970, 183] width 10 height 10
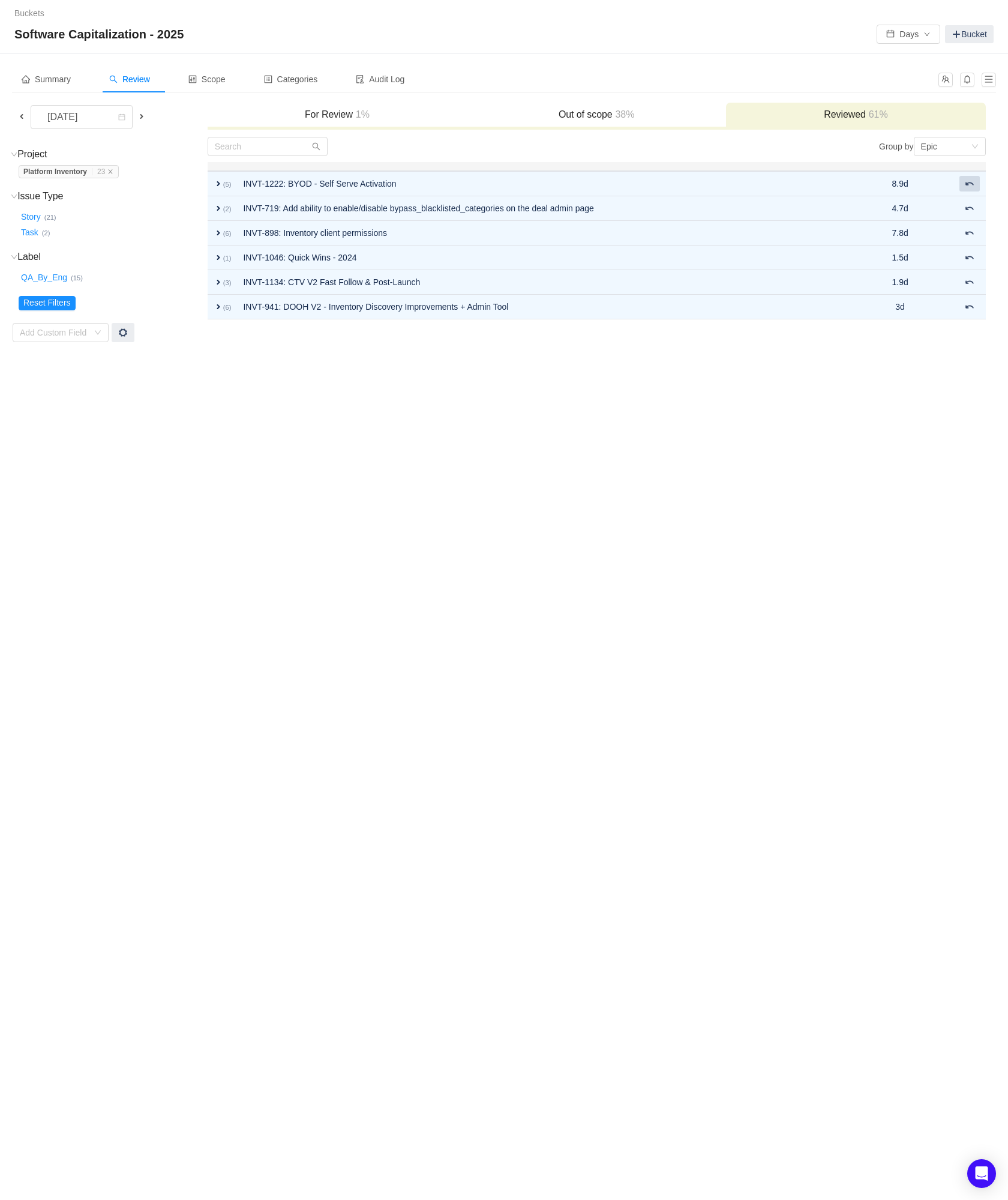
click at [972, 184] on span at bounding box center [970, 183] width 10 height 10
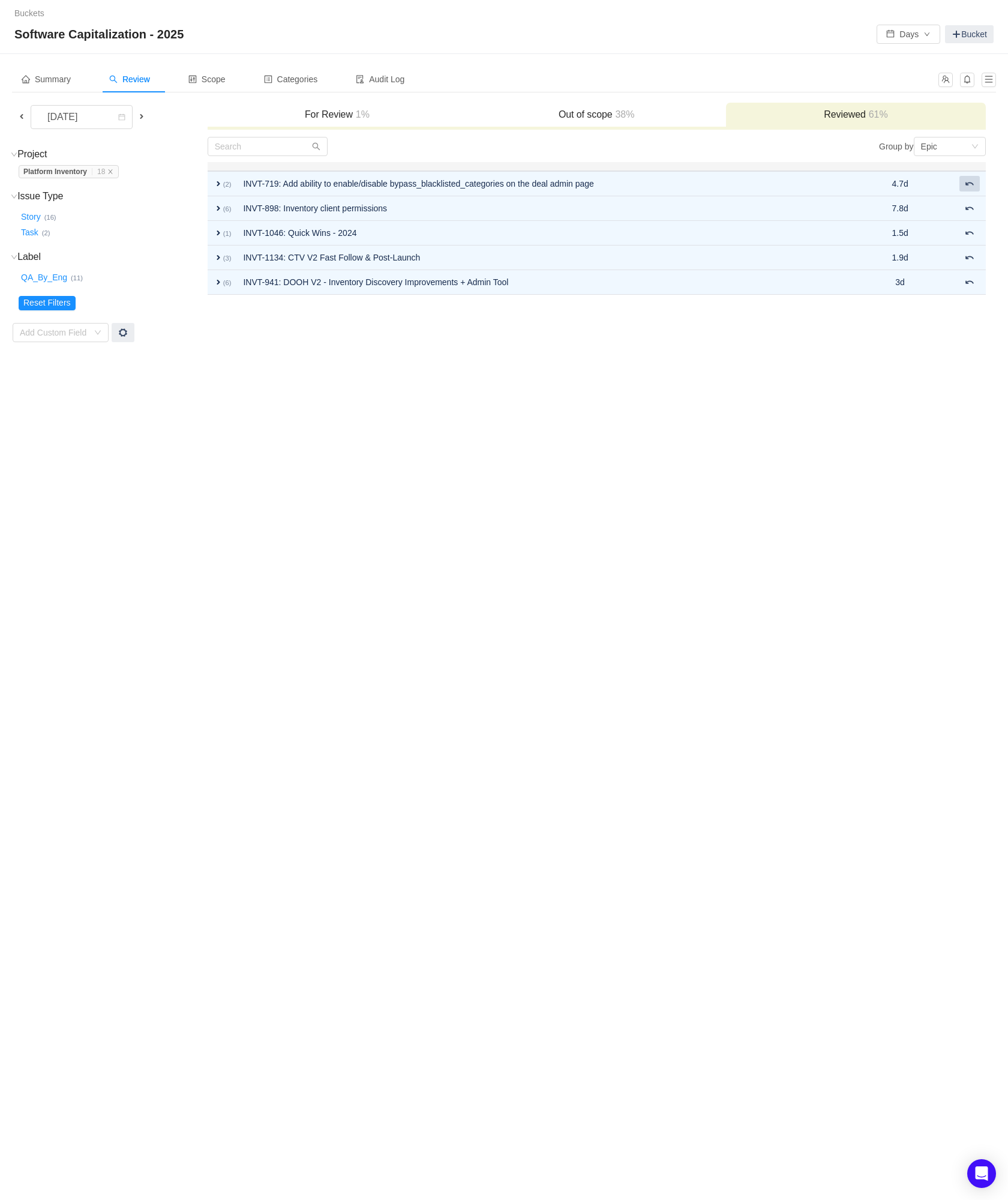
click at [972, 184] on span at bounding box center [970, 183] width 10 height 10
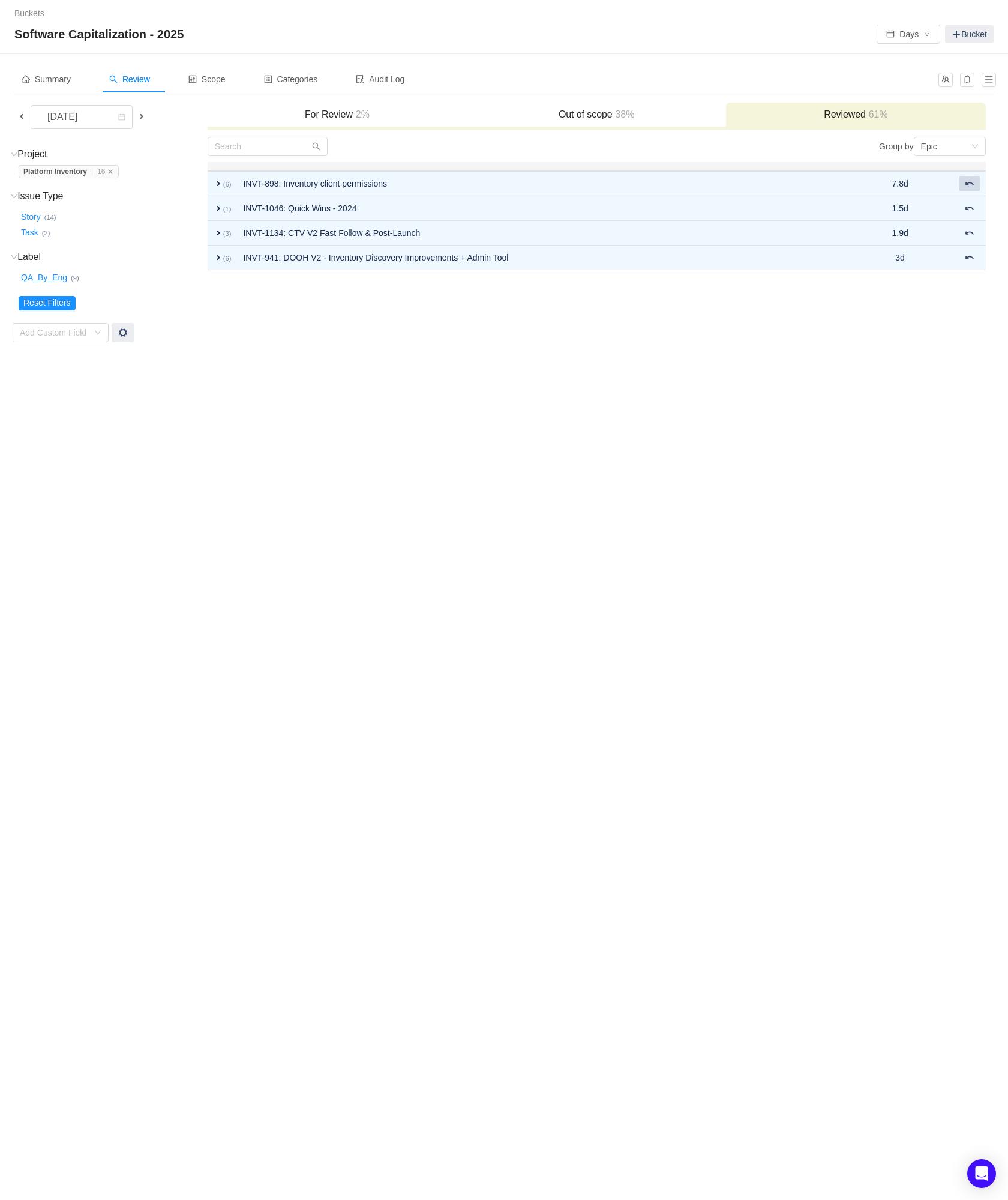
click at [972, 184] on span at bounding box center [970, 183] width 10 height 10
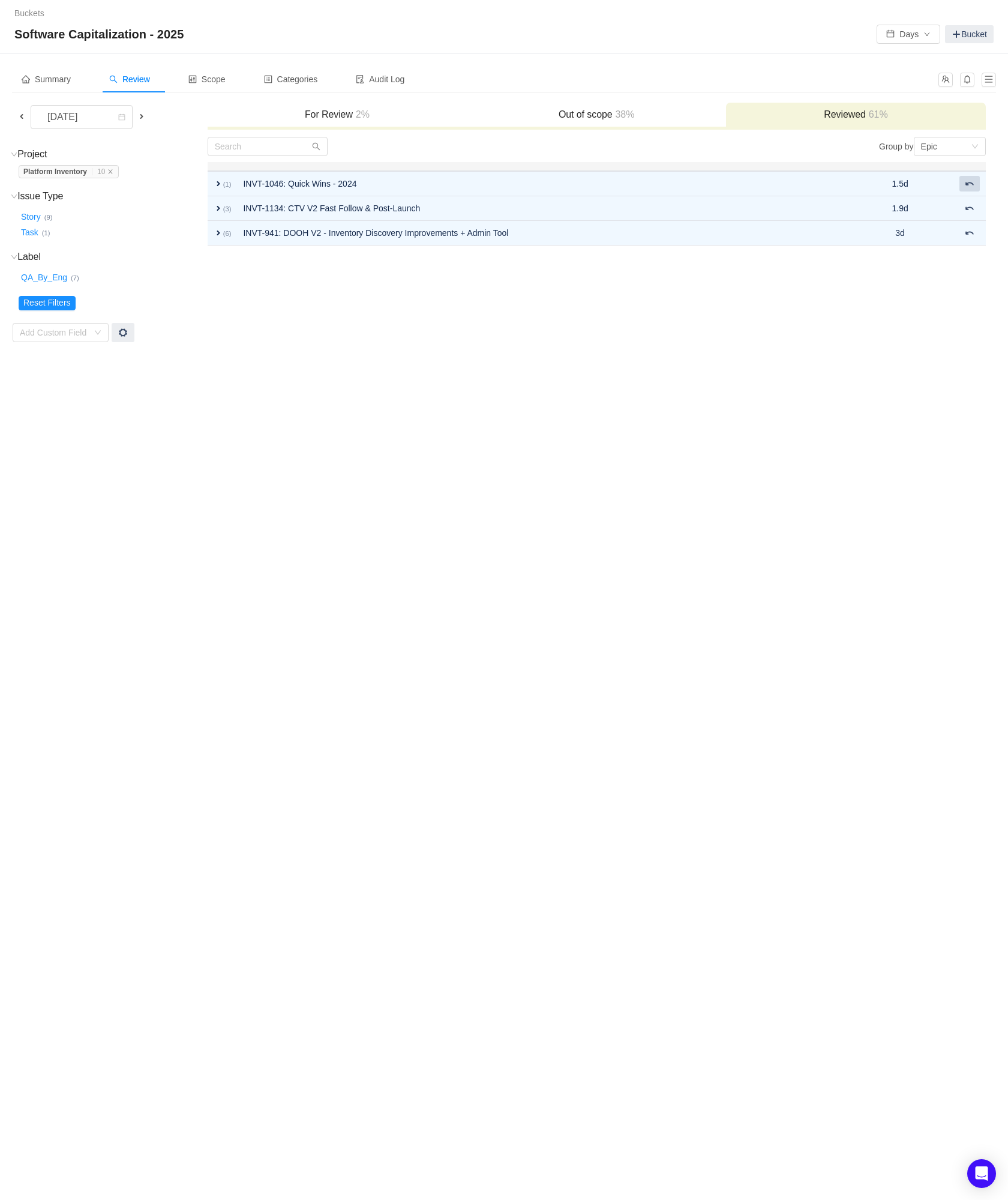
click at [972, 184] on span at bounding box center [970, 183] width 10 height 10
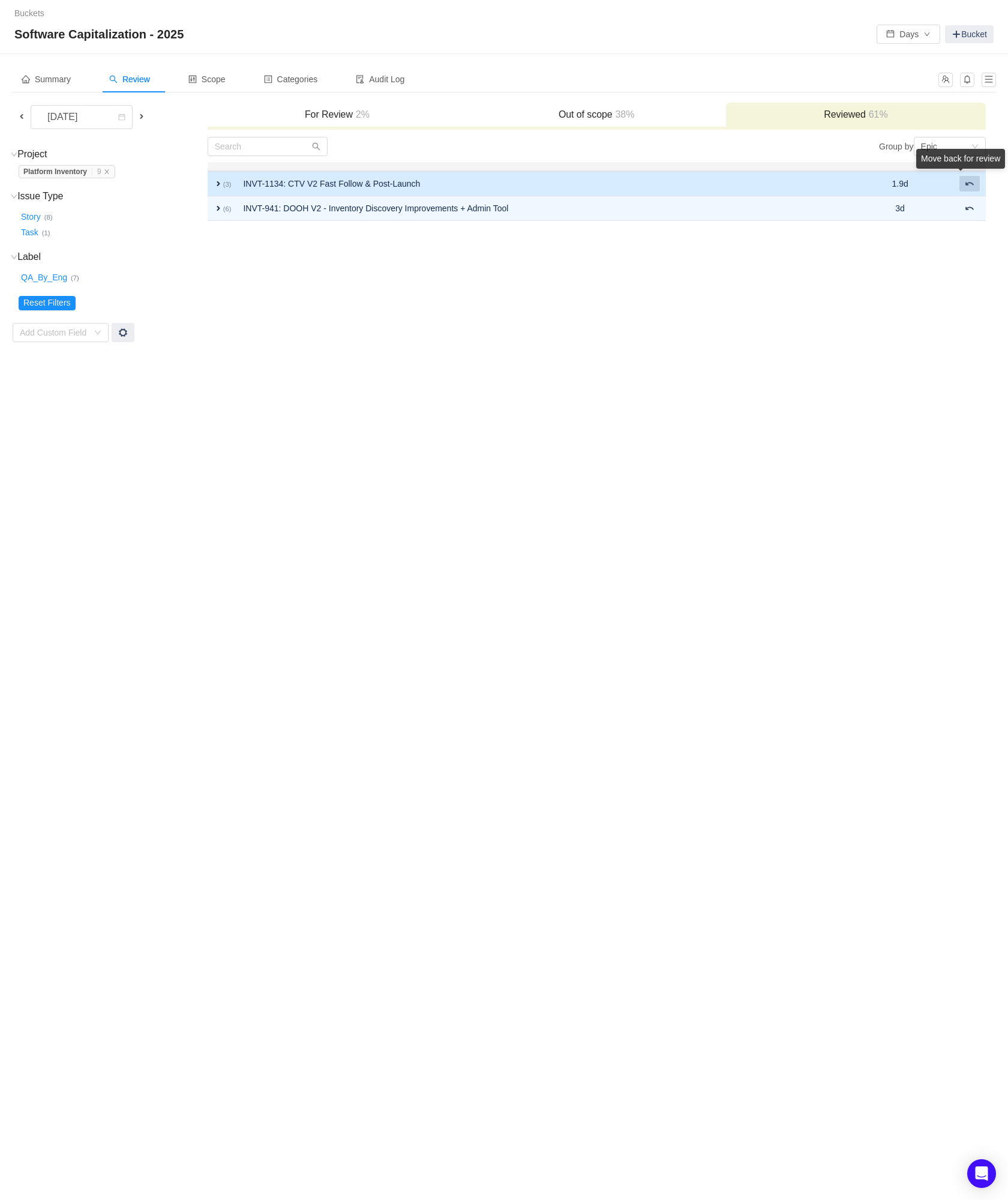
click at [970, 187] on span at bounding box center [970, 183] width 10 height 10
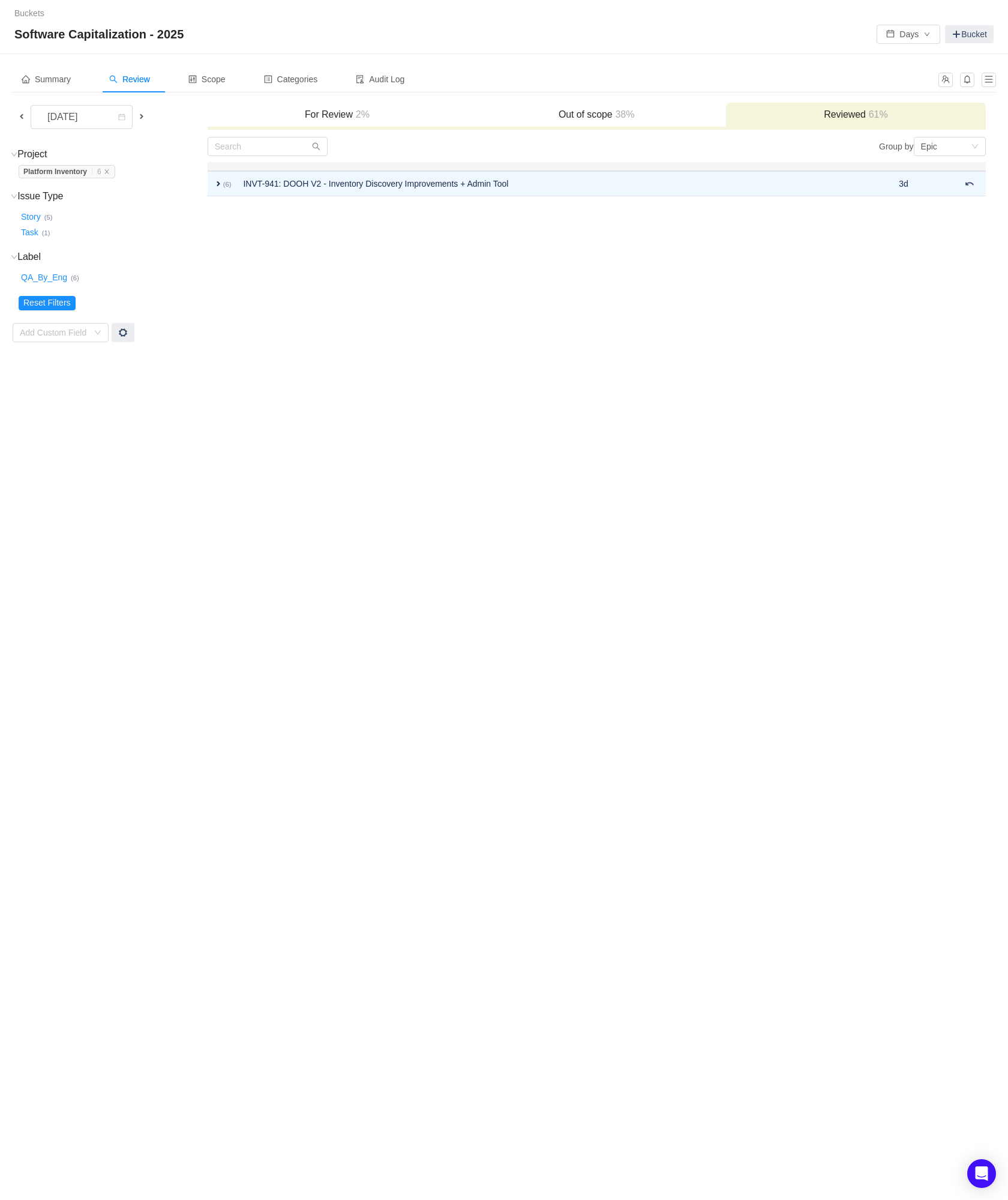
click at [143, 117] on span at bounding box center [141, 116] width 10 height 10
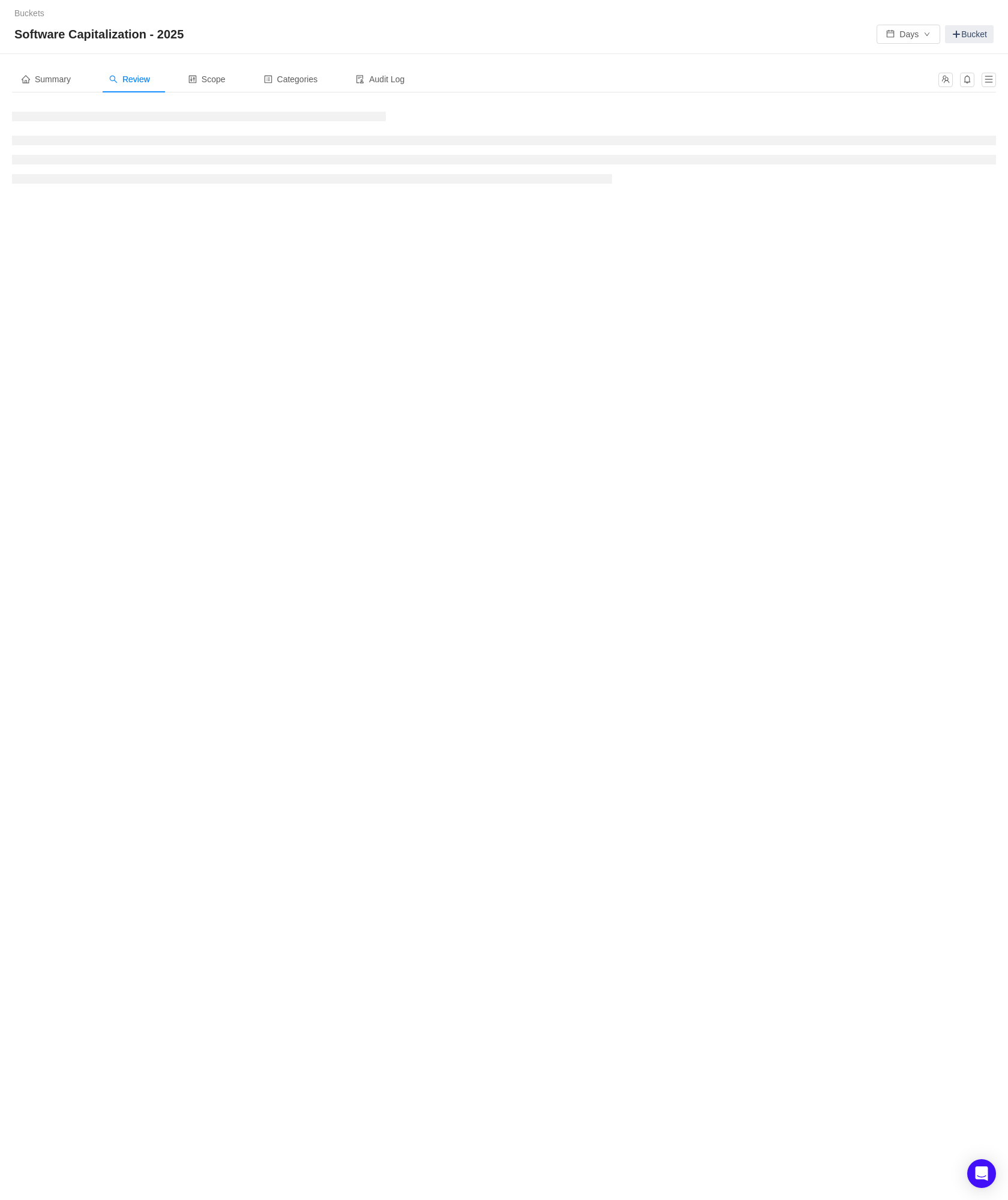
click at [53, 378] on div "Buckets / / Software Capitalization - 2025 Days Bucket Summary Review Scope Cat…" at bounding box center [504, 600] width 1008 height 1200
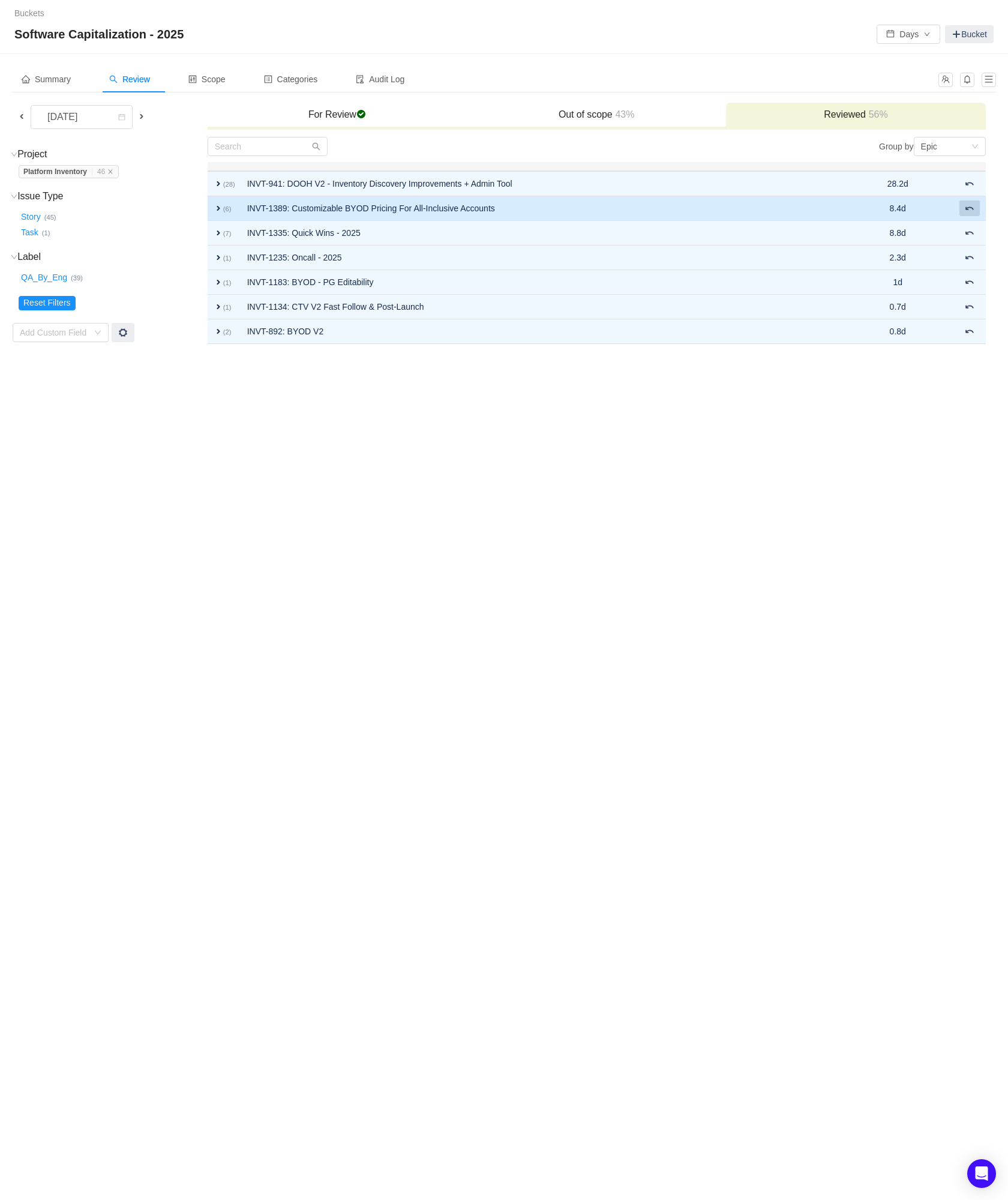
click at [969, 212] on span at bounding box center [970, 208] width 10 height 10
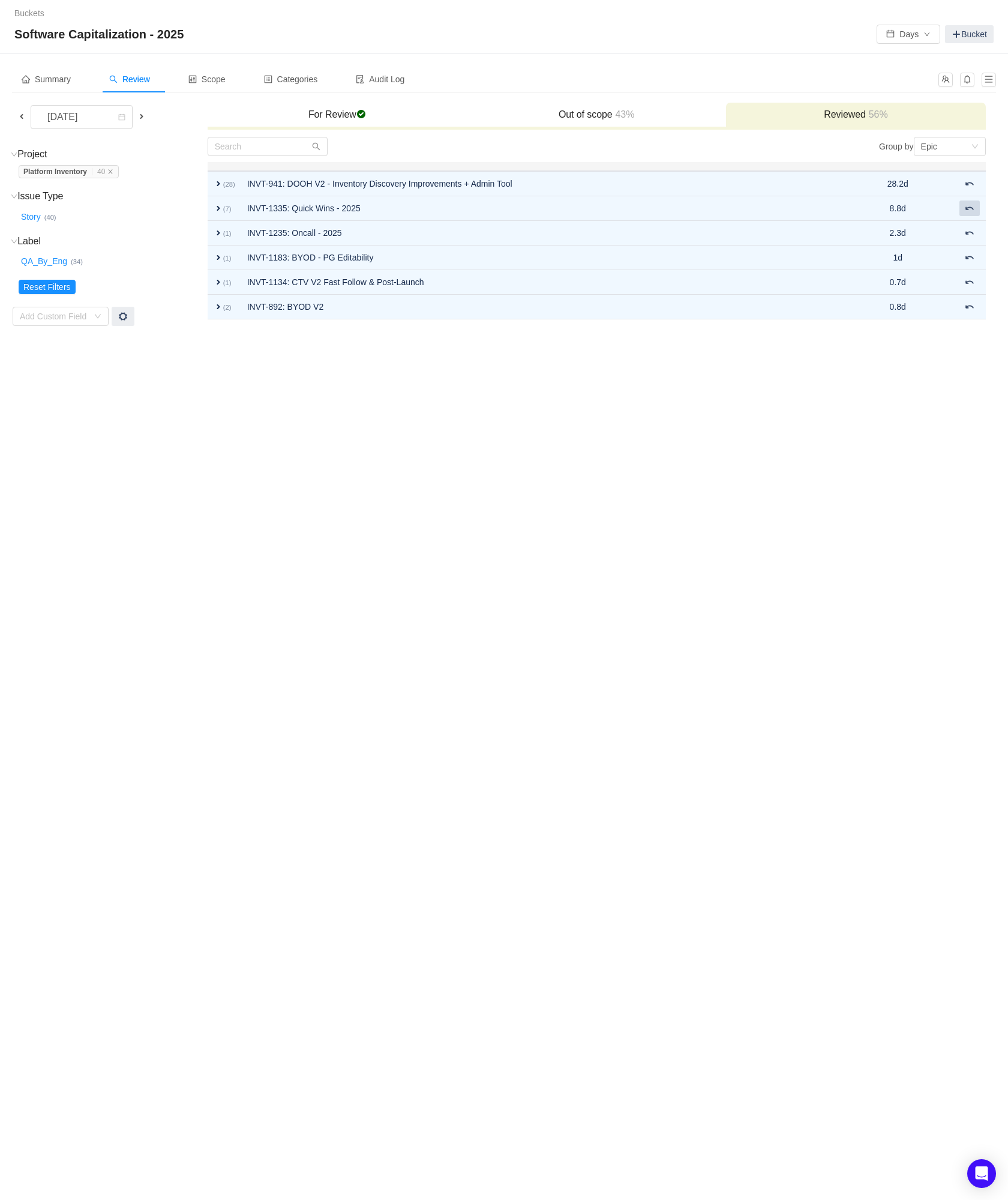
click at [969, 212] on span at bounding box center [970, 208] width 10 height 10
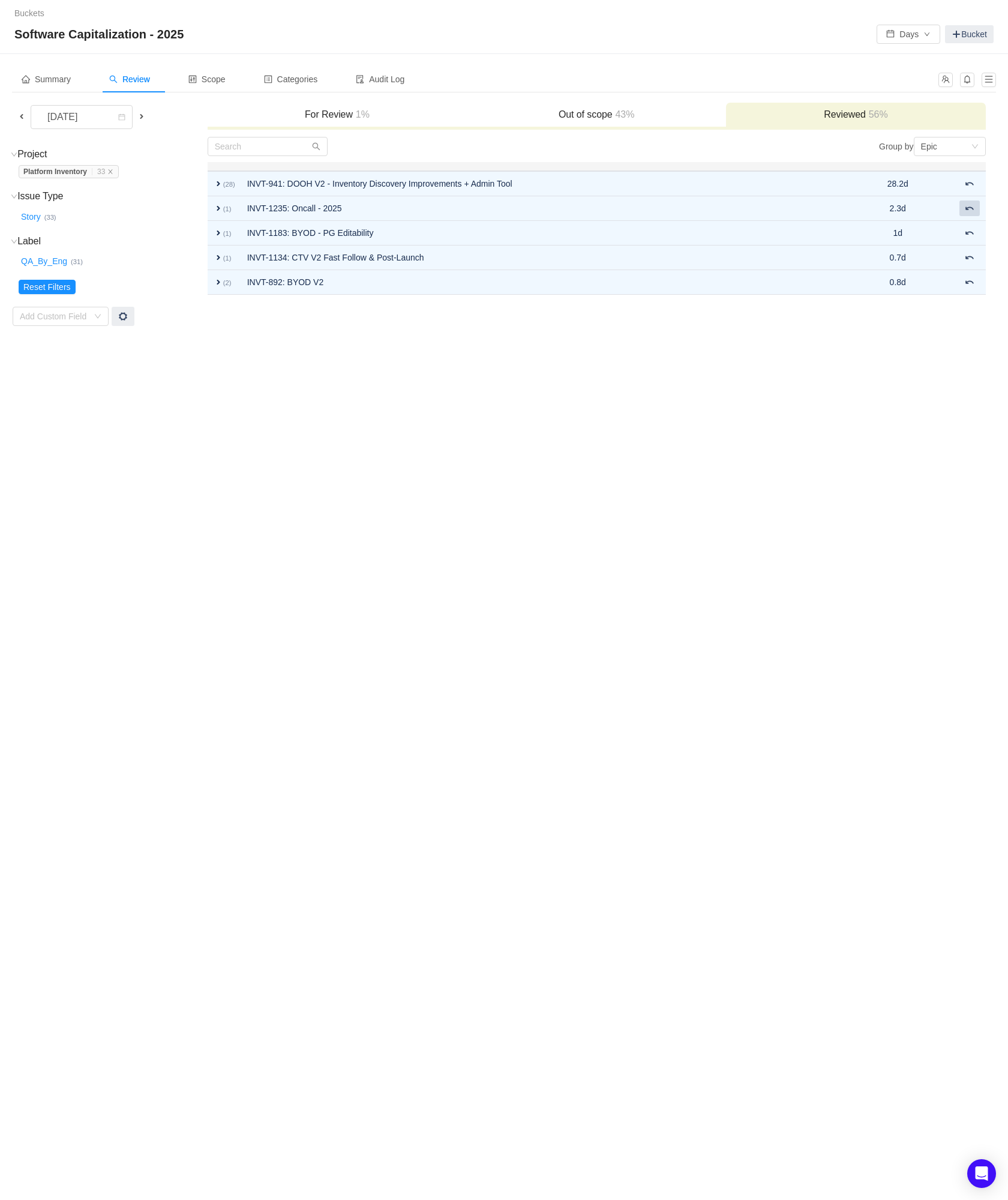
click at [969, 212] on span at bounding box center [970, 208] width 10 height 10
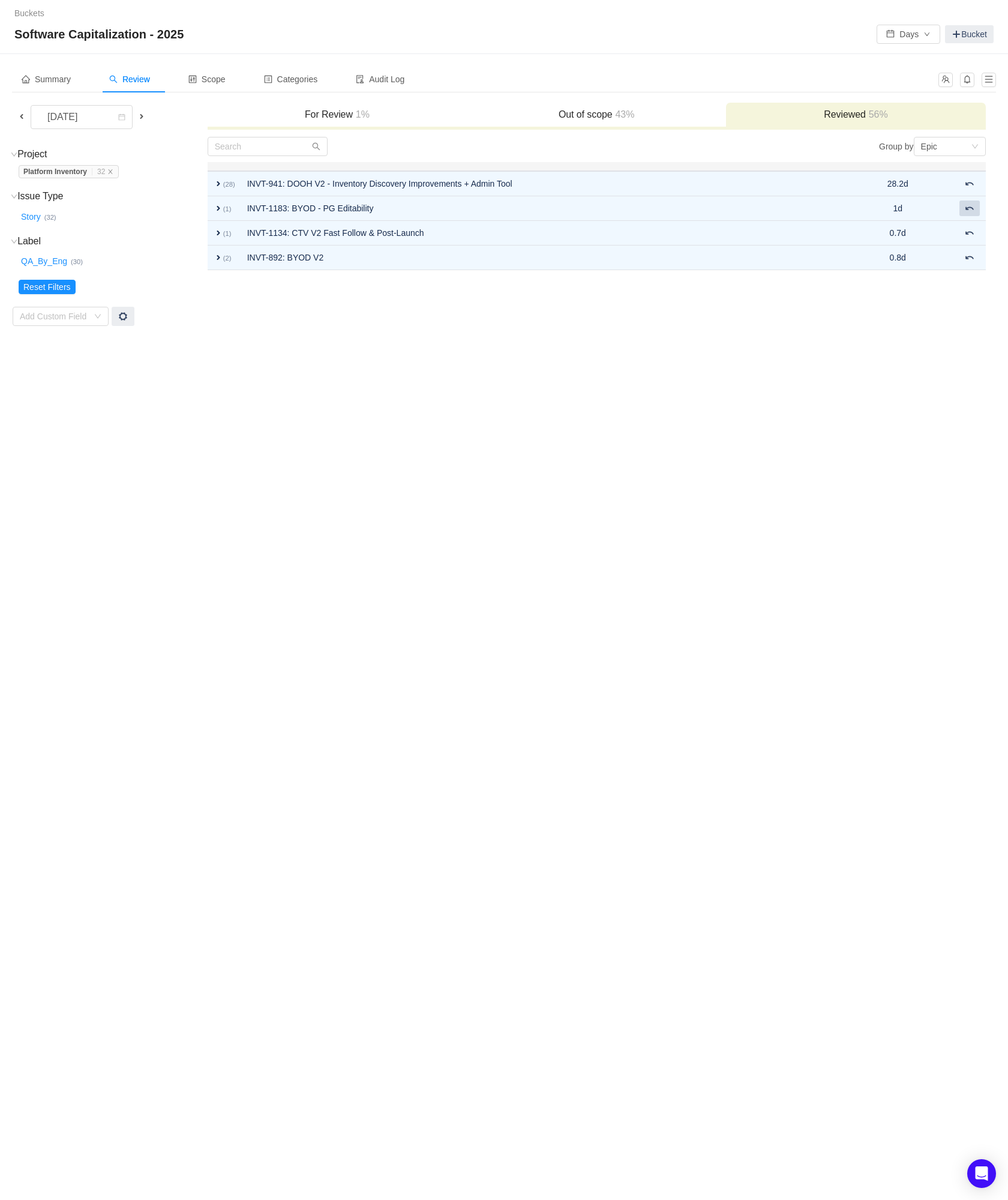
click at [969, 212] on span at bounding box center [970, 208] width 10 height 10
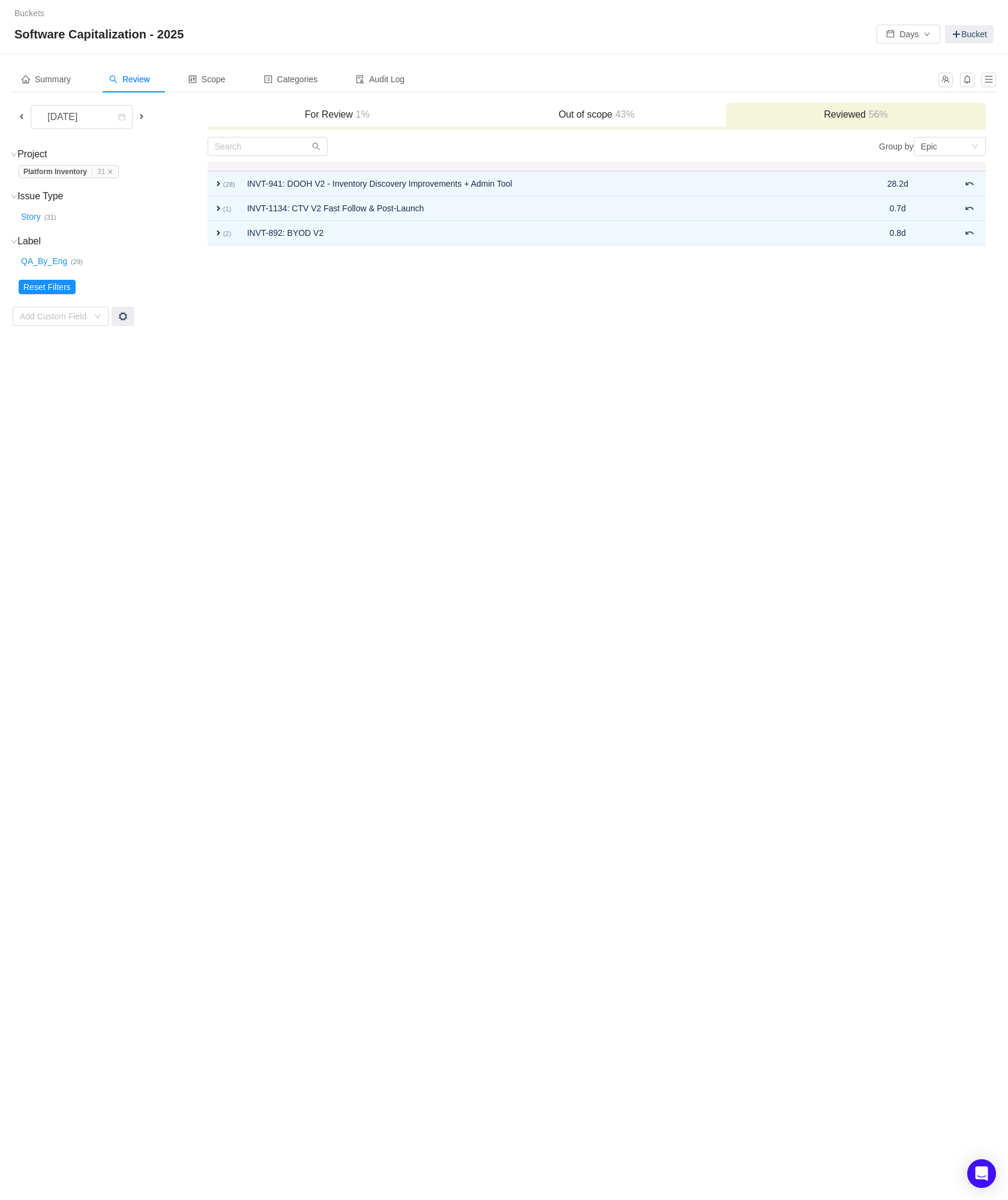
click at [969, 212] on span at bounding box center [970, 208] width 10 height 10
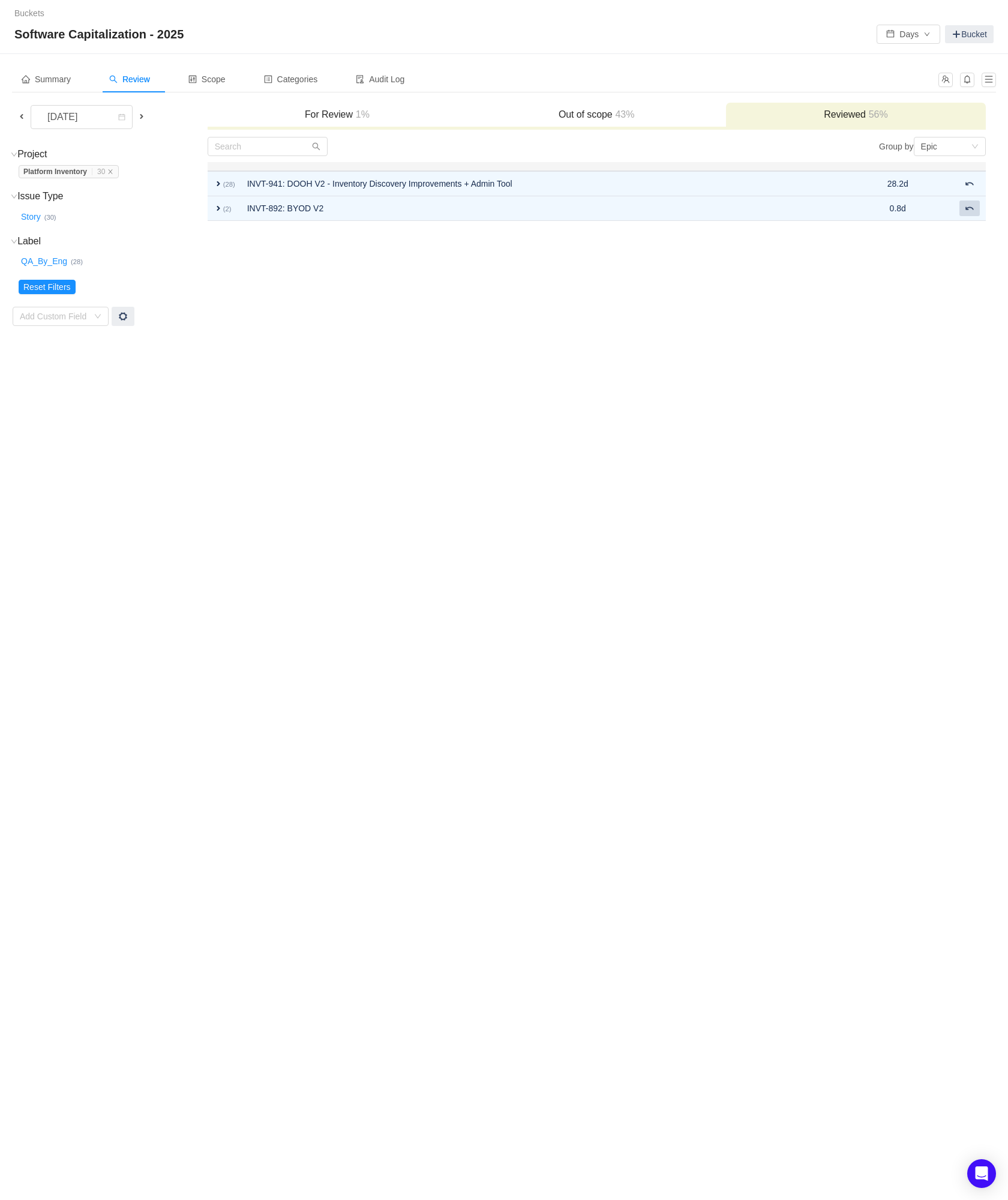
click at [969, 212] on span at bounding box center [970, 208] width 10 height 10
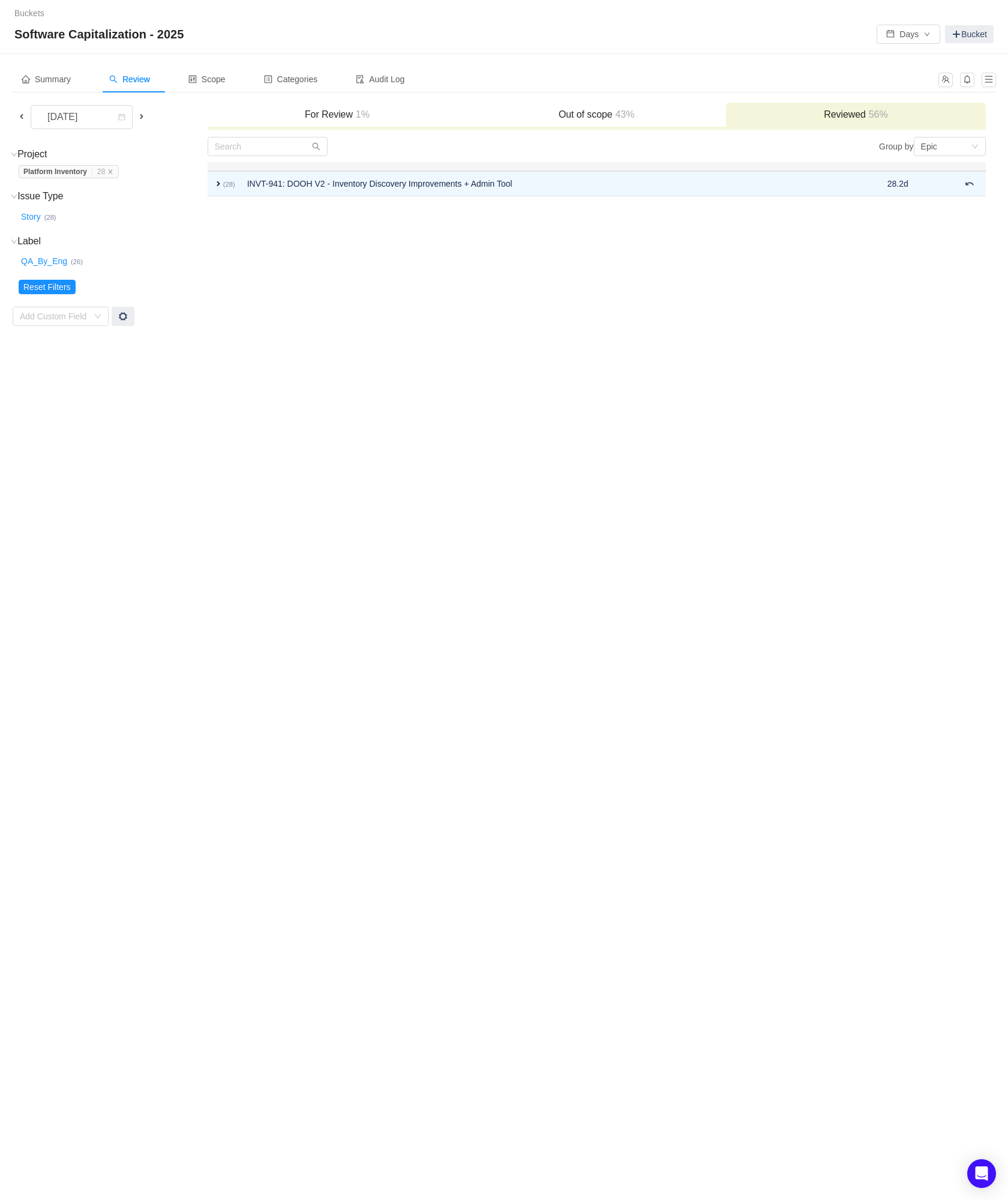
click at [145, 118] on span at bounding box center [141, 116] width 10 height 10
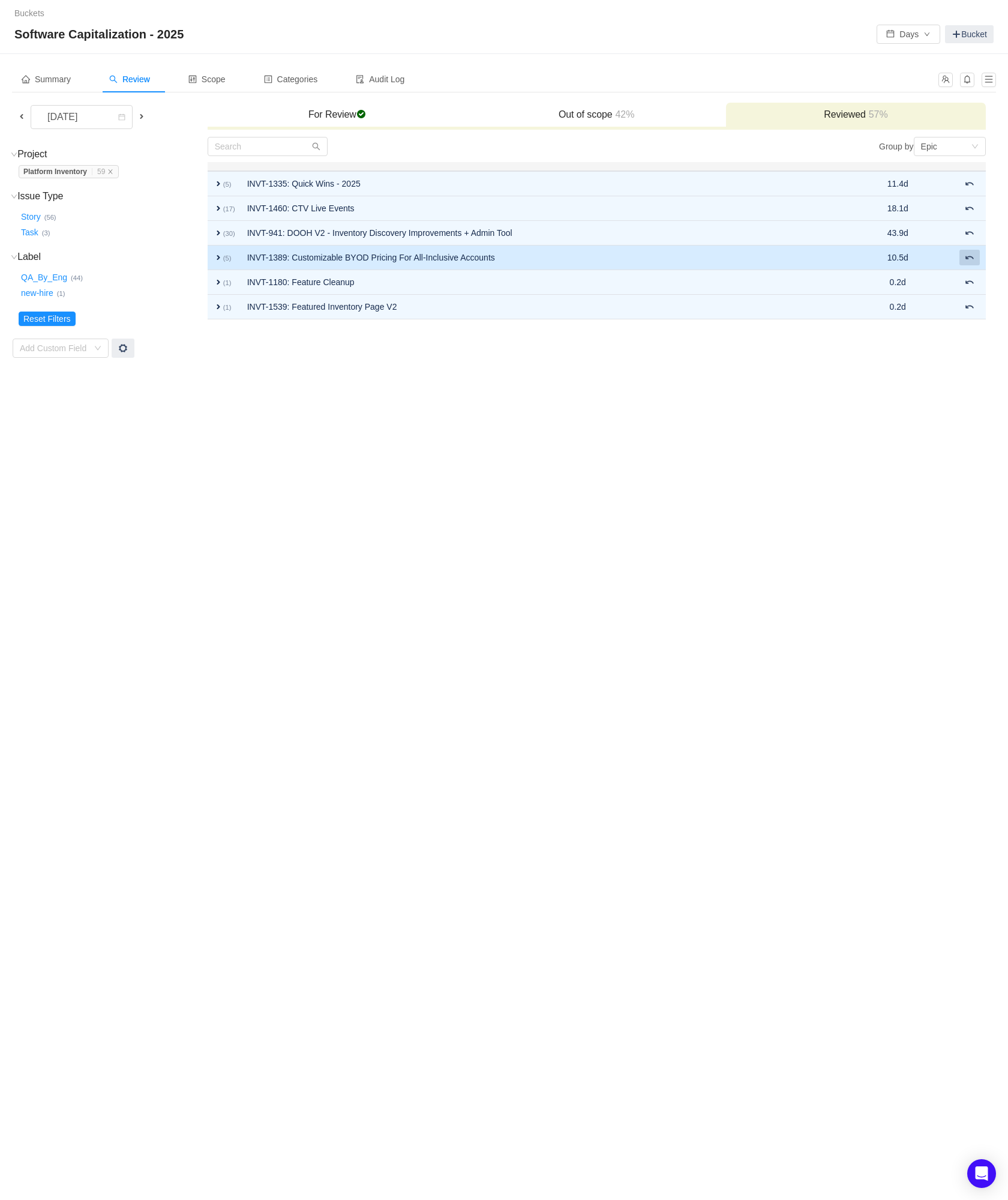
click at [969, 259] on span at bounding box center [970, 257] width 10 height 10
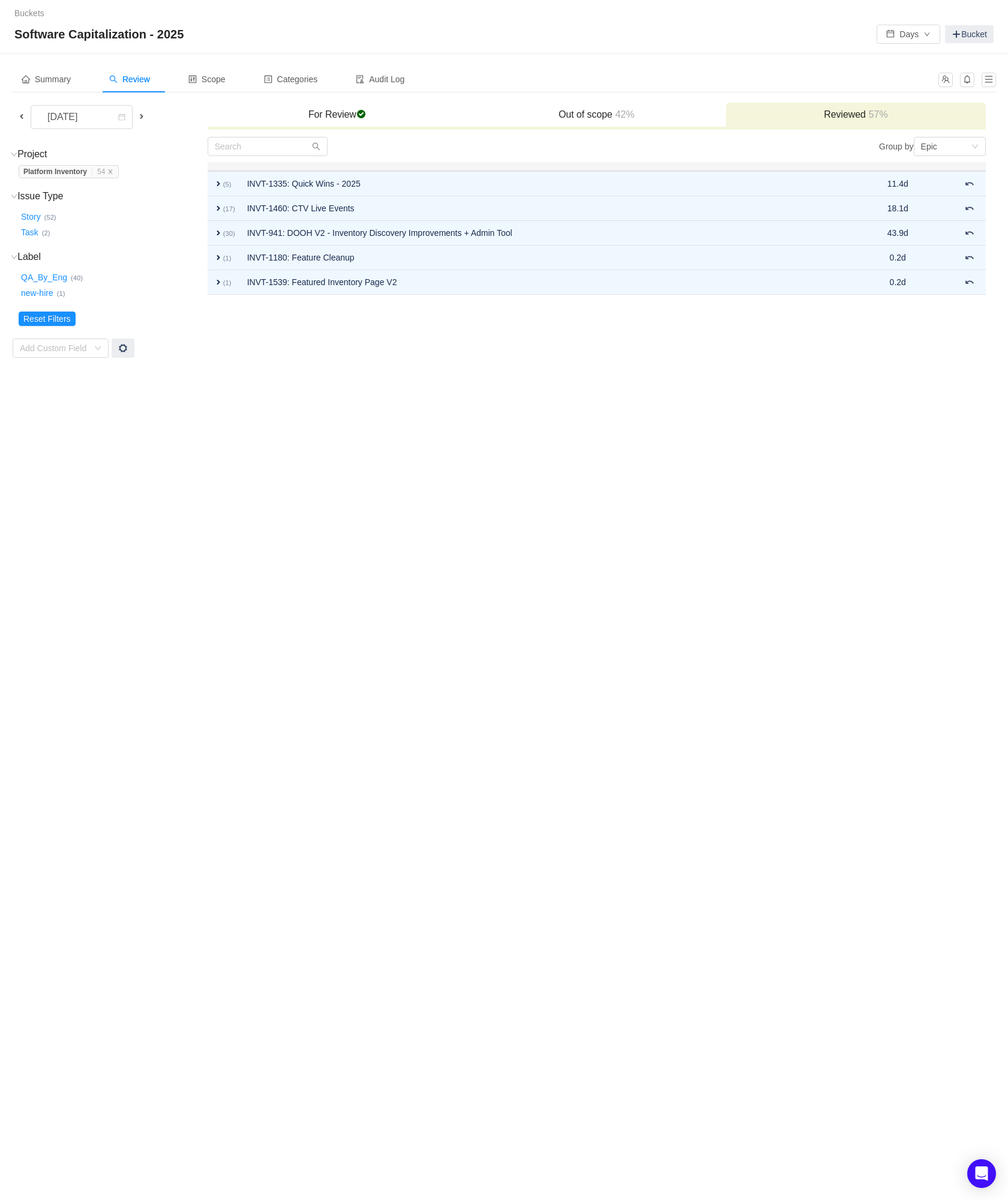
click at [969, 259] on span at bounding box center [970, 257] width 10 height 10
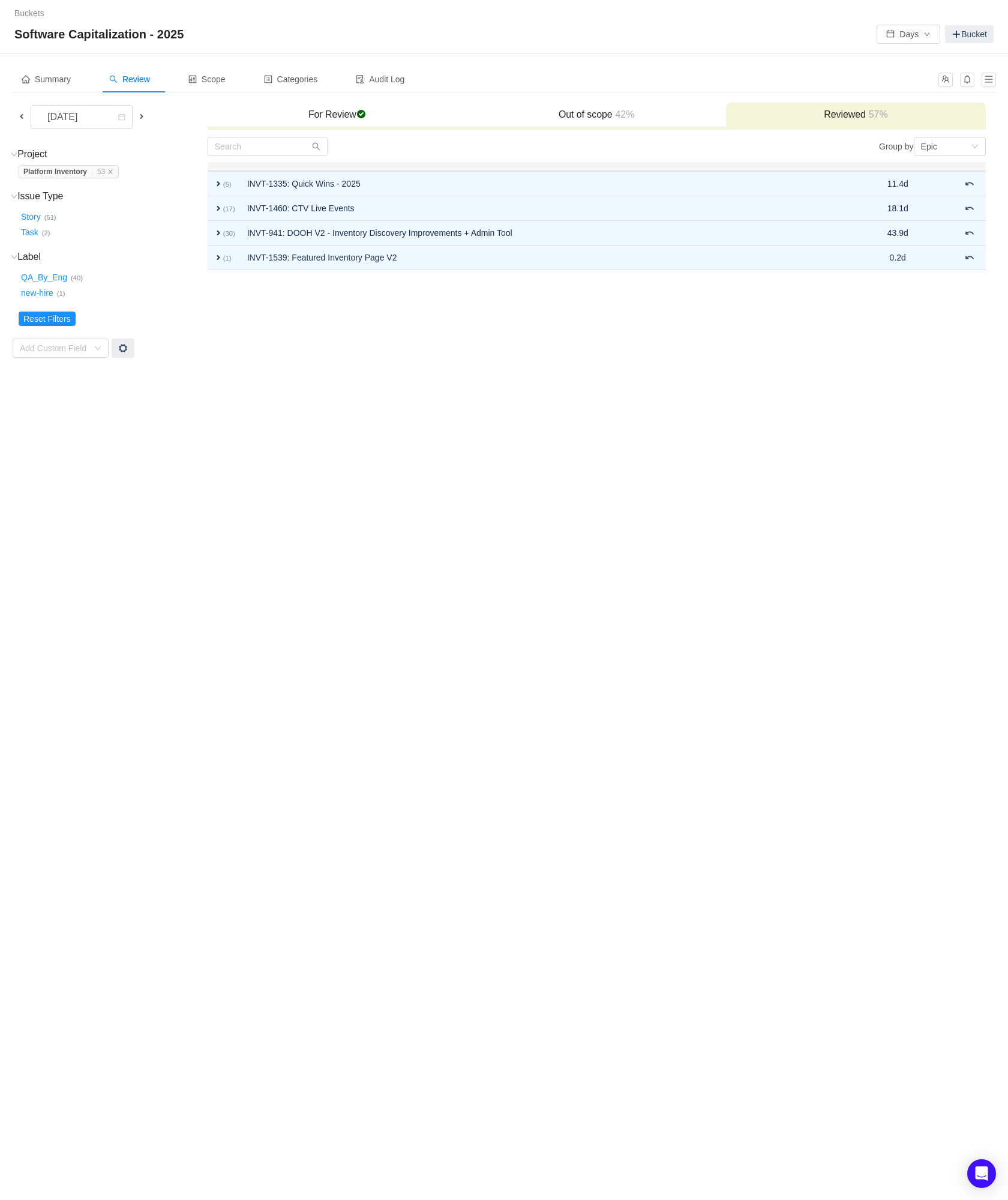
click at [969, 259] on span at bounding box center [970, 257] width 10 height 10
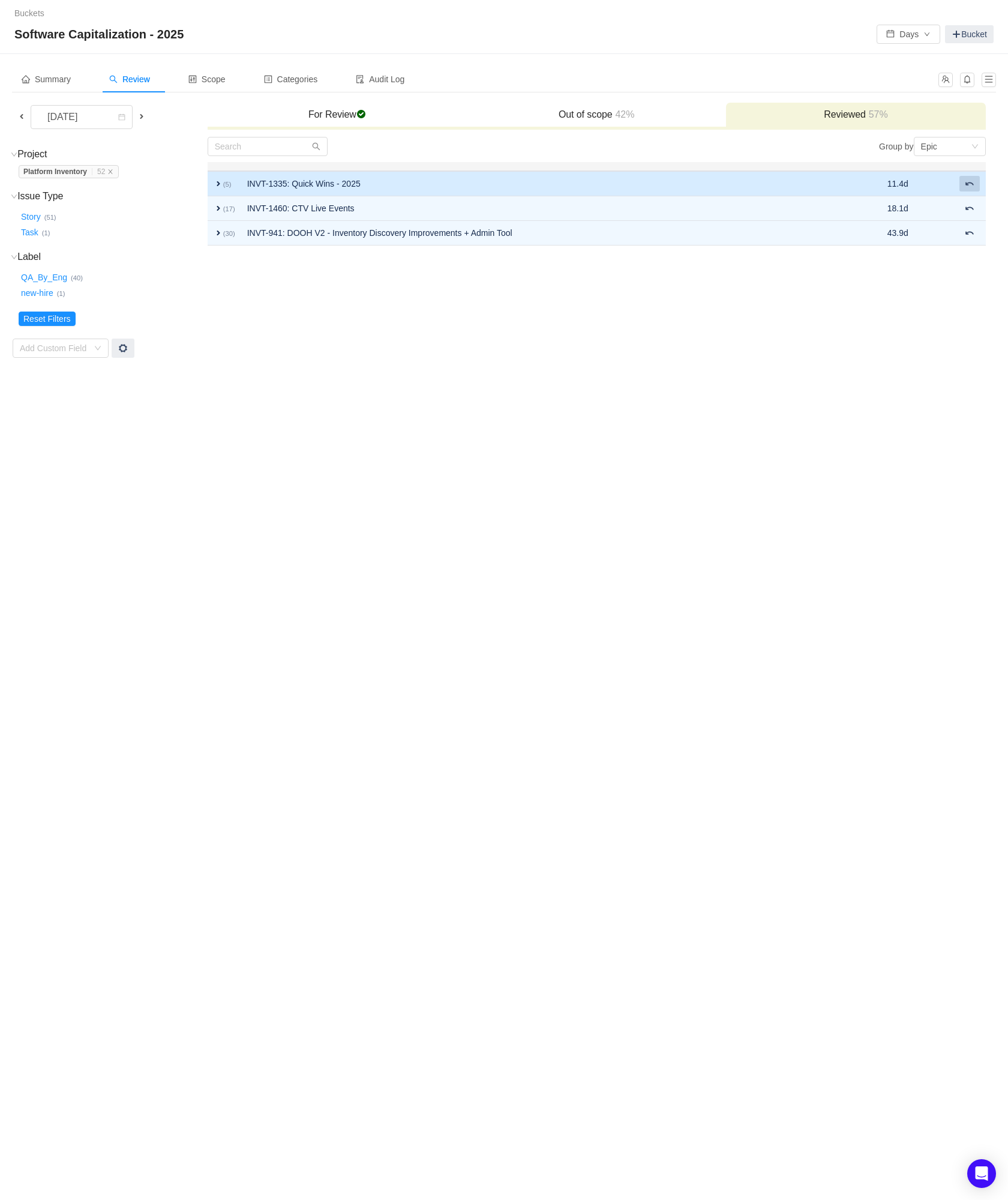
click at [973, 184] on span at bounding box center [970, 183] width 10 height 10
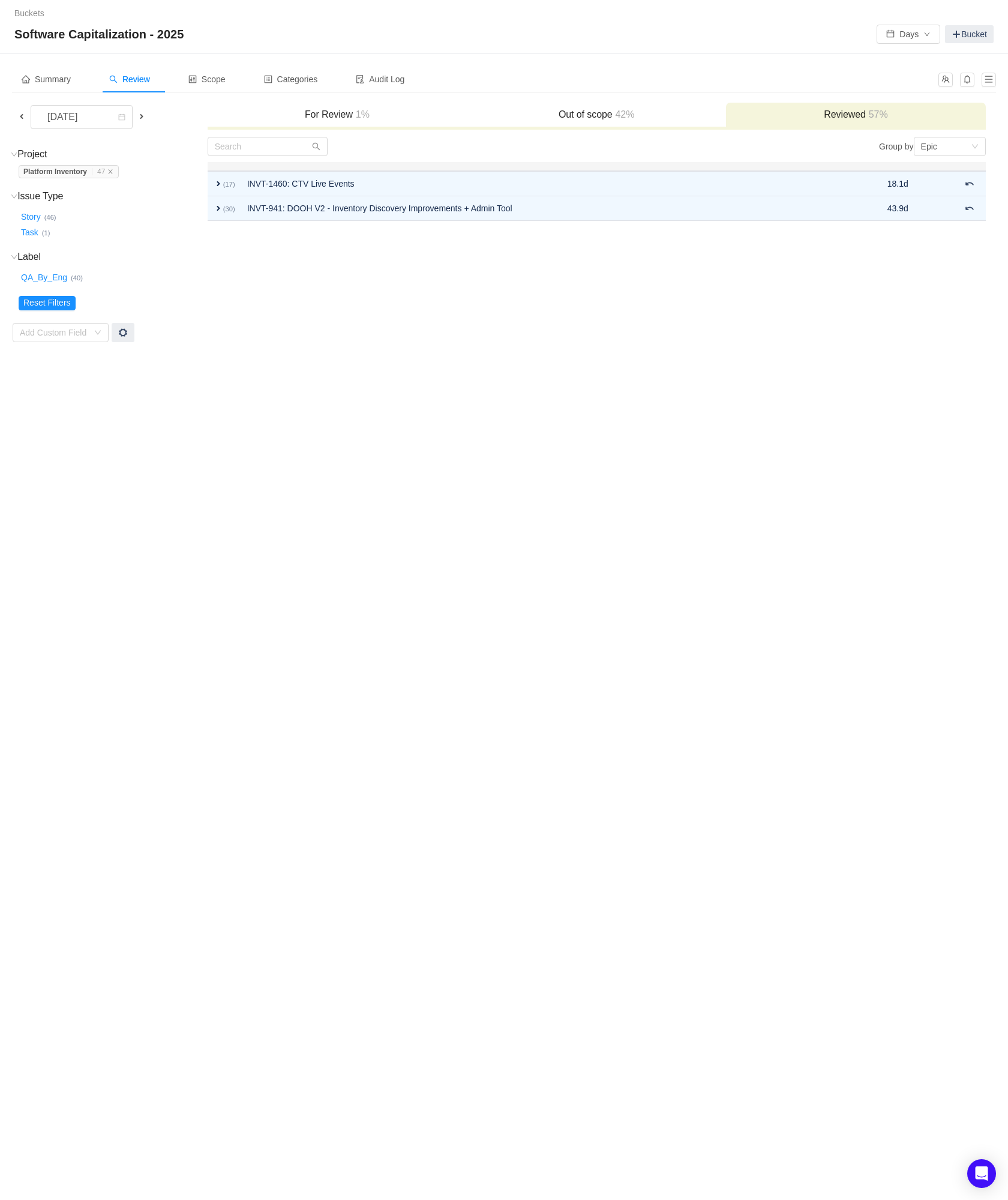
click at [973, 184] on span at bounding box center [970, 183] width 10 height 10
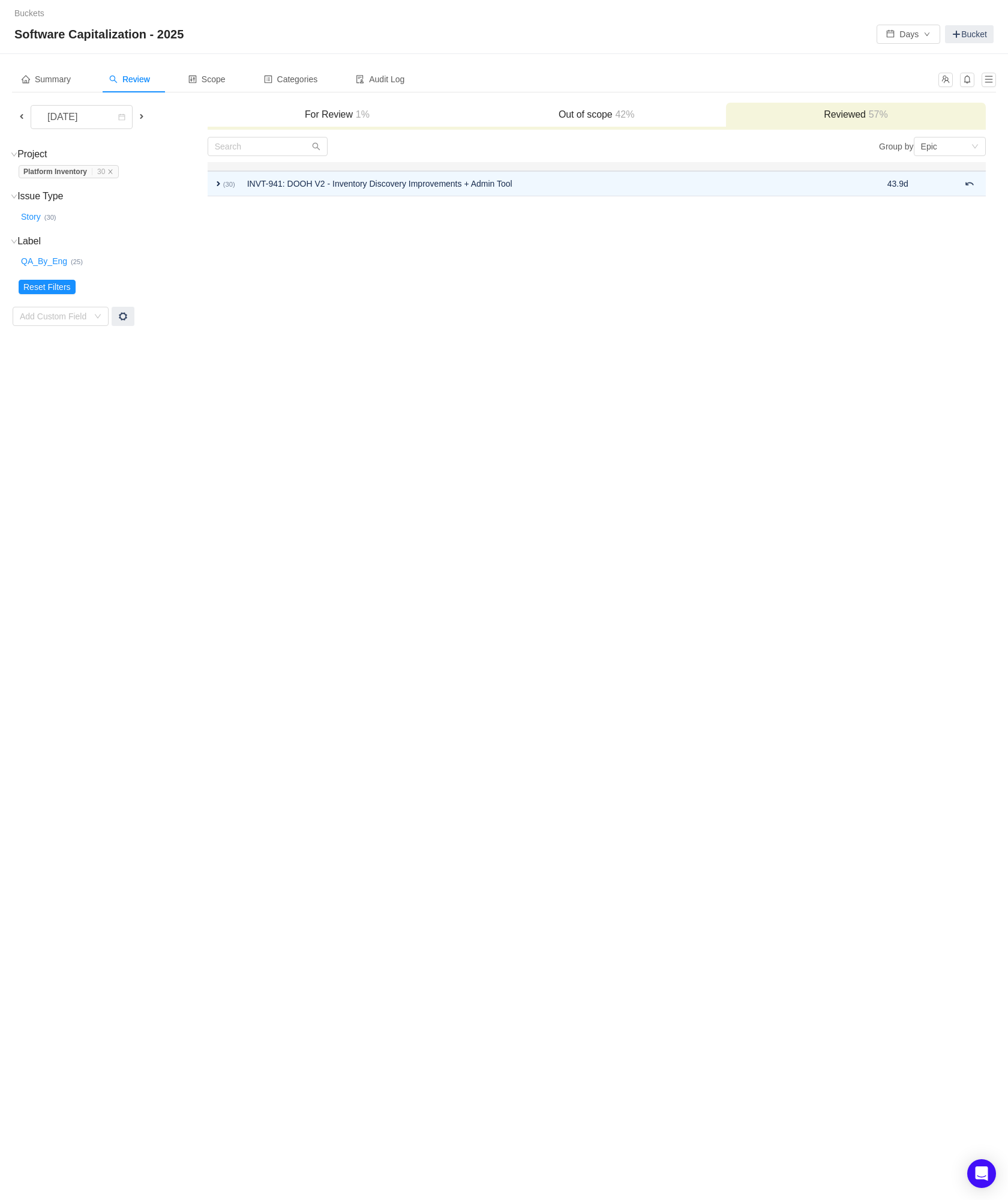
click at [147, 122] on span at bounding box center [141, 117] width 14 height 14
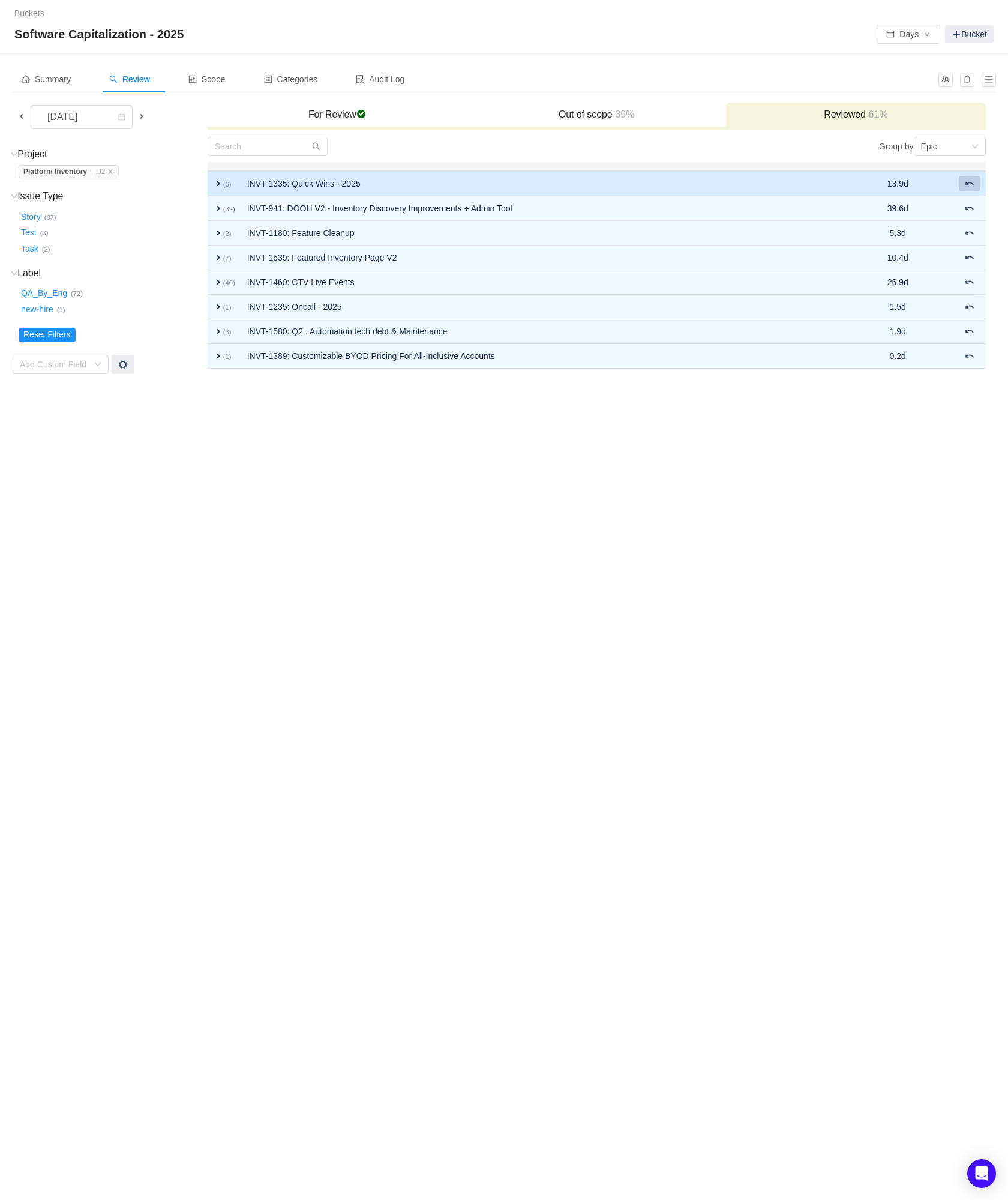
click at [969, 185] on span at bounding box center [970, 183] width 10 height 10
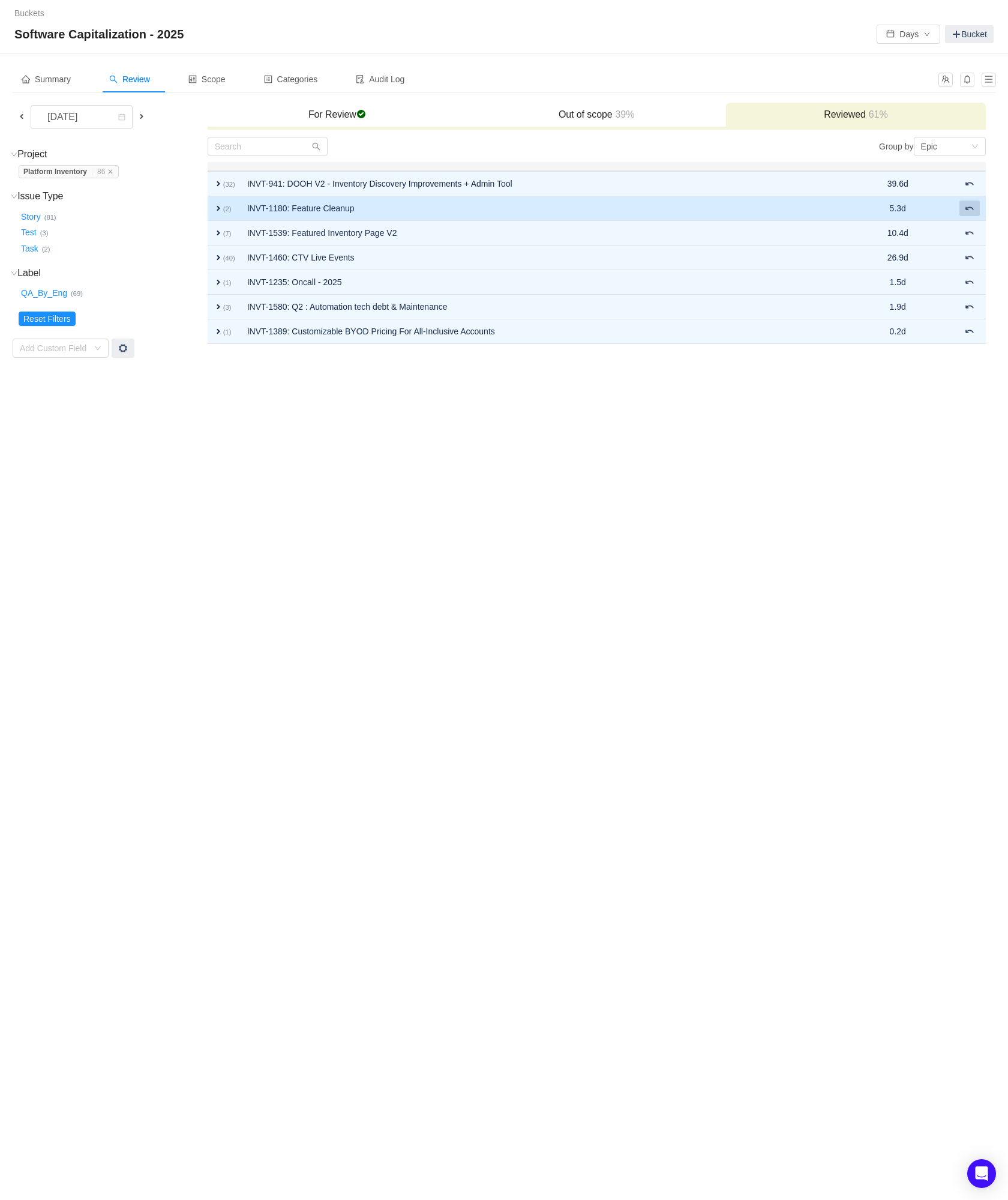
click at [969, 207] on span at bounding box center [970, 208] width 10 height 10
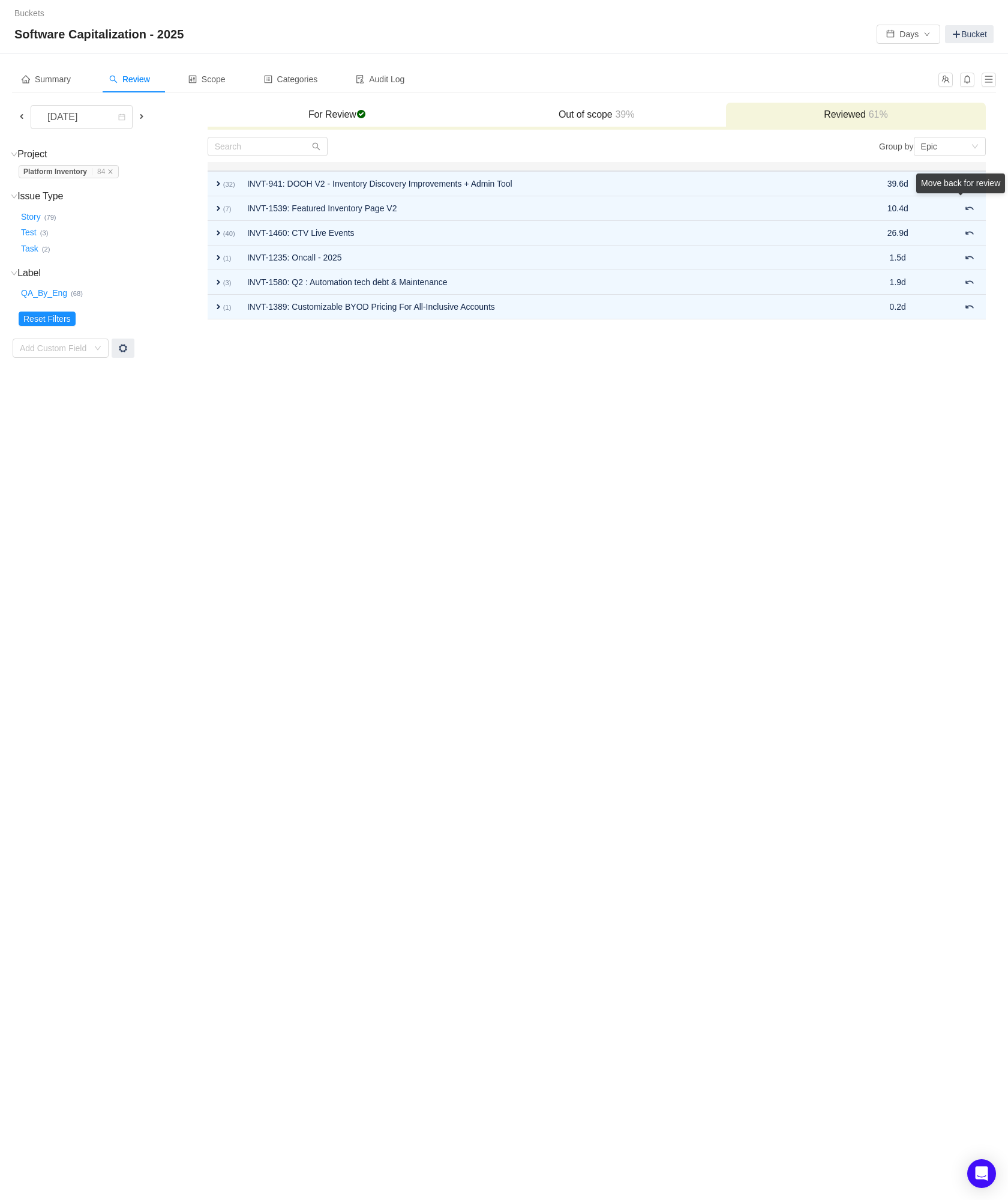
click at [969, 198] on div "Move back for review" at bounding box center [961, 186] width 88 height 25
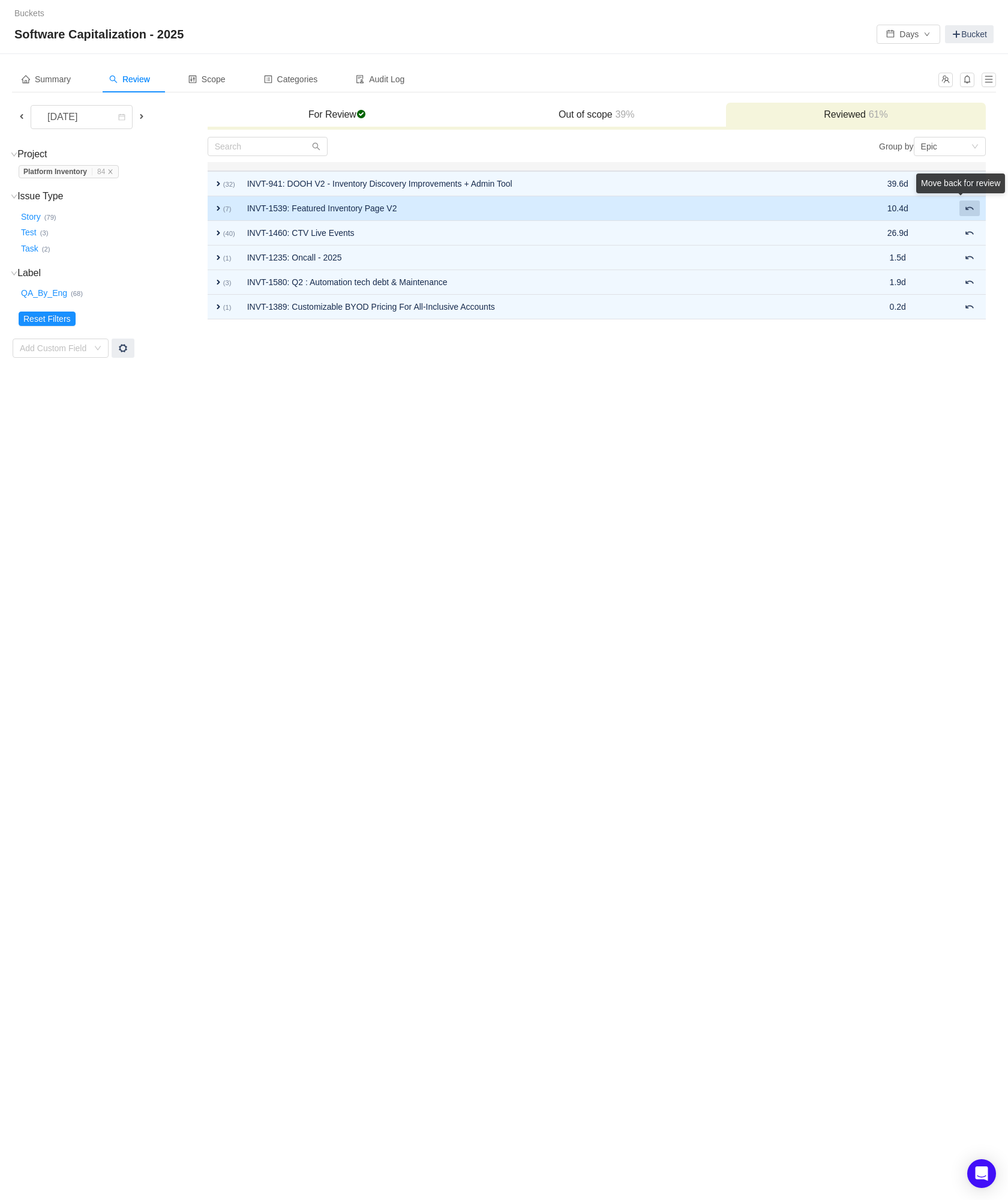
click at [969, 212] on span at bounding box center [970, 208] width 10 height 10
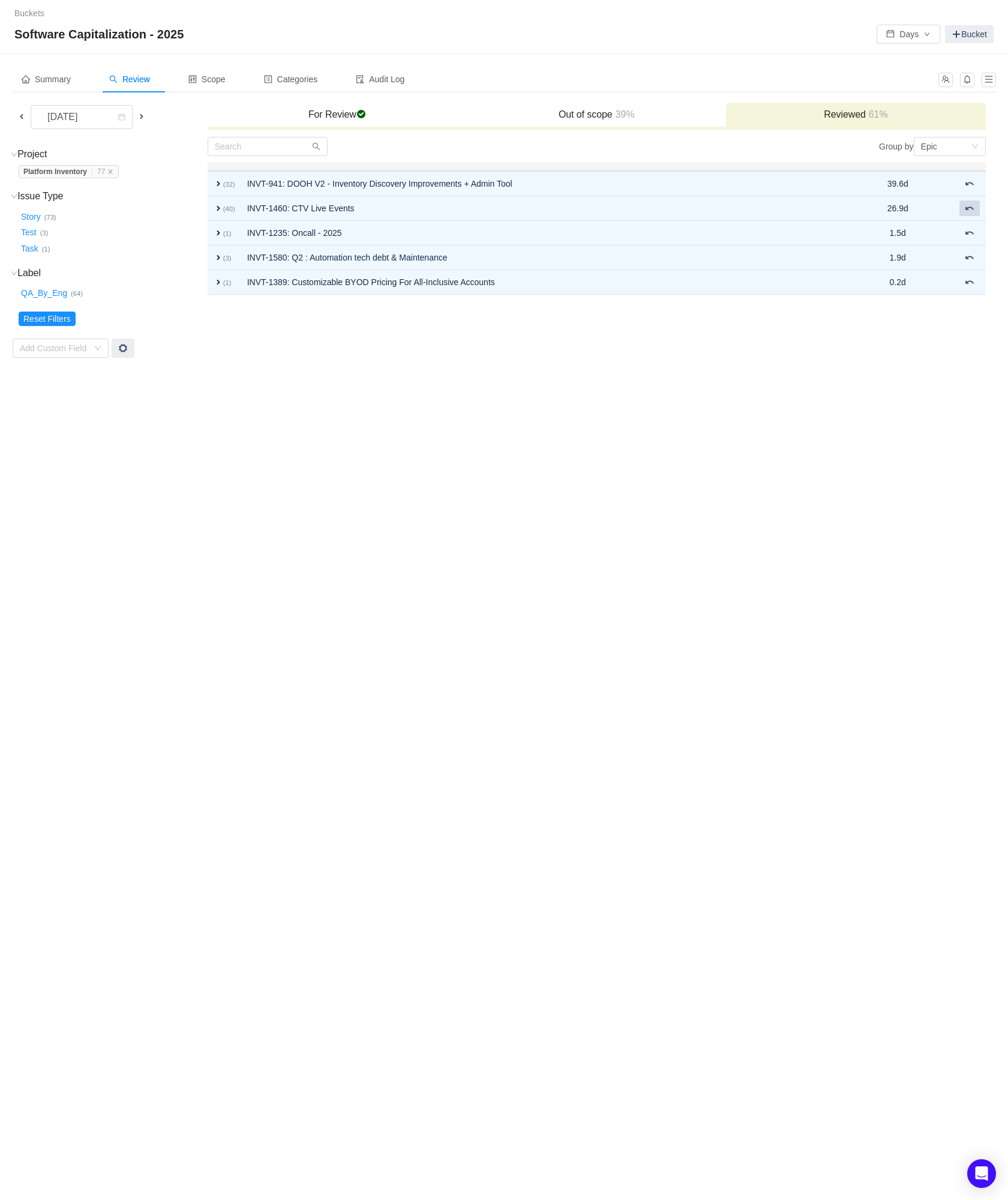
click at [969, 212] on span at bounding box center [970, 208] width 10 height 10
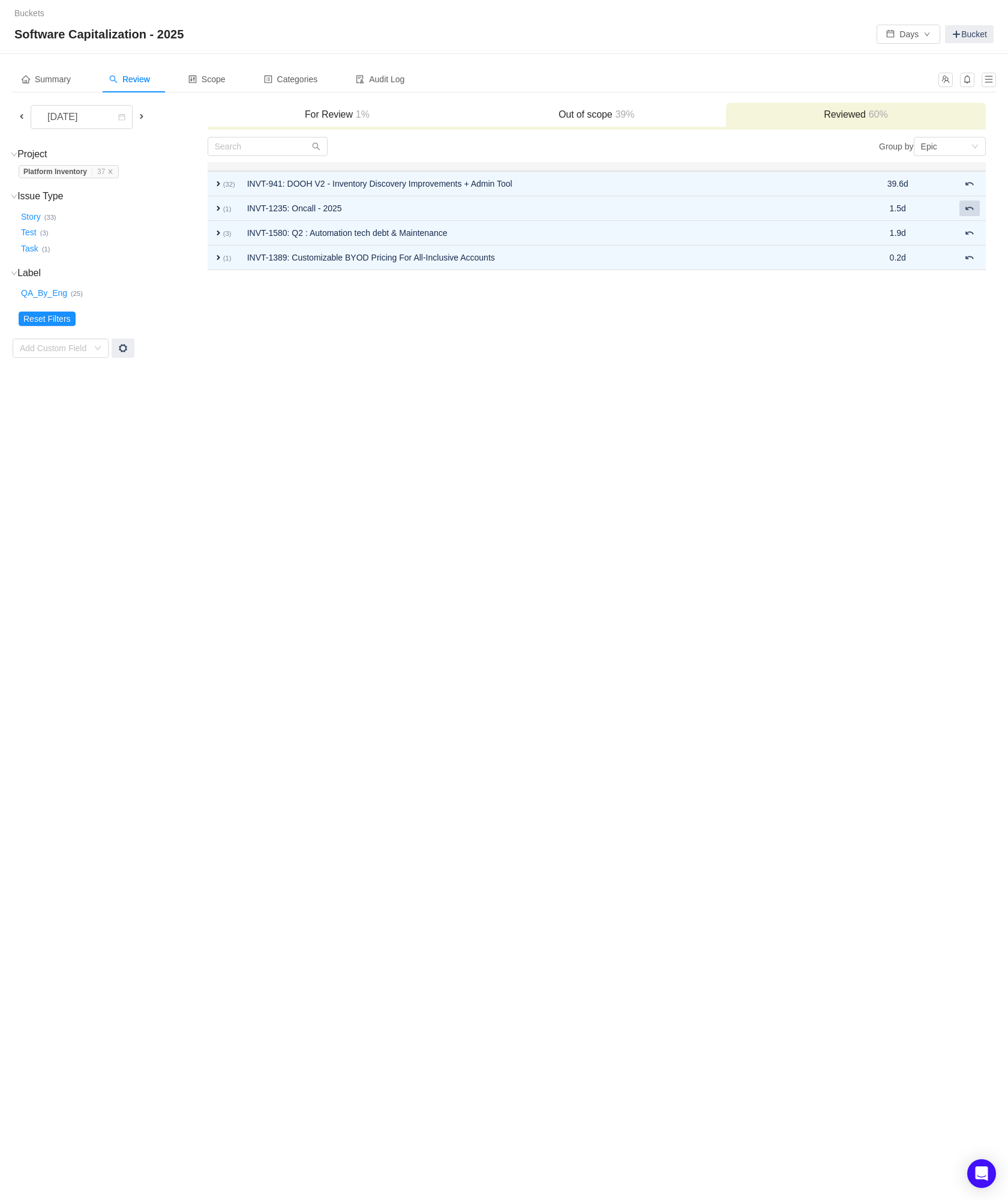
click at [969, 212] on span at bounding box center [970, 208] width 10 height 10
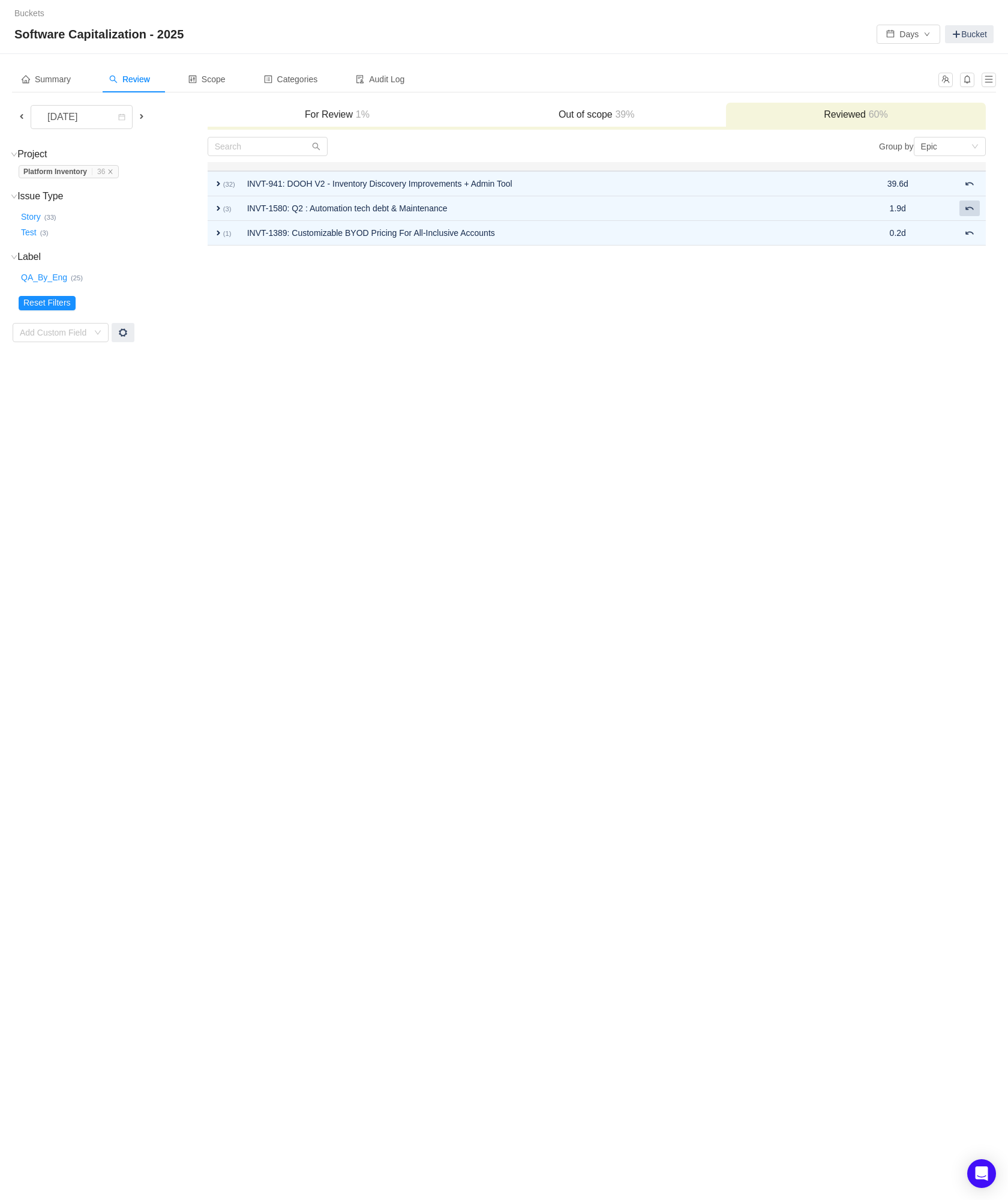
click at [969, 212] on span at bounding box center [970, 208] width 10 height 10
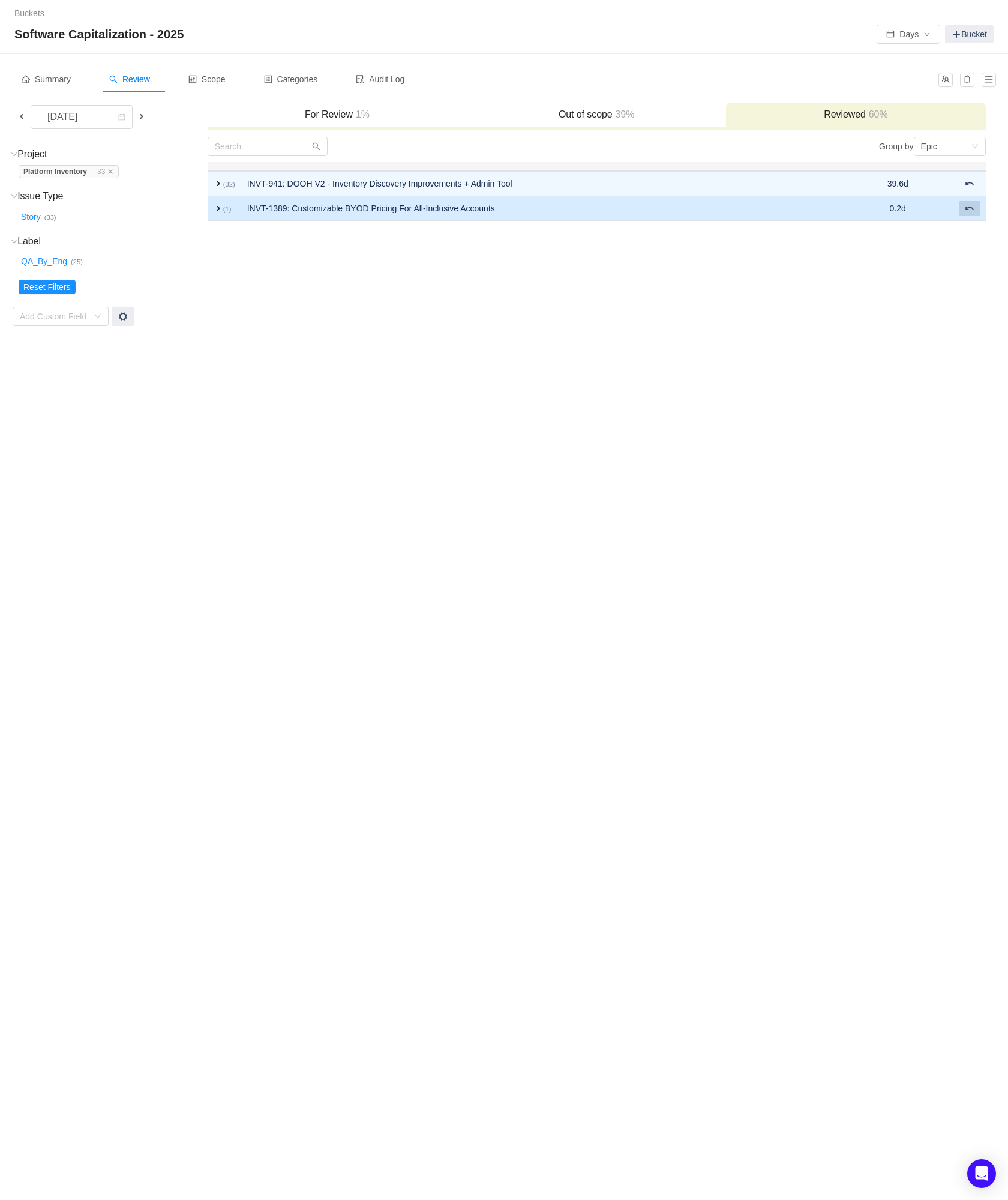
click at [971, 210] on span at bounding box center [970, 208] width 10 height 10
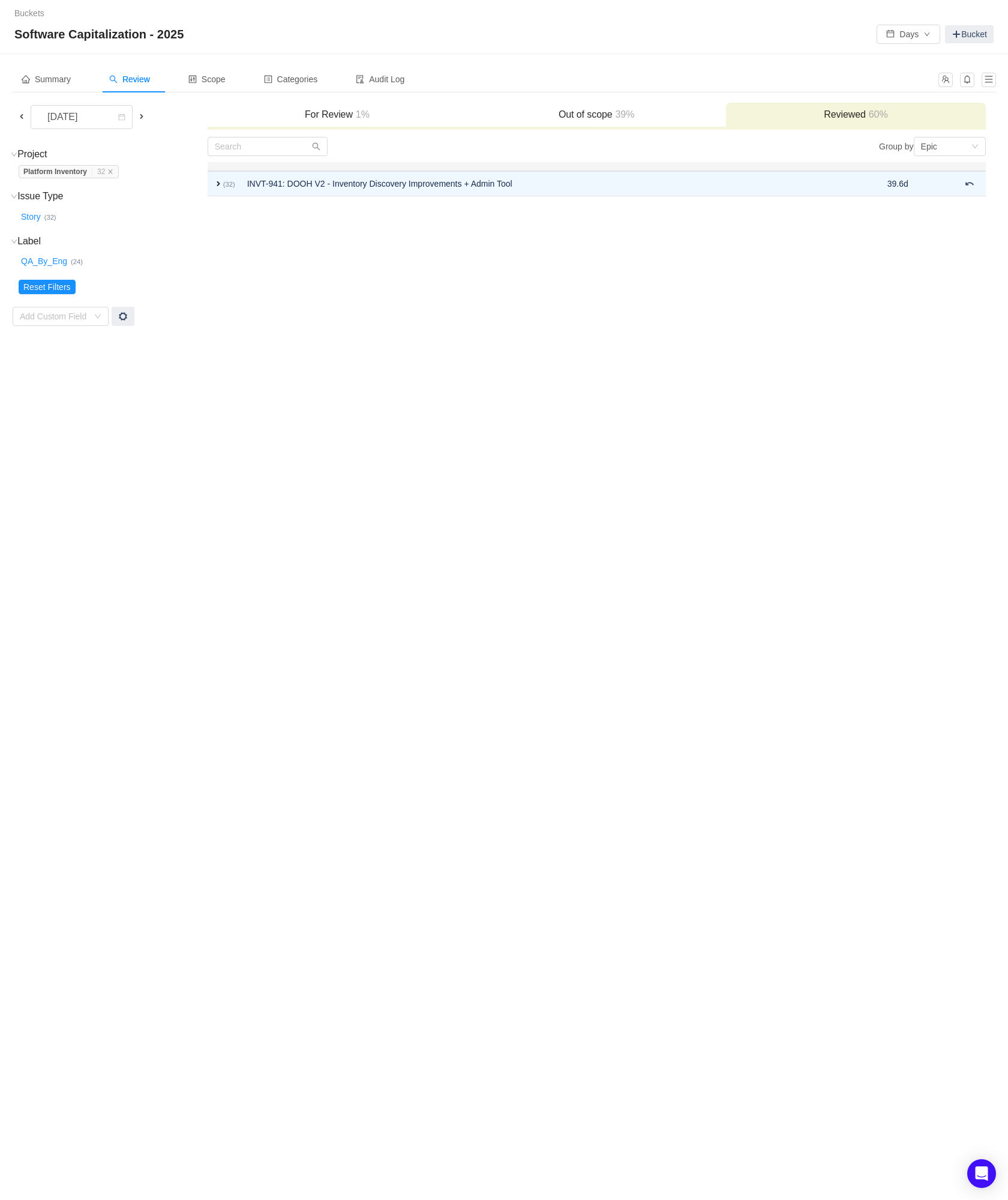
click at [142, 121] on span at bounding box center [141, 117] width 14 height 14
click at [139, 114] on span at bounding box center [141, 116] width 10 height 10
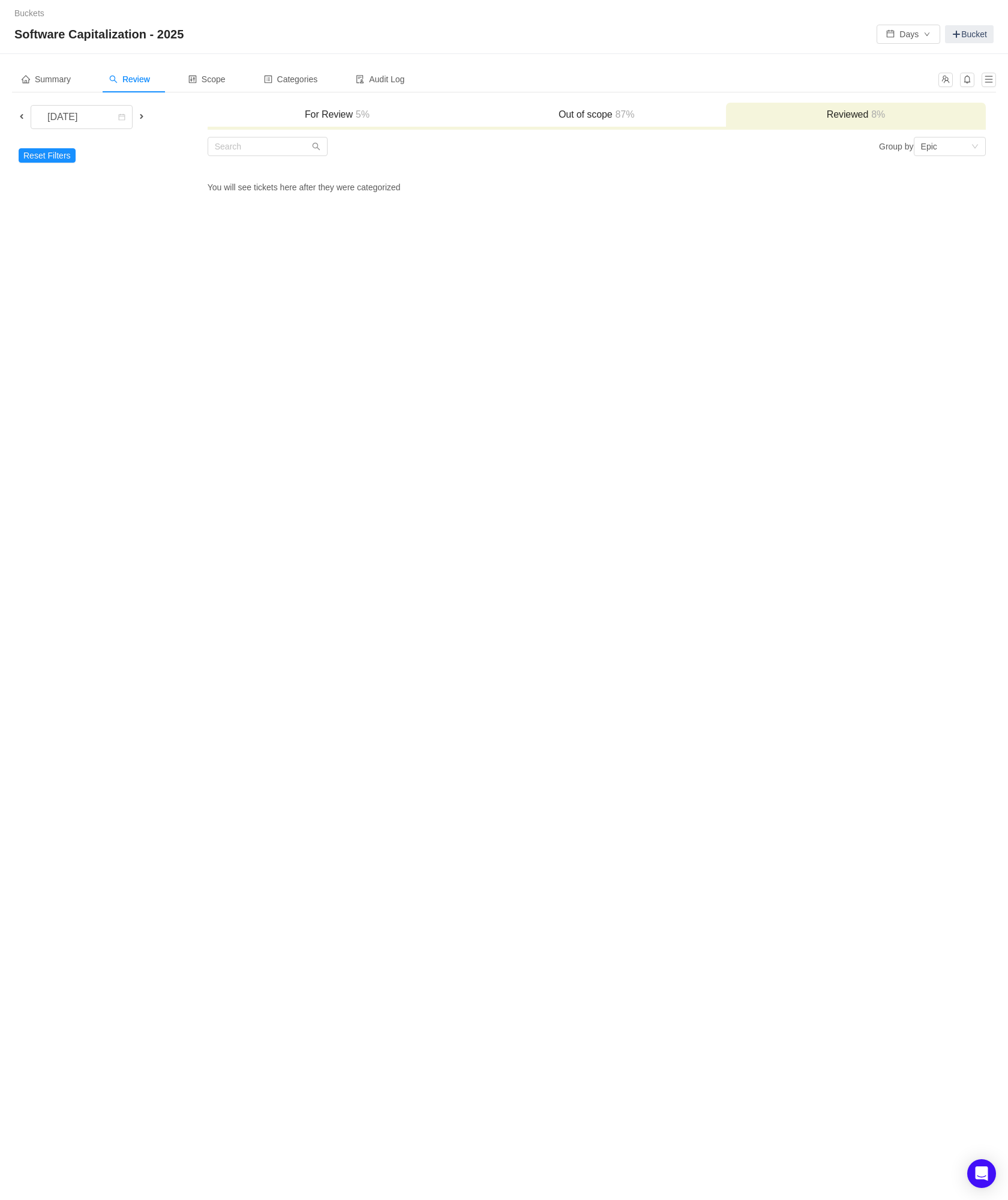
click at [139, 113] on span at bounding box center [141, 116] width 10 height 10
click at [317, 118] on h3 "For Review 19%" at bounding box center [338, 115] width 248 height 12
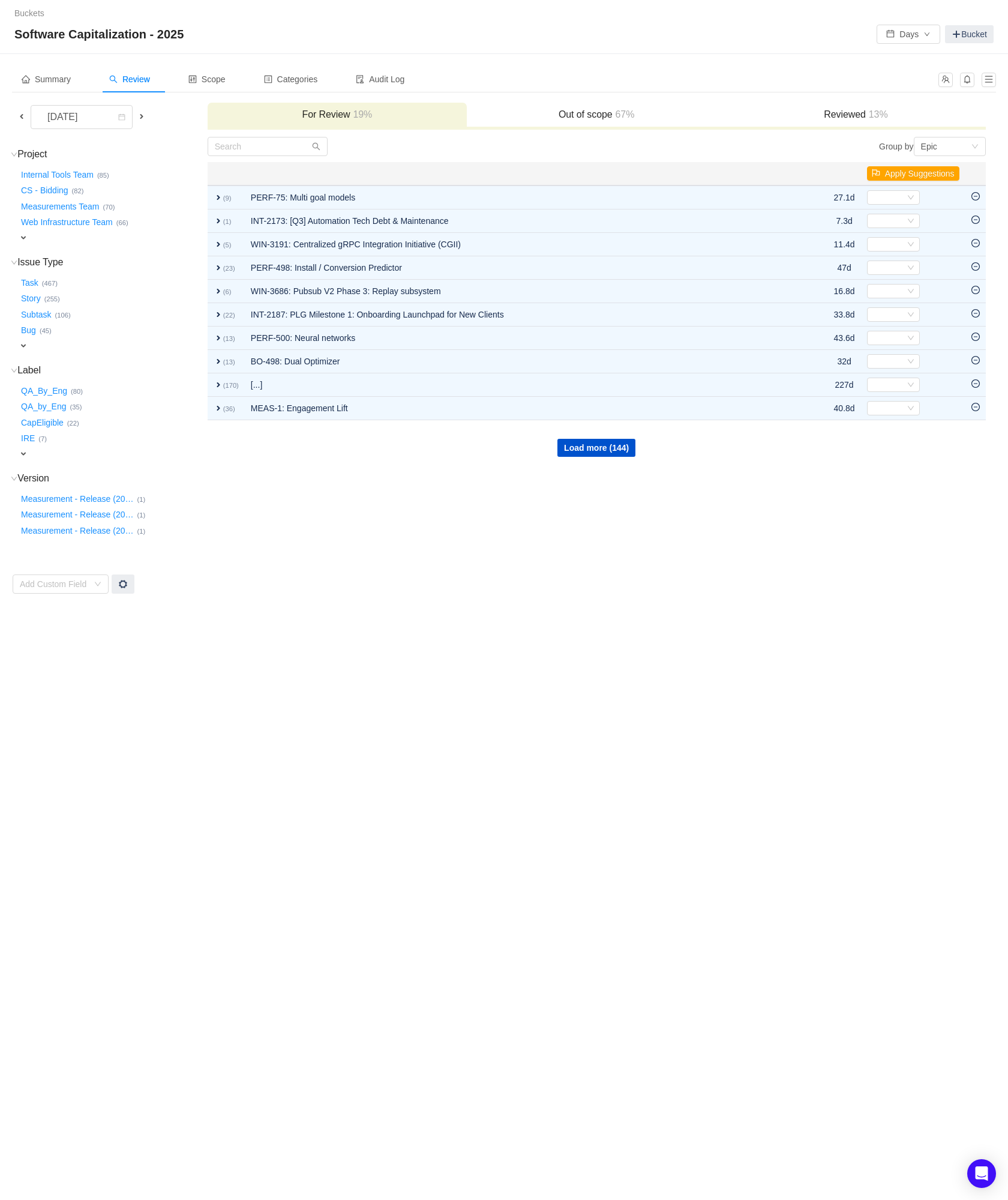
click at [28, 233] on div "expand" at bounding box center [94, 238] width 150 height 12
click at [42, 235] on div "Select value" at bounding box center [70, 239] width 95 height 12
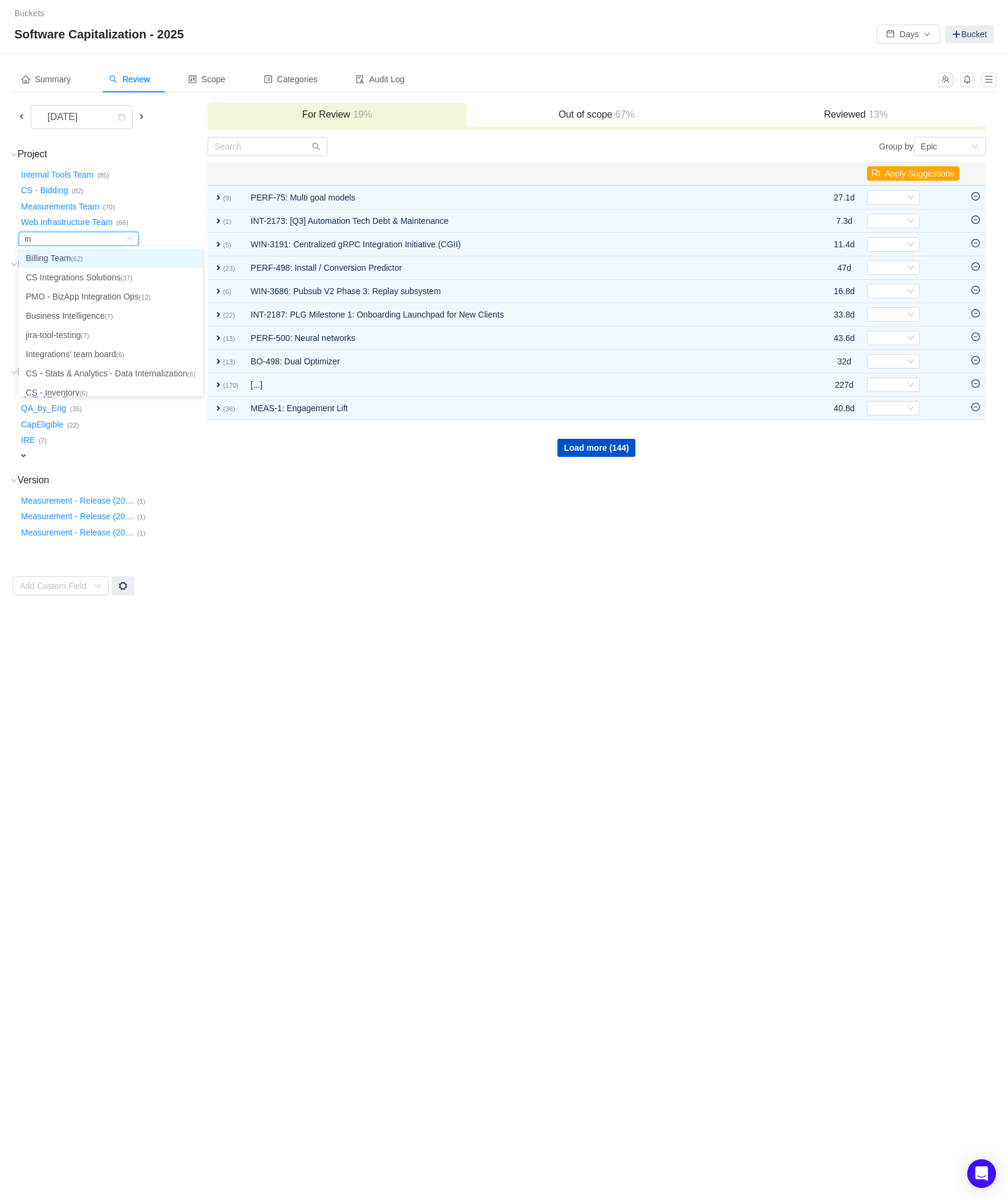
type input "i"
click at [23, 114] on span at bounding box center [21, 116] width 10 height 10
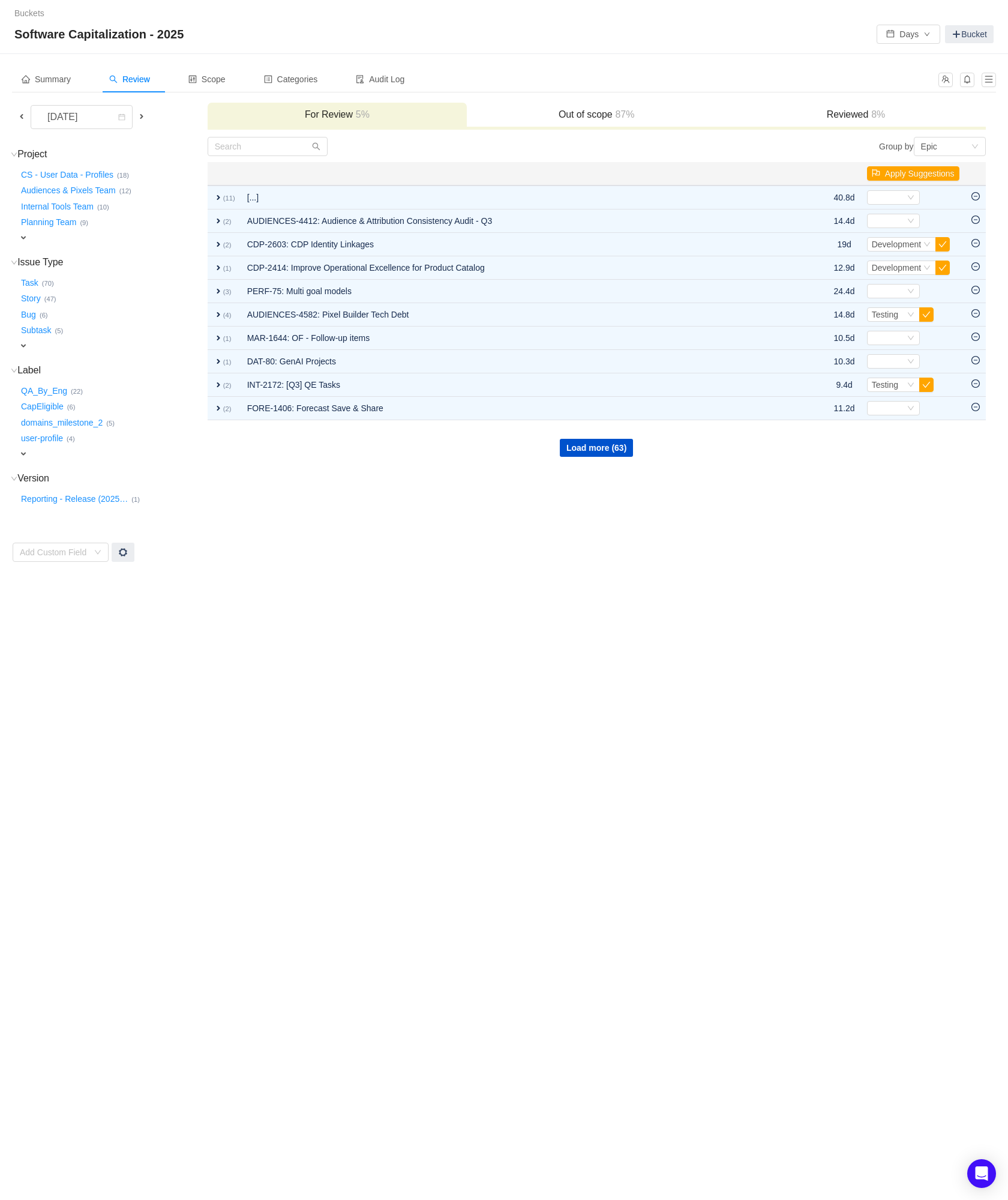
click at [22, 233] on span "expand" at bounding box center [23, 237] width 10 height 10
click at [43, 241] on div "Select value" at bounding box center [70, 239] width 95 height 12
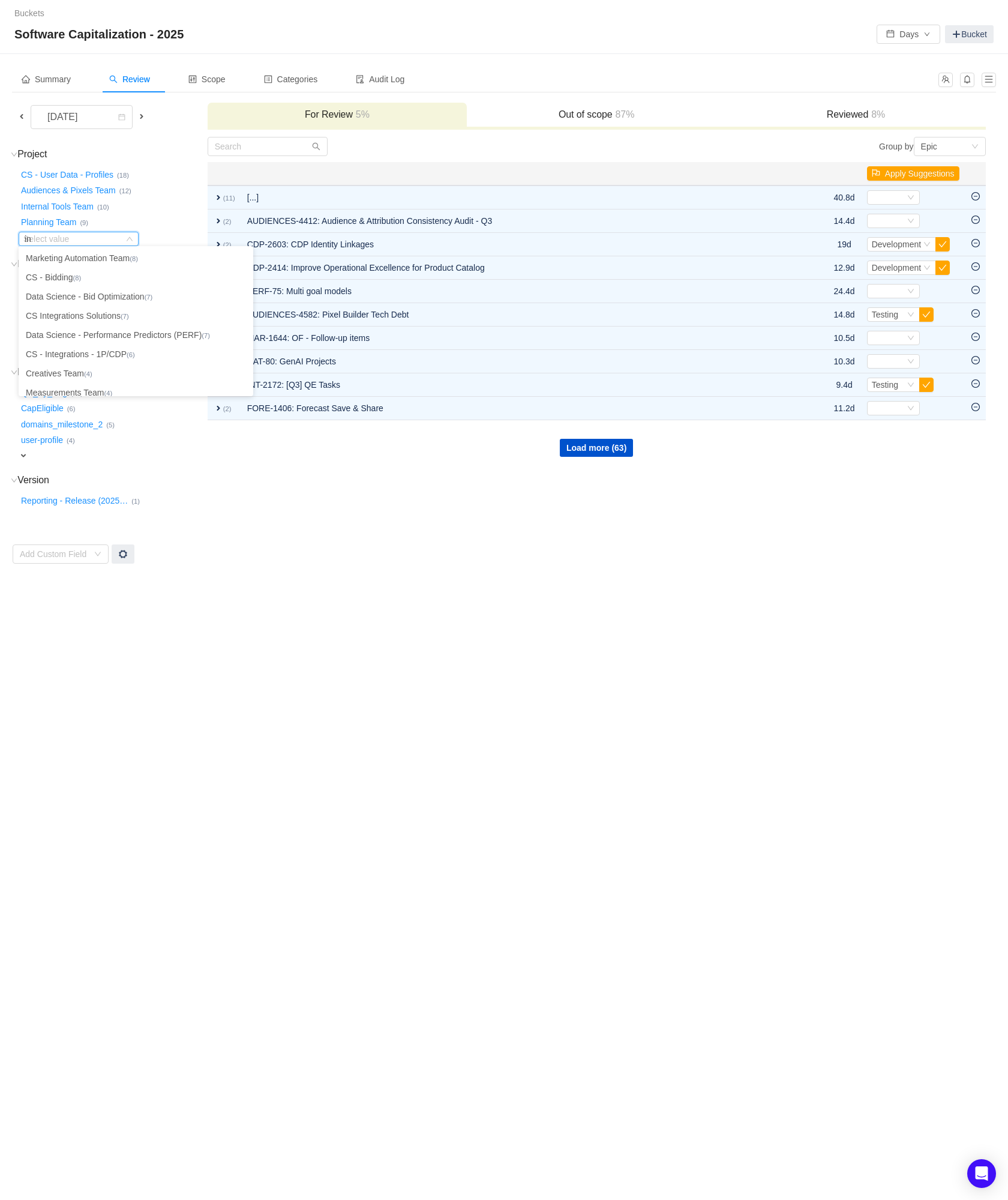
type input "inv"
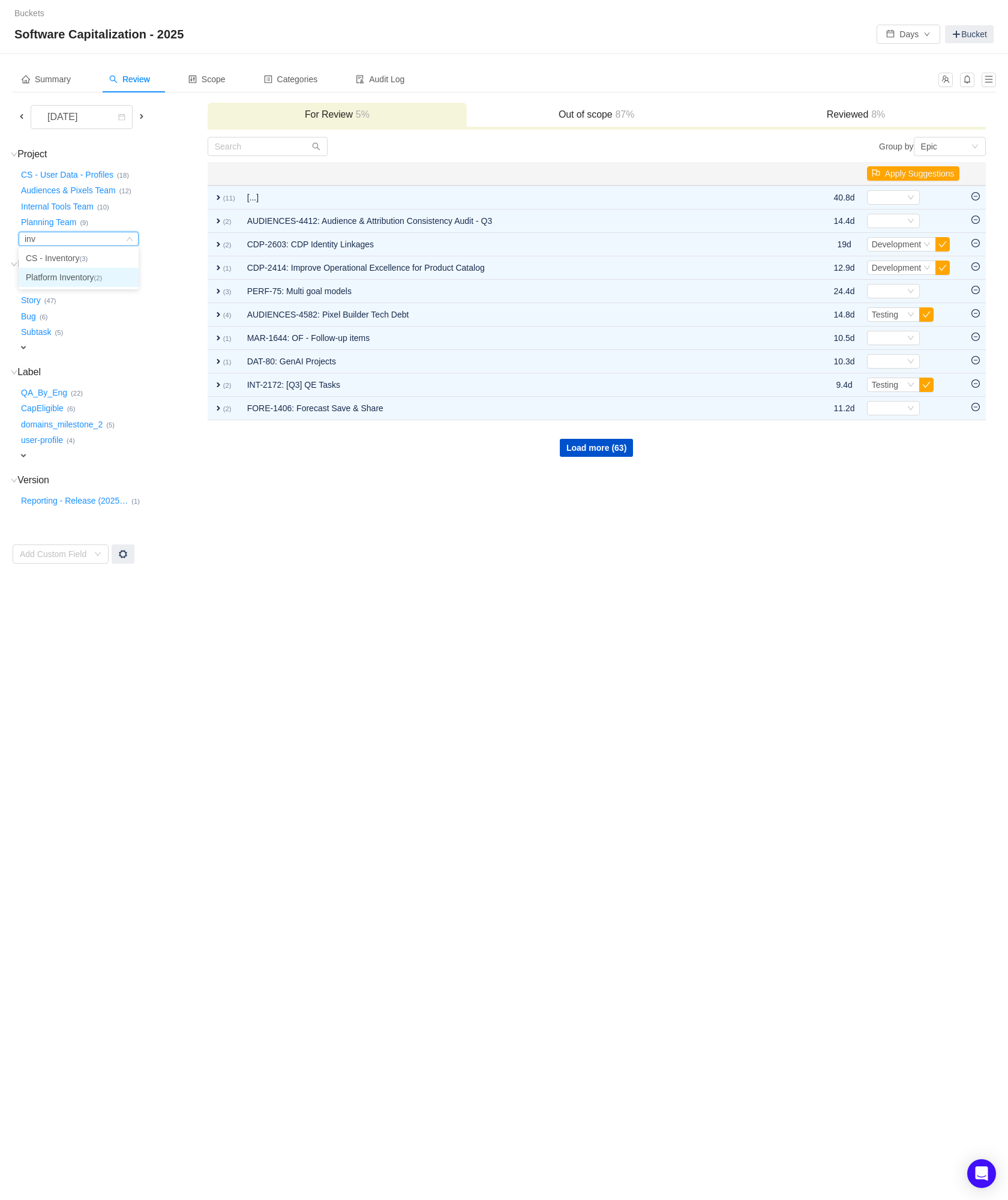
click at [56, 276] on li "Platform Inventory (2)" at bounding box center [79, 278] width 120 height 19
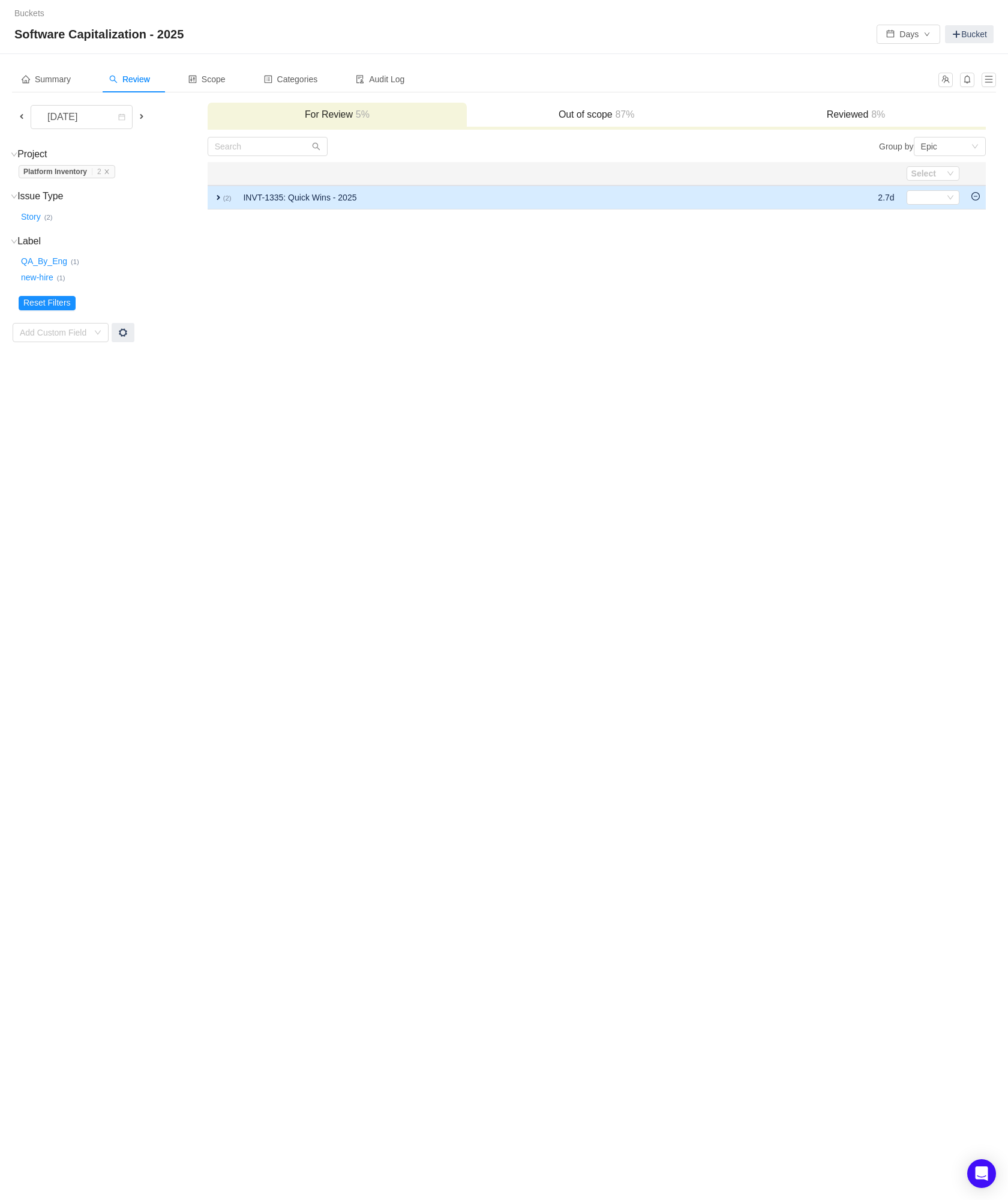
click at [974, 194] on icon "icon: minus-circle" at bounding box center [976, 196] width 9 height 9
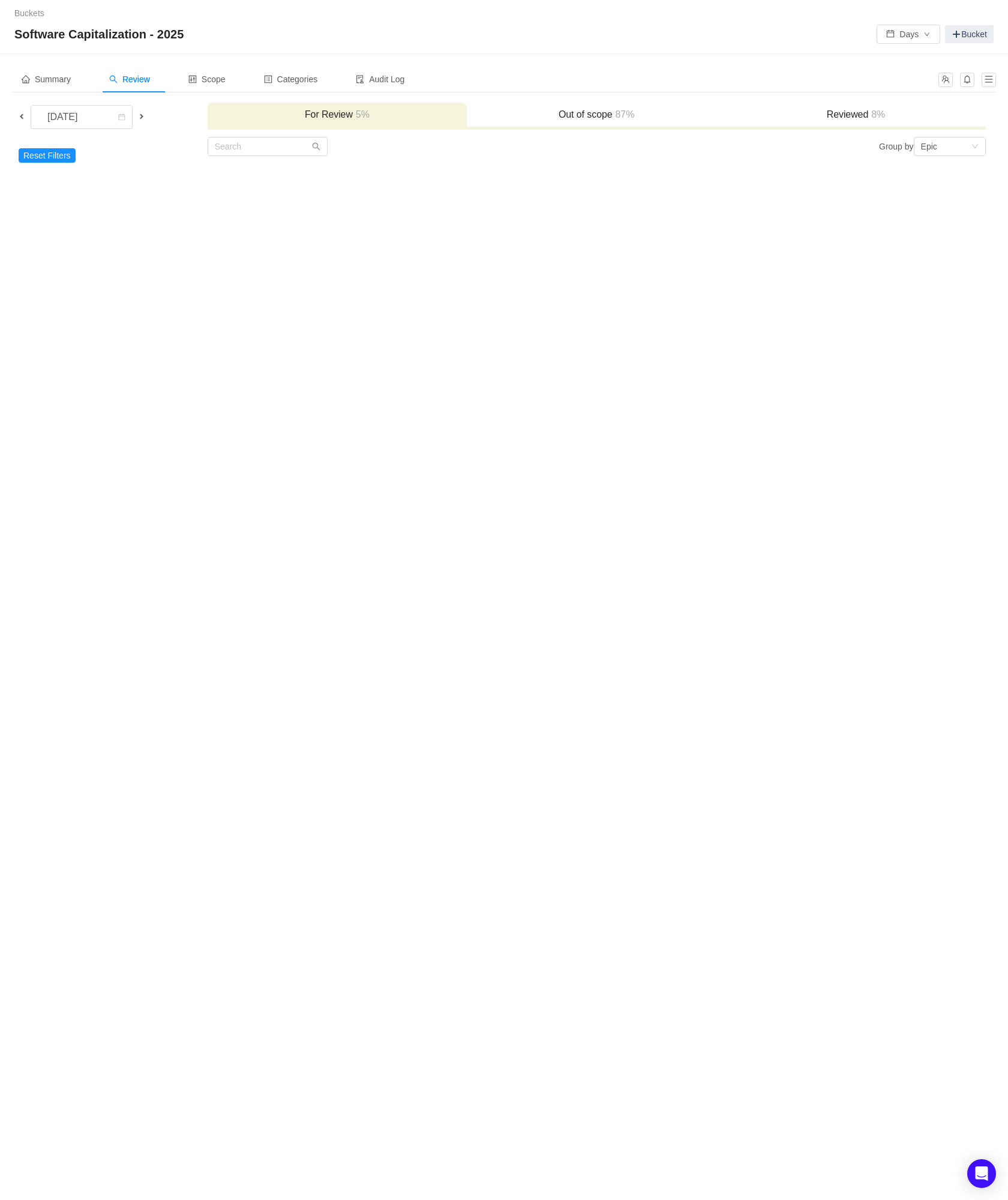
click at [19, 117] on span at bounding box center [21, 116] width 10 height 10
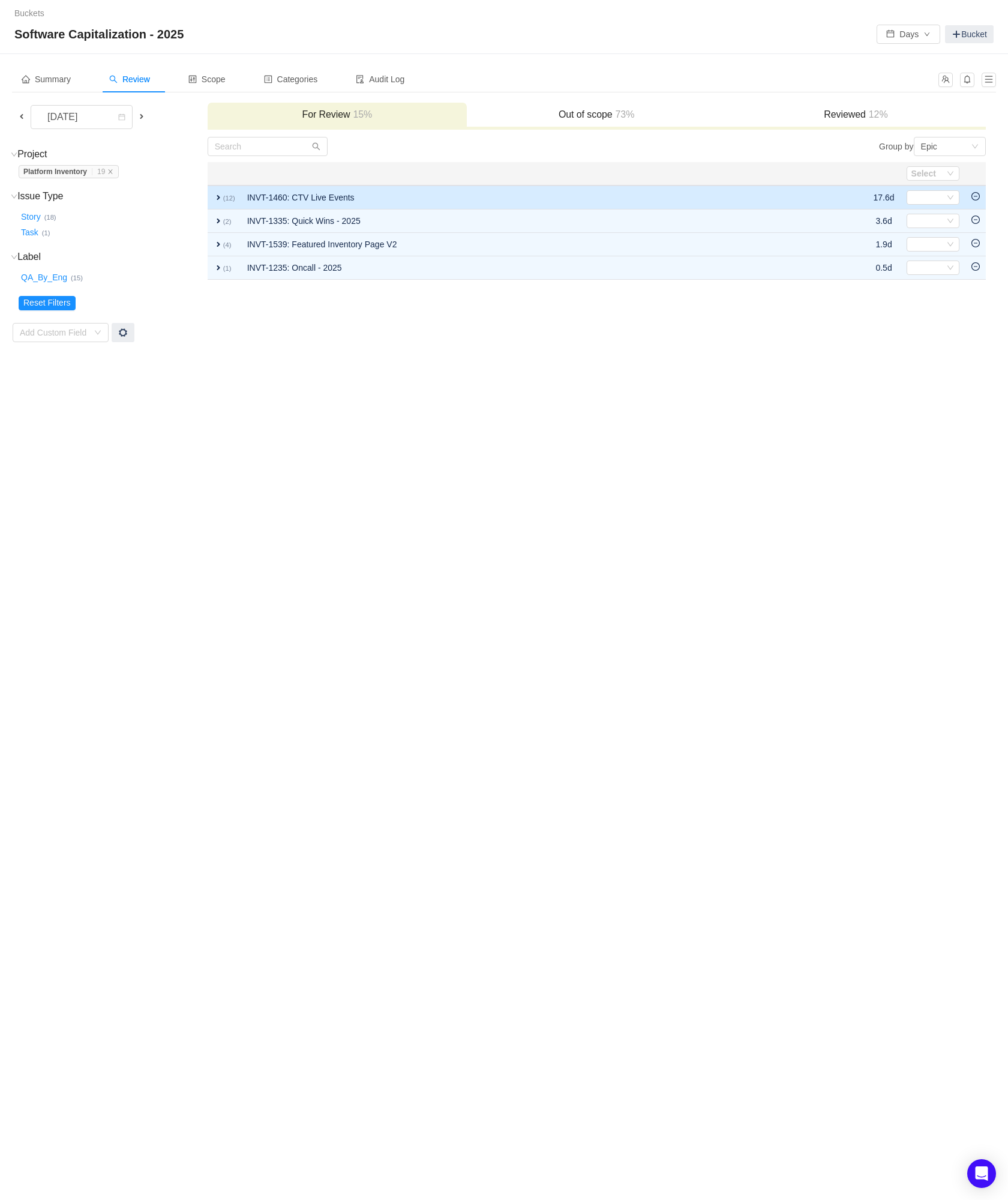
click at [976, 199] on icon "icon: minus-circle" at bounding box center [976, 196] width 9 height 9
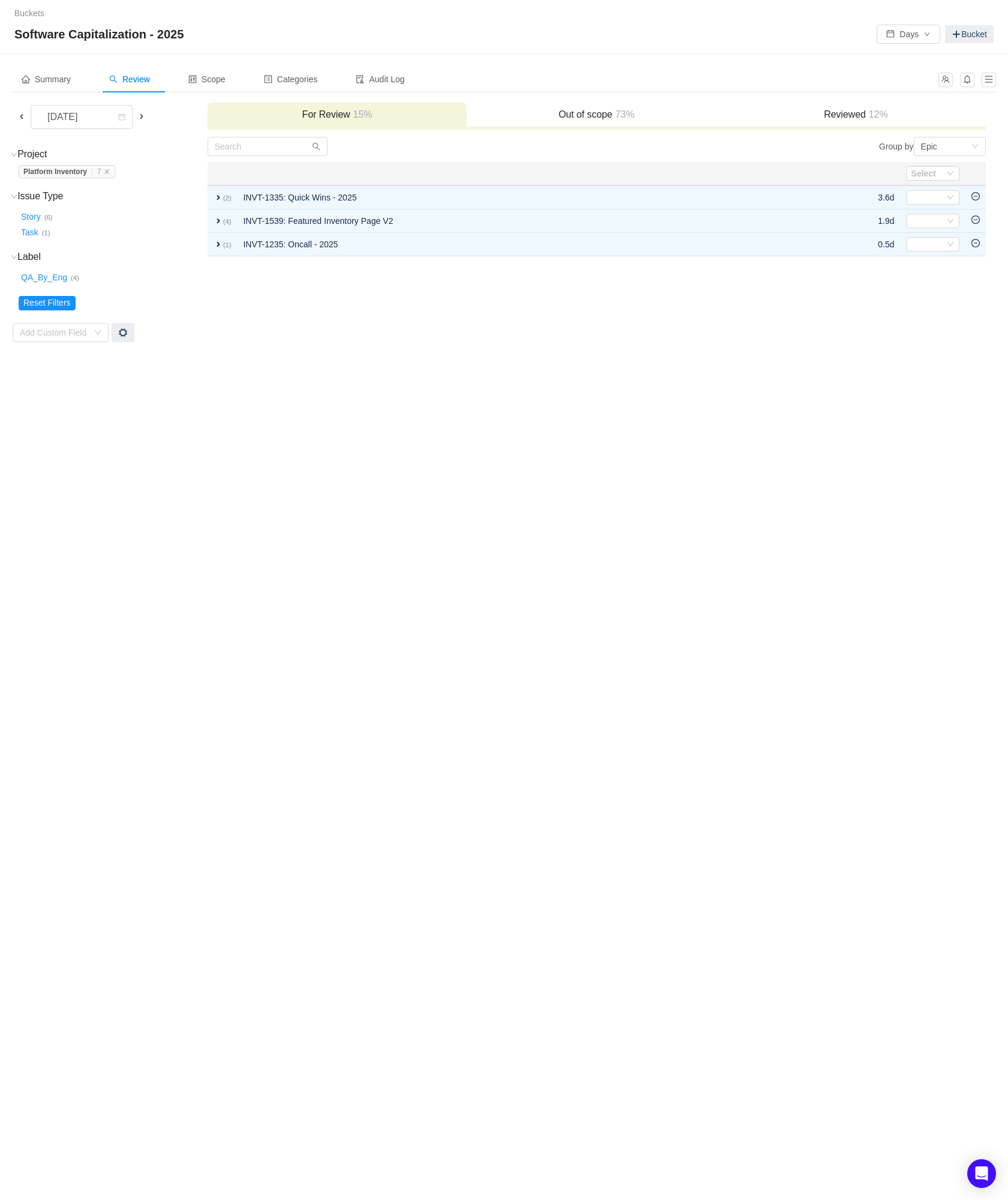
click at [976, 199] on icon "icon: minus-circle" at bounding box center [976, 196] width 9 height 9
click at [976, 189] on div "Move out of scope" at bounding box center [966, 178] width 78 height 25
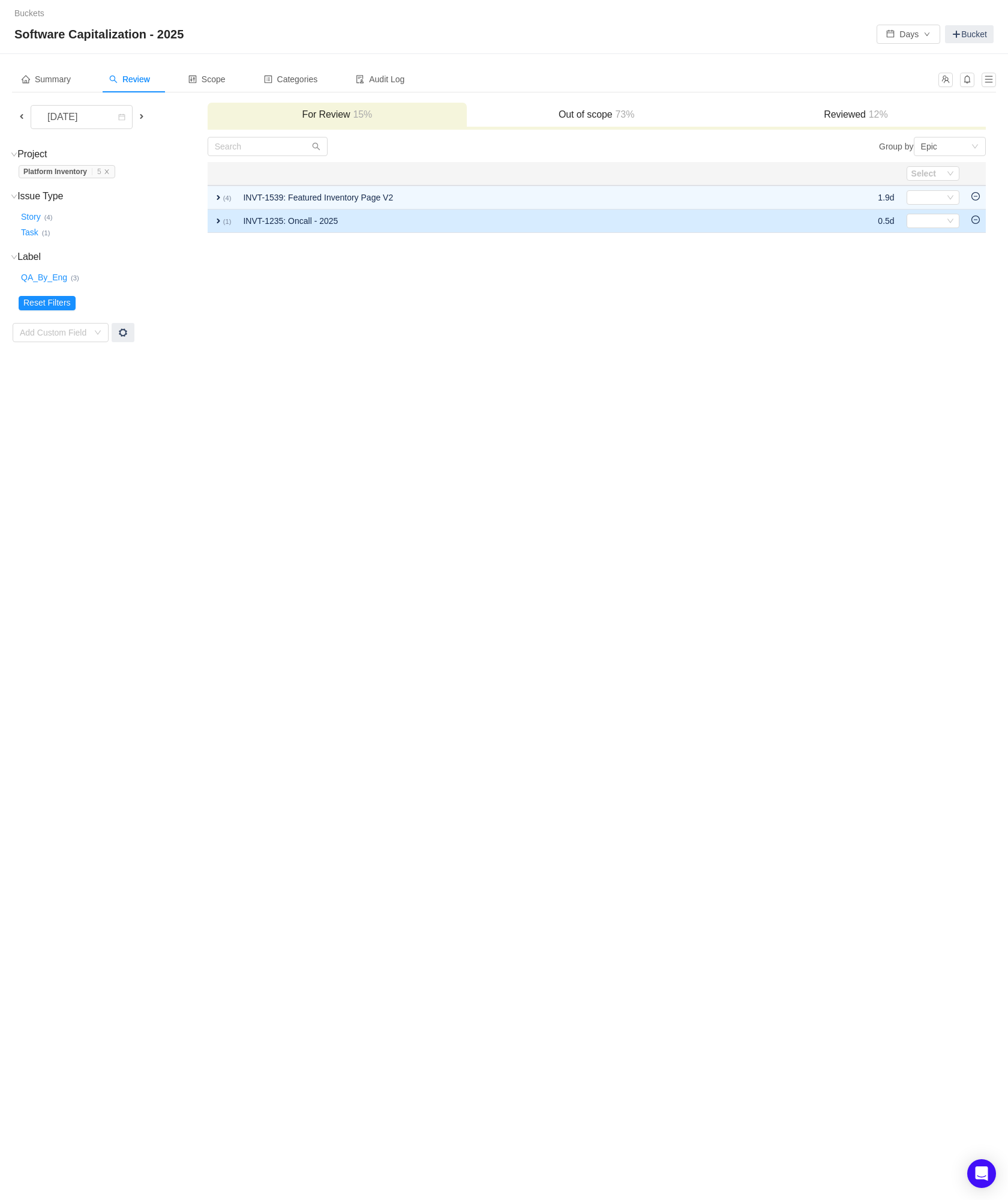
click at [979, 224] on icon "icon: minus-circle" at bounding box center [976, 220] width 9 height 9
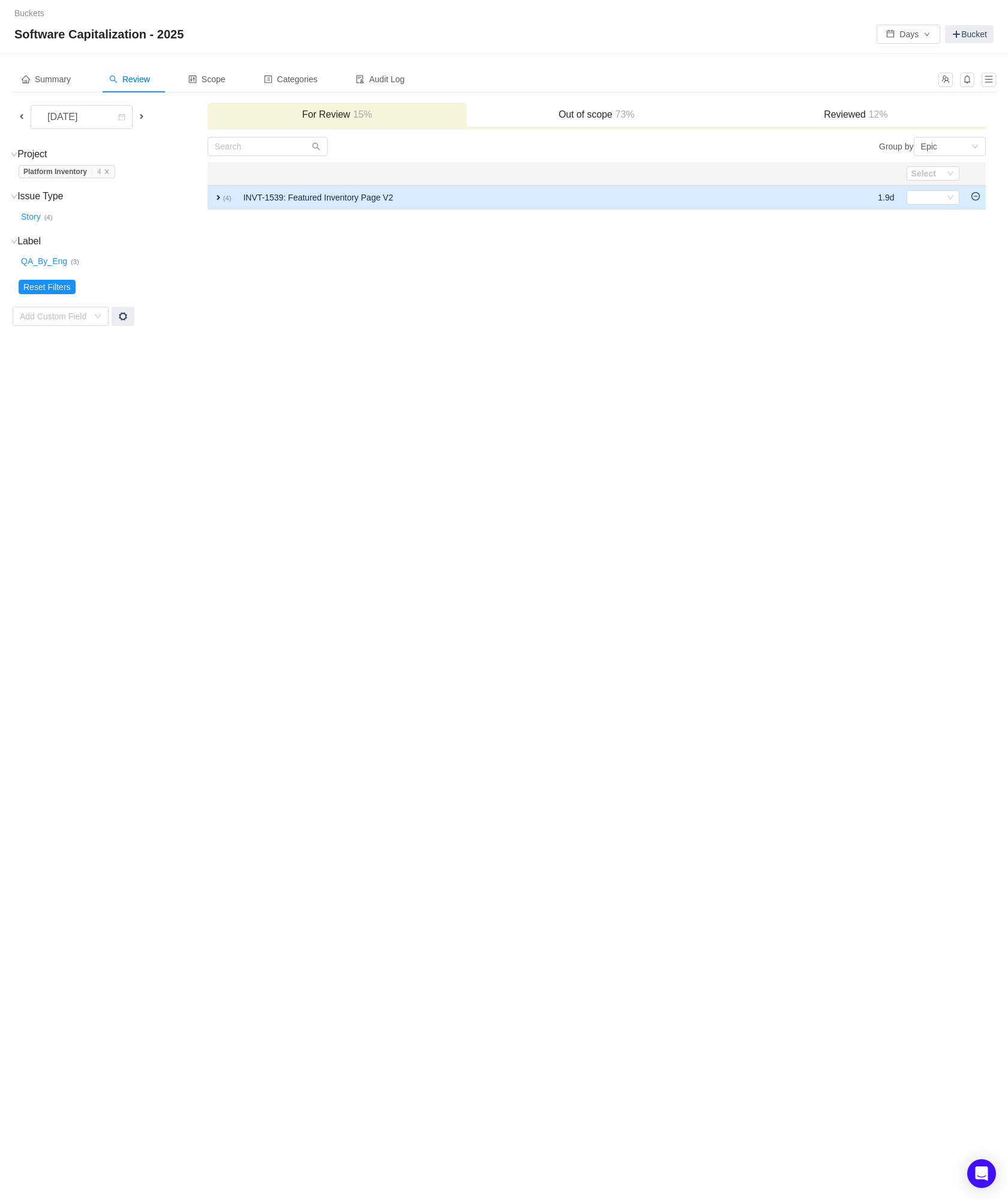
click at [976, 195] on icon "icon: minus-circle" at bounding box center [976, 196] width 9 height 9
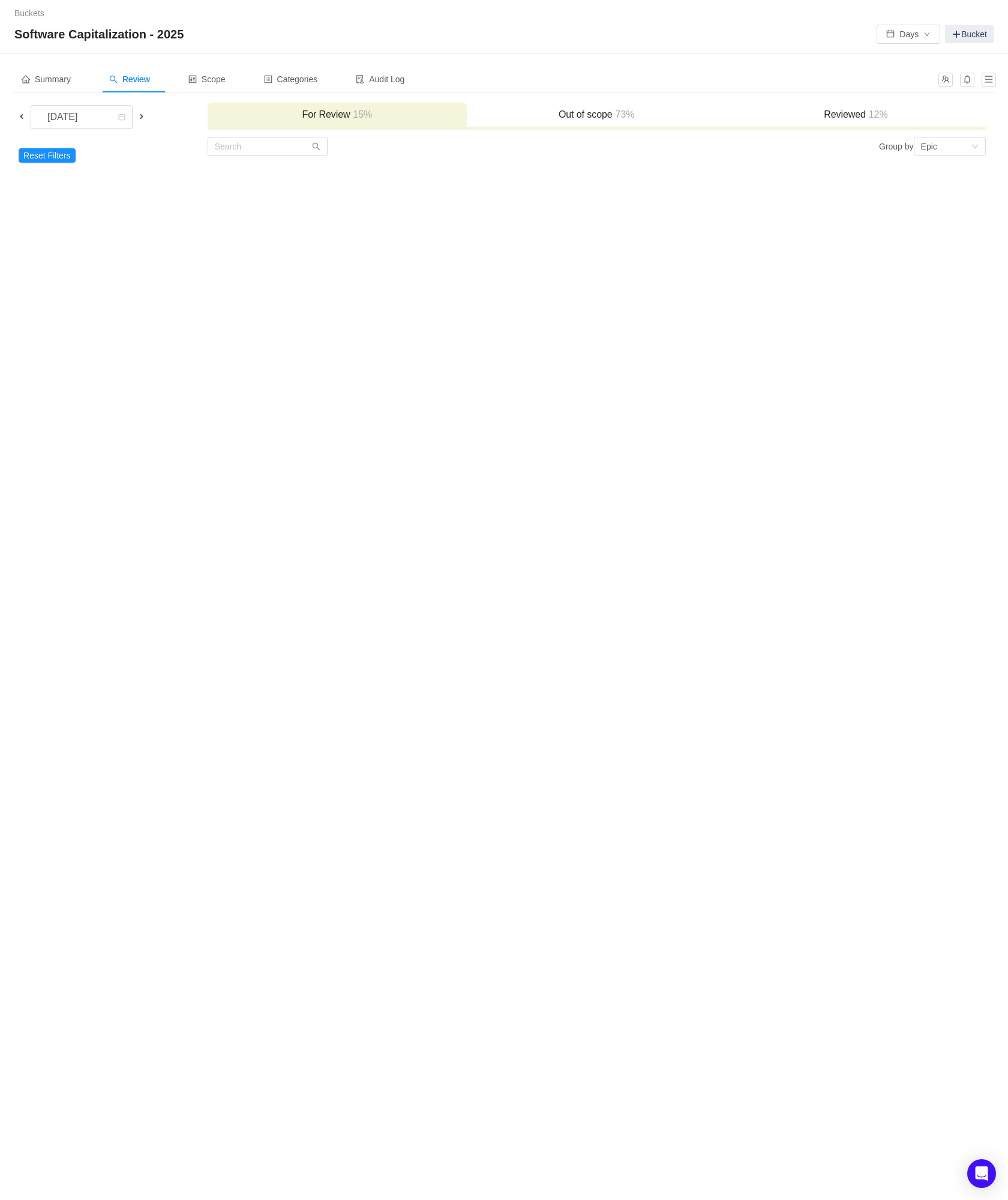
click at [20, 117] on span at bounding box center [21, 116] width 10 height 10
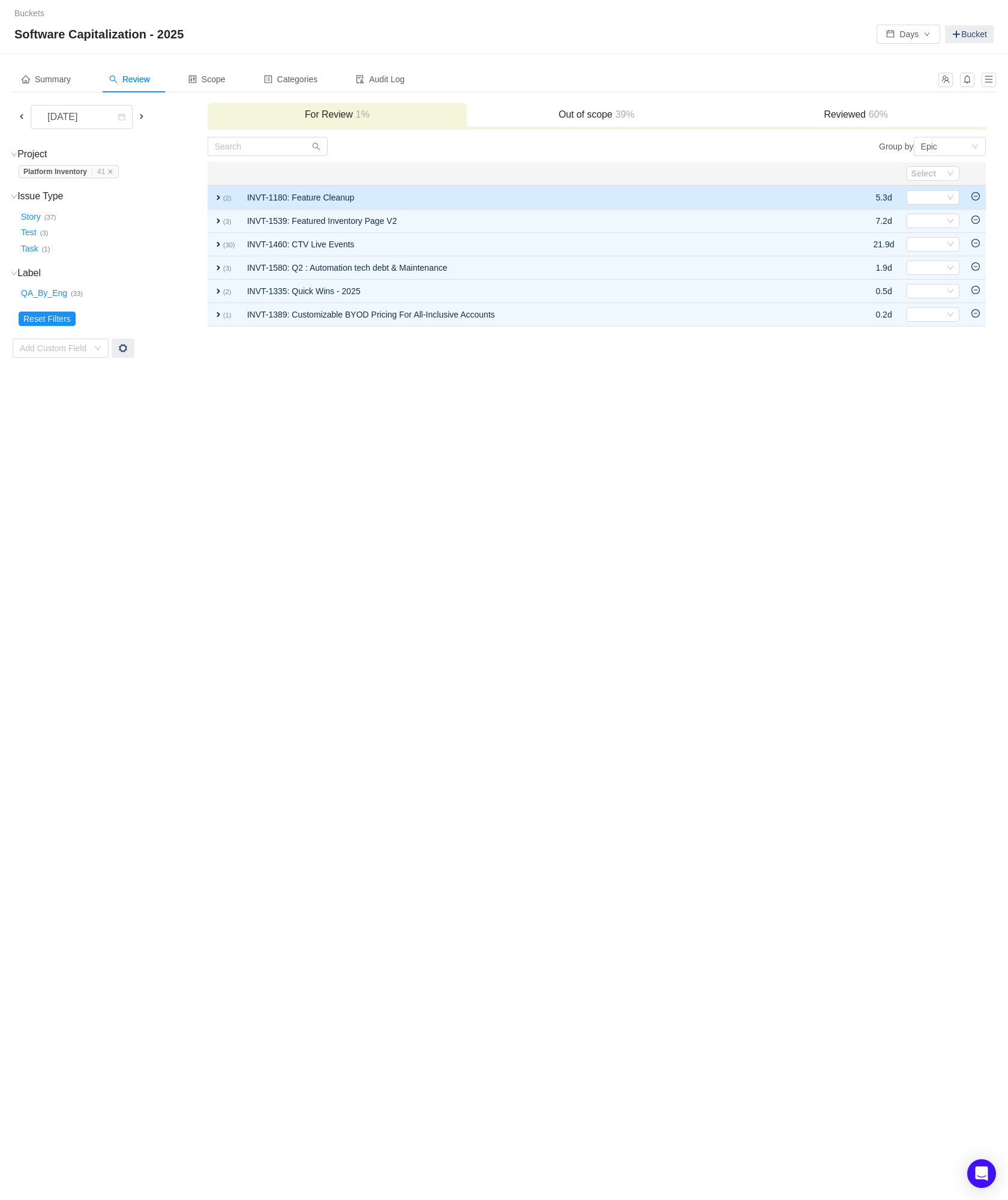
click at [974, 200] on icon "icon: minus-circle" at bounding box center [976, 196] width 9 height 9
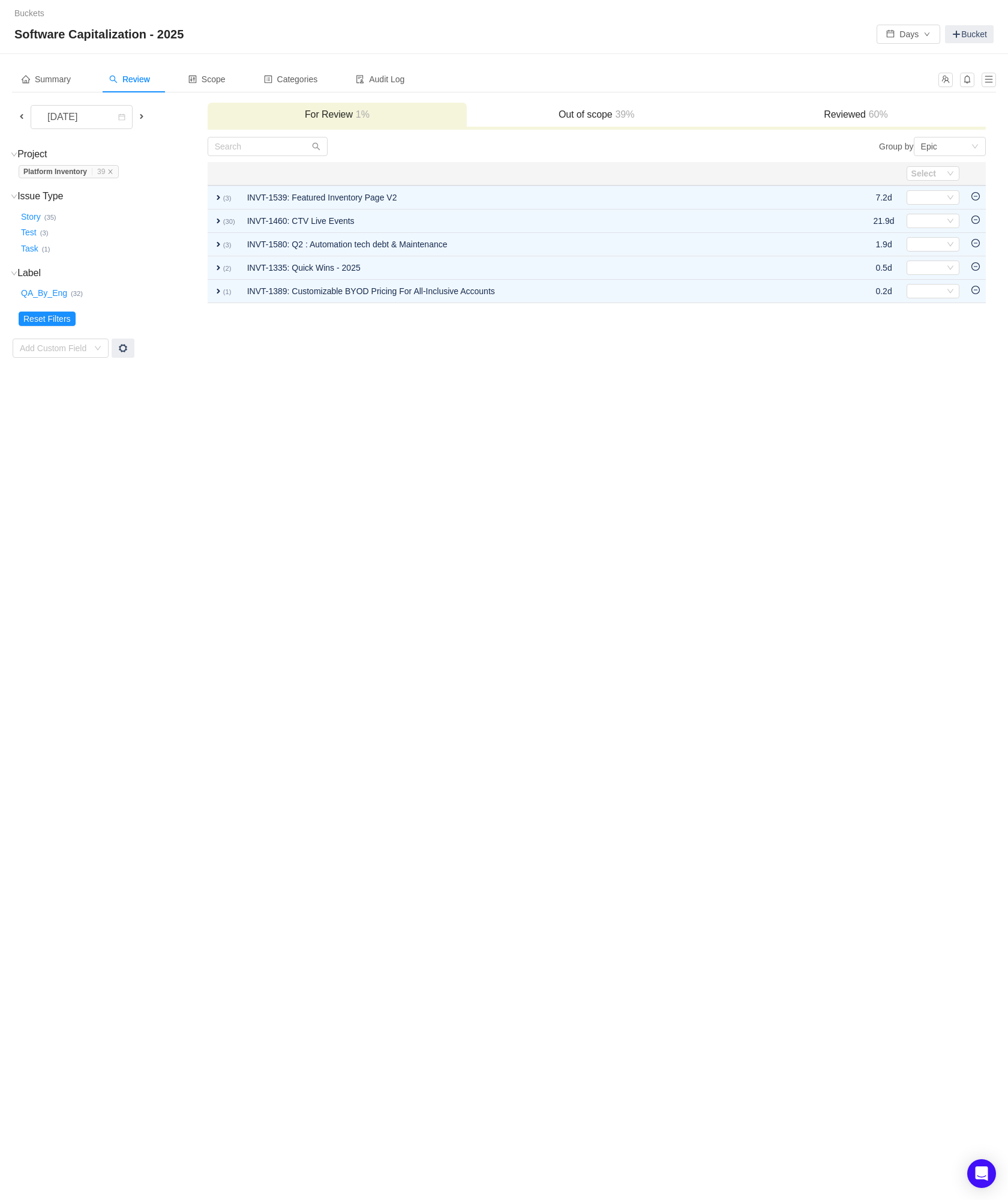
click at [974, 200] on icon "icon: minus-circle" at bounding box center [976, 196] width 9 height 9
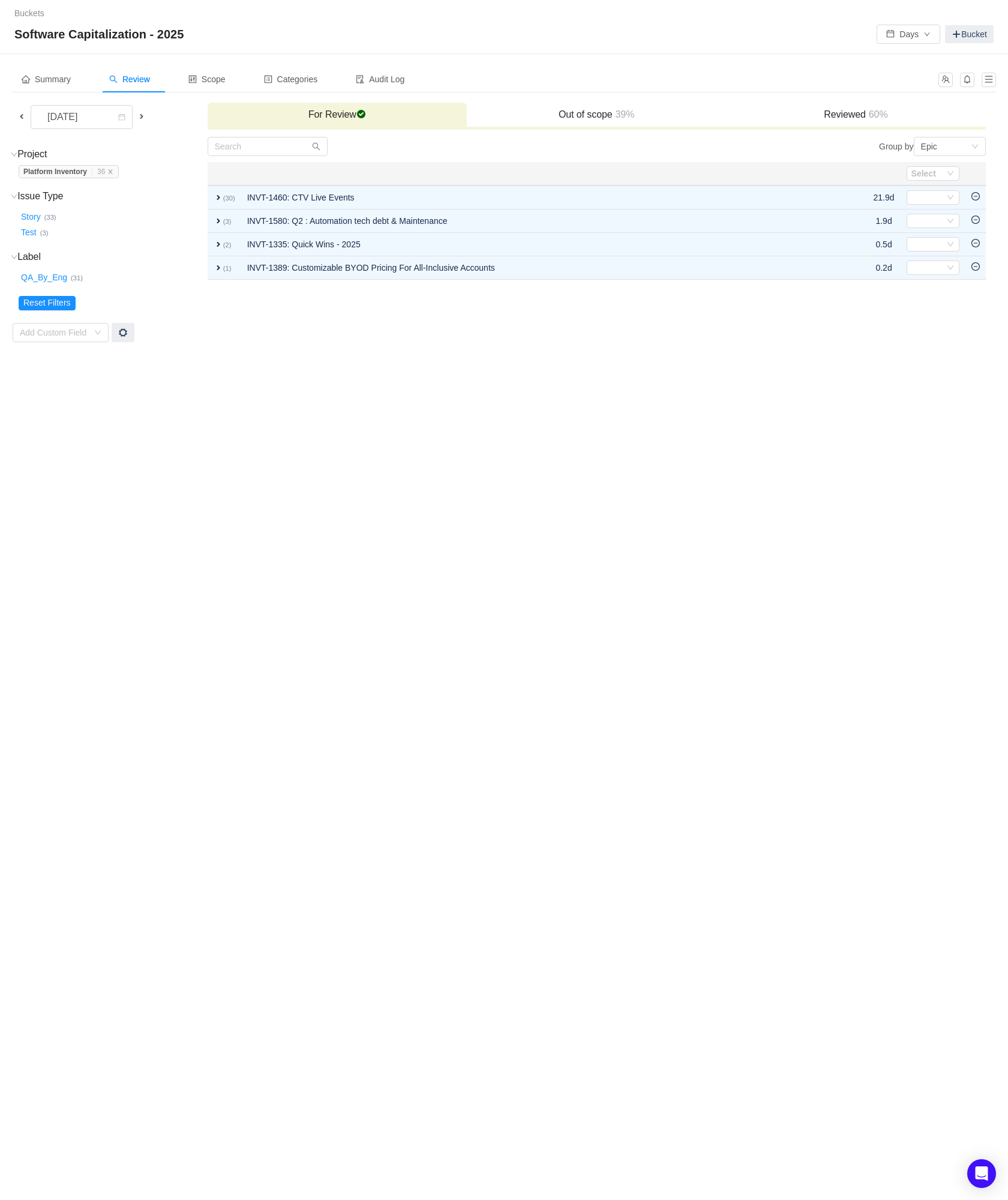
click at [974, 200] on icon "icon: minus-circle" at bounding box center [976, 196] width 9 height 9
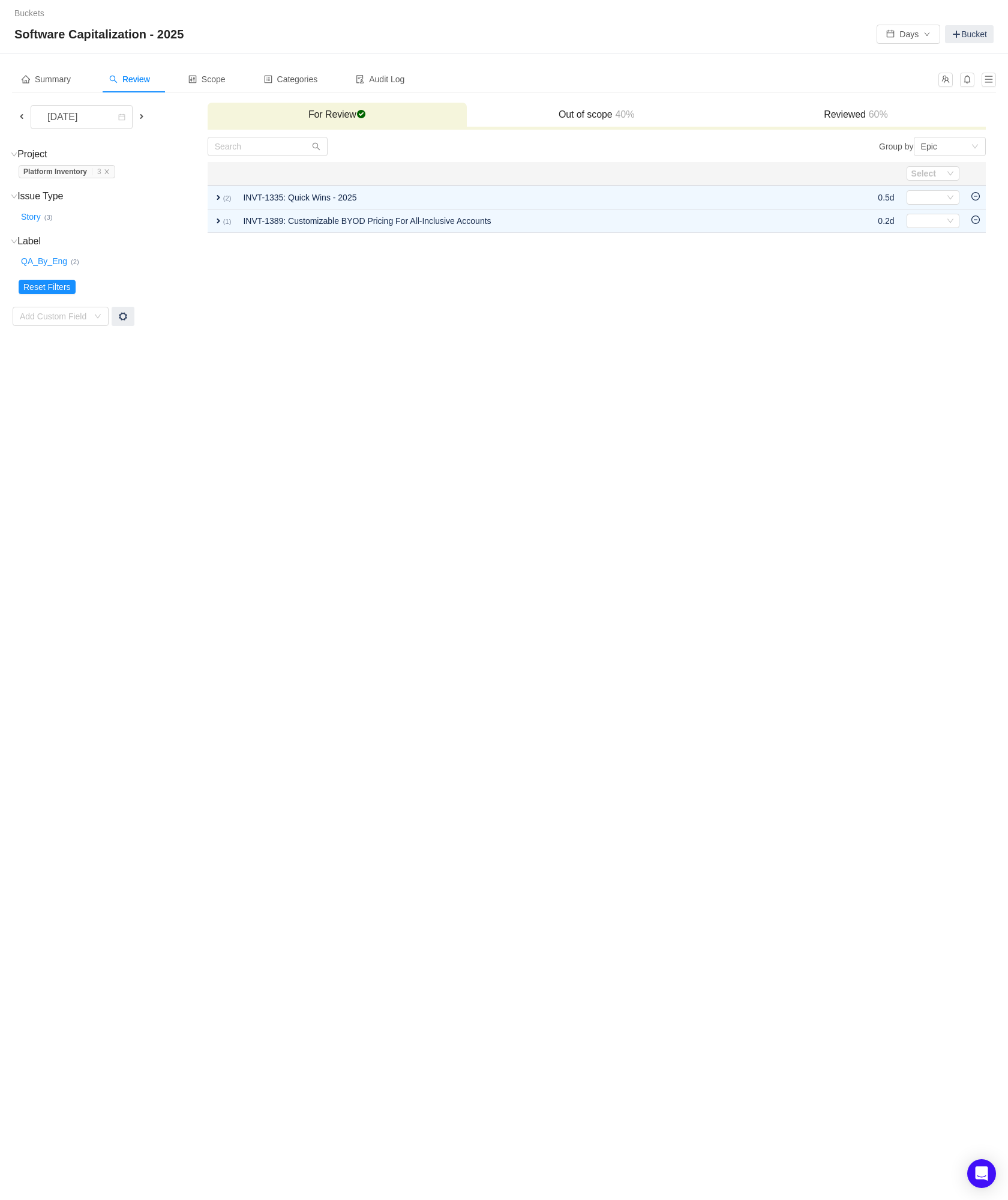
click at [974, 200] on icon "icon: minus-circle" at bounding box center [976, 196] width 9 height 9
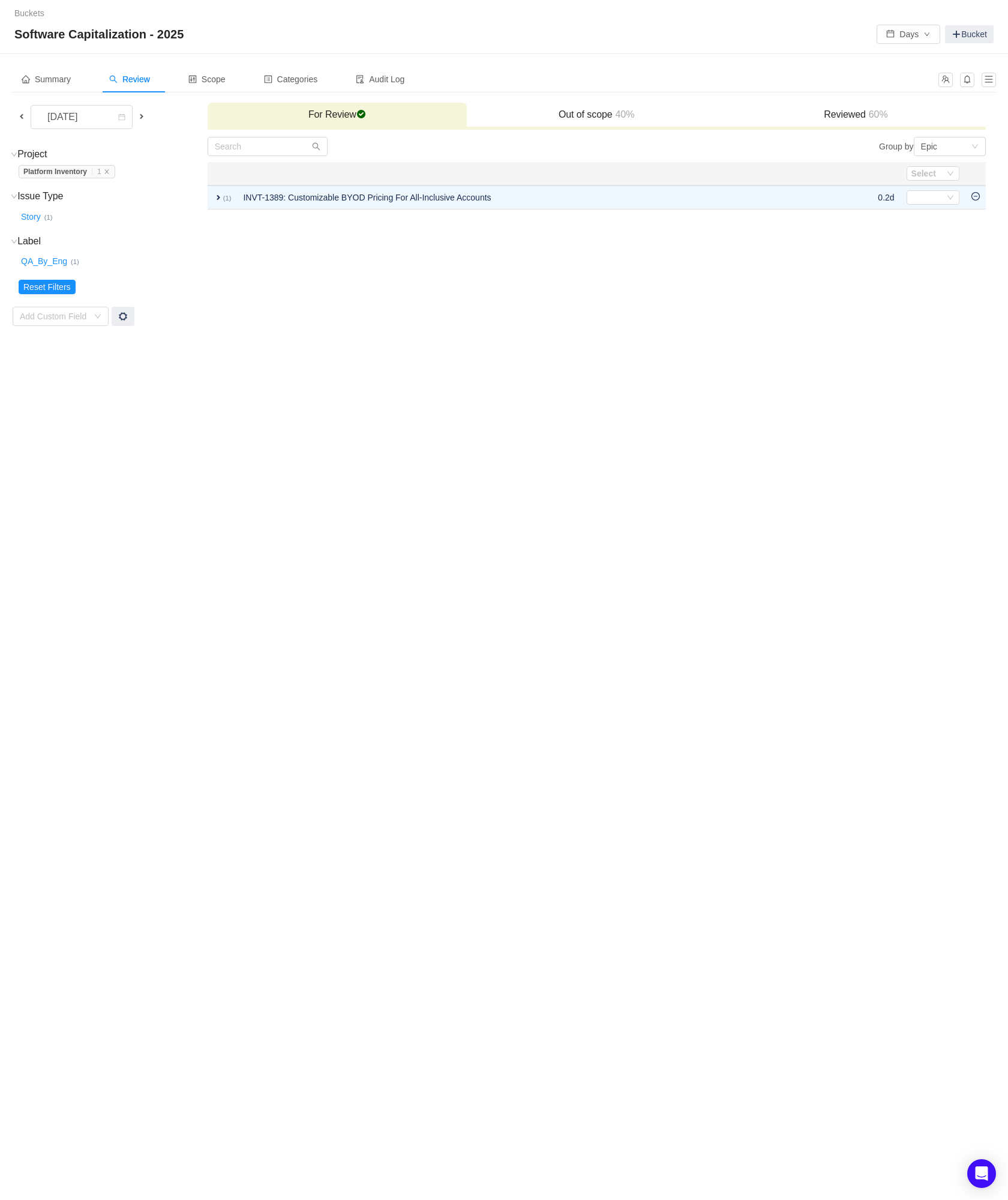
click at [974, 200] on icon "icon: minus-circle" at bounding box center [976, 196] width 9 height 9
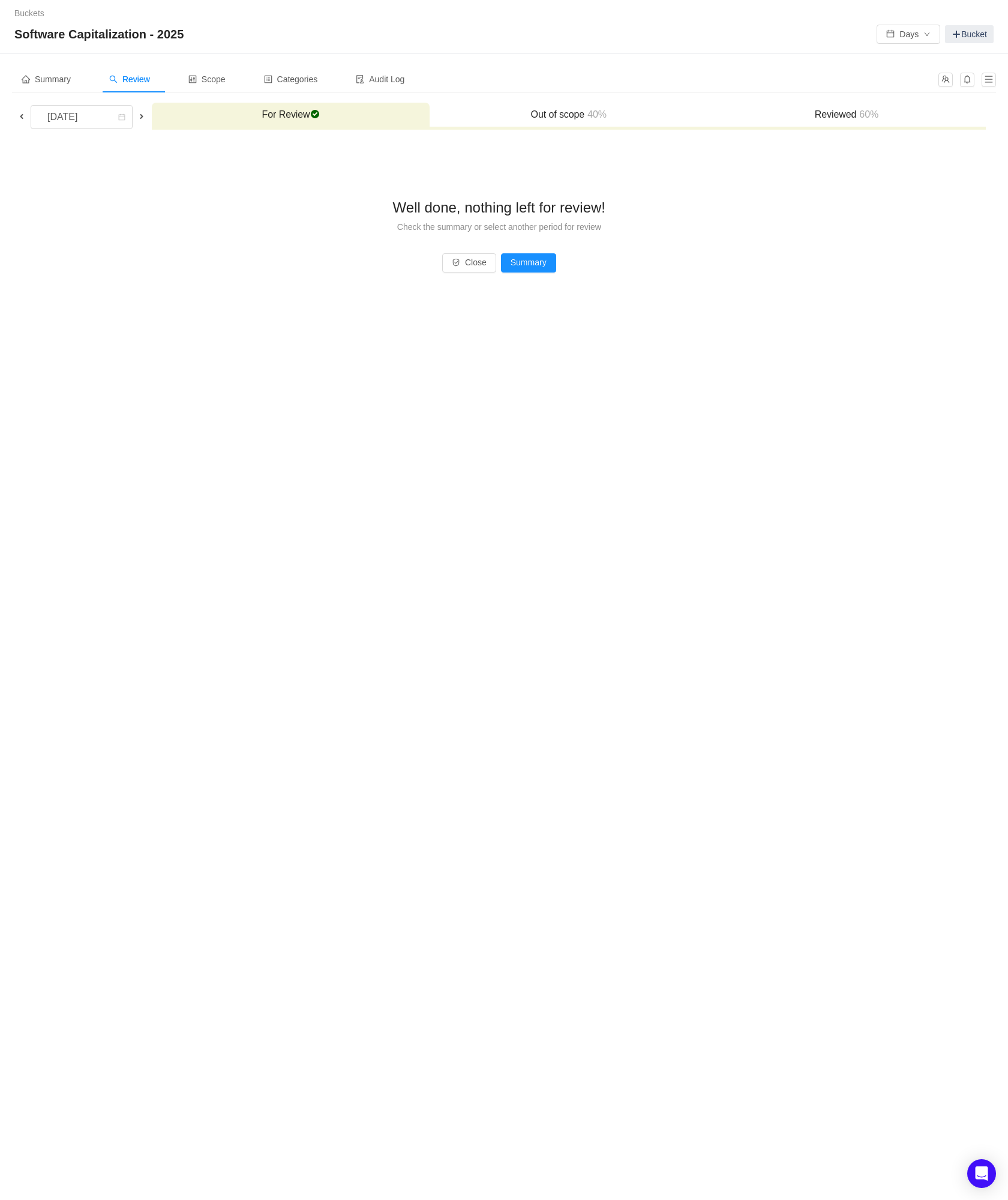
click at [22, 117] on span at bounding box center [21, 116] width 10 height 10
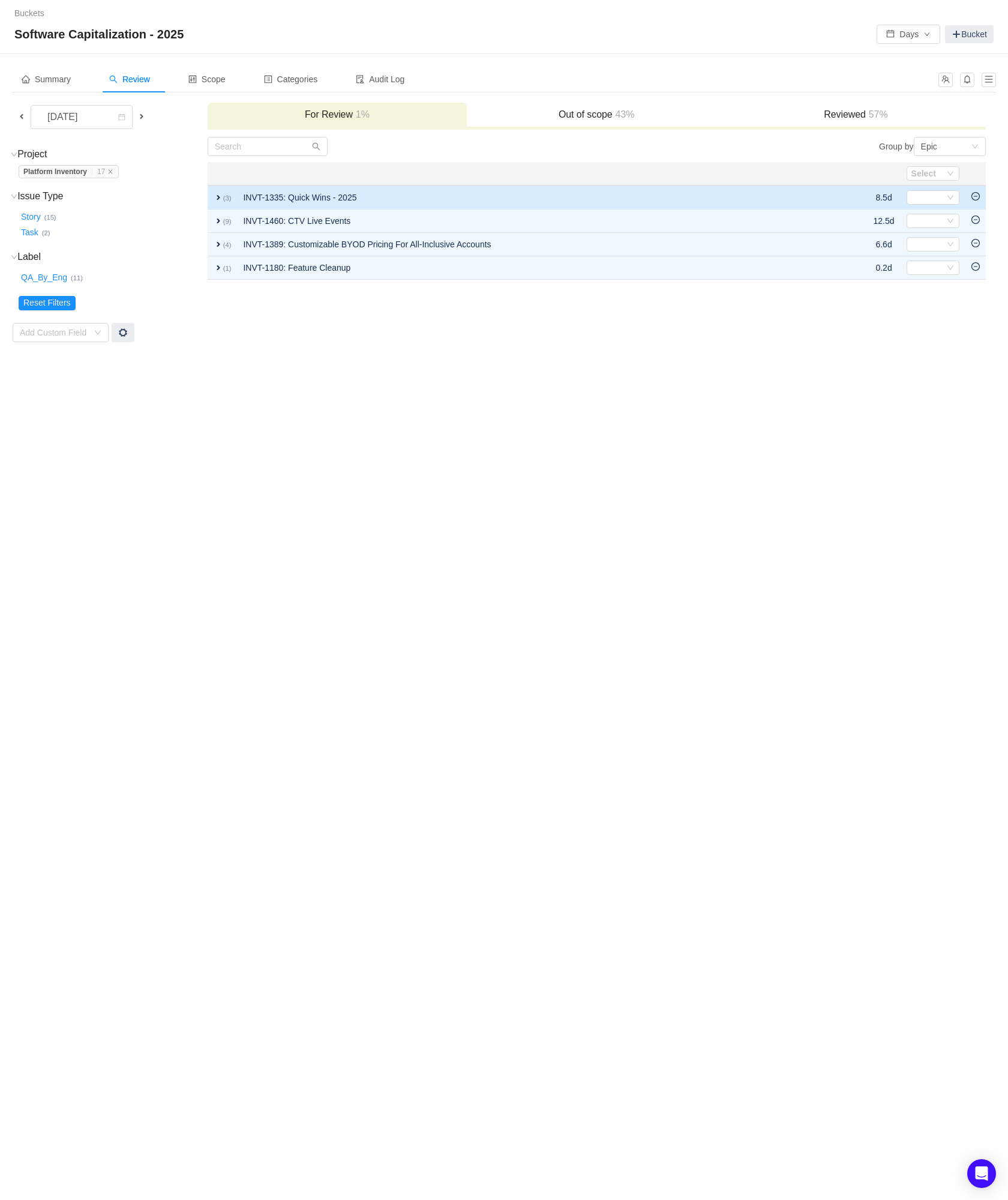
click at [976, 196] on icon "icon: minus-circle" at bounding box center [976, 195] width 4 height 1
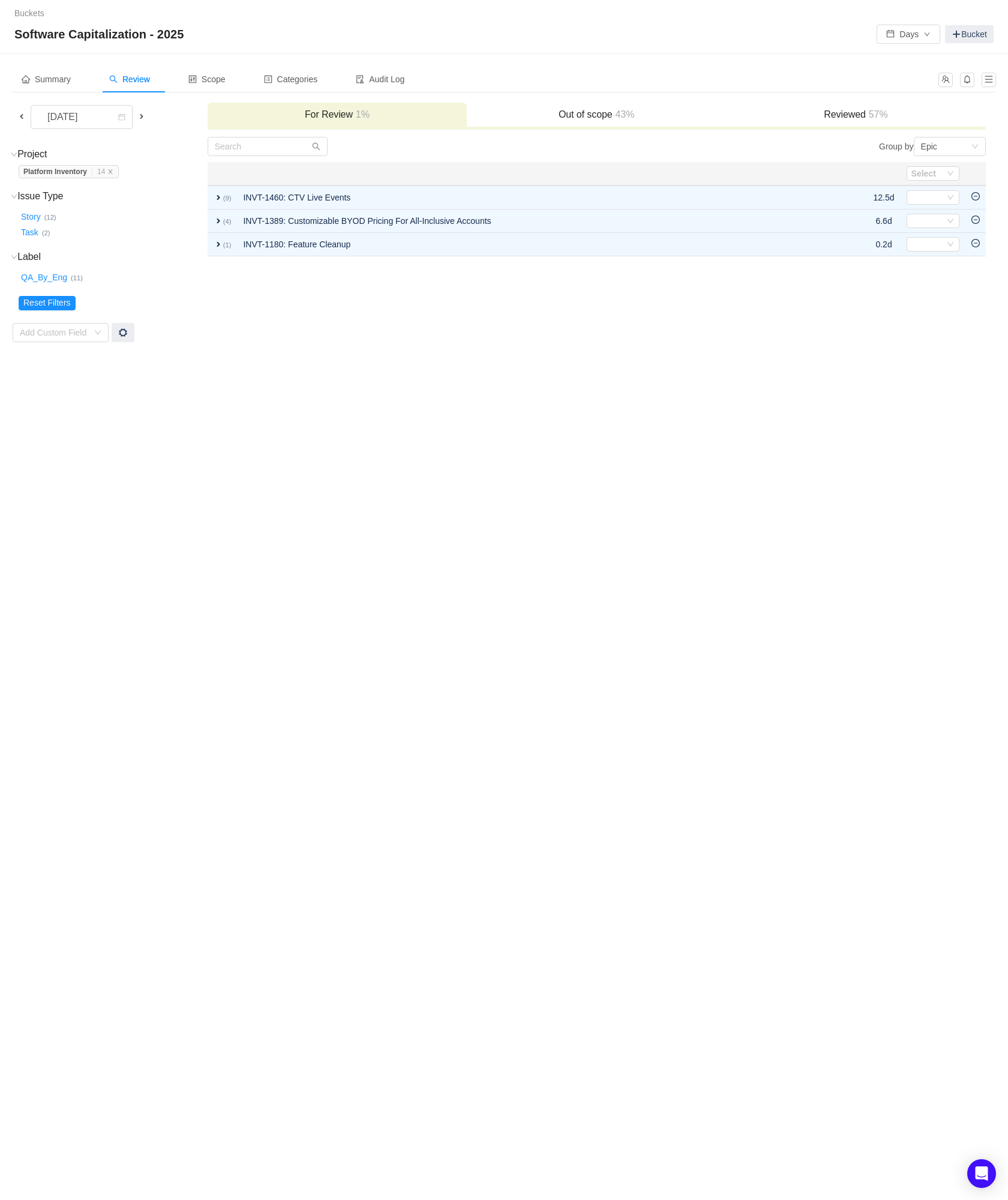
click at [976, 196] on icon "icon: minus-circle" at bounding box center [976, 195] width 4 height 1
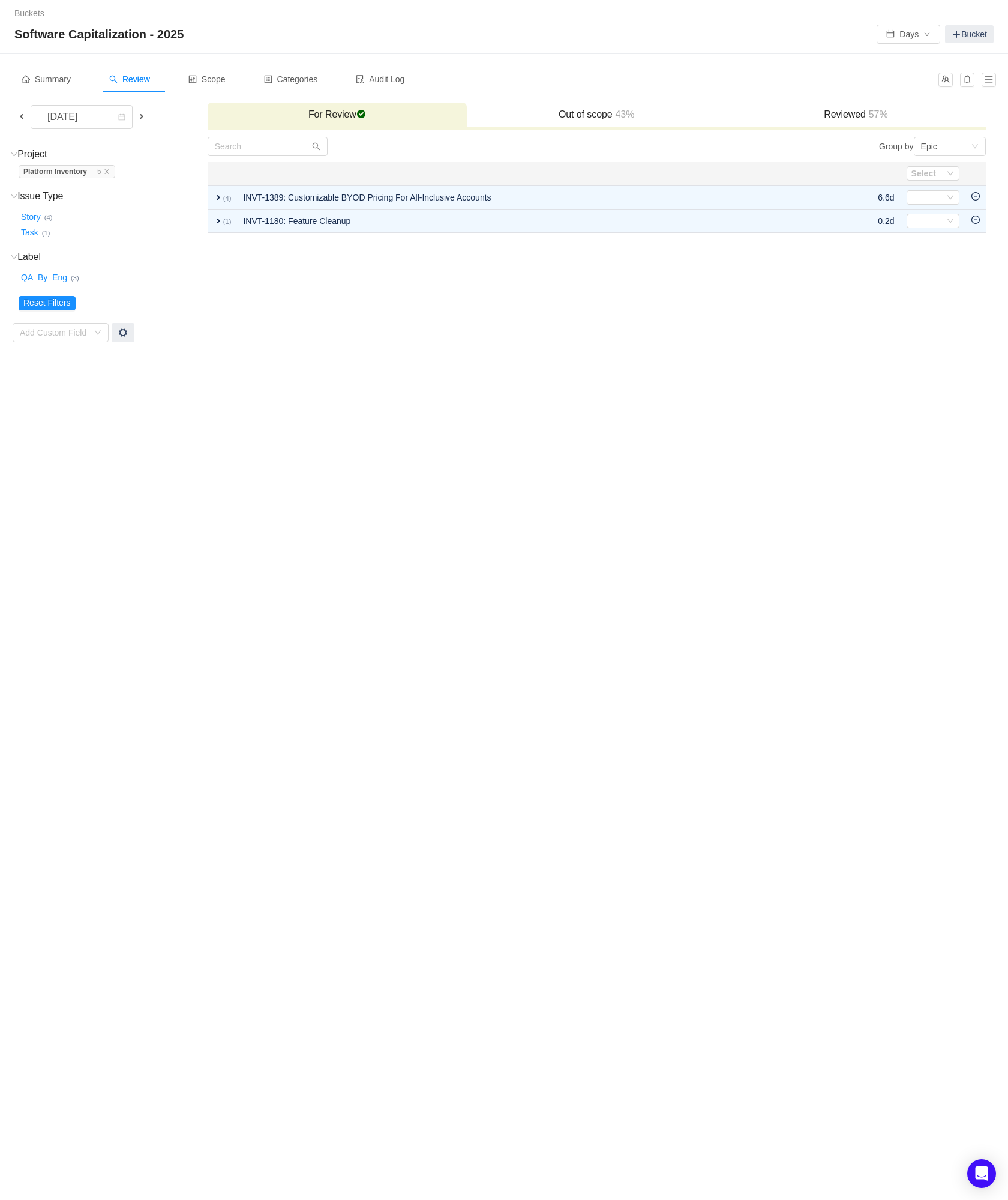
click at [976, 196] on icon "icon: minus-circle" at bounding box center [976, 195] width 4 height 1
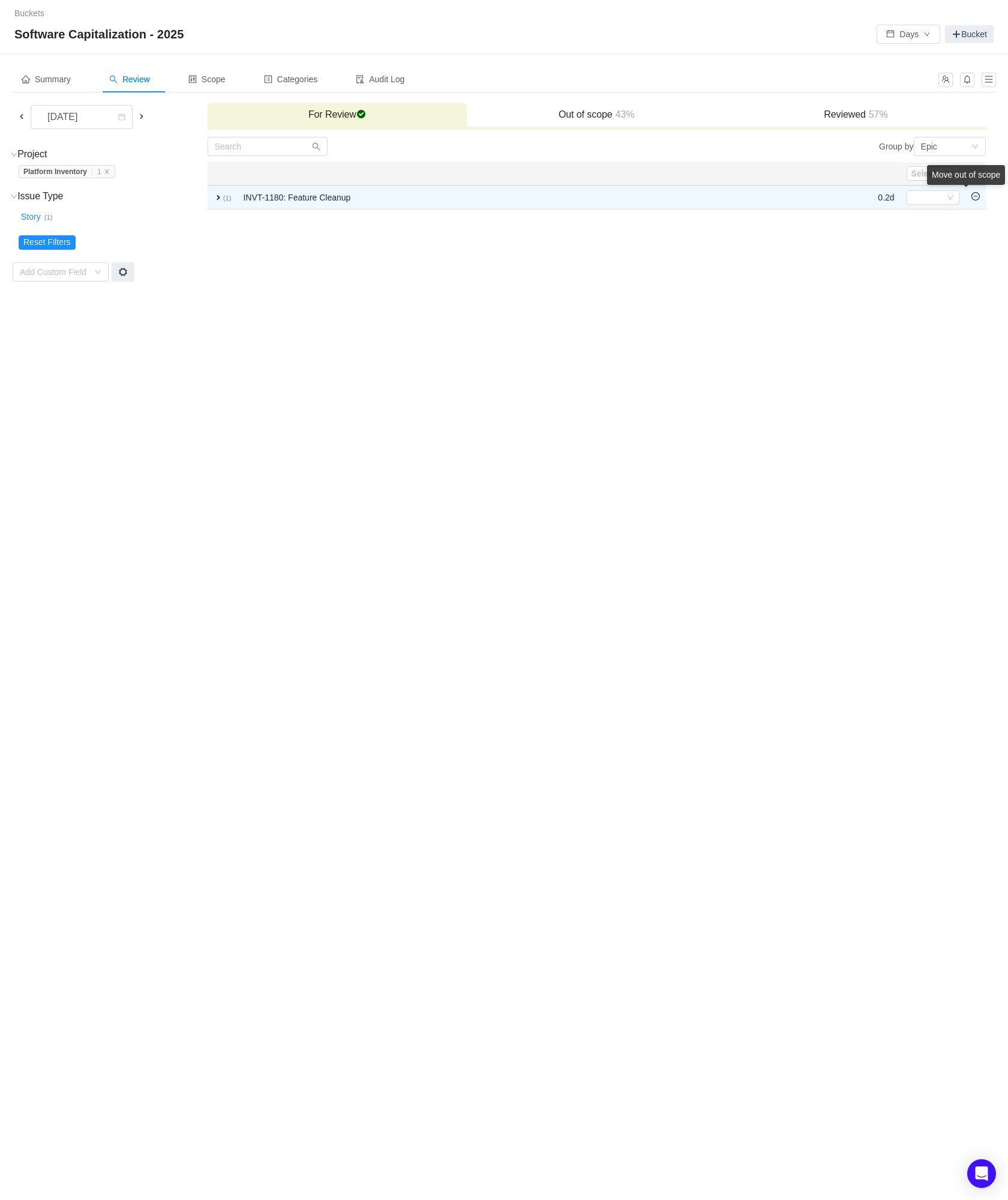
click at [976, 185] on div "Move out of scope" at bounding box center [966, 175] width 78 height 19
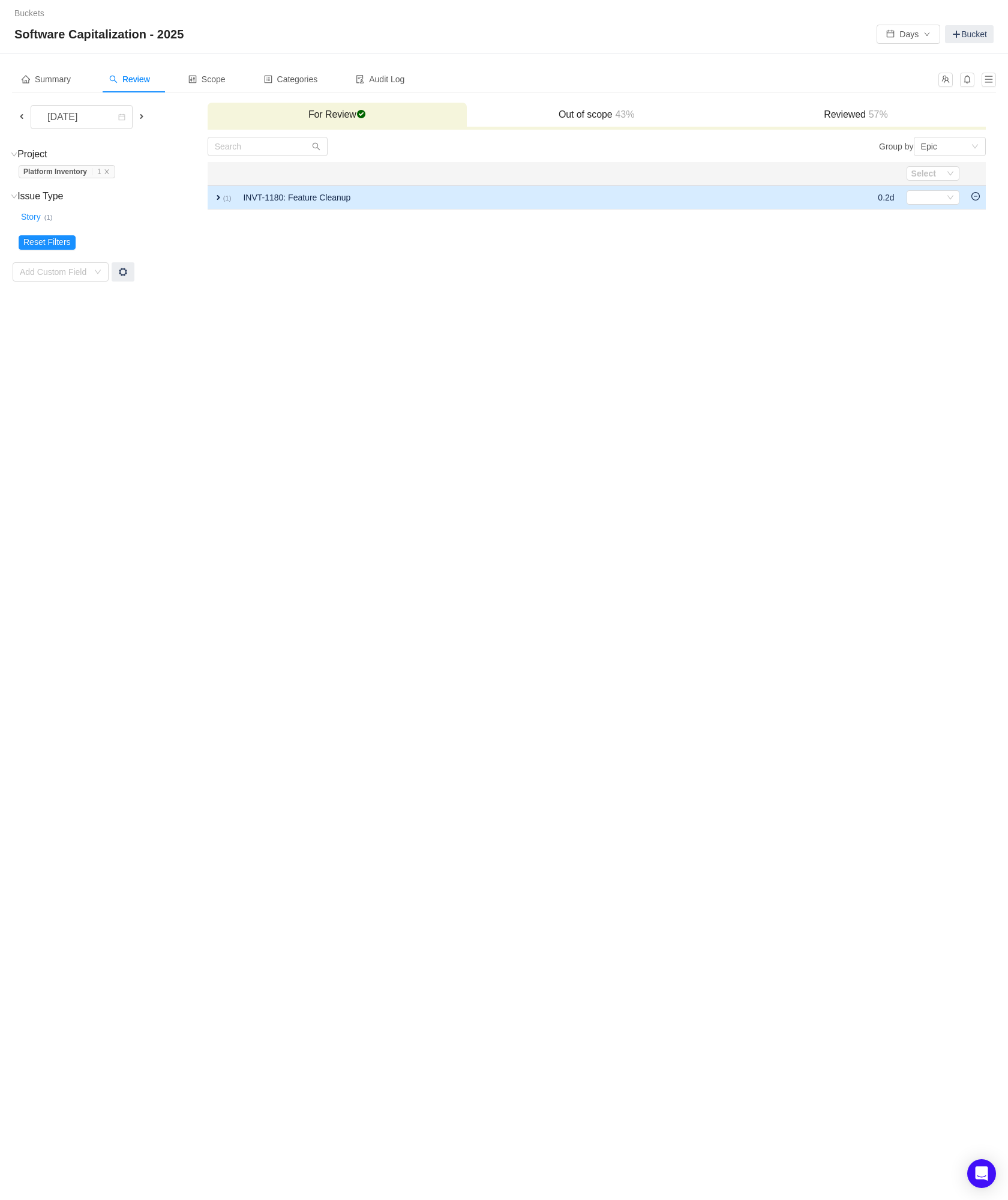
click at [977, 199] on icon "icon: minus-circle" at bounding box center [976, 196] width 9 height 9
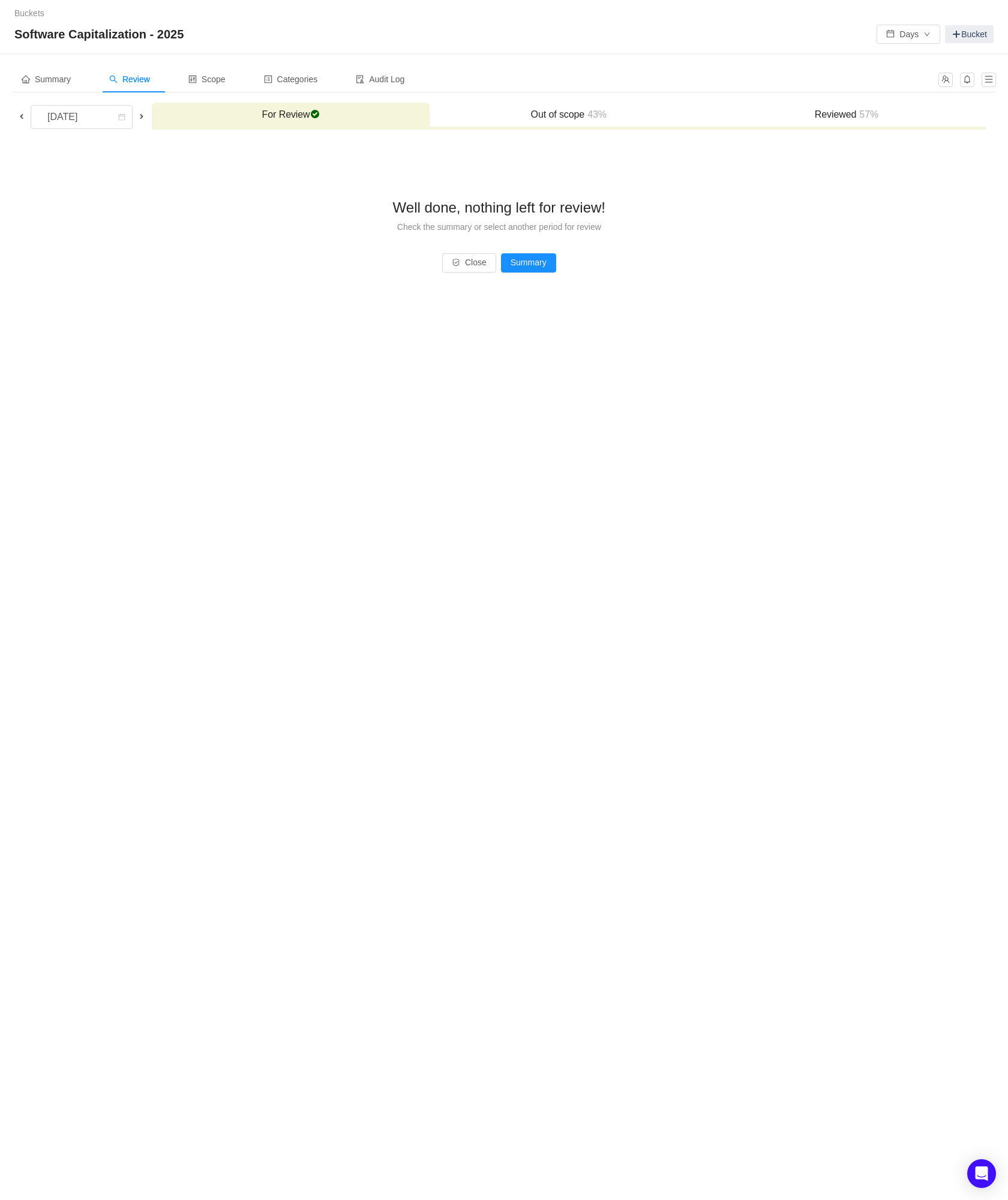
click at [19, 117] on span at bounding box center [21, 116] width 10 height 10
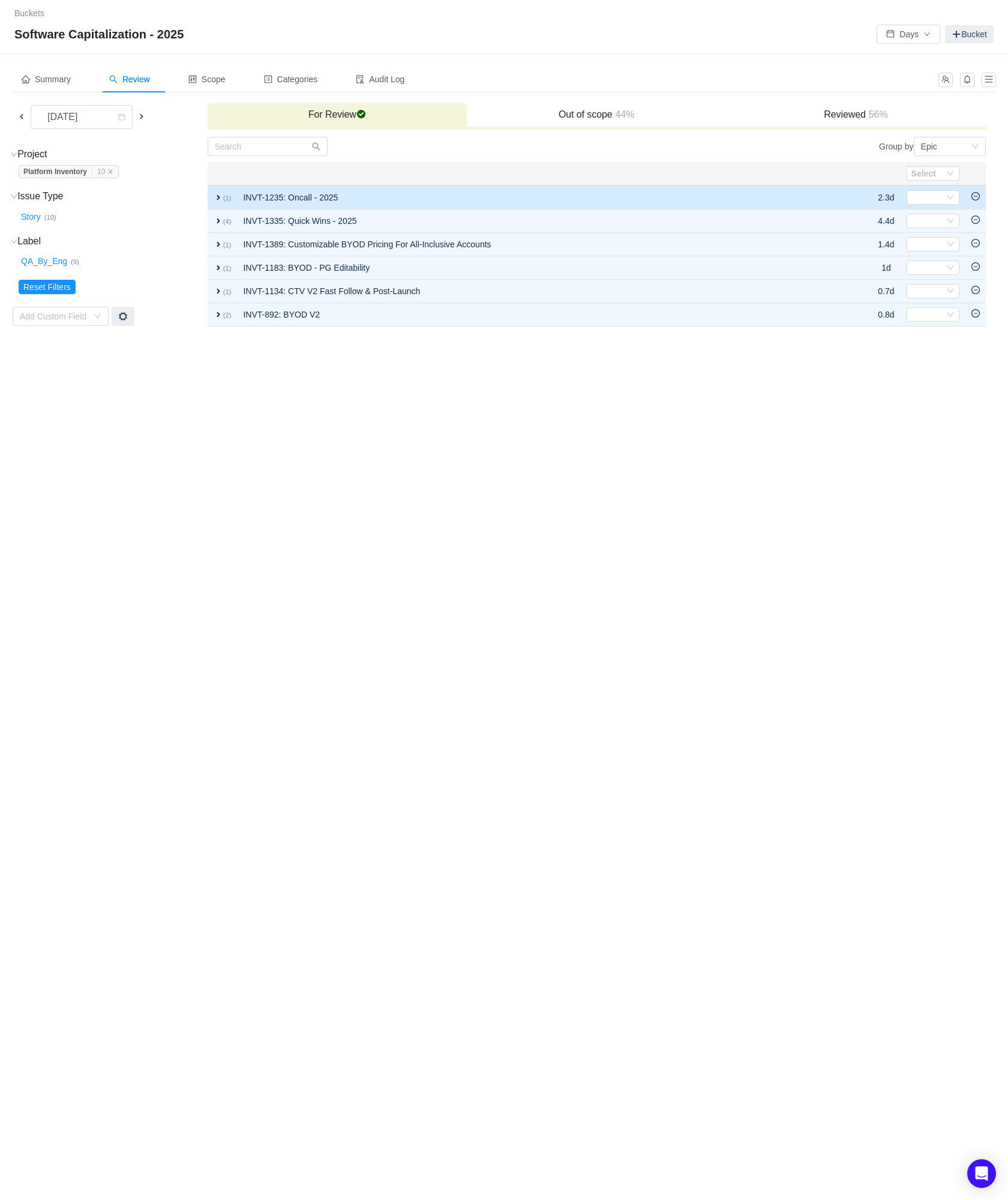
click at [973, 197] on icon "icon: minus-circle" at bounding box center [976, 196] width 9 height 9
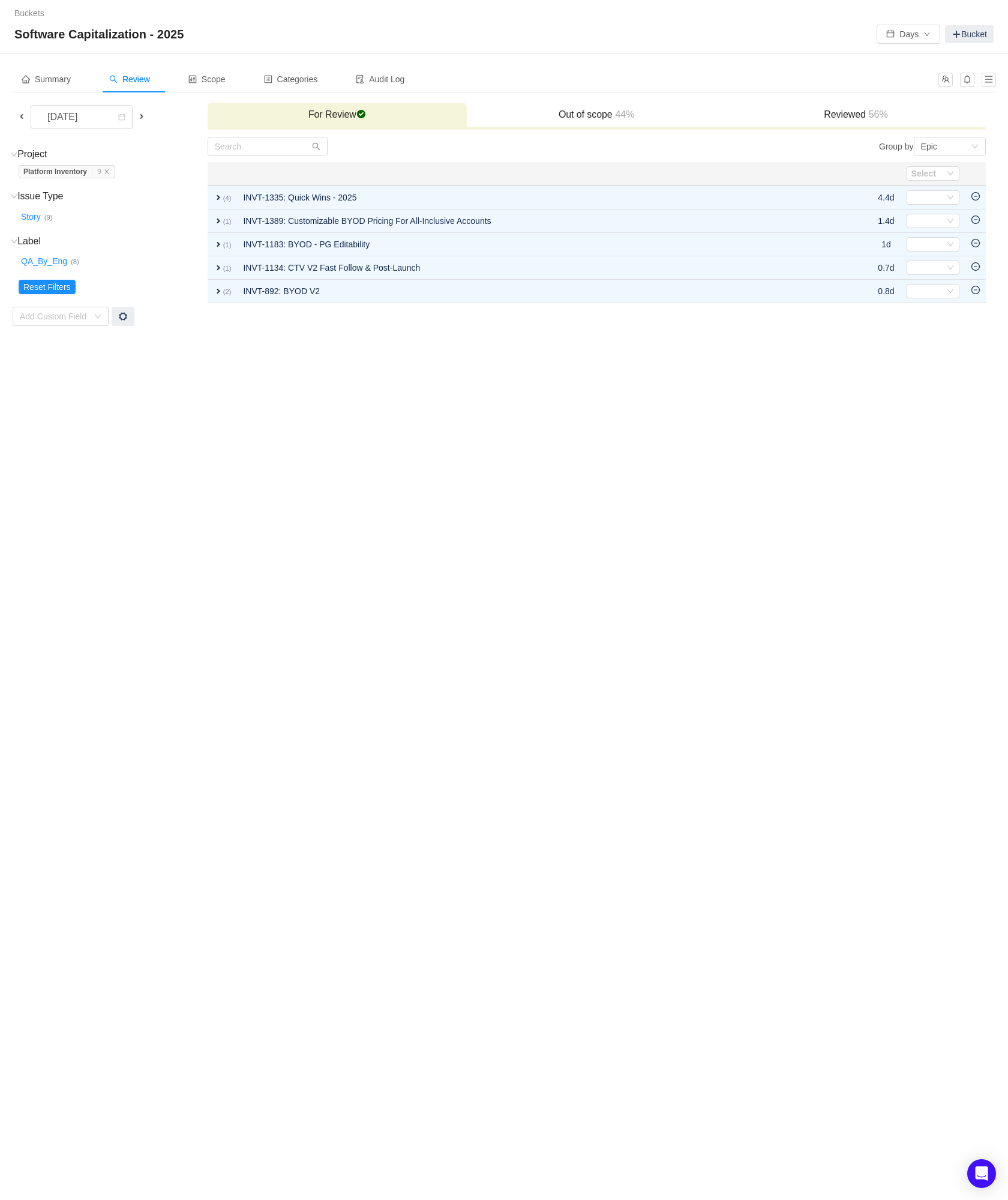
click at [973, 197] on icon "icon: minus-circle" at bounding box center [976, 196] width 9 height 9
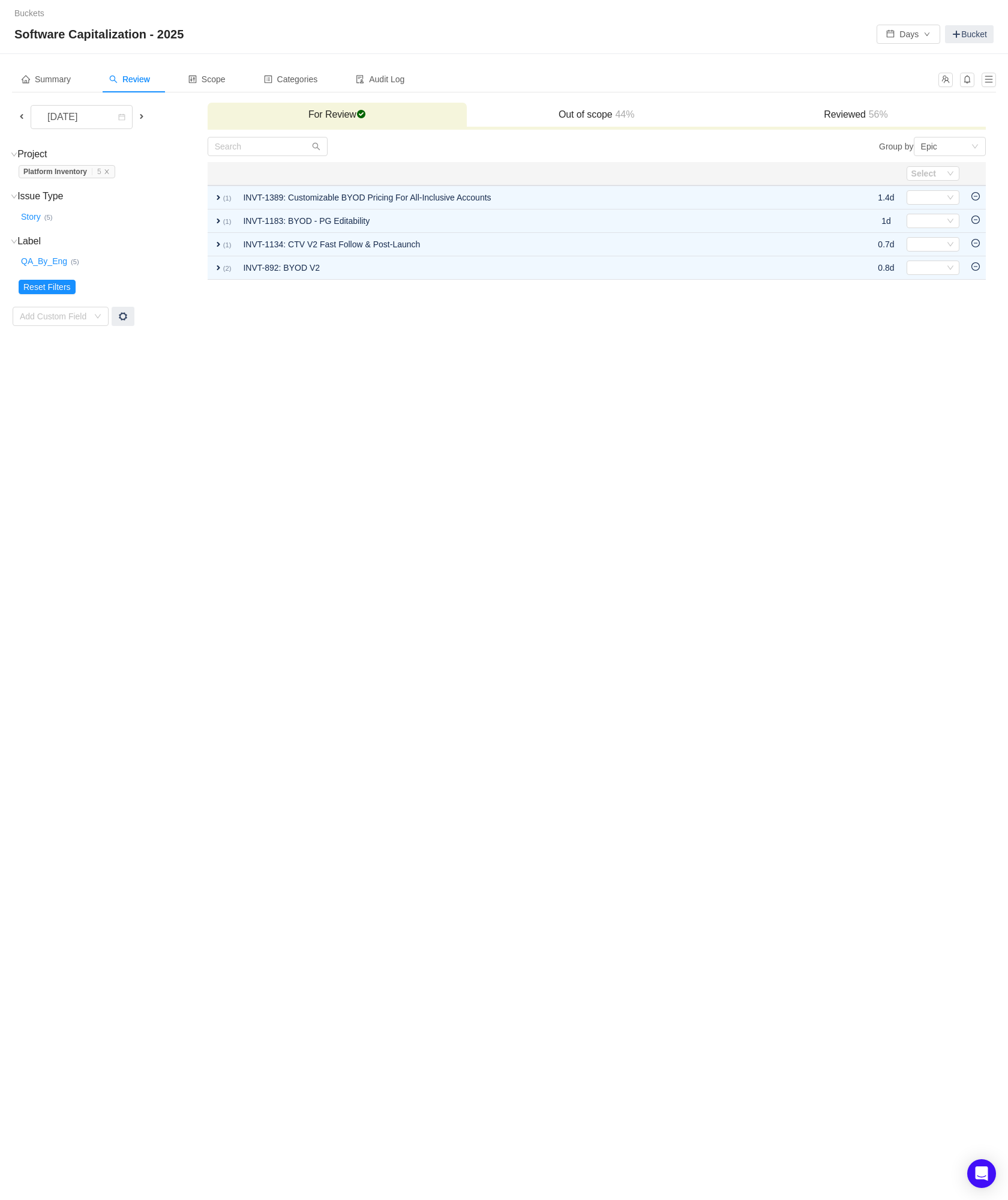
click at [973, 197] on icon "icon: minus-circle" at bounding box center [976, 196] width 9 height 9
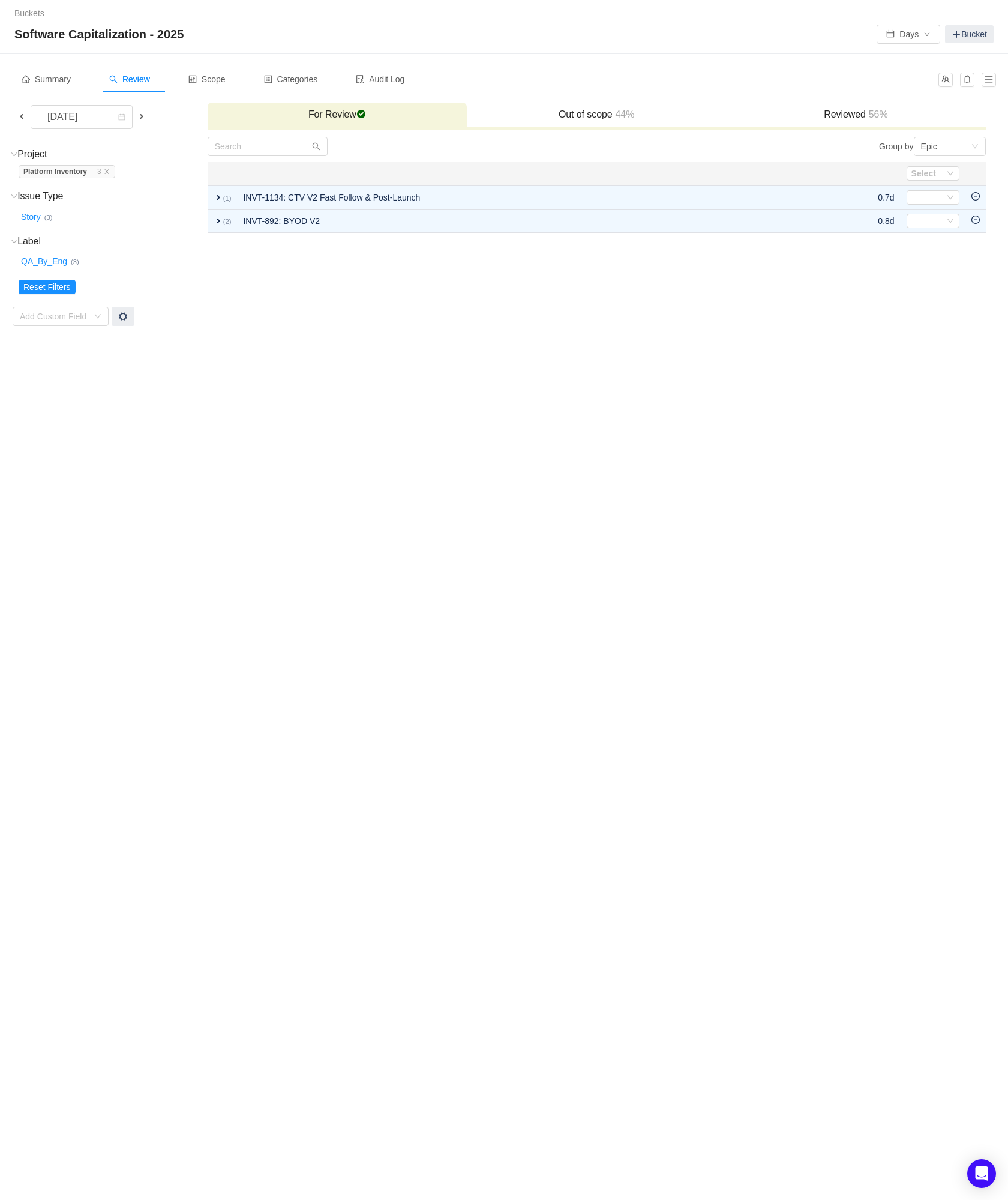
click at [973, 197] on icon "icon: minus-circle" at bounding box center [976, 196] width 9 height 9
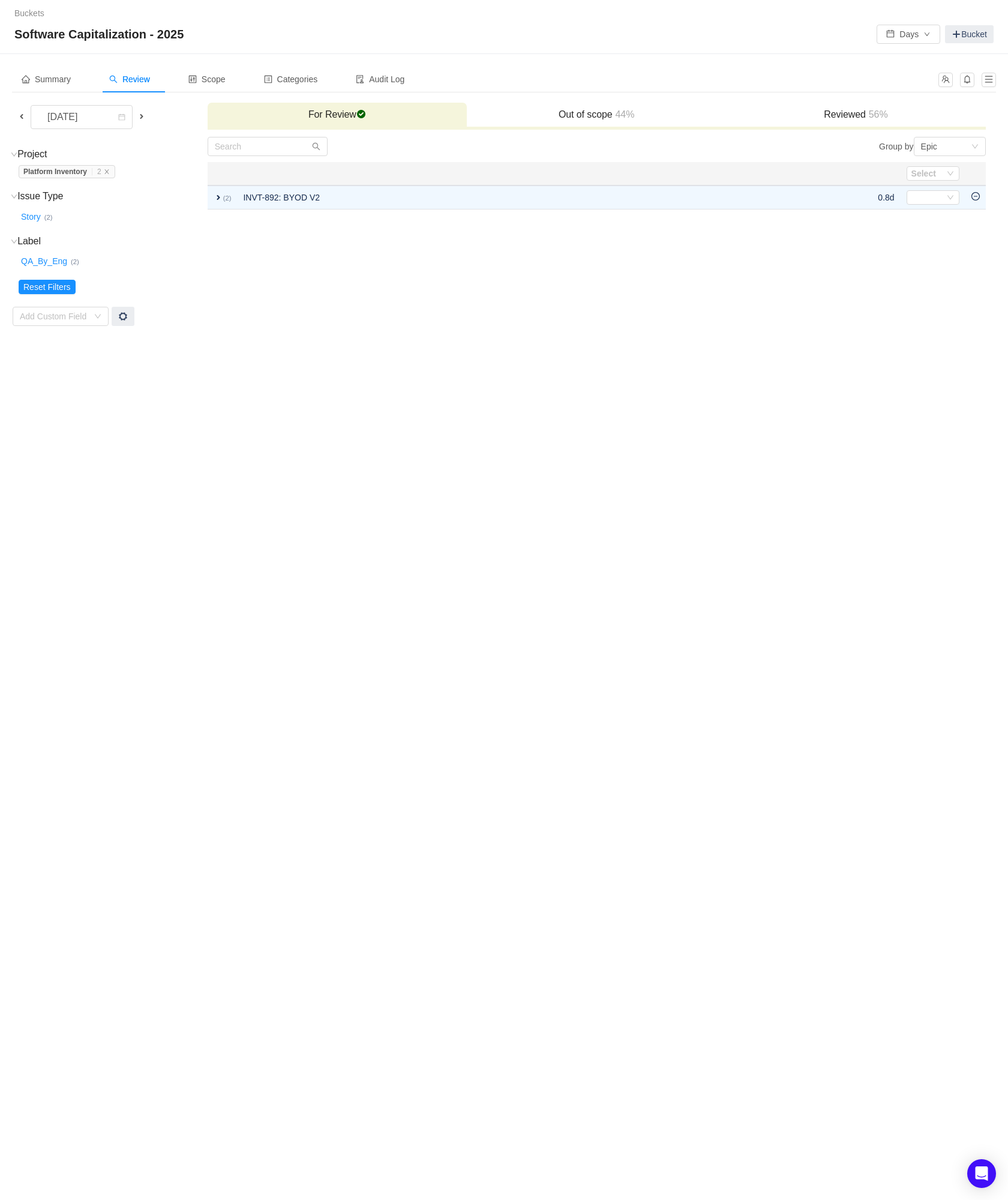
click at [973, 197] on icon "icon: minus-circle" at bounding box center [976, 196] width 9 height 9
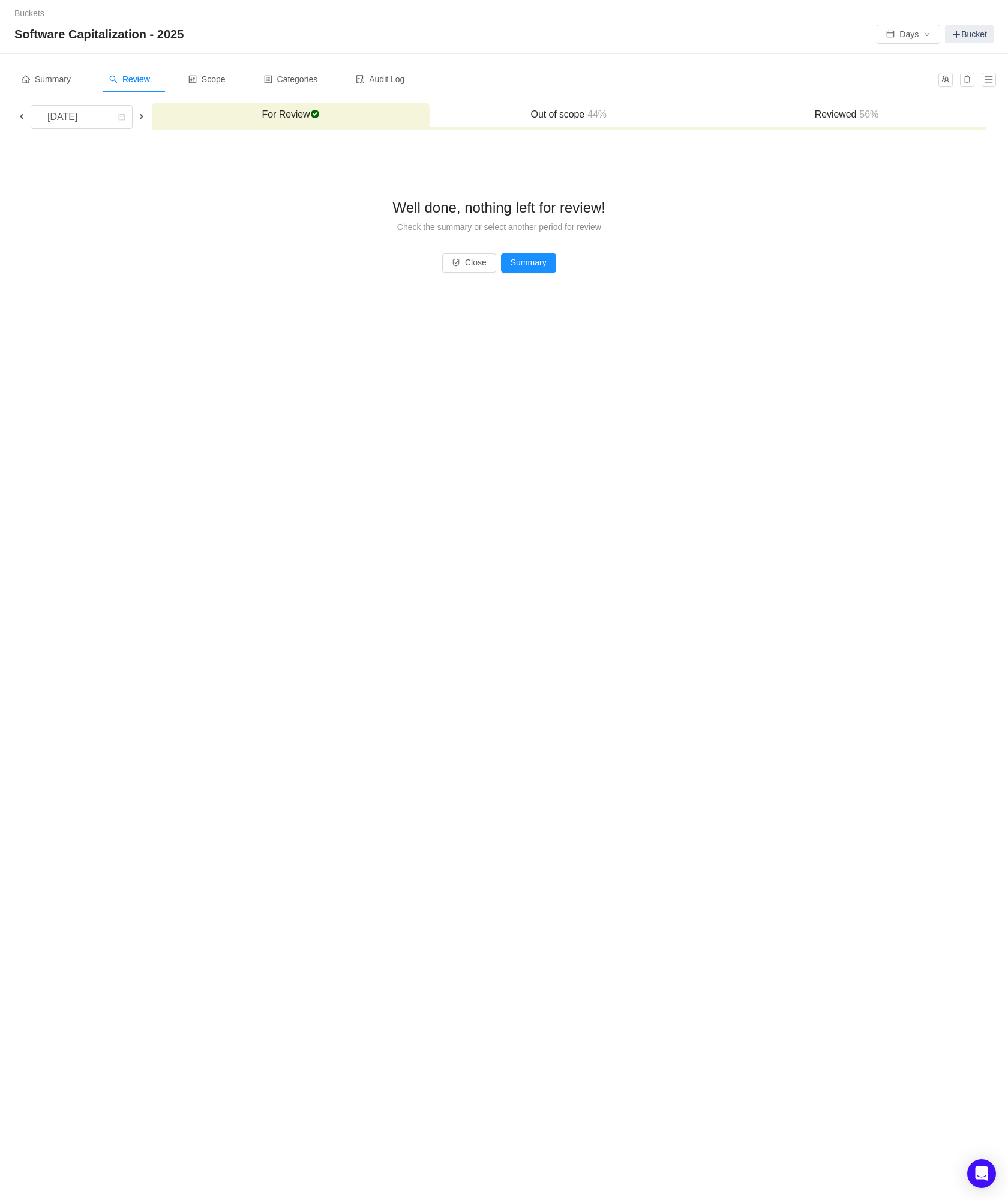
click at [21, 115] on span at bounding box center [21, 116] width 10 height 10
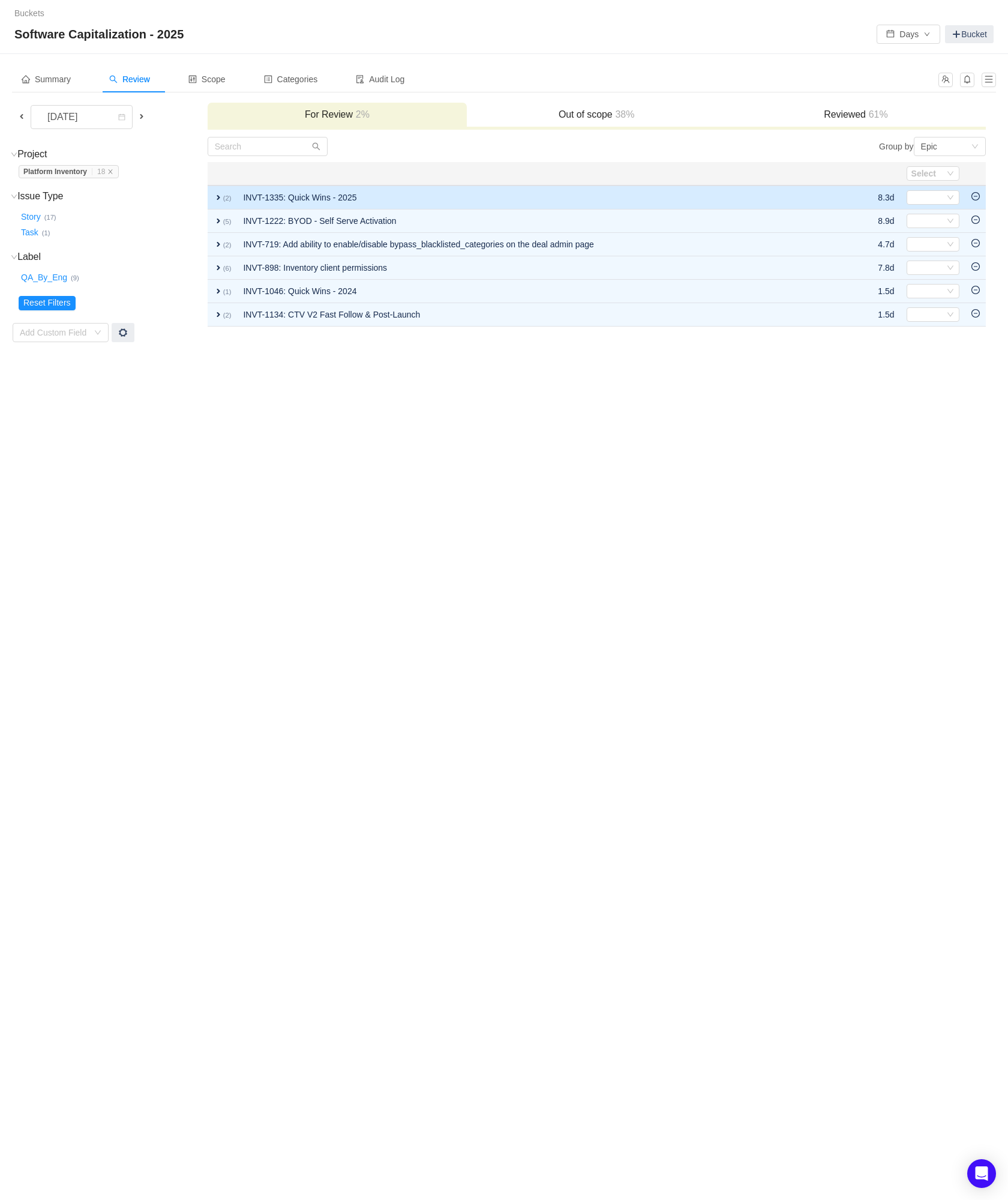
click at [975, 194] on icon "icon: minus-circle" at bounding box center [976, 196] width 9 height 9
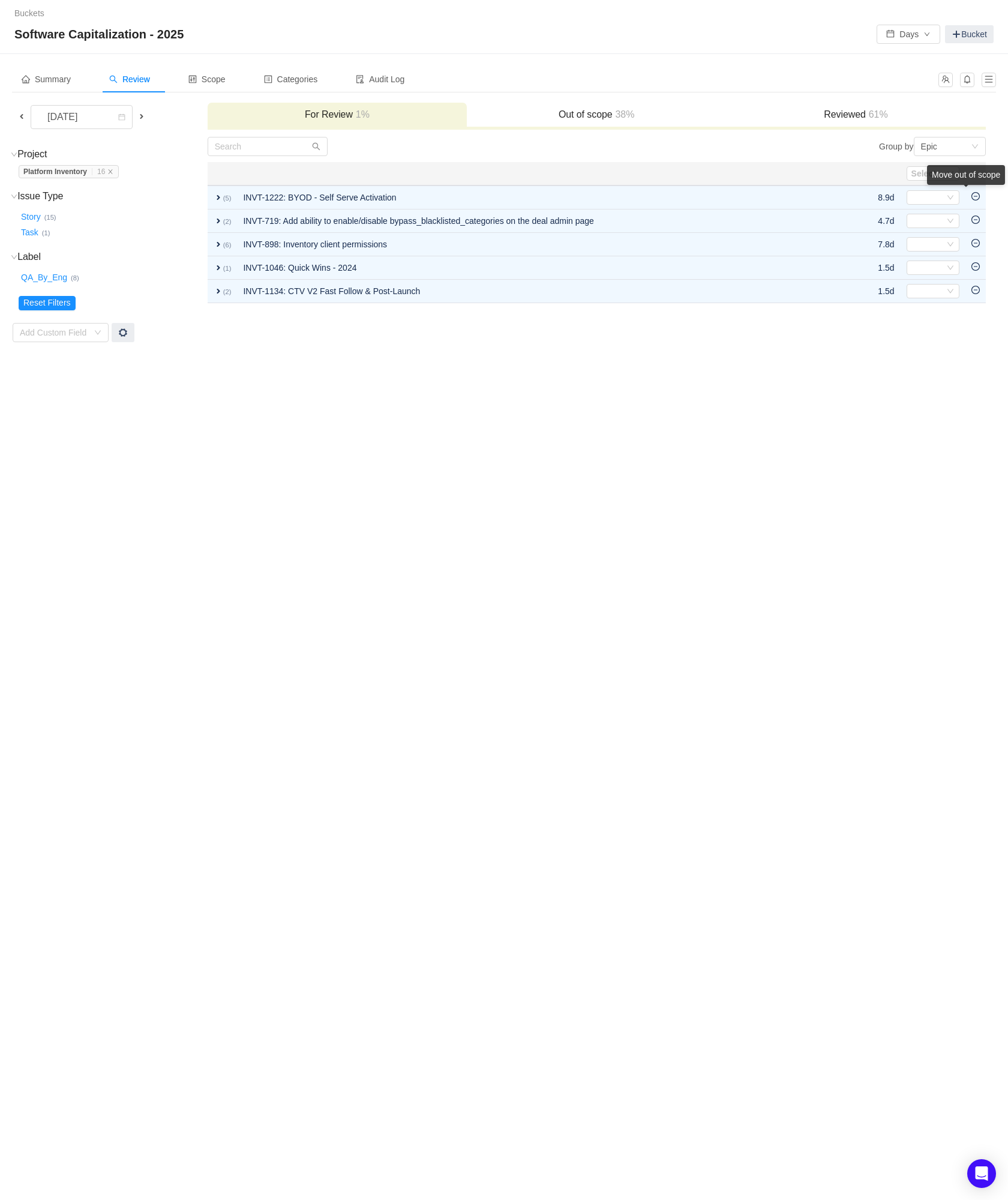
click at [975, 185] on div "Move out of scope" at bounding box center [966, 175] width 78 height 19
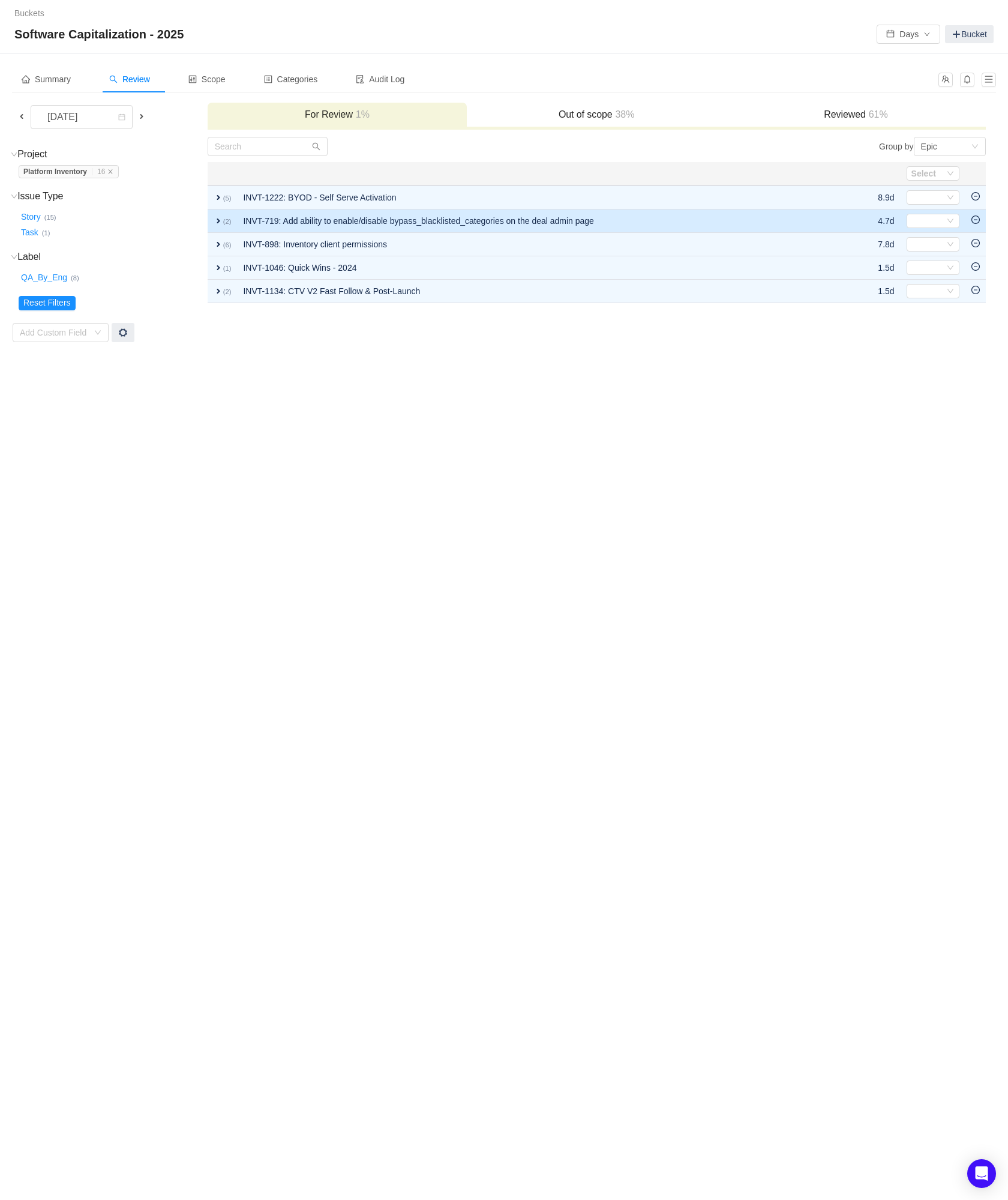
click at [975, 218] on icon "icon: minus-circle" at bounding box center [976, 220] width 9 height 9
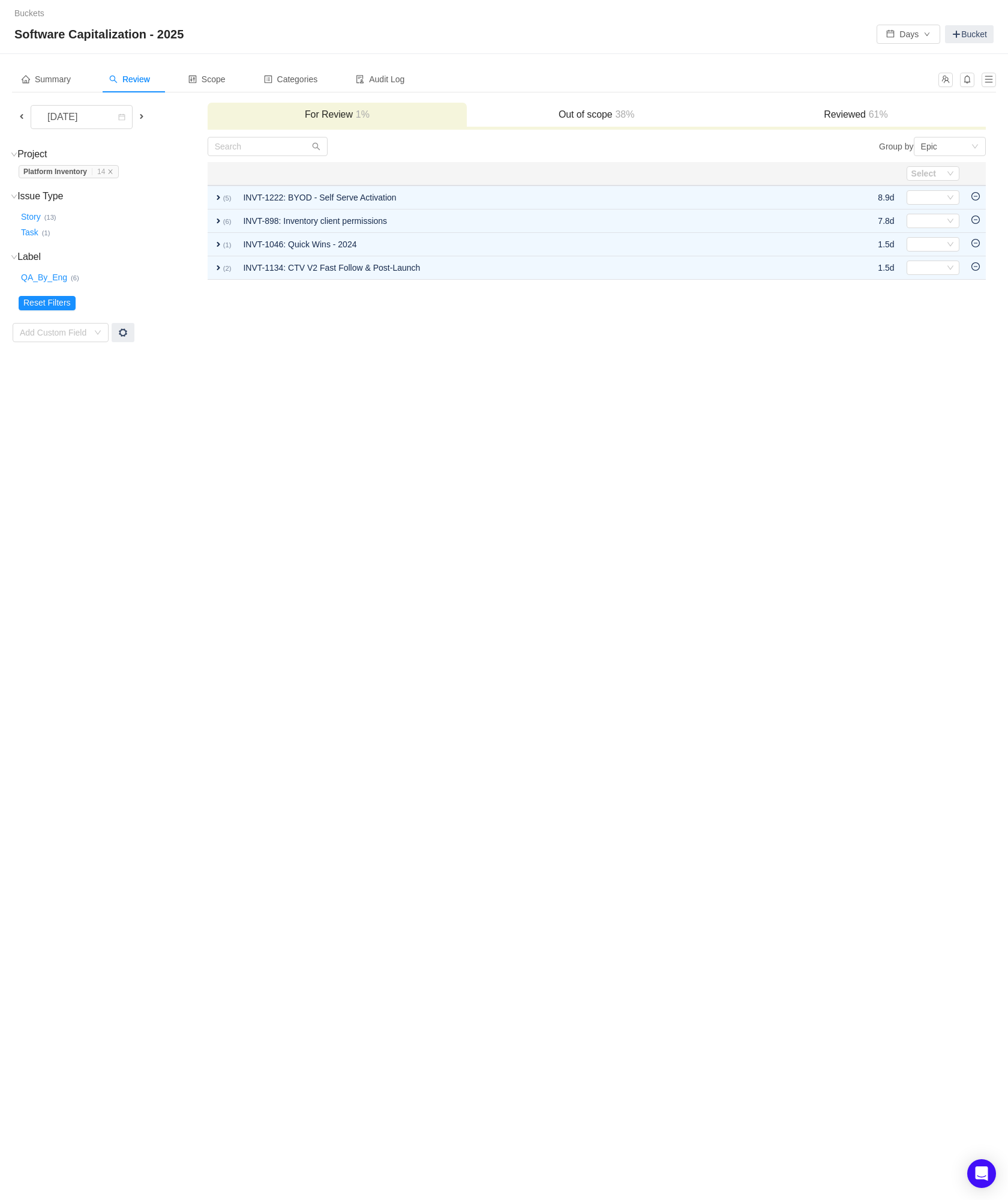
click at [975, 218] on icon "icon: minus-circle" at bounding box center [976, 220] width 9 height 9
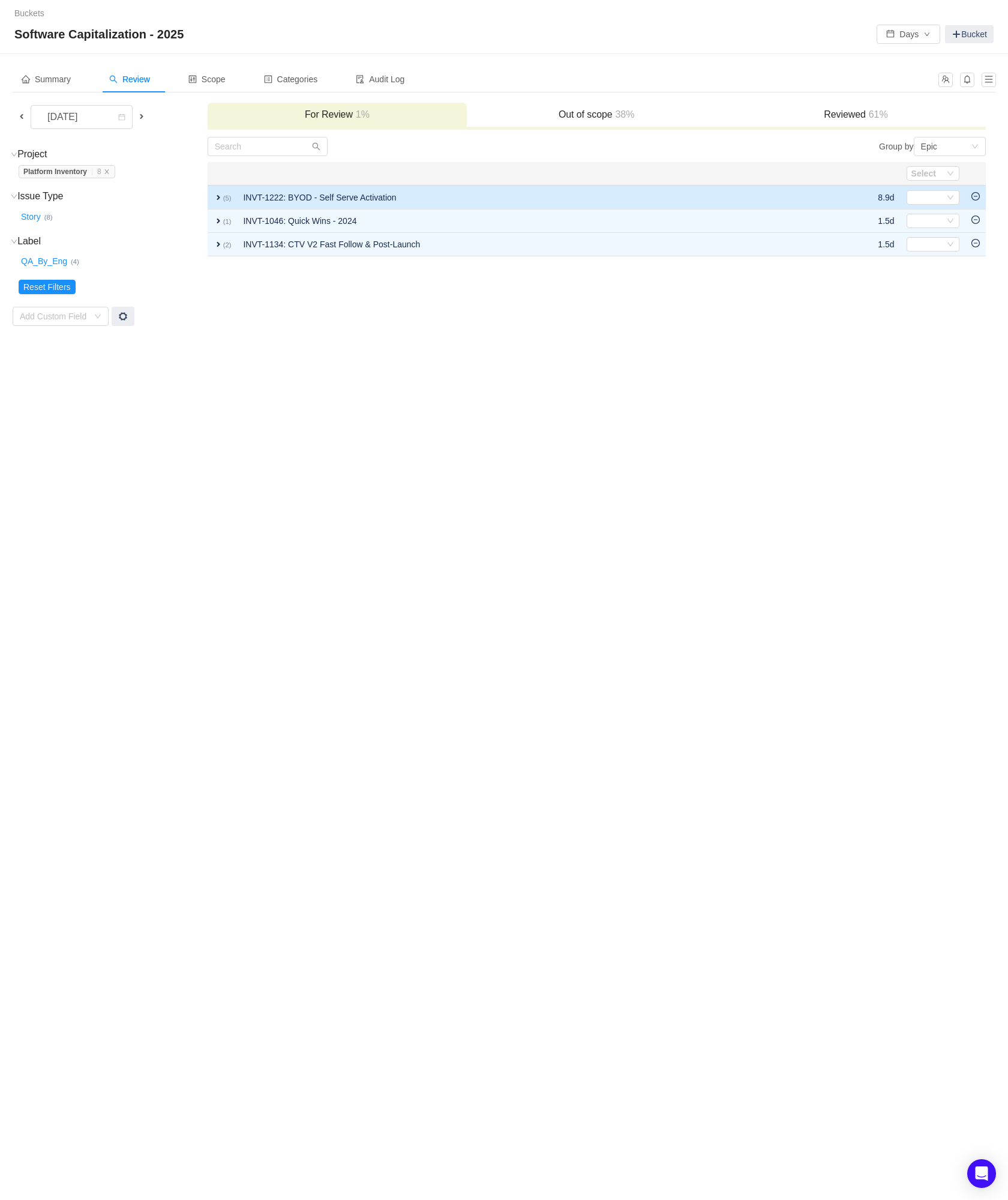
click at [976, 200] on icon "icon: minus-circle" at bounding box center [976, 196] width 9 height 9
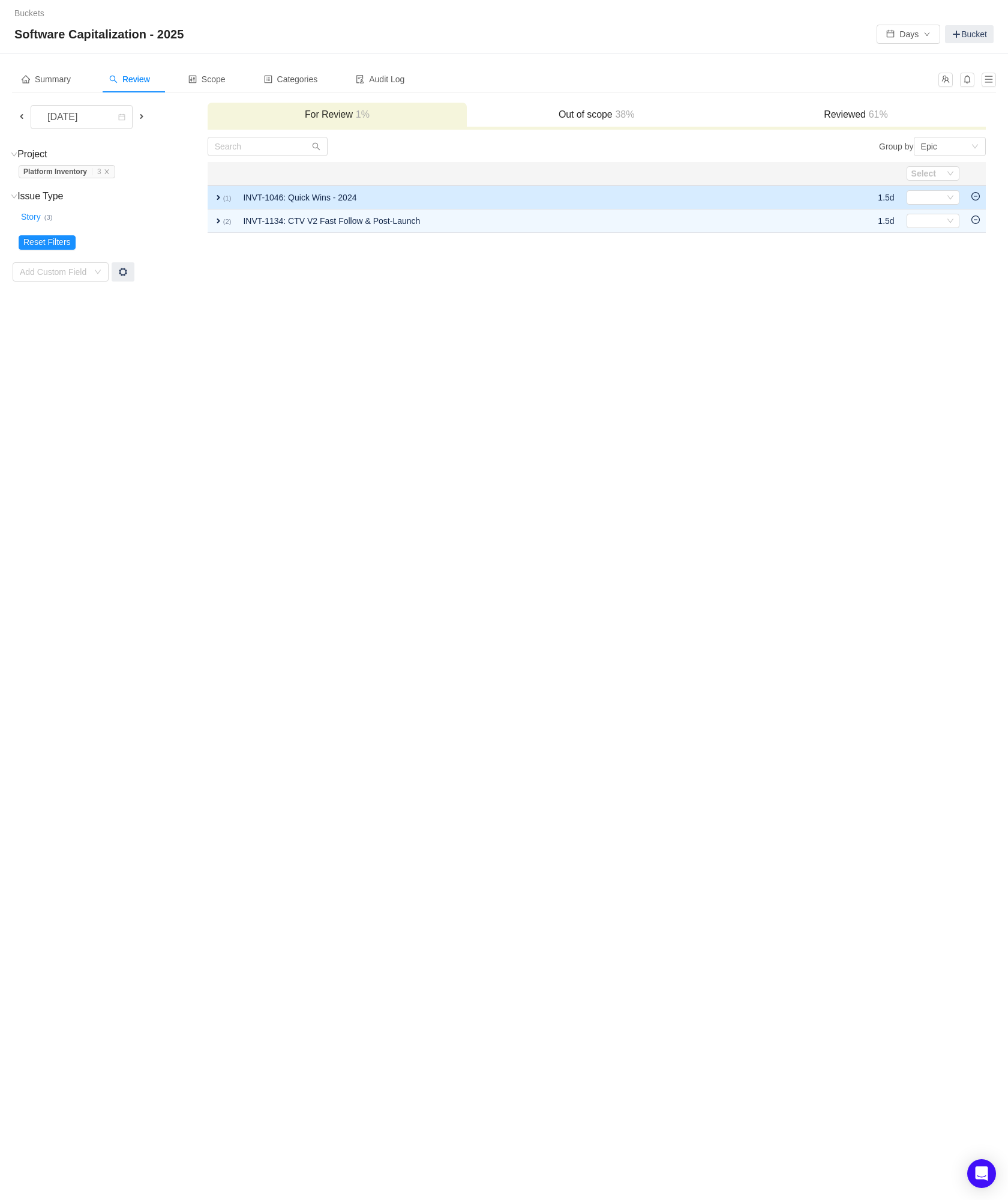
click at [976, 197] on icon "icon: minus-circle" at bounding box center [976, 196] width 9 height 9
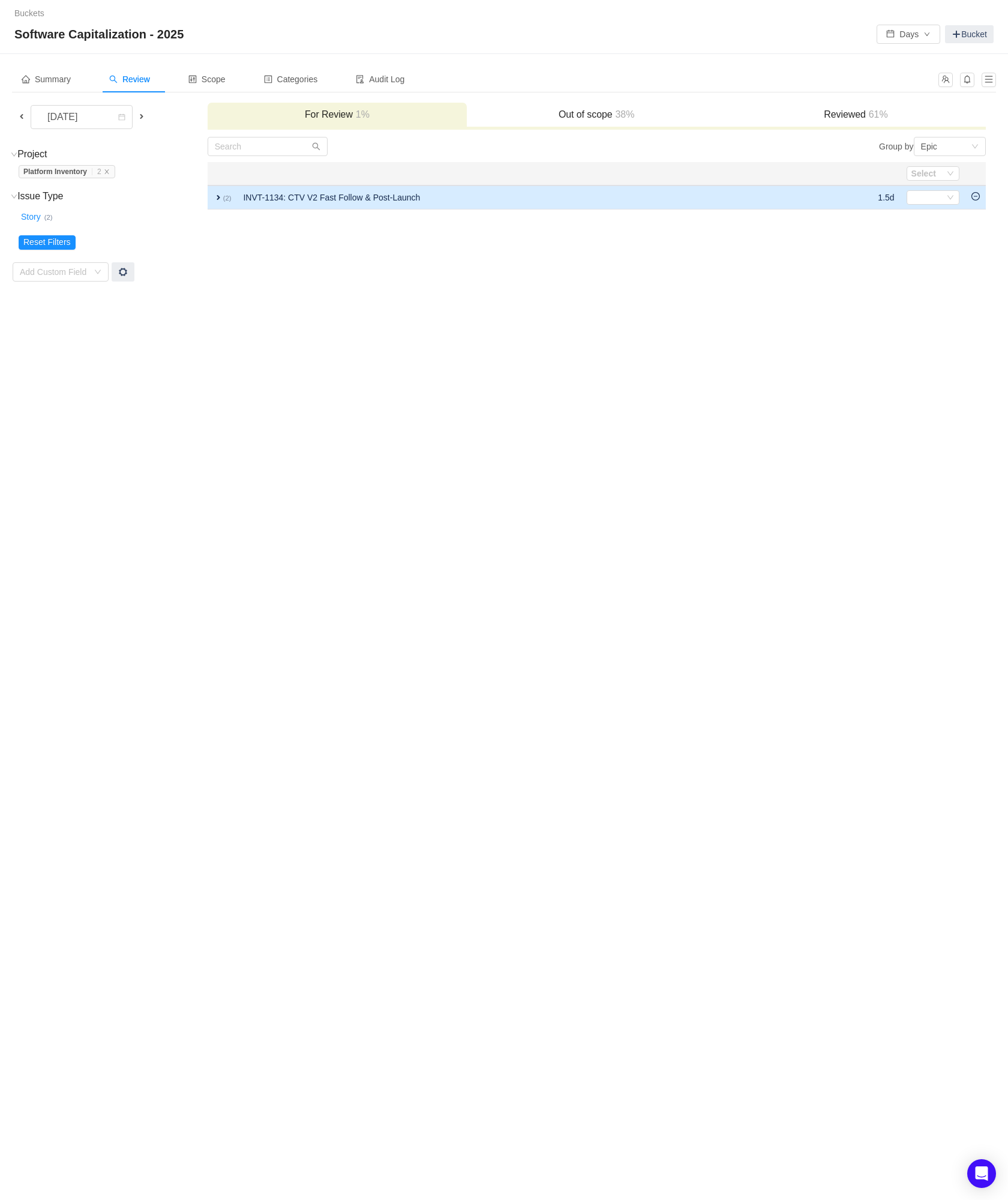
click at [976, 196] on icon "icon: minus-circle" at bounding box center [976, 195] width 4 height 1
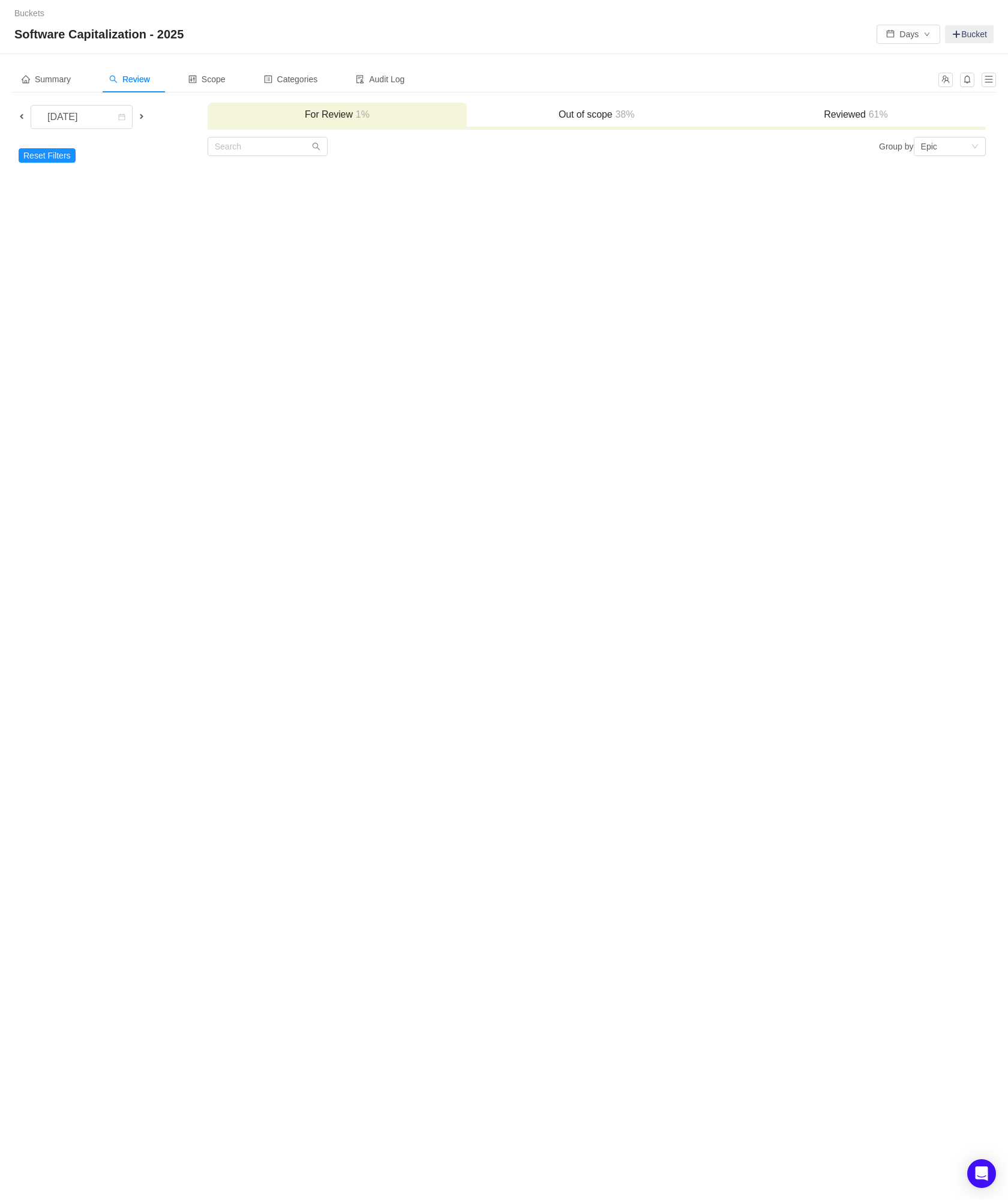
click at [19, 115] on span at bounding box center [21, 116] width 10 height 10
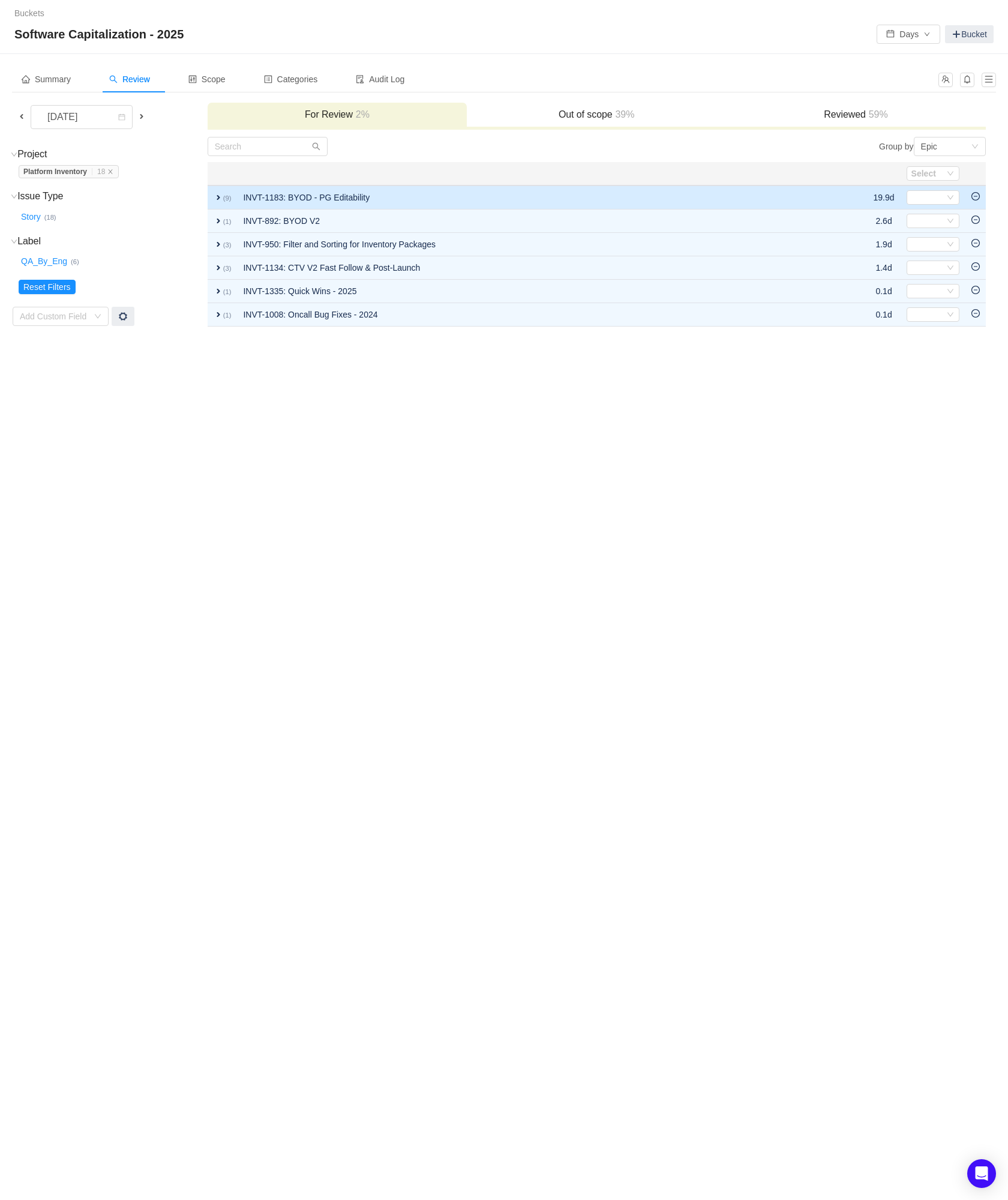
click at [974, 195] on icon "icon: minus-circle" at bounding box center [976, 196] width 9 height 9
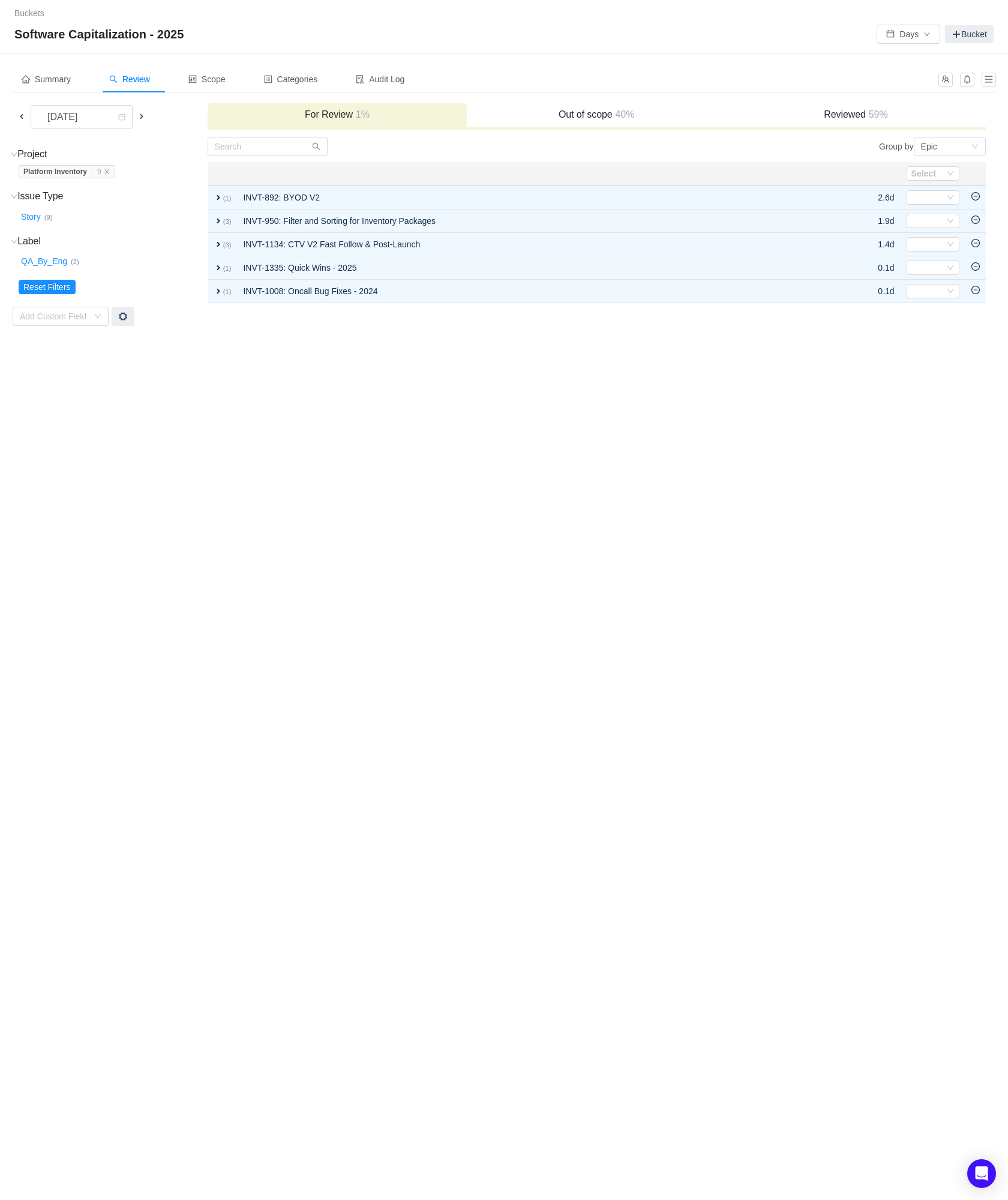
click at [974, 195] on icon "icon: minus-circle" at bounding box center [976, 196] width 9 height 9
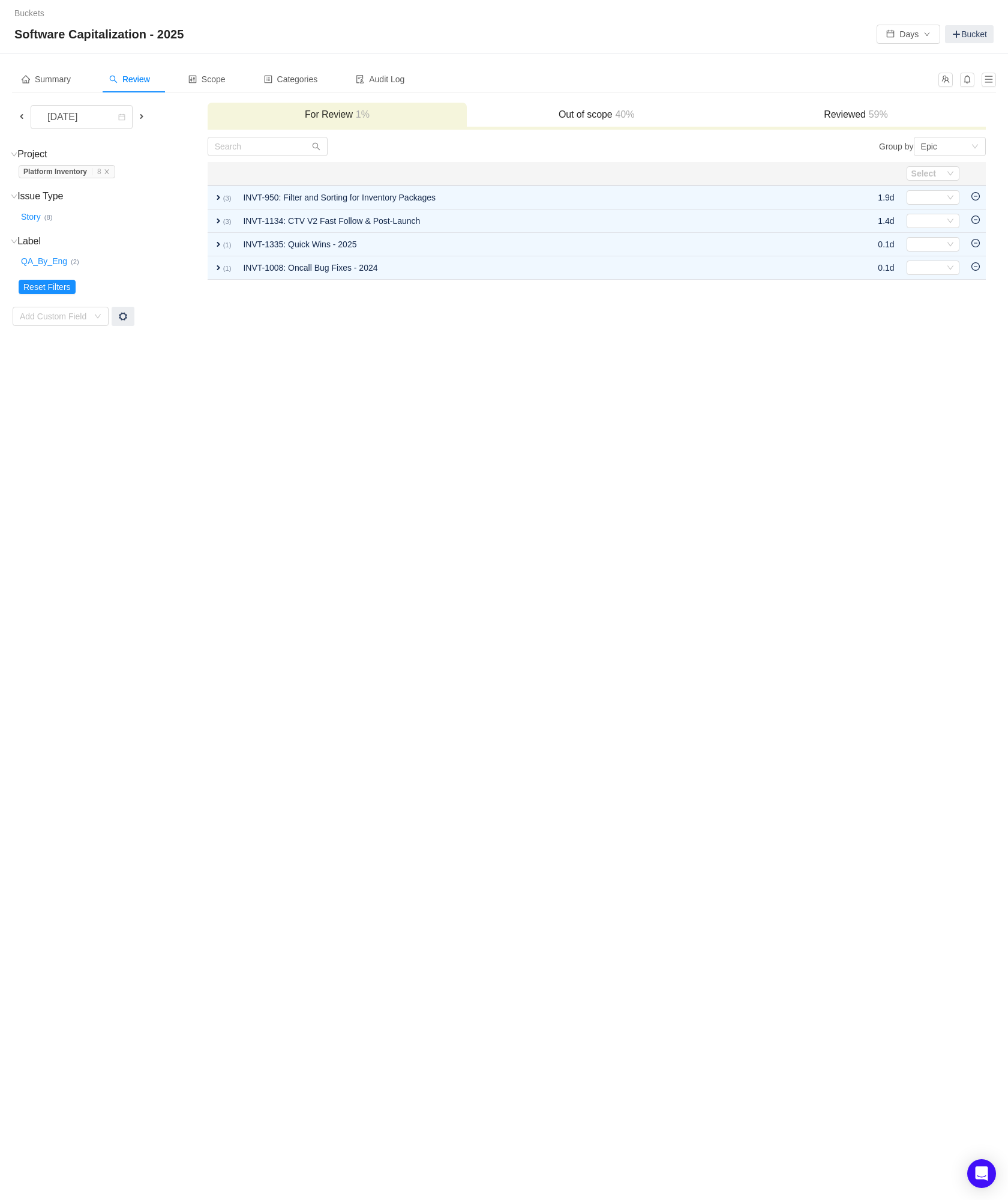
click at [974, 195] on icon "icon: minus-circle" at bounding box center [976, 196] width 9 height 9
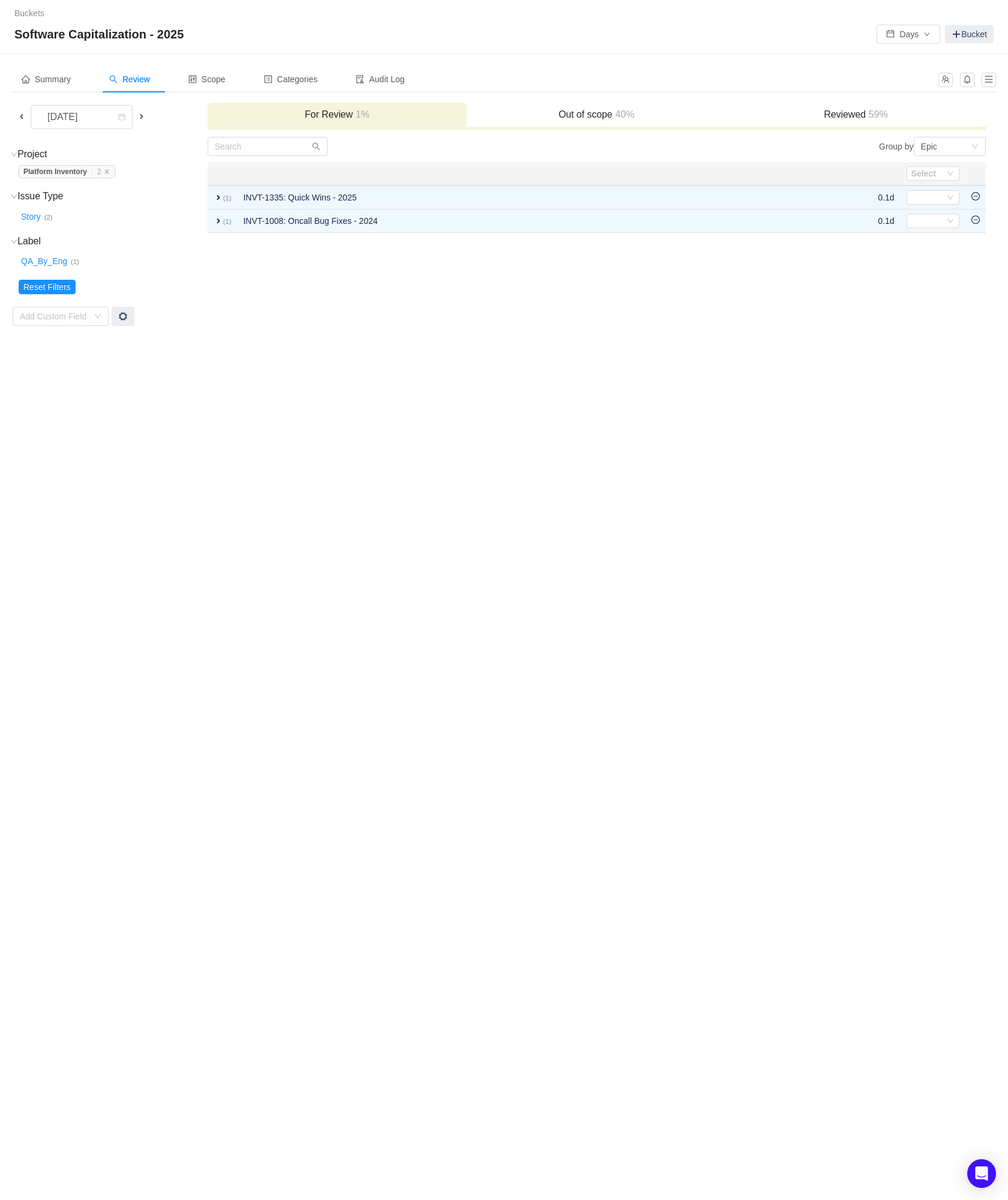
click at [974, 195] on icon "icon: minus-circle" at bounding box center [976, 196] width 9 height 9
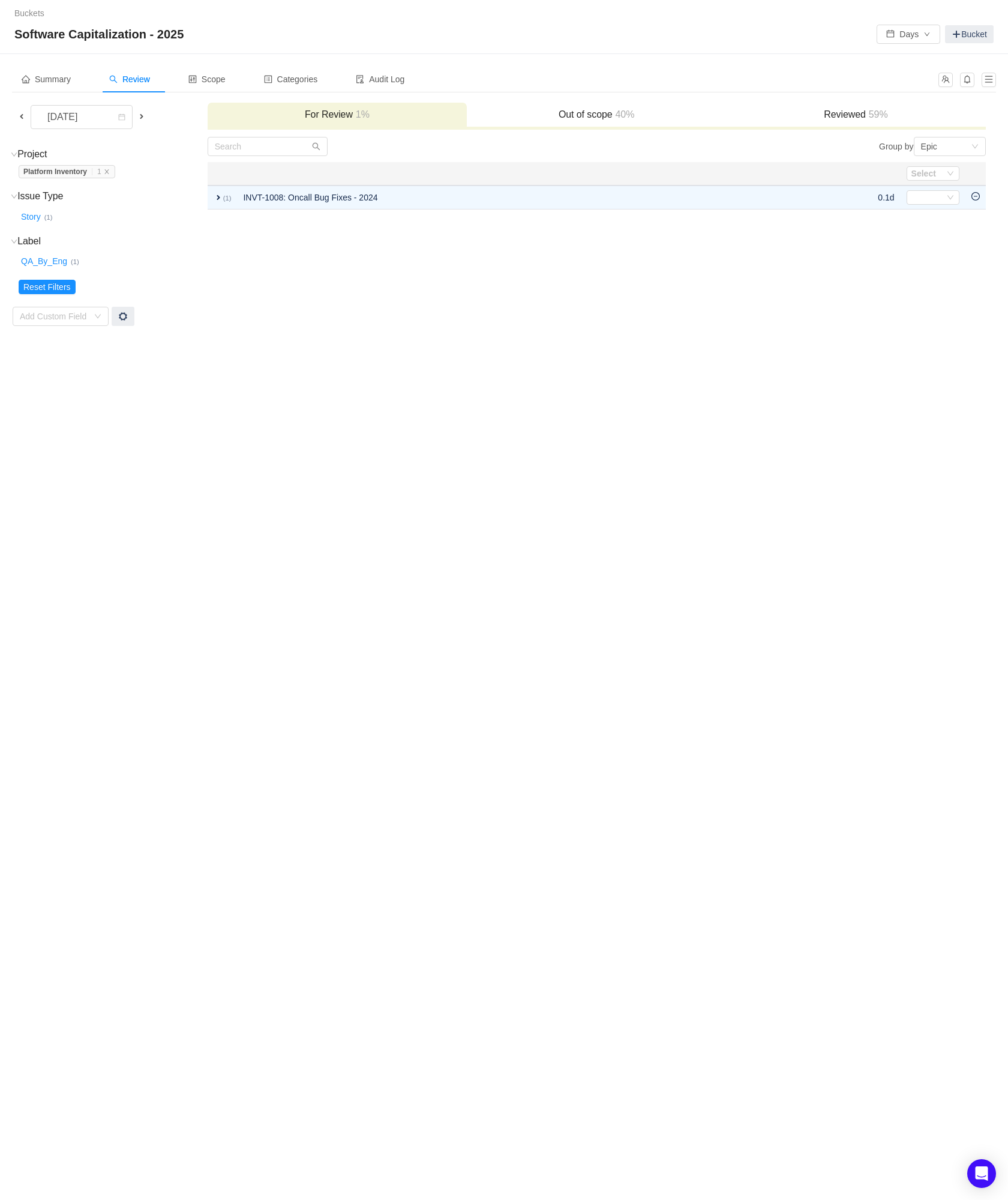
click at [974, 195] on icon "icon: minus-circle" at bounding box center [976, 196] width 9 height 9
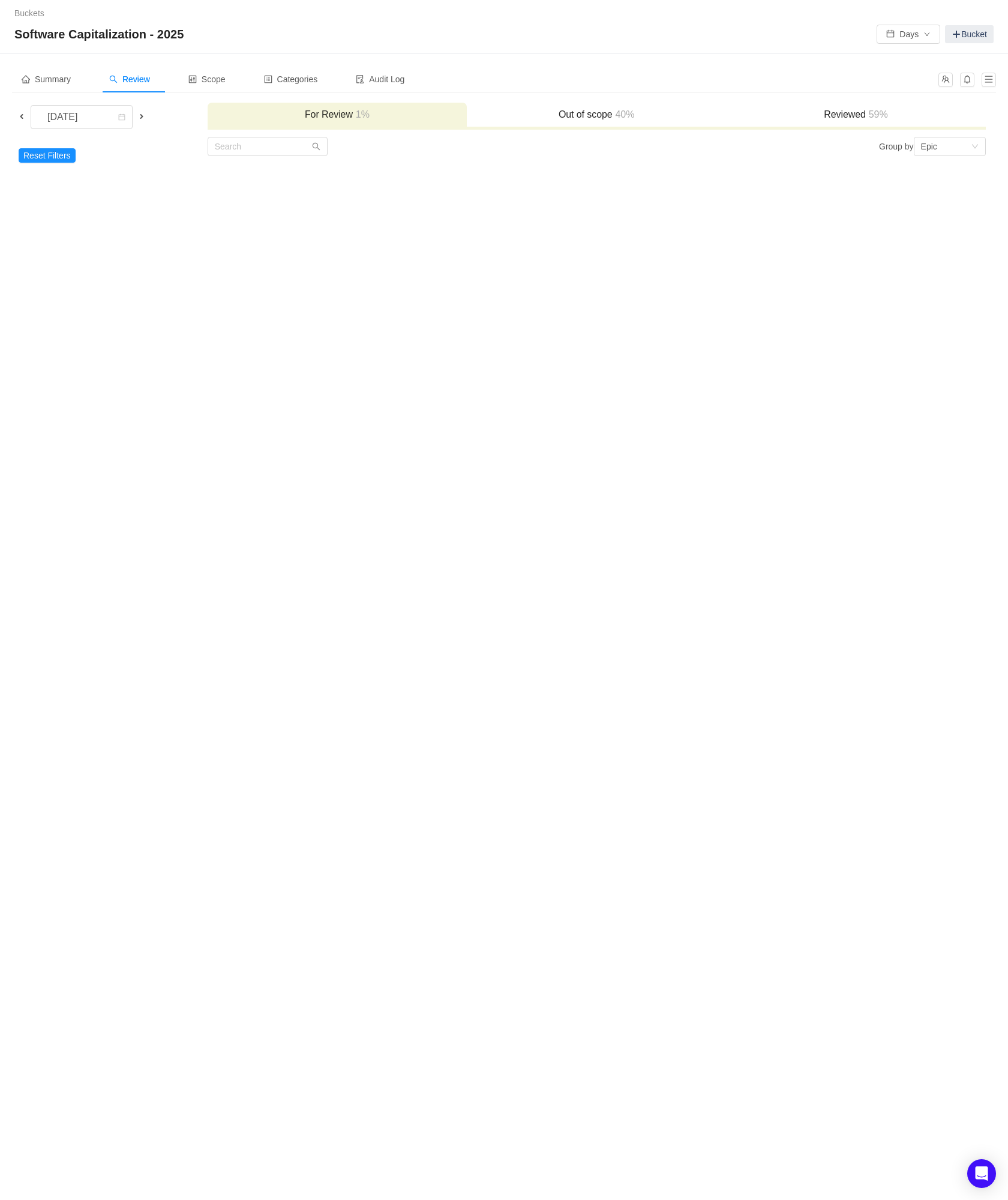
click at [21, 118] on span at bounding box center [21, 116] width 10 height 10
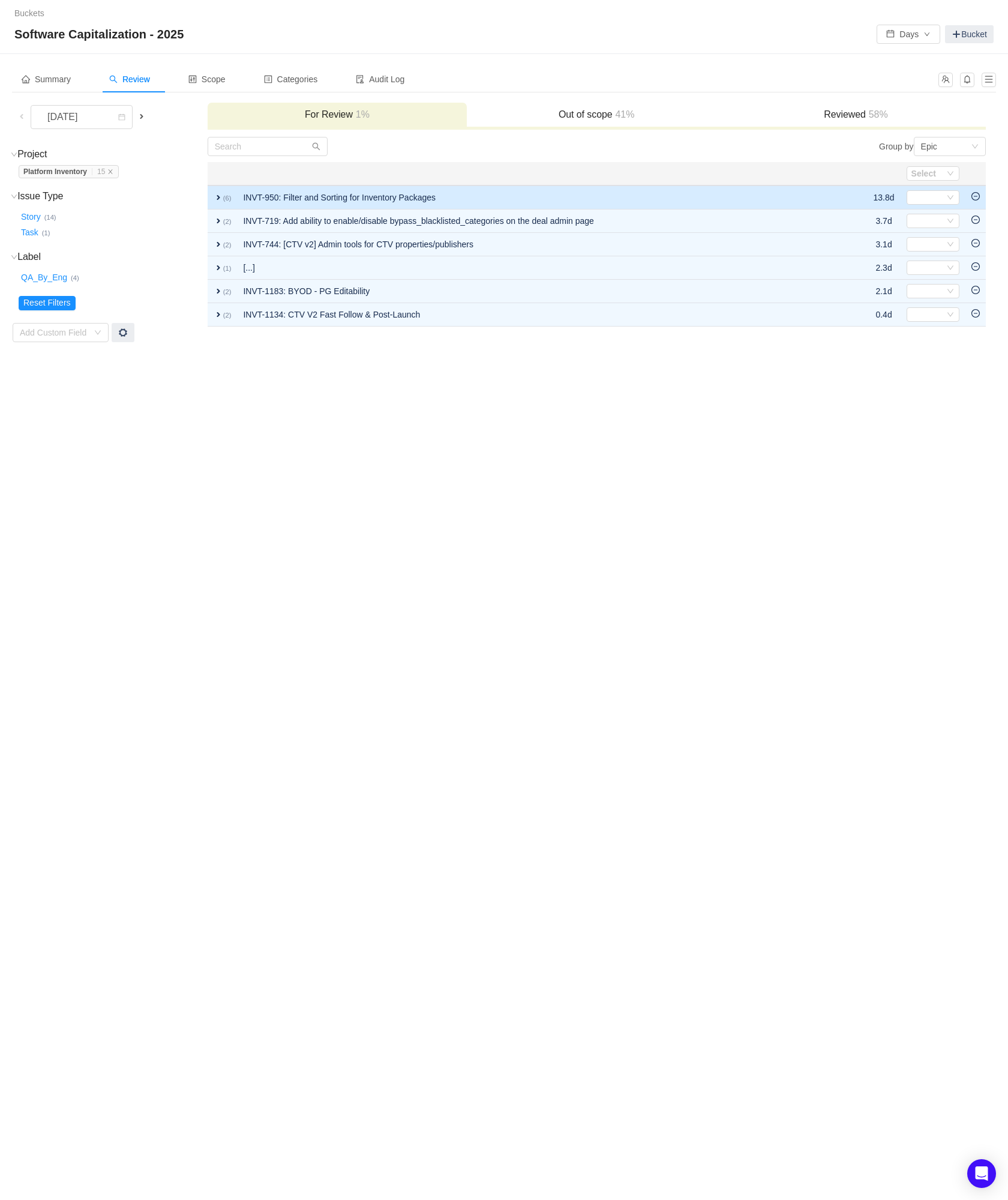
click at [974, 195] on icon "icon: minus-circle" at bounding box center [976, 196] width 9 height 9
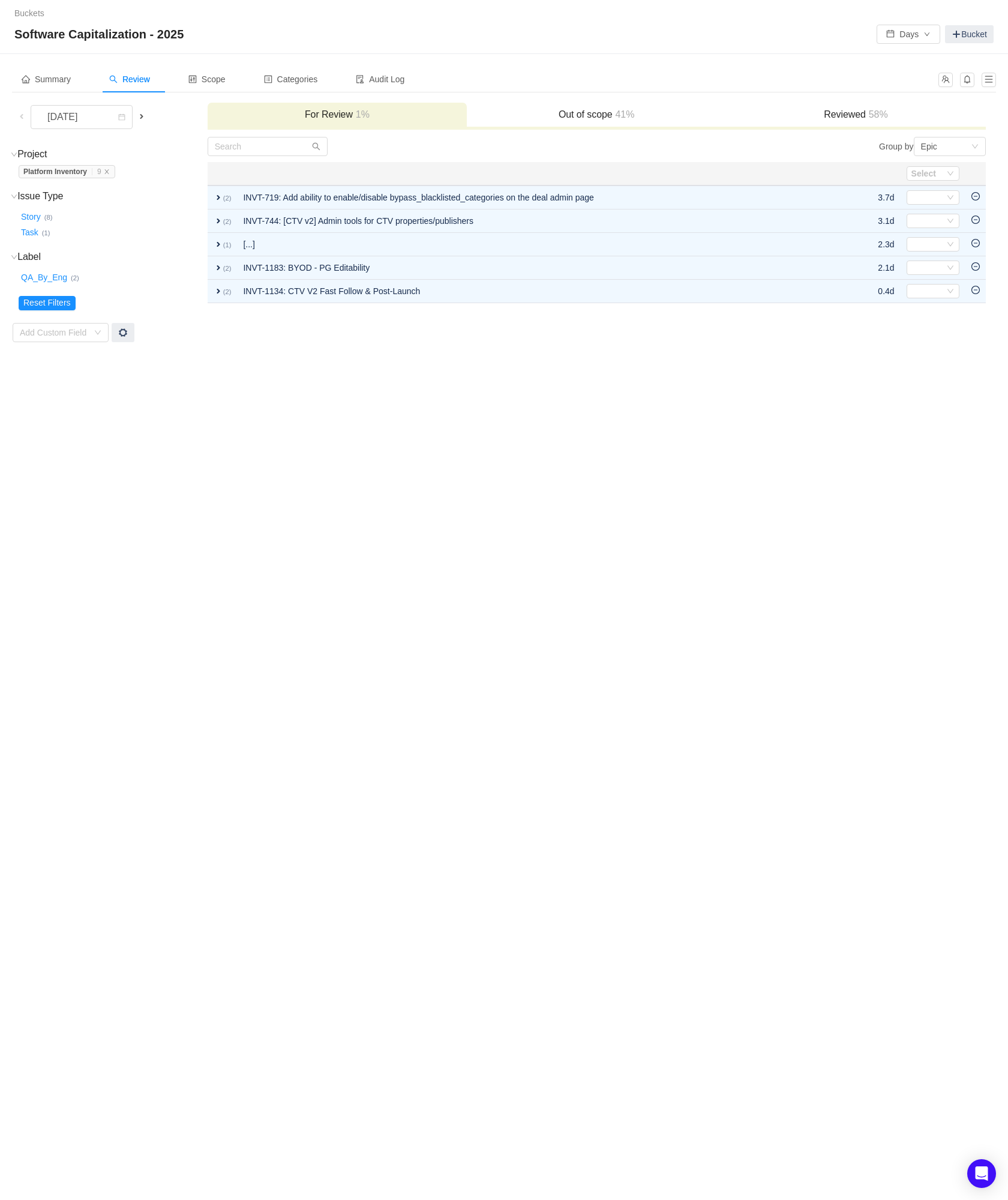
click at [974, 195] on icon "icon: minus-circle" at bounding box center [976, 196] width 9 height 9
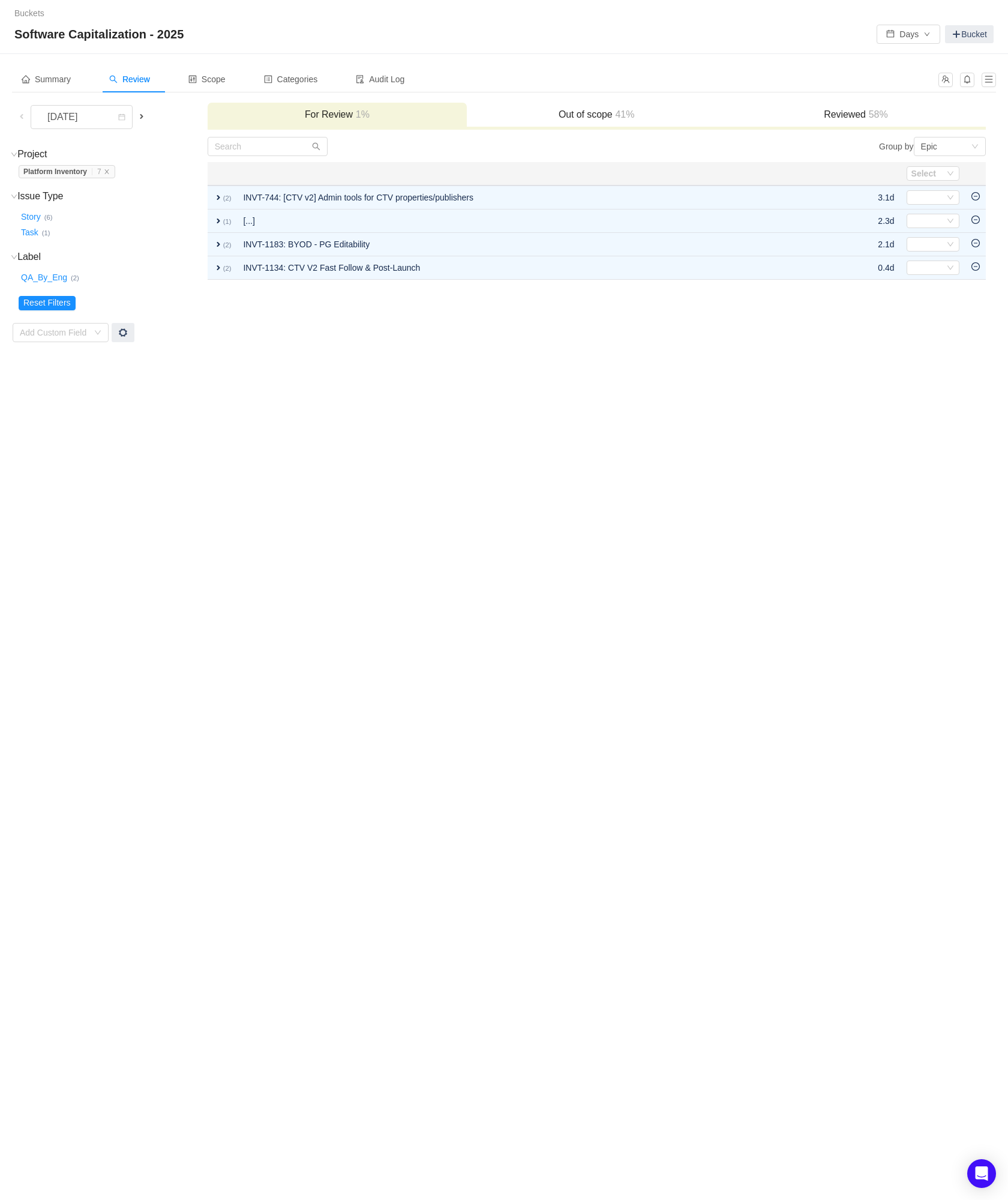
click at [974, 195] on icon "icon: minus-circle" at bounding box center [976, 196] width 9 height 9
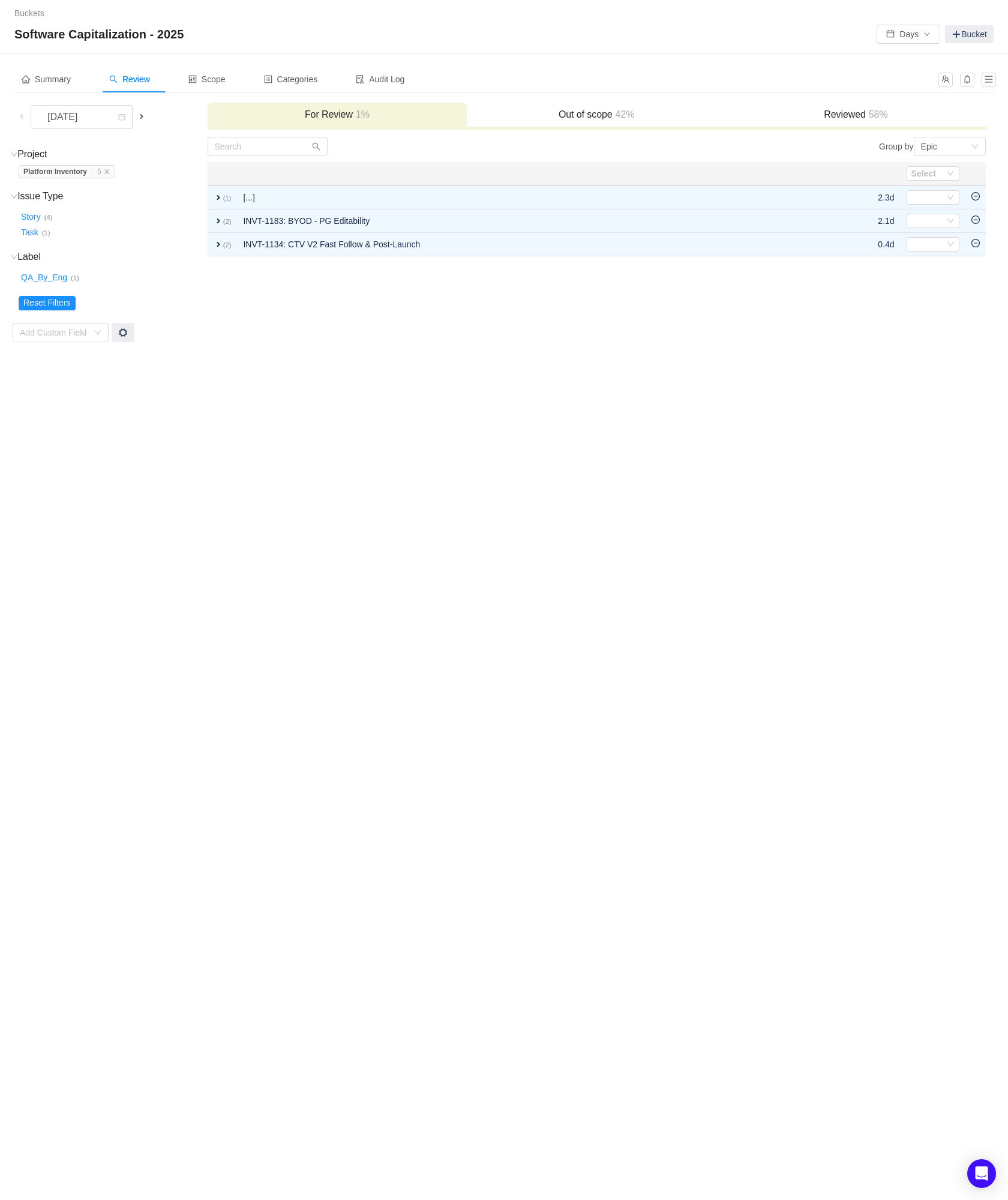
click at [974, 195] on icon "icon: minus-circle" at bounding box center [976, 196] width 9 height 9
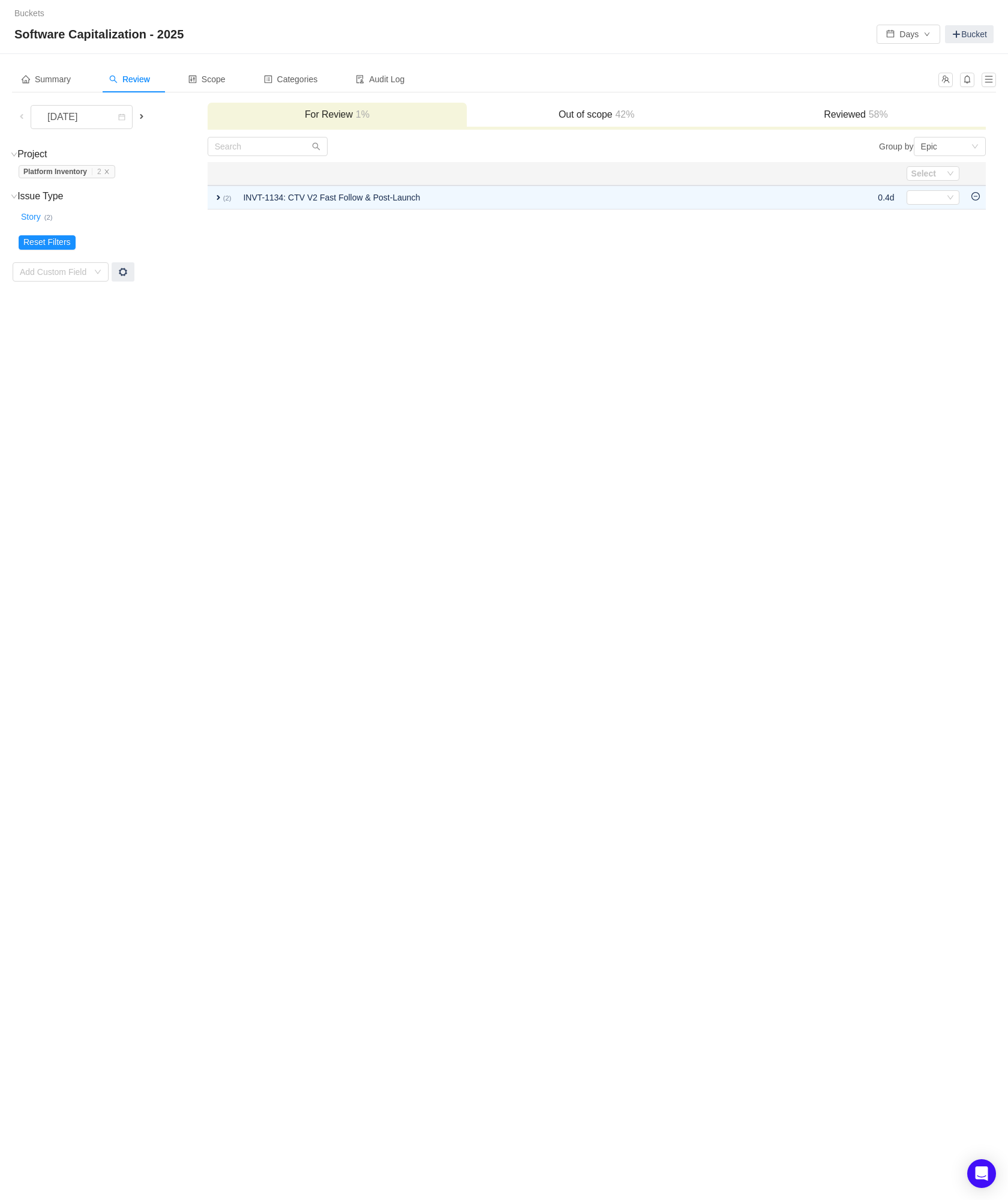
click at [974, 195] on icon "icon: minus-circle" at bounding box center [976, 196] width 9 height 9
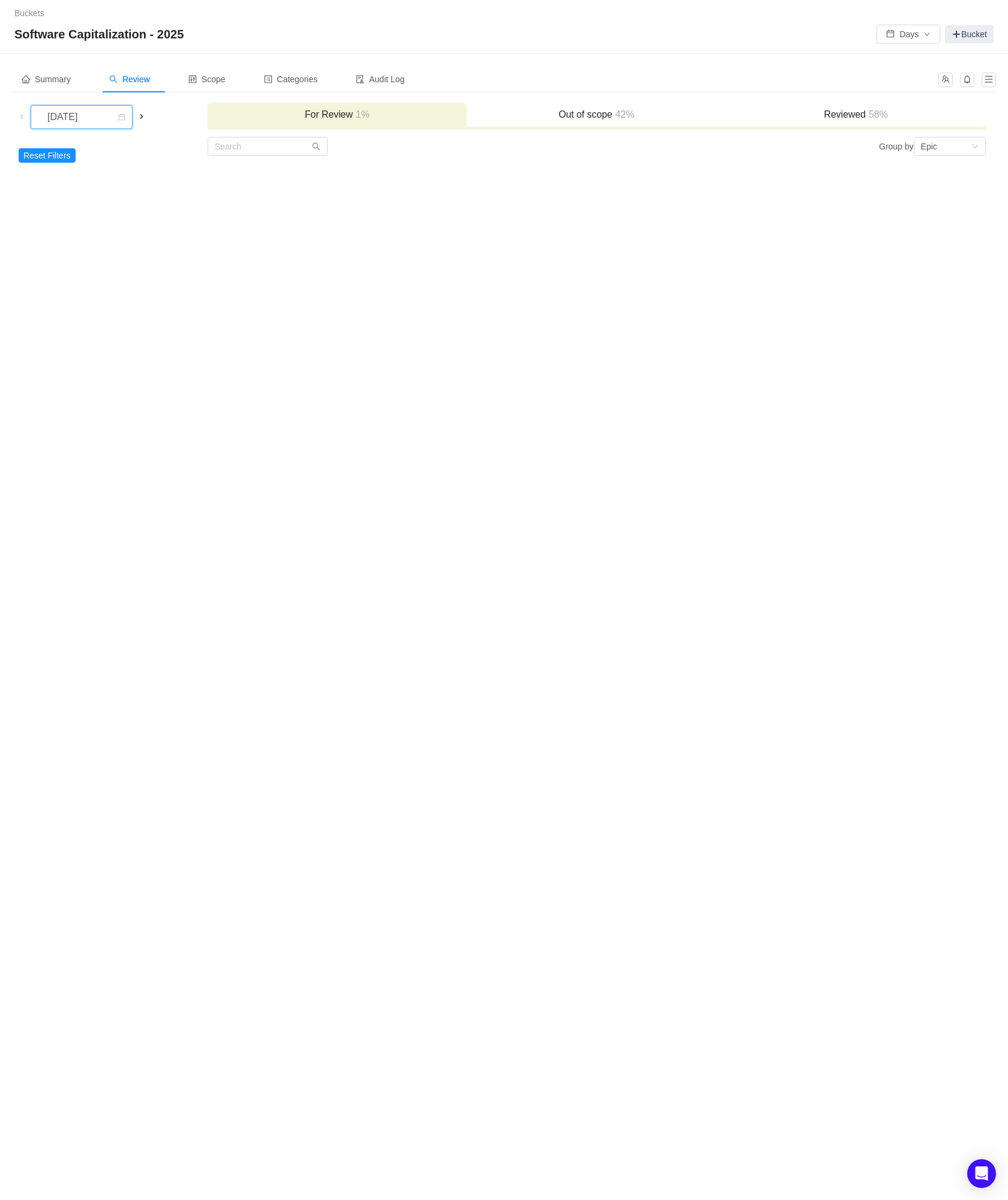
click at [89, 120] on div "[DATE]" at bounding box center [64, 117] width 51 height 23
click at [150, 5] on div "Buckets / / Software Capitalization - 2025 Days Bucket" at bounding box center [504, 27] width 1008 height 54
